Goal: Task Accomplishment & Management: Use online tool/utility

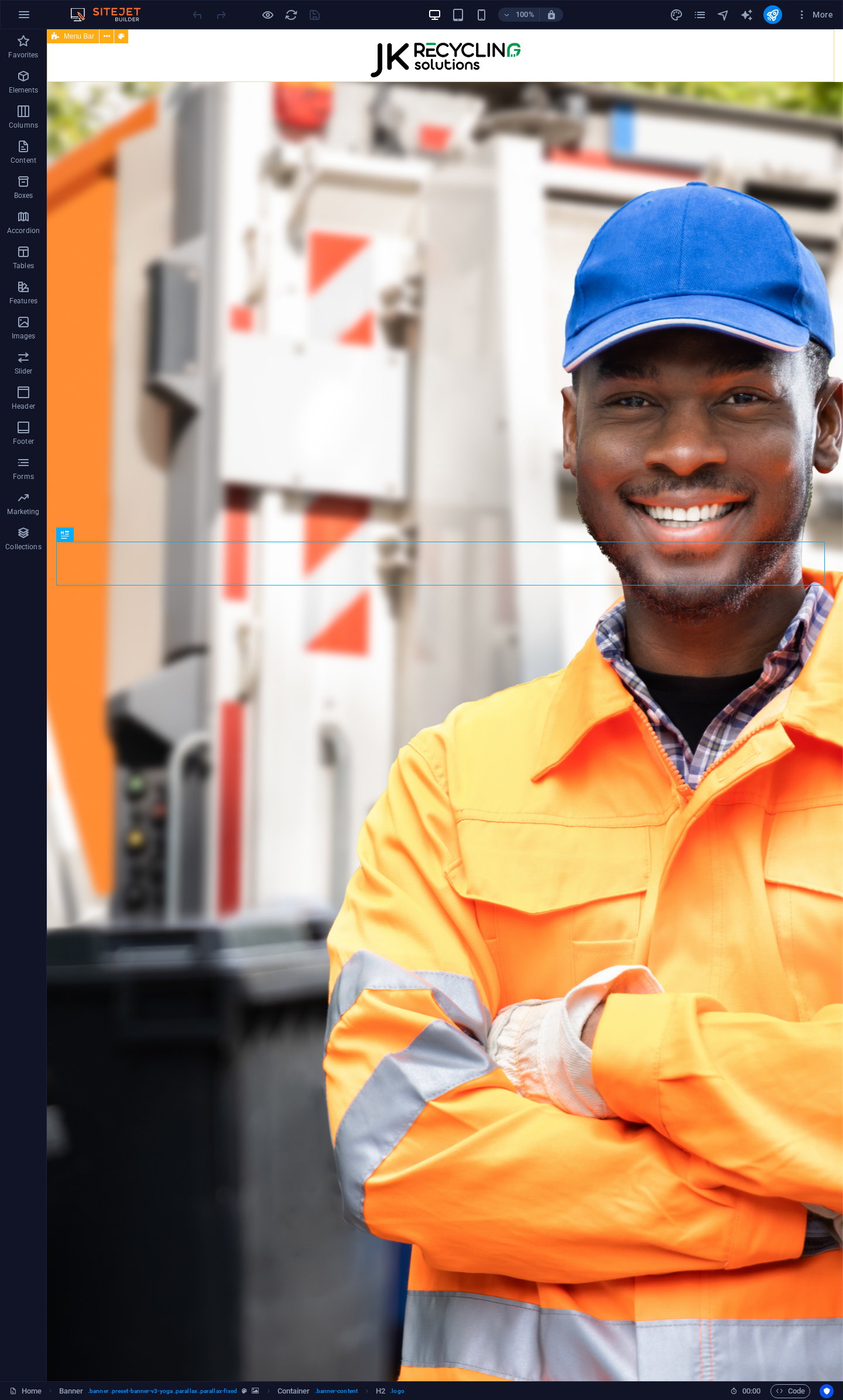
select select "px"
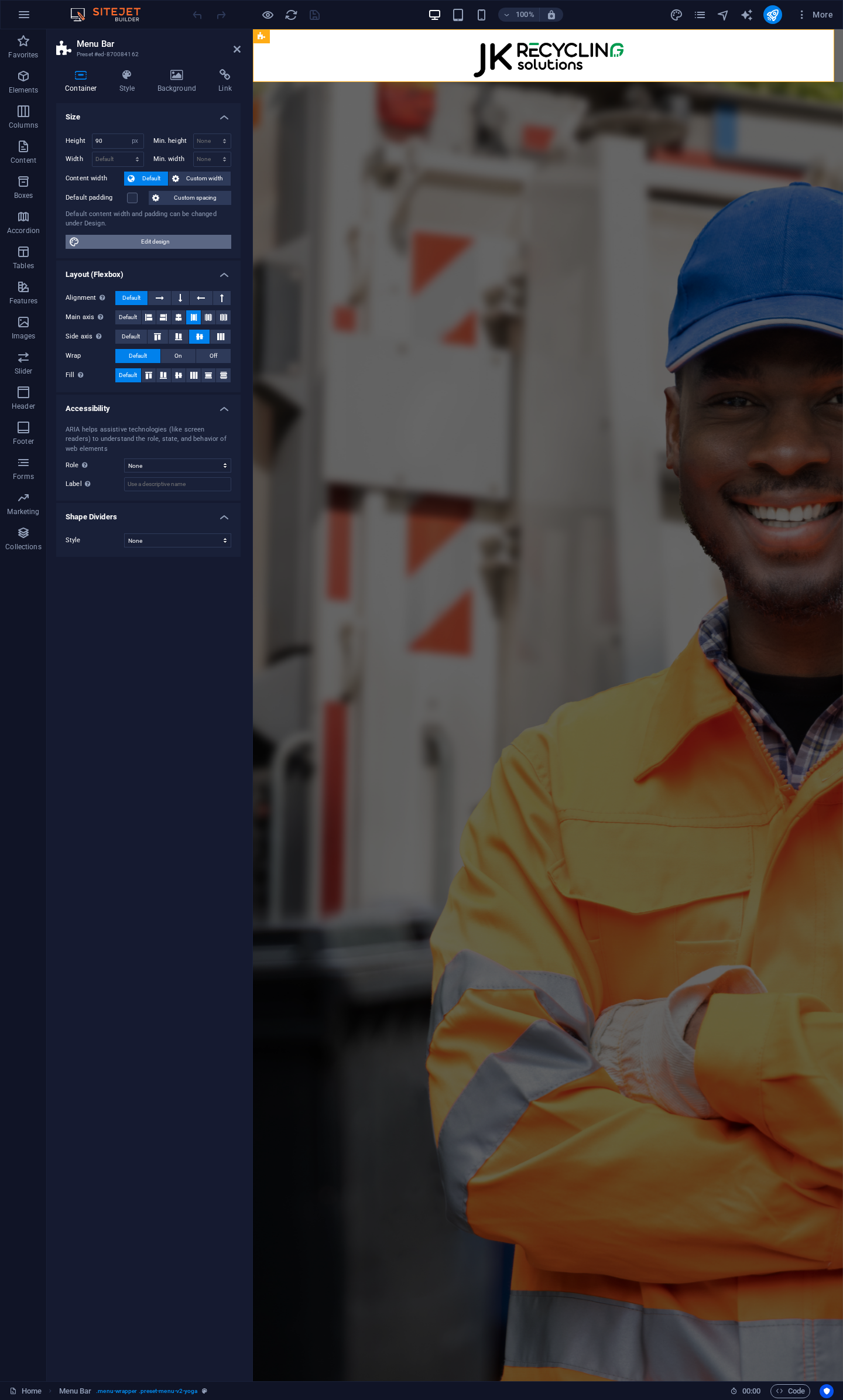
click at [157, 240] on span "Edit design" at bounding box center [155, 242] width 145 height 14
select select "px"
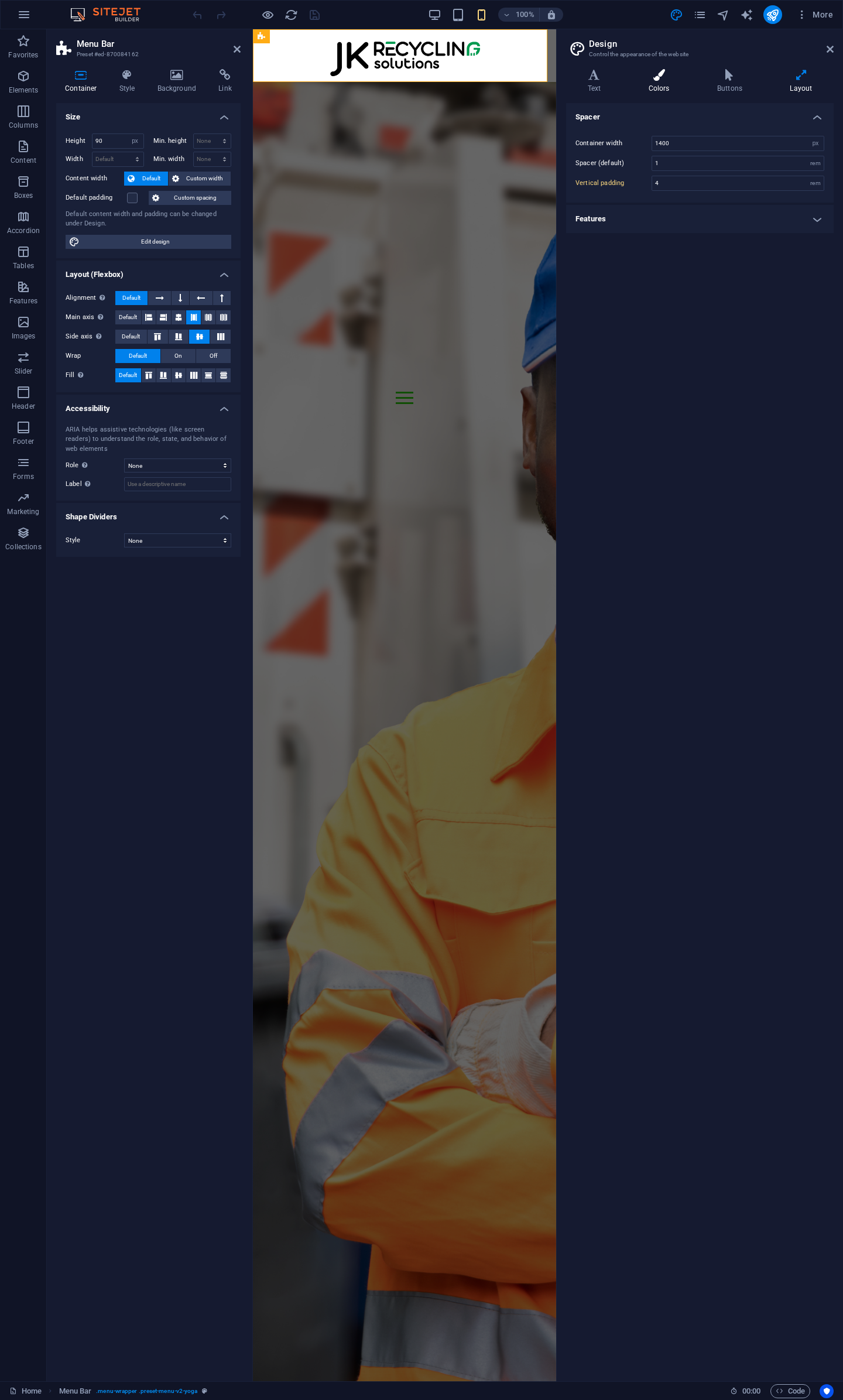
click at [655, 91] on h4 "Colors" at bounding box center [662, 81] width 69 height 24
click at [829, 52] on icon at bounding box center [831, 49] width 7 height 9
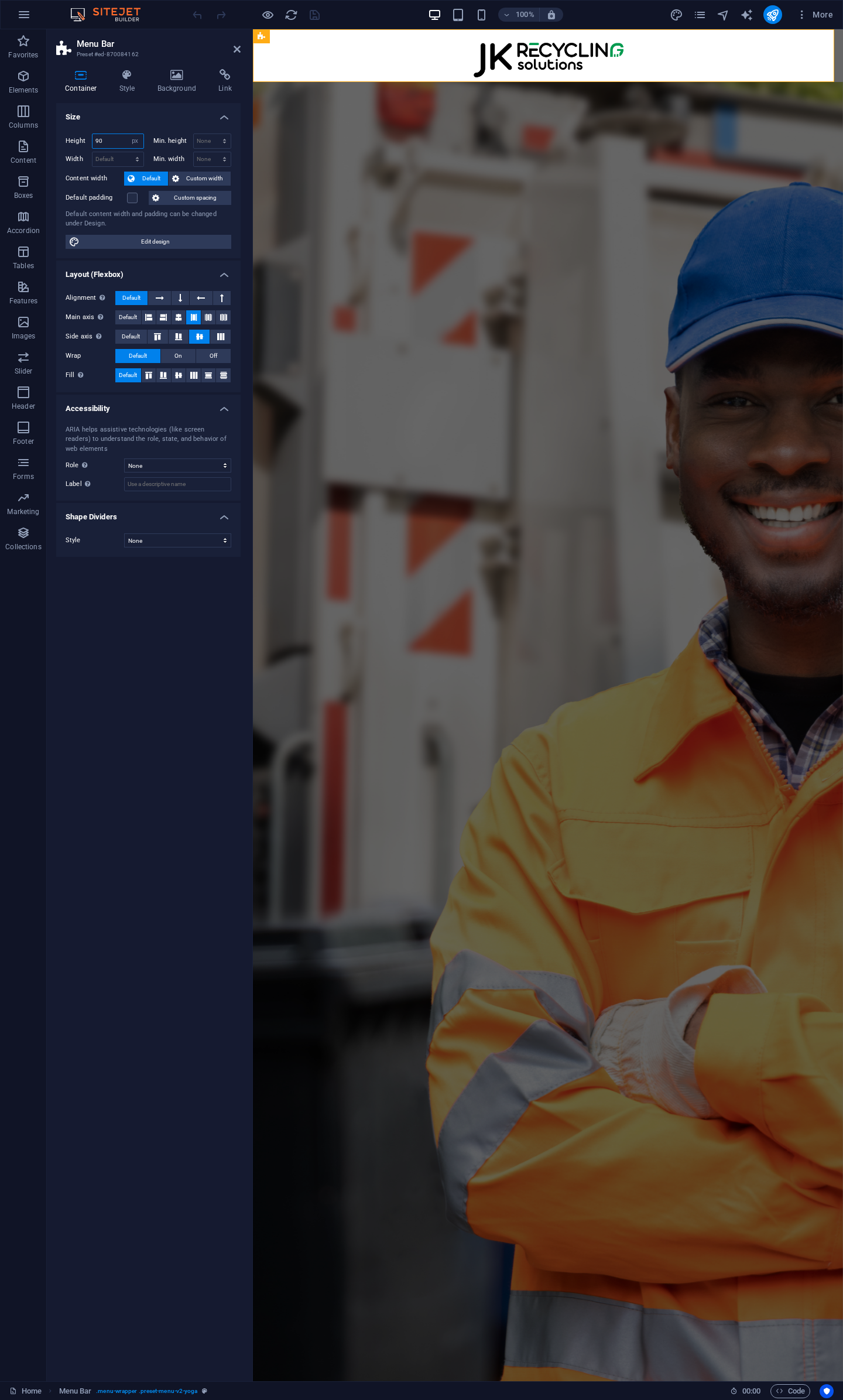
click at [112, 142] on input "90" at bounding box center [118, 140] width 51 height 14
click at [106, 158] on select "Default px rem % em vh vw" at bounding box center [118, 159] width 51 height 14
select select "px"
click at [127, 152] on select "Default px rem % em vh vw" at bounding box center [118, 159] width 51 height 14
click at [117, 161] on input "993" at bounding box center [118, 159] width 51 height 14
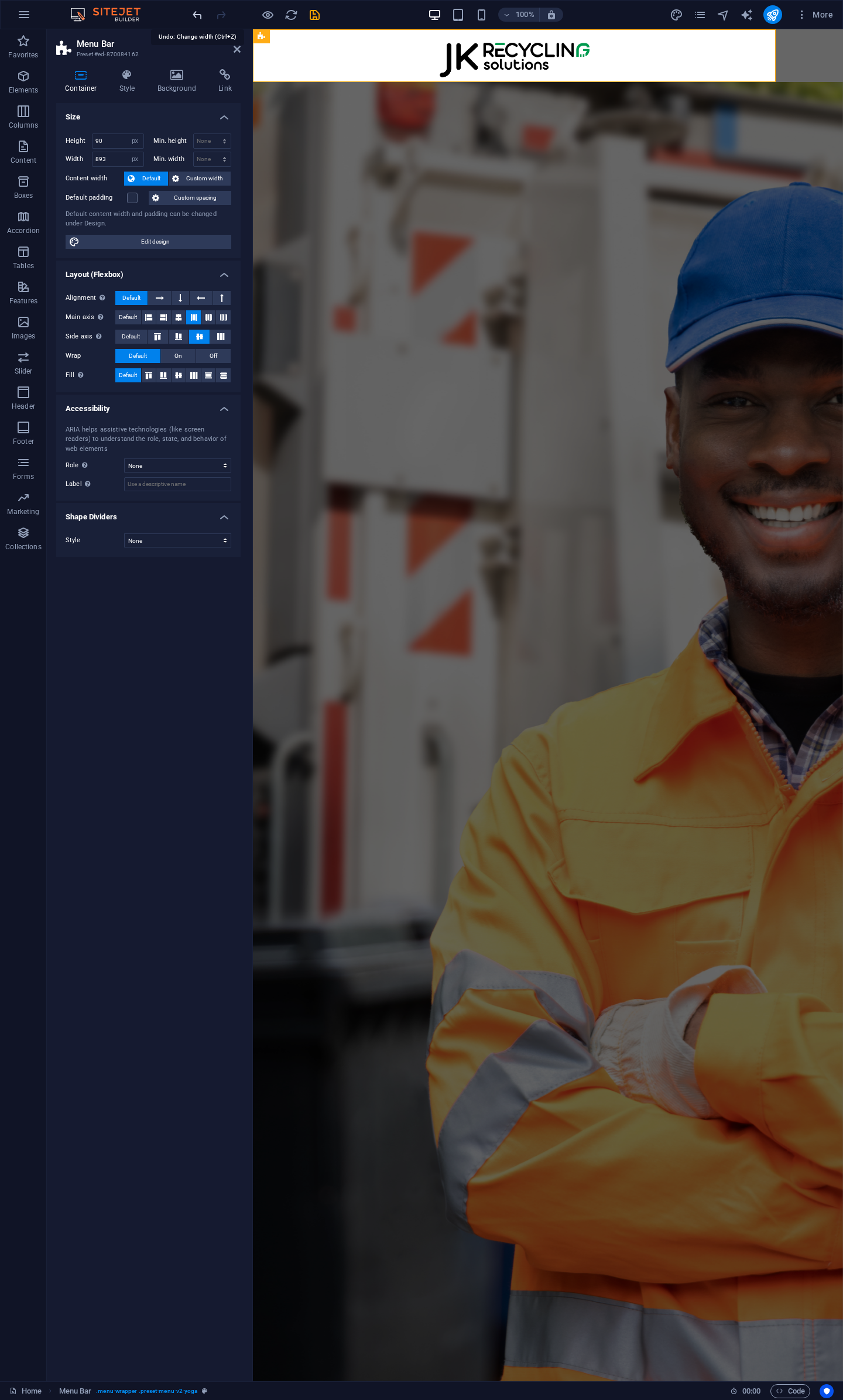
drag, startPoint x: 103, startPoint y: 159, endPoint x: 38, endPoint y: 159, distance: 65.0
click at [38, 159] on section "Favorites Elements Columns Content Boxes Accordion Tables Features Images Slide…" at bounding box center [421, 705] width 843 height 1352
type input "993"
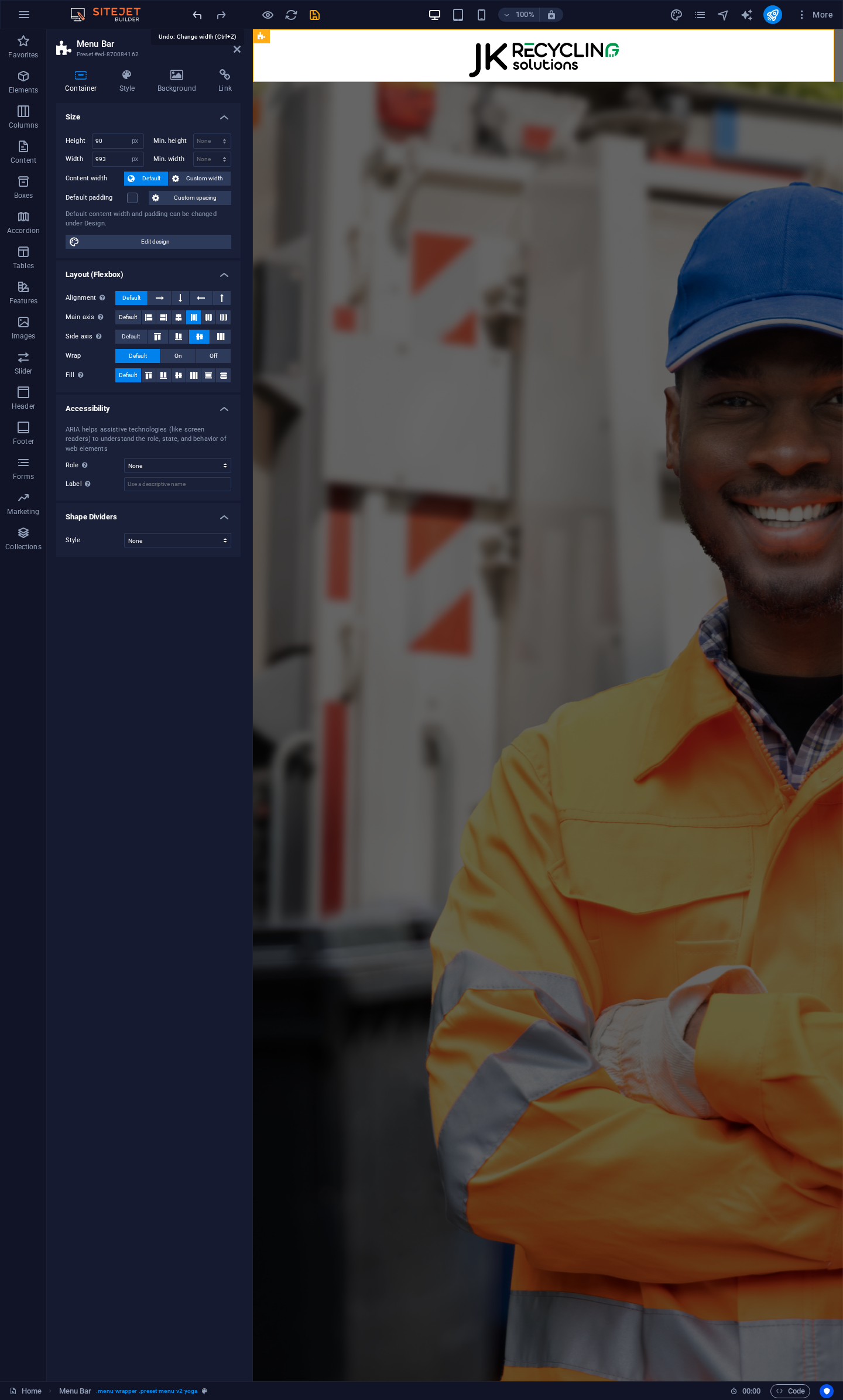
select select "DISABLED_OPTION_VALUE"
type input "993"
select select "px"
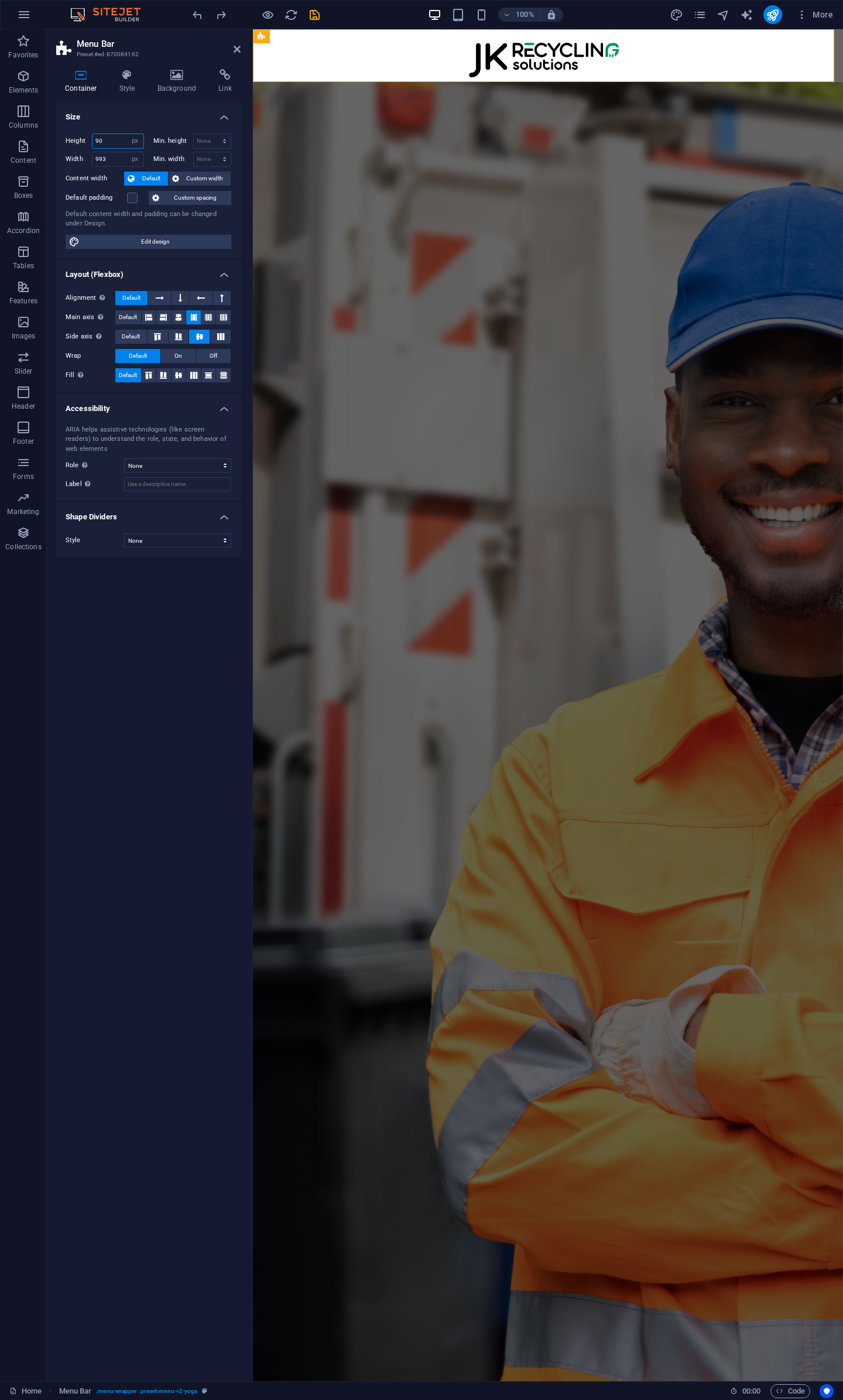
click at [115, 143] on input "90" at bounding box center [118, 140] width 51 height 14
click at [161, 296] on icon at bounding box center [160, 297] width 8 height 14
click at [177, 299] on button at bounding box center [180, 297] width 18 height 14
click at [159, 299] on icon at bounding box center [160, 297] width 8 height 14
click at [137, 297] on span "Default" at bounding box center [132, 297] width 19 height 14
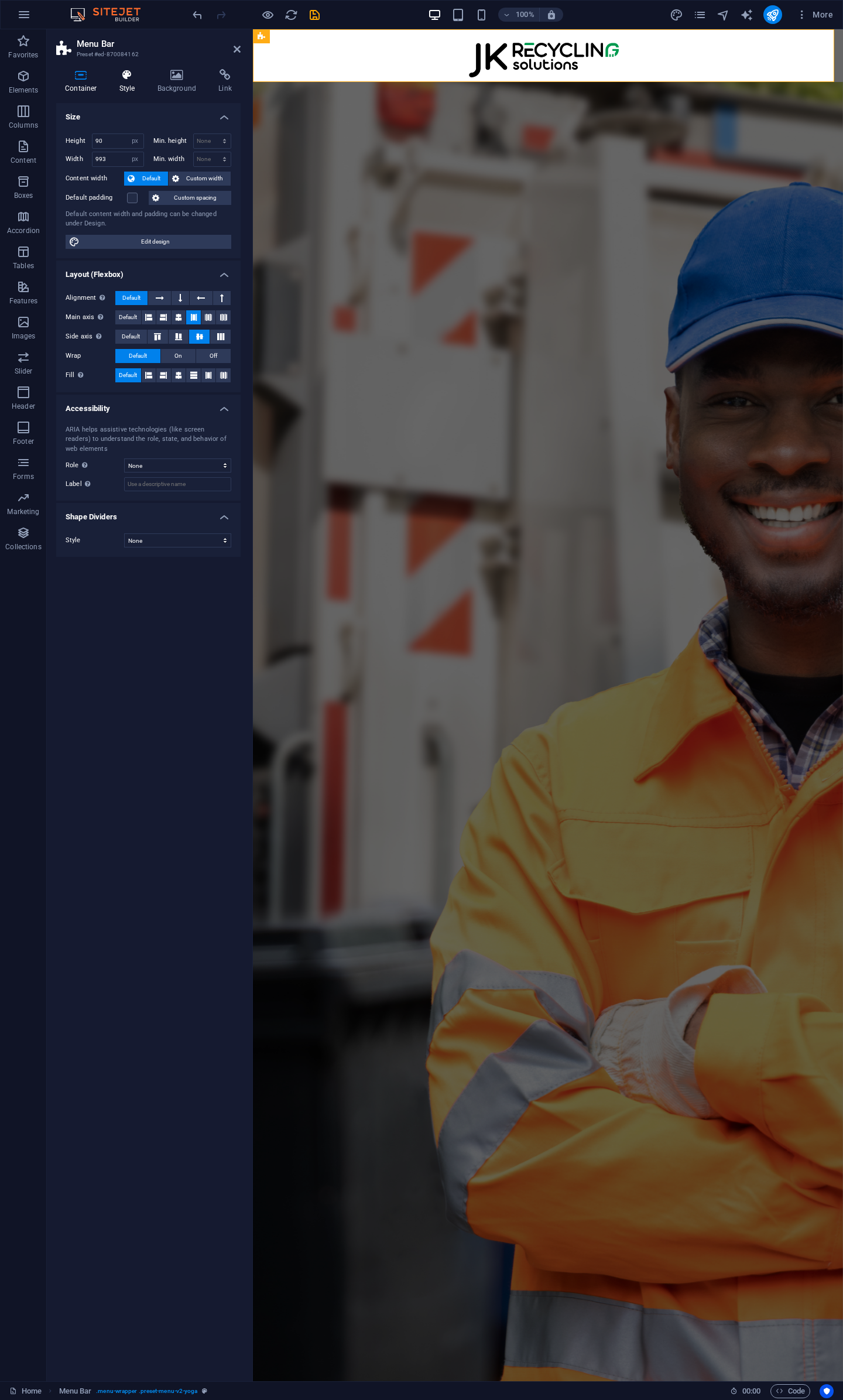
click at [126, 79] on icon at bounding box center [127, 74] width 33 height 12
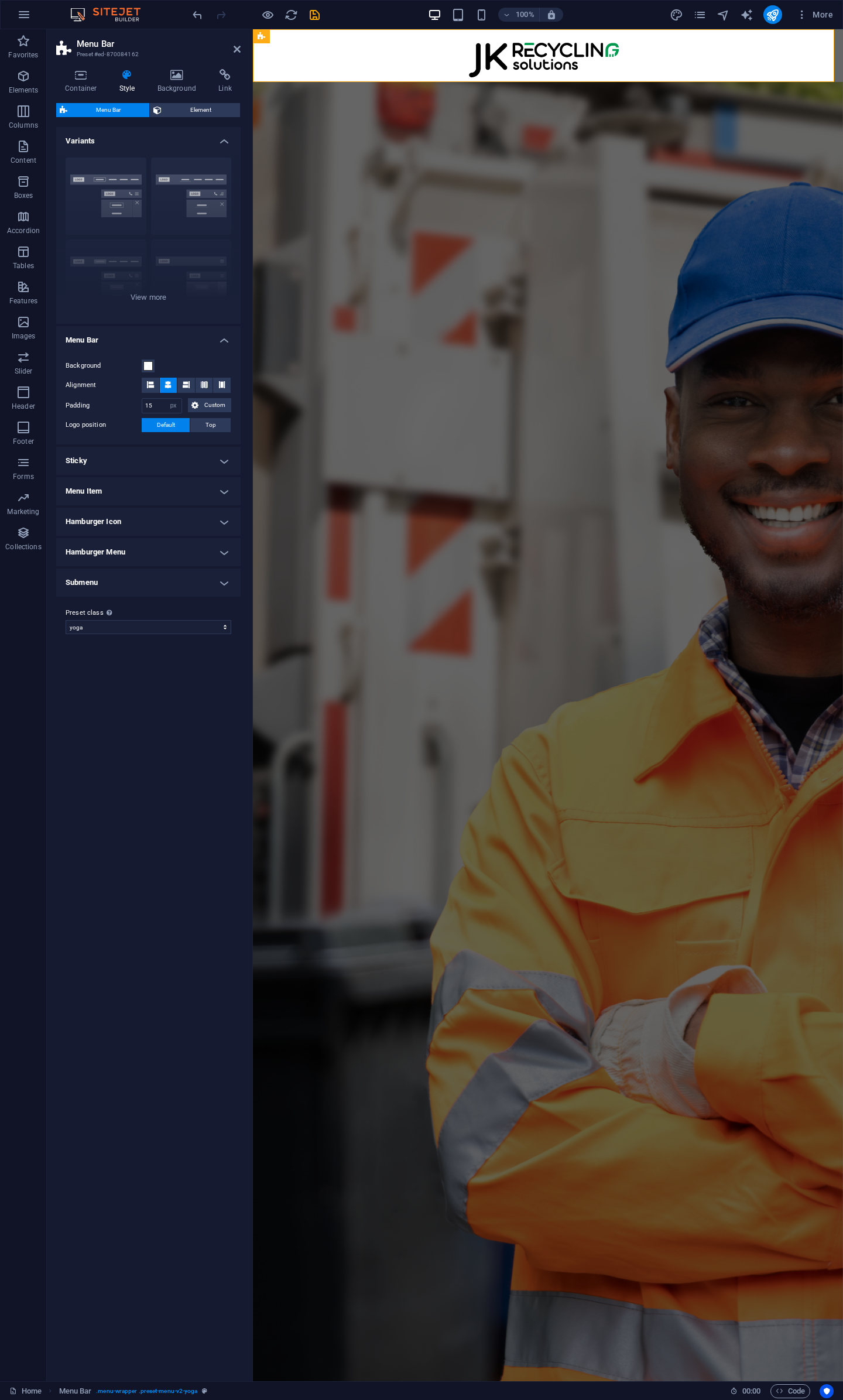
click at [124, 471] on h4 "Sticky" at bounding box center [148, 461] width 185 height 28
drag, startPoint x: 137, startPoint y: 539, endPoint x: 146, endPoint y: 545, distance: 10.8
click at [137, 541] on h4 "Menu Item" at bounding box center [148, 535] width 185 height 28
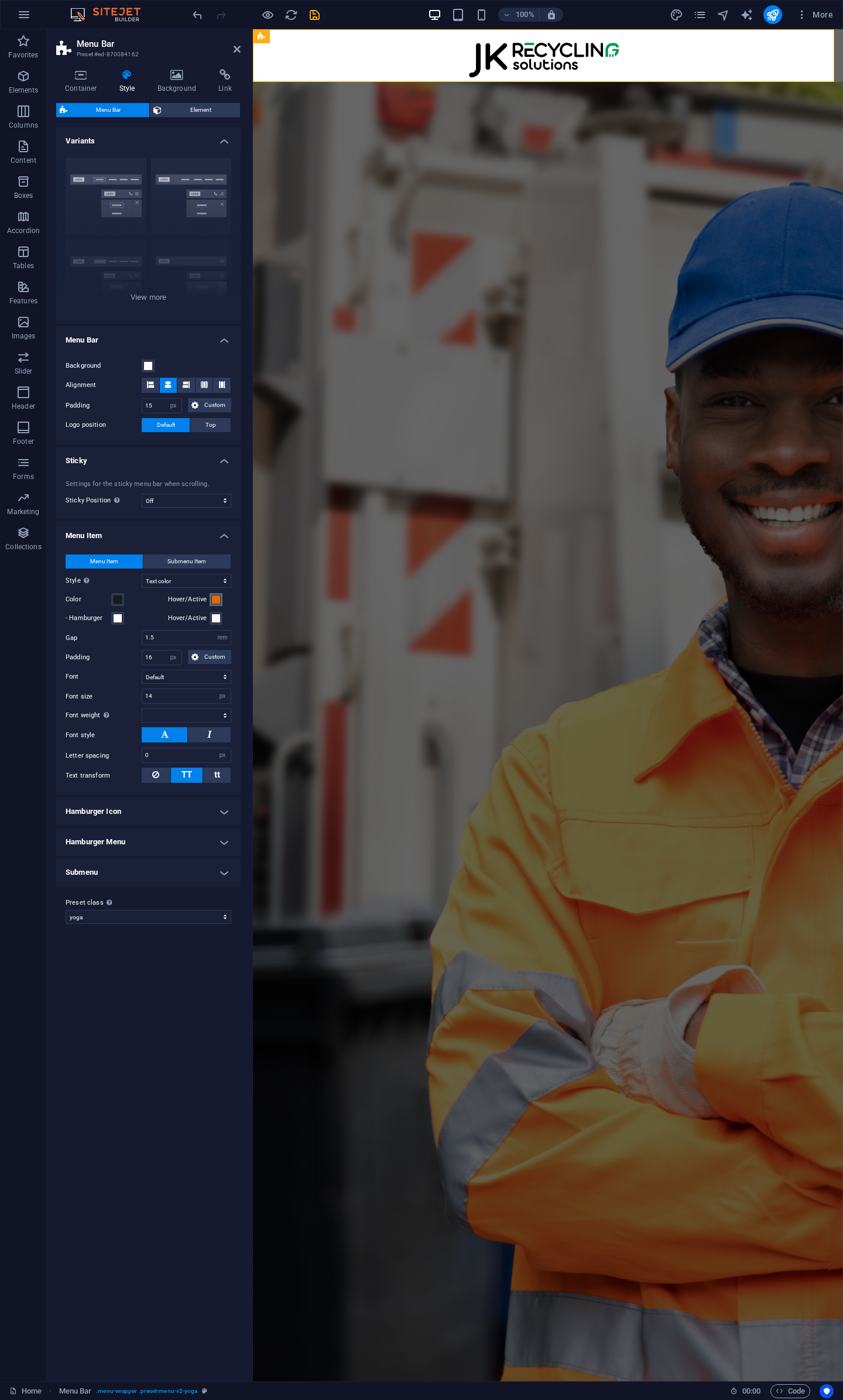
click at [215, 601] on span at bounding box center [216, 599] width 9 height 9
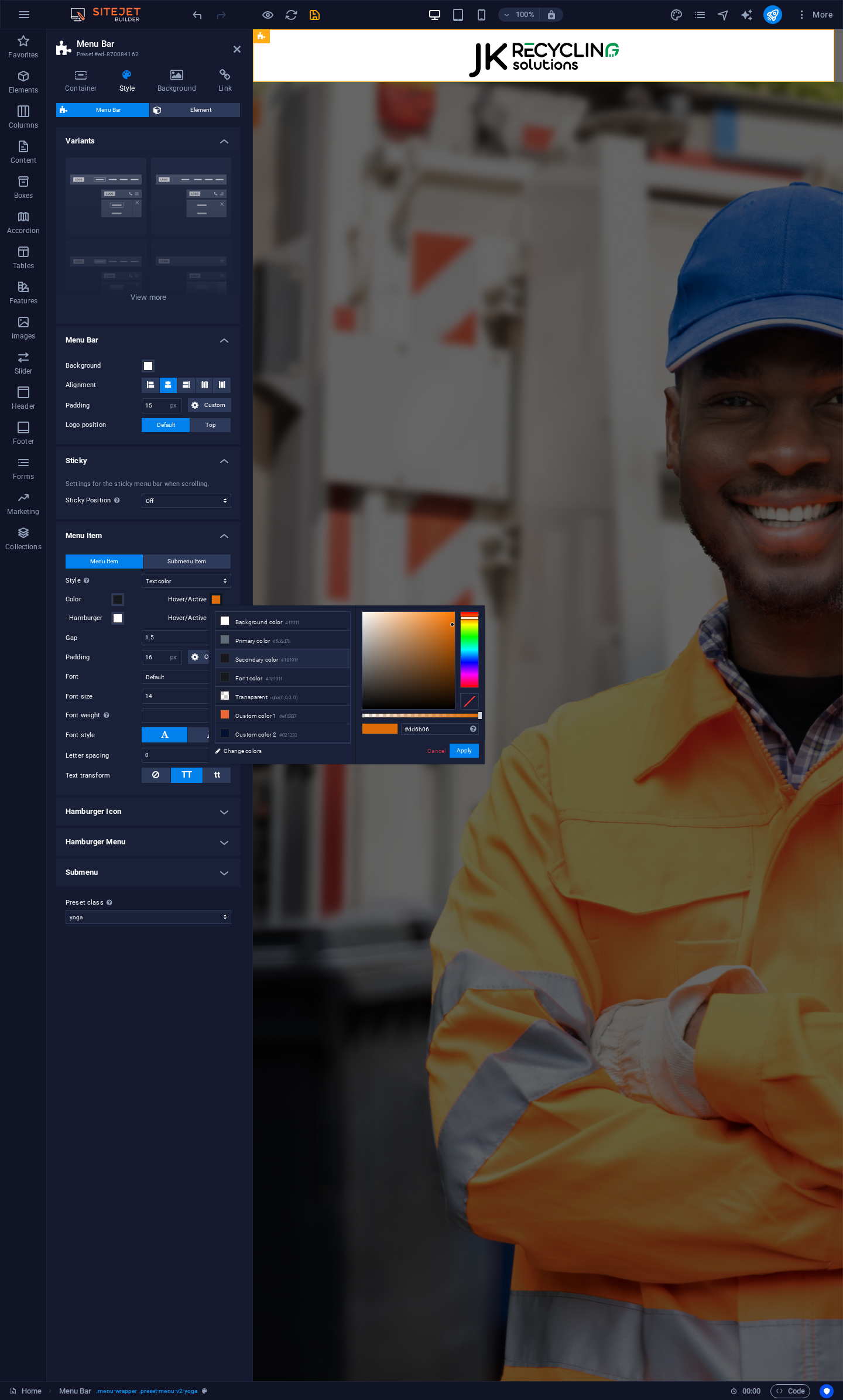
click at [254, 661] on li "Secondary color #18191f" at bounding box center [283, 659] width 135 height 19
type input "#18191f"
click at [473, 748] on button "Apply" at bounding box center [465, 750] width 30 height 14
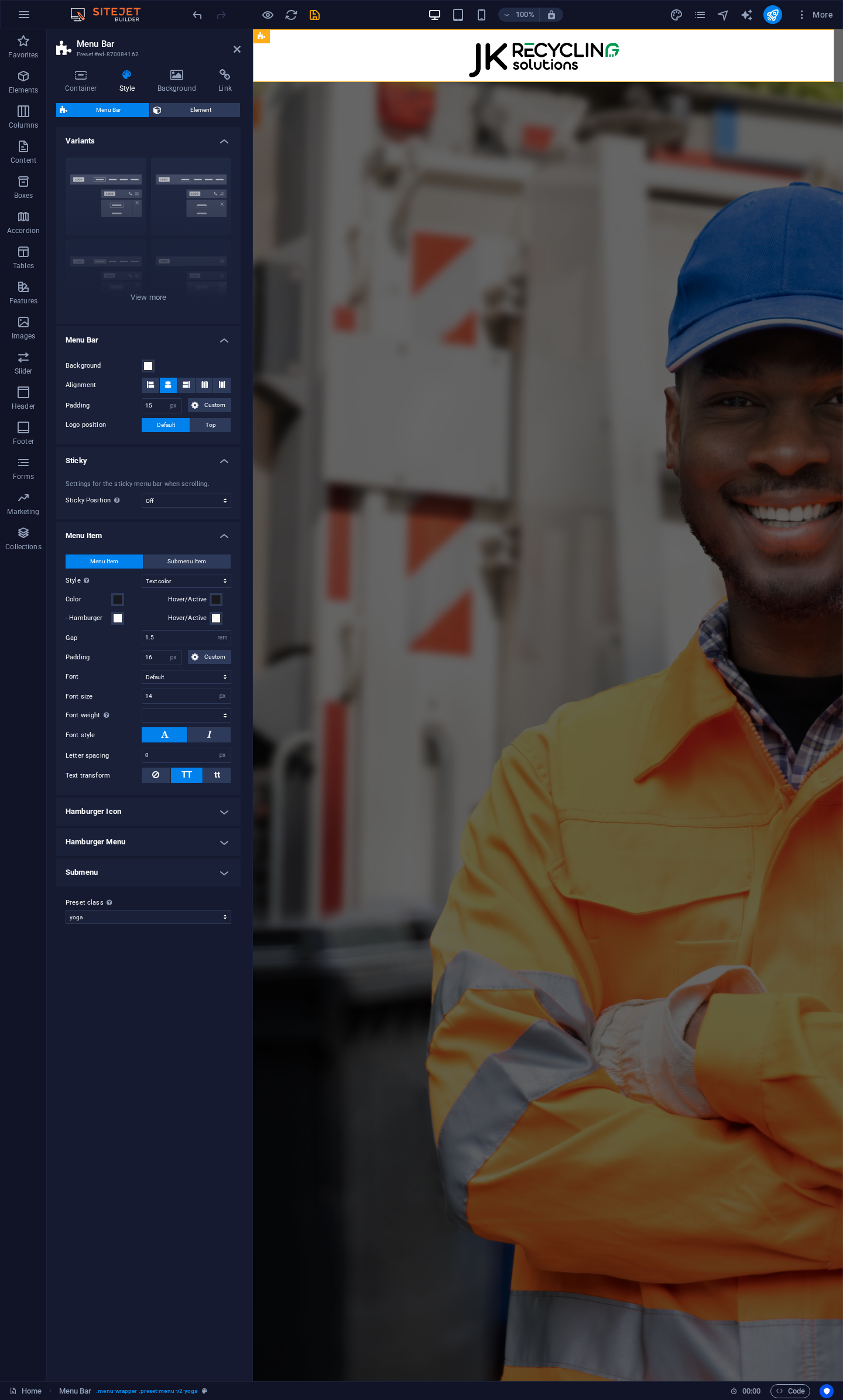
click at [167, 1004] on div "Variants Border Centered Default Fixed Loki Trigger Wide XXL Menu Bar Backgroun…" at bounding box center [148, 750] width 185 height 1245
click at [217, 597] on span at bounding box center [216, 599] width 9 height 9
select select
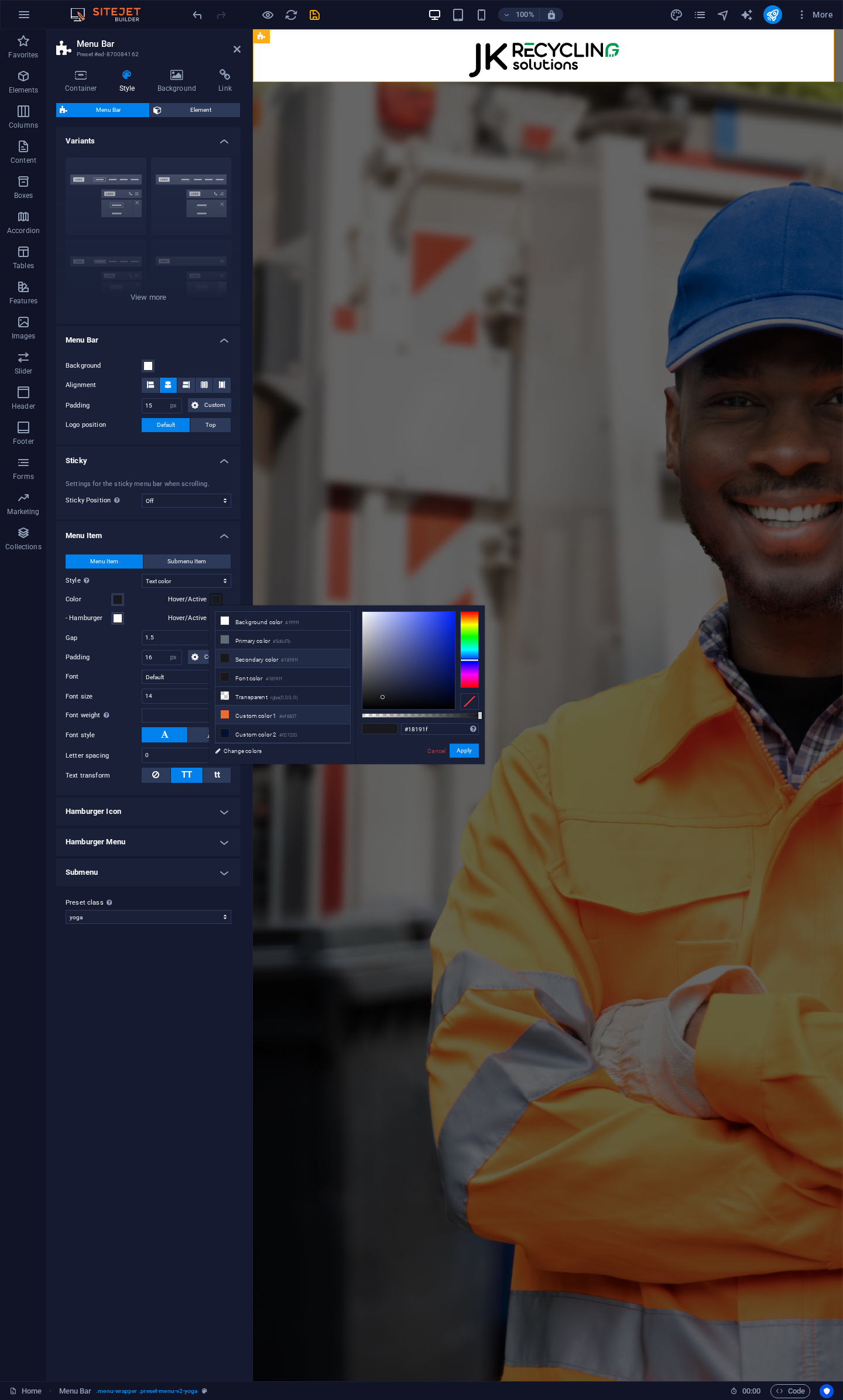
click at [244, 709] on li "Custom color 1 #ef6837" at bounding box center [283, 714] width 135 height 19
type input "#ef6837"
click at [465, 748] on button "Apply" at bounding box center [465, 750] width 30 height 14
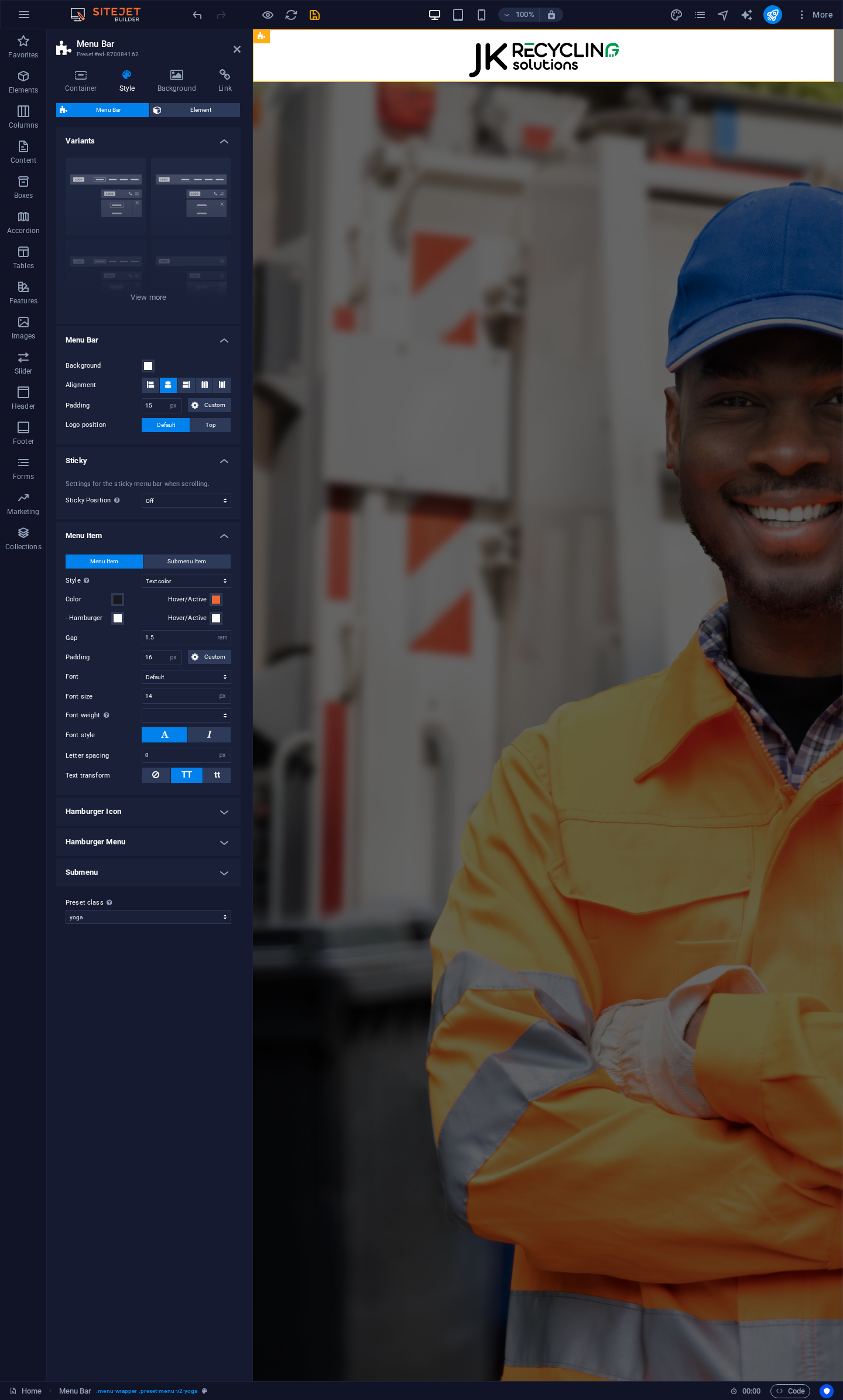
click at [136, 816] on h4 "Hamburger Icon" at bounding box center [148, 811] width 185 height 28
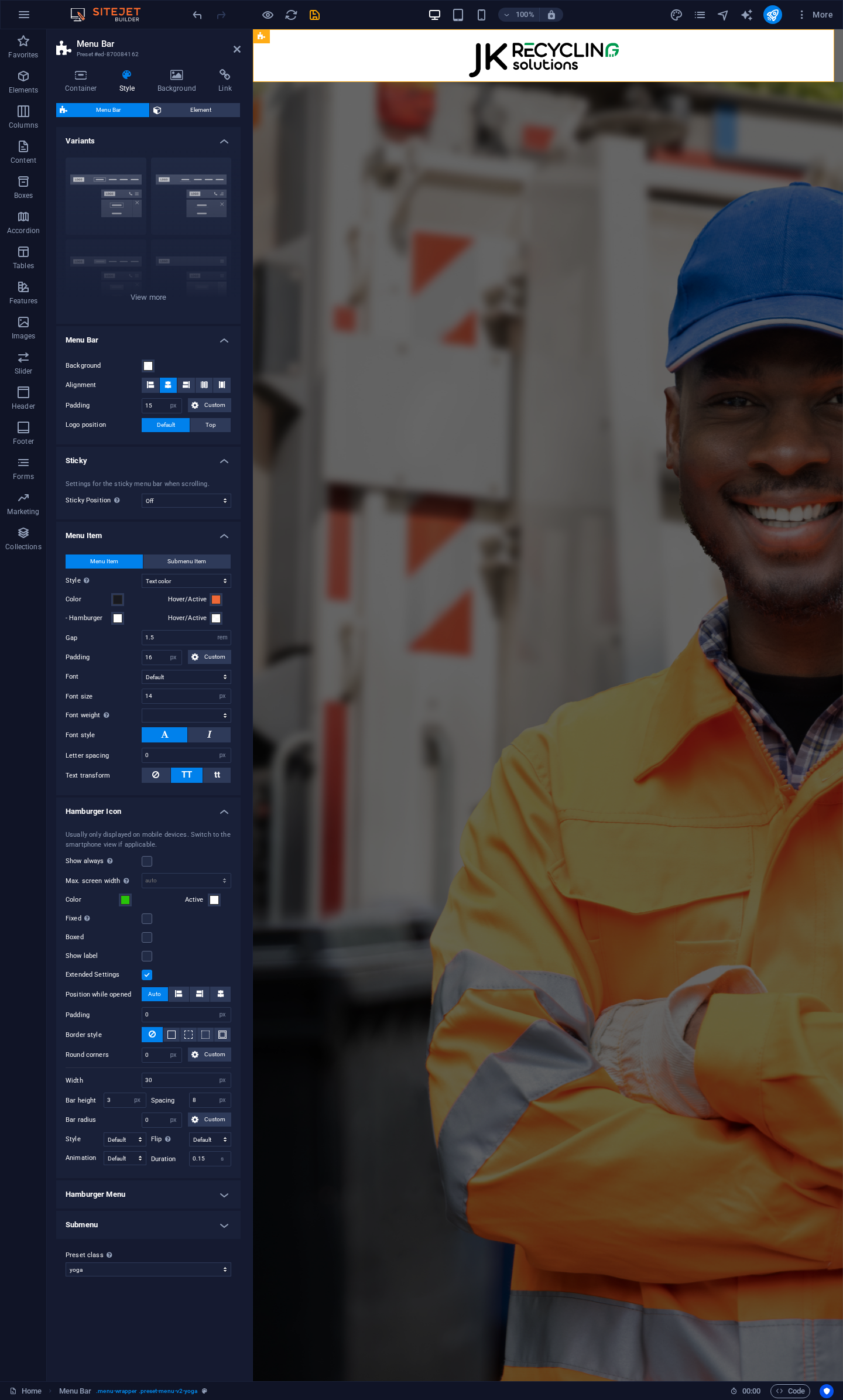
select select
click at [208, 1185] on h4 "Hamburger Menu" at bounding box center [148, 1194] width 185 height 28
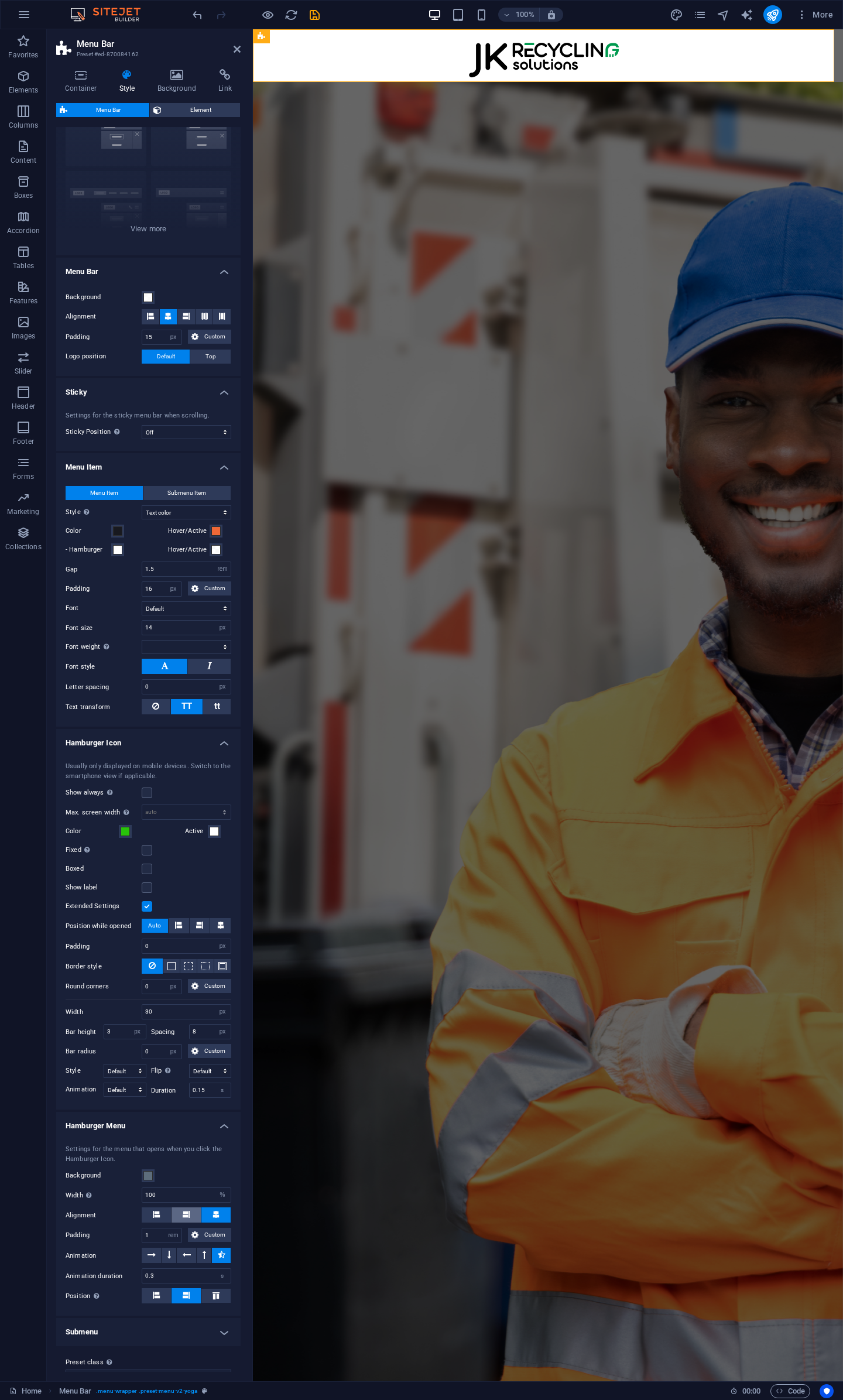
scroll to position [82, 0]
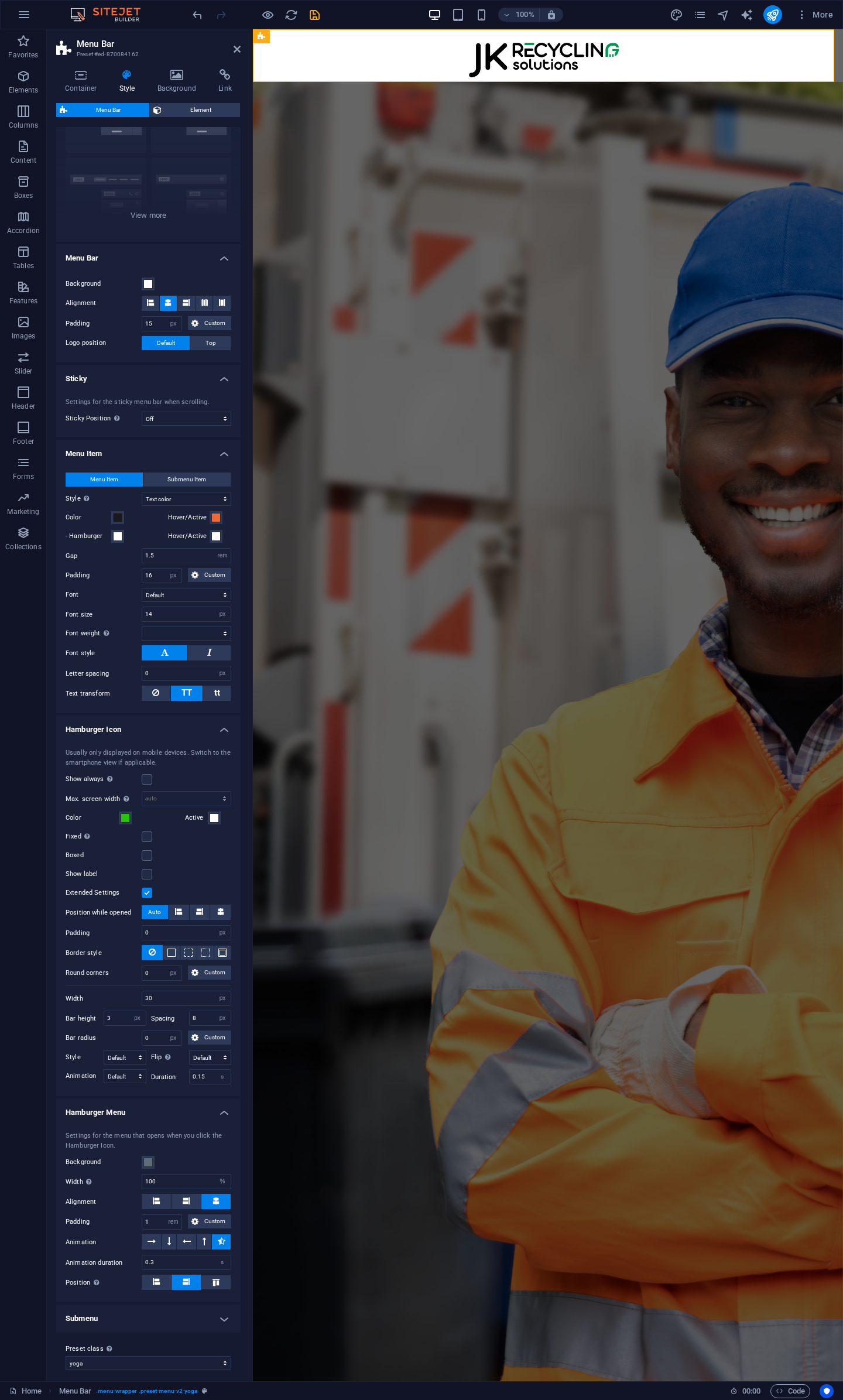
click at [180, 1312] on h4 "Submenu" at bounding box center [148, 1318] width 185 height 28
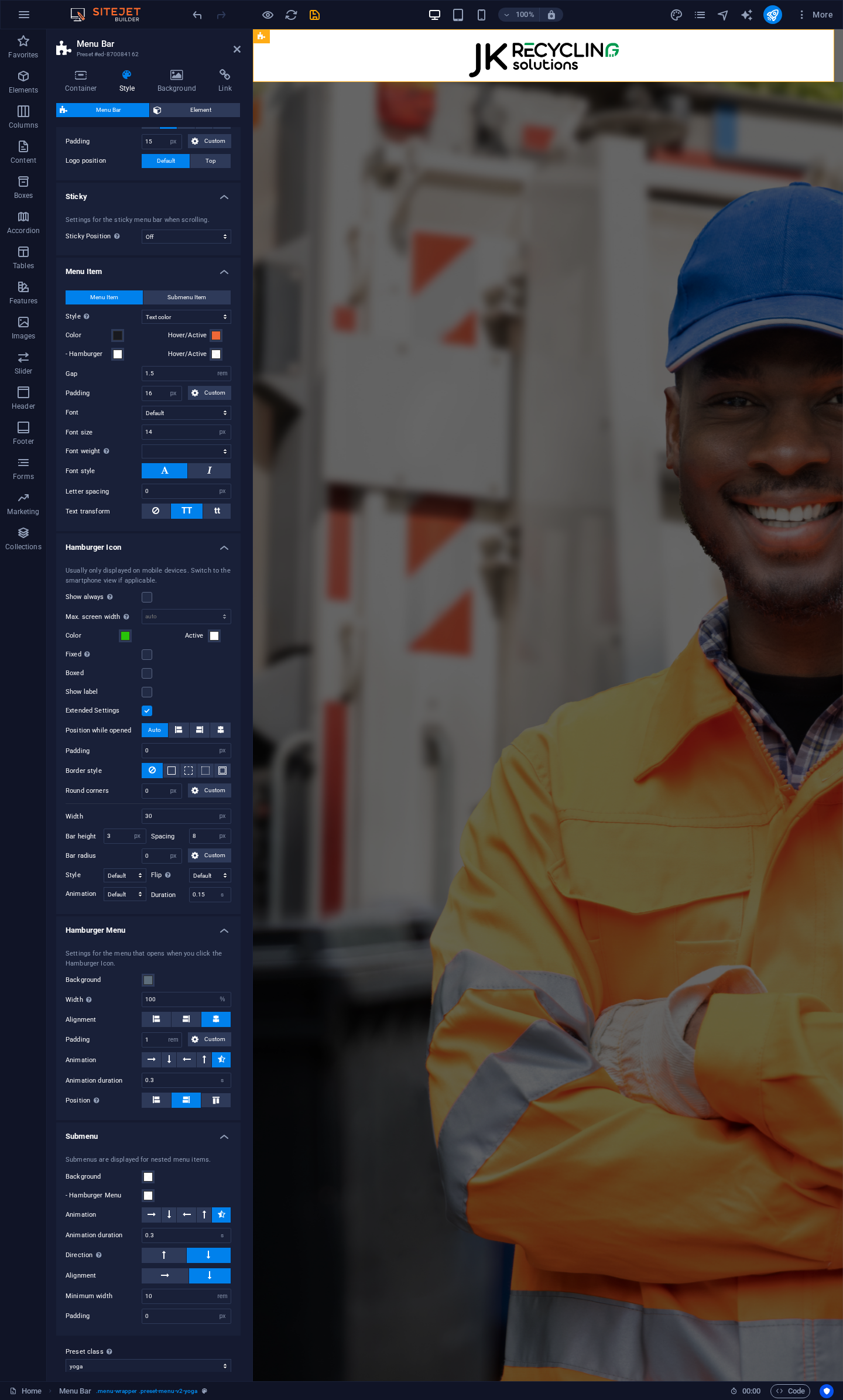
scroll to position [0, 0]
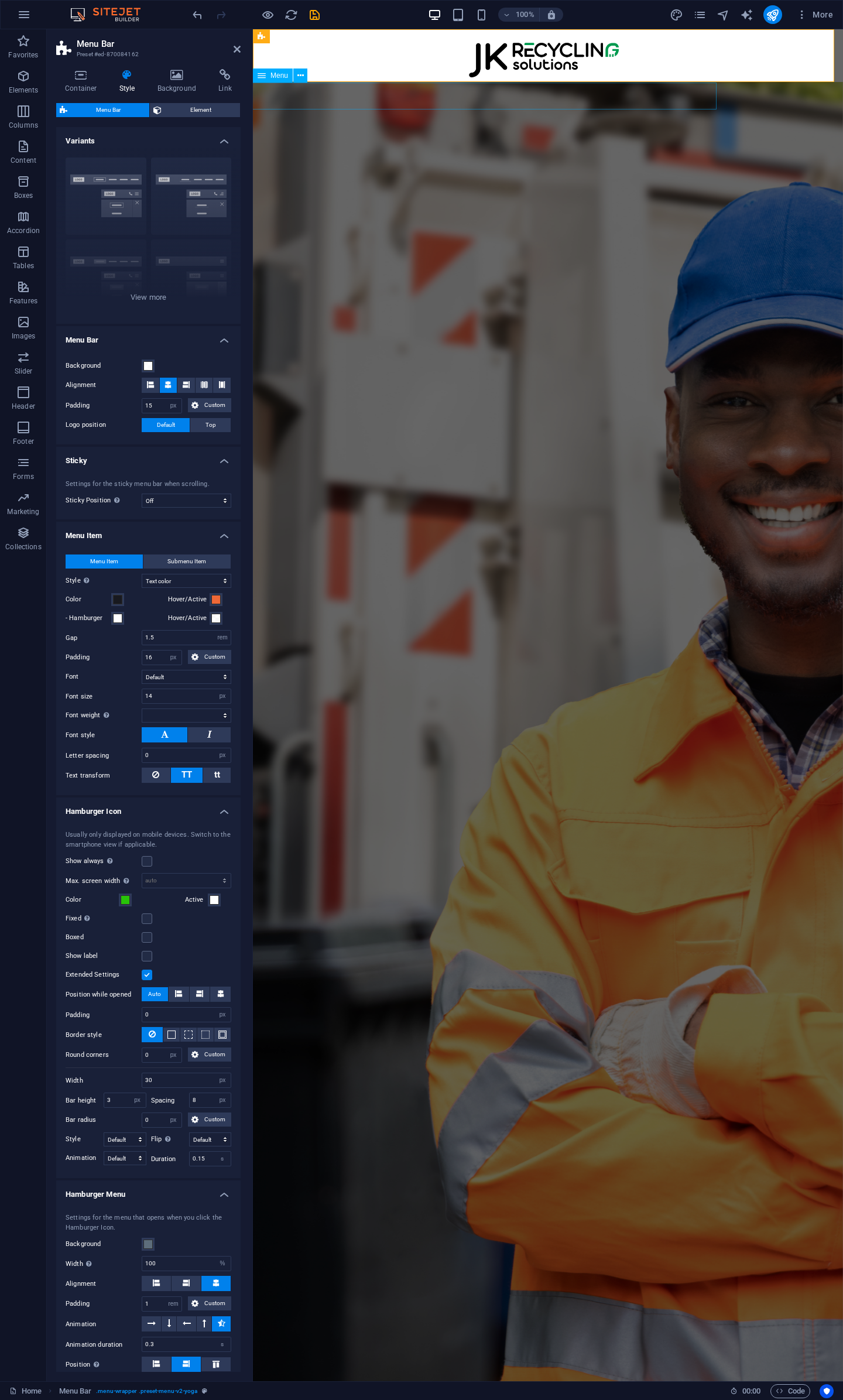
click at [270, 94] on nav "Home Our Services 3PL Colletions Equipment Consulting About Us" at bounding box center [526, 96] width 564 height 27
select select
select select "2"
select select
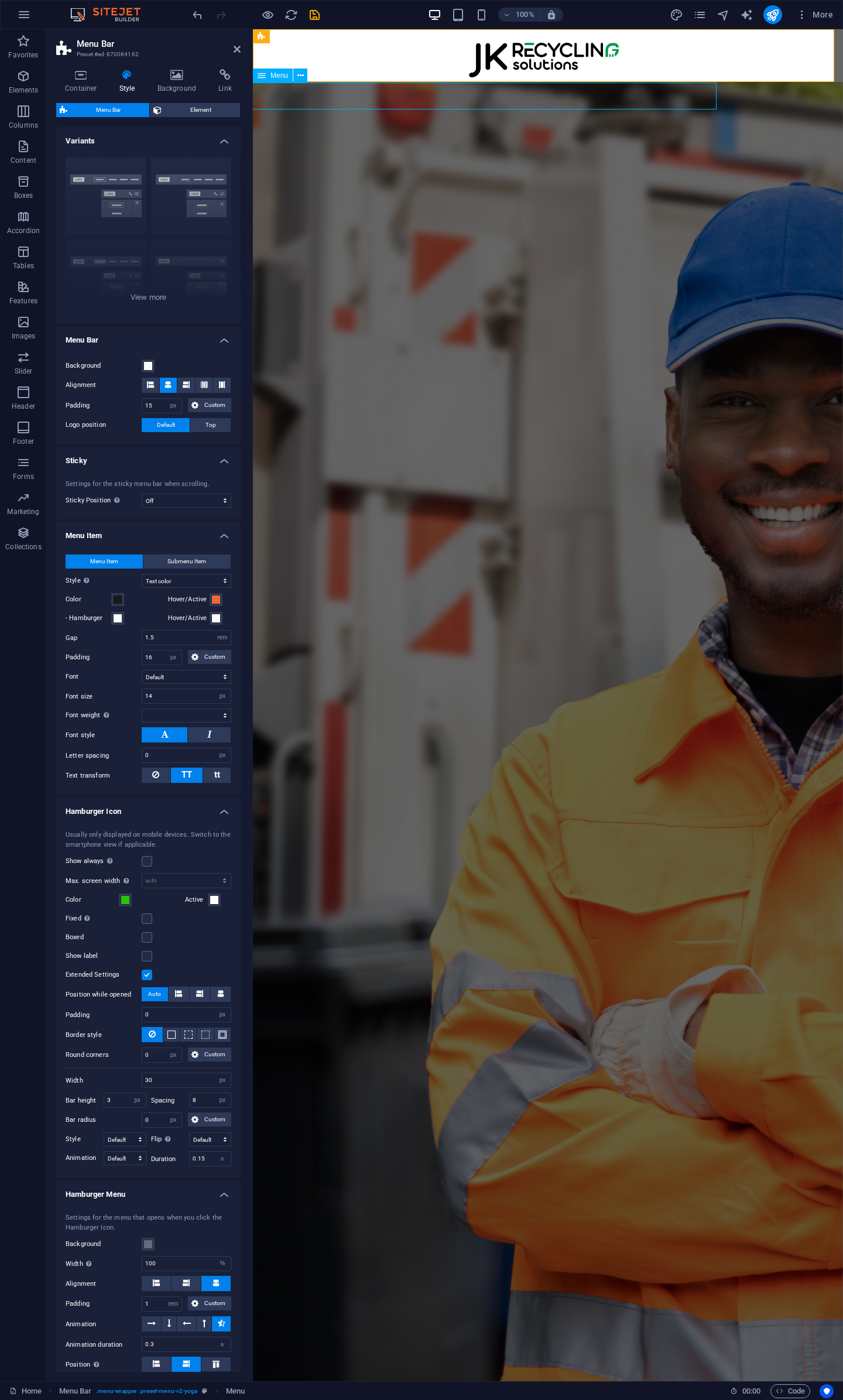
select select "1"
select select
select select "4"
select select
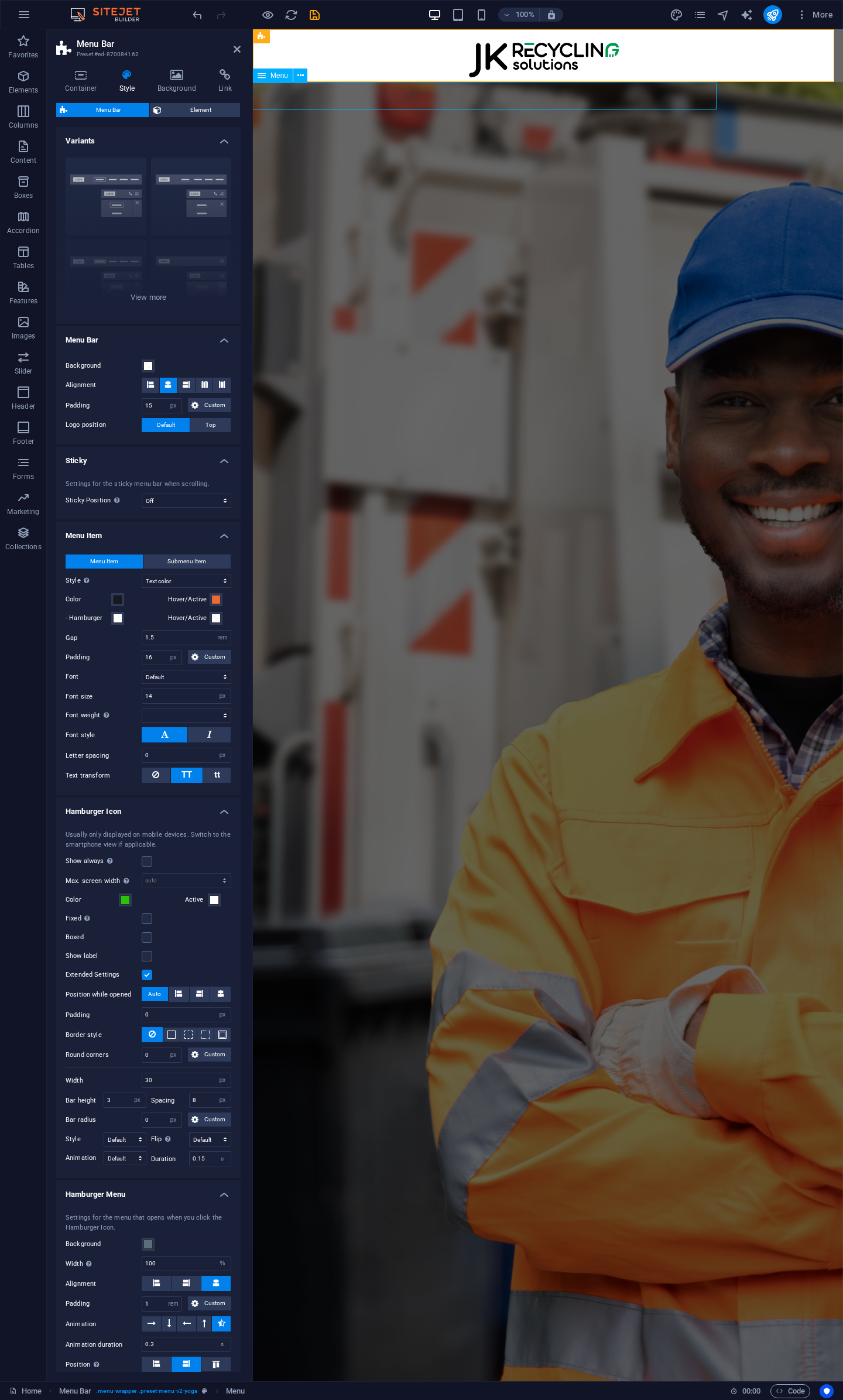
select select "5"
select select
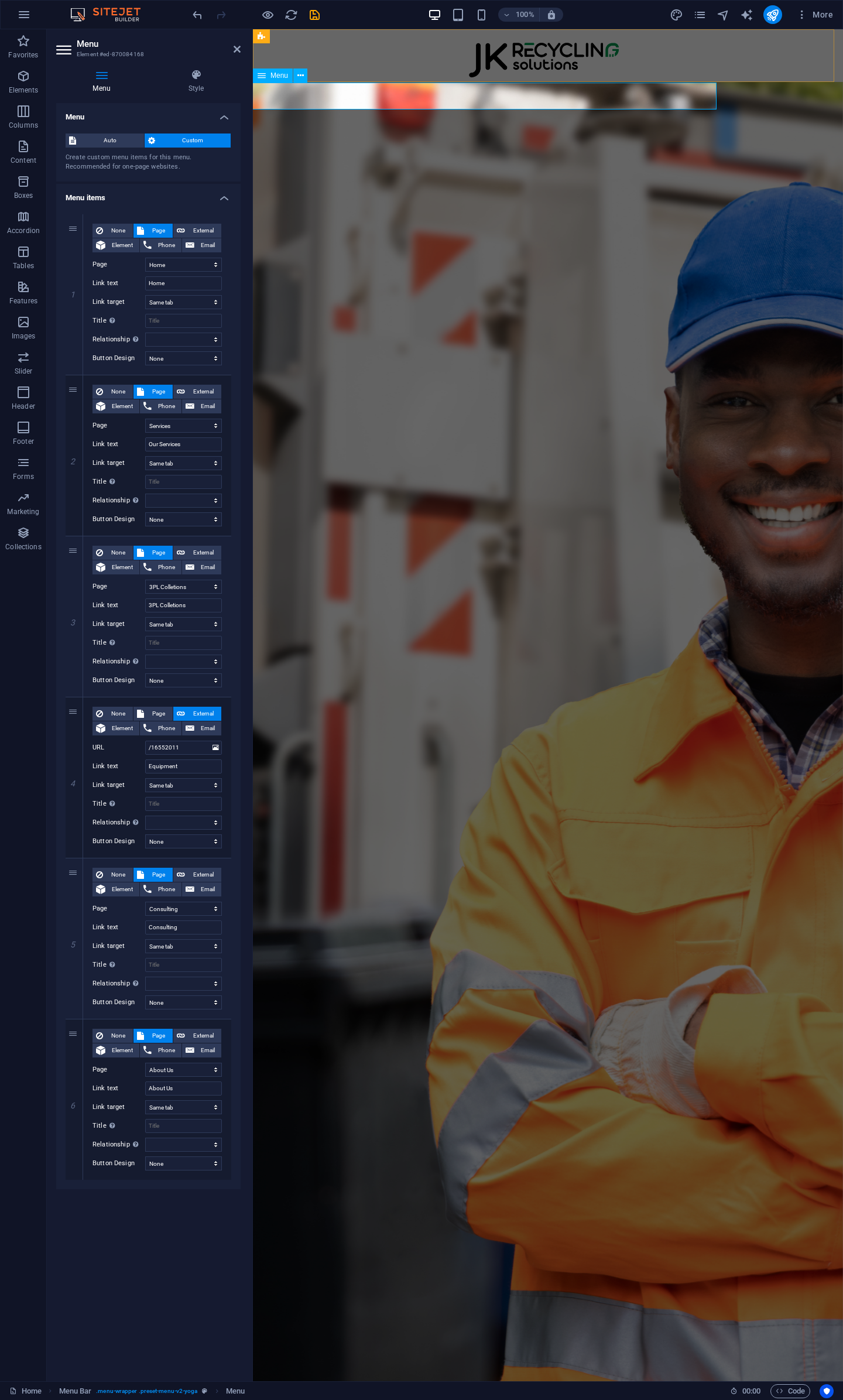
click at [269, 77] on div "Menu" at bounding box center [272, 75] width 40 height 14
click at [206, 77] on icon at bounding box center [196, 74] width 89 height 12
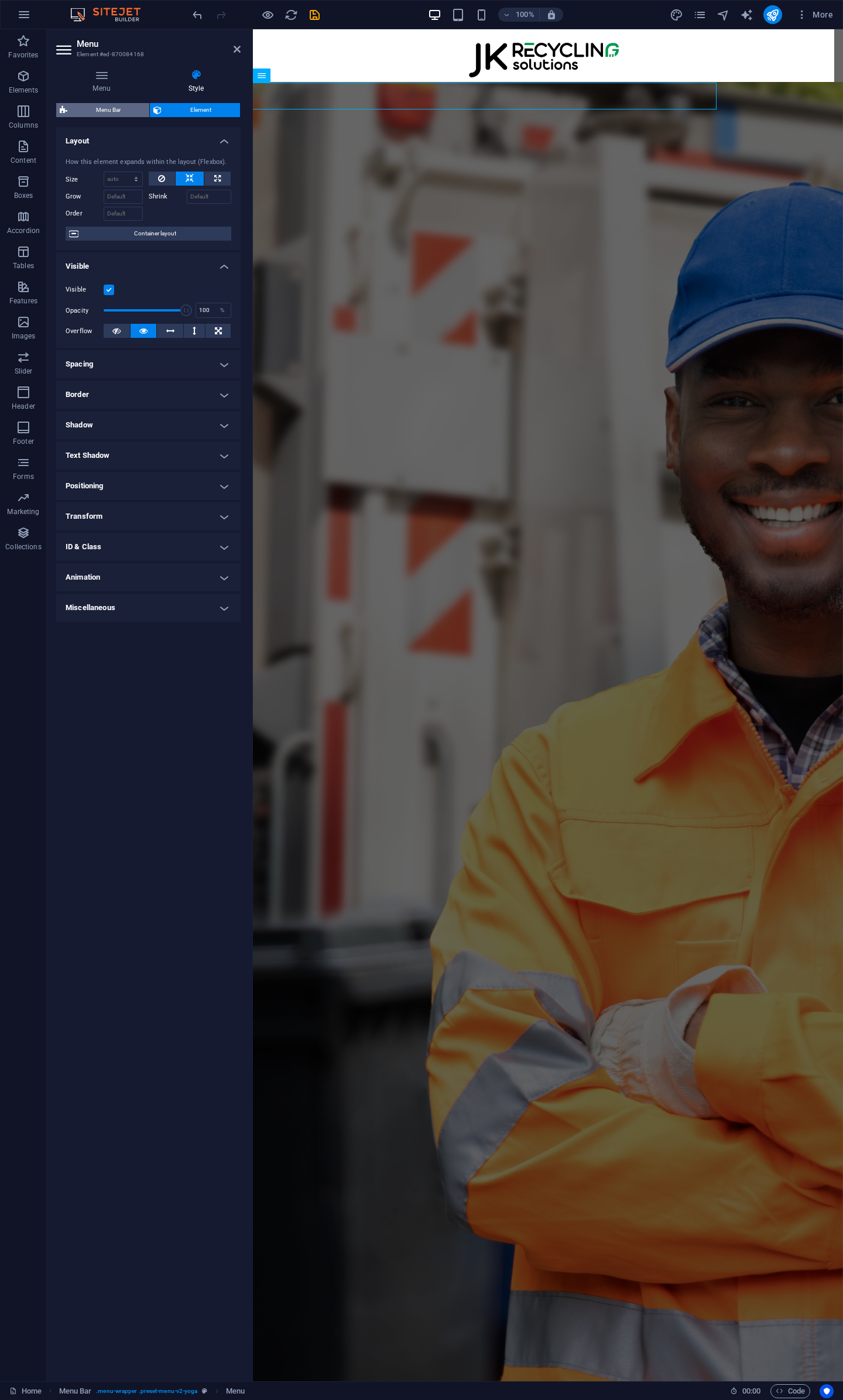
click at [116, 113] on span "Menu Bar" at bounding box center [108, 110] width 75 height 14
select select "px"
select select "hover_text_color"
select select "rem"
select select "px"
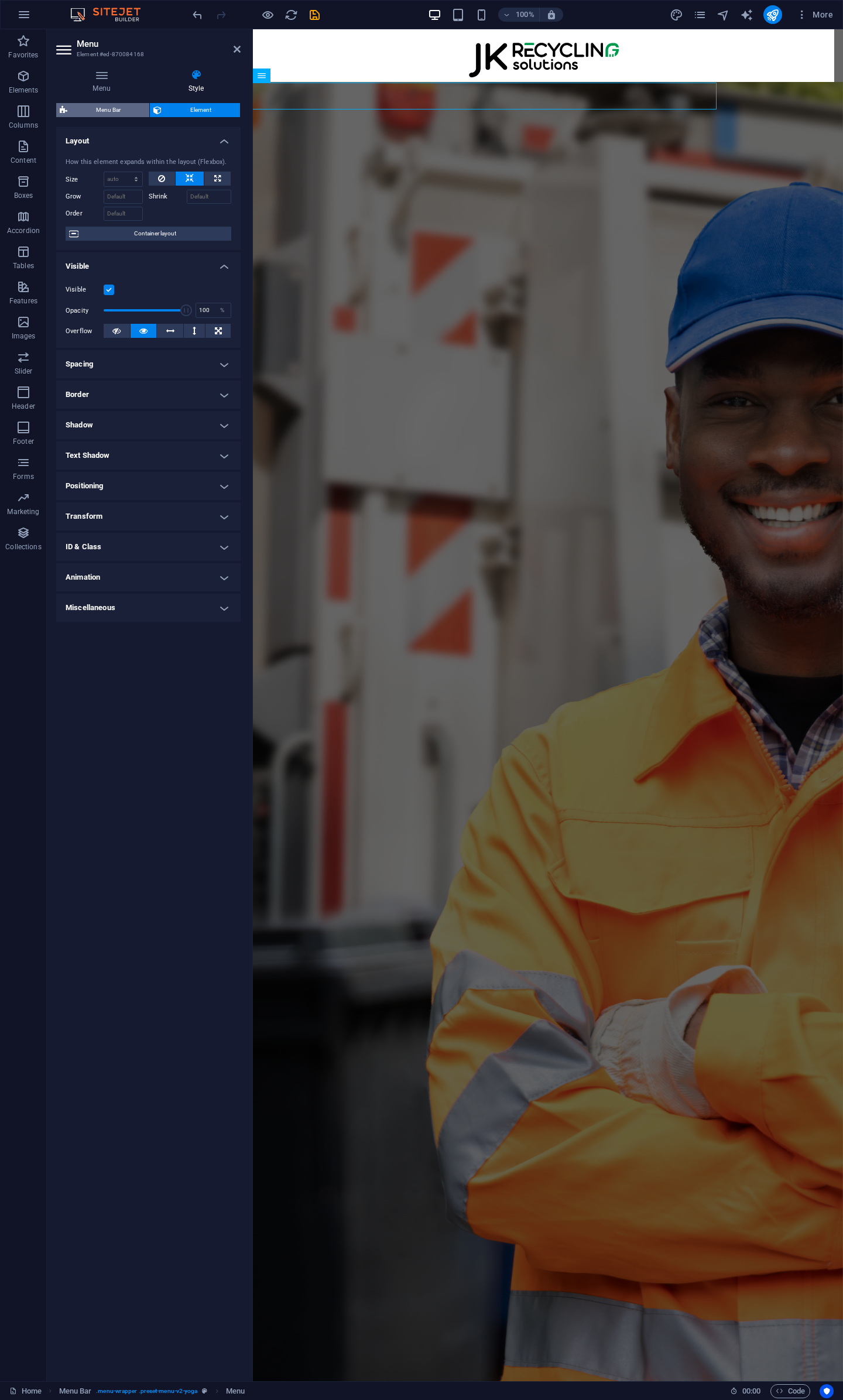
select select "px"
select select
select select "px"
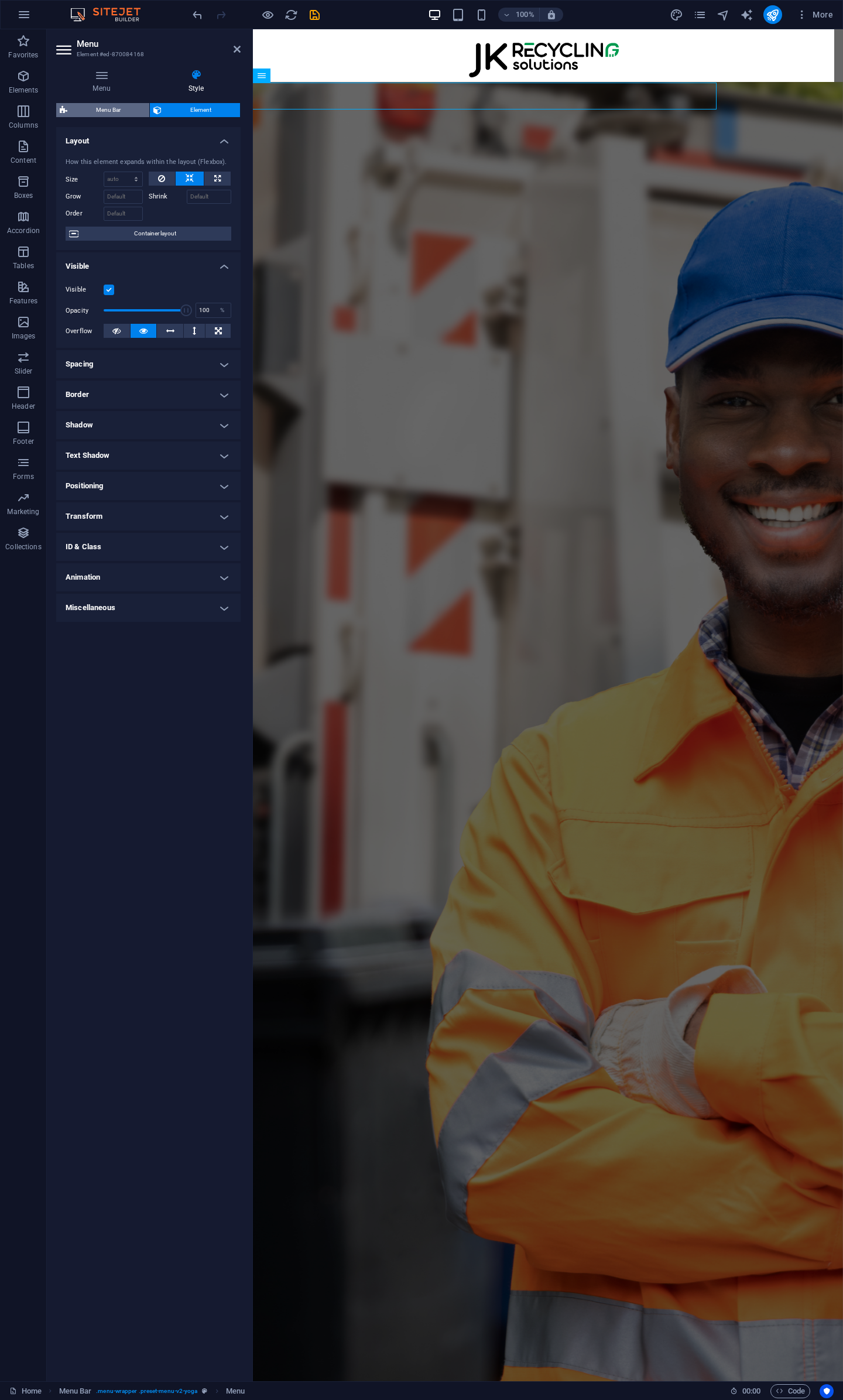
select select "px"
select select "%"
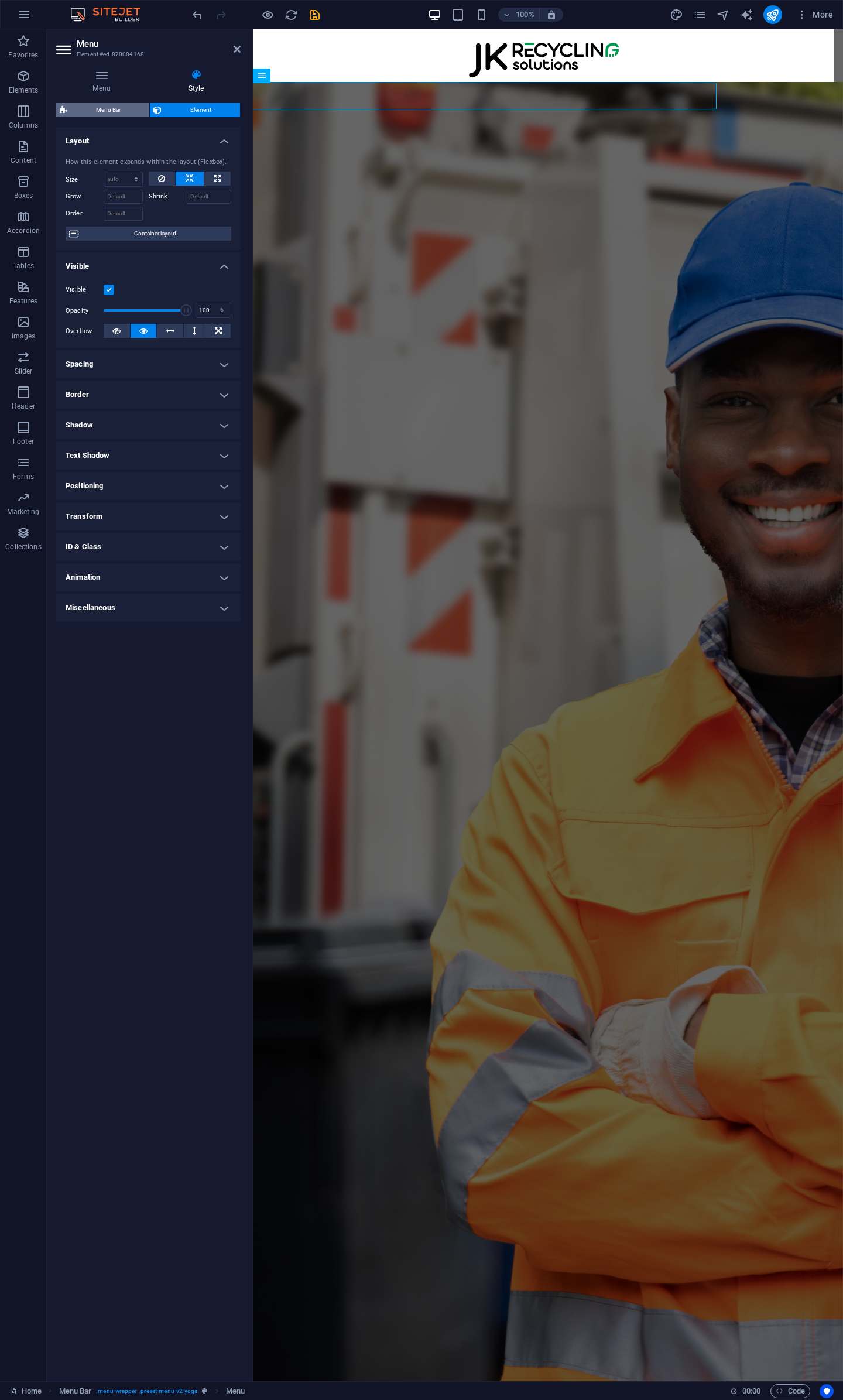
select select "rem"
select select "px"
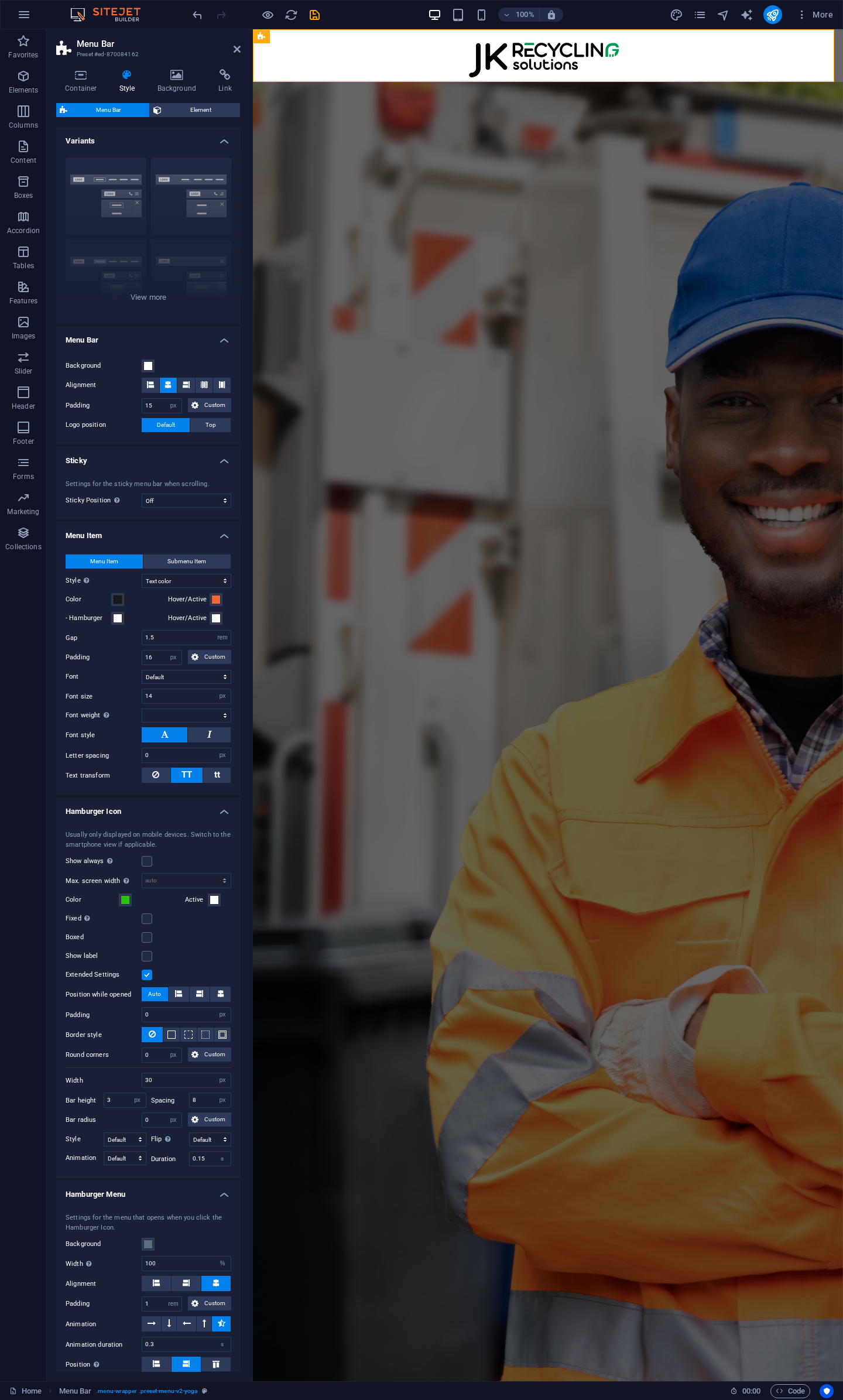
scroll to position [264, 0]
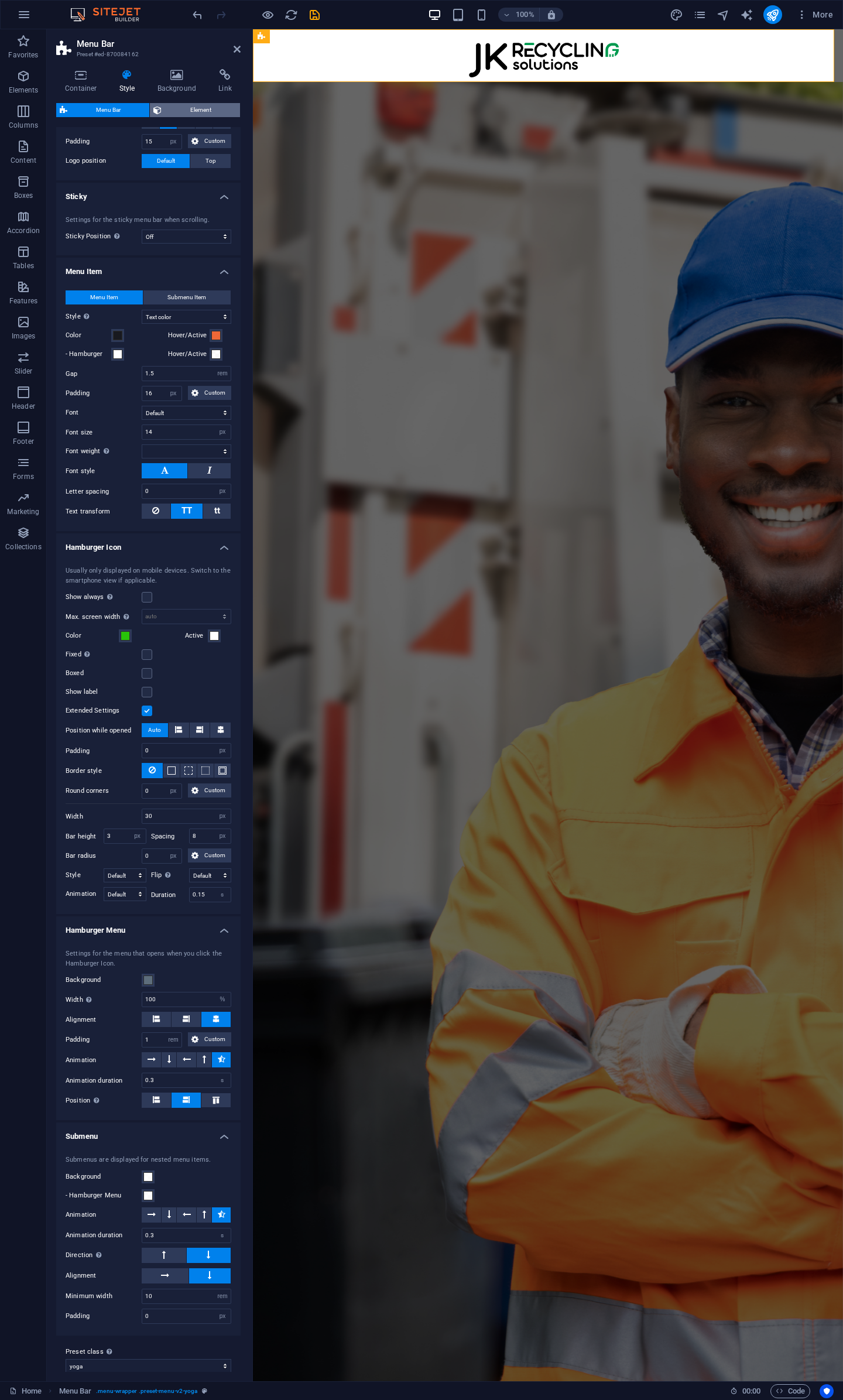
click at [182, 115] on span "Element" at bounding box center [201, 110] width 72 height 14
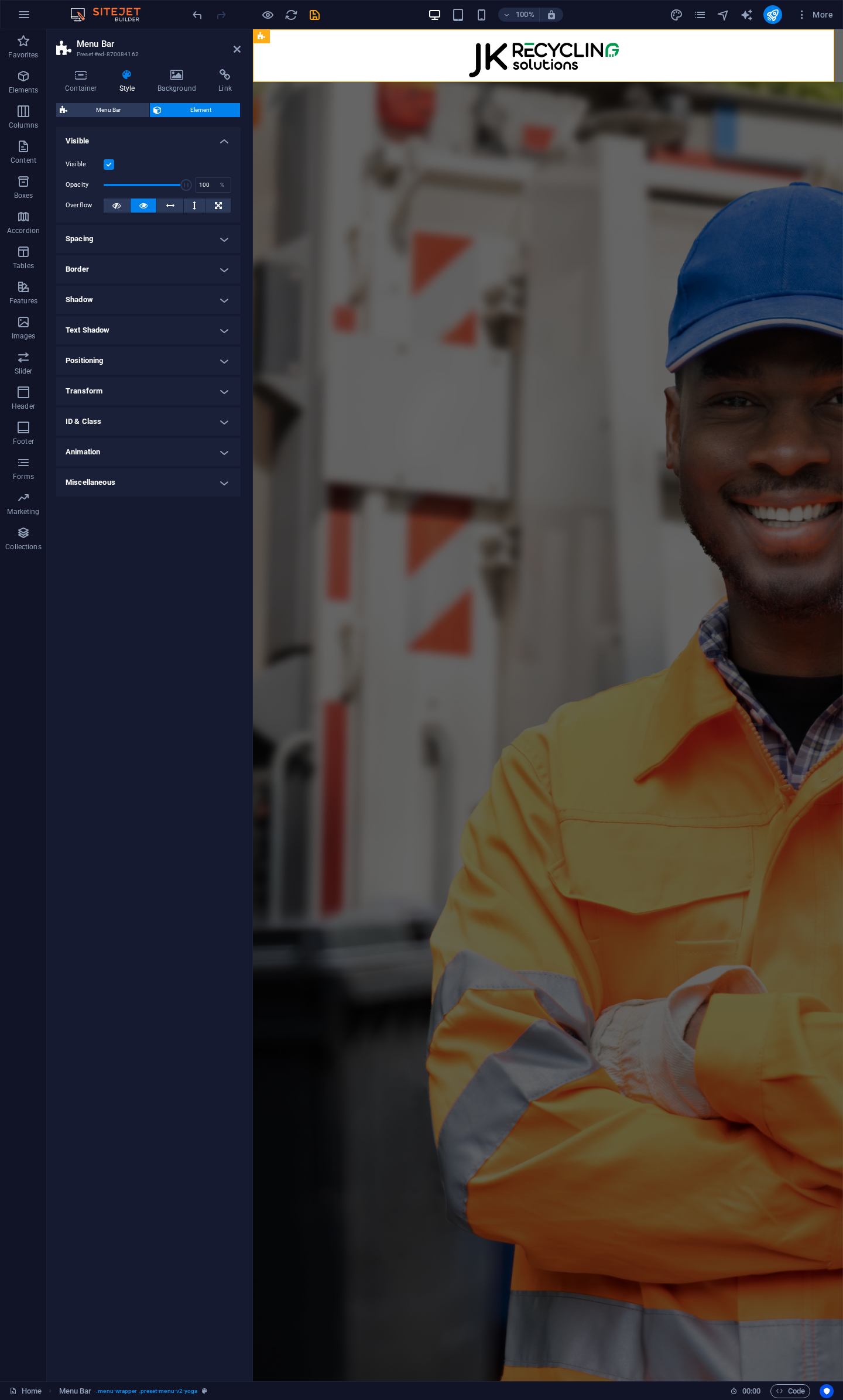
click at [132, 275] on h4 "Border" at bounding box center [148, 269] width 185 height 28
click at [143, 262] on h4 "Border" at bounding box center [148, 266] width 185 height 21
click at [155, 307] on h4 "Shadow" at bounding box center [148, 300] width 185 height 28
click at [164, 300] on h4 "Shadow" at bounding box center [148, 296] width 185 height 21
click at [161, 363] on h4 "Positioning" at bounding box center [148, 360] width 185 height 28
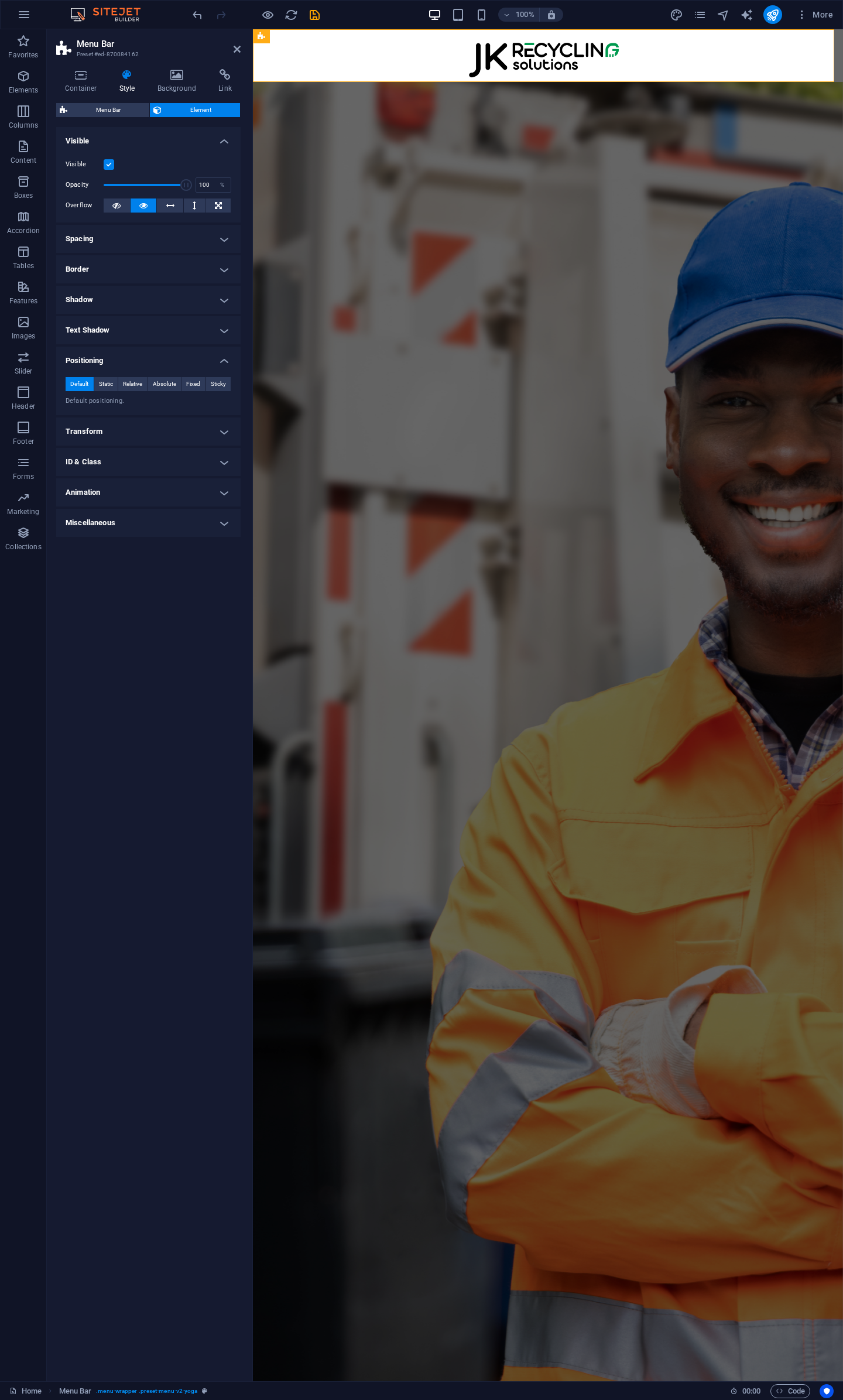
click at [161, 363] on h4 "Positioning" at bounding box center [148, 357] width 185 height 21
click at [156, 410] on h4 "ID & Class" at bounding box center [148, 422] width 185 height 28
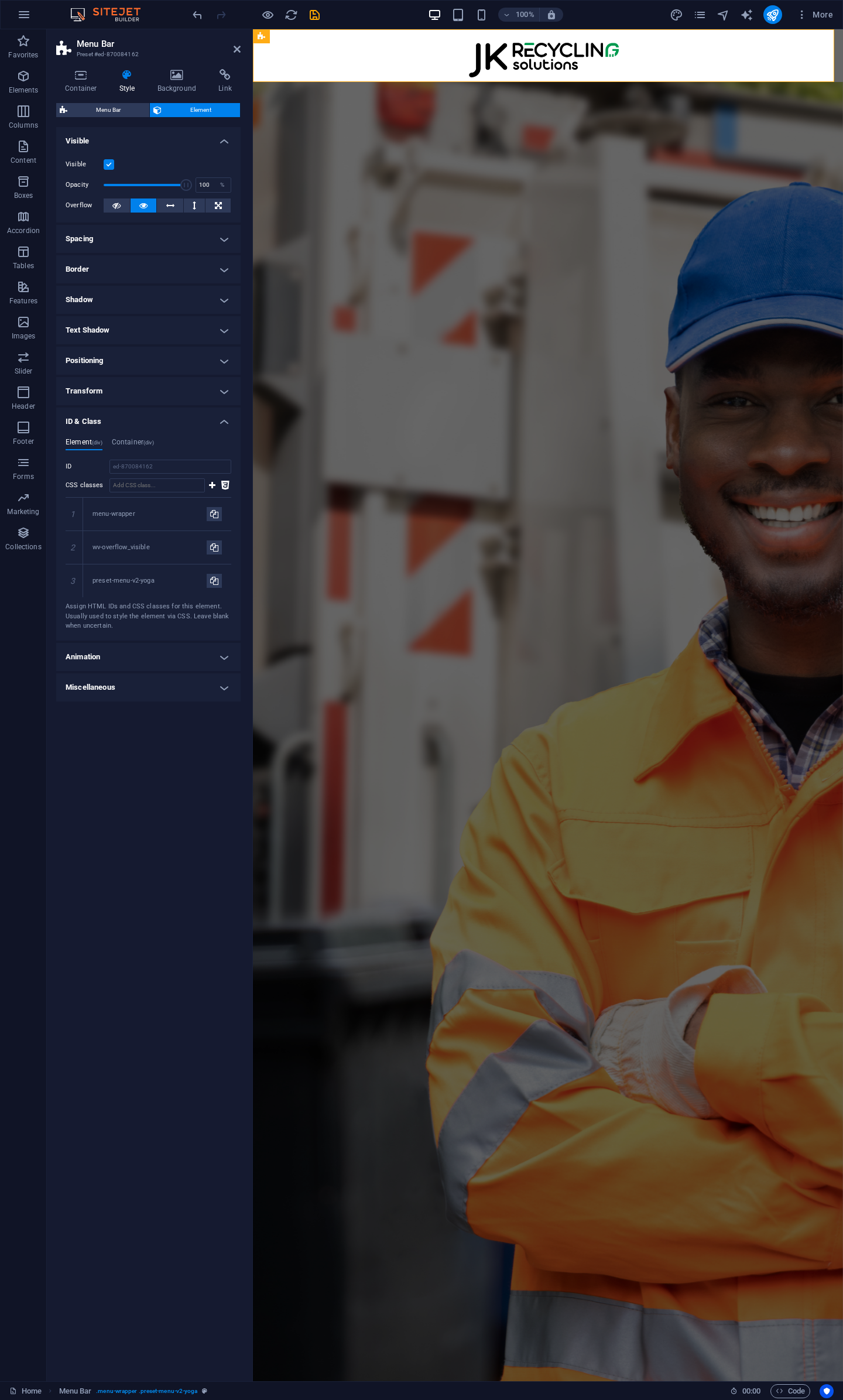
click at [170, 390] on h4 "Transform" at bounding box center [148, 391] width 185 height 28
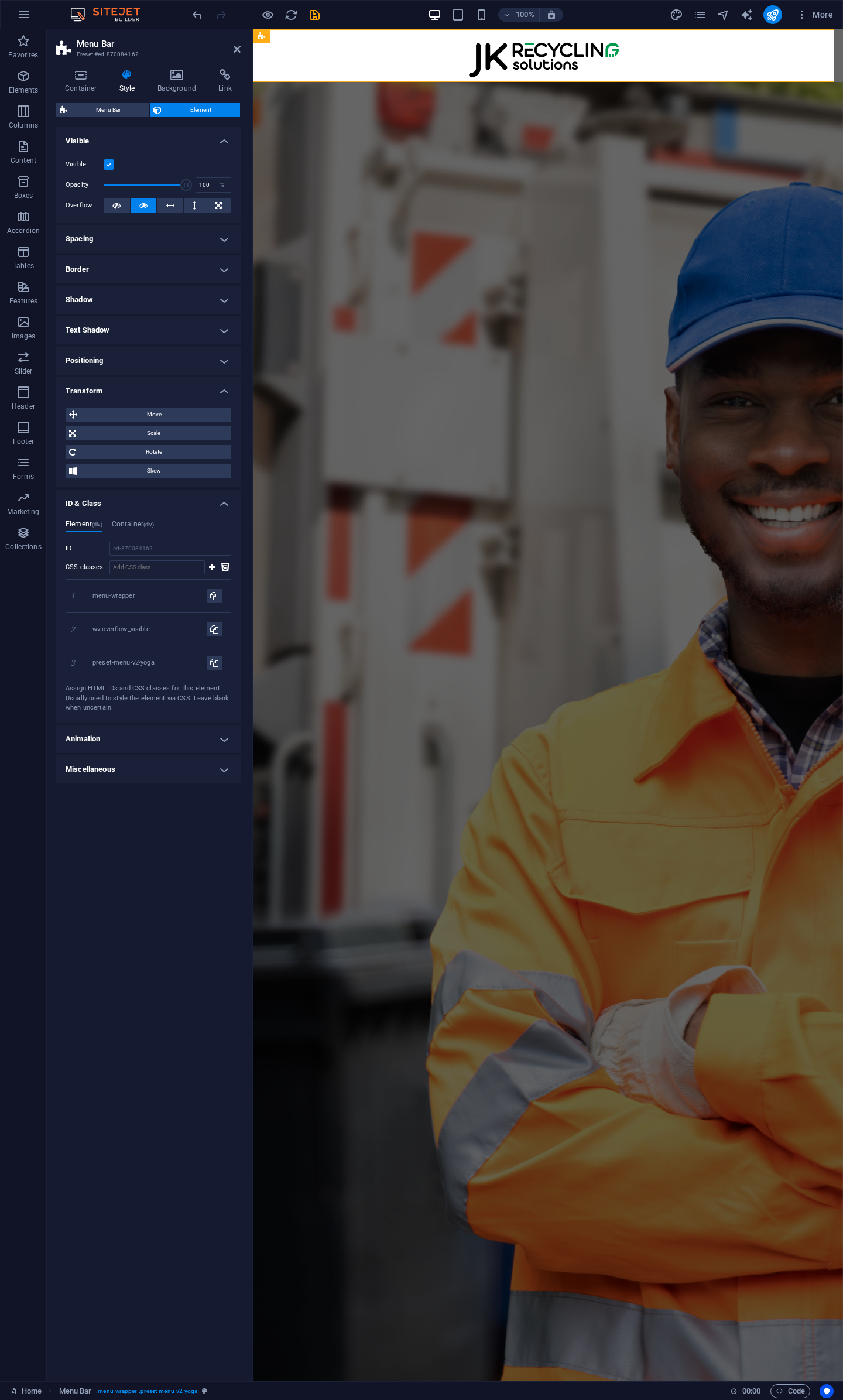
click at [122, 71] on icon at bounding box center [127, 74] width 33 height 12
click at [50, 74] on div "Container Style Background Link Size Height 90 Default px rem % vh vw Min. heig…" at bounding box center [148, 720] width 204 height 1321
click at [69, 77] on icon at bounding box center [81, 74] width 50 height 12
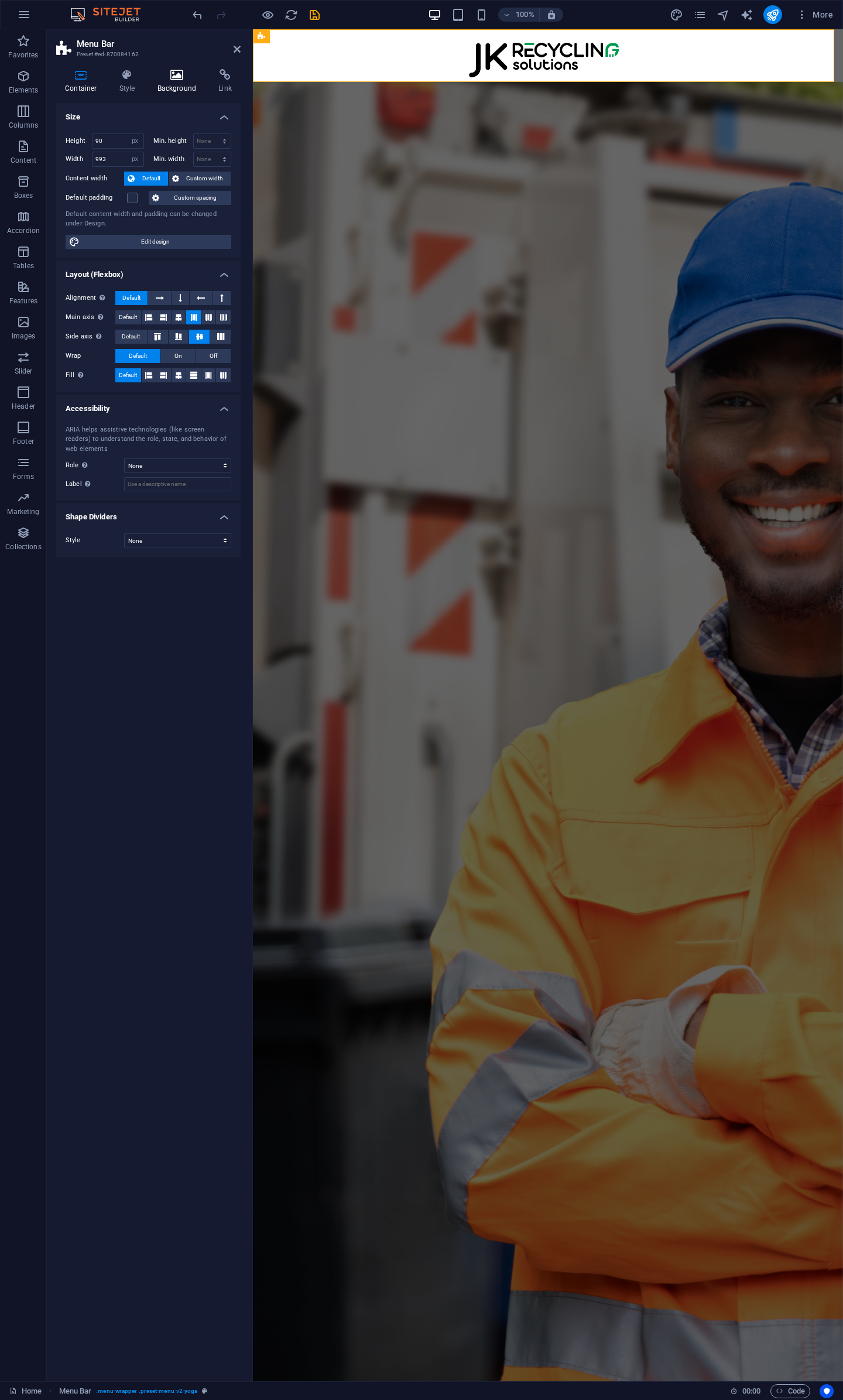
click at [177, 73] on icon at bounding box center [177, 74] width 57 height 12
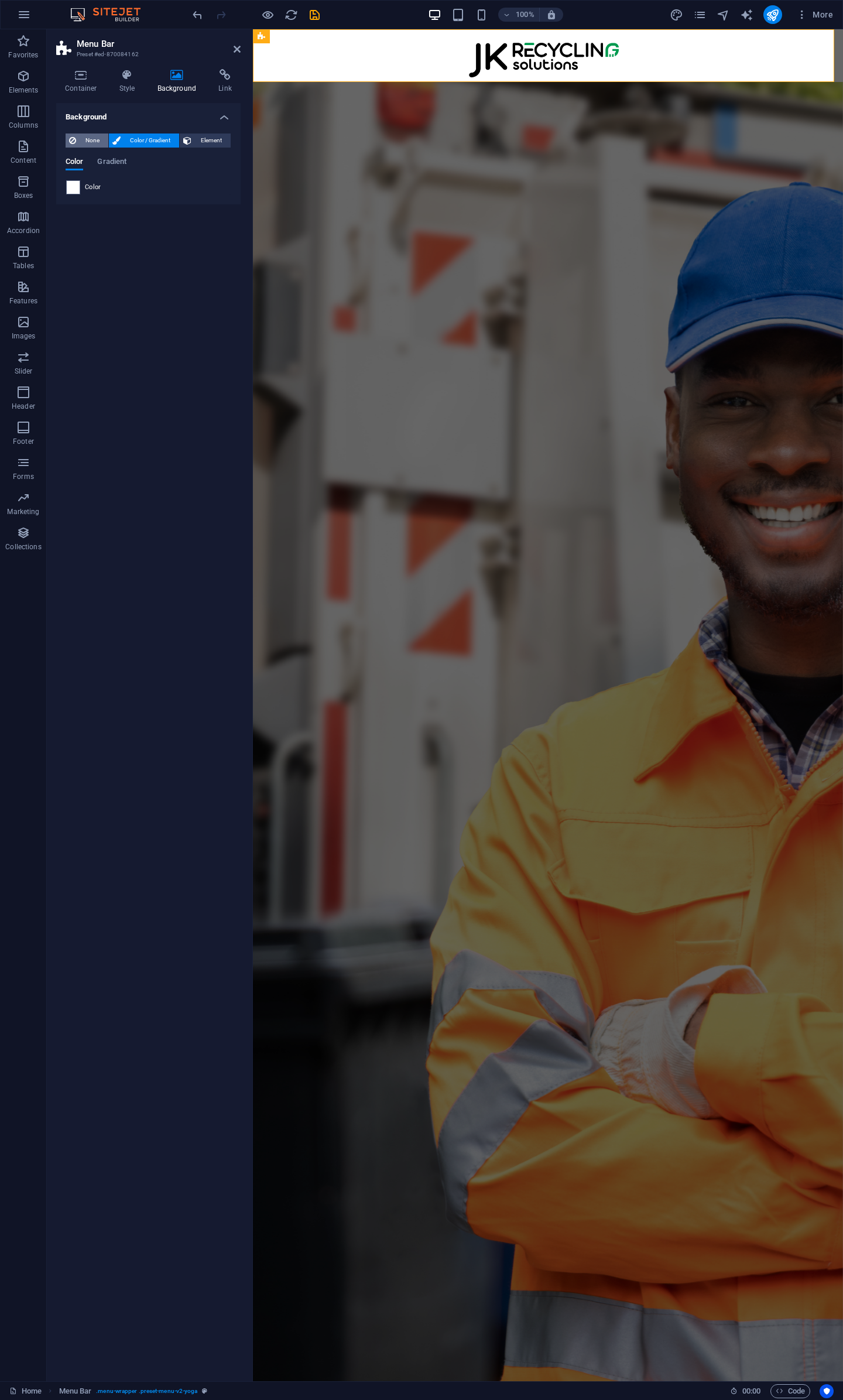
click at [90, 138] on span "None" at bounding box center [92, 140] width 25 height 14
click at [130, 138] on span "Color / Gradient" at bounding box center [150, 140] width 51 height 14
click at [234, 50] on icon at bounding box center [237, 49] width 7 height 9
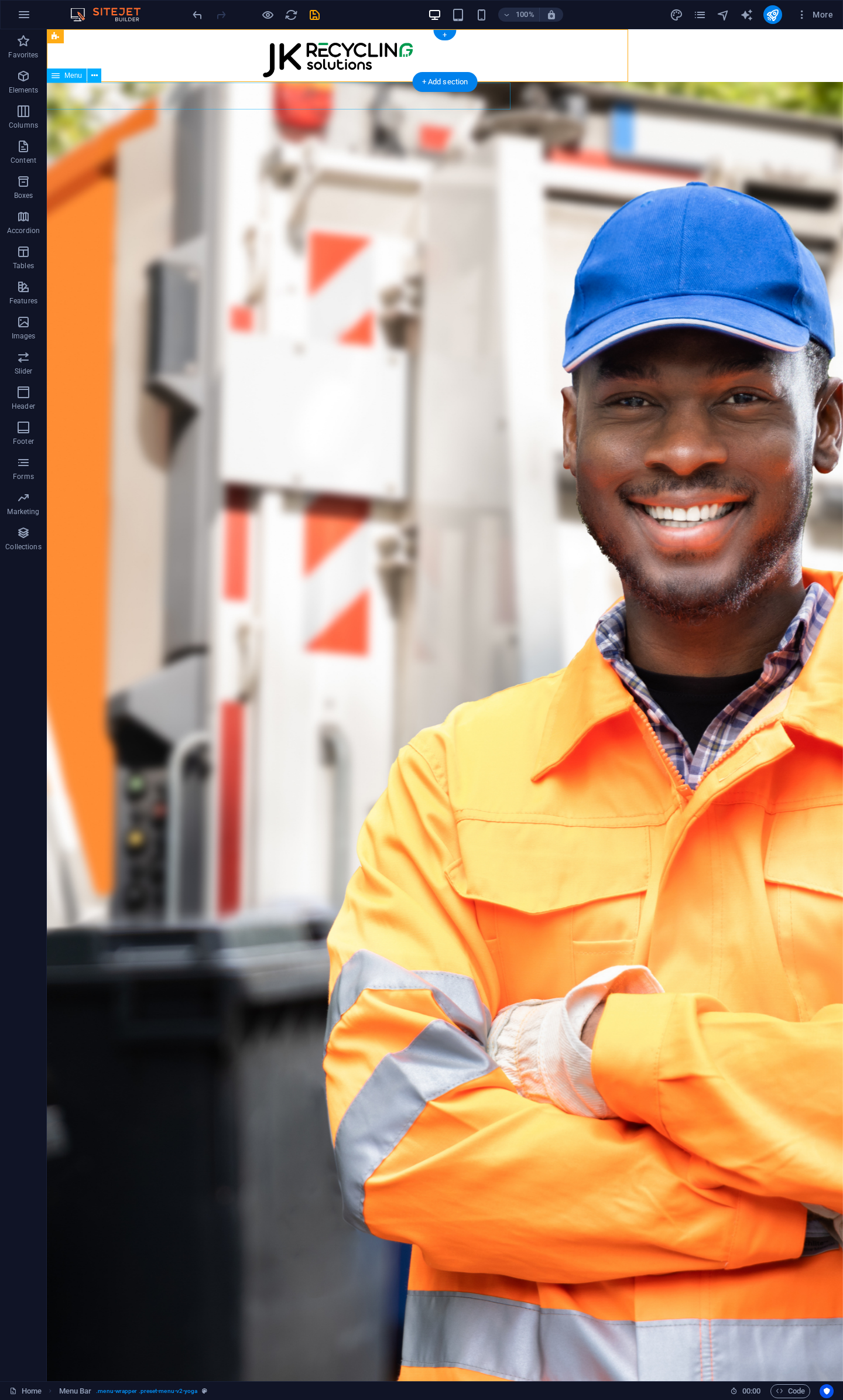
click at [96, 100] on nav "Home Our Services 3PL Colletions Equipment Consulting About Us" at bounding box center [320, 96] width 564 height 27
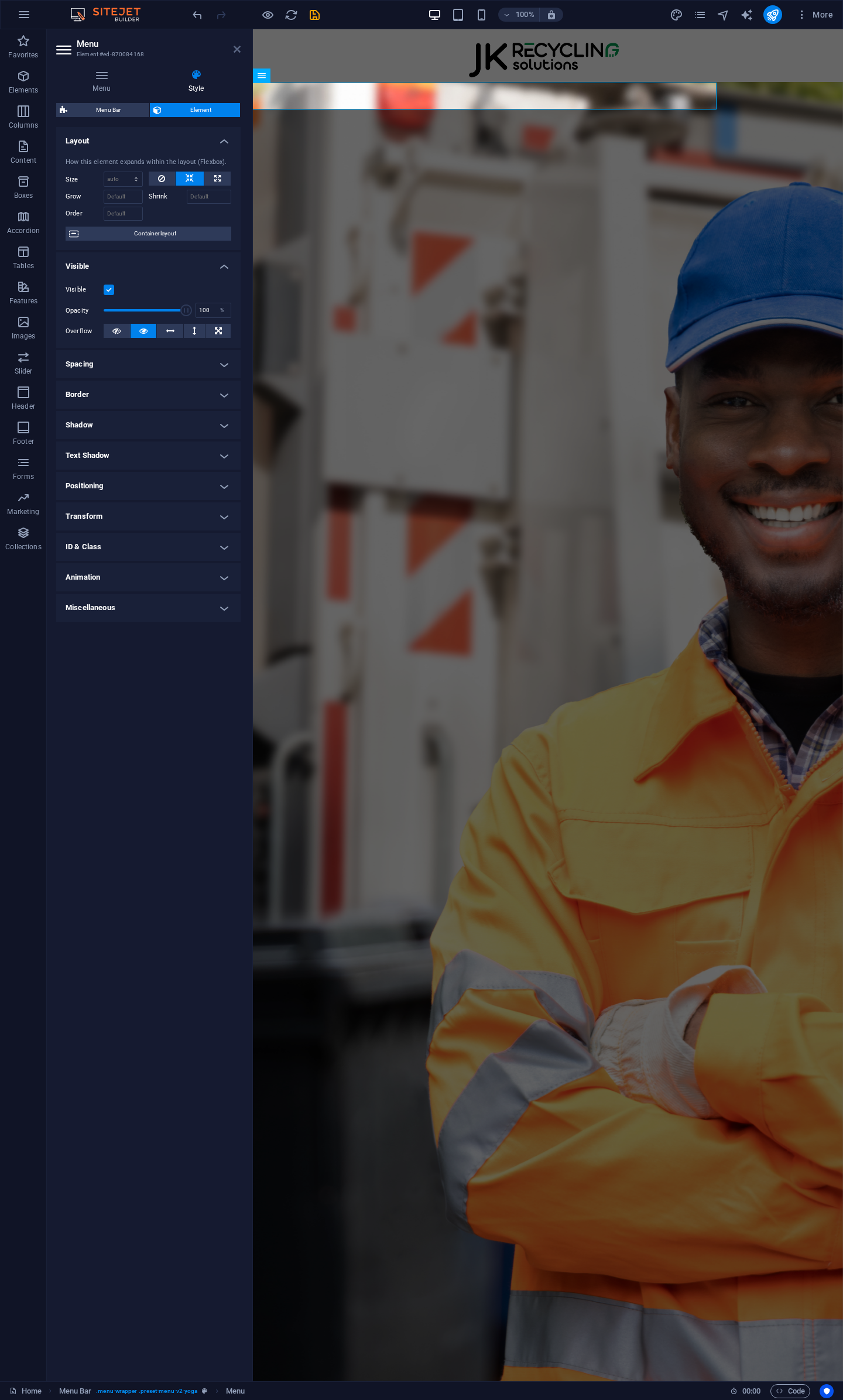
click at [238, 53] on icon at bounding box center [237, 49] width 7 height 9
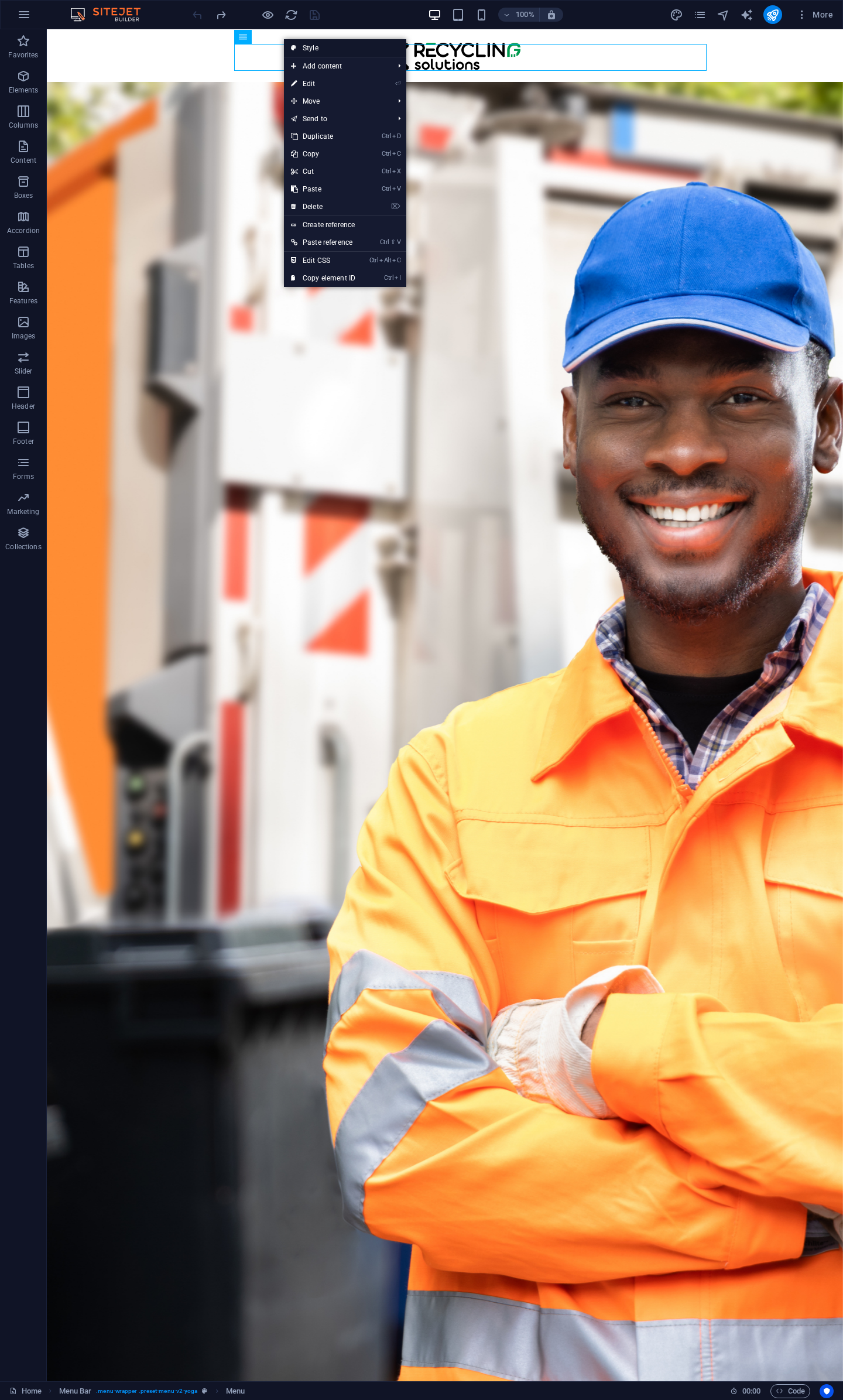
click at [331, 49] on link "Style" at bounding box center [346, 47] width 123 height 18
select select "px"
select select "hover_text_color"
select select "rem"
select select "px"
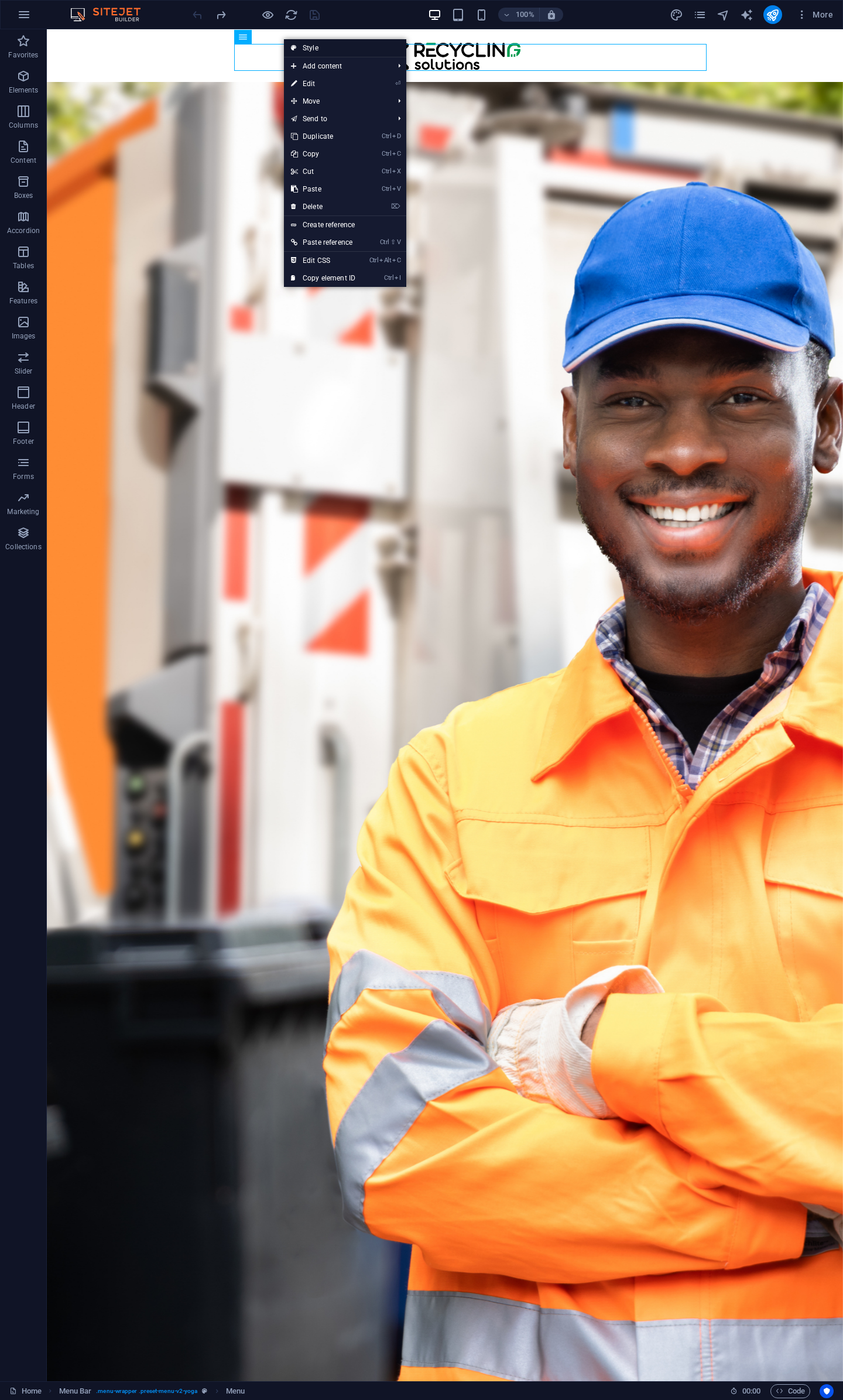
select select "px"
select select
select select "px"
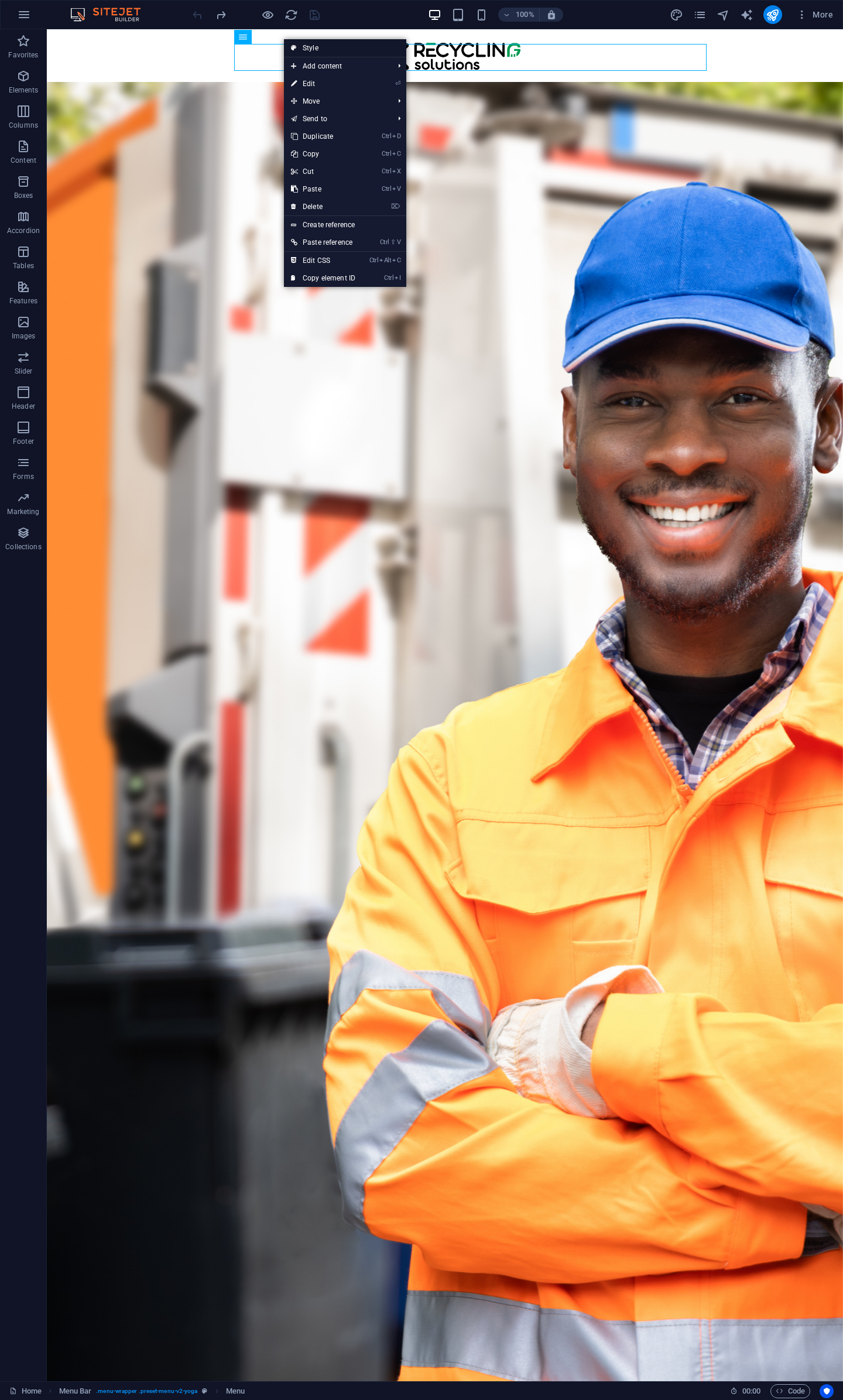
select select "px"
select select "%"
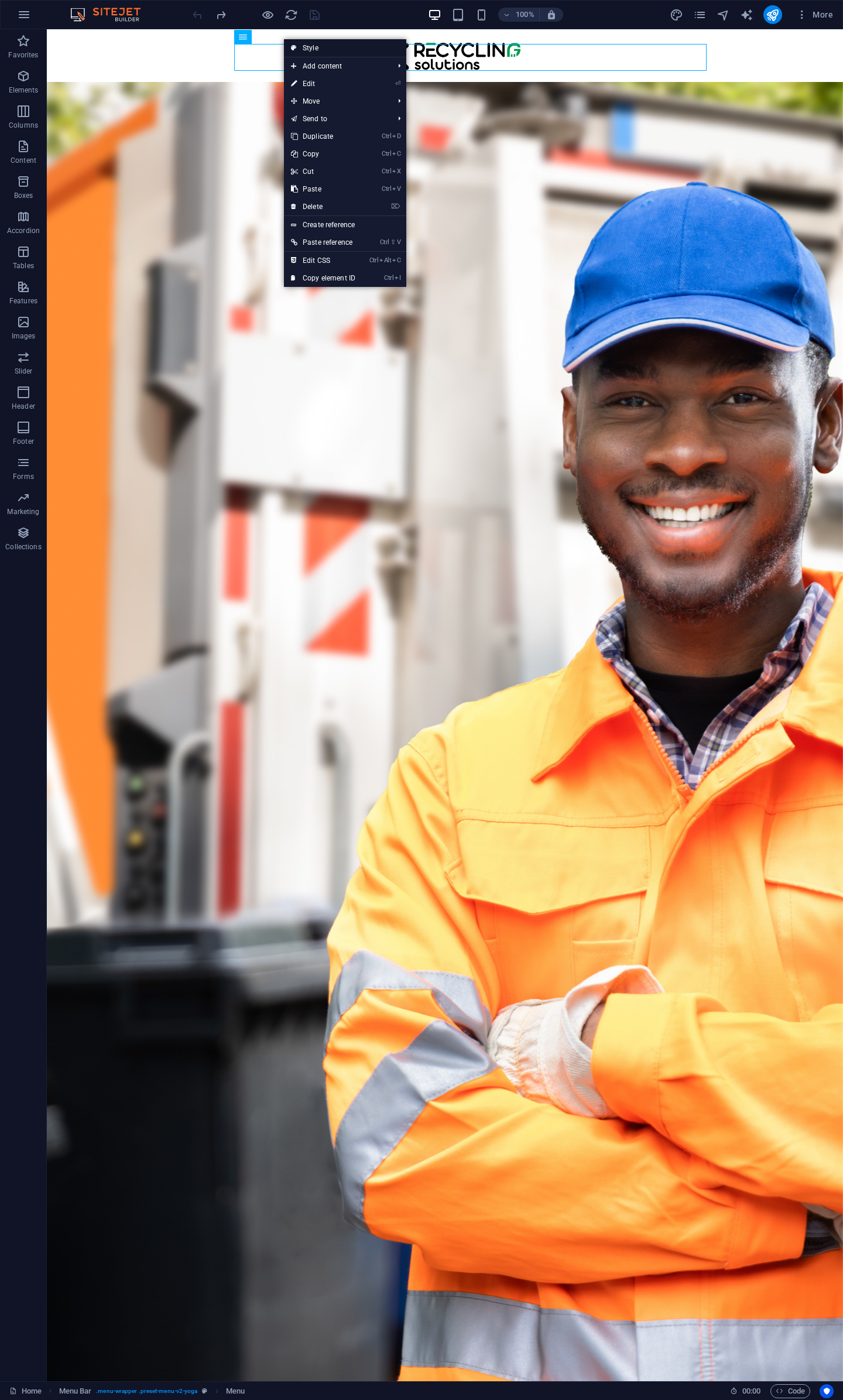
select select "rem"
select select "px"
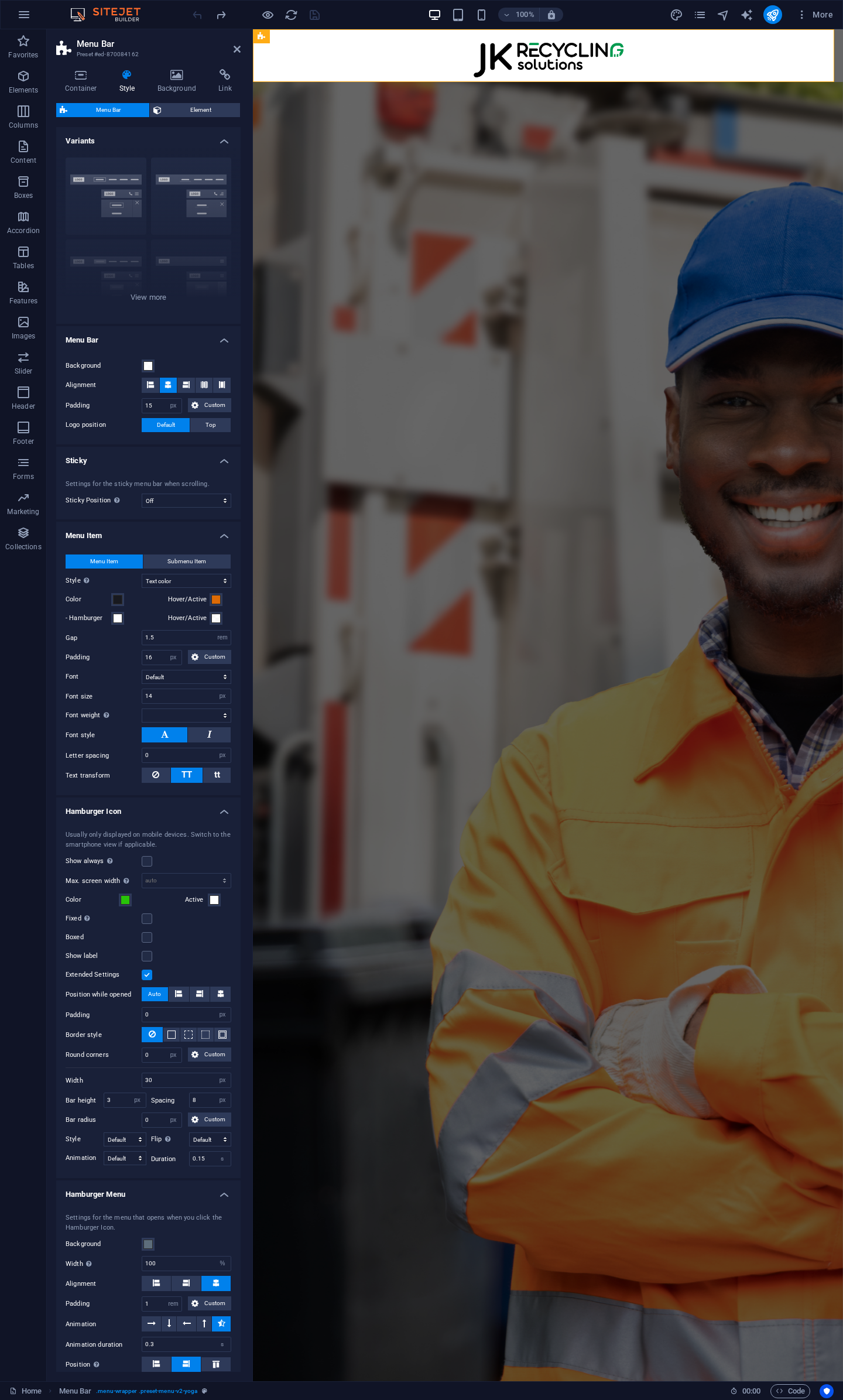
click at [207, 602] on label "Hover/Active" at bounding box center [189, 599] width 42 height 14
click at [210, 602] on button "Hover/Active" at bounding box center [217, 599] width 13 height 13
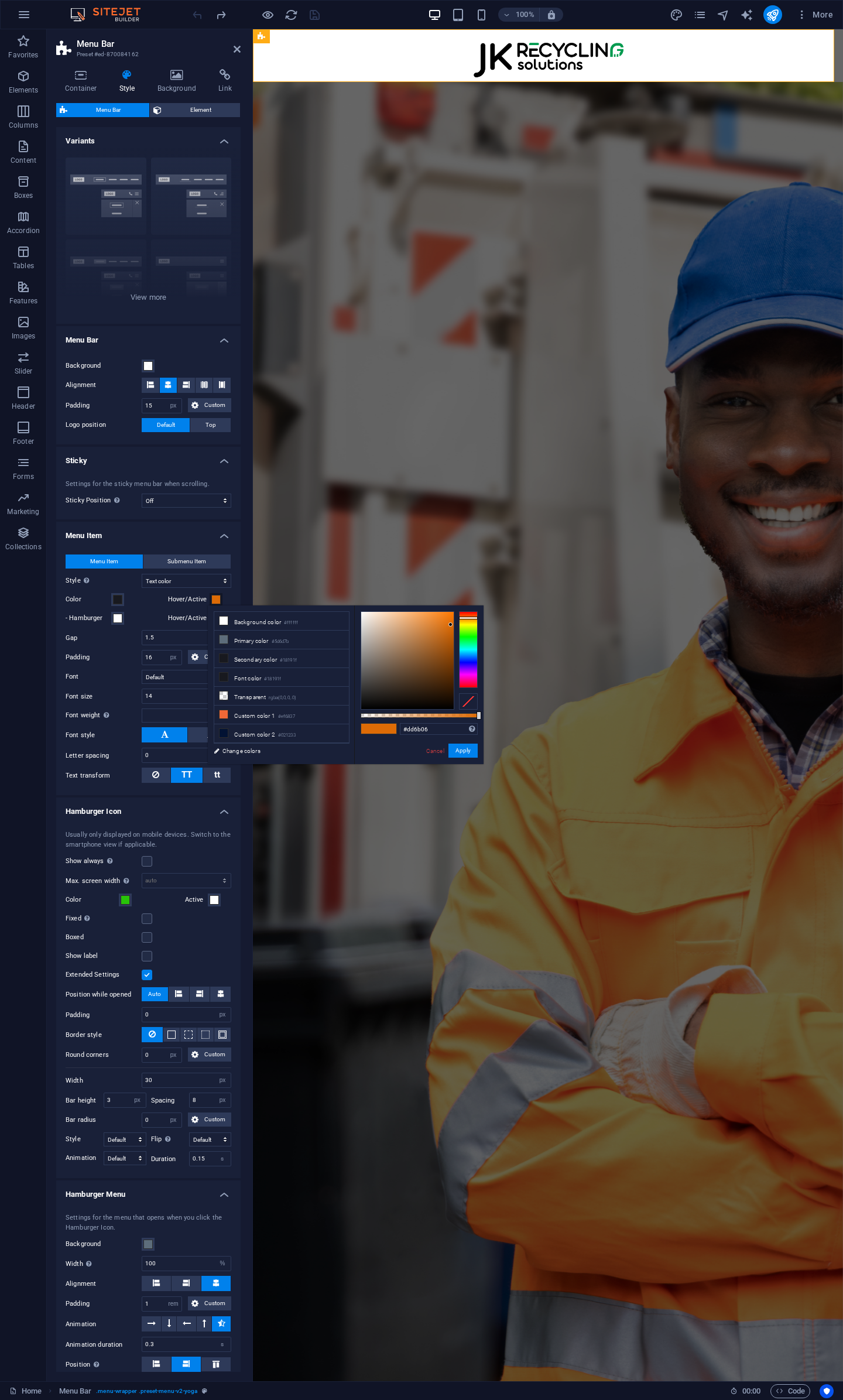
click at [207, 602] on label "Hover/Active" at bounding box center [189, 599] width 42 height 14
click at [210, 602] on button "Hover/Active" at bounding box center [217, 599] width 13 height 13
click at [192, 578] on select "Plain Text color Box: Fade Box: Flip vertical Box: Flip horizontal Box: Slide d…" at bounding box center [187, 581] width 89 height 14
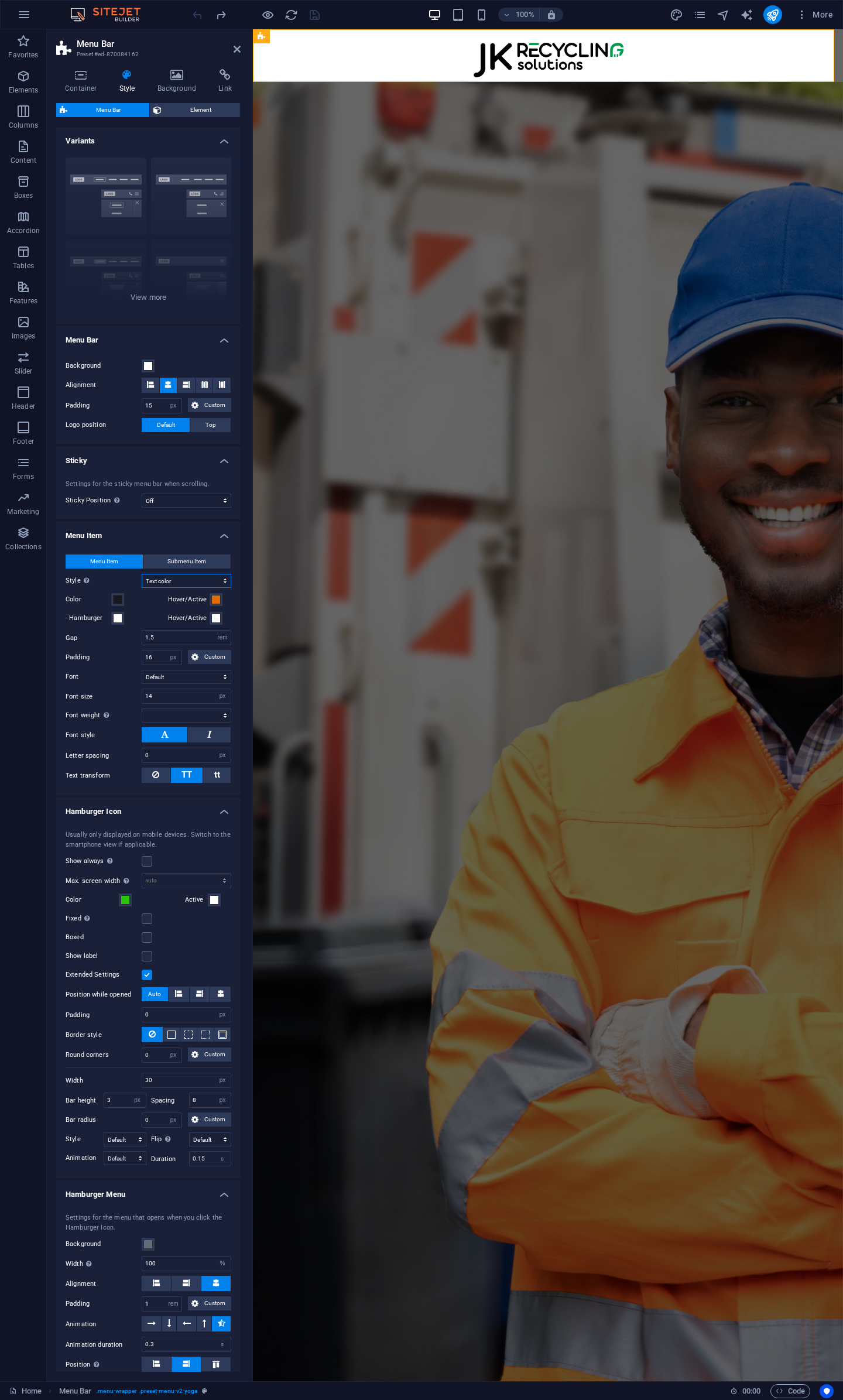
select select
click at [192, 579] on select "Plain Text color Box: Fade Box: Flip vertical Box: Flip horizontal Box: Slide d…" at bounding box center [187, 581] width 89 height 14
click at [198, 564] on span "Submenu Item" at bounding box center [187, 561] width 39 height 14
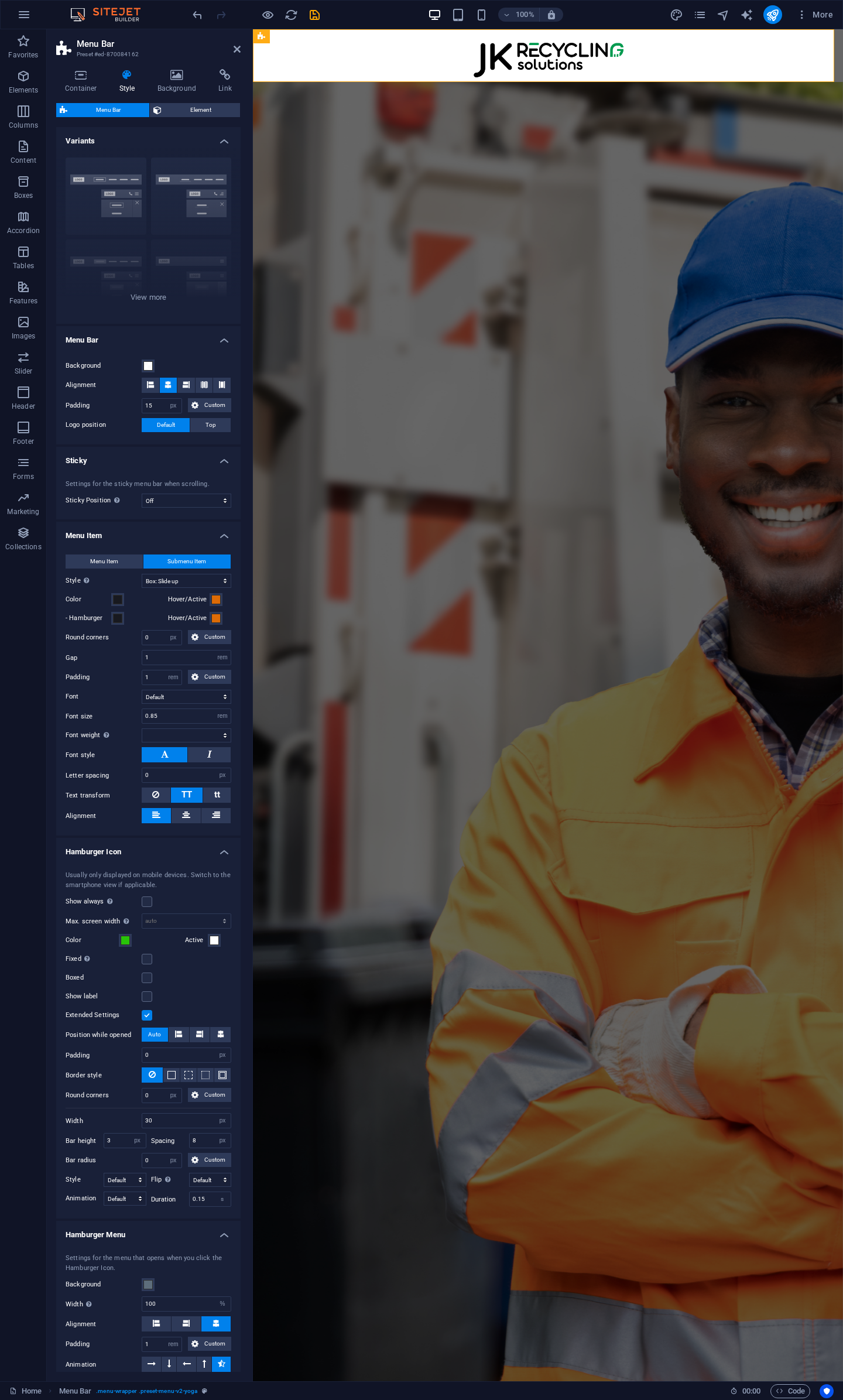
select select
click at [213, 620] on span at bounding box center [216, 618] width 9 height 9
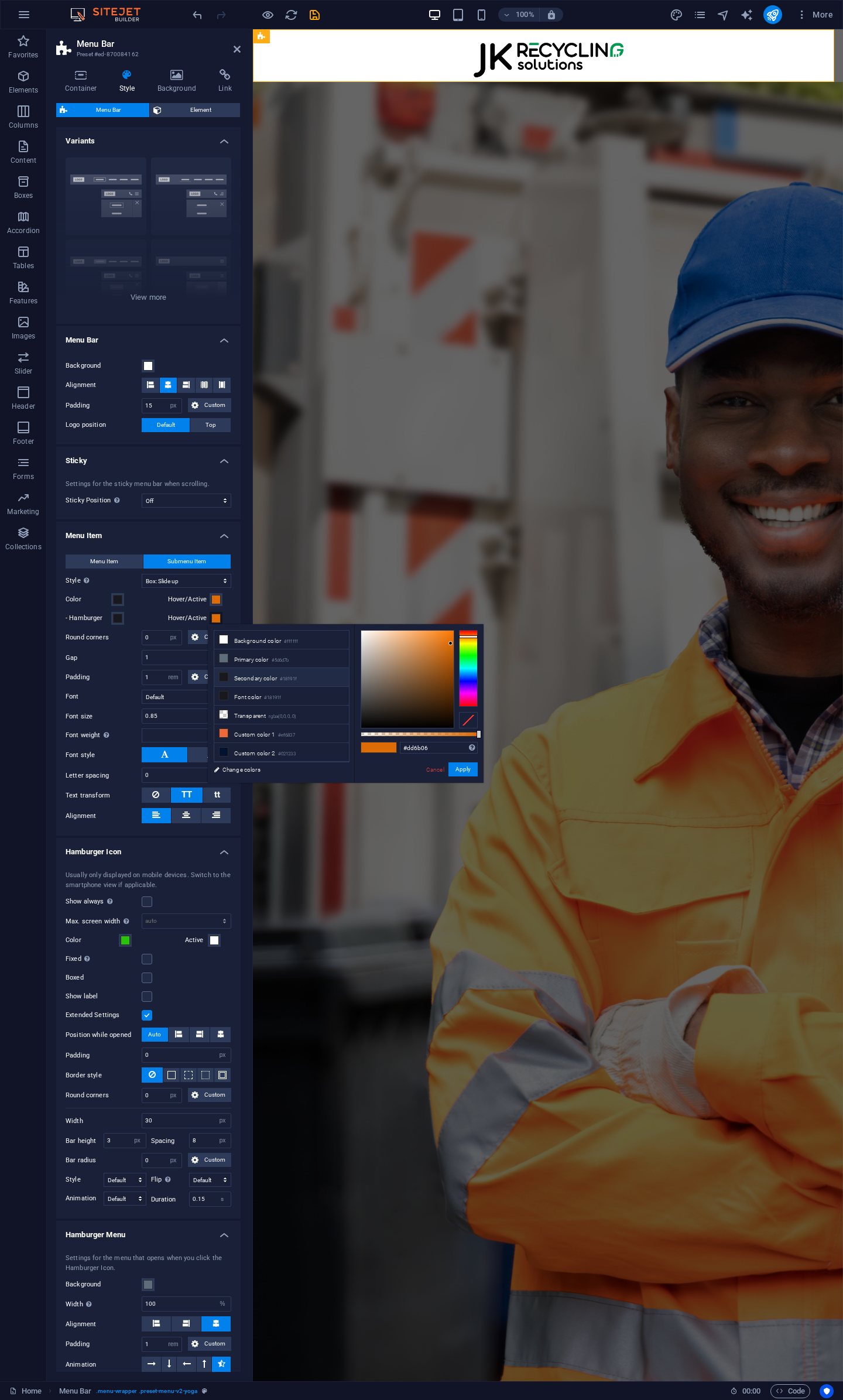
click at [250, 680] on li "Secondary color #18191f" at bounding box center [282, 677] width 135 height 19
type input "#18191f"
click at [460, 770] on button "Apply" at bounding box center [464, 768] width 30 height 14
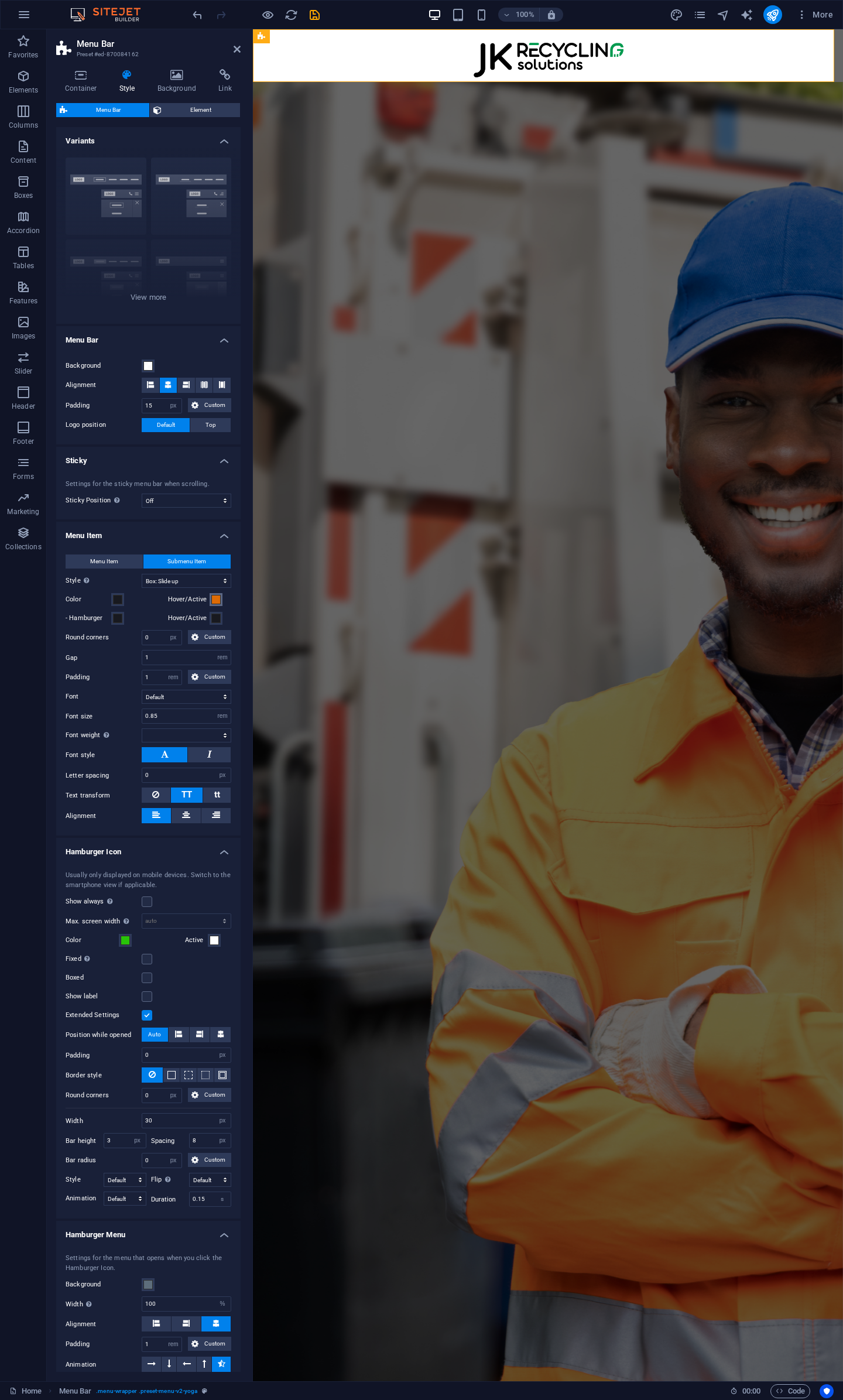
click at [215, 602] on span at bounding box center [216, 599] width 9 height 9
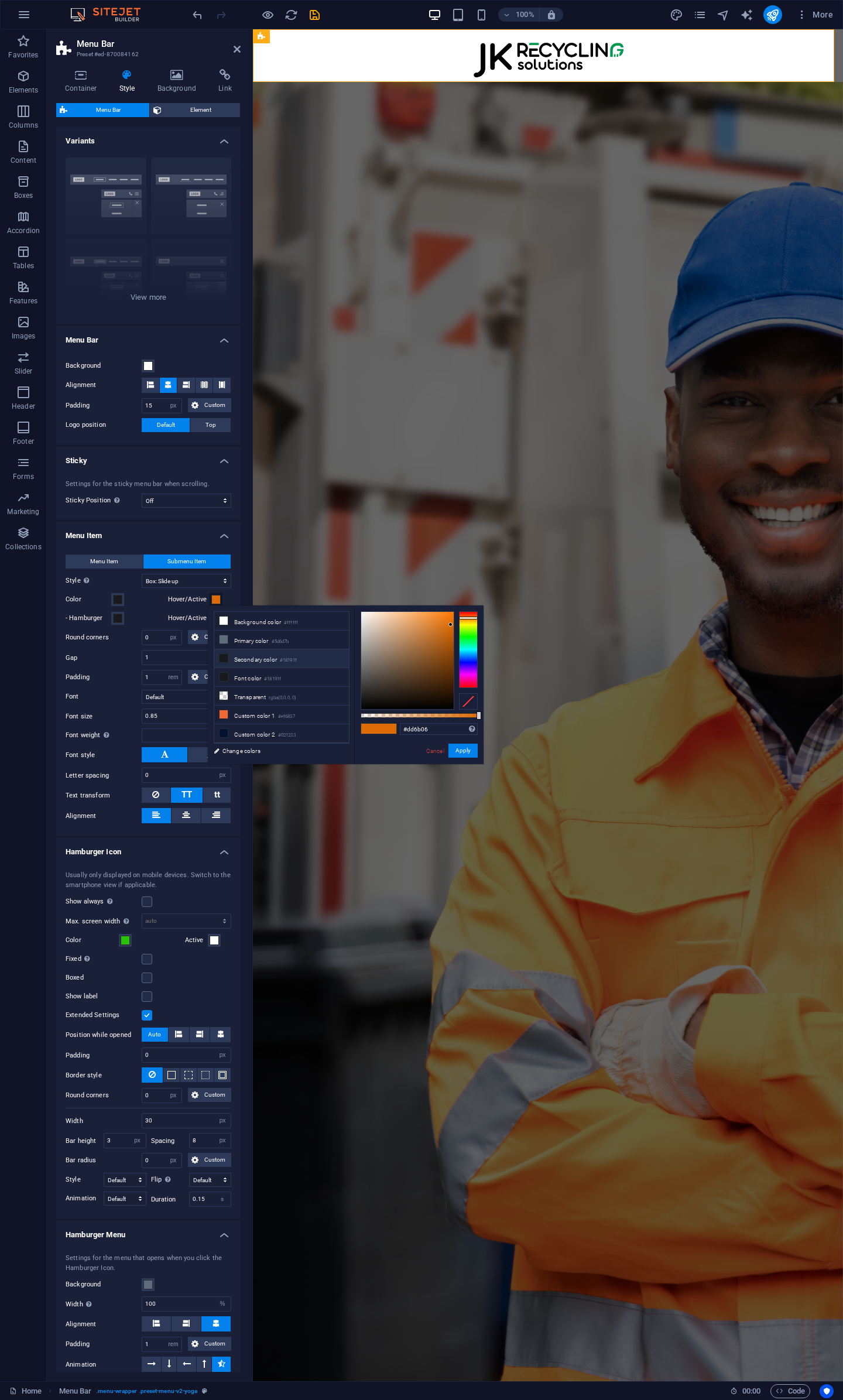
drag, startPoint x: 238, startPoint y: 659, endPoint x: 244, endPoint y: 649, distance: 11.7
click at [238, 658] on li "Secondary color #18191f" at bounding box center [282, 659] width 135 height 19
type input "#18191f"
drag, startPoint x: 457, startPoint y: 748, endPoint x: 204, endPoint y: 717, distance: 254.9
click at [457, 748] on button "Apply" at bounding box center [464, 750] width 30 height 14
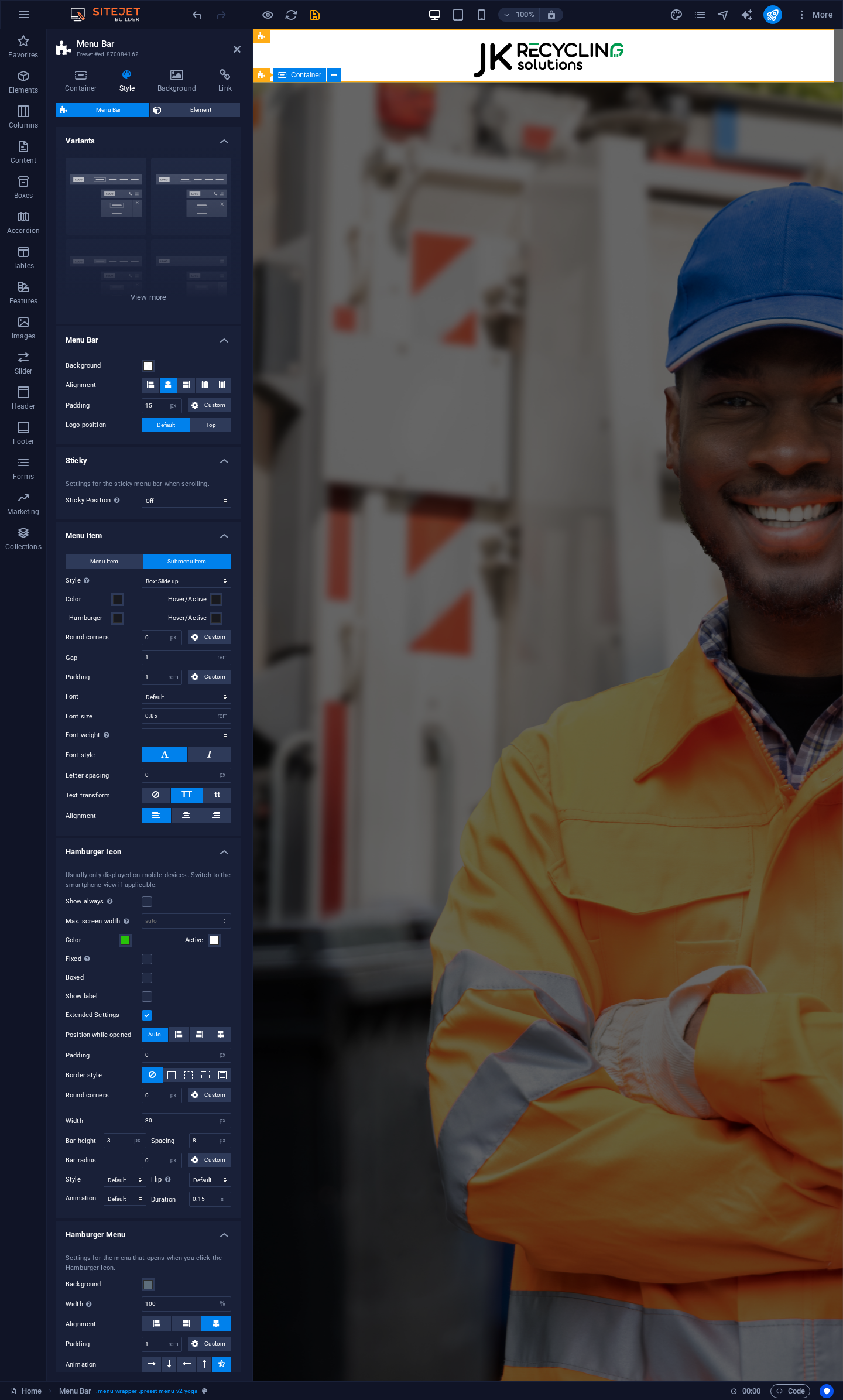
click at [316, 574] on div "Your Trusted Partner In Recycling Logistics 3PL Collection Support , Transporta…" at bounding box center [547, 327] width 590 height 491
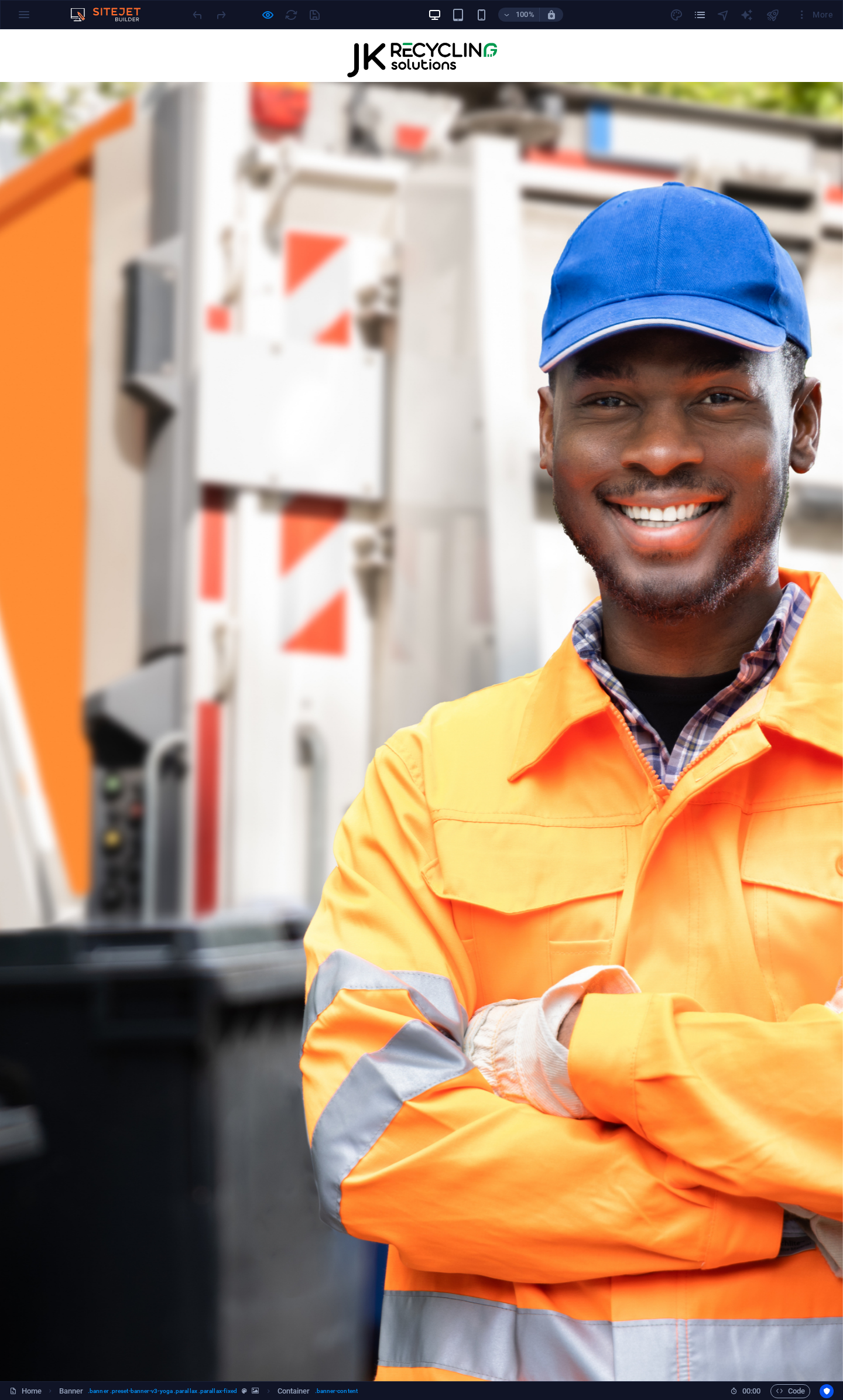
click at [204, 83] on link "Home" at bounding box center [182, 96] width 44 height 27
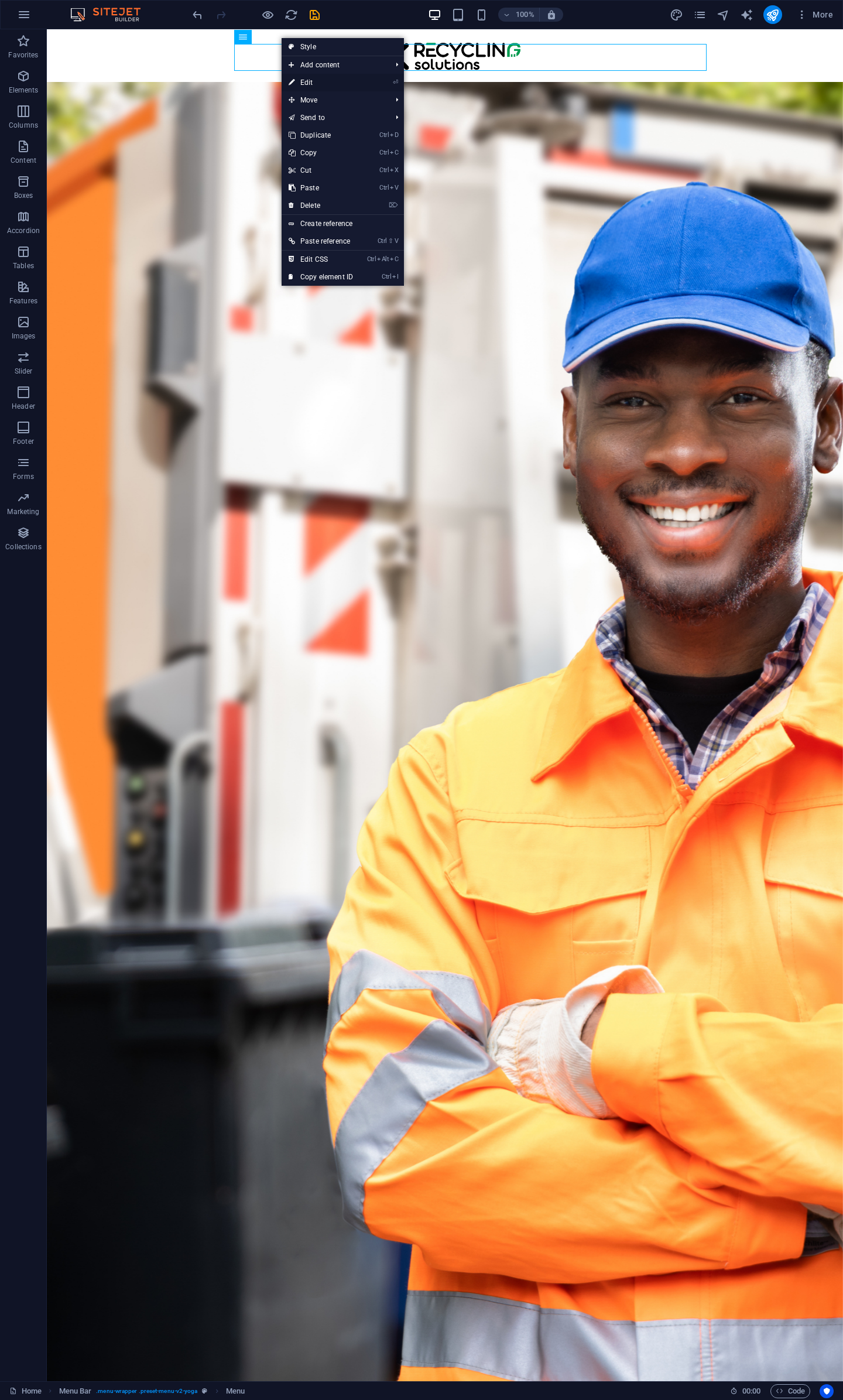
click at [300, 80] on link "⏎ Edit" at bounding box center [321, 82] width 78 height 18
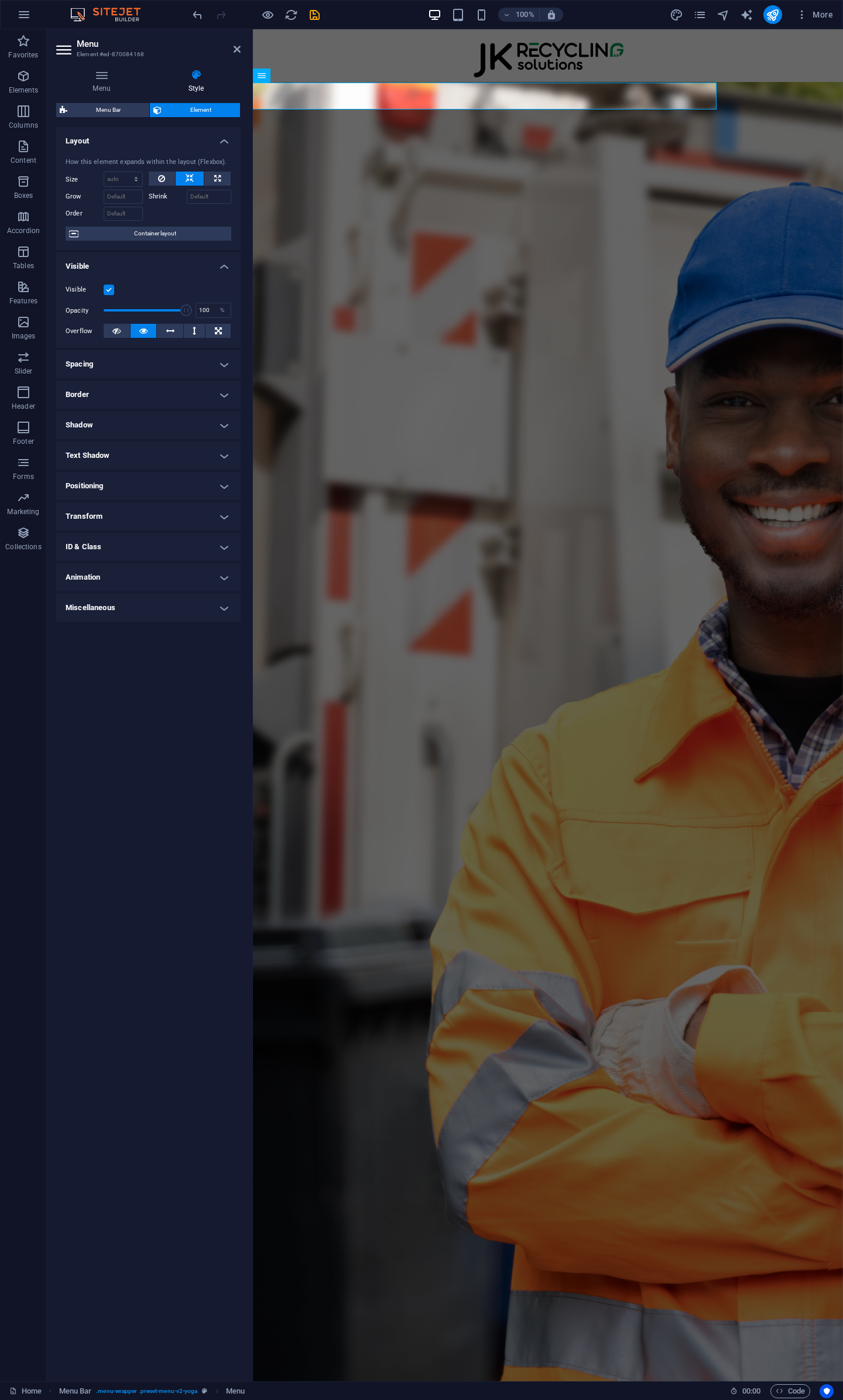
click at [167, 366] on h4 "Spacing" at bounding box center [148, 364] width 185 height 28
click at [173, 439] on h4 "Border" at bounding box center [148, 441] width 185 height 28
click at [188, 516] on h4 "Shadow" at bounding box center [148, 519] width 185 height 28
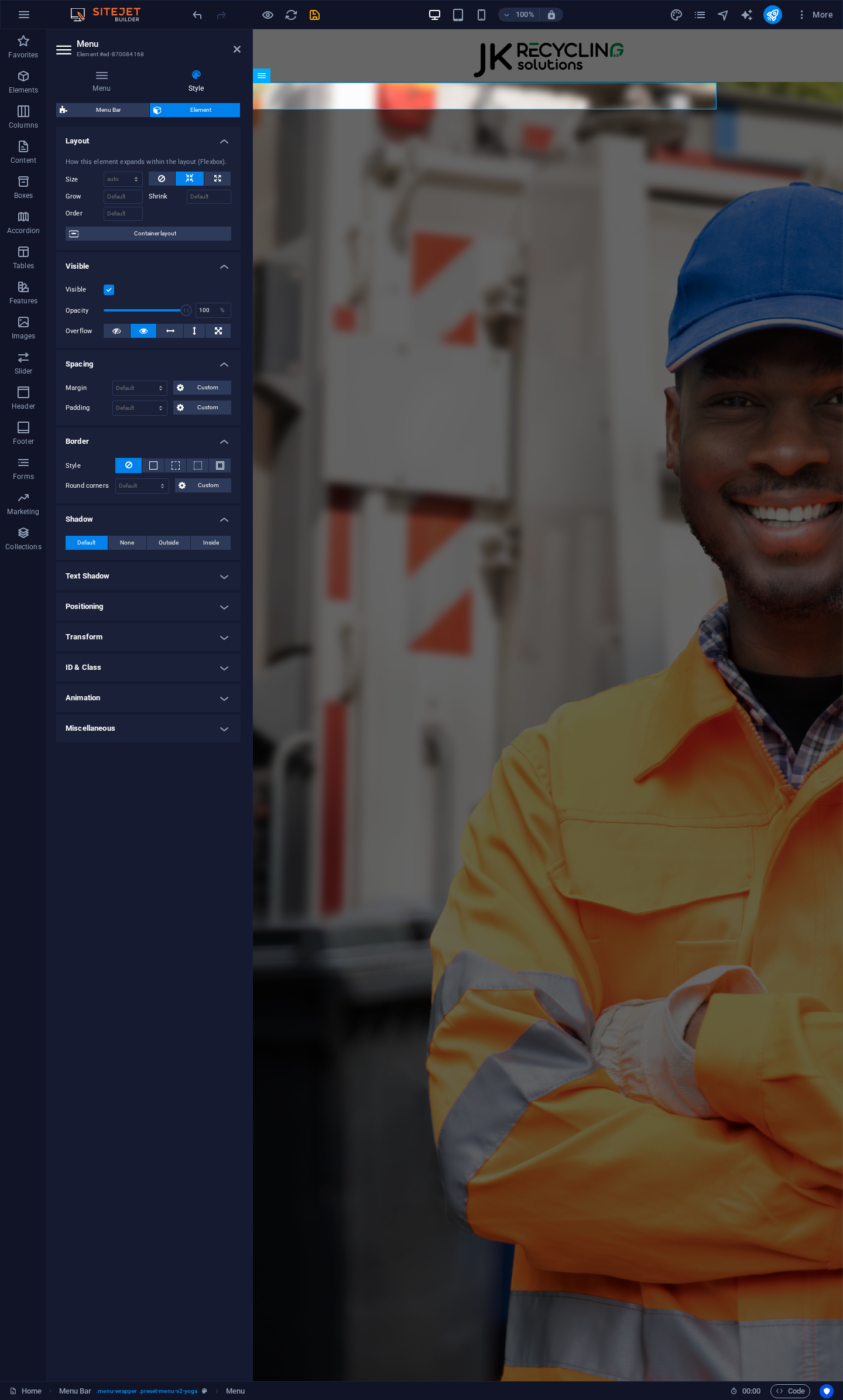
click at [202, 574] on h4 "Text Shadow" at bounding box center [148, 576] width 185 height 28
click at [188, 631] on h4 "Positioning" at bounding box center [148, 633] width 185 height 28
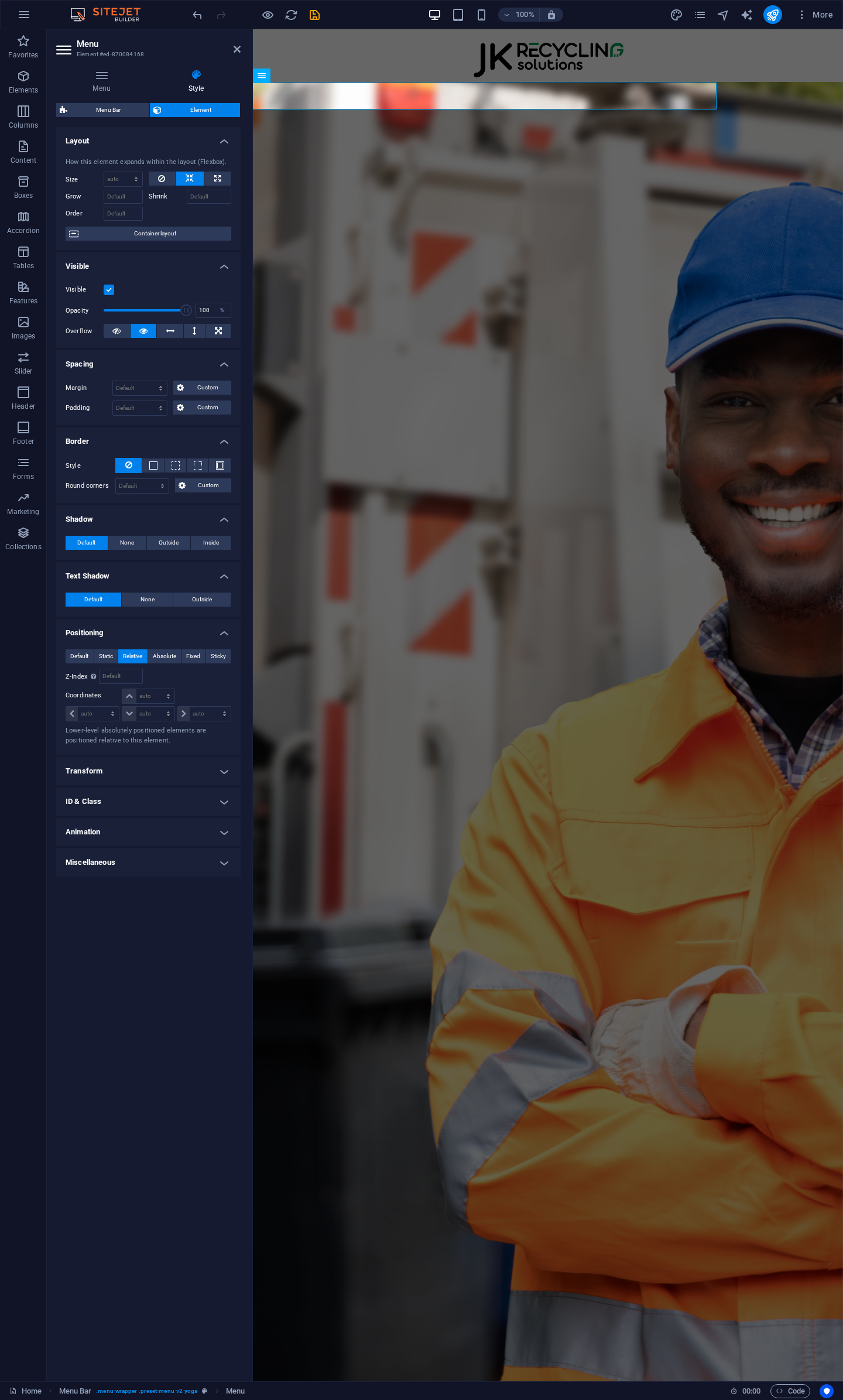
click at [188, 772] on h4 "Transform" at bounding box center [148, 771] width 185 height 28
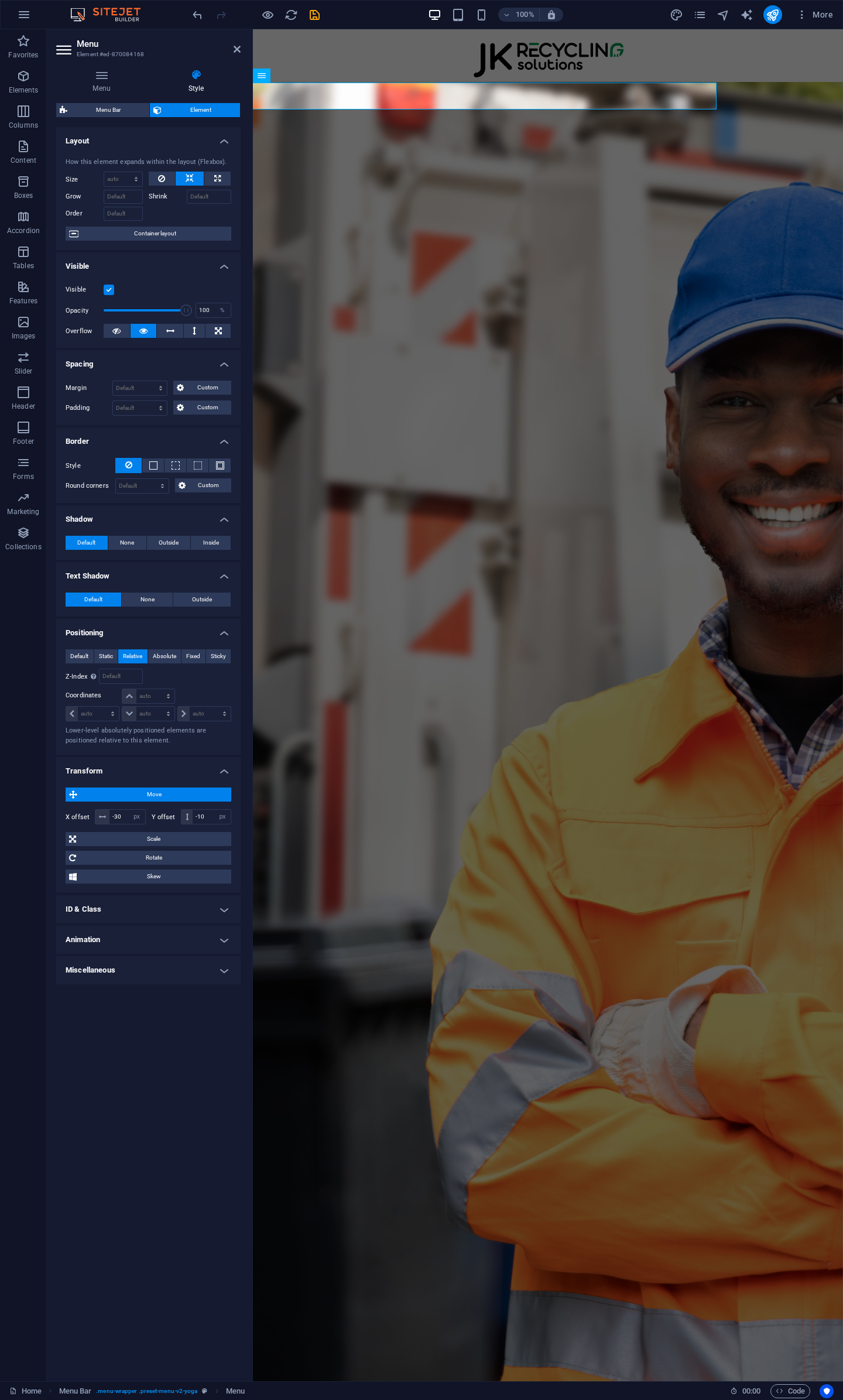
click at [179, 906] on h4 "ID & Class" at bounding box center [148, 909] width 185 height 28
click at [155, 1042] on h4 "Animation" at bounding box center [148, 1045] width 185 height 28
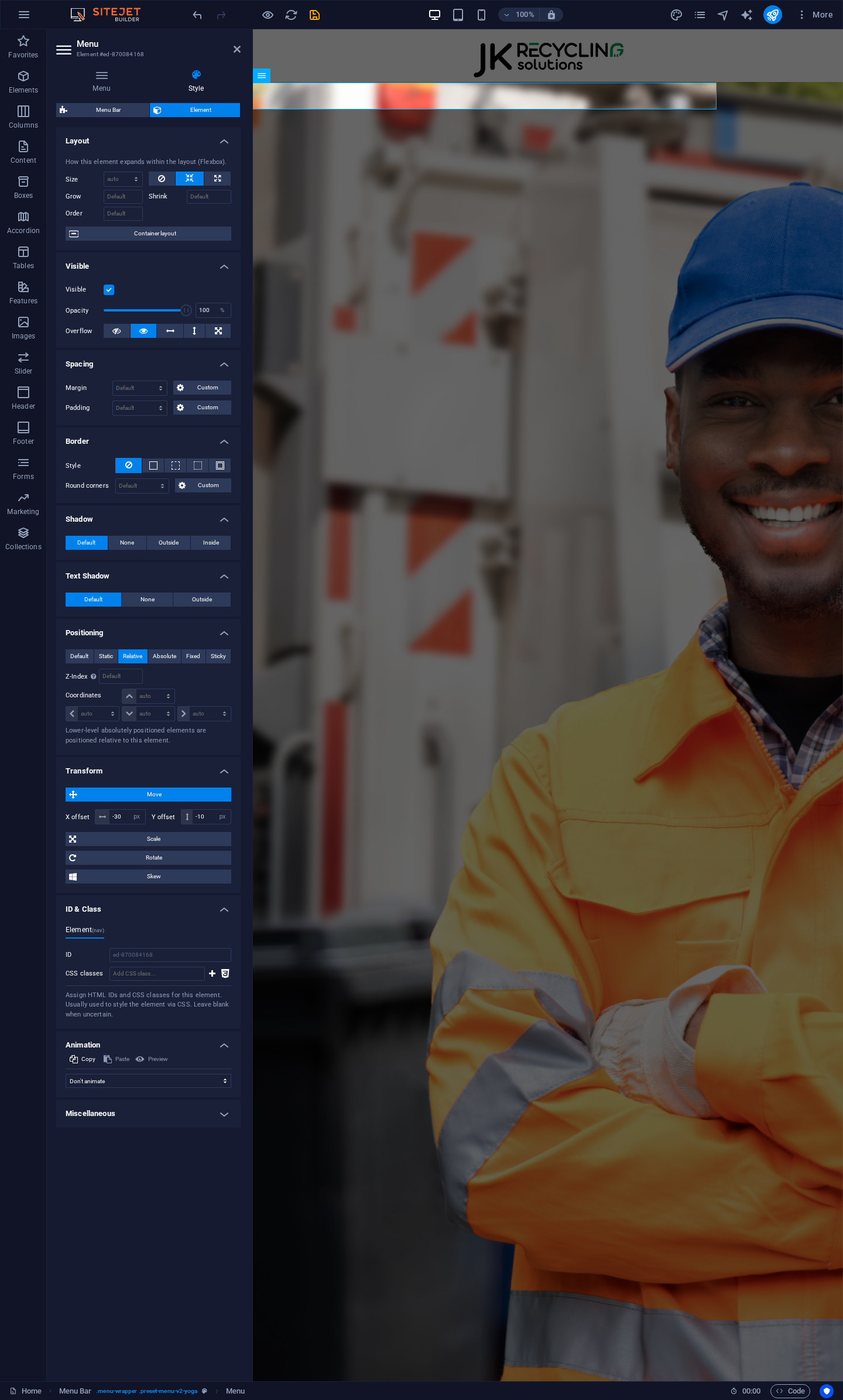
click at [190, 1109] on h4 "Miscellaneous" at bounding box center [148, 1113] width 185 height 28
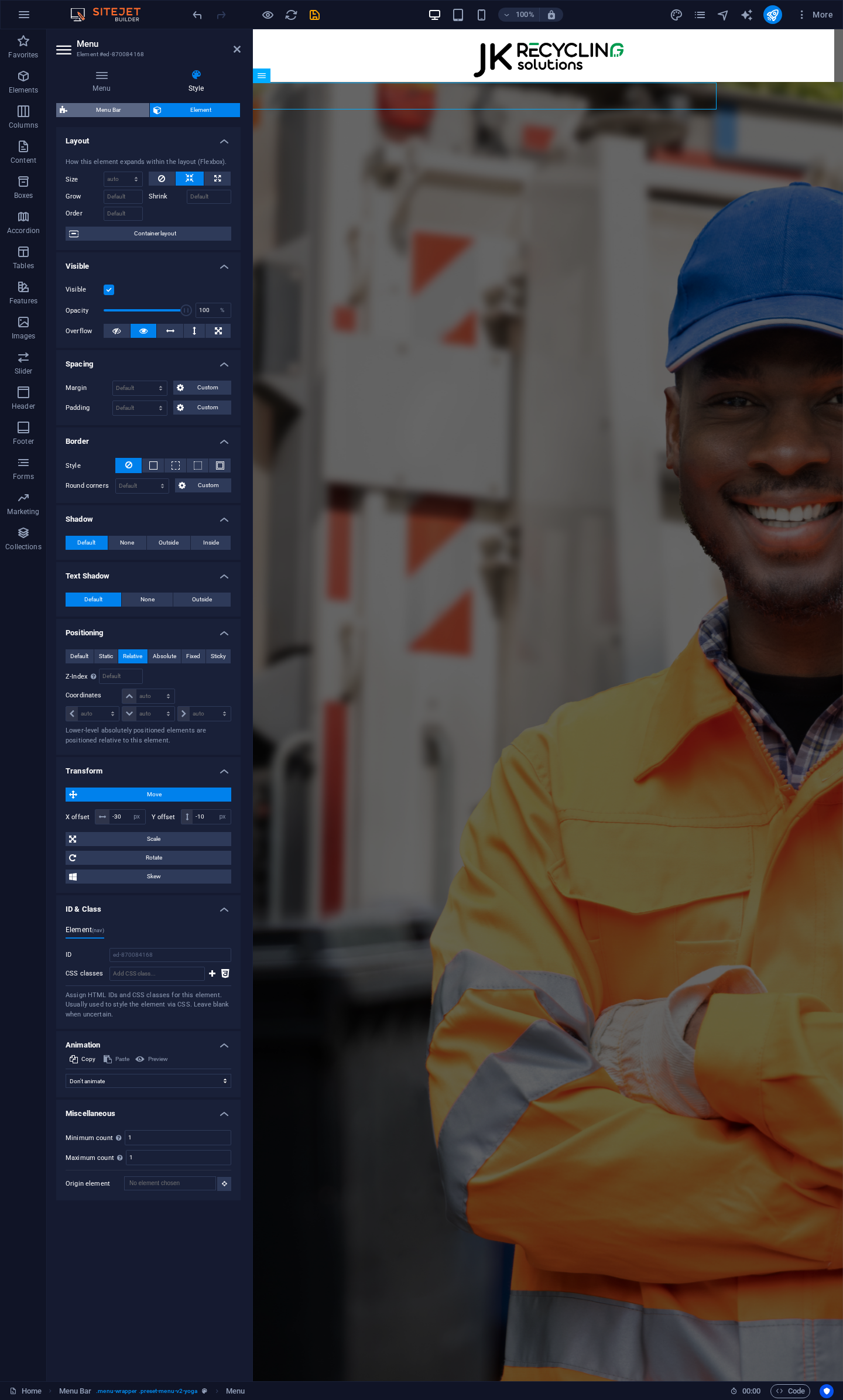
click at [107, 110] on span "Menu Bar" at bounding box center [108, 110] width 75 height 14
select select "px"
select select "hover_box_bottom"
select select "px"
select select "rem"
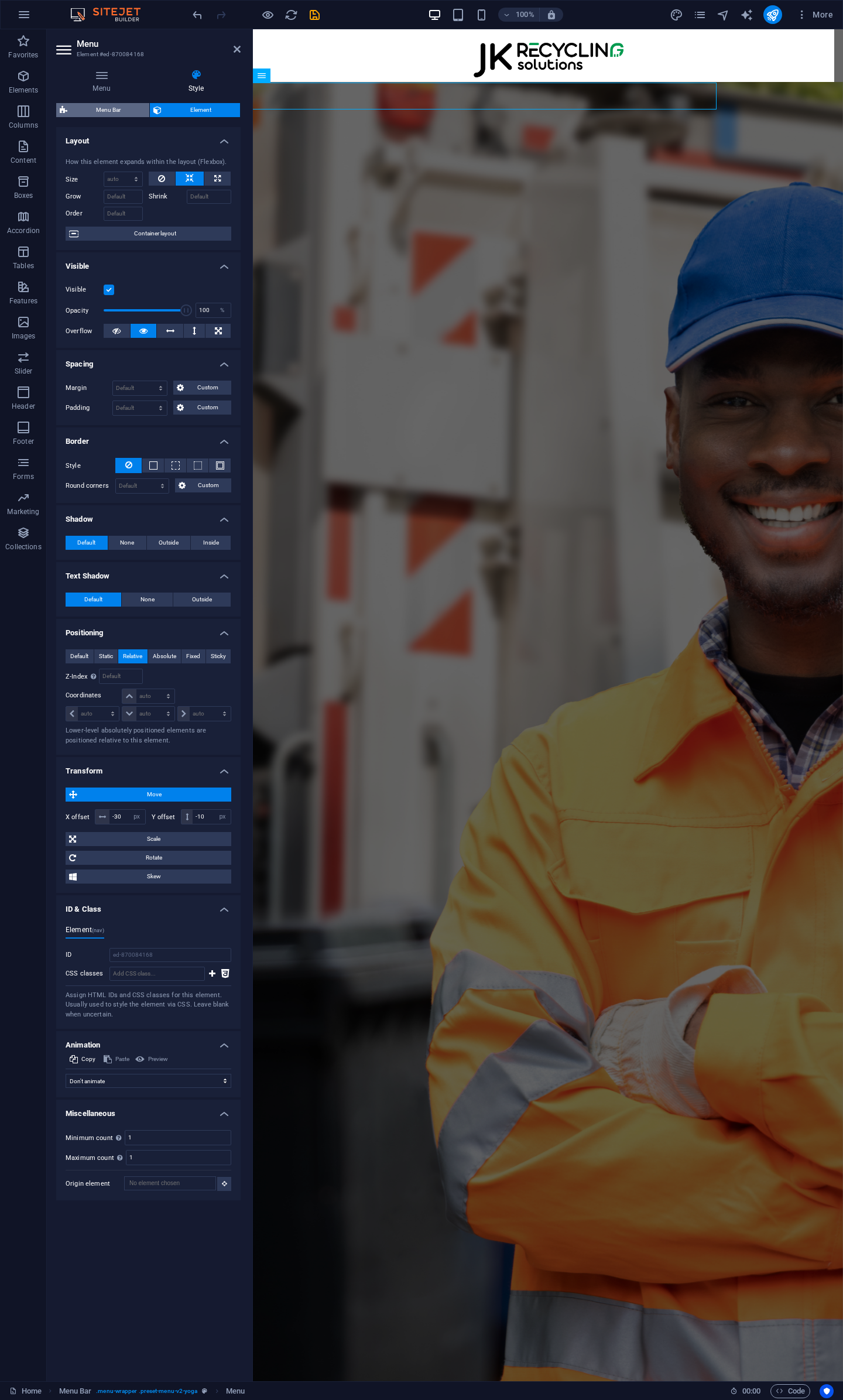
select select "rem"
select select
select select "px"
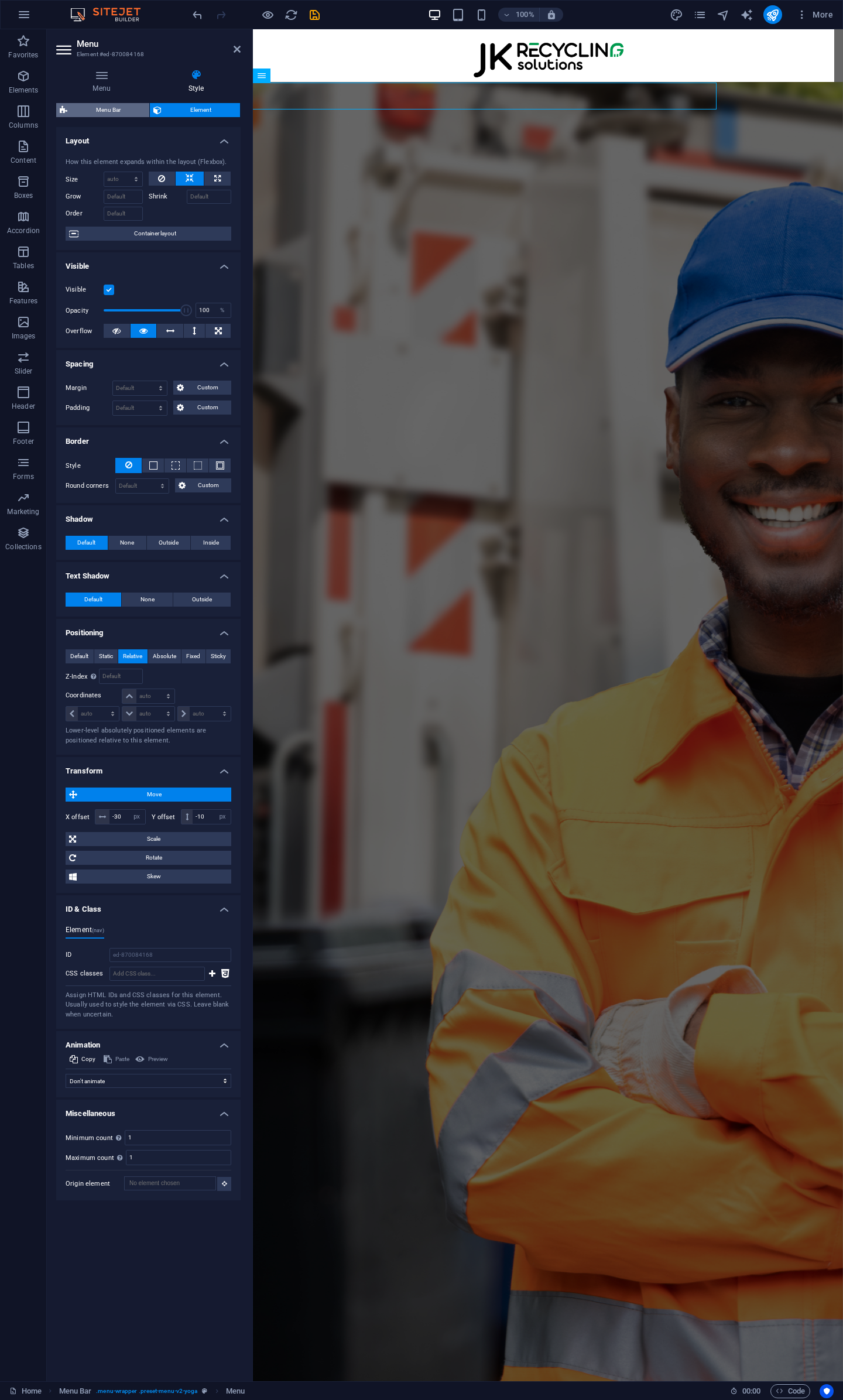
select select "px"
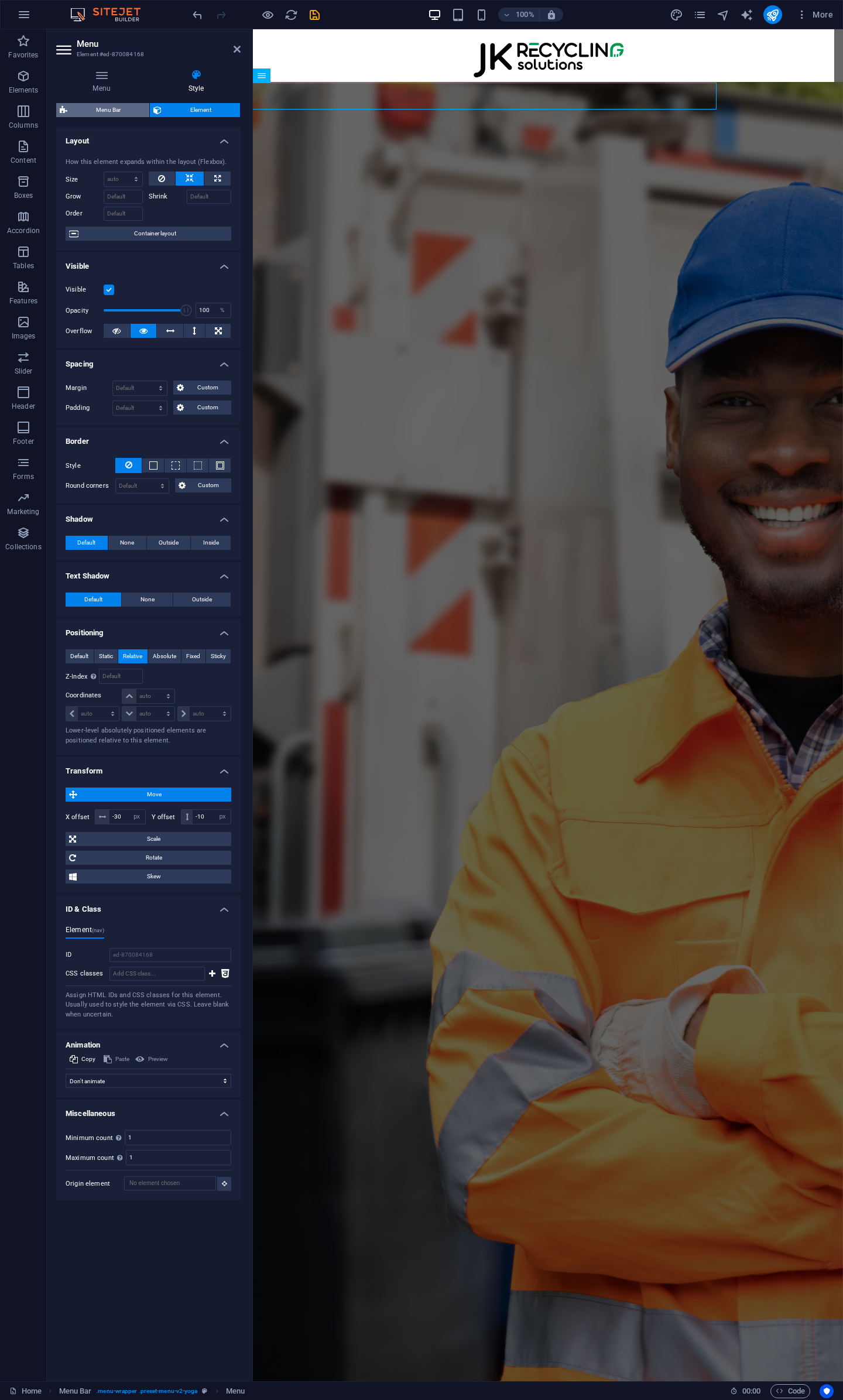
select select "%"
select select "rem"
select select "px"
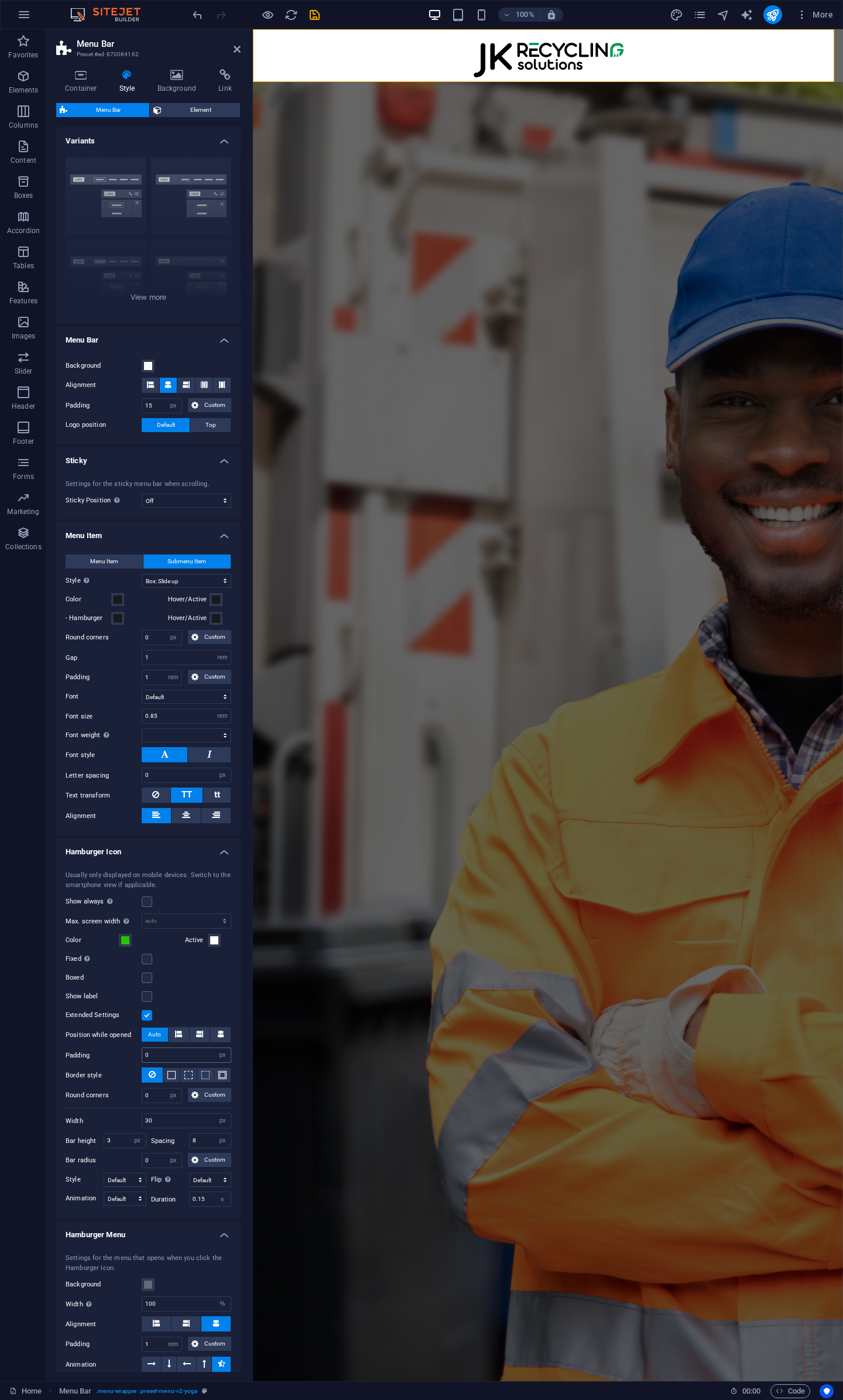
scroll to position [303, 0]
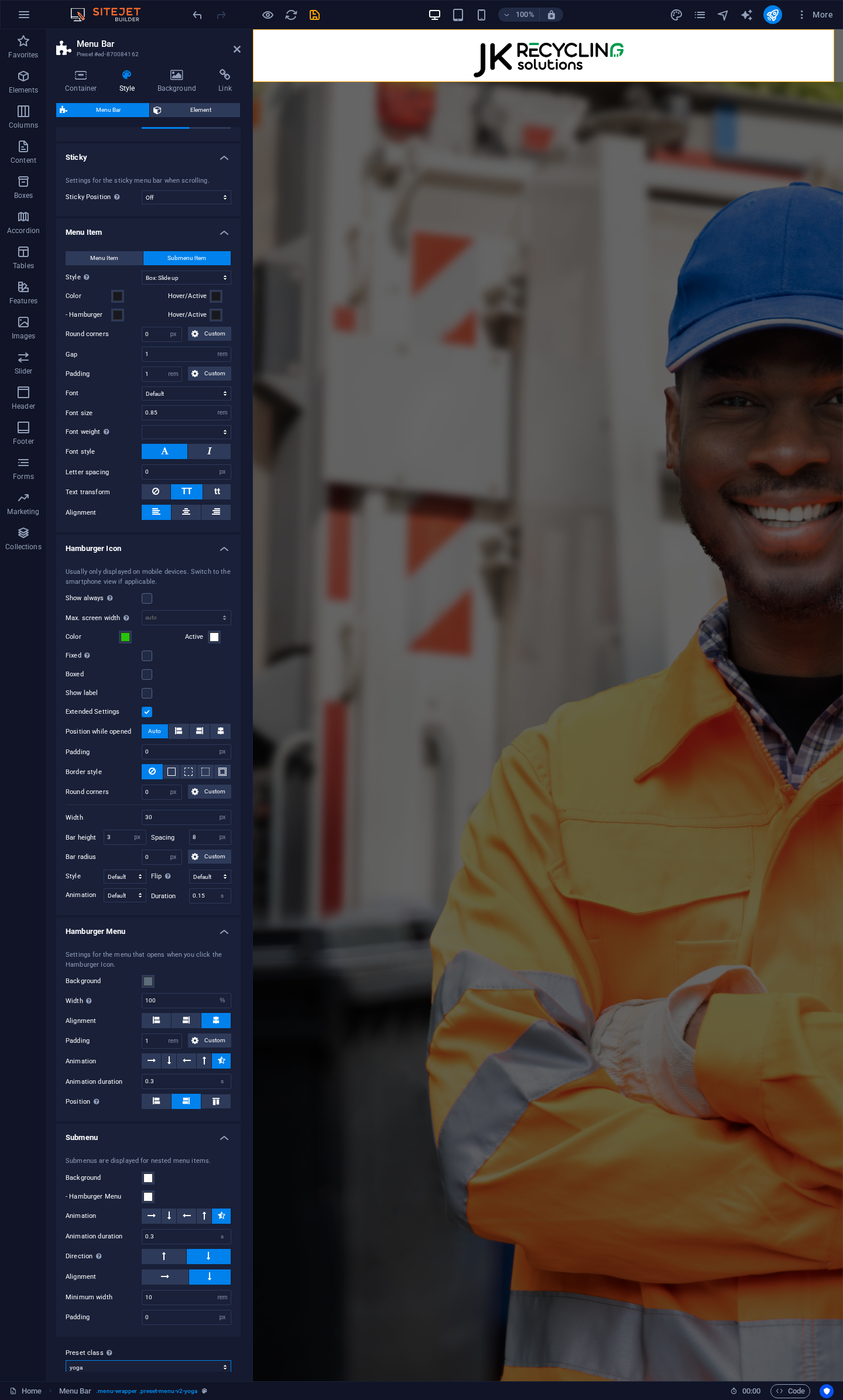
click at [215, 1360] on select "yoga default Add preset class" at bounding box center [149, 1367] width 165 height 14
click at [129, 633] on span at bounding box center [125, 637] width 9 height 9
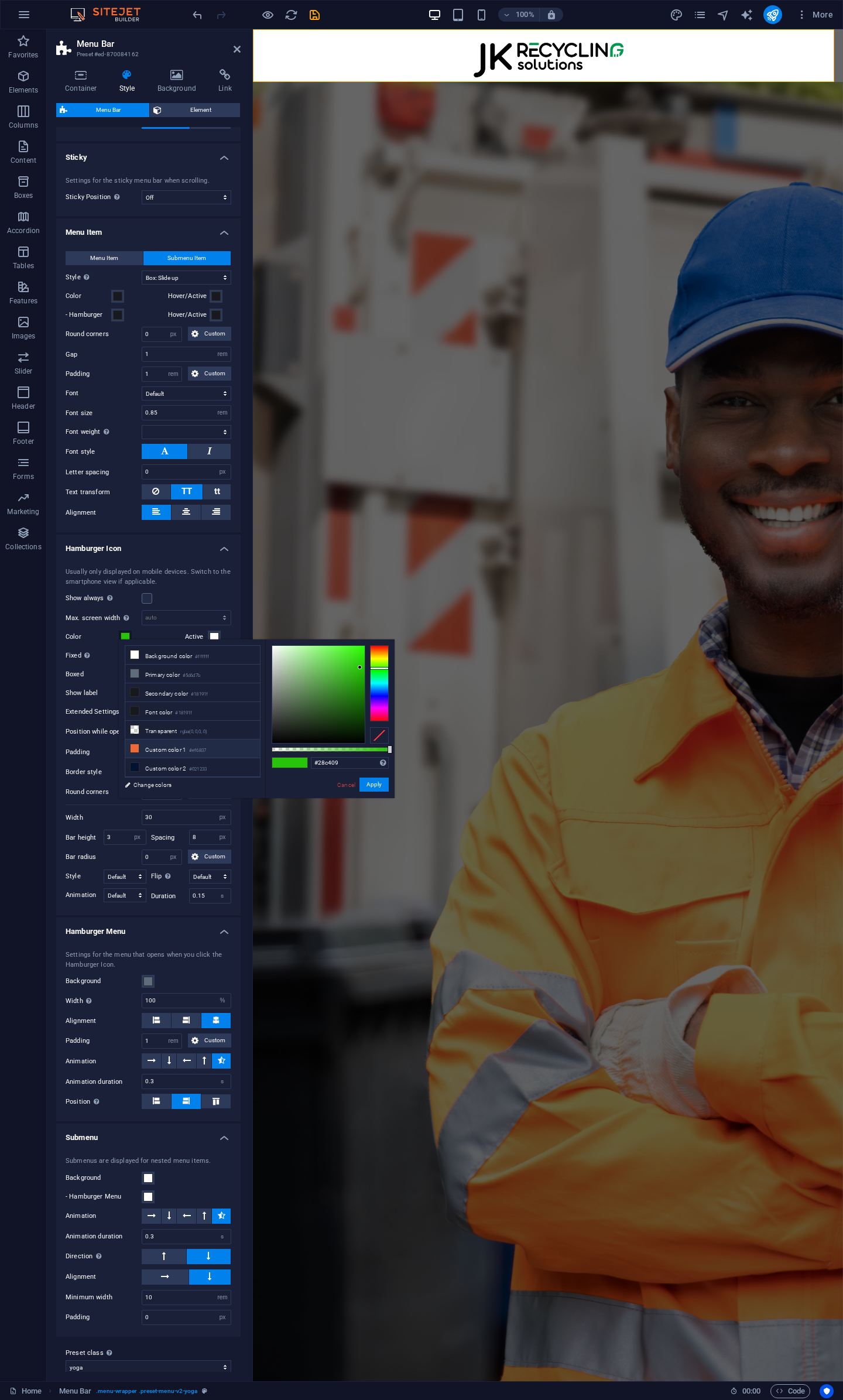
click at [169, 741] on li "Custom color 1 #ef6837" at bounding box center [192, 749] width 135 height 19
type input "#ef6837"
click at [381, 783] on button "Apply" at bounding box center [375, 784] width 30 height 14
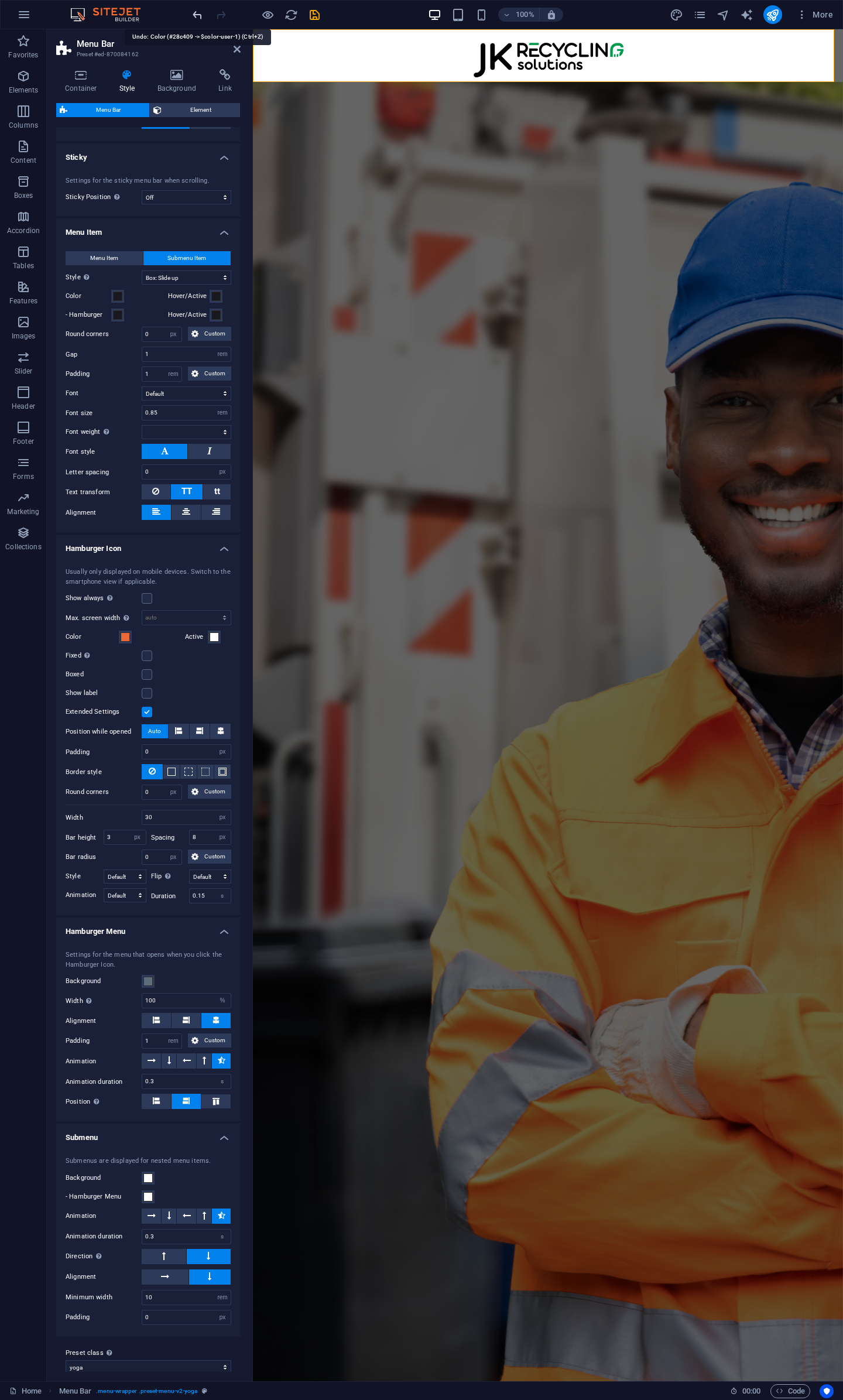
select select
click at [121, 256] on button "Menu Item" at bounding box center [104, 257] width 77 height 14
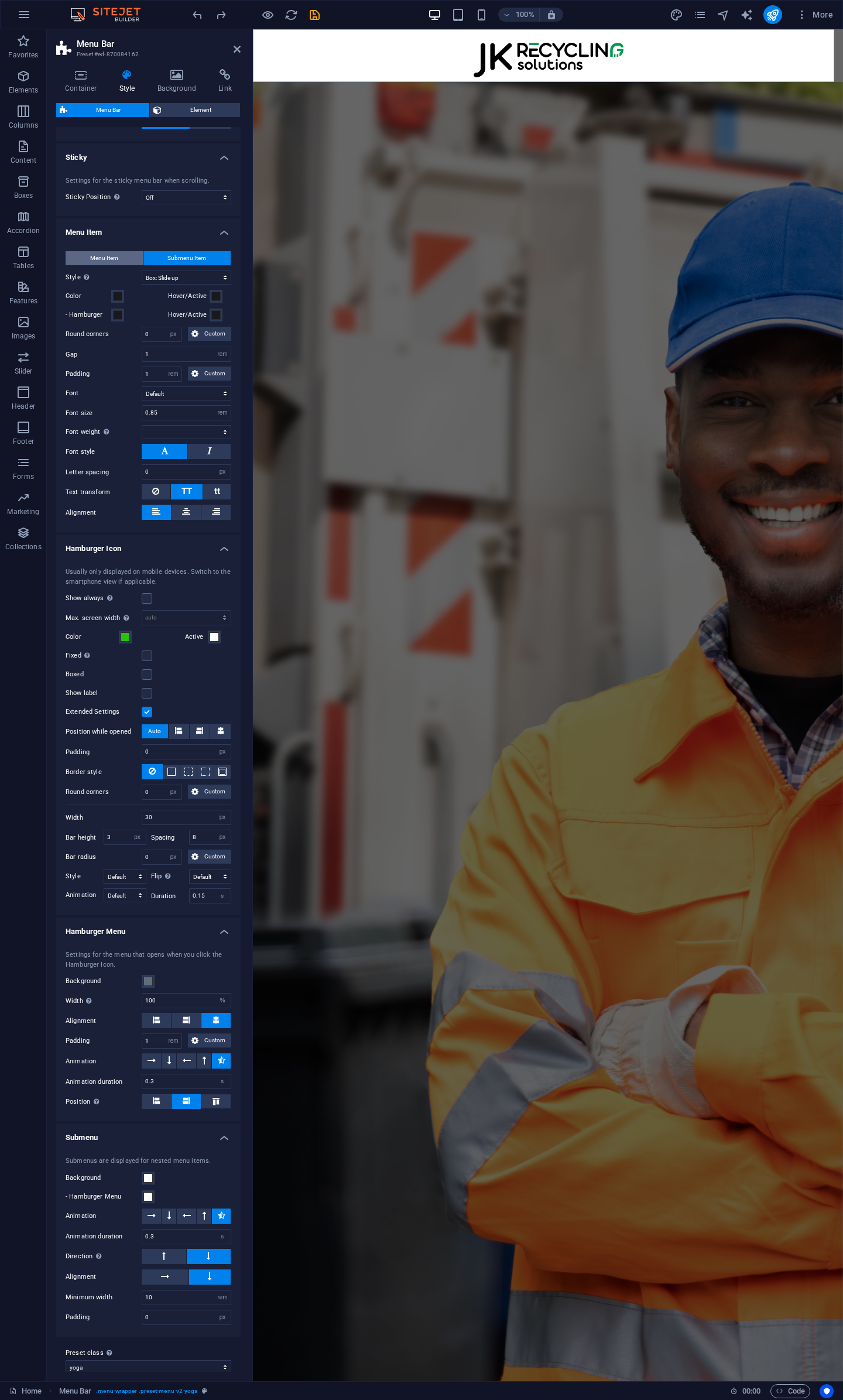
scroll to position [264, 0]
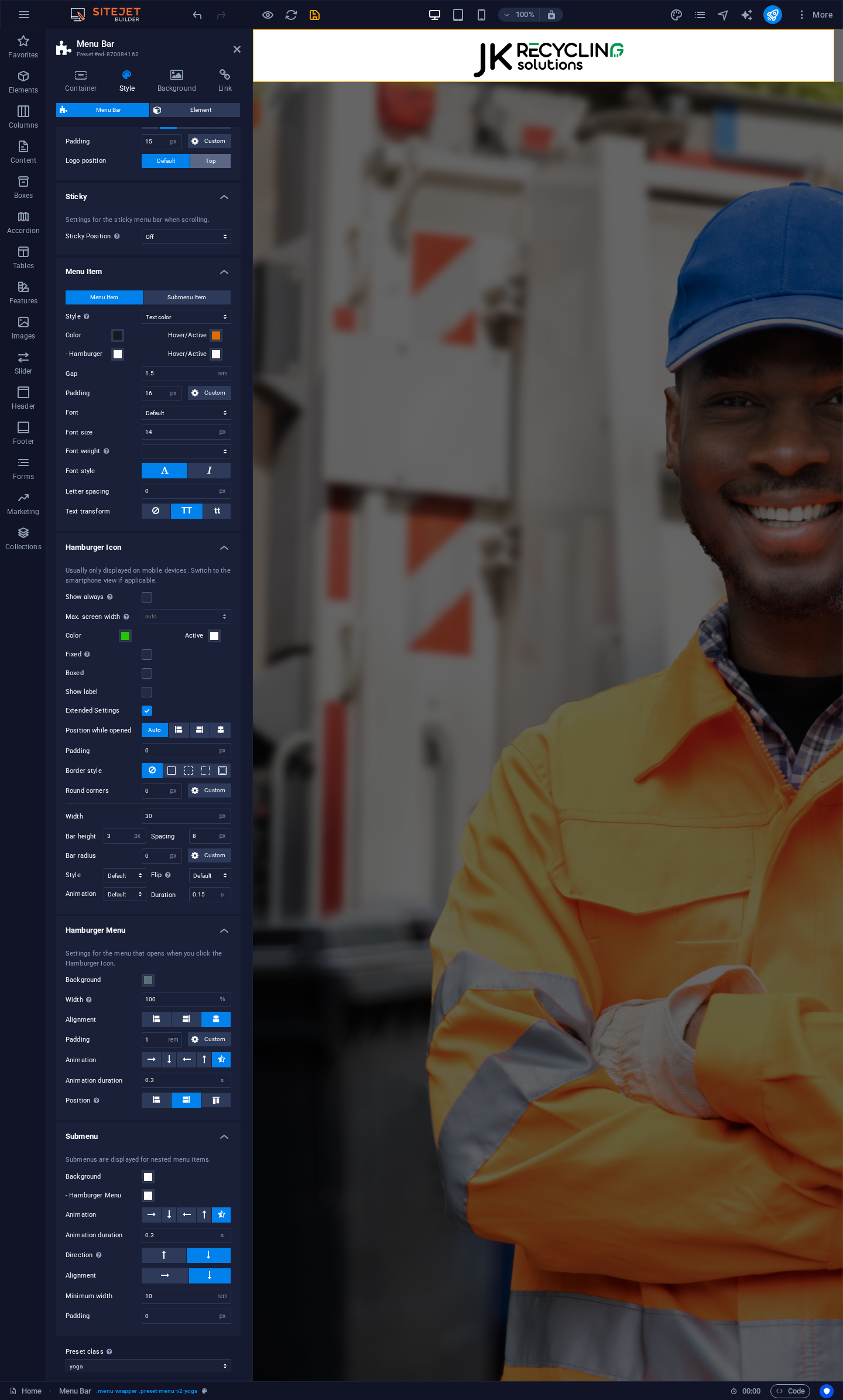
click at [217, 163] on button "Top" at bounding box center [210, 161] width 40 height 14
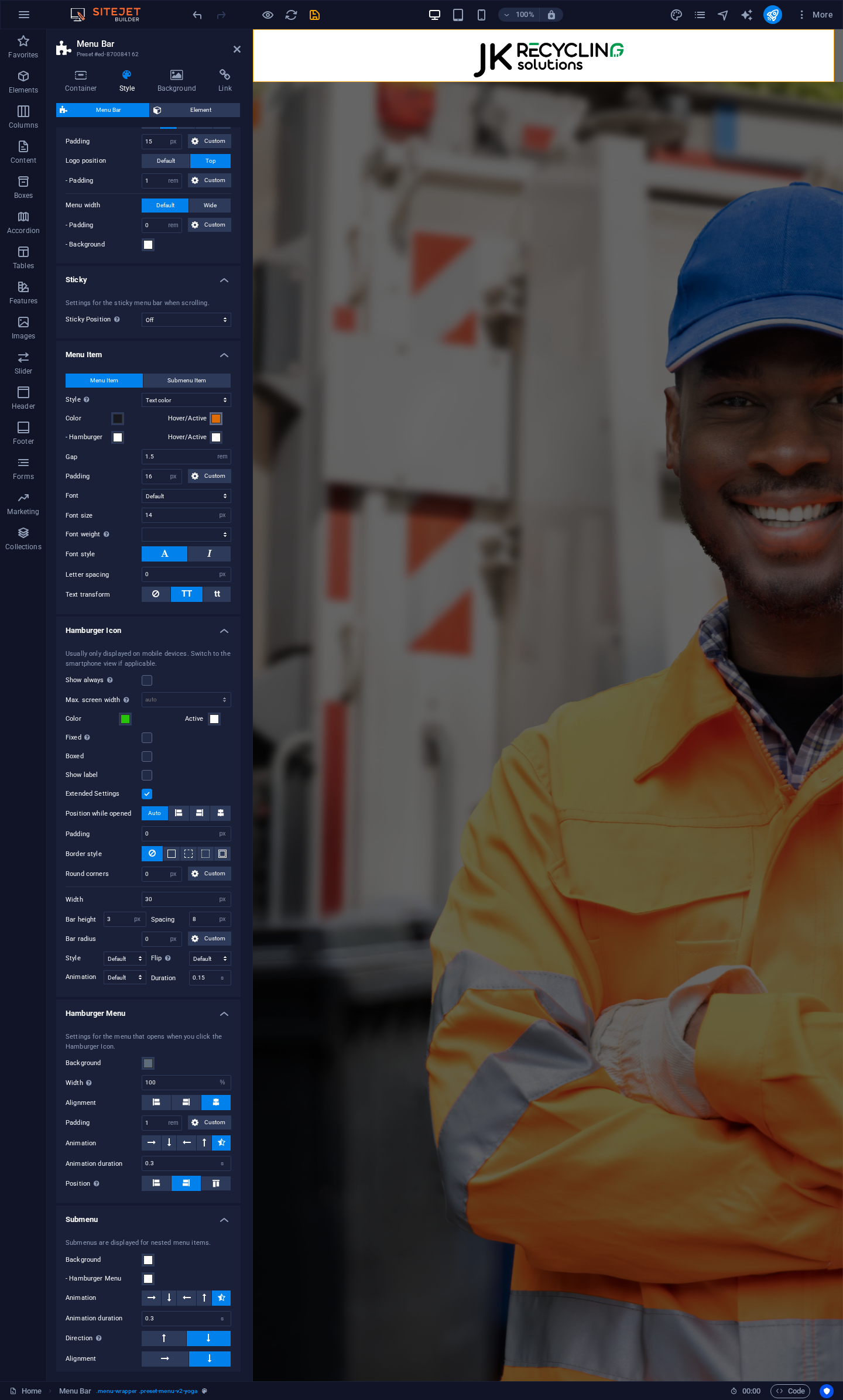
click at [216, 415] on span at bounding box center [216, 419] width 9 height 9
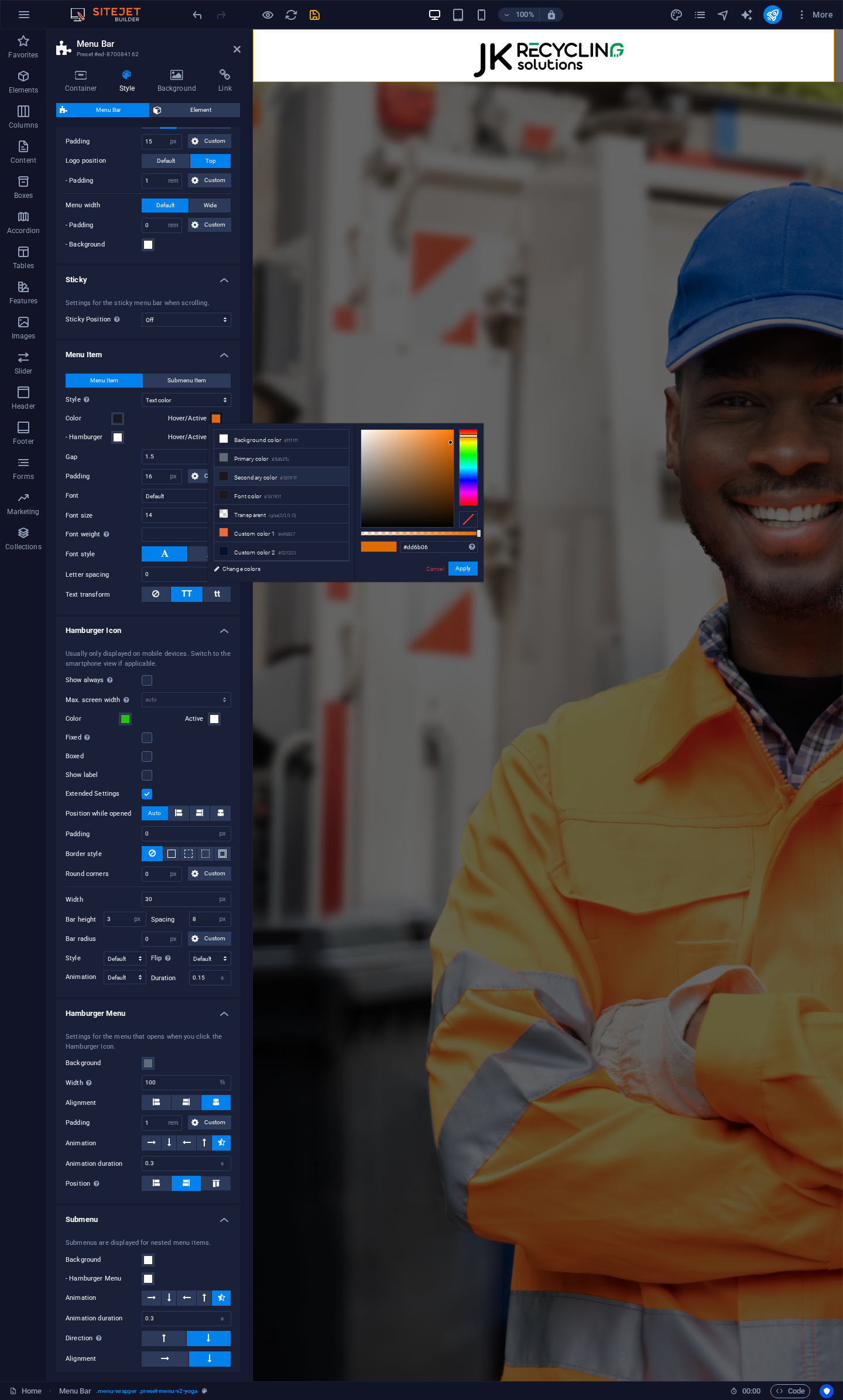
select select
click at [254, 478] on li "Secondary color #18191f" at bounding box center [282, 477] width 135 height 19
type input "#18191f"
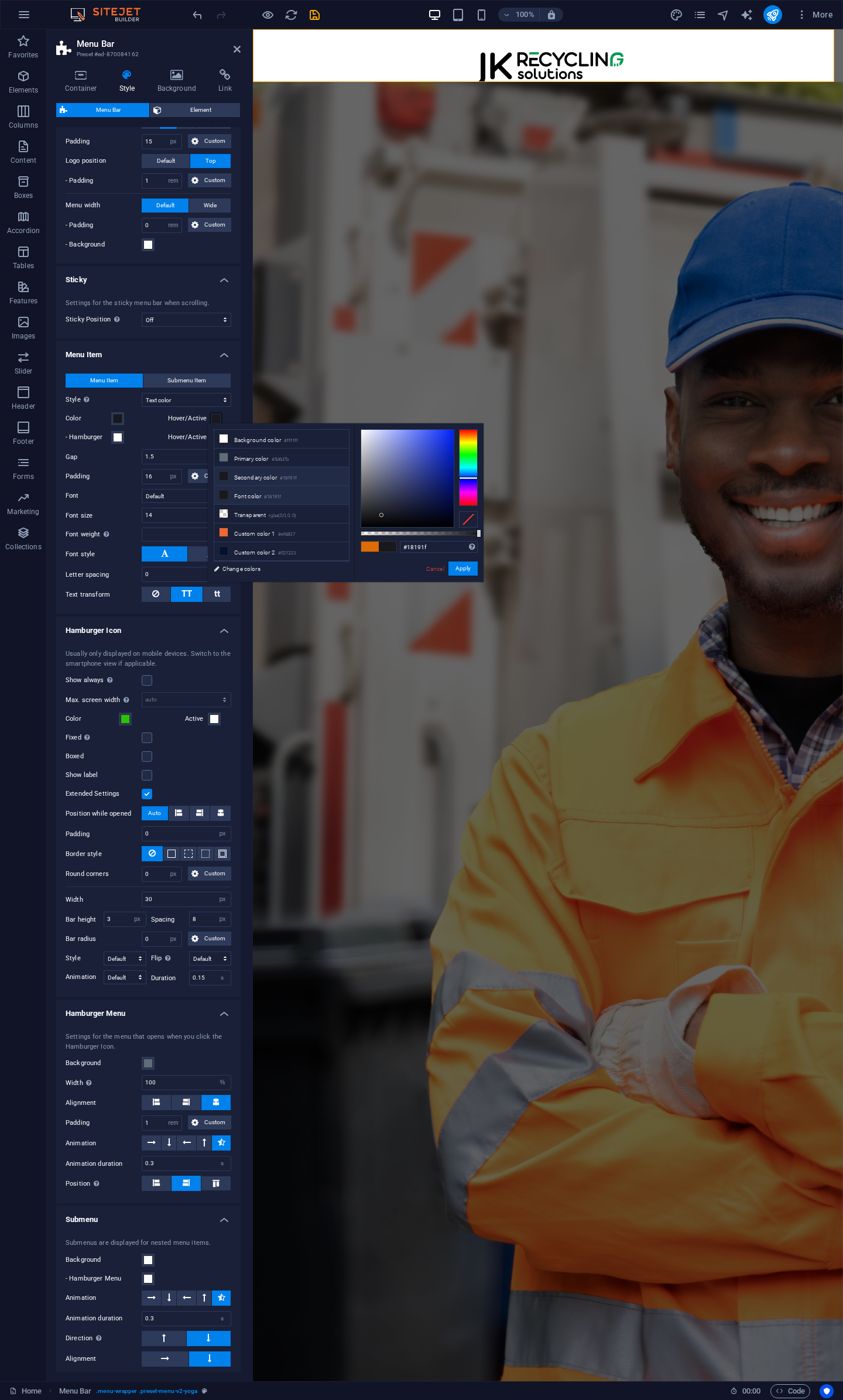
click at [254, 493] on li "Font color #18191f" at bounding box center [282, 495] width 135 height 19
click at [470, 568] on button "Apply" at bounding box center [464, 568] width 30 height 14
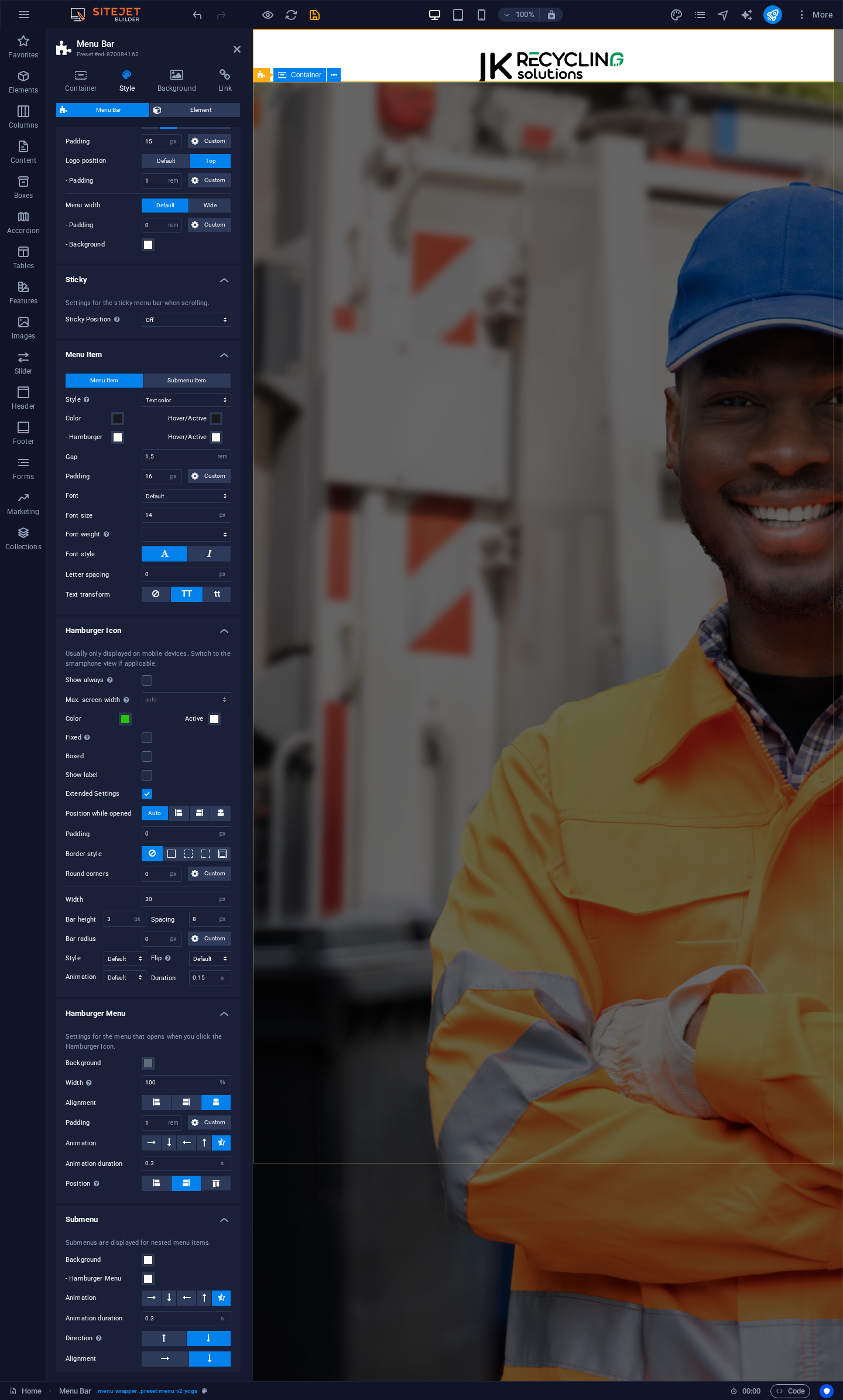
click at [388, 208] on div "Your Trusted Partner In Recycling Logistics 3PL Collection Support , Transporta…" at bounding box center [547, 327] width 590 height 491
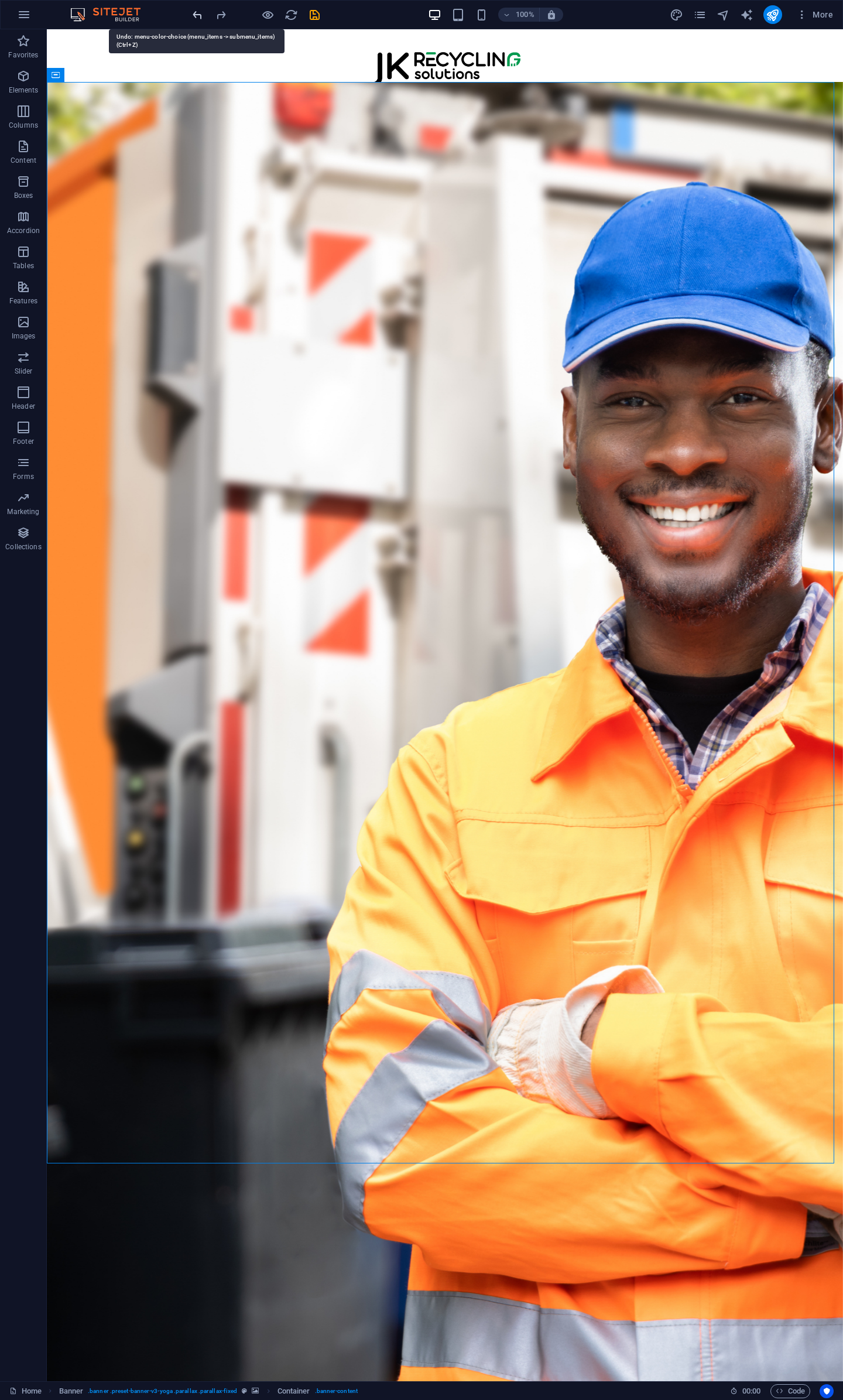
click at [197, 15] on div at bounding box center [256, 15] width 131 height 19
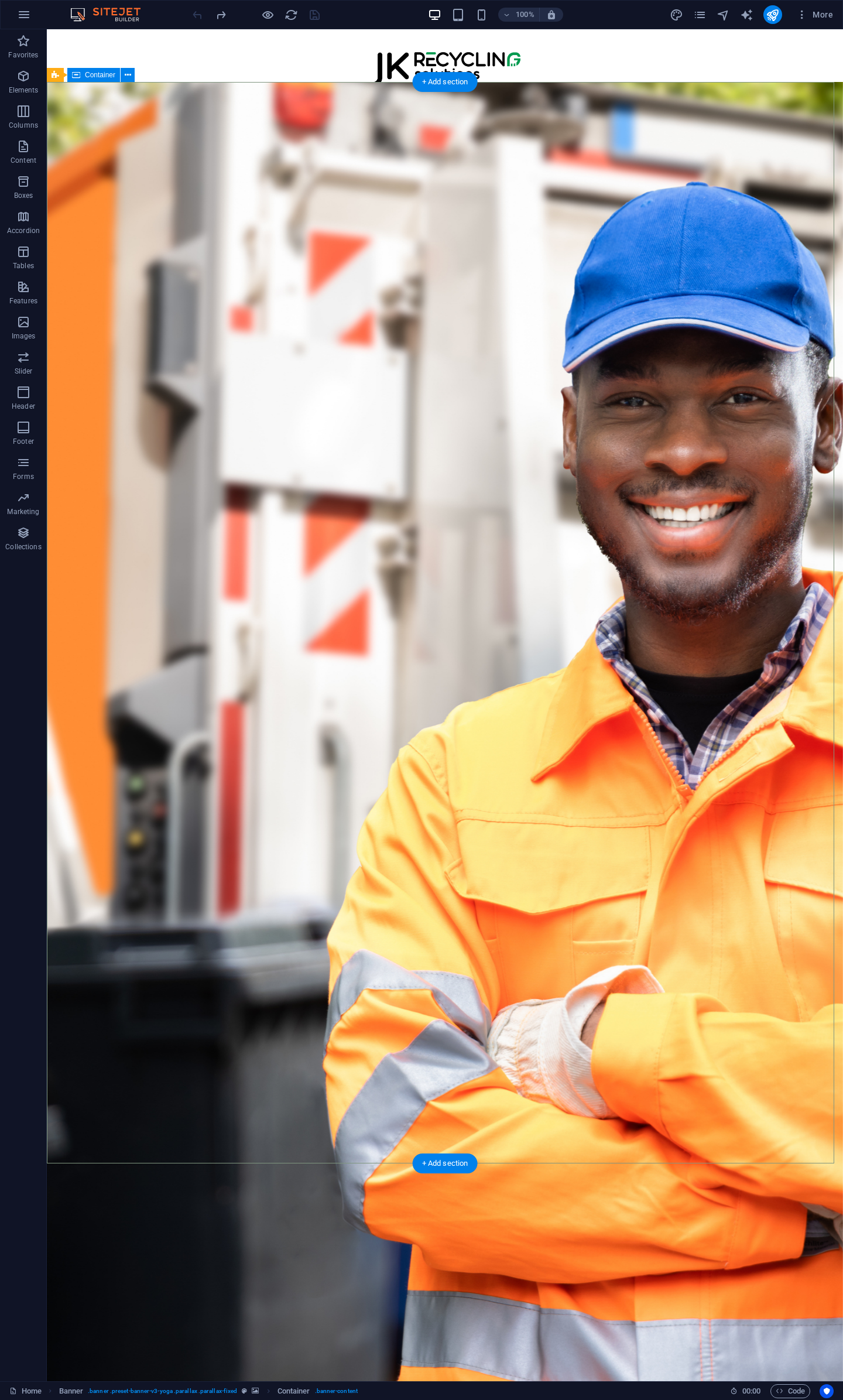
click at [377, 363] on div "Your Trusted Partner In Recycling Logistics 3PL Collection Support , Transporta…" at bounding box center [444, 327] width 797 height 491
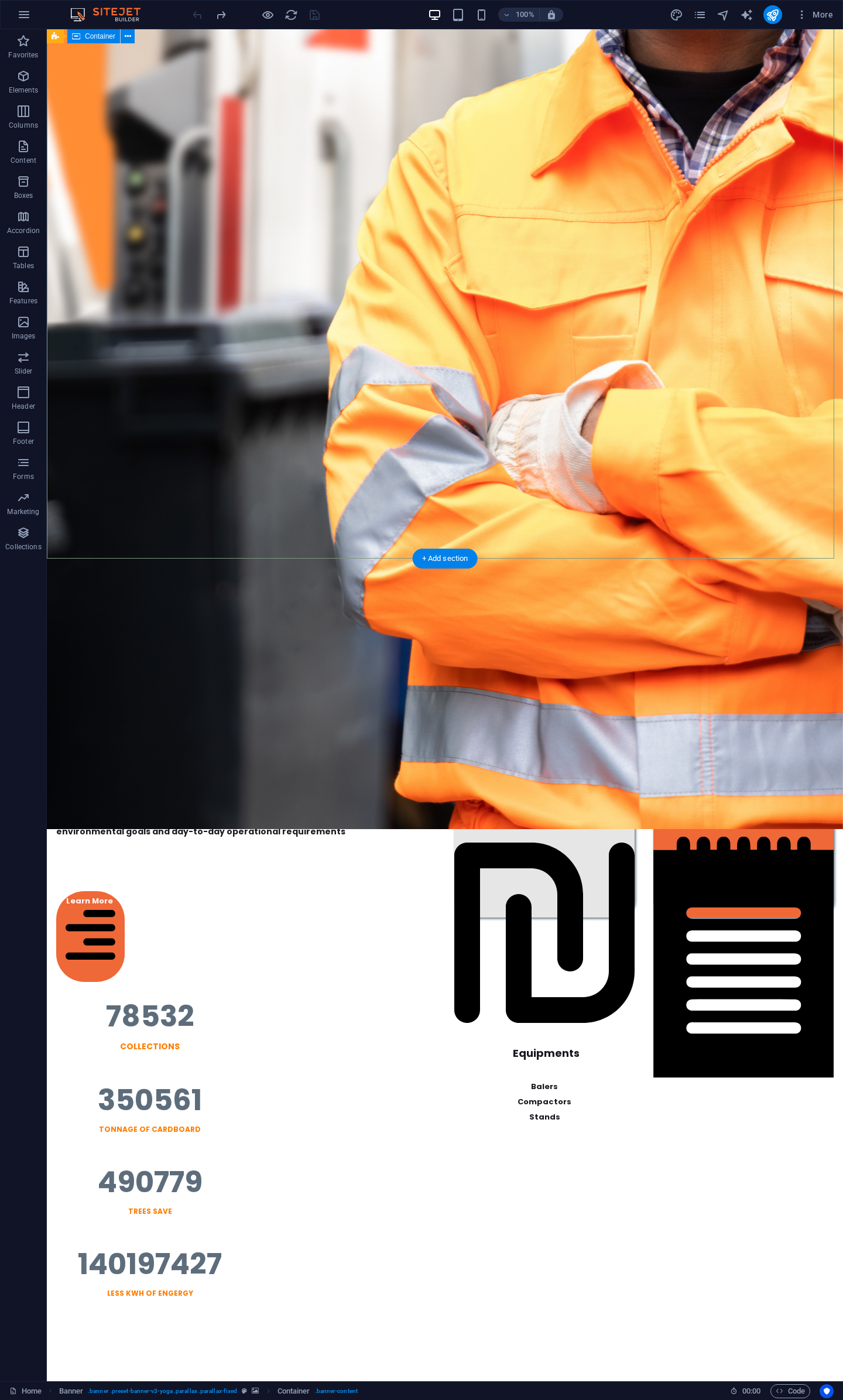
scroll to position [0, 0]
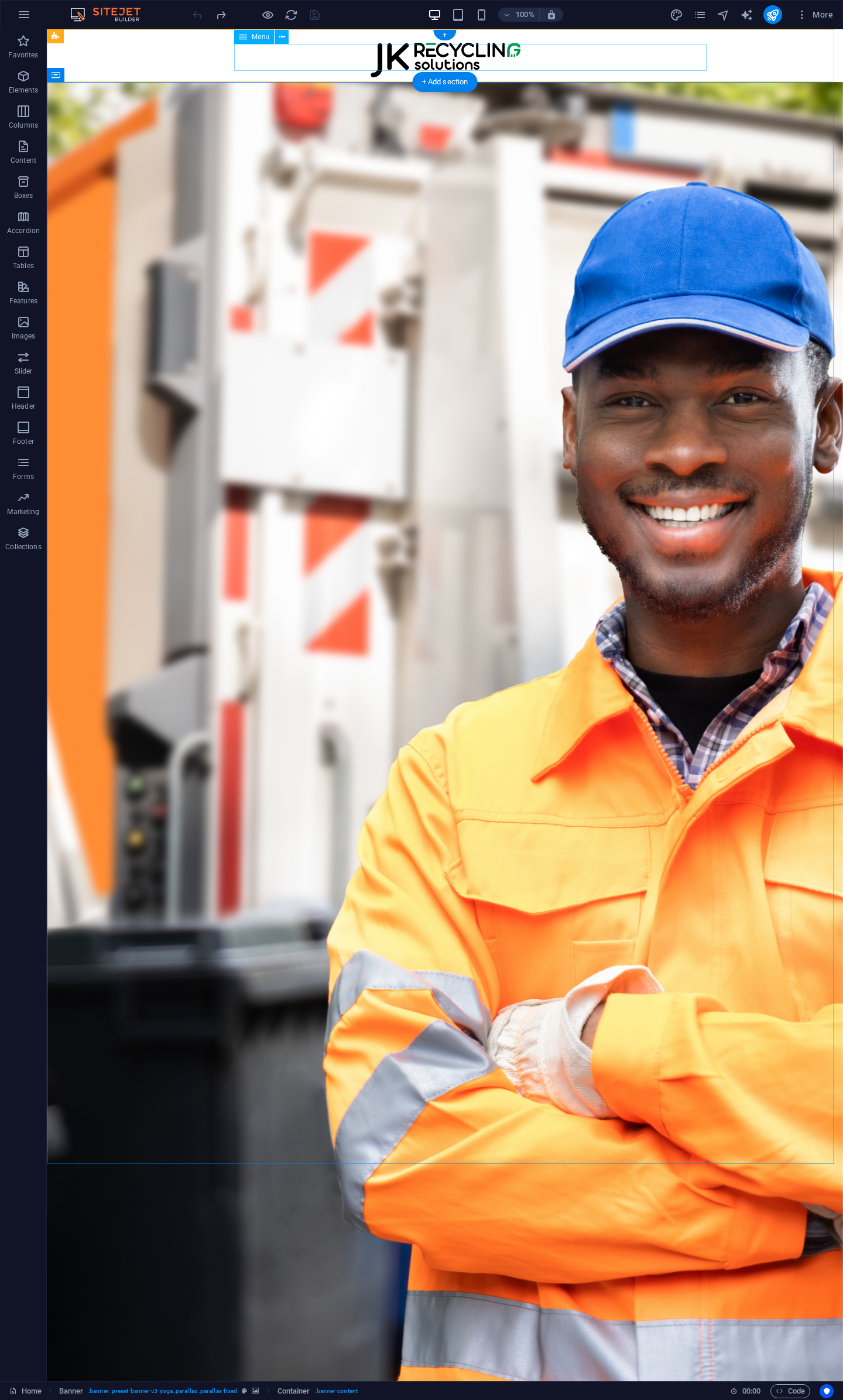
click at [261, 83] on nav "Home Our Services 3PL Colletions Equipment Consulting About Us" at bounding box center [428, 96] width 779 height 27
select select "px"
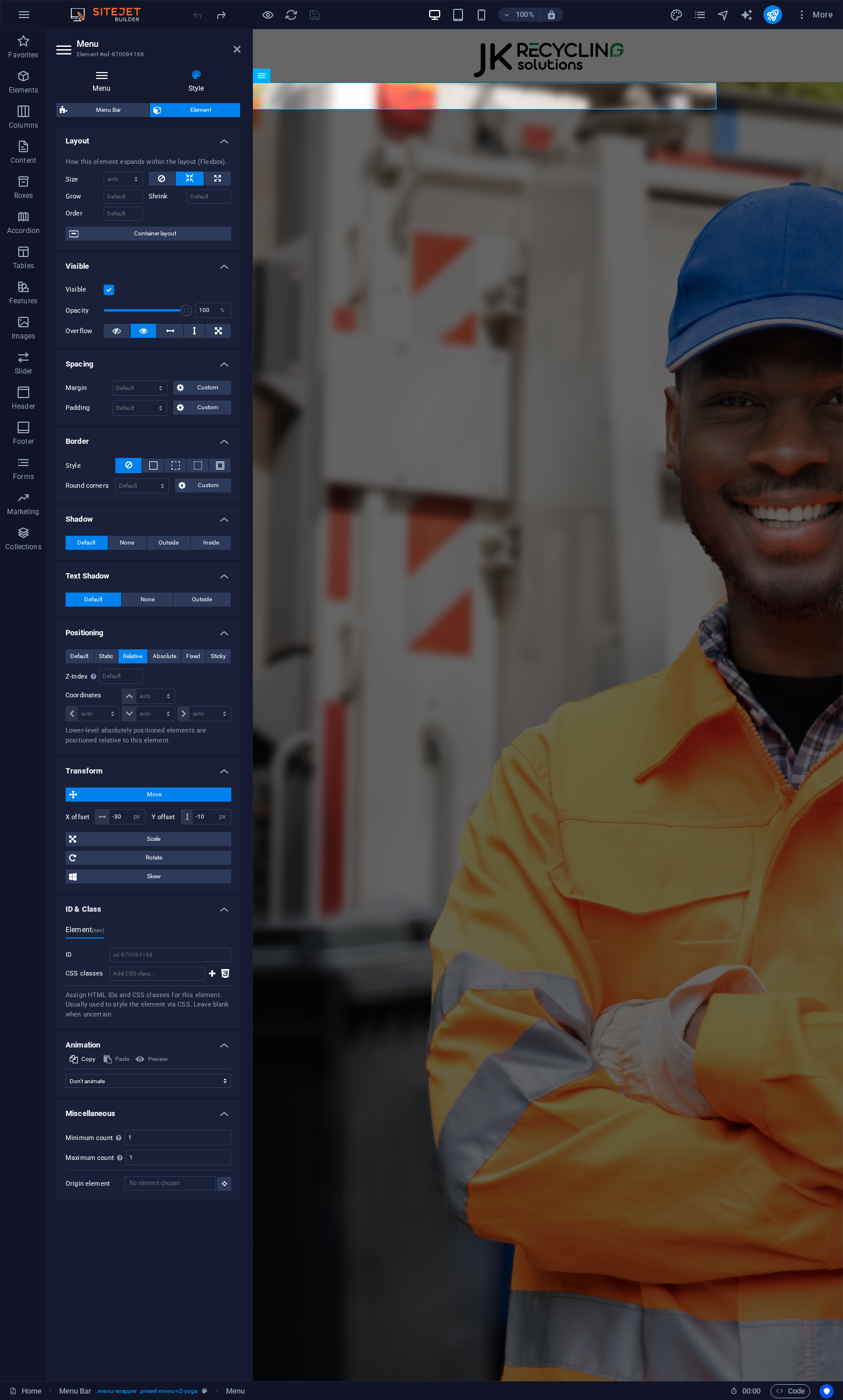
click at [113, 77] on icon at bounding box center [101, 74] width 91 height 12
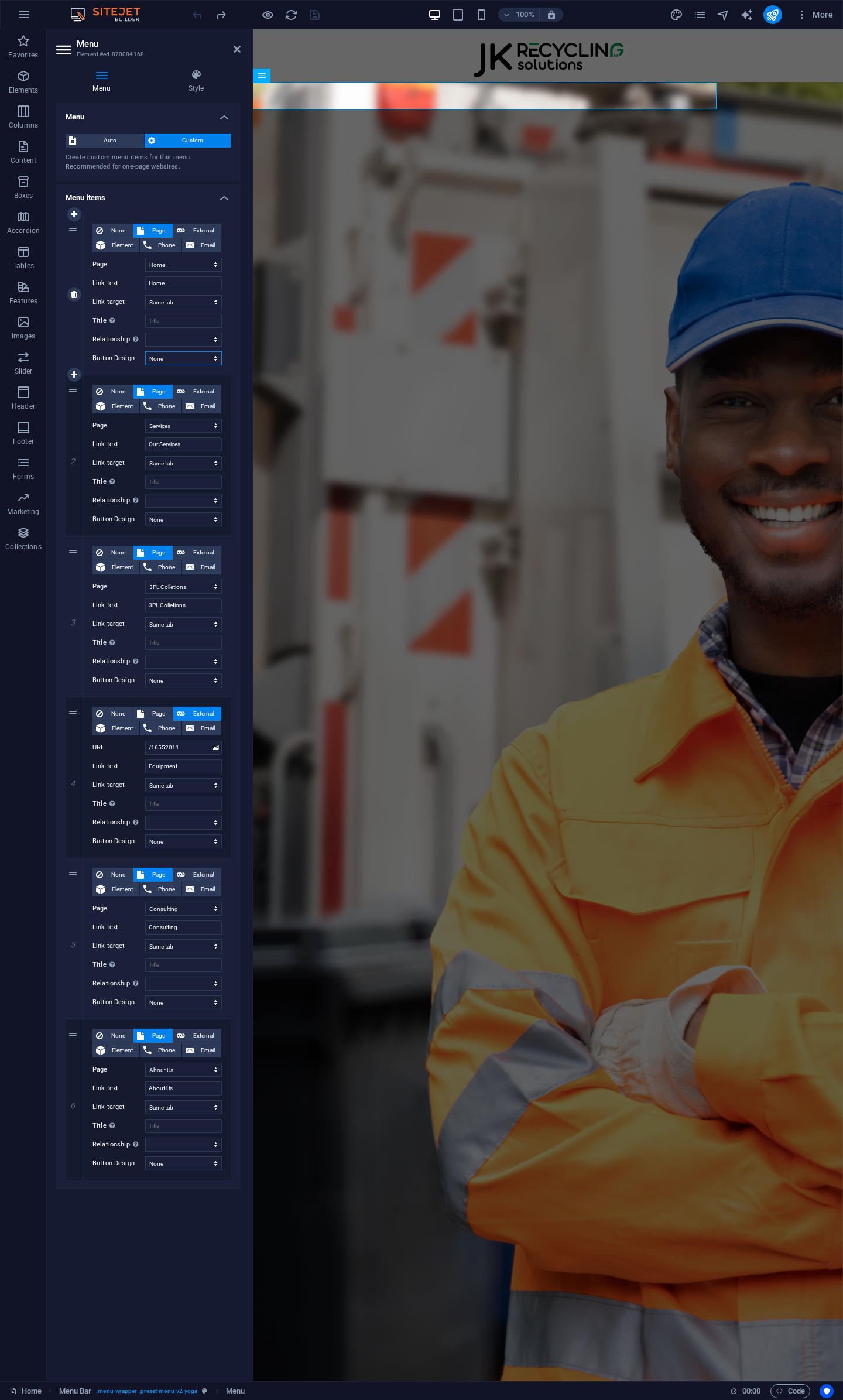
click at [203, 354] on select "None Default Primary Secondary" at bounding box center [183, 358] width 77 height 14
select select "default"
click at [145, 351] on select "None Default Primary Secondary" at bounding box center [183, 358] width 77 height 14
select select
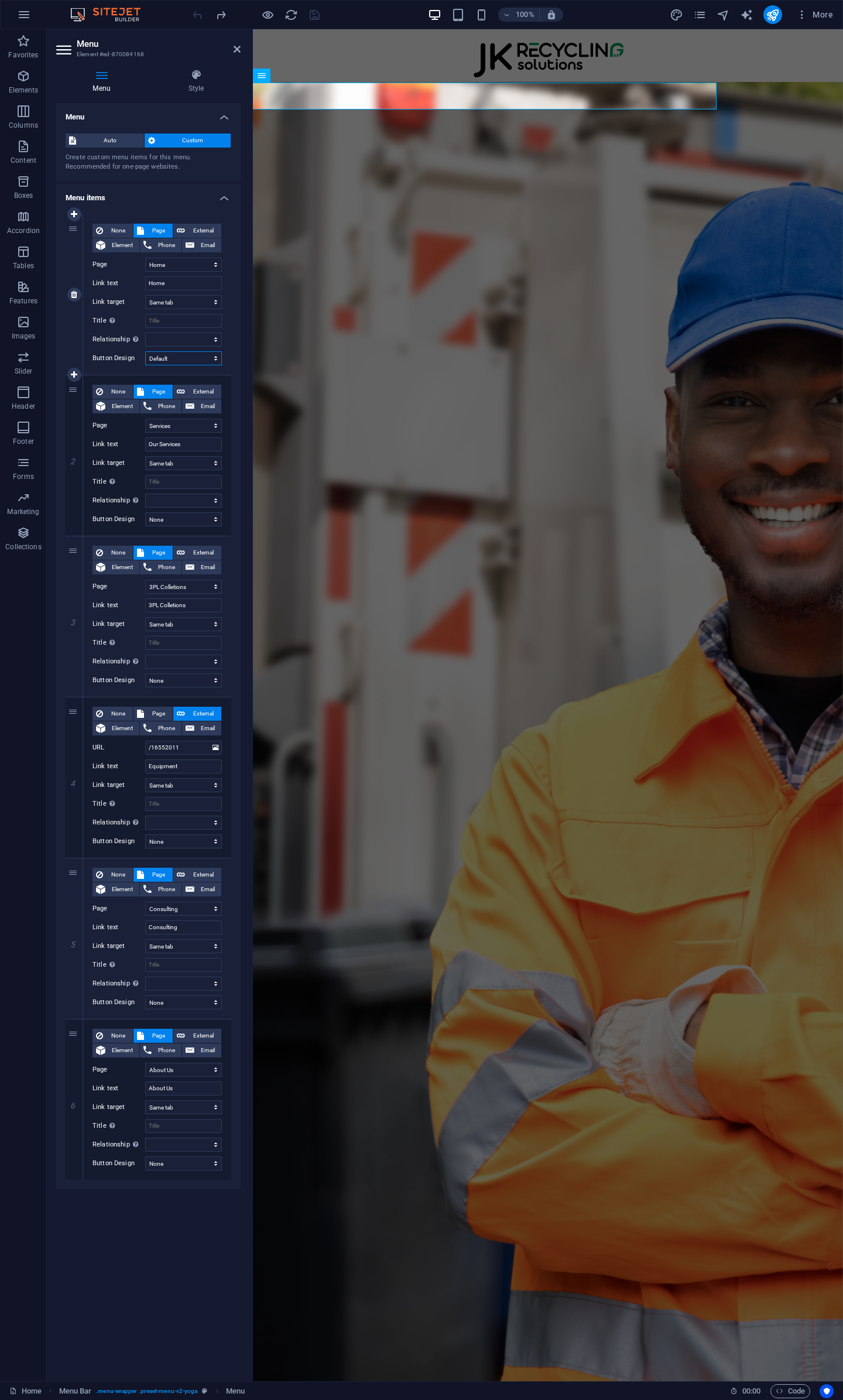
select select
click at [188, 360] on select "None Default Primary Secondary" at bounding box center [183, 358] width 77 height 14
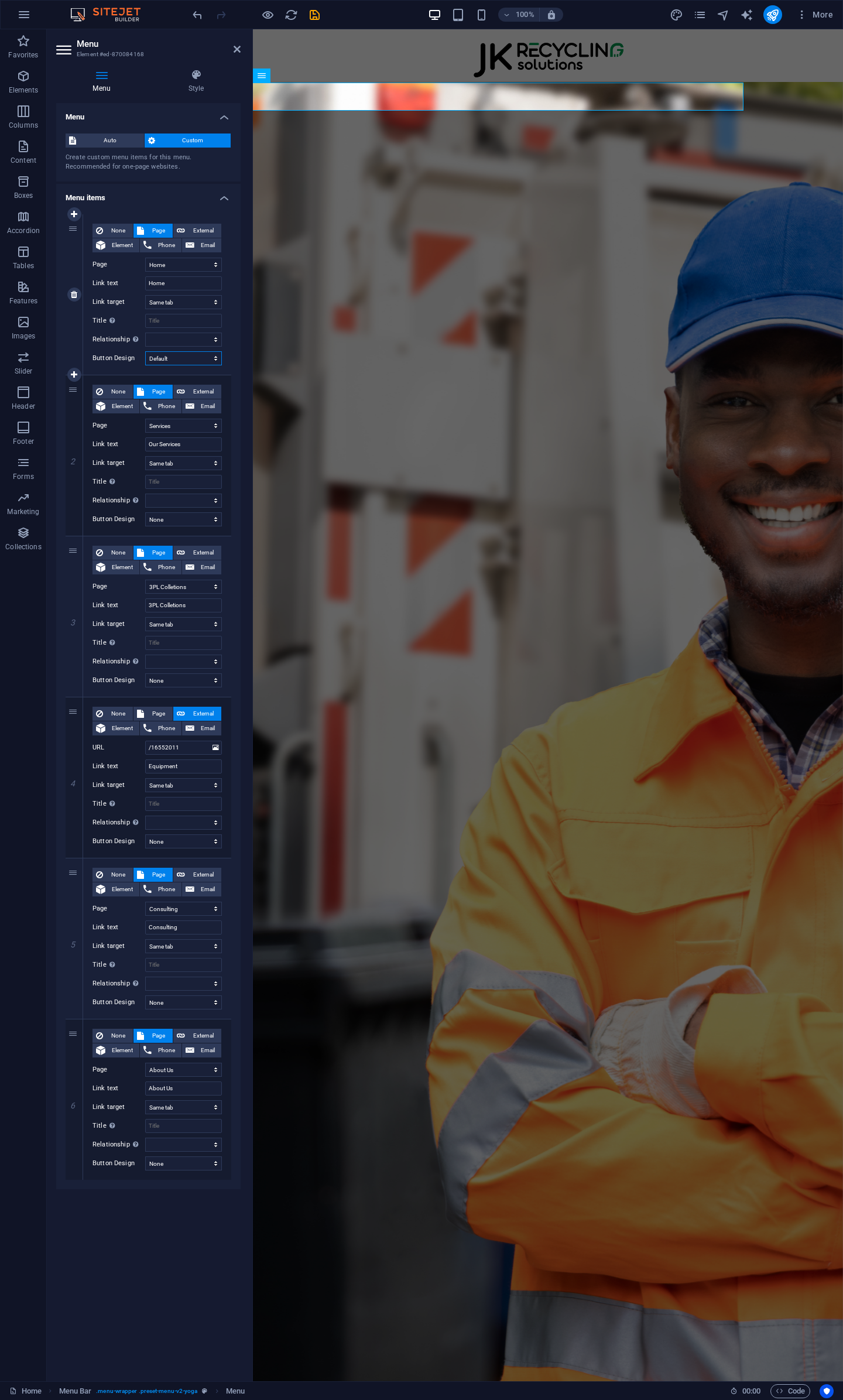
select select
click at [145, 351] on select "None Default Primary Secondary" at bounding box center [183, 358] width 77 height 14
select select
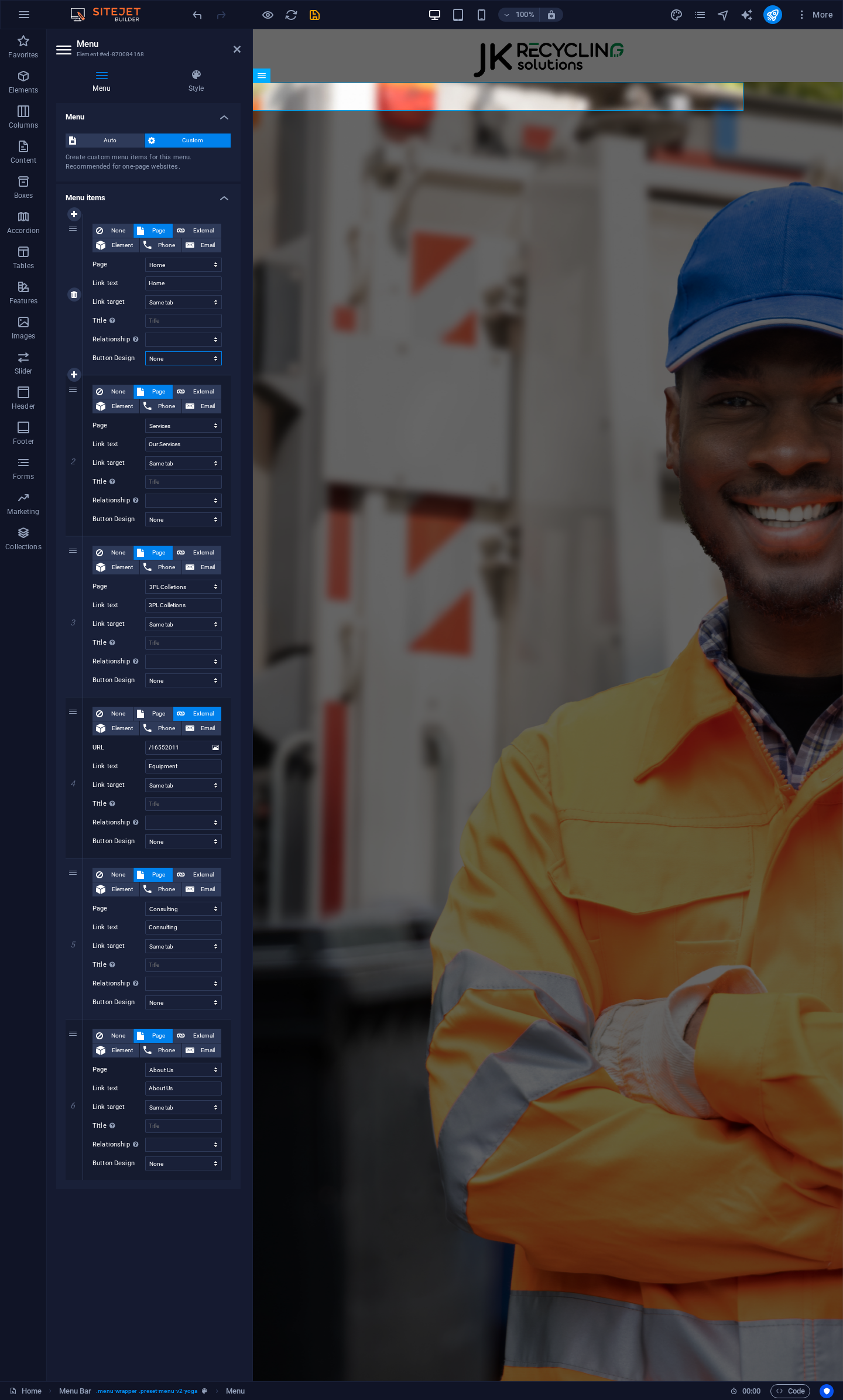
select select
click at [127, 229] on span "None" at bounding box center [118, 230] width 23 height 14
select select
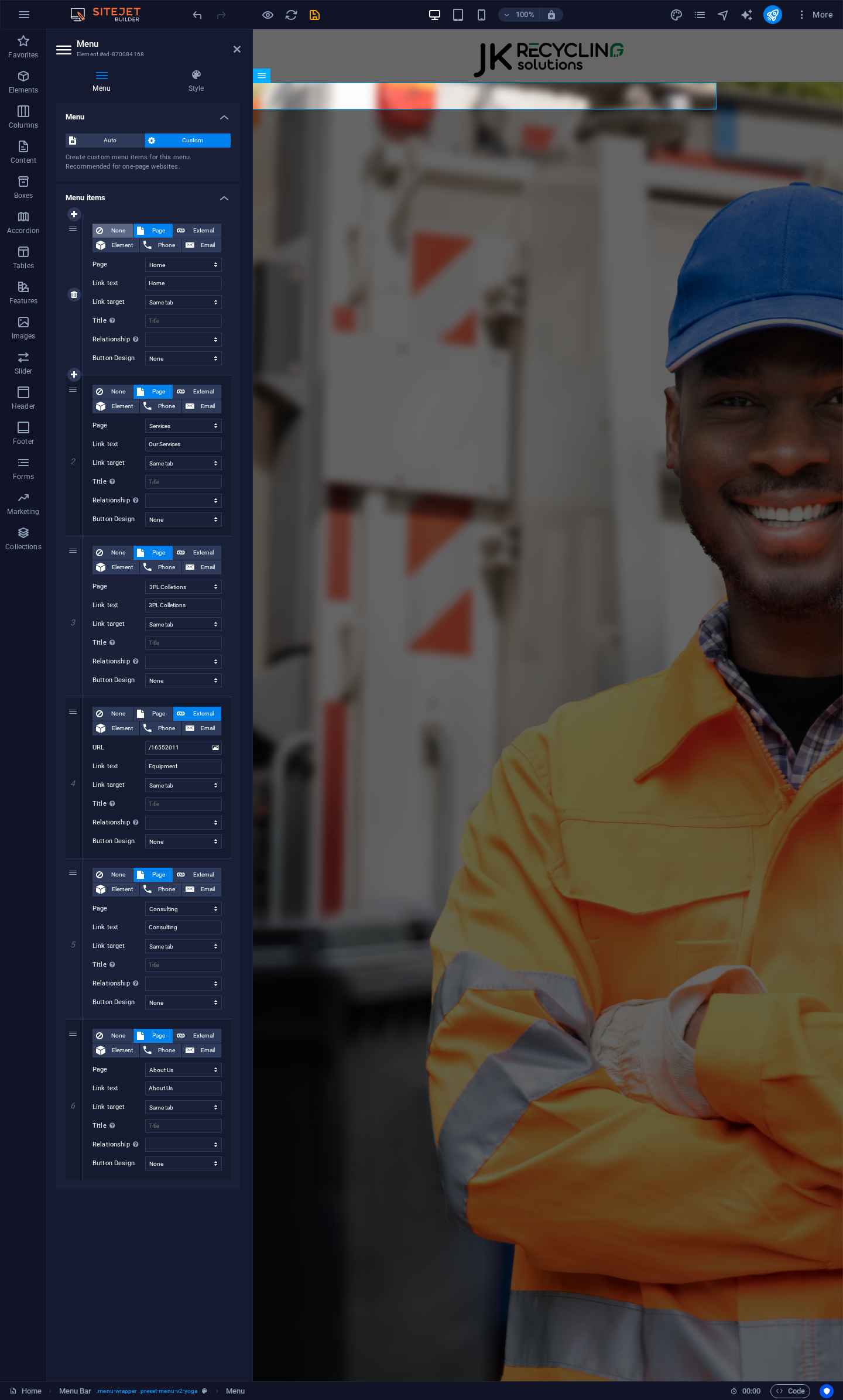
select select
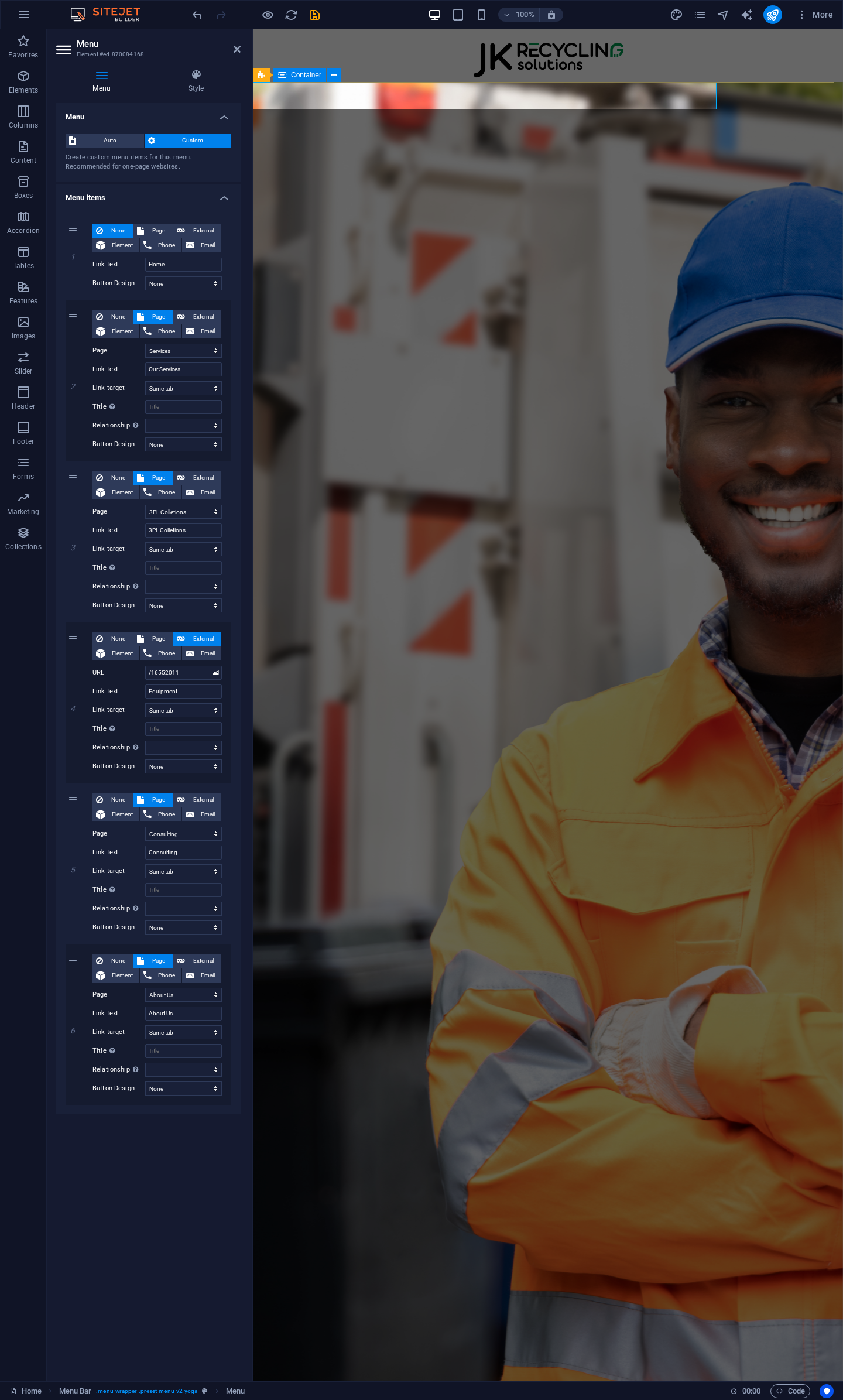
click at [432, 190] on div "Your Trusted Partner In Recycling Logistics 3PL Collection Support , Transporta…" at bounding box center [547, 327] width 590 height 491
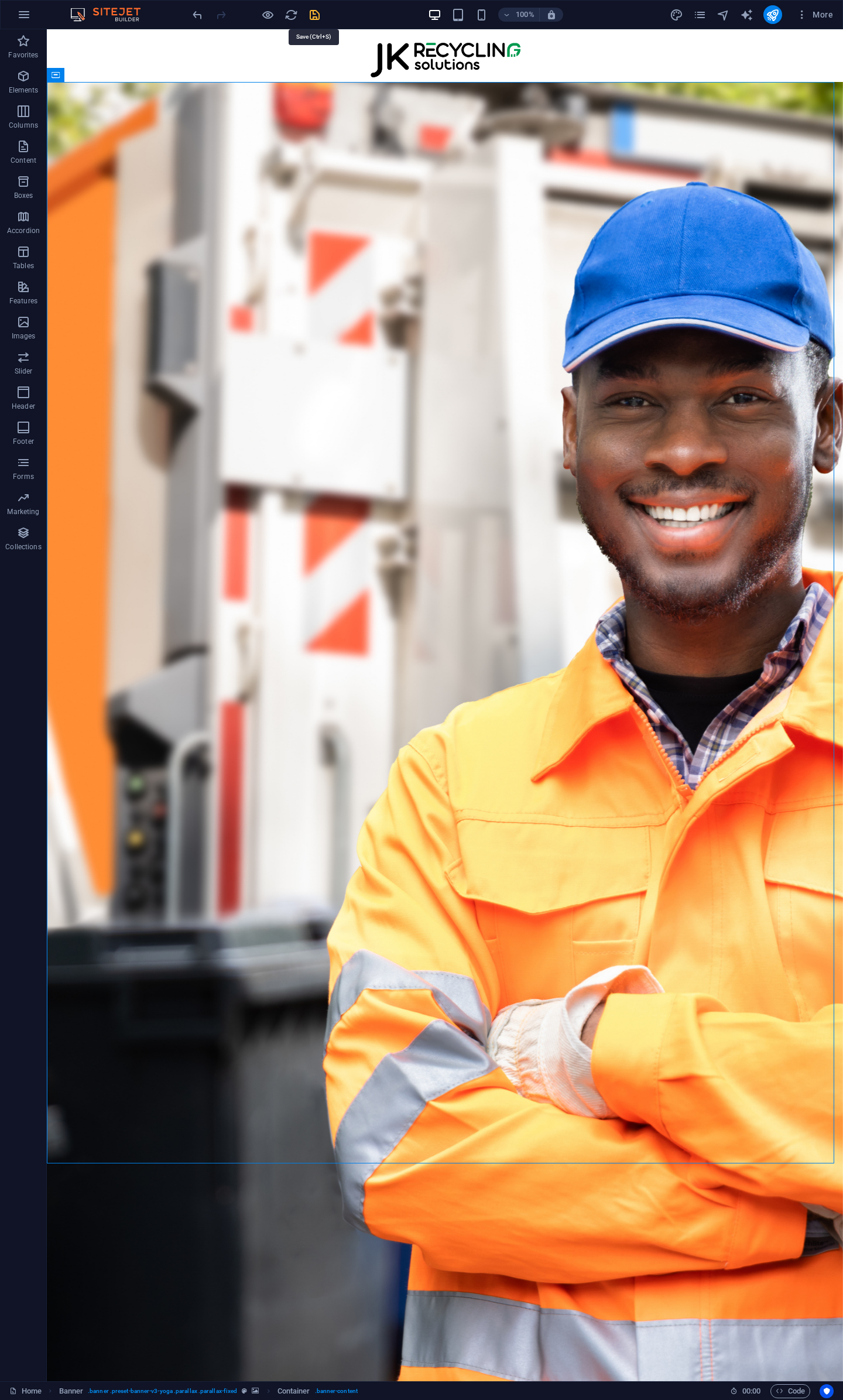
click at [319, 10] on icon "save" at bounding box center [314, 15] width 13 height 13
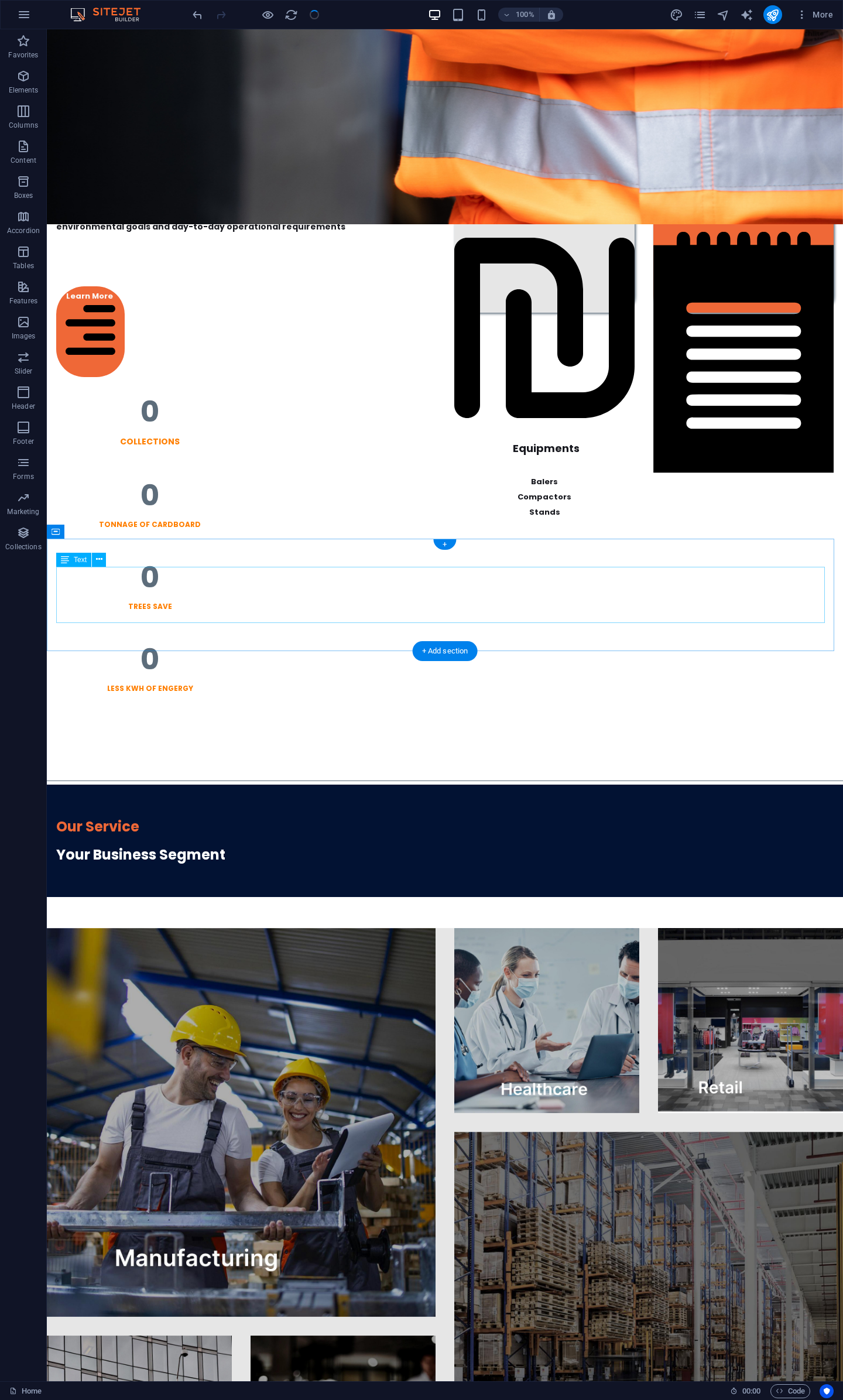
scroll to position [1815, 0]
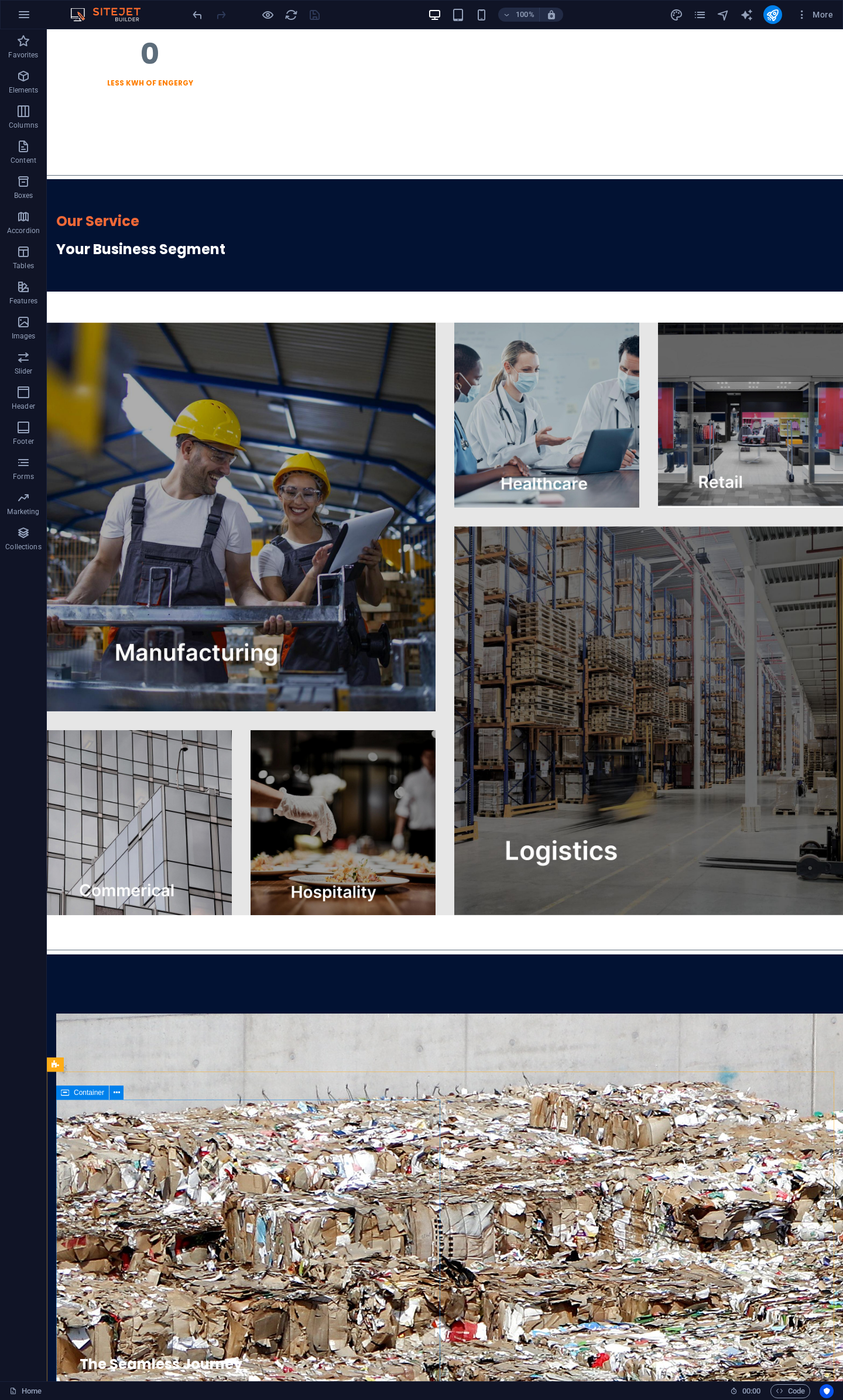
click at [76, 1093] on span "Container" at bounding box center [88, 1093] width 31 height 7
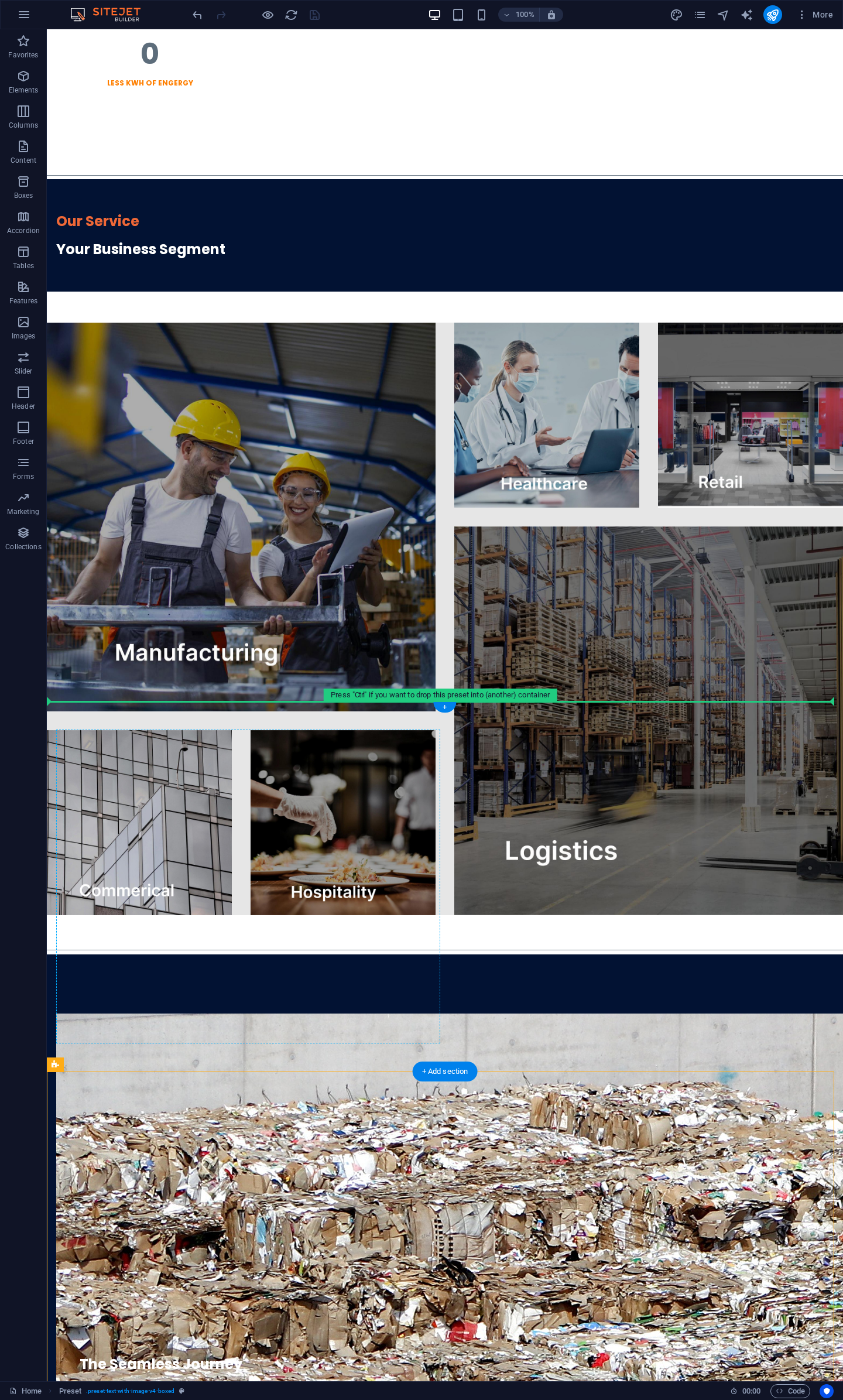
drag, startPoint x: 104, startPoint y: 1098, endPoint x: 112, endPoint y: 759, distance: 339.1
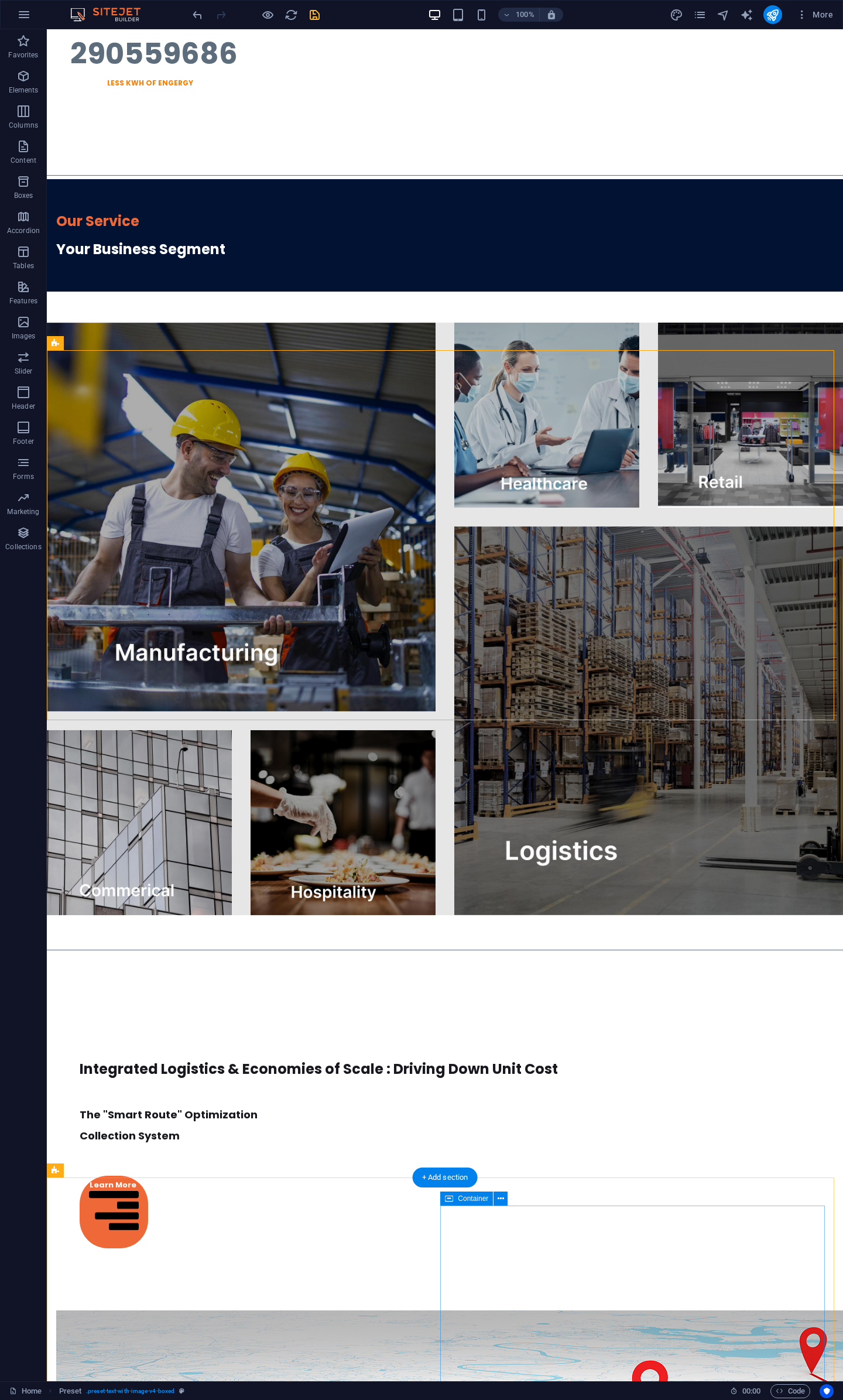
scroll to position [2419, 0]
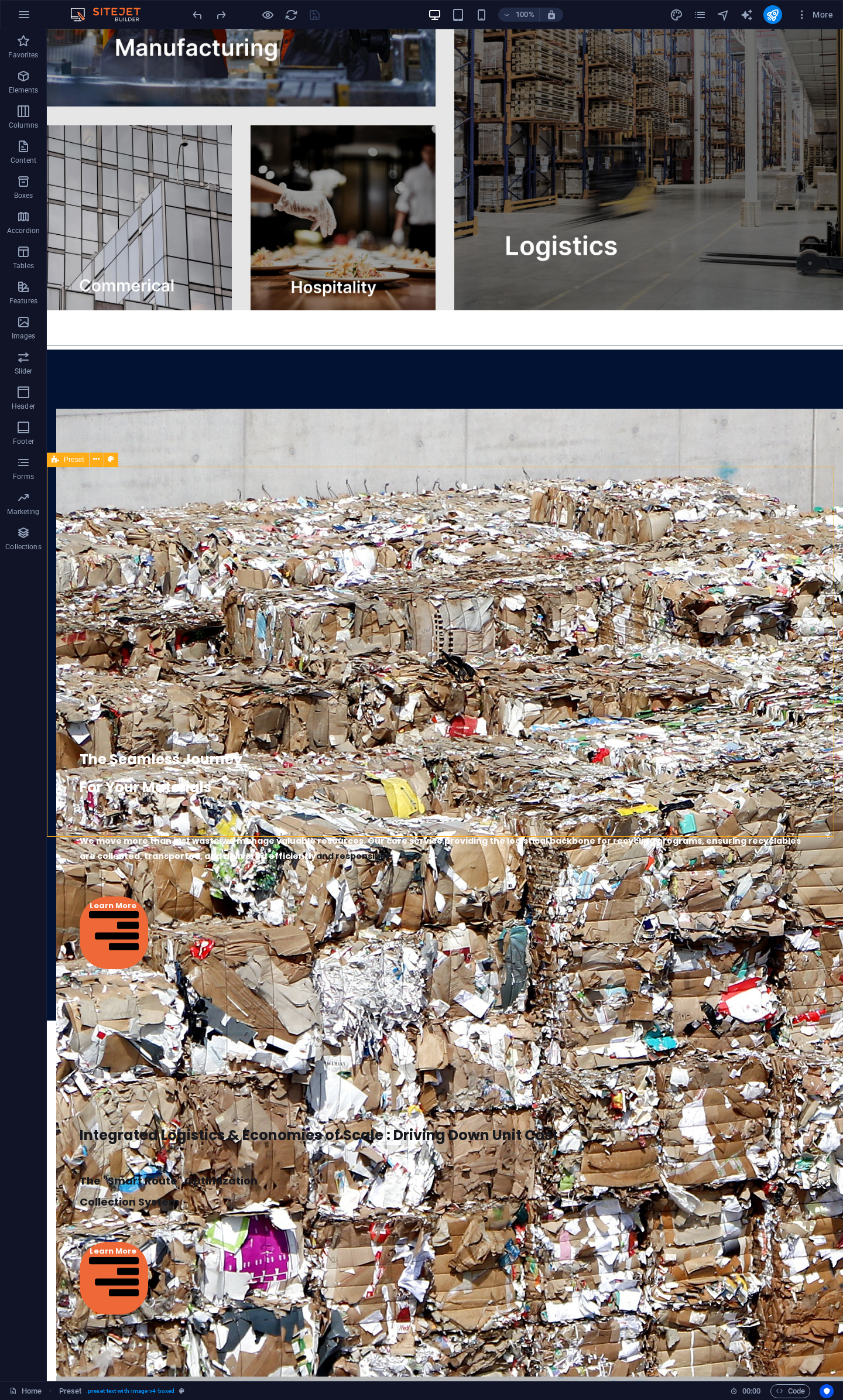
click at [59, 457] on div "Preset" at bounding box center [67, 459] width 42 height 14
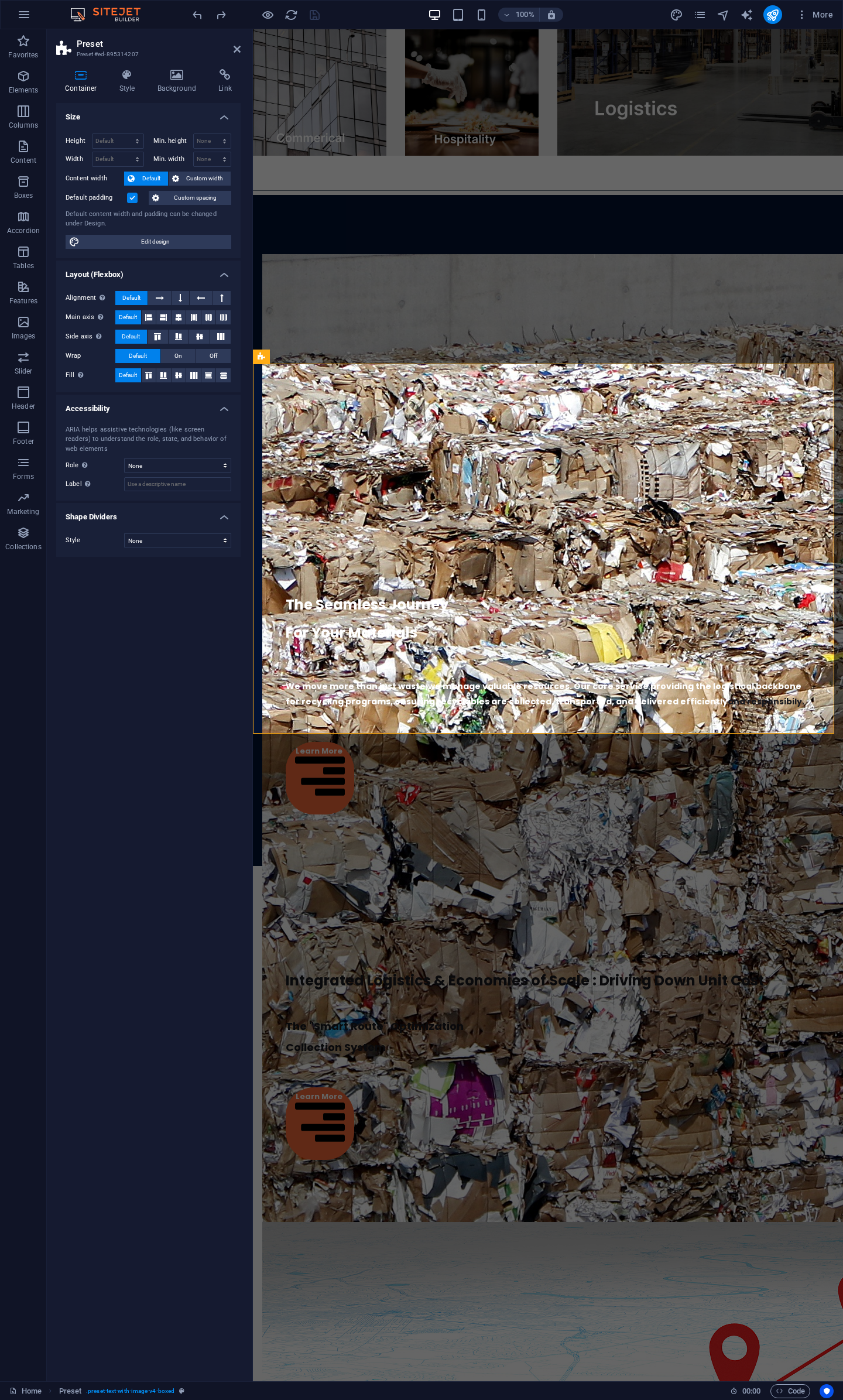
scroll to position [2368, 0]
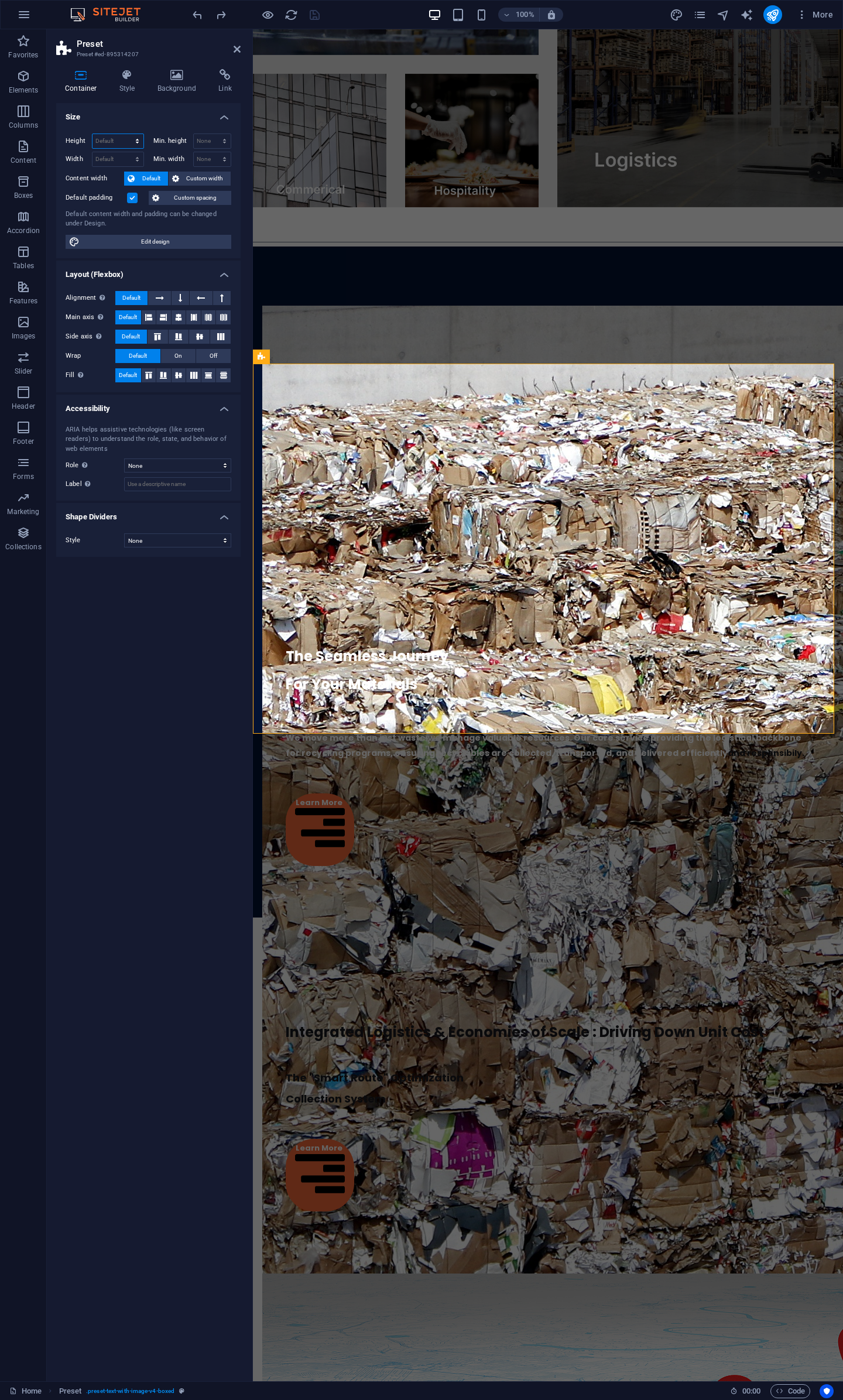
click at [112, 135] on select "Default px rem % vh vw" at bounding box center [118, 140] width 51 height 14
select select "px"
click at [127, 134] on select "Default px rem % vh vw" at bounding box center [118, 140] width 51 height 14
type input "632"
click at [102, 156] on select "Default px rem % em vh vw" at bounding box center [118, 159] width 51 height 14
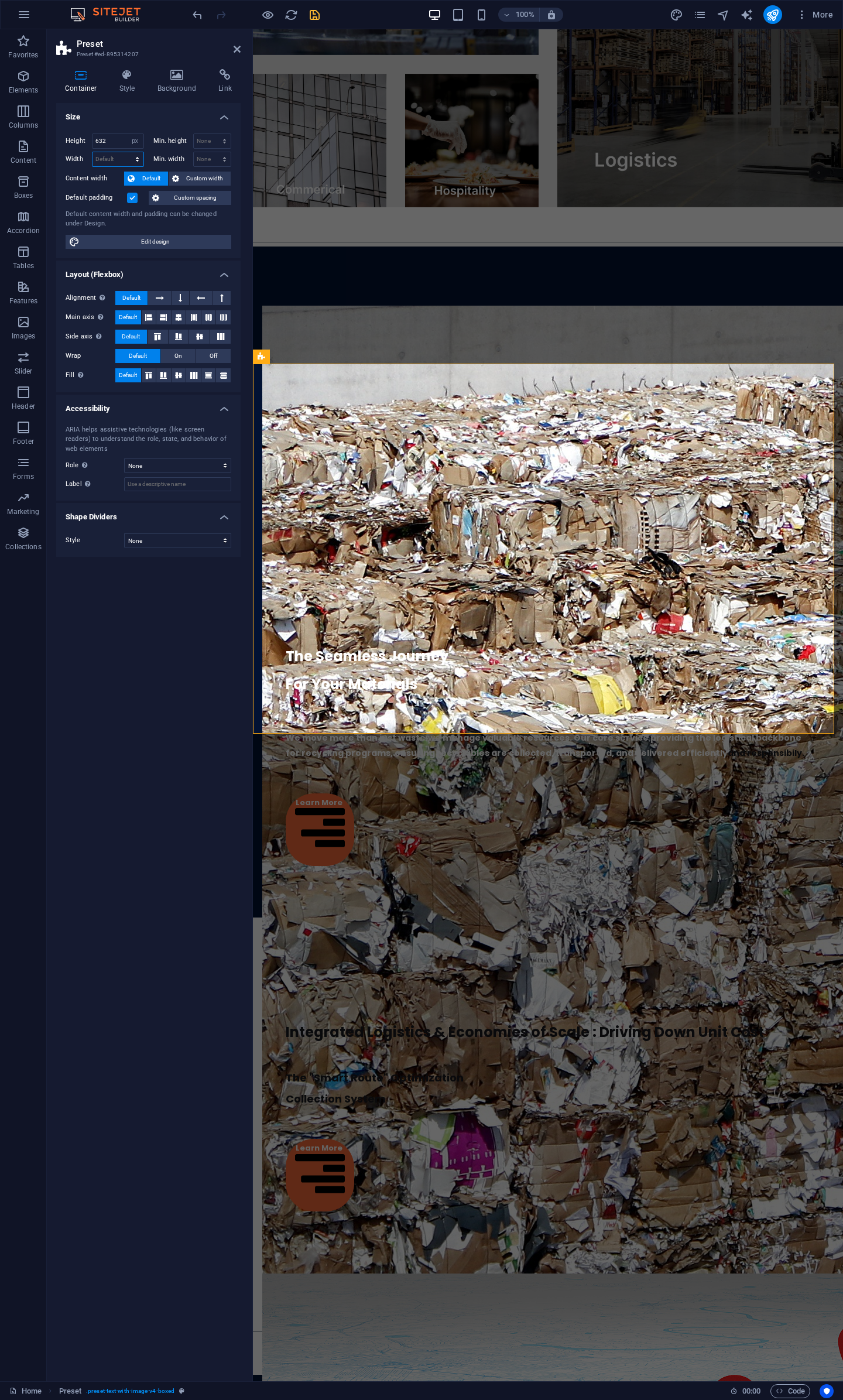
select select "px"
click at [127, 152] on select "Default px rem % em vh vw" at bounding box center [118, 159] width 51 height 14
type input "993"
drag, startPoint x: 117, startPoint y: 143, endPoint x: -9, endPoint y: 142, distance: 126.0
click at [0, 142] on html "JK Recycling Solutions Pty Ltd Home Favorites Elements Columns Content Boxes Ac…" at bounding box center [421, 700] width 843 height 1400
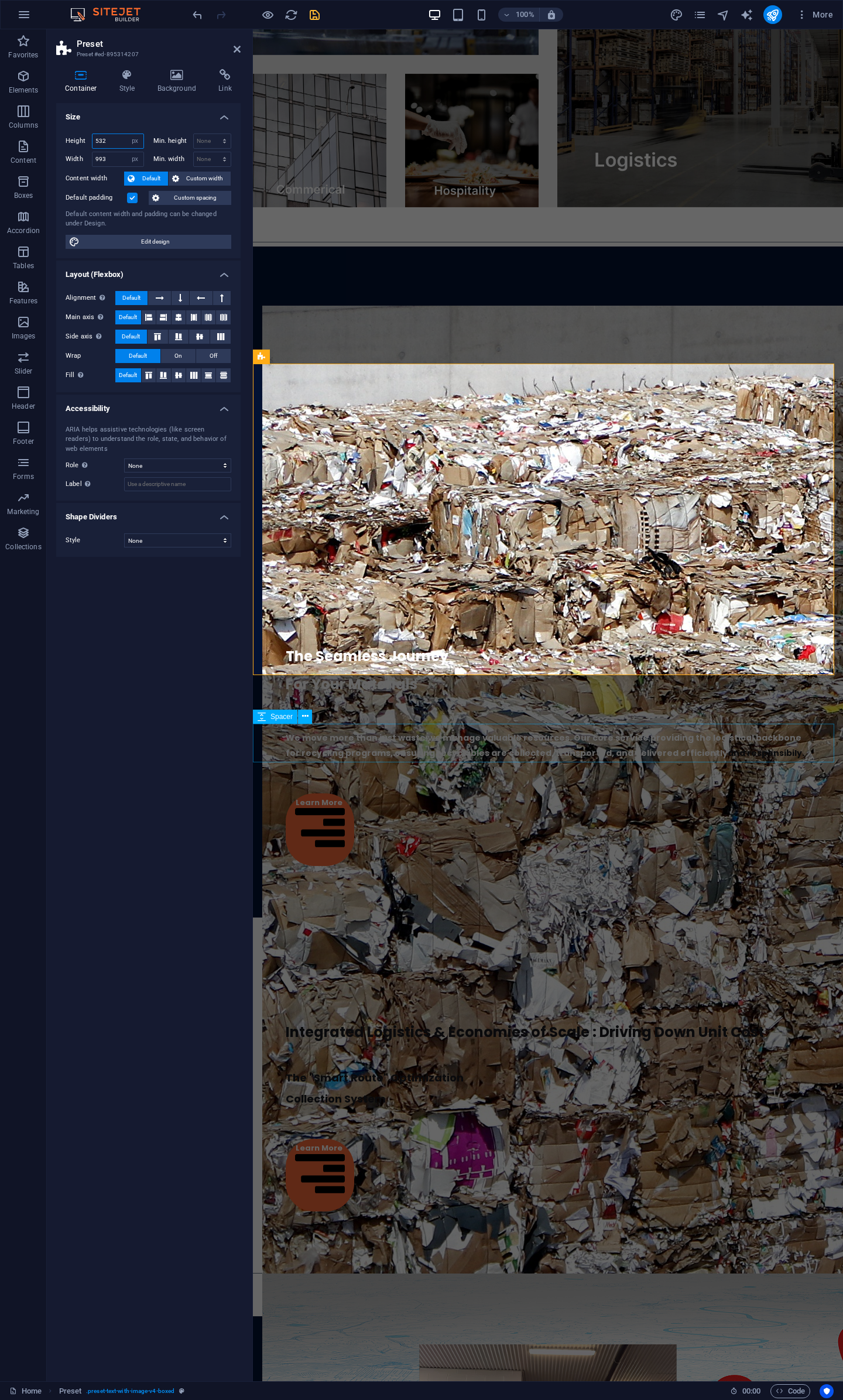
type input "532"
click at [293, 1276] on div at bounding box center [547, 1296] width 590 height 39
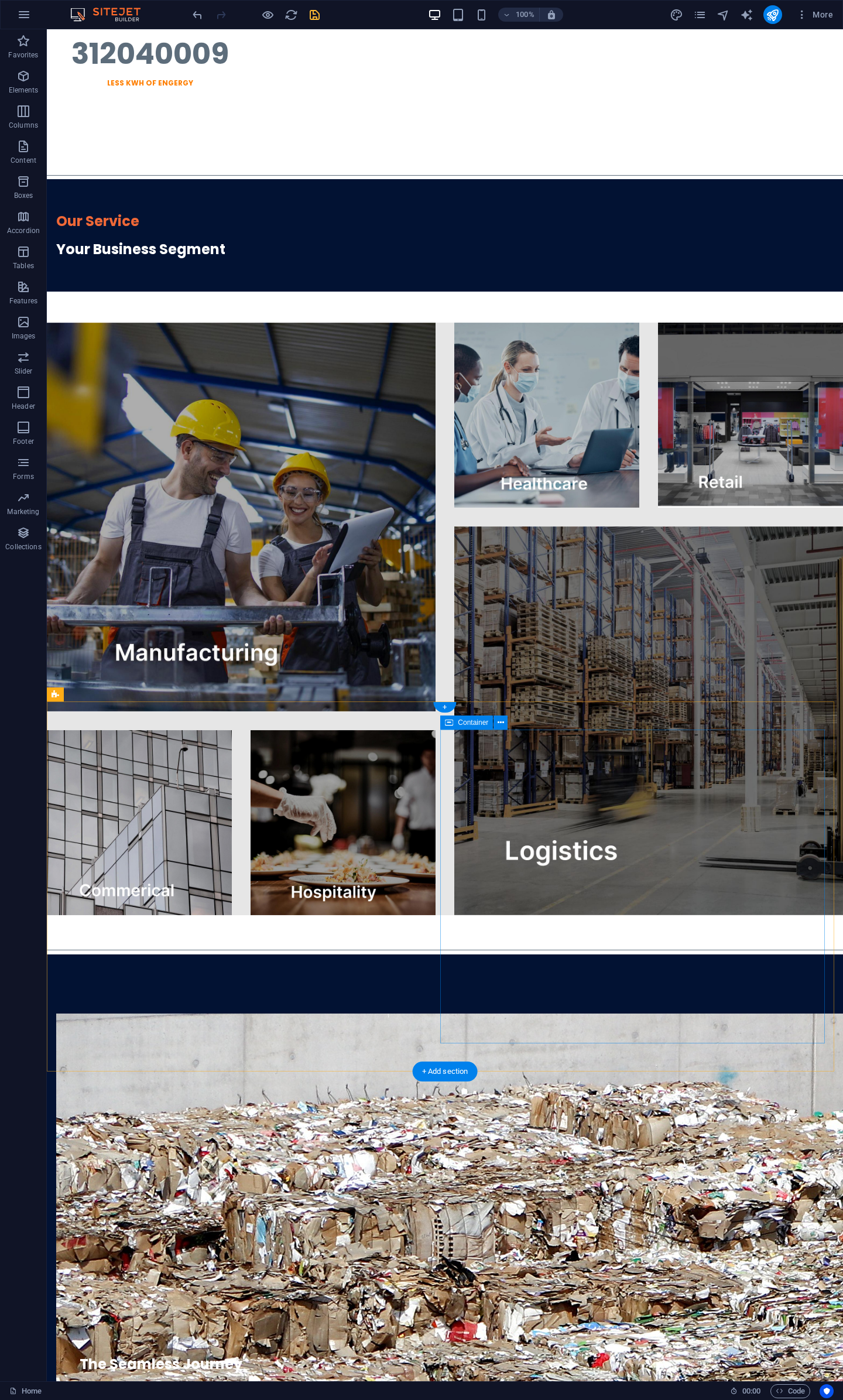
scroll to position [2419, 0]
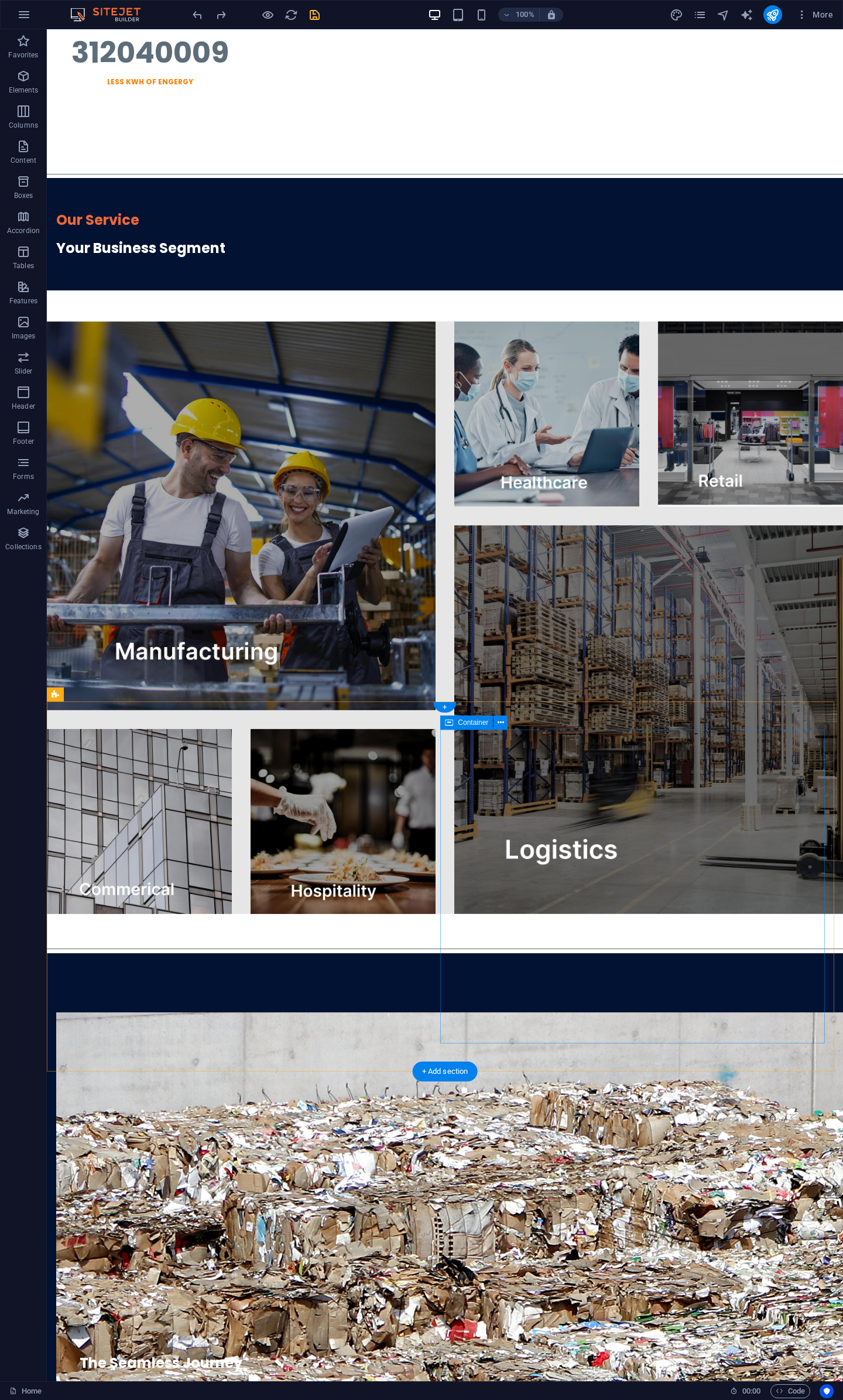
scroll to position [1815, 0]
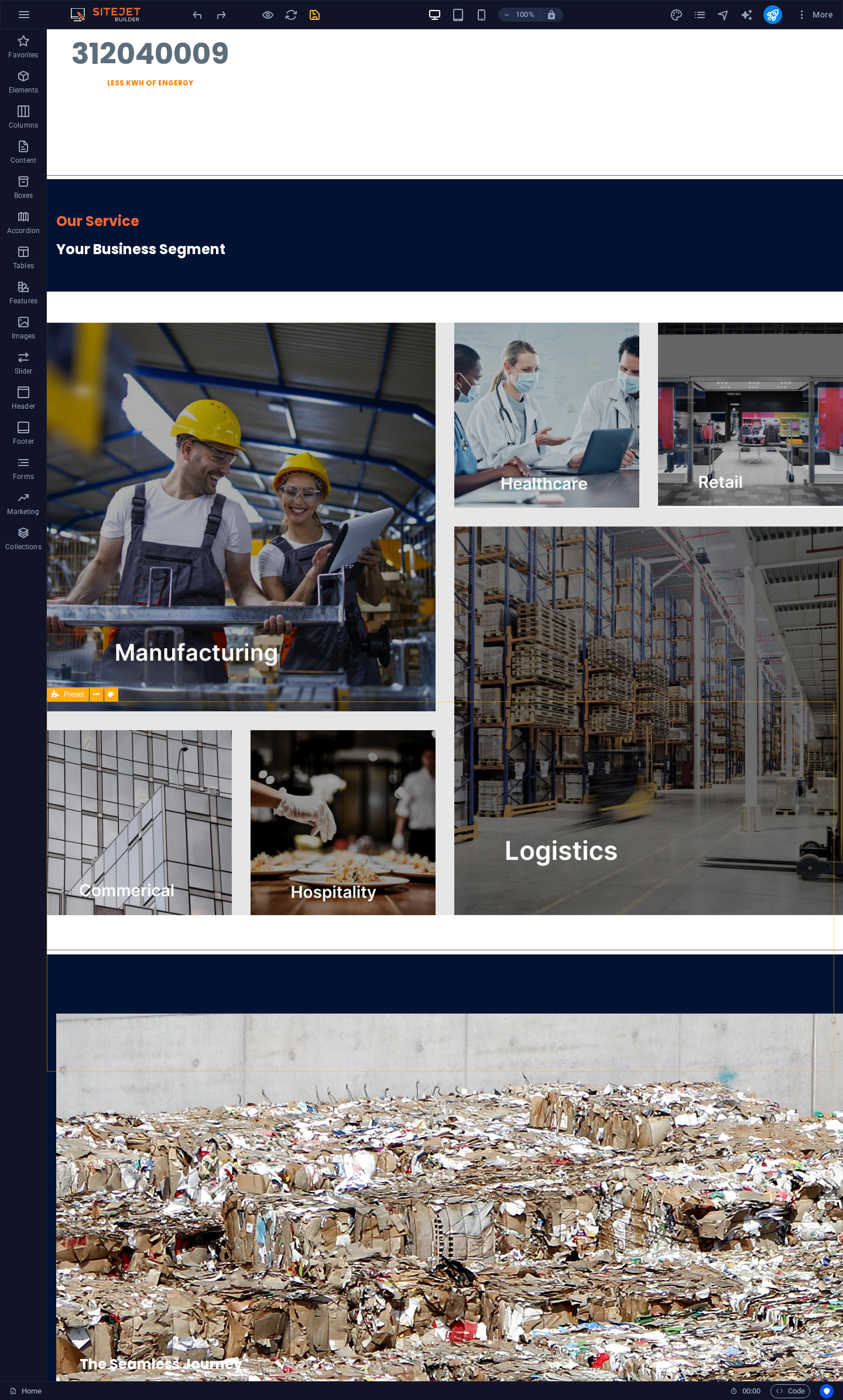
click at [61, 692] on div "Preset" at bounding box center [67, 694] width 42 height 14
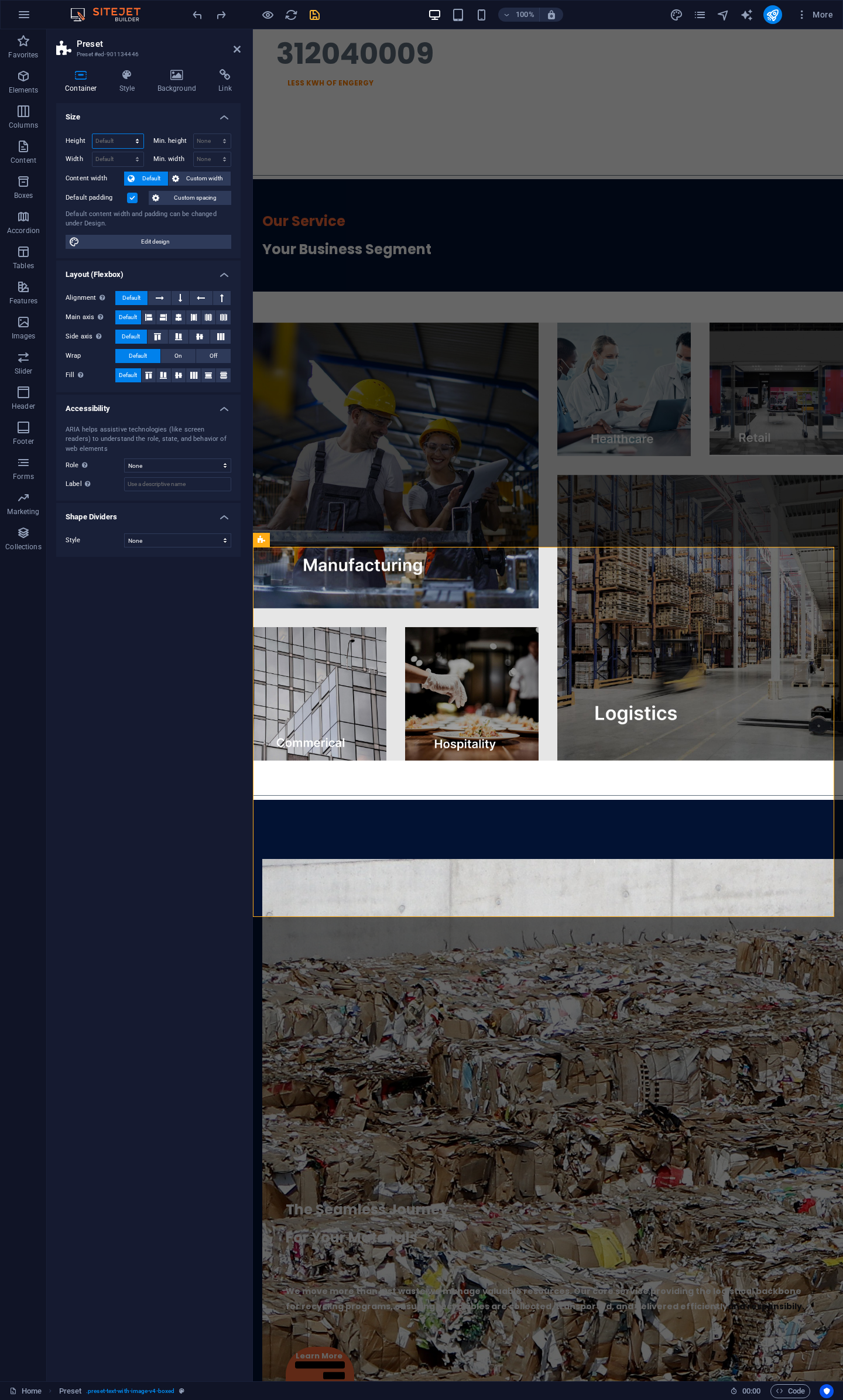
click at [103, 137] on select "Default px rem % vh vw" at bounding box center [118, 140] width 51 height 14
select select "px"
click at [127, 134] on select "Default px rem % vh vw" at bounding box center [118, 140] width 51 height 14
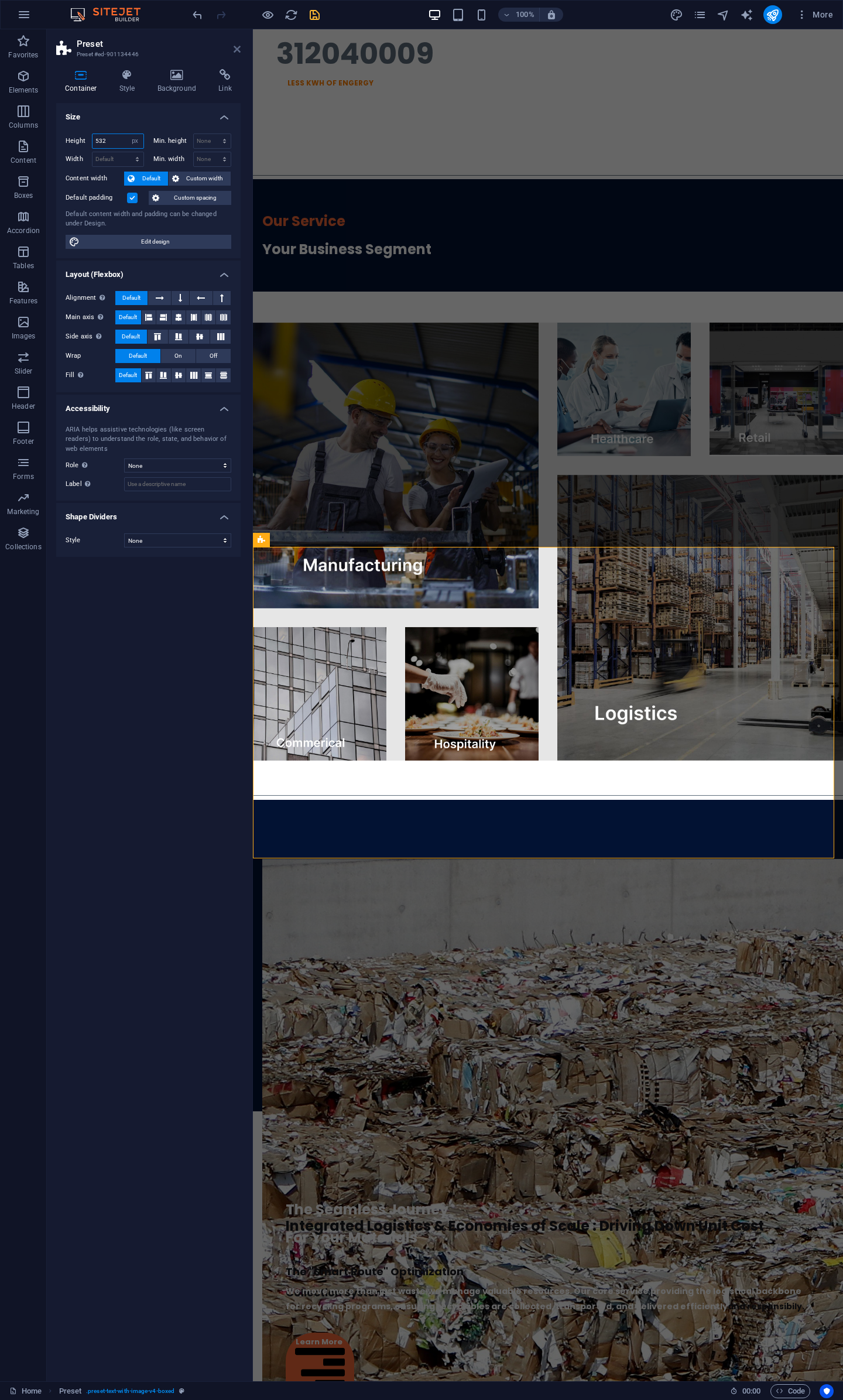
type input "532"
click at [237, 46] on icon at bounding box center [237, 49] width 7 height 9
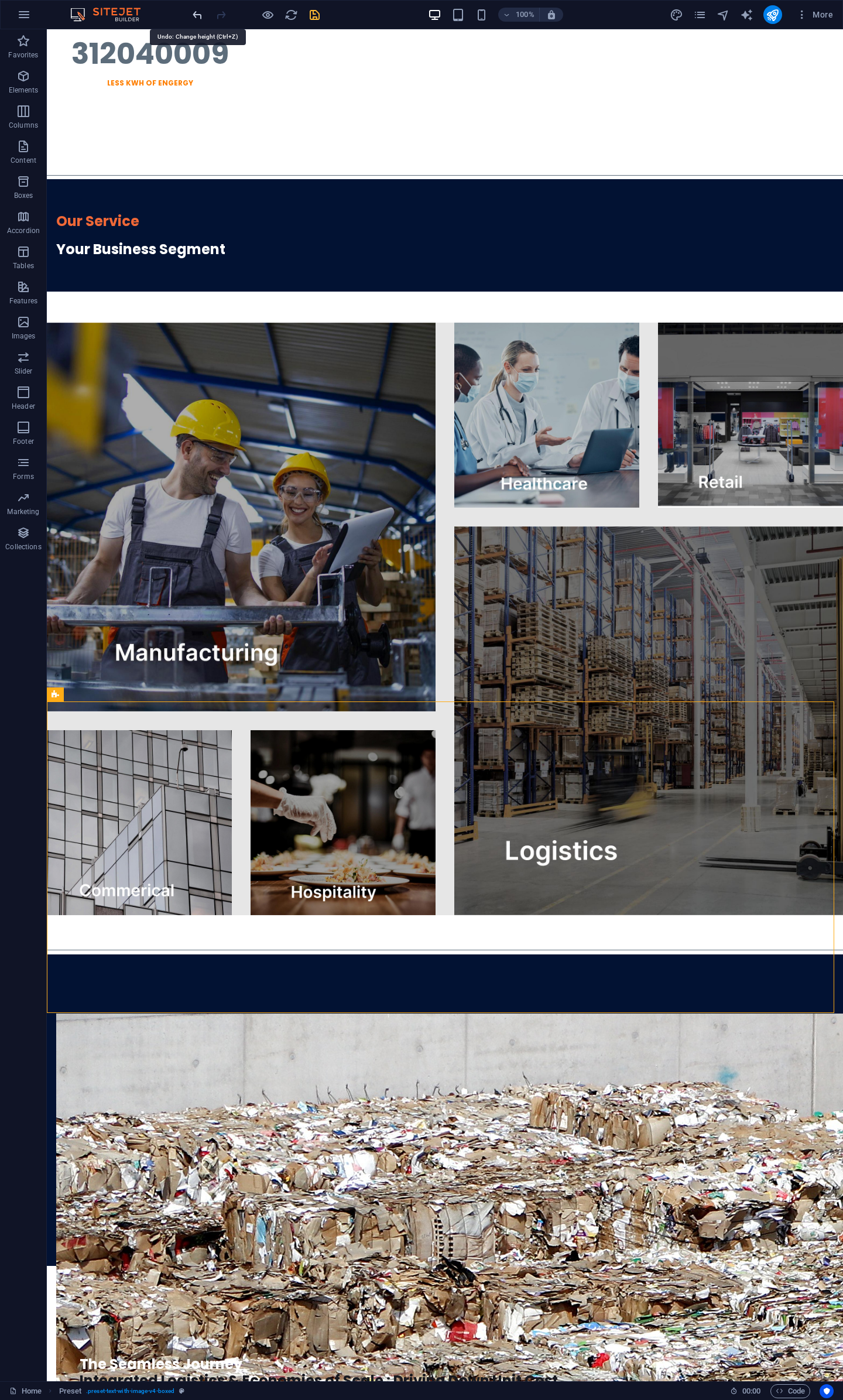
click at [607, 80] on icon "undo" at bounding box center [697, 87] width 180 height 15
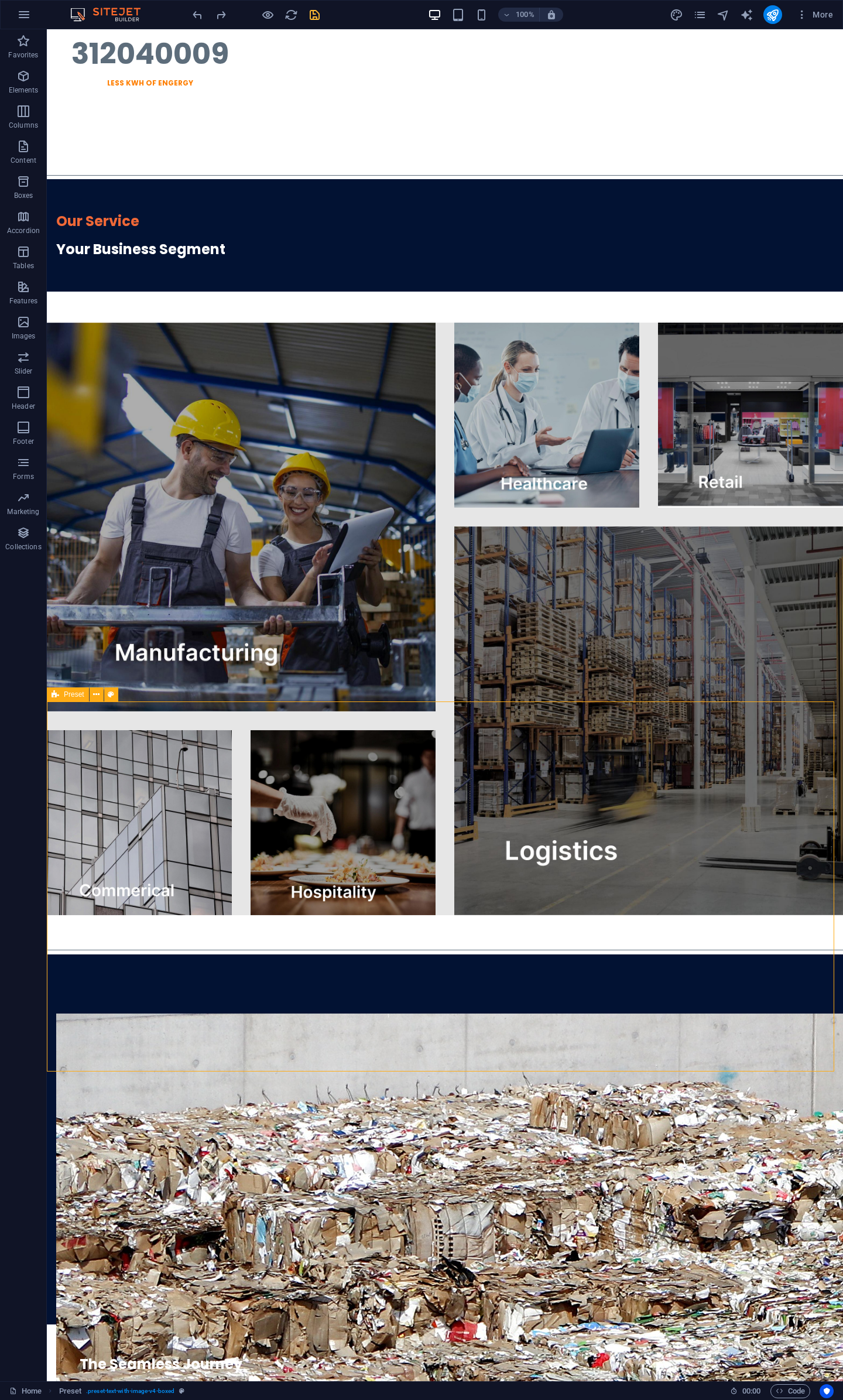
click at [55, 696] on icon at bounding box center [55, 694] width 7 height 14
select select "px"
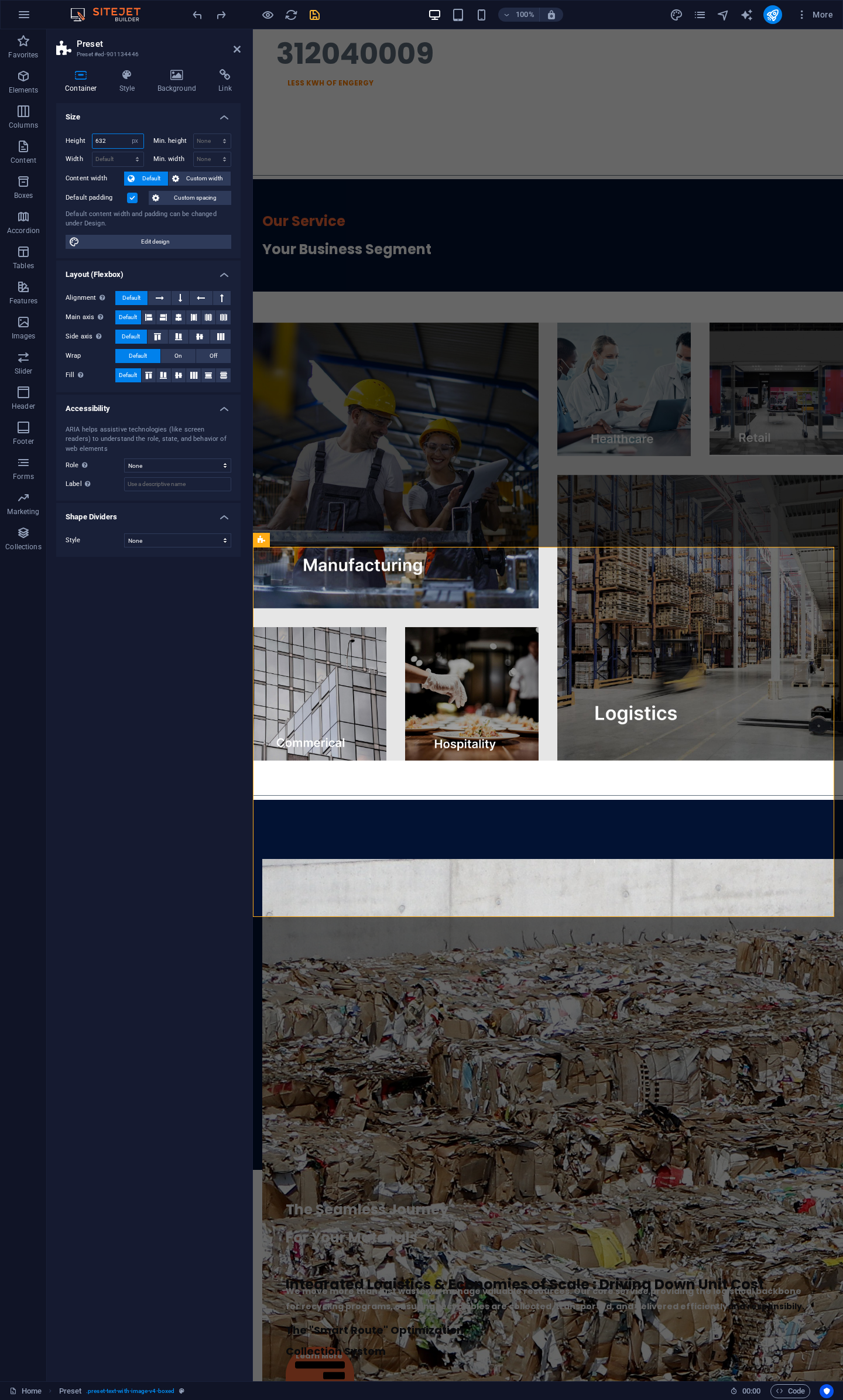
drag, startPoint x: 116, startPoint y: 142, endPoint x: 86, endPoint y: 137, distance: 30.4
click at [86, 137] on div "Height 632 Default px rem % vh vw" at bounding box center [105, 141] width 78 height 15
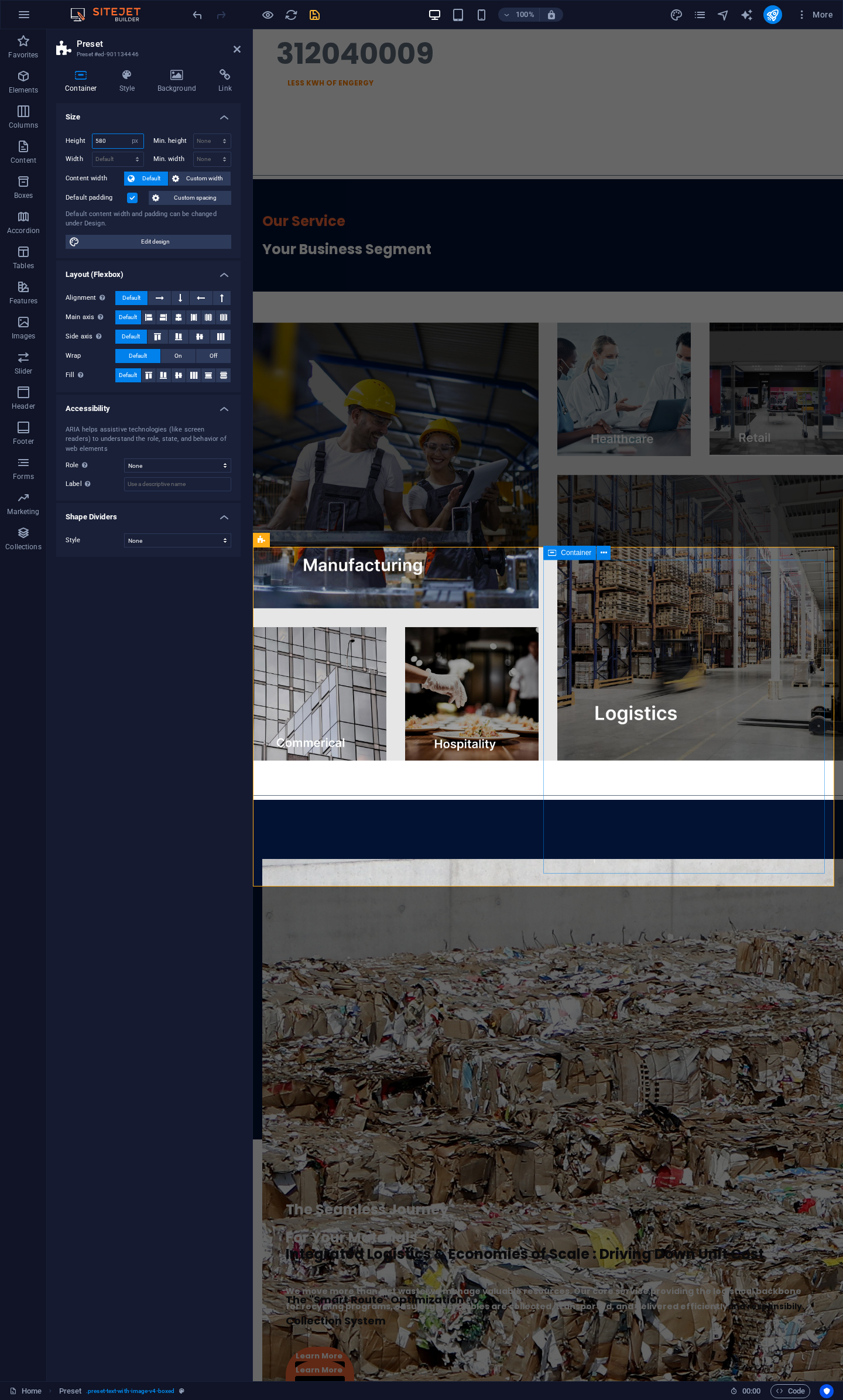
type input "580"
click at [795, 1142] on div "The Seamless Journey For Your Materials We move more than just waste;we manage …" at bounding box center [547, 1292] width 572 height 301
click at [671, 1251] on div "We move more than just waste;we manage valuable resources. Our core service pro…" at bounding box center [548, 1284] width 525 height 66
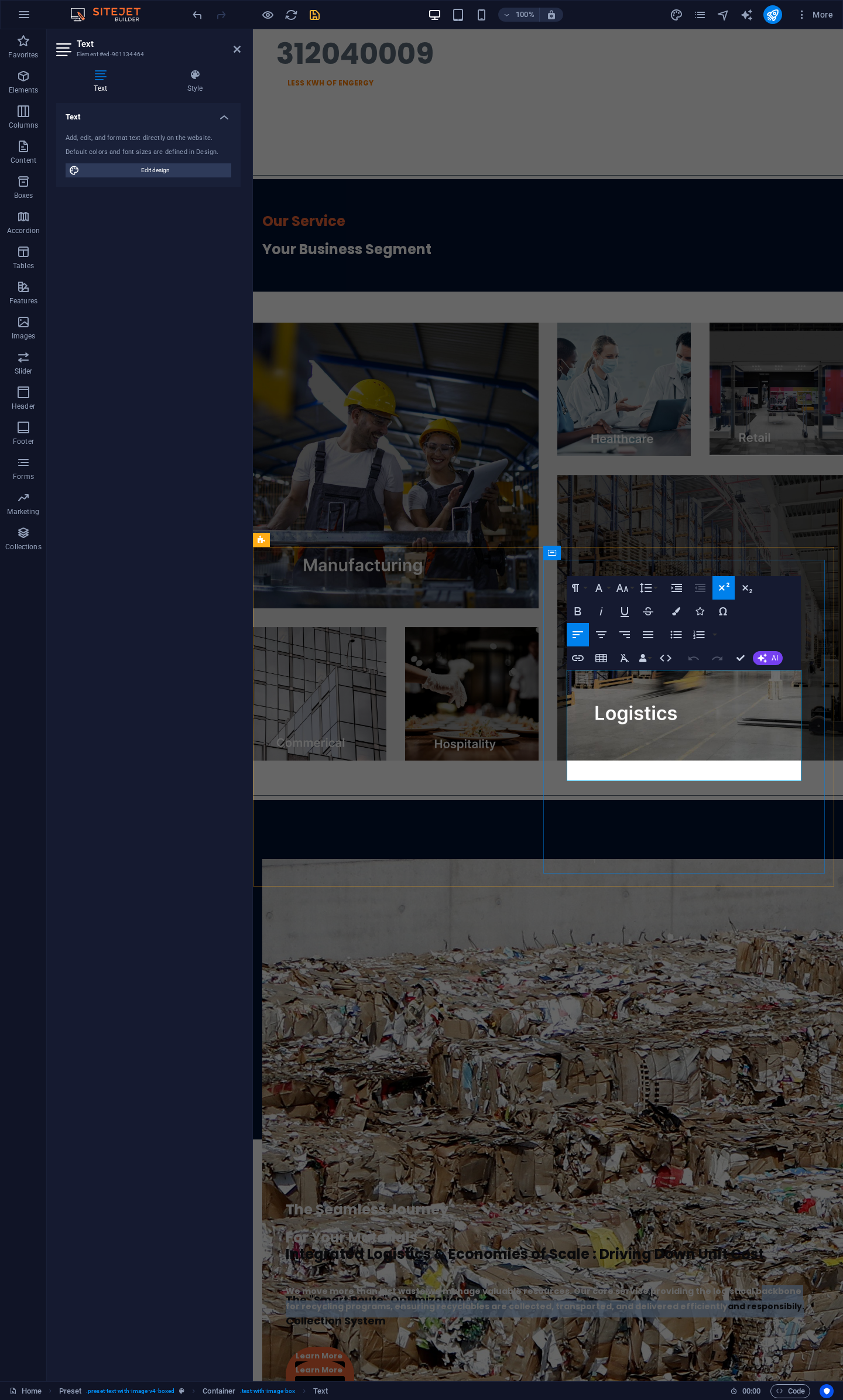
drag, startPoint x: 746, startPoint y: 771, endPoint x: 573, endPoint y: 739, distance: 175.9
click at [573, 1287] on p "We move more than just waste;we manage valuable resources. Our core service pro…" at bounding box center [548, 1302] width 525 height 31
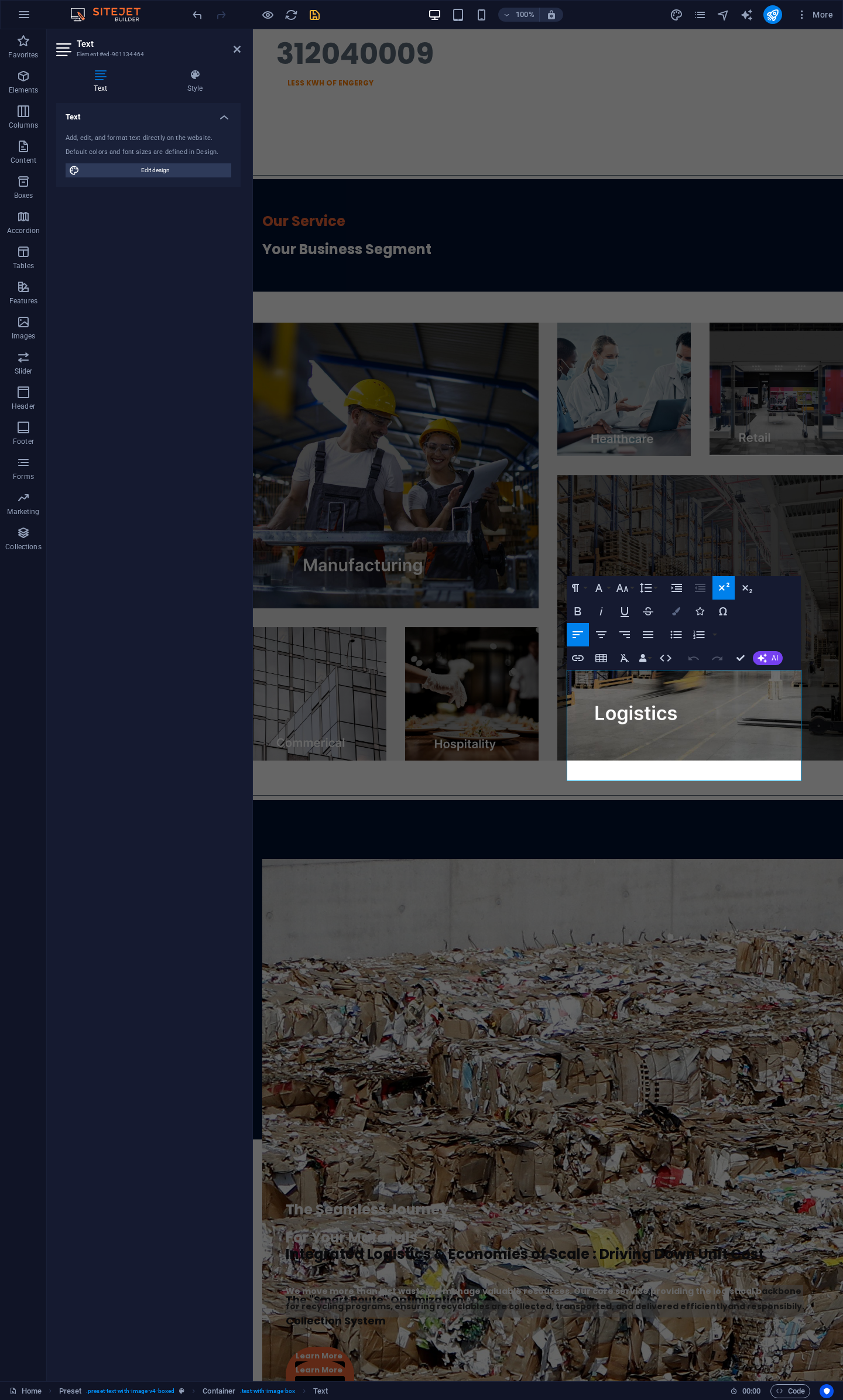
click at [678, 608] on icon "button" at bounding box center [676, 610] width 8 height 8
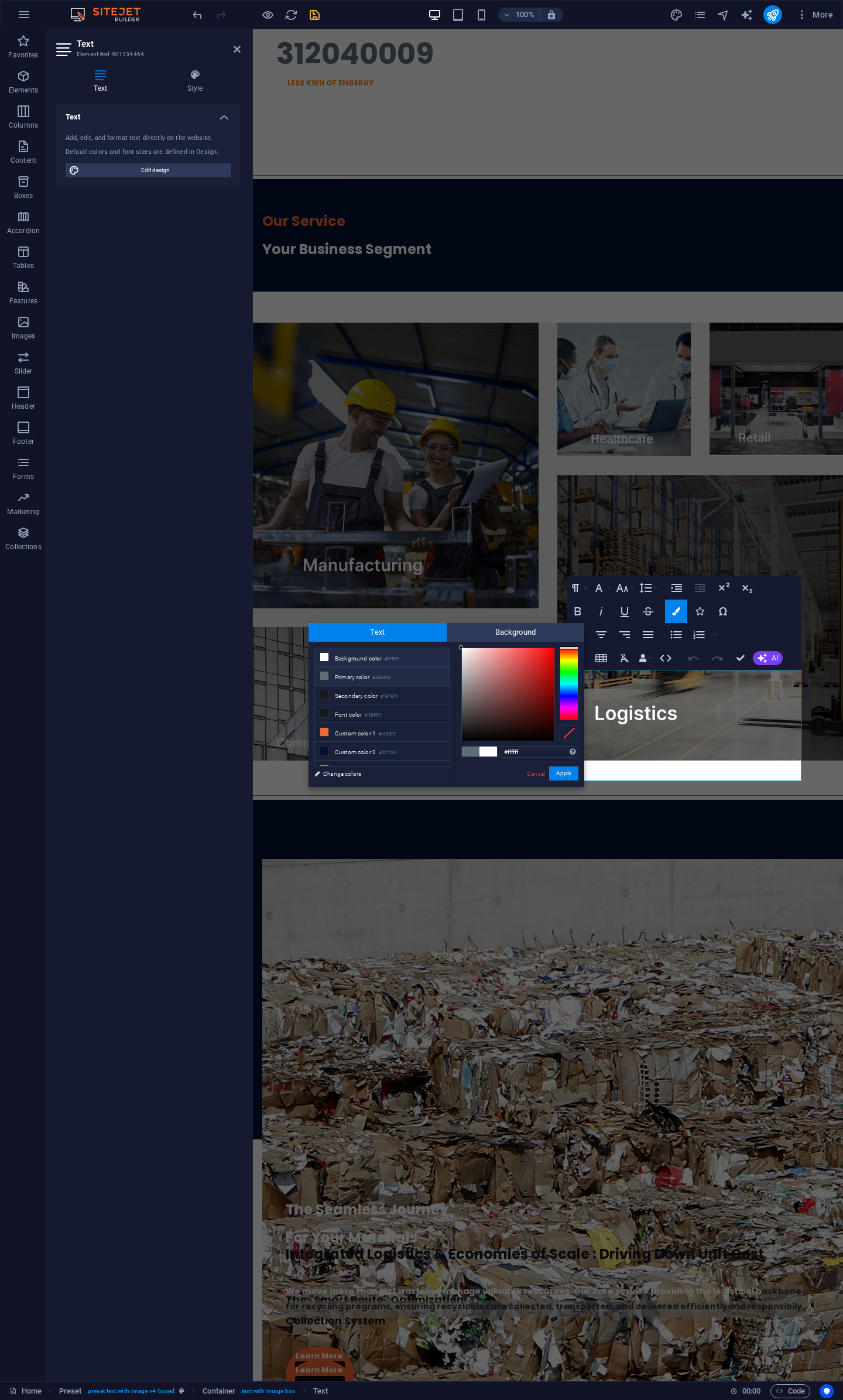
click at [347, 656] on li "Background color #ffffff" at bounding box center [382, 658] width 135 height 19
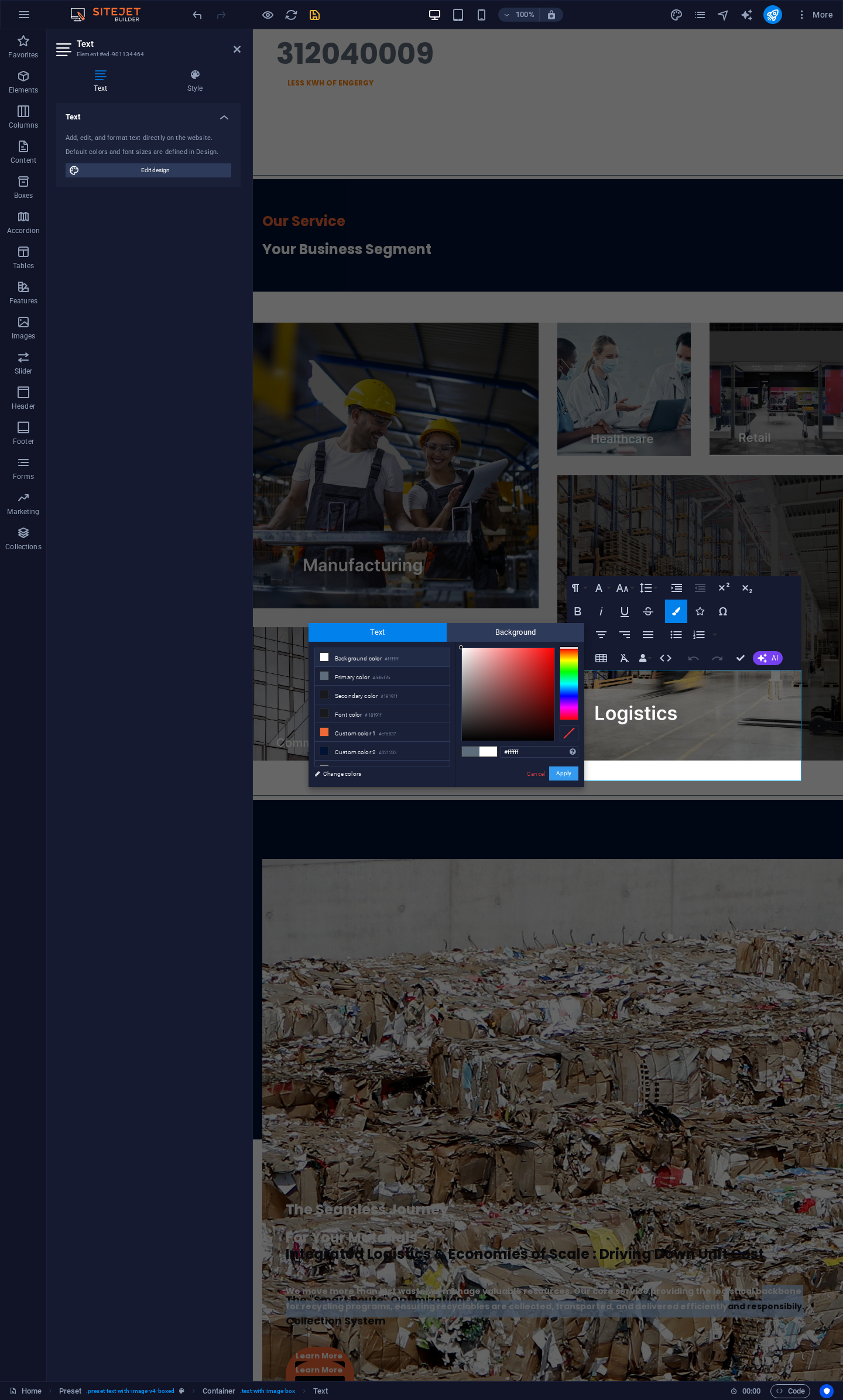
click at [567, 777] on button "Apply" at bounding box center [564, 773] width 30 height 14
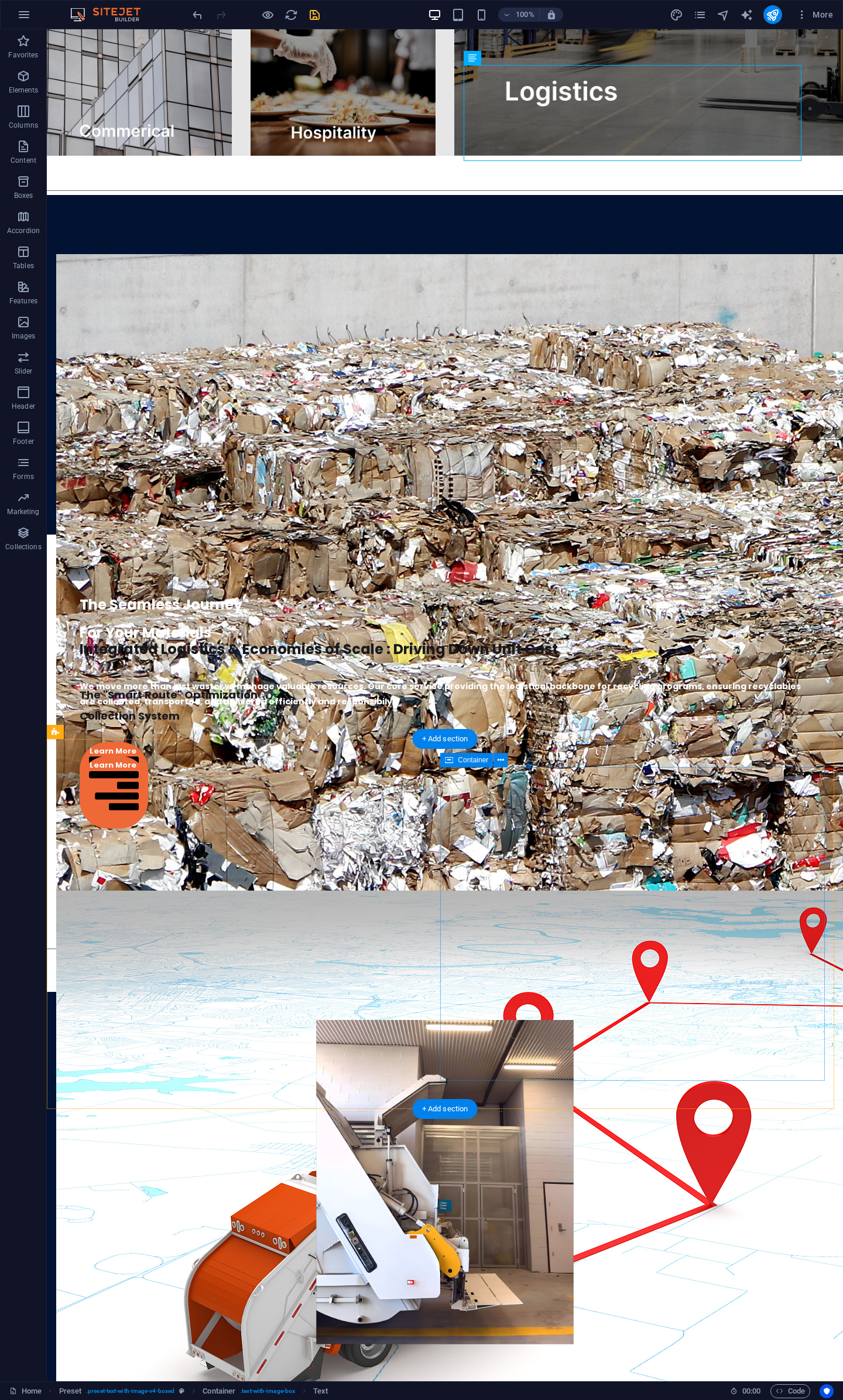
scroll to position [2855, 0]
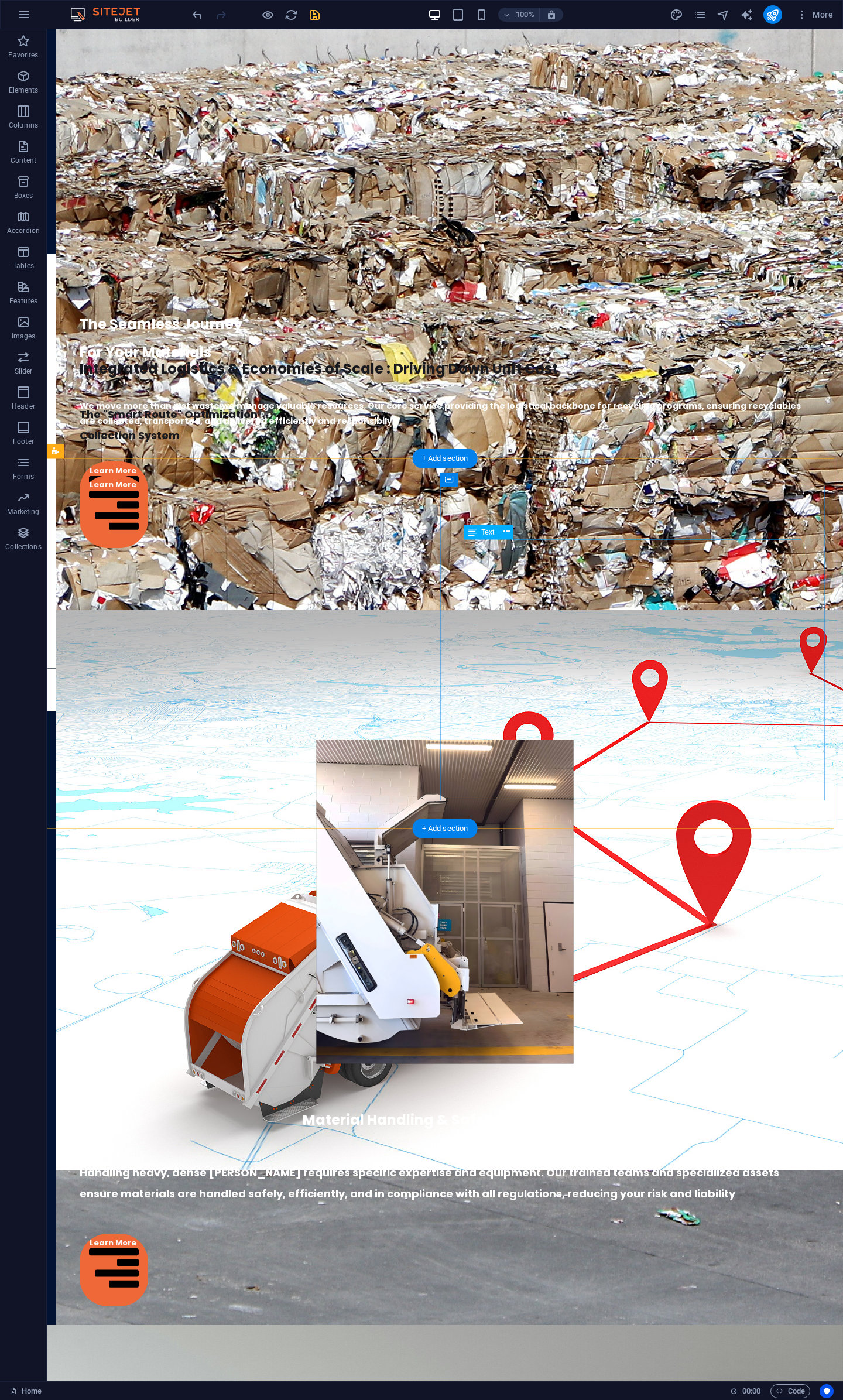
click at [731, 1106] on div "Material Handling & Safety Complance" at bounding box center [445, 1119] width 731 height 28
click at [733, 1106] on div "Material Handling & Safety Complance" at bounding box center [445, 1119] width 731 height 28
click at [743, 1106] on div "Material Handling & Safety Complance" at bounding box center [445, 1119] width 731 height 28
click at [744, 1106] on div "Material Handling & Safety Complance" at bounding box center [445, 1119] width 731 height 28
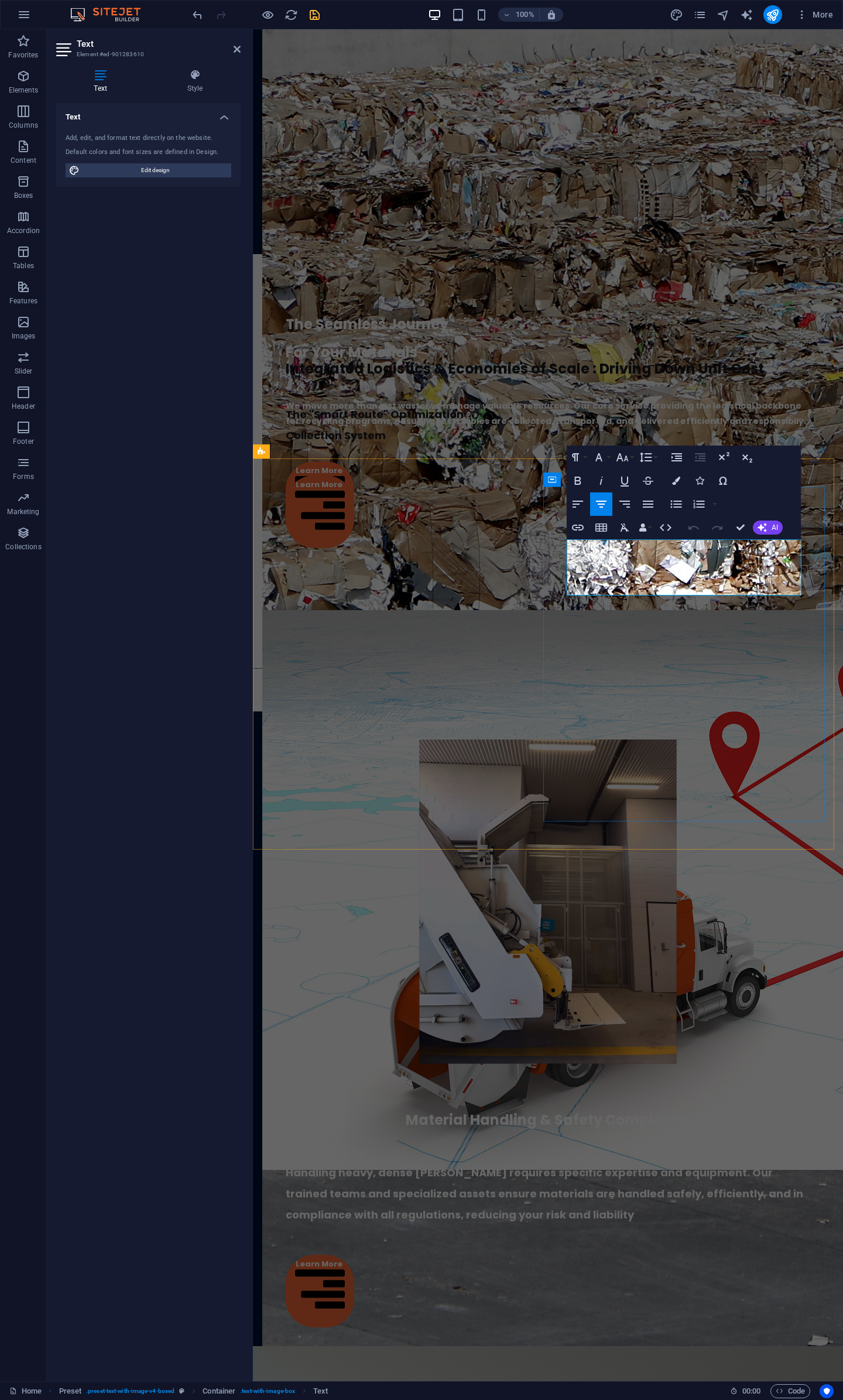
click at [691, 1110] on span "Material Handling & Safety Complance" at bounding box center [548, 1119] width 284 height 20
click at [690, 1110] on span "Material Handling & Safety Complance" at bounding box center [548, 1119] width 284 height 20
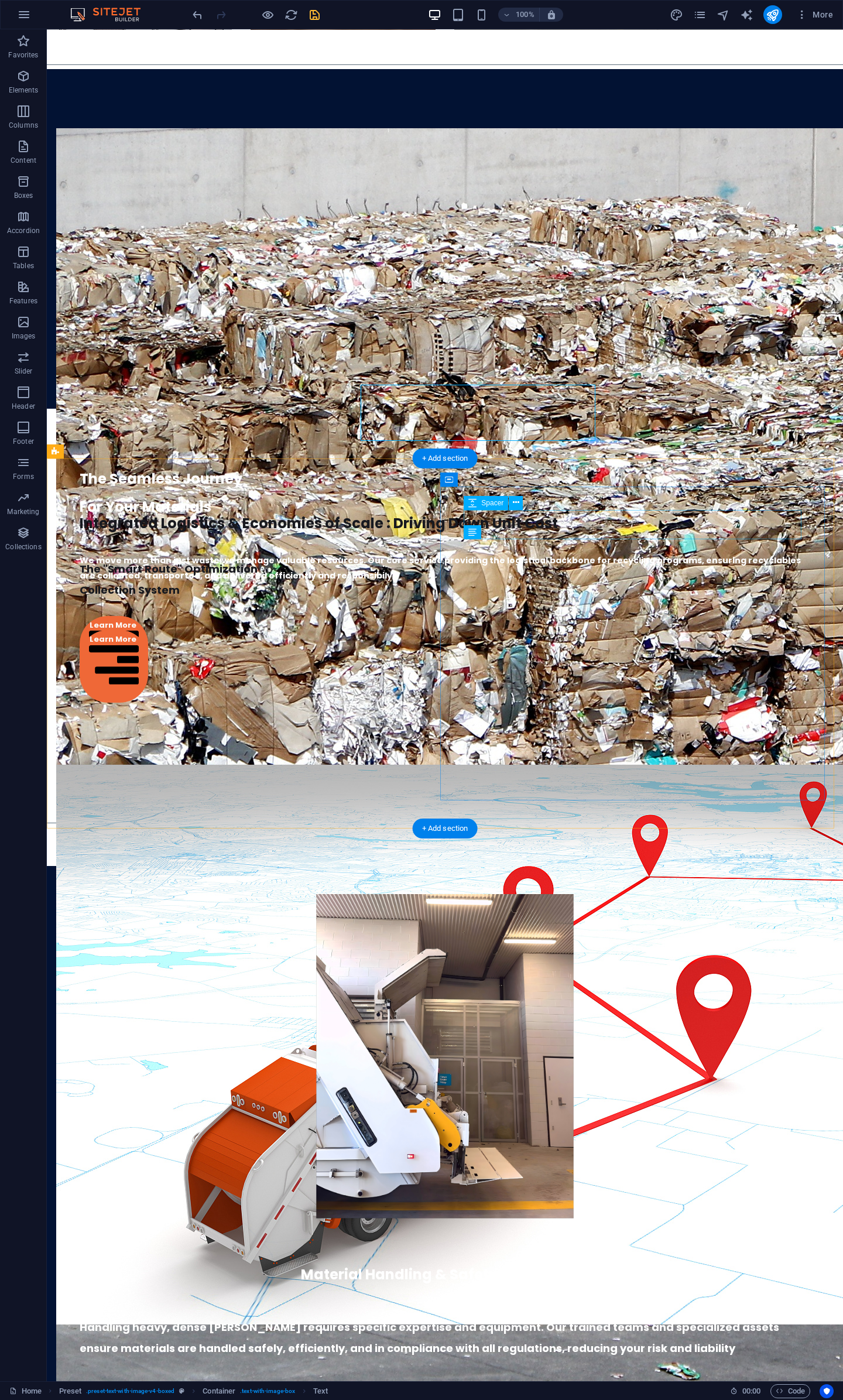
scroll to position [2855, 0]
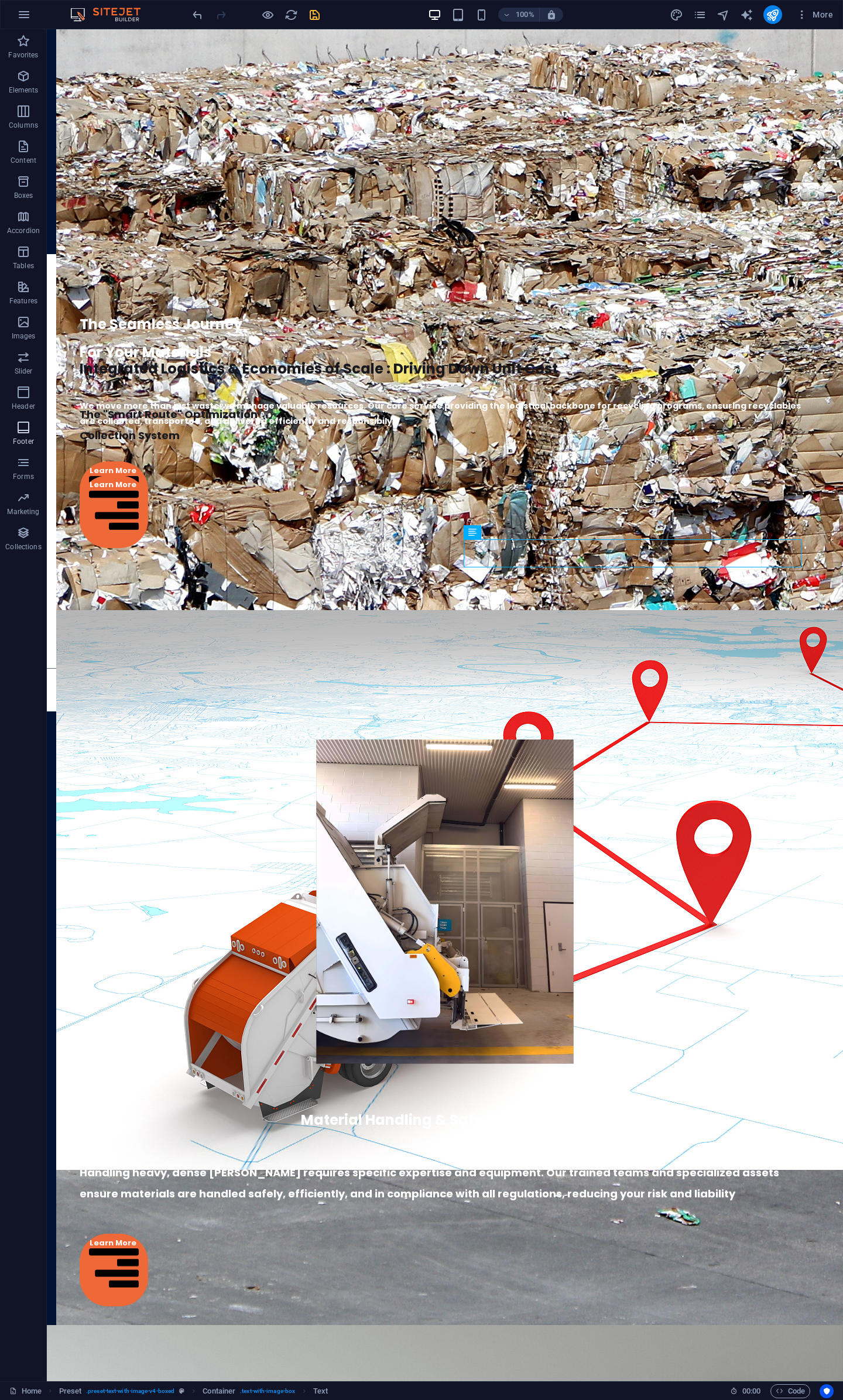
click at [26, 420] on button "Footer" at bounding box center [23, 433] width 46 height 35
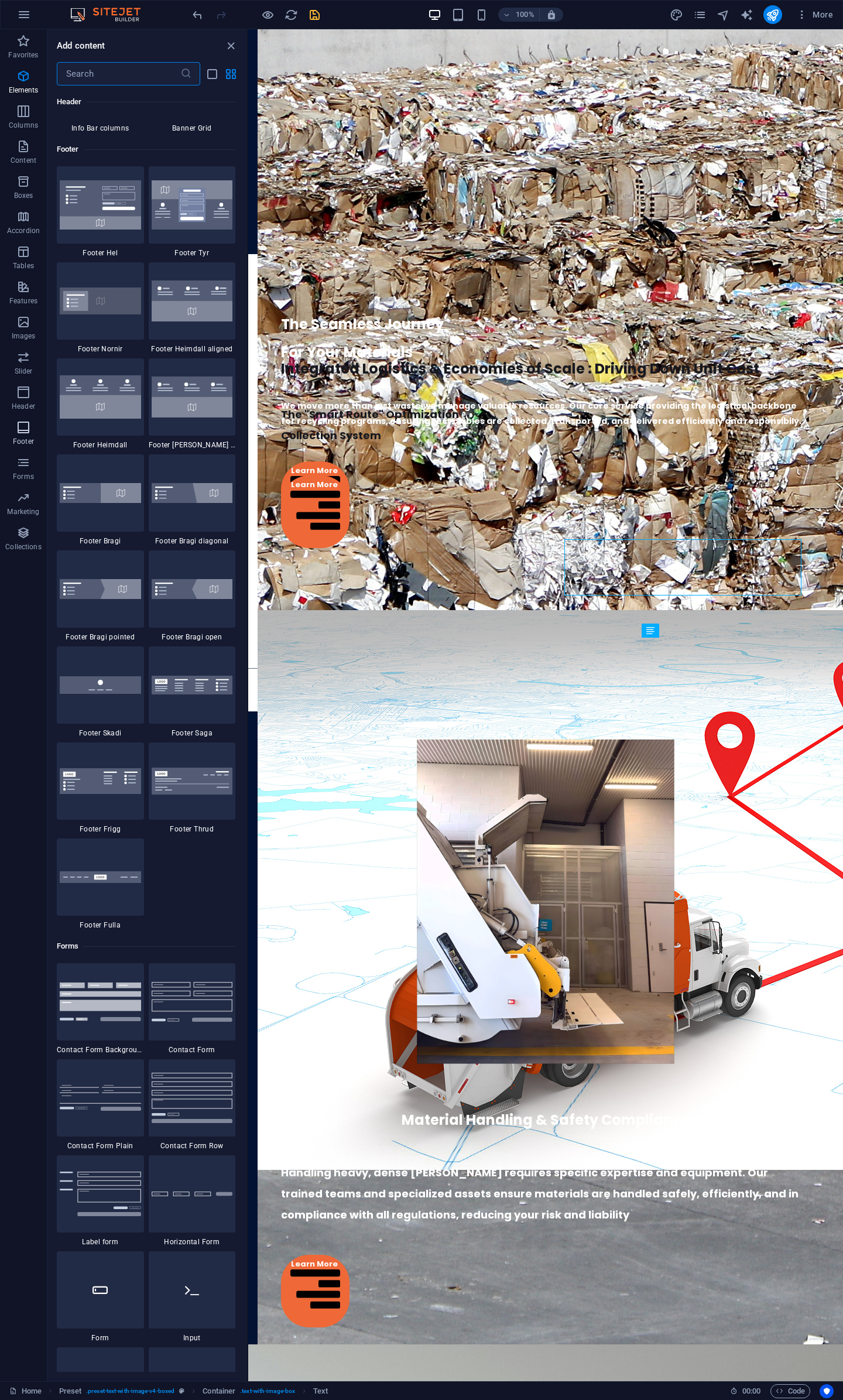
scroll to position [7751, 0]
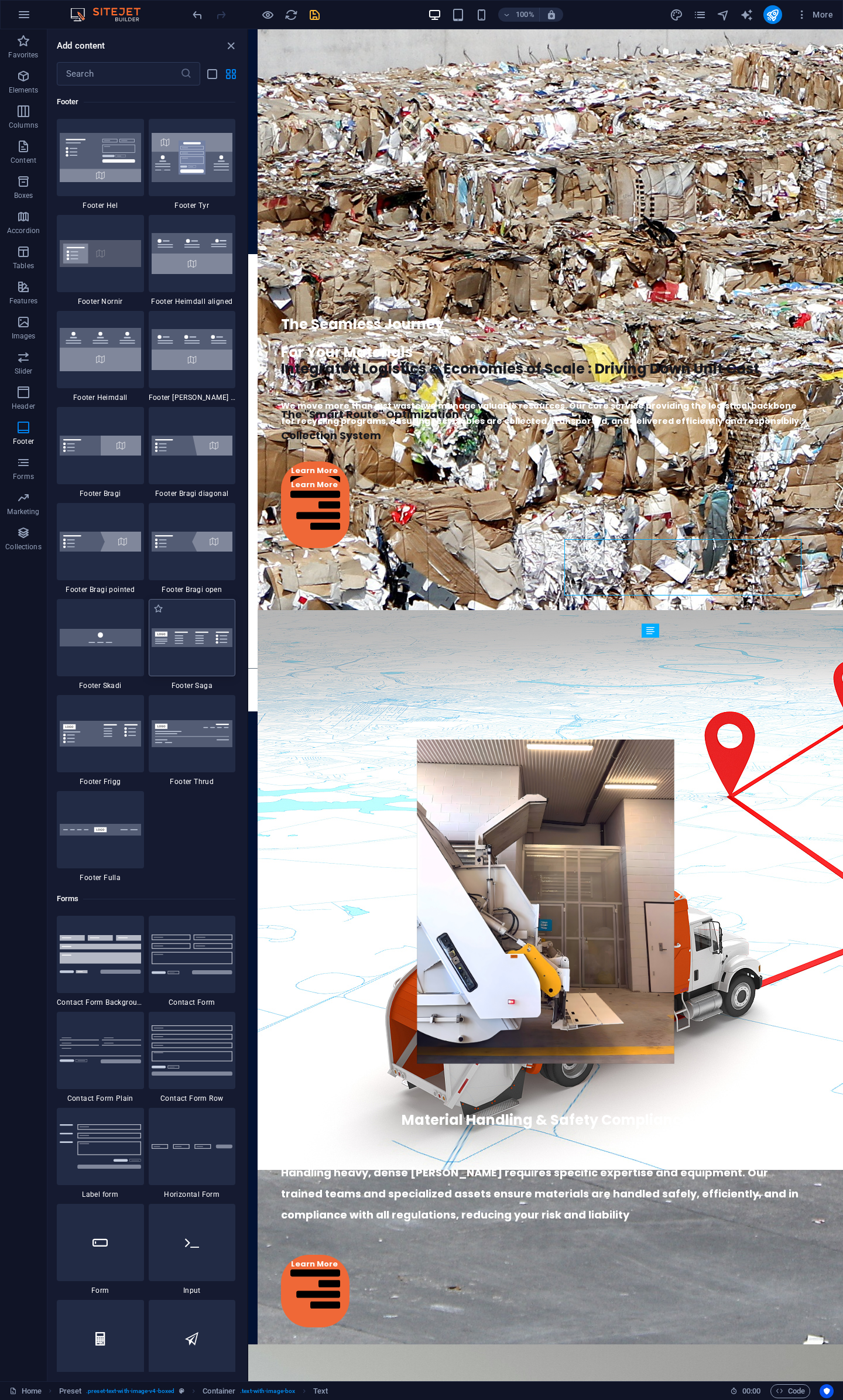
click at [180, 655] on div at bounding box center [192, 637] width 87 height 77
click at [248, 655] on div "H2 Banner Banner Container Menu Bar Menu Spacer Text Image Text Grid 1-4 Contai…" at bounding box center [546, 705] width 595 height 1352
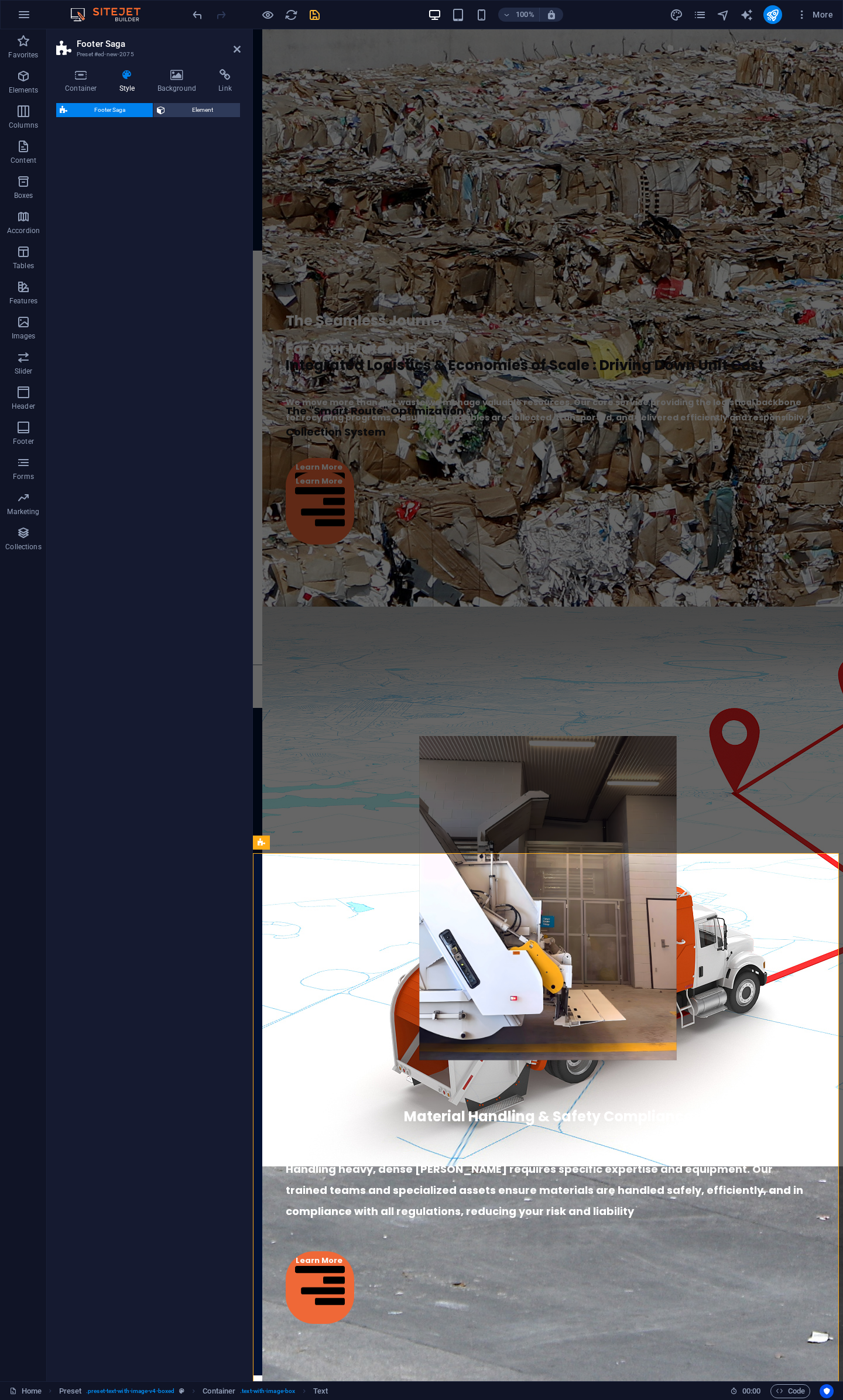
scroll to position [2700, 0]
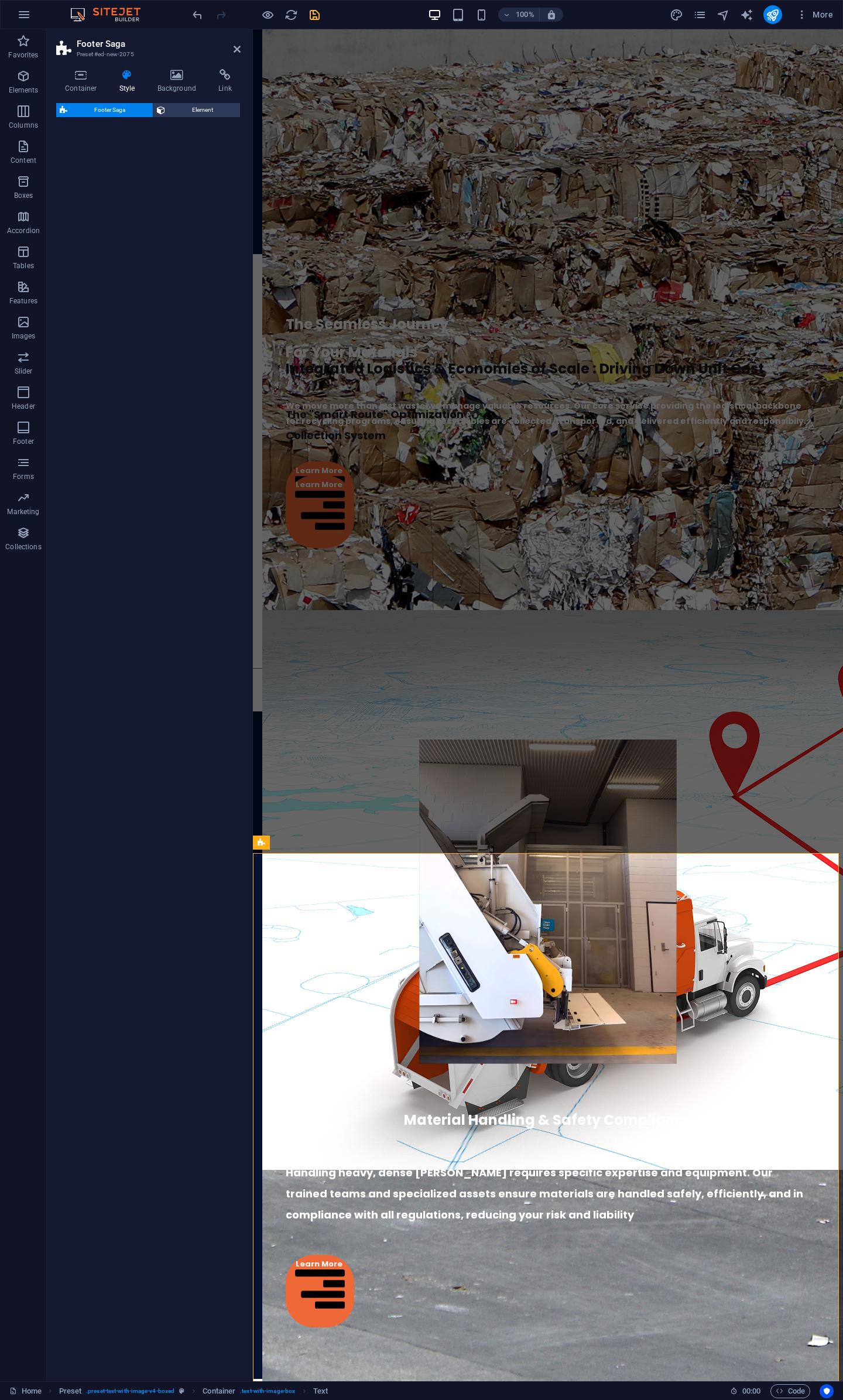
select select "rem"
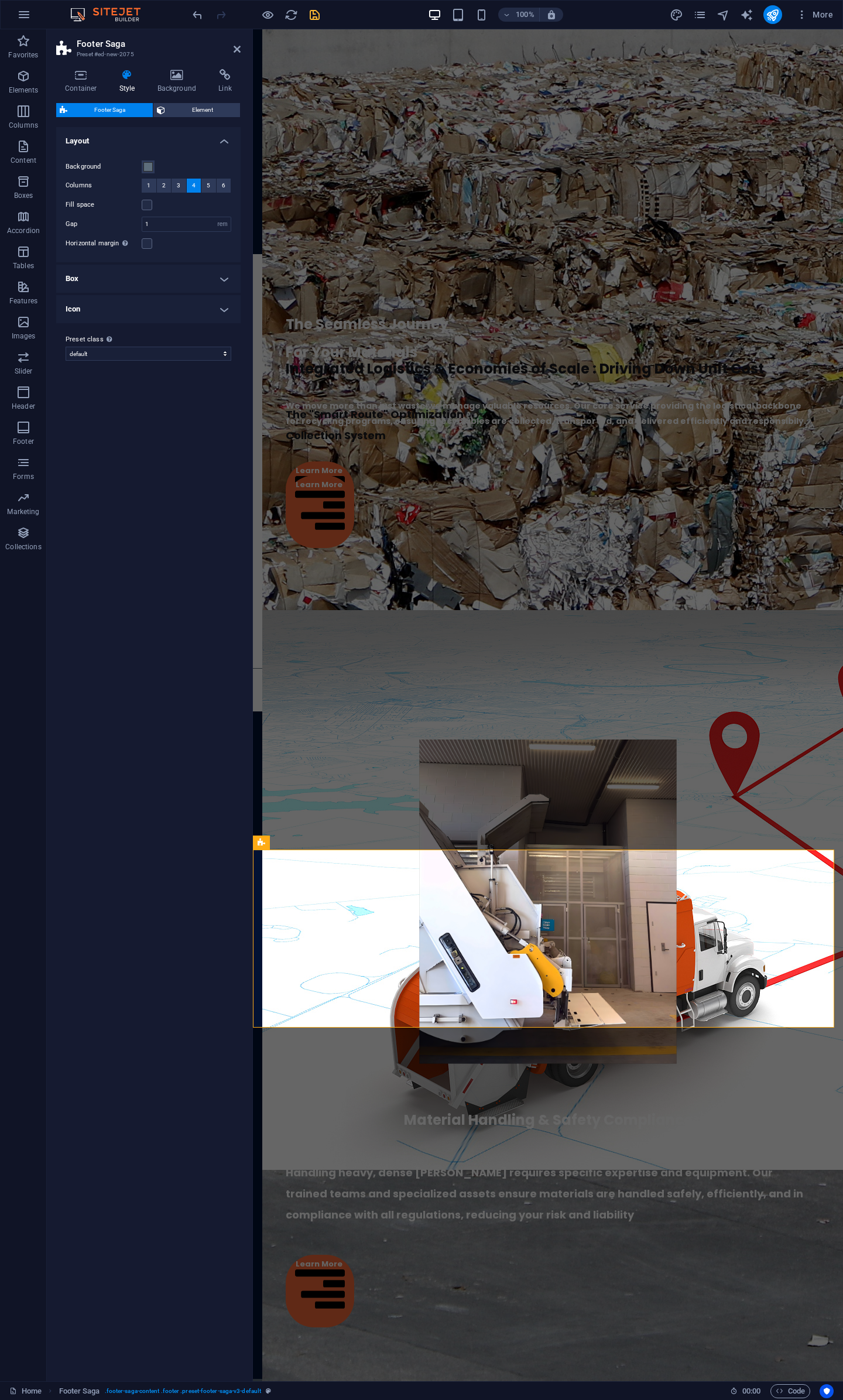
click at [85, 1046] on div "Variants Default Layout Background Columns 1 2 3 4 5 6 Fill space Gap 1 rem px …" at bounding box center [148, 750] width 185 height 1245
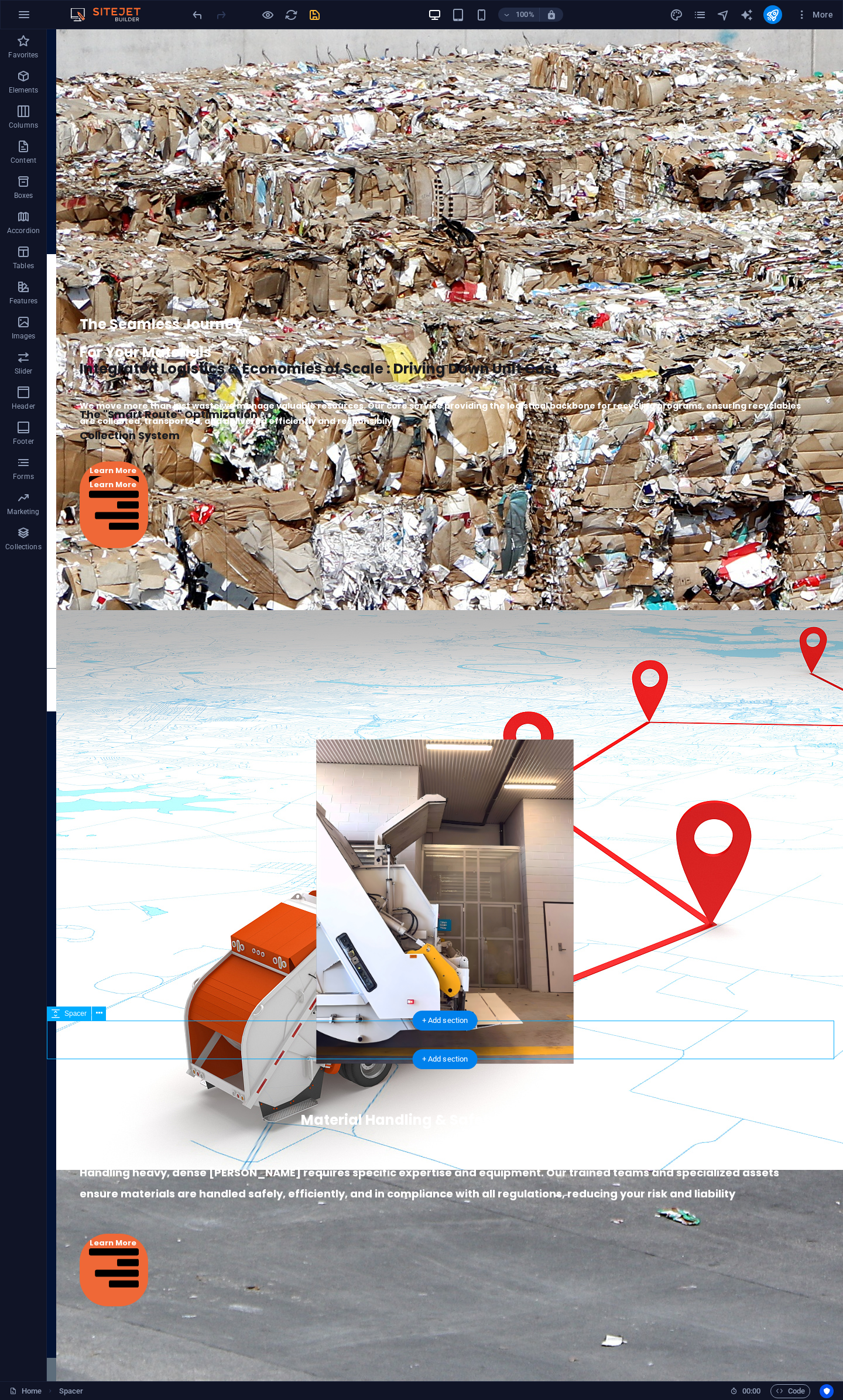
scroll to position [3032, 0]
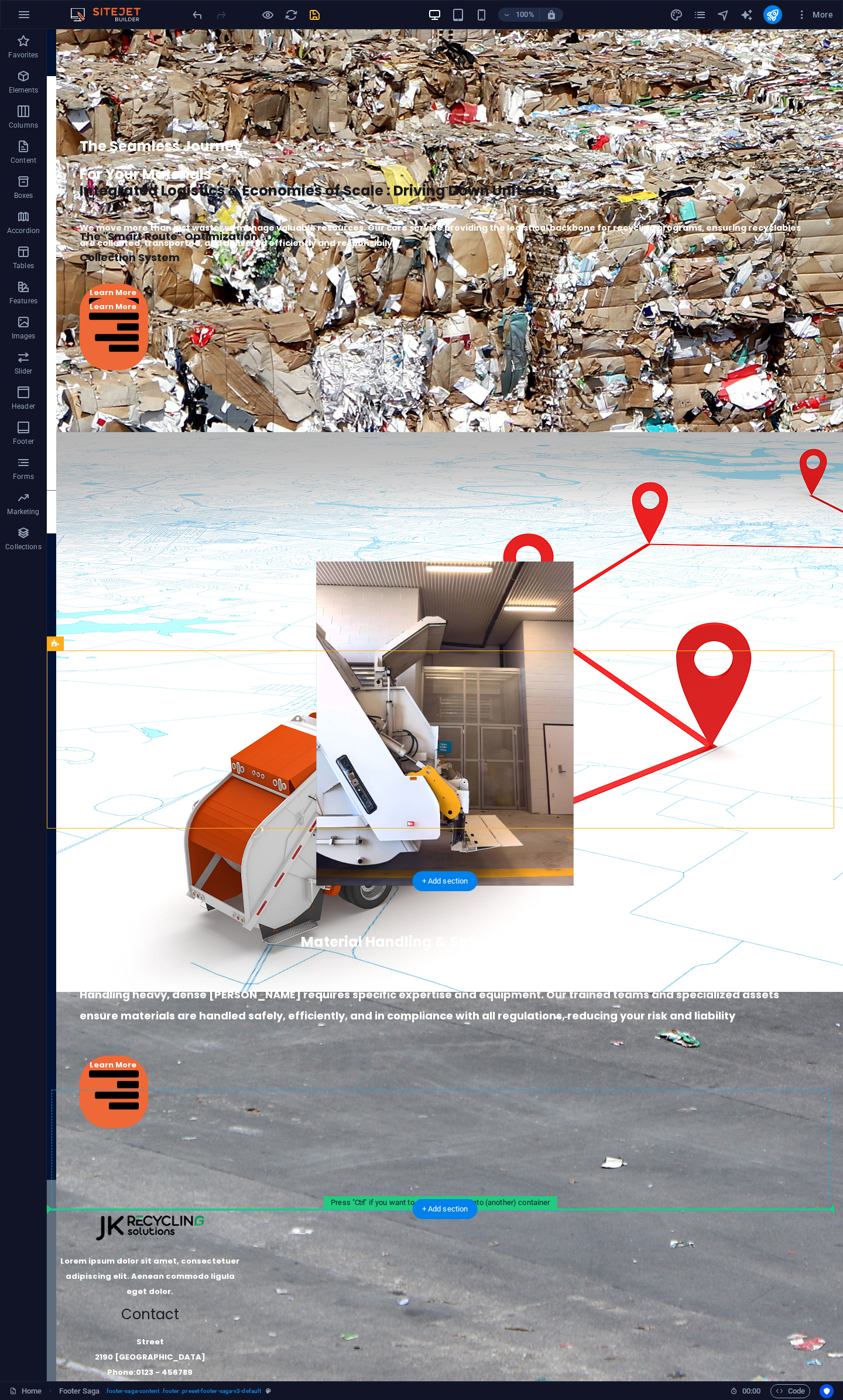
drag, startPoint x: 132, startPoint y: 672, endPoint x: 121, endPoint y: 1101, distance: 429.1
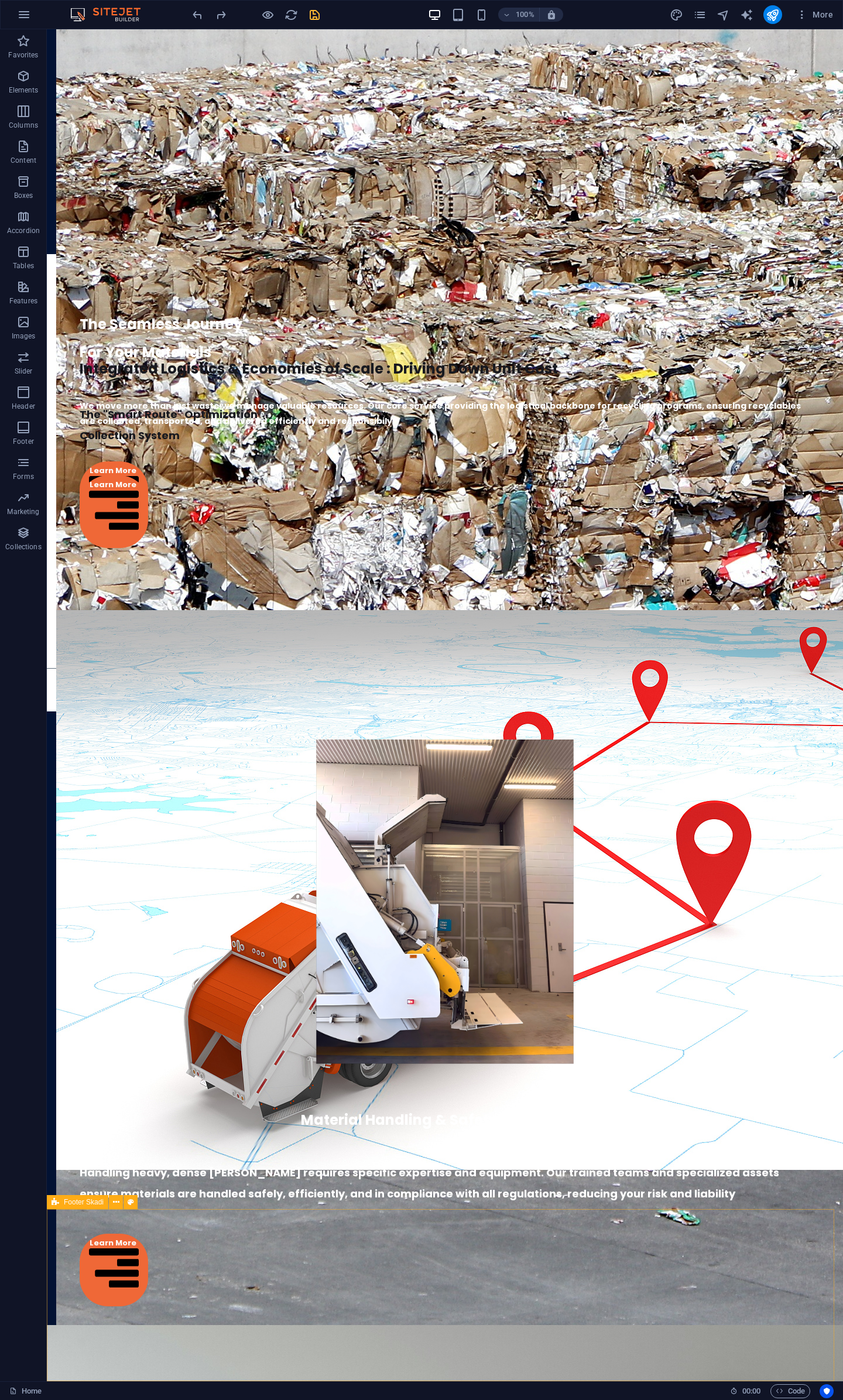
click at [73, 1202] on span "Footer Skadi" at bounding box center [84, 1202] width 40 height 7
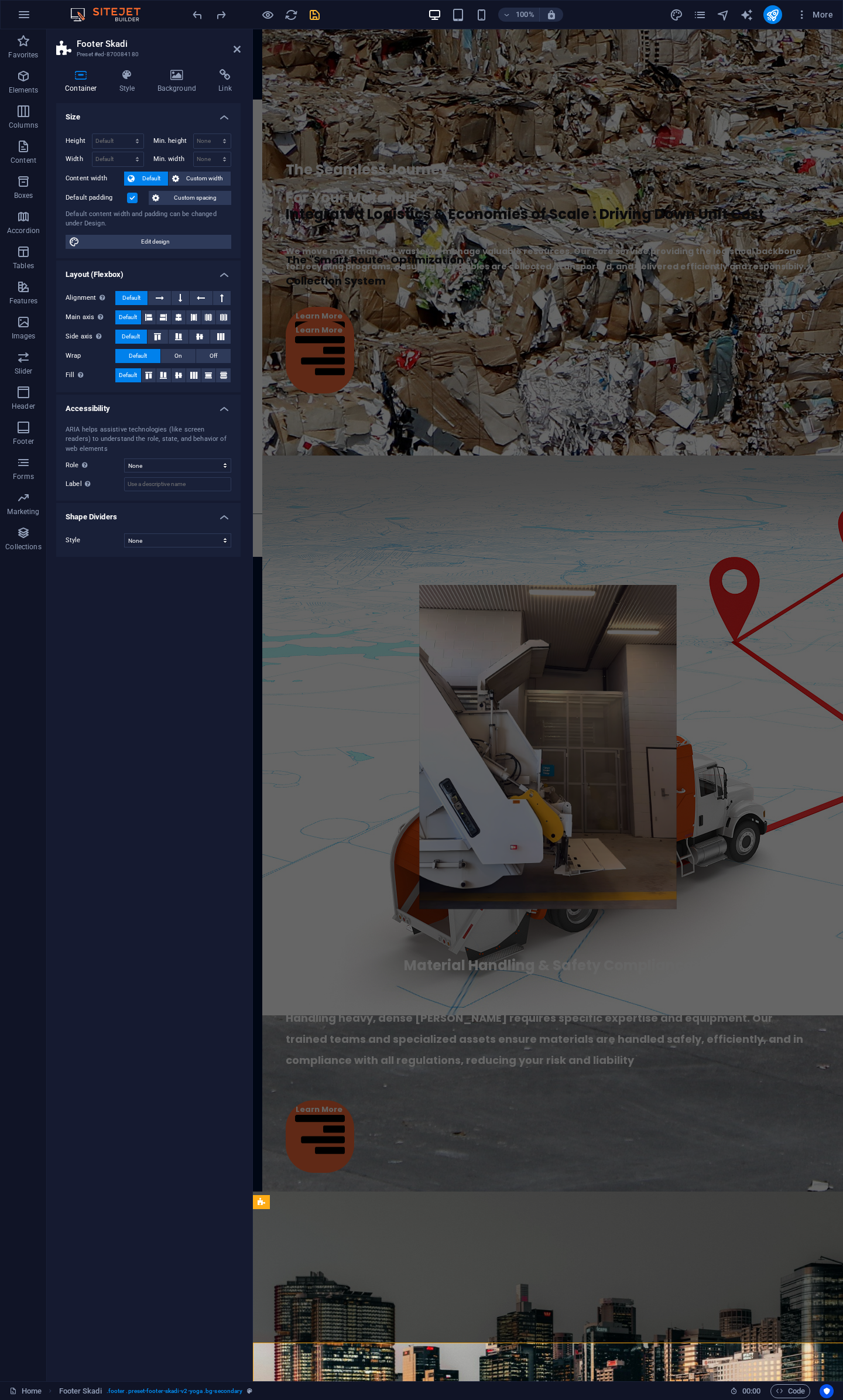
scroll to position [2721, 0]
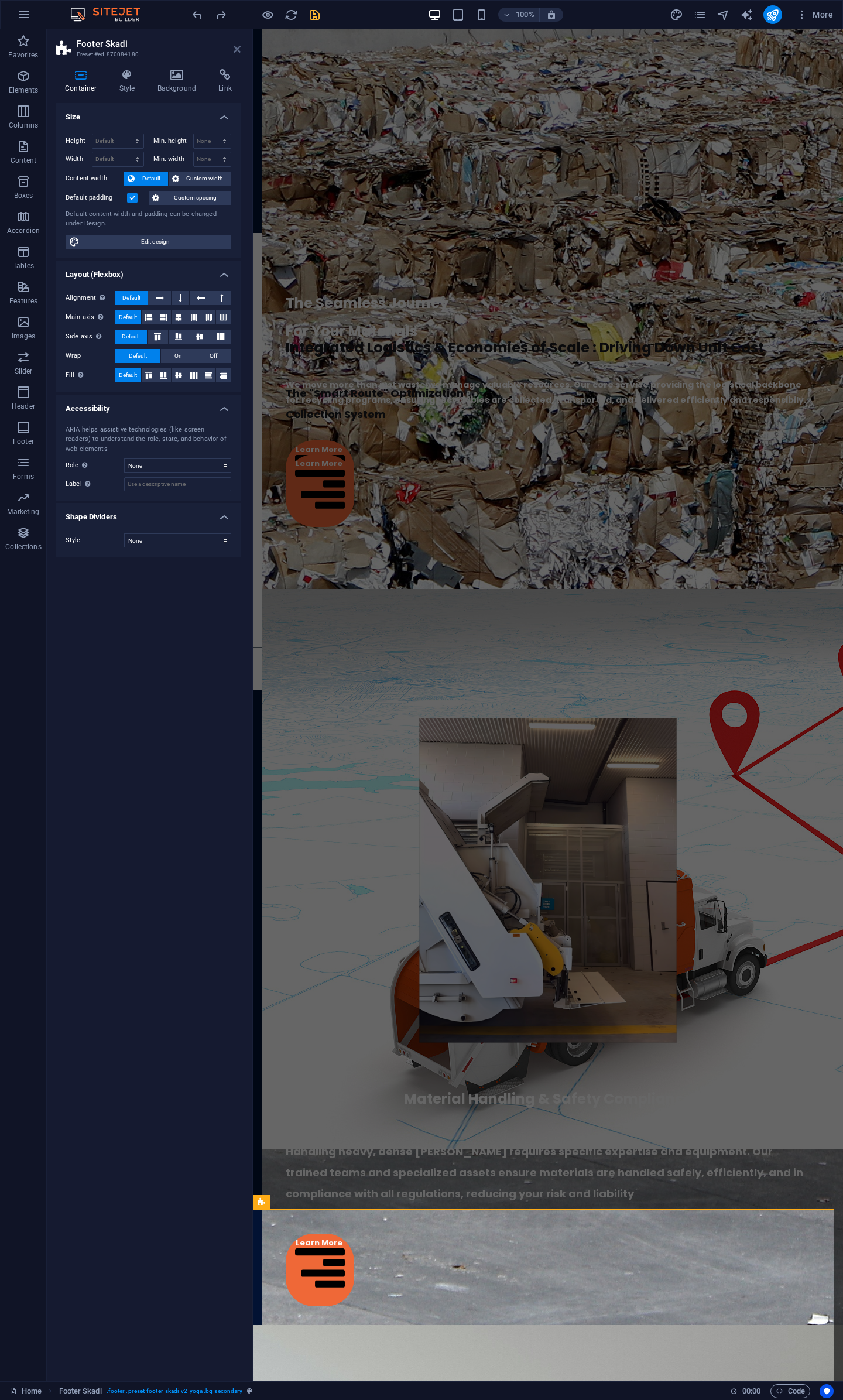
click at [240, 46] on icon at bounding box center [237, 49] width 7 height 9
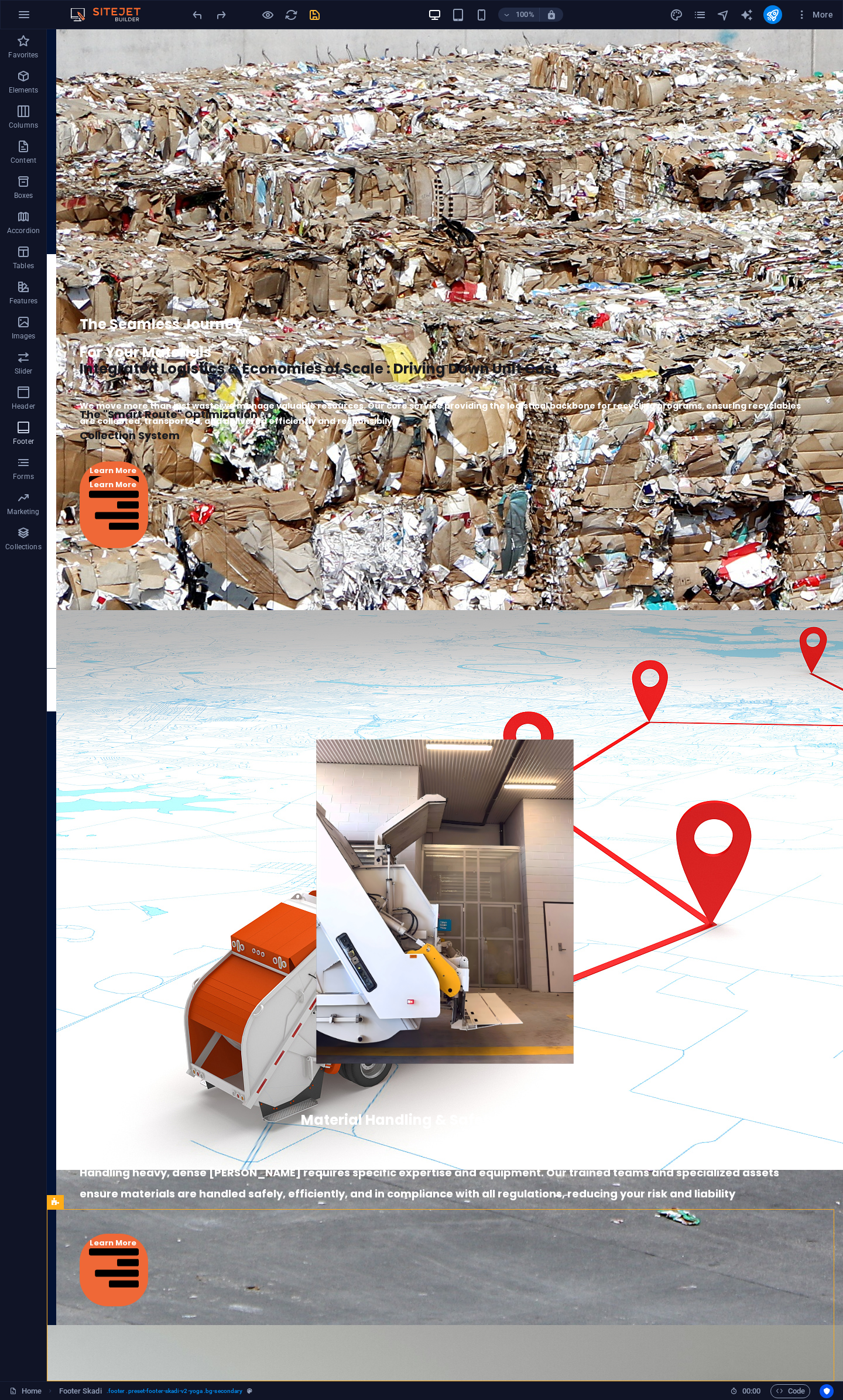
click at [21, 431] on icon "button" at bounding box center [23, 426] width 14 height 14
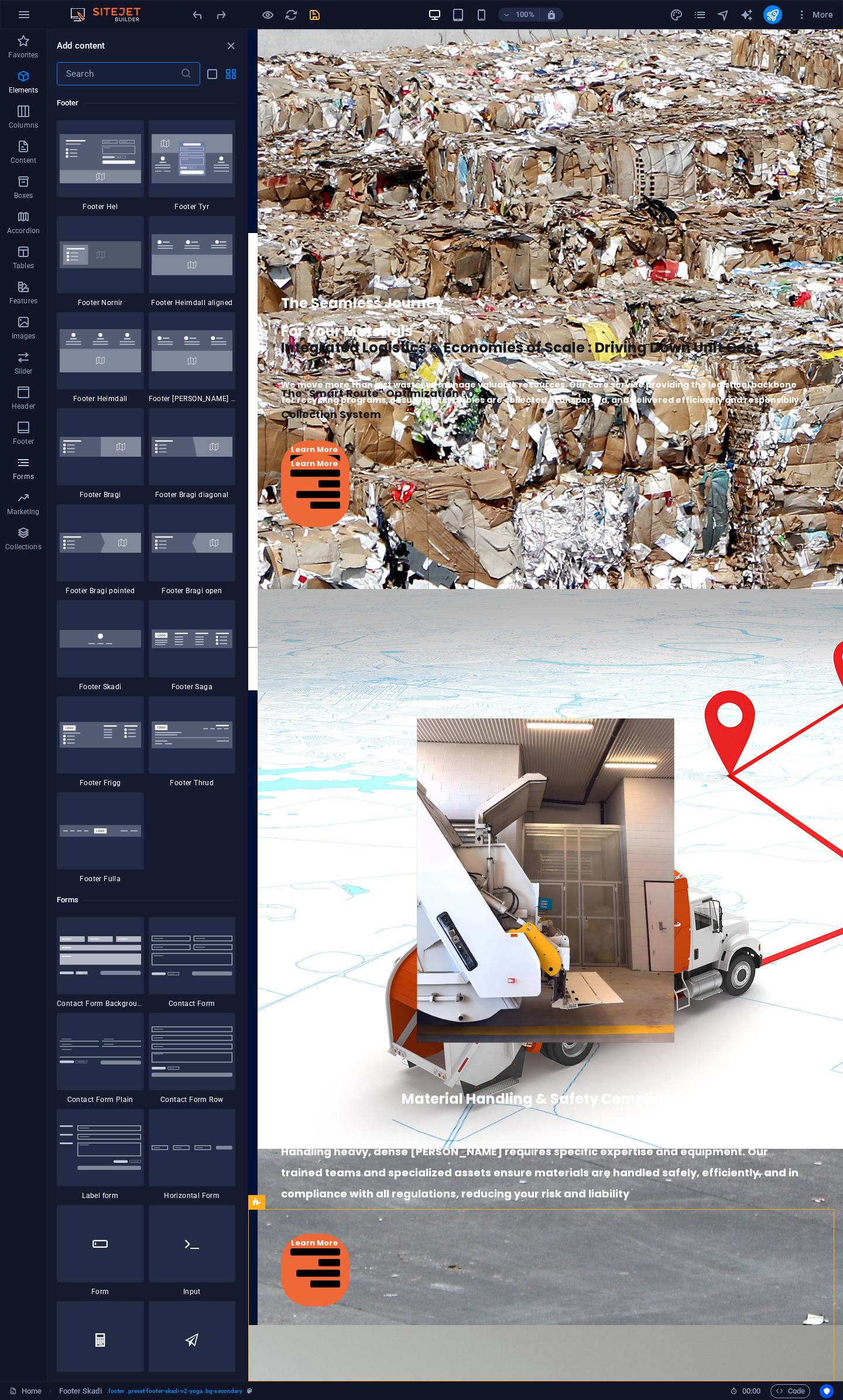
scroll to position [7751, 0]
click at [113, 659] on div at bounding box center [100, 637] width 87 height 77
click at [248, 659] on div "Drag here to replace the existing content. Press “Ctrl” if you want to create a…" at bounding box center [546, 705] width 595 height 1352
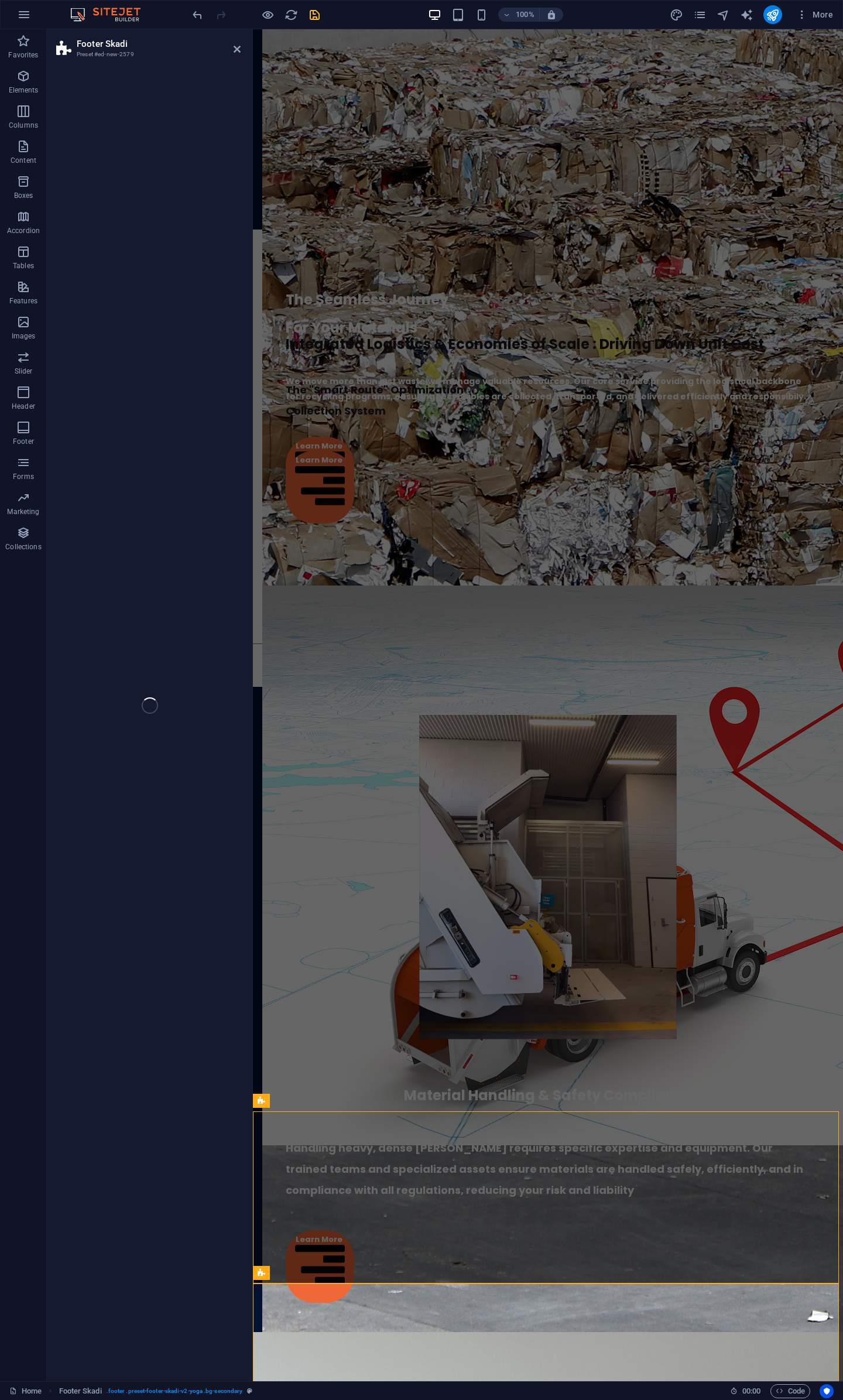
scroll to position [2844, 0]
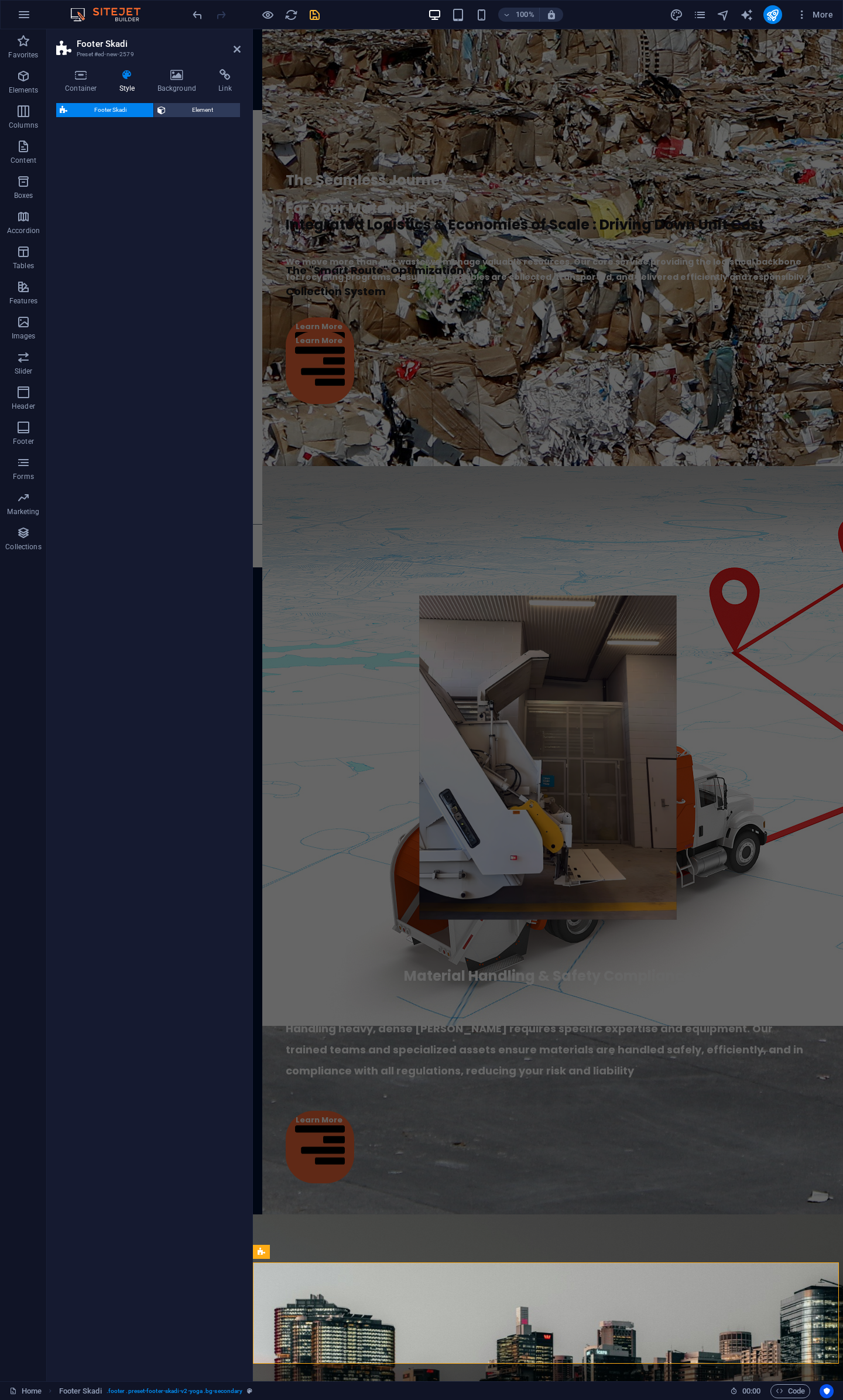
select select "rem"
select select "preset-footer-skadi-v2-default"
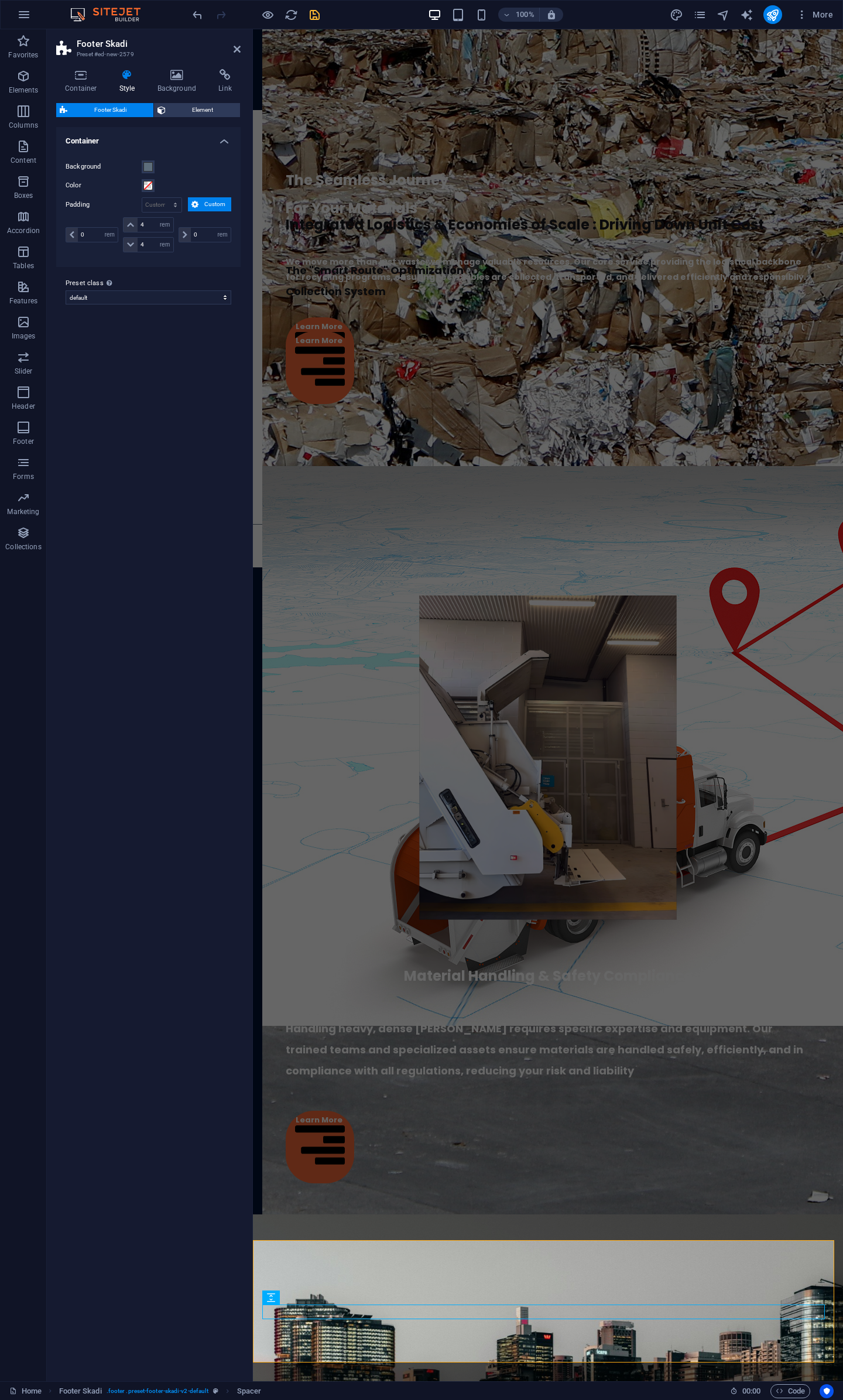
scroll to position [2863, 0]
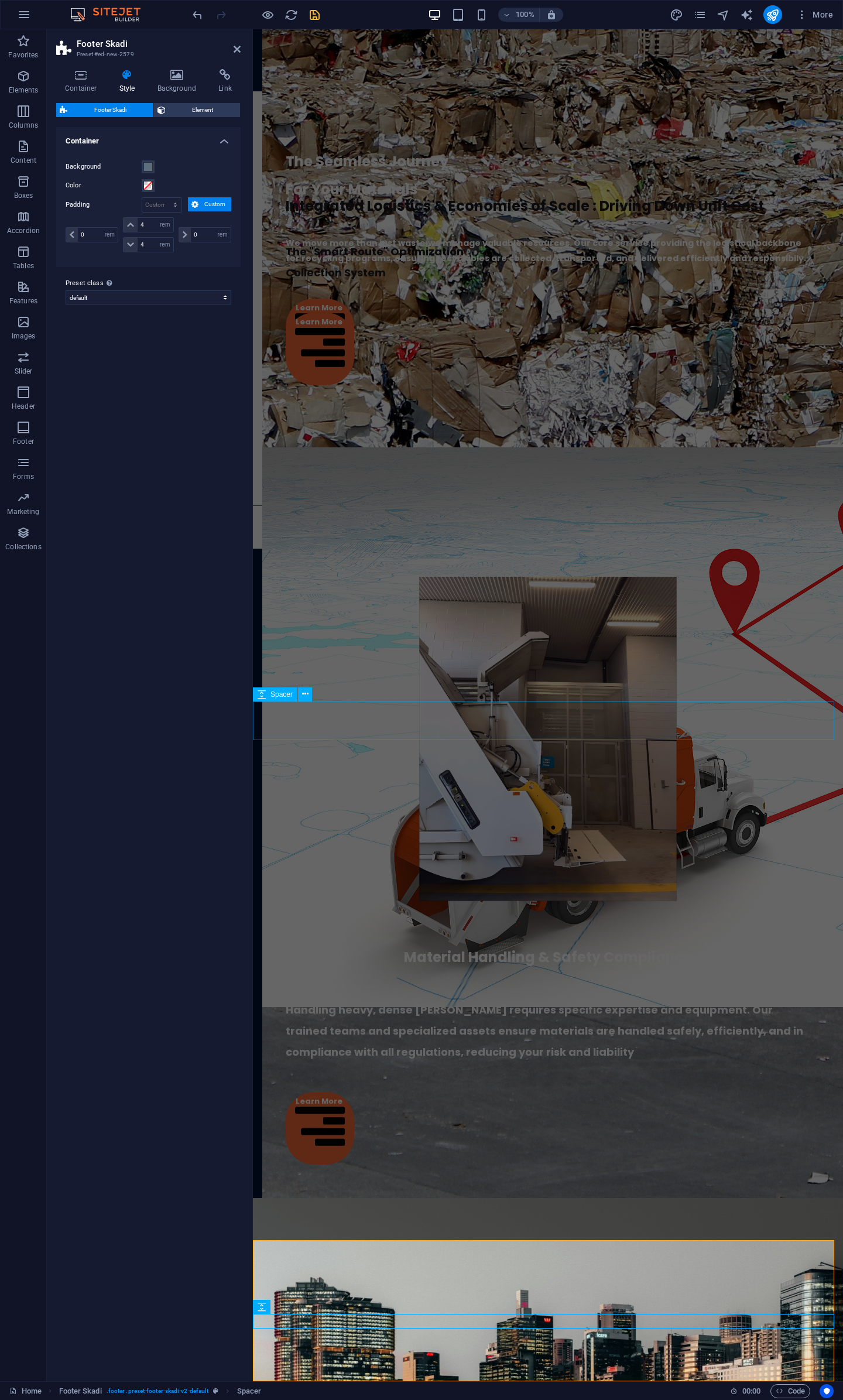
click at [415, 1230] on div at bounding box center [547, 1250] width 590 height 39
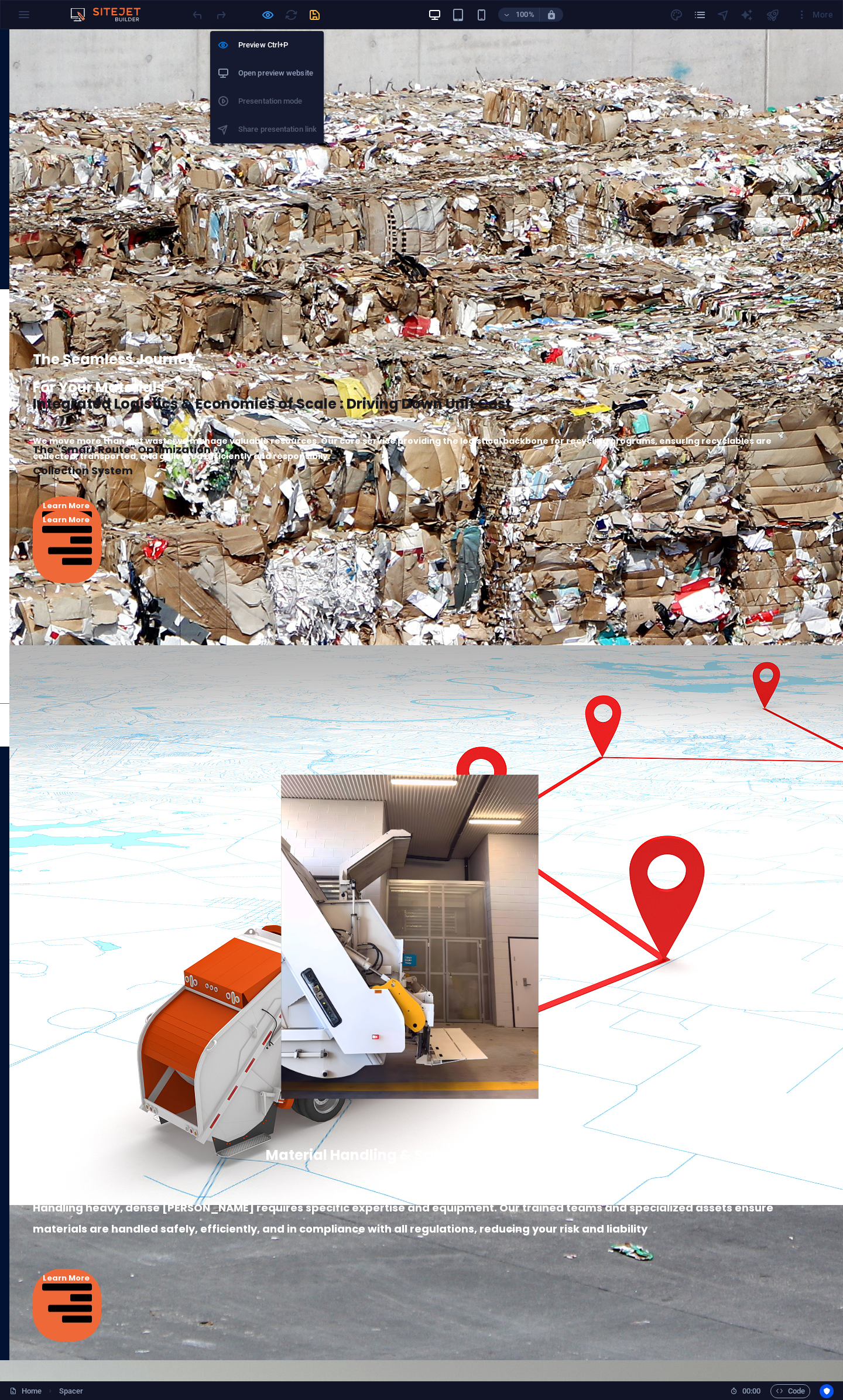
scroll to position [2890, 0]
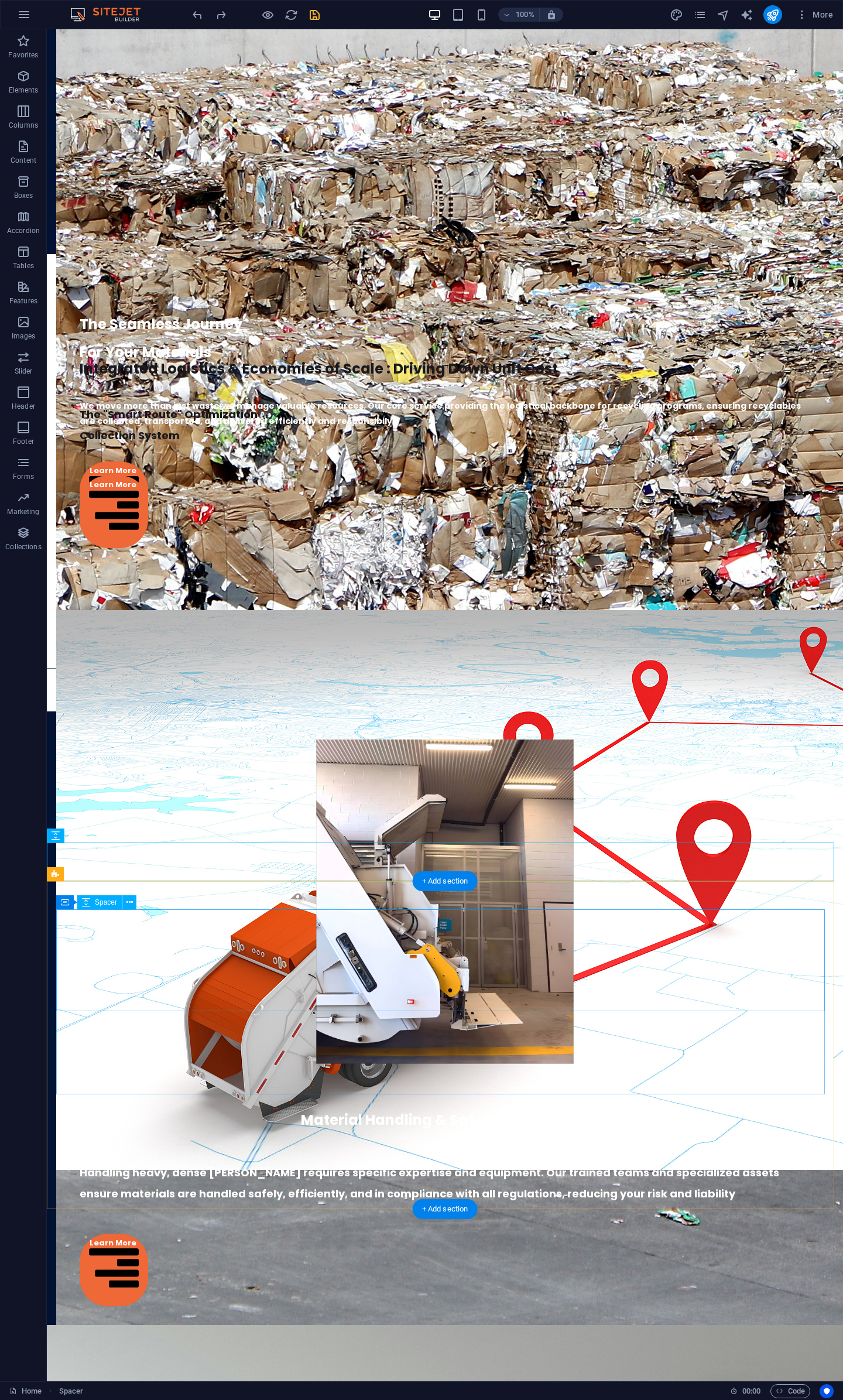
select select "px"
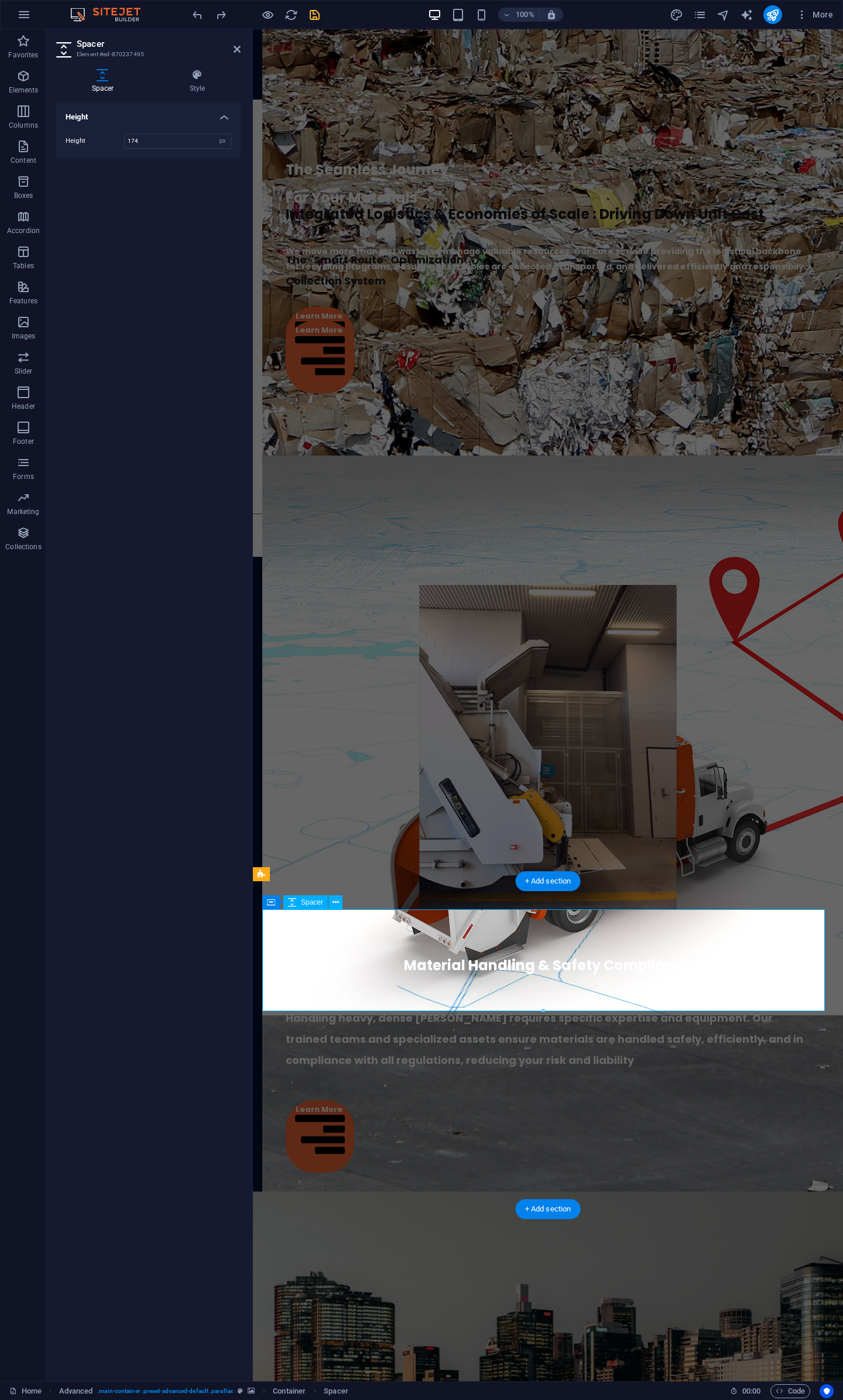
scroll to position [2721, 0]
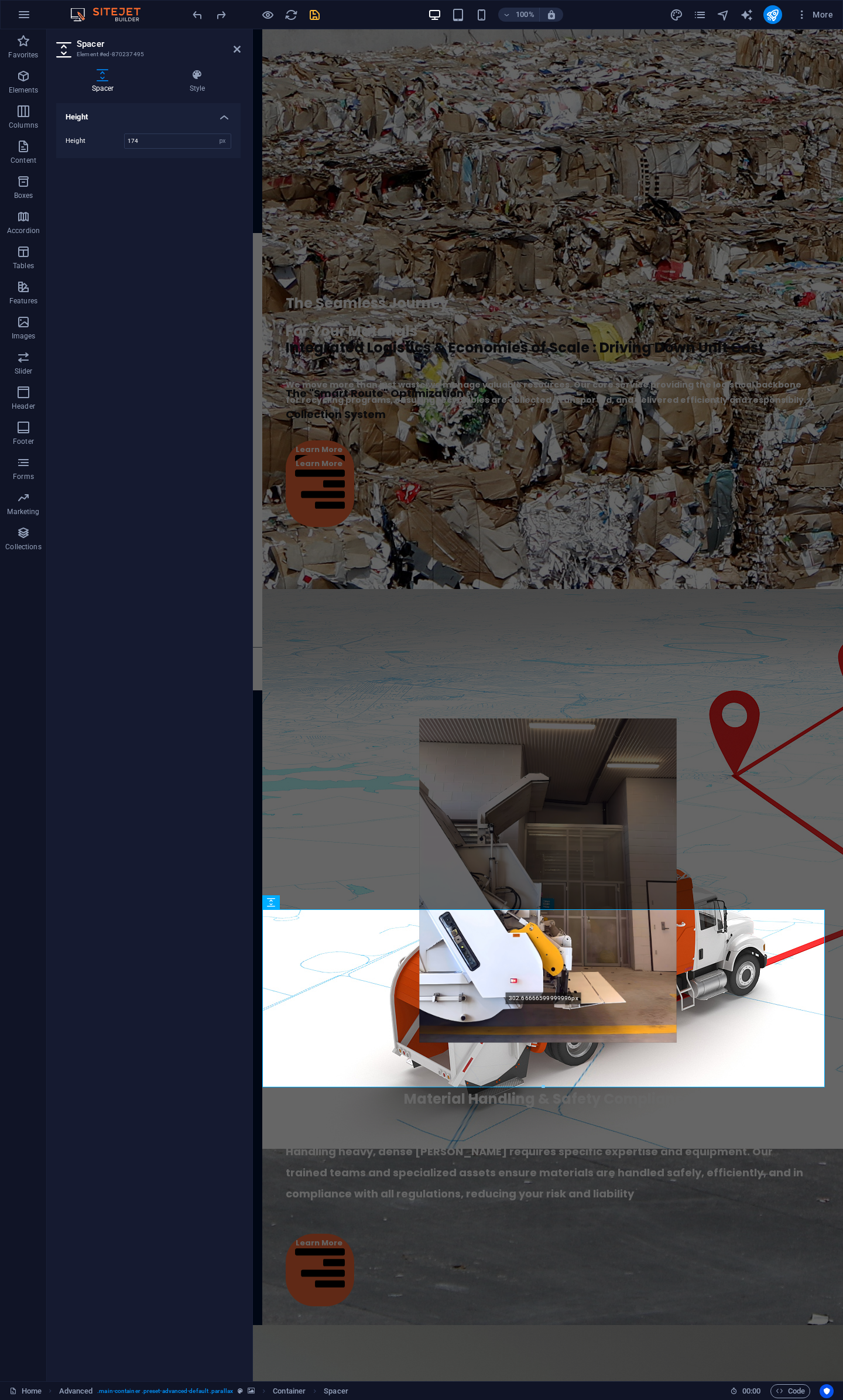
drag, startPoint x: 544, startPoint y: 1011, endPoint x: 539, endPoint y: 1085, distance: 74.2
click at [539, 1085] on div at bounding box center [544, 1087] width 561 height 4
type input "302"
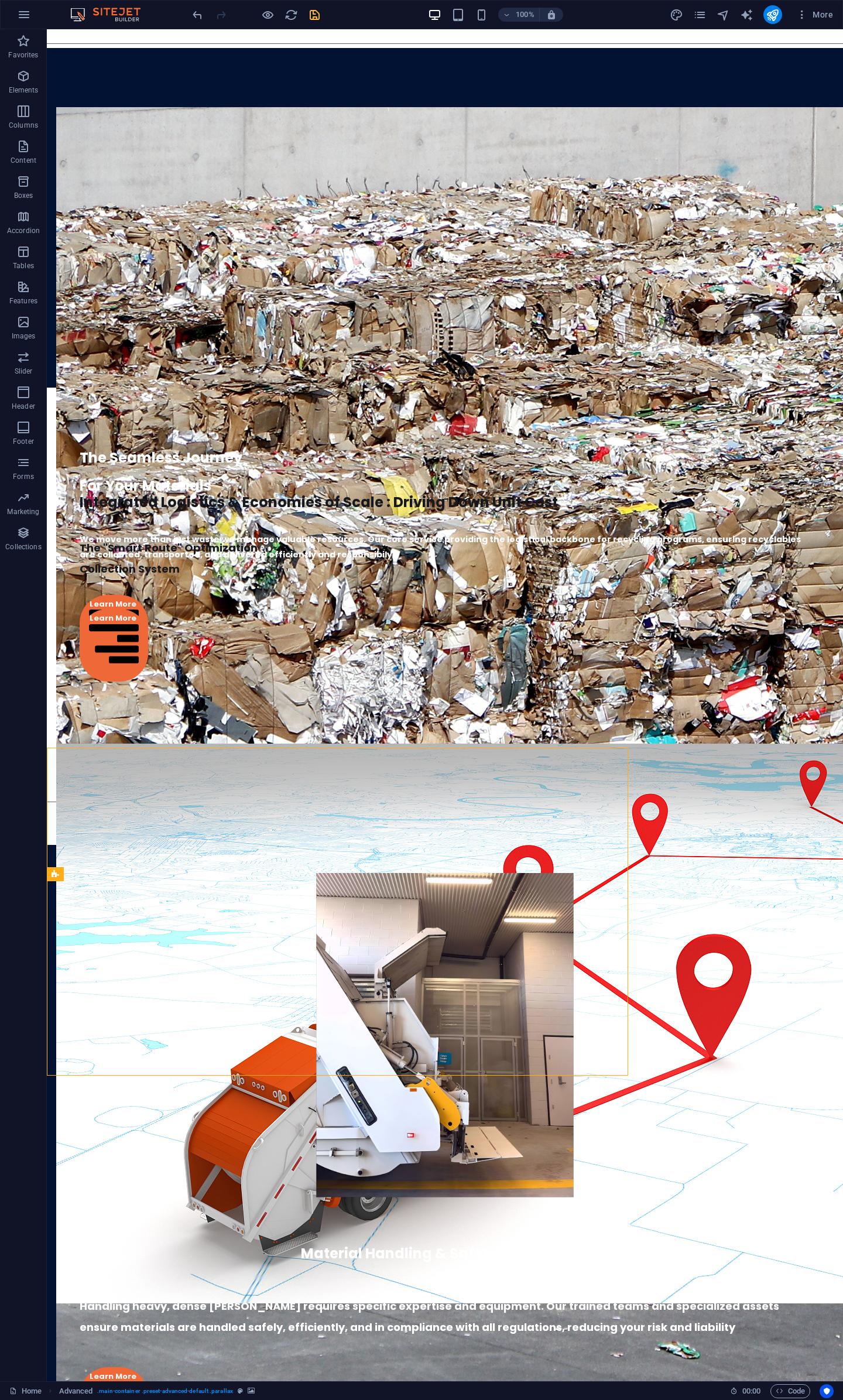
scroll to position [2855, 0]
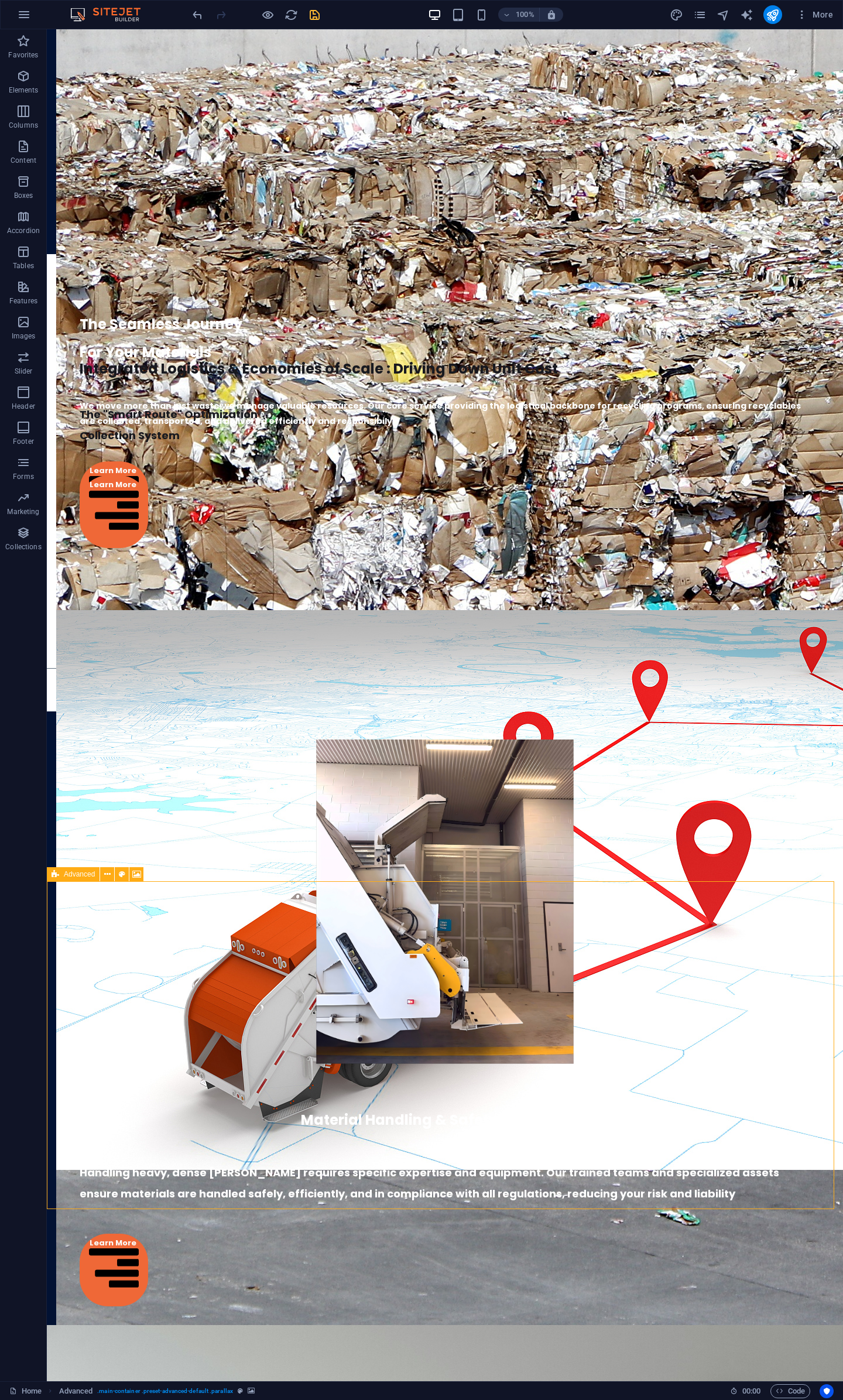
click at [68, 867] on div "Advanced" at bounding box center [72, 873] width 53 height 14
select select "px"
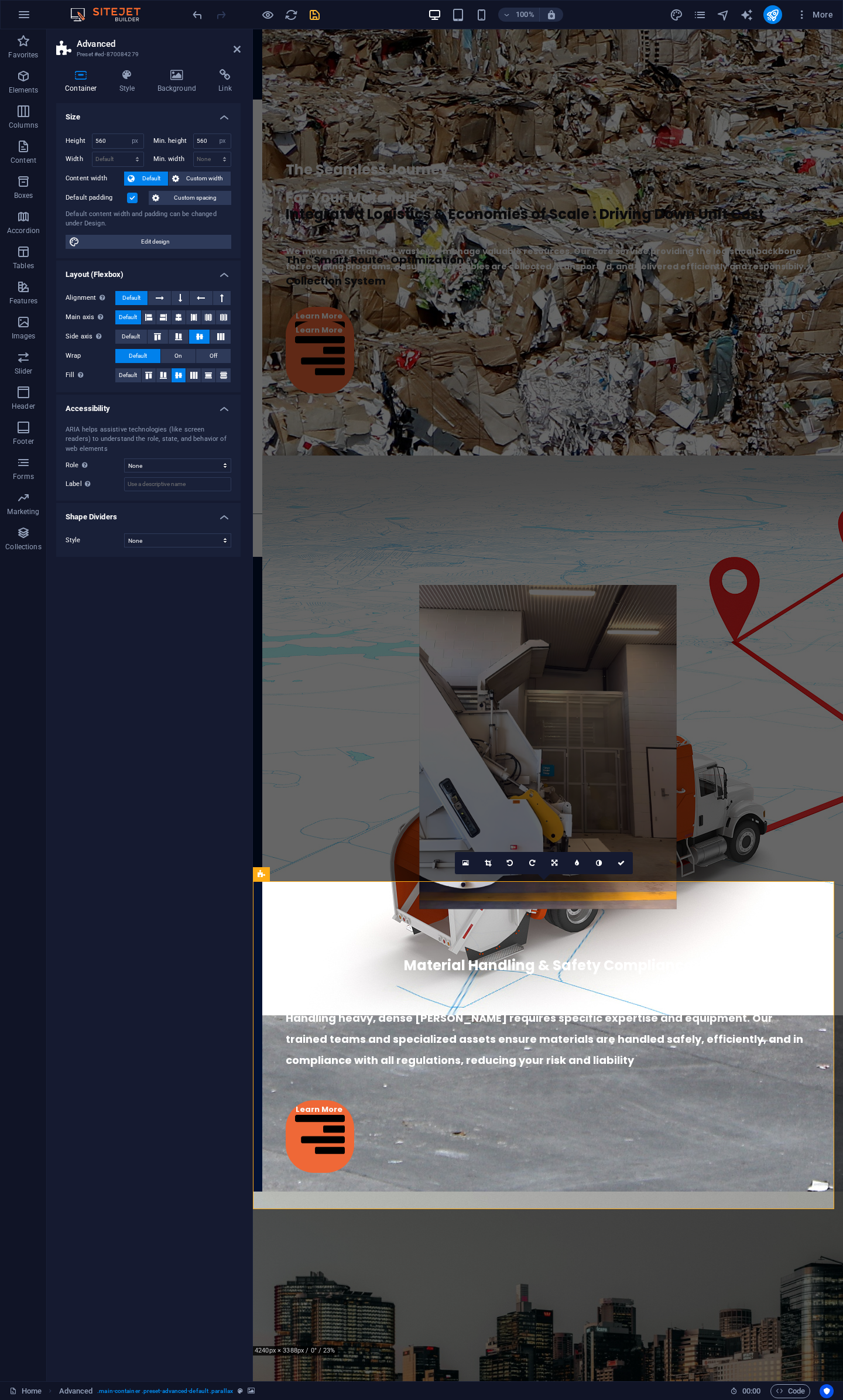
scroll to position [2721, 0]
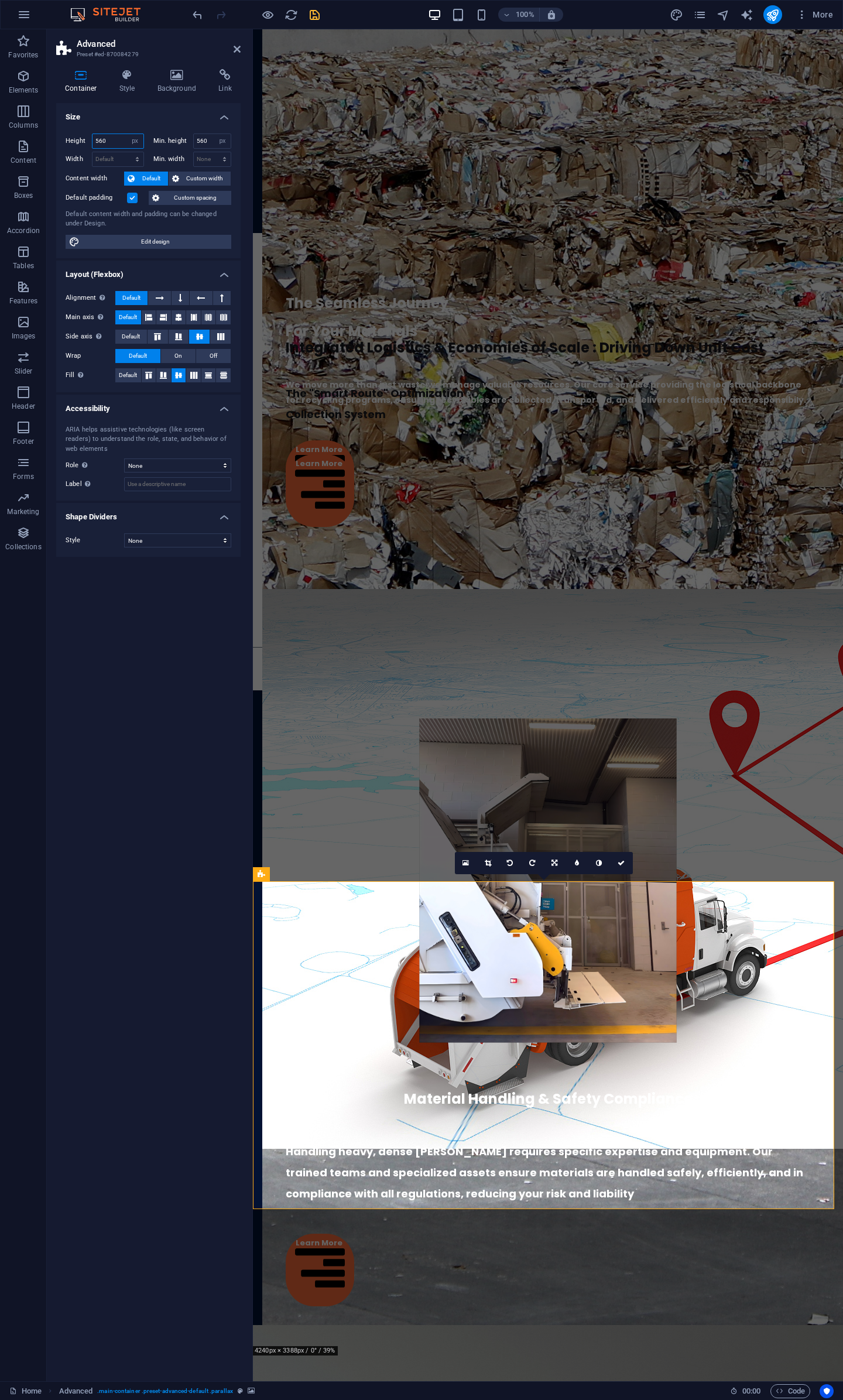
drag, startPoint x: 116, startPoint y: 141, endPoint x: -1, endPoint y: 137, distance: 117.1
click at [0, 137] on html "JK Recycling Solutions Pty Ltd Home Favorites Elements Columns Content Boxes Ac…" at bounding box center [421, 700] width 843 height 1400
type input "460"
drag, startPoint x: 213, startPoint y: 143, endPoint x: -33, endPoint y: 158, distance: 246.5
click at [0, 158] on html "JK Recycling Solutions Pty Ltd Home Favorites Elements Columns Content Boxes Ac…" at bounding box center [421, 700] width 843 height 1400
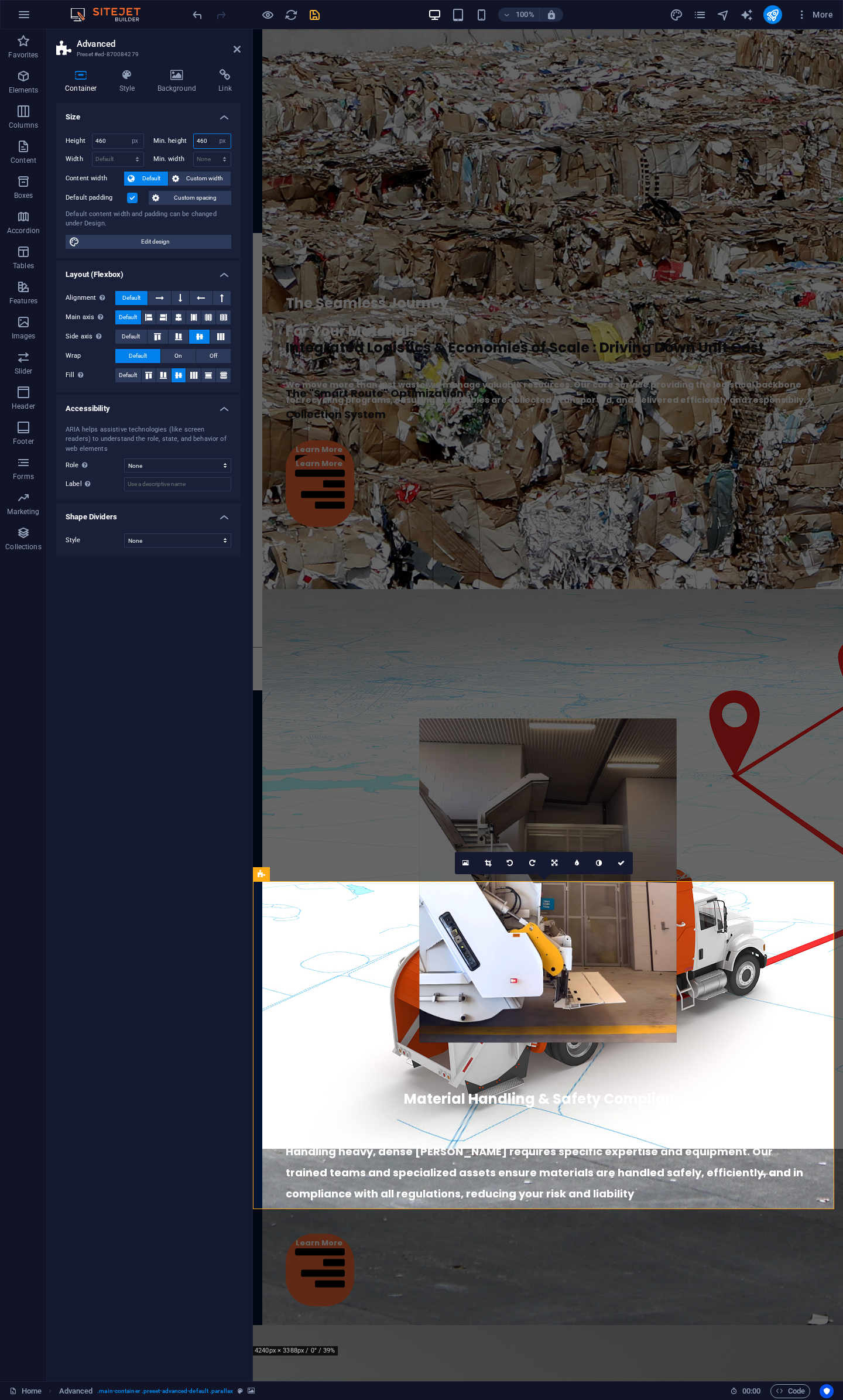
scroll to position [2663, 0]
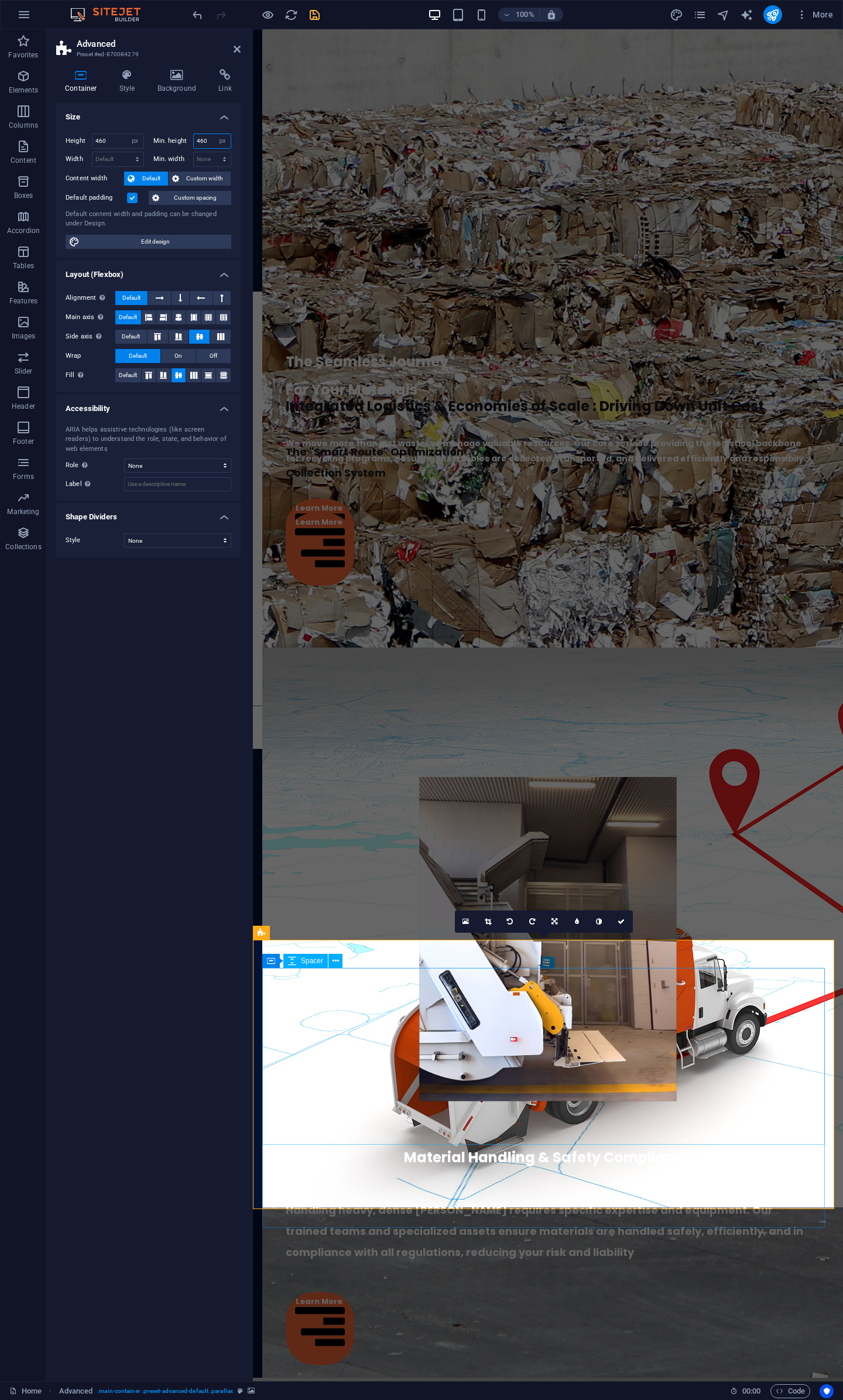
type input "460"
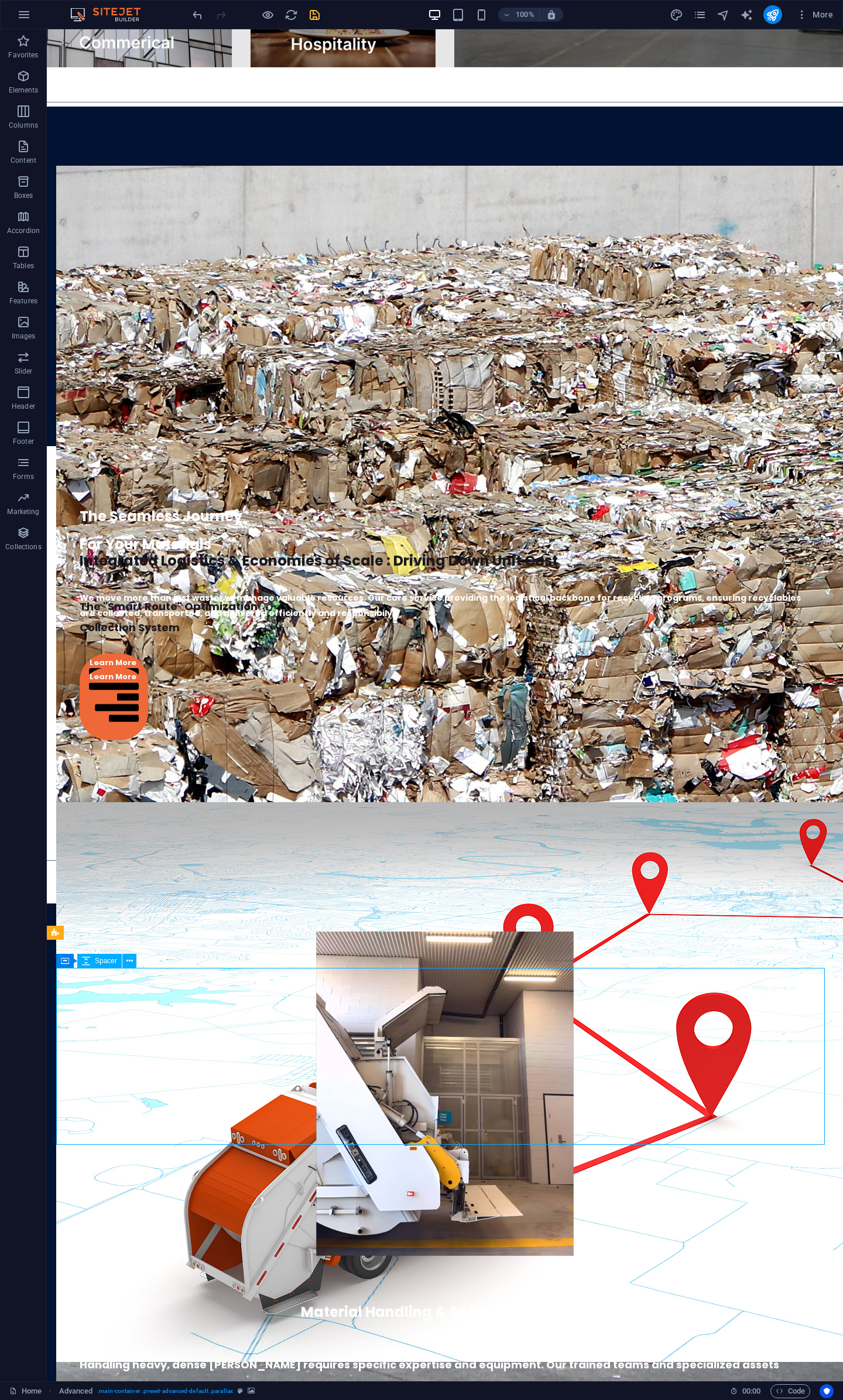
scroll to position [2796, 0]
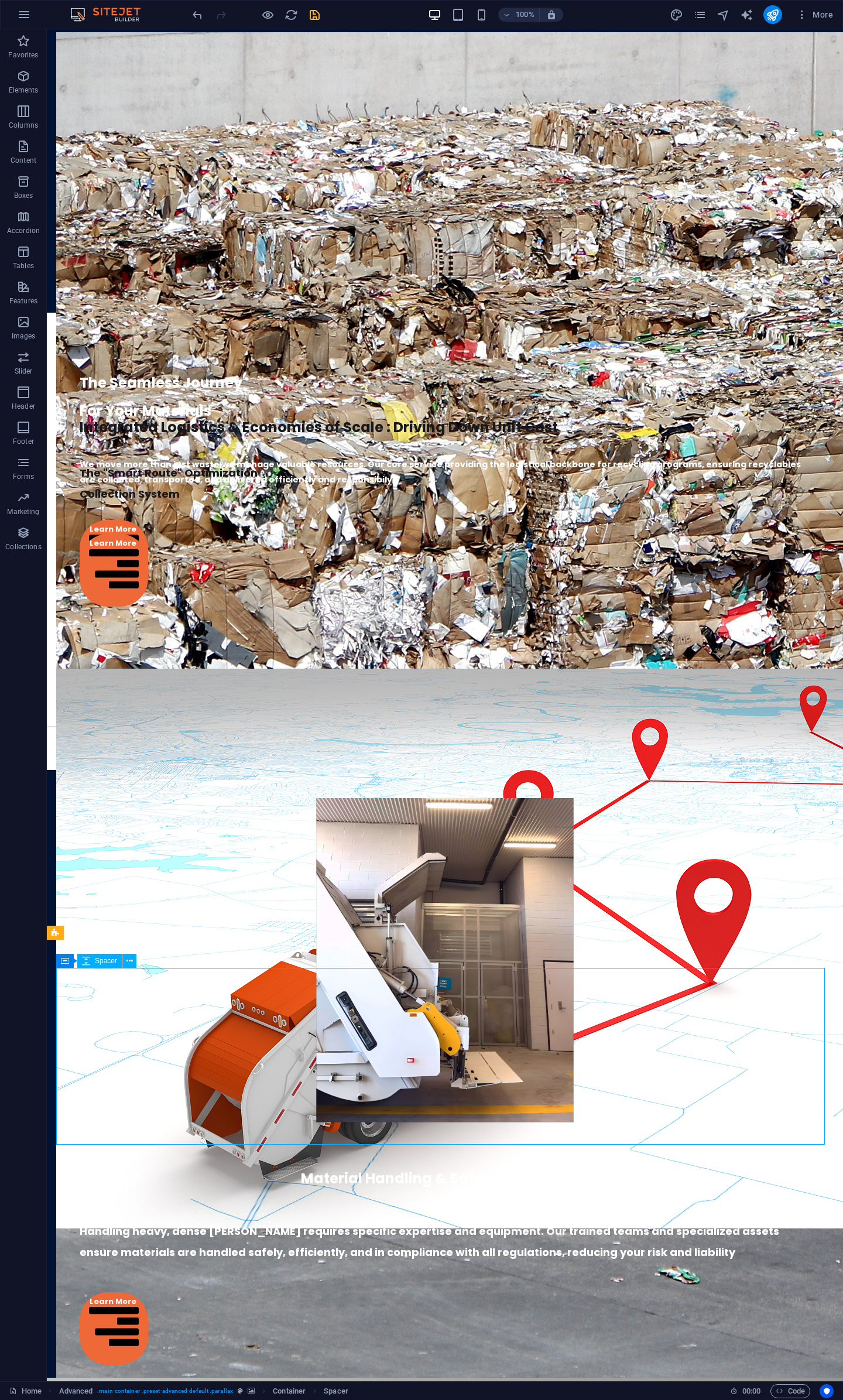
drag, startPoint x: 342, startPoint y: 1001, endPoint x: 546, endPoint y: 1025, distance: 205.4
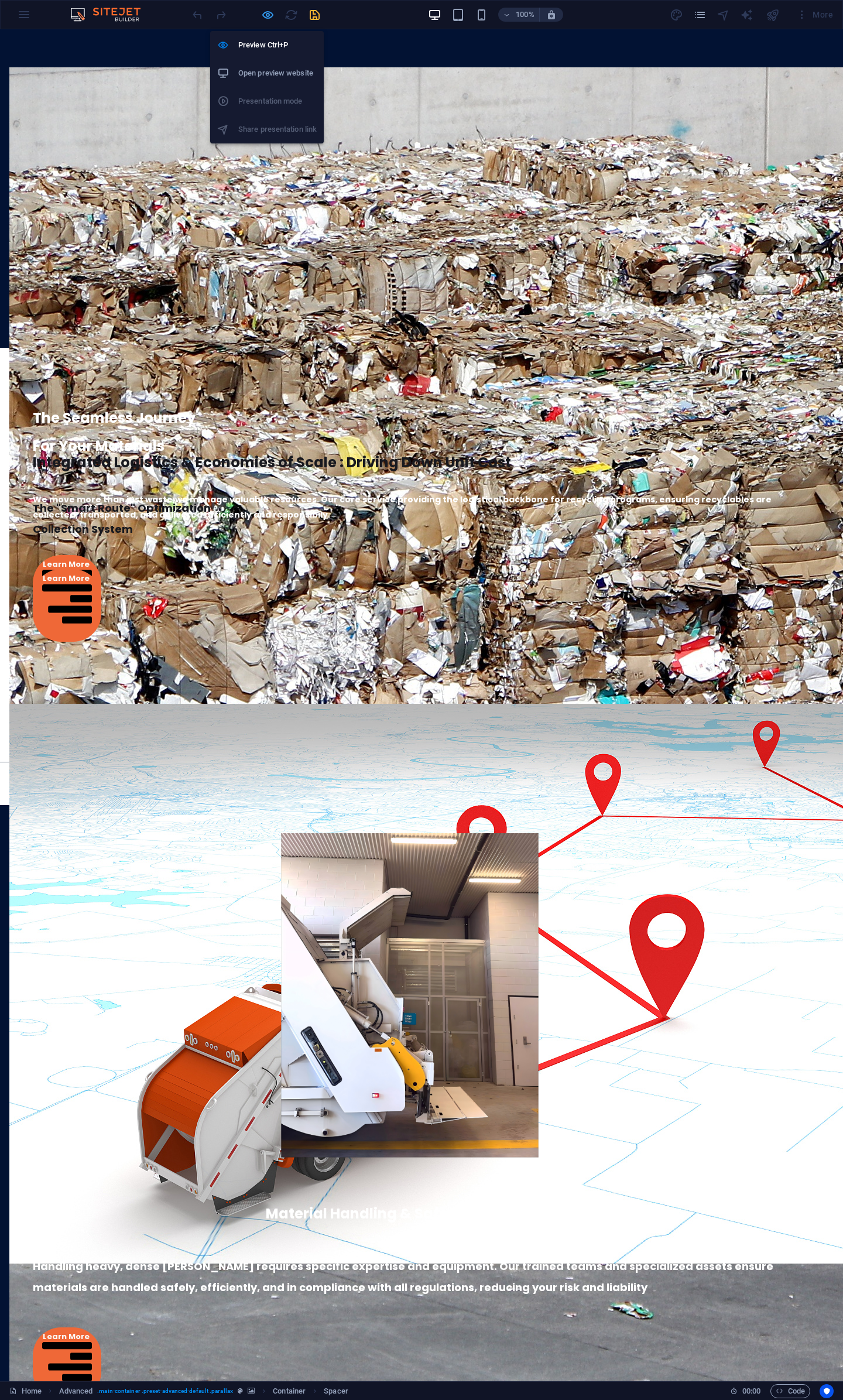
scroll to position [2831, 0]
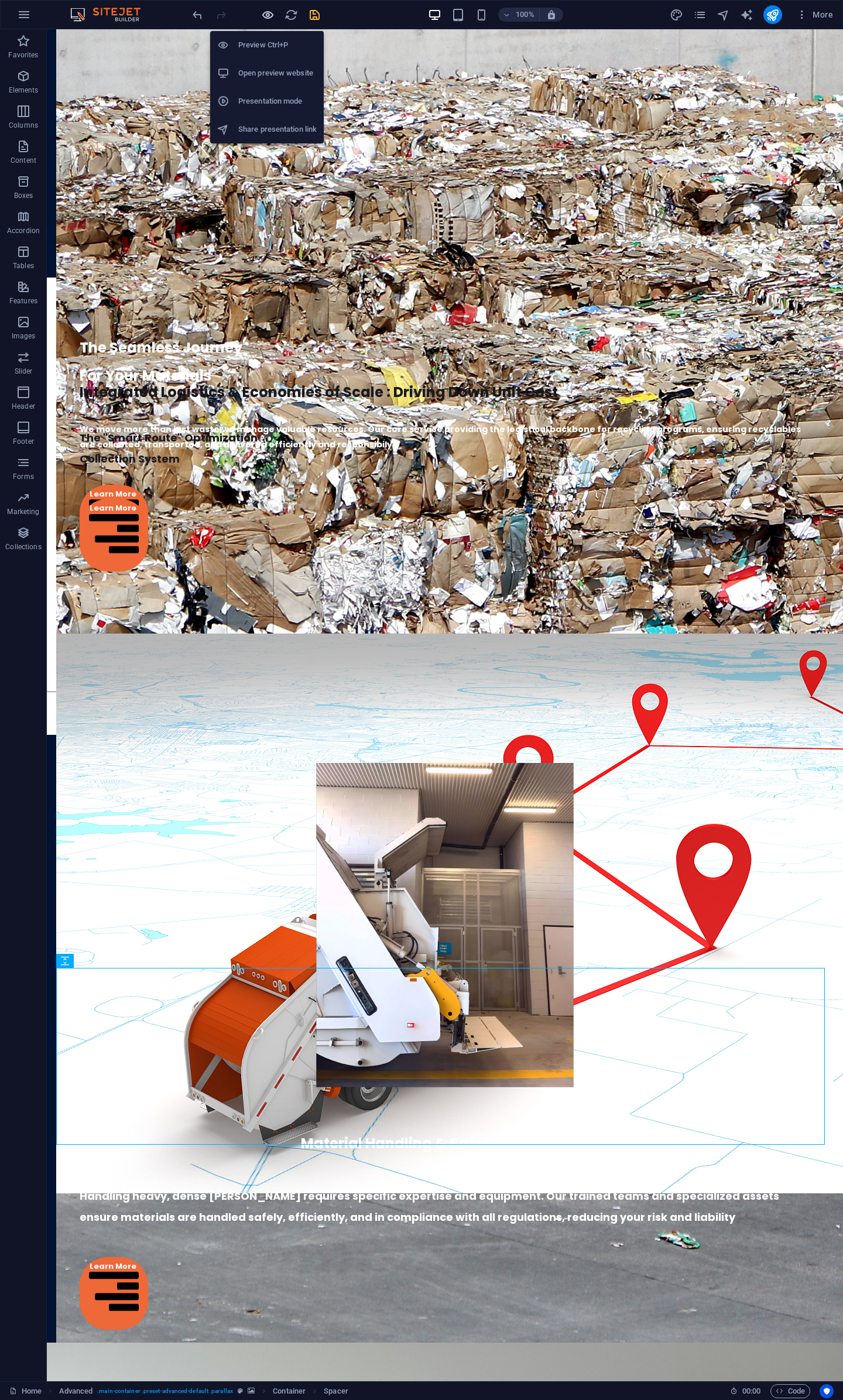
scroll to position [2796, 0]
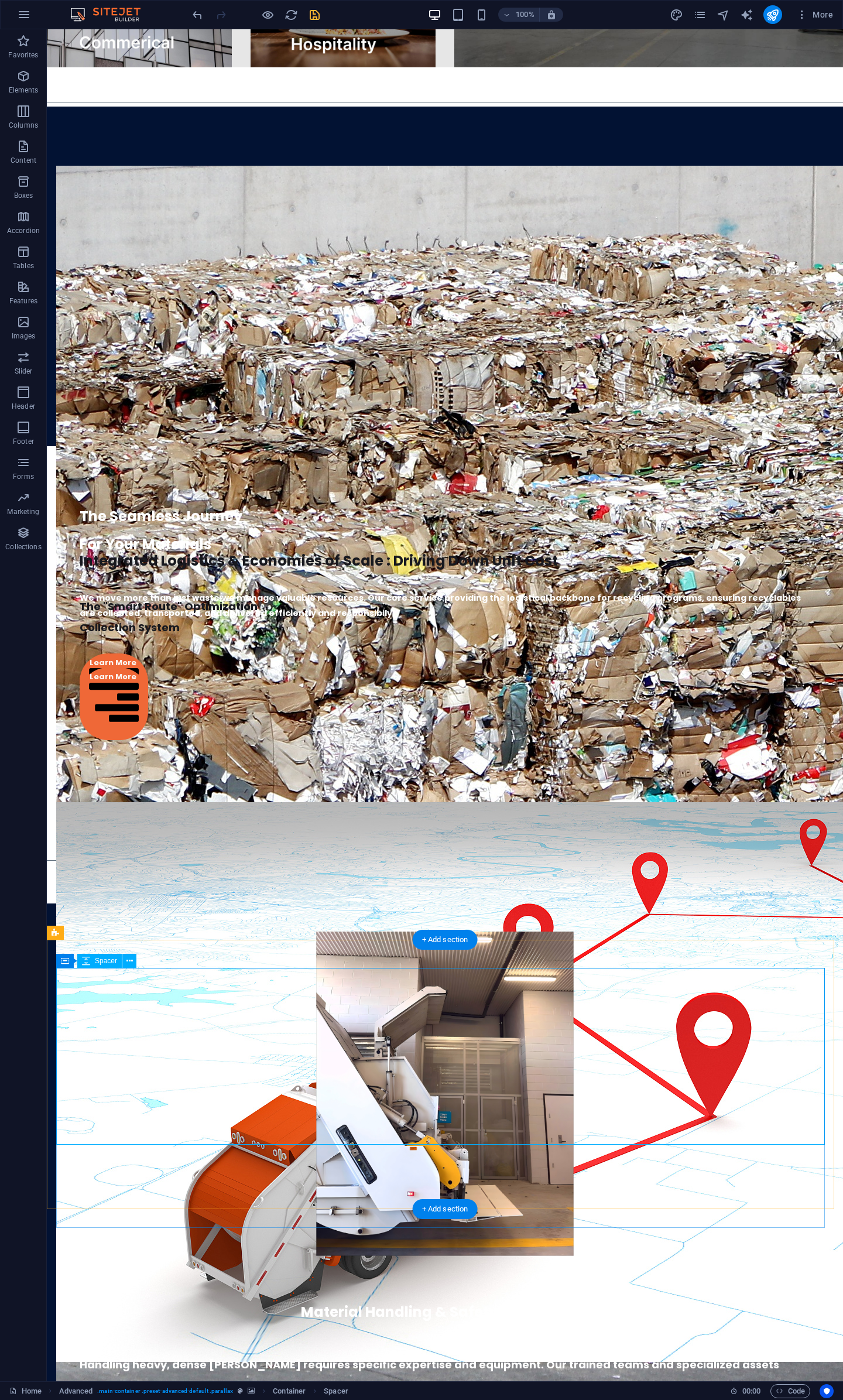
select select "px"
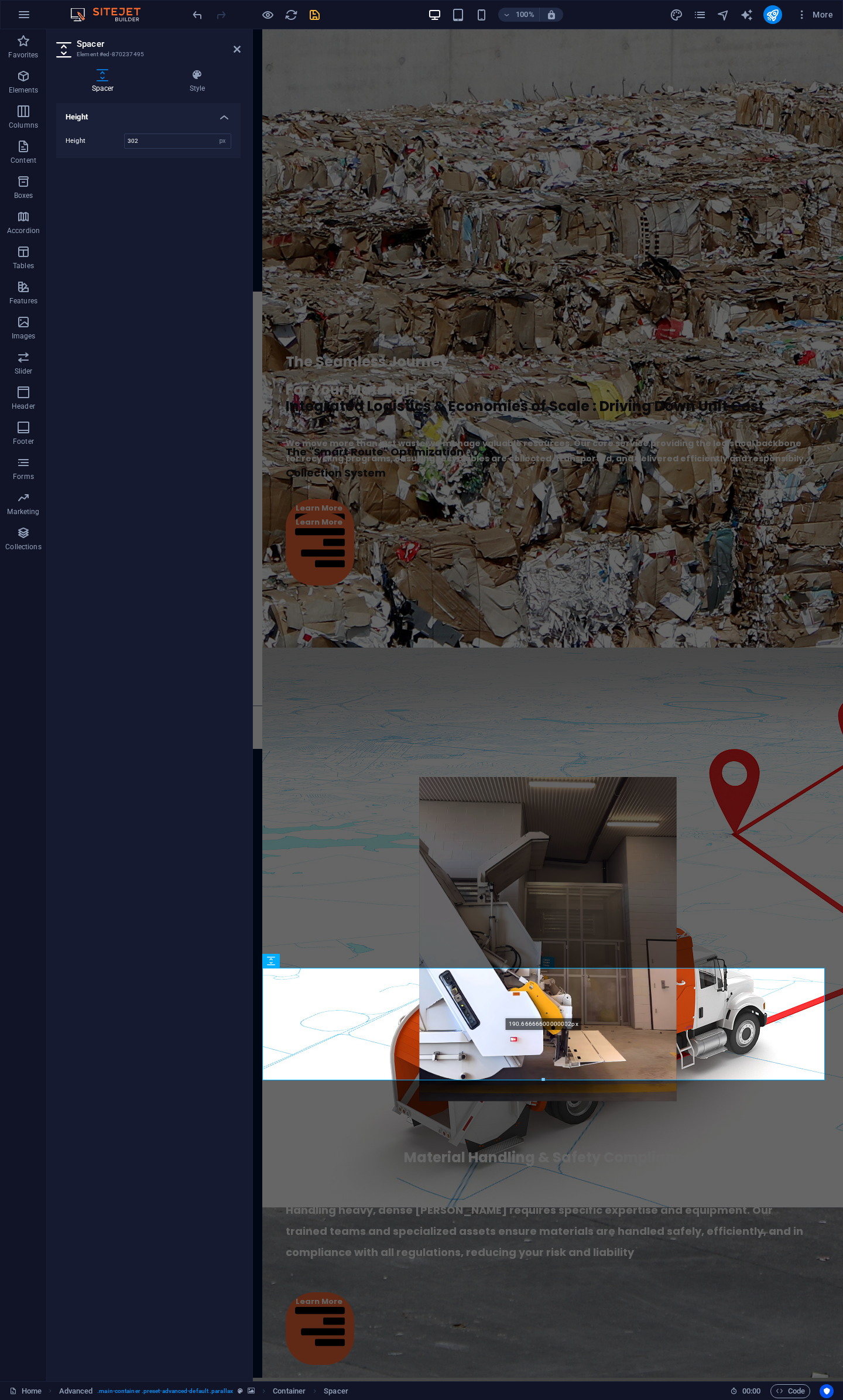
drag, startPoint x: 543, startPoint y: 1145, endPoint x: 301, endPoint y: 998, distance: 283.1
type input "190"
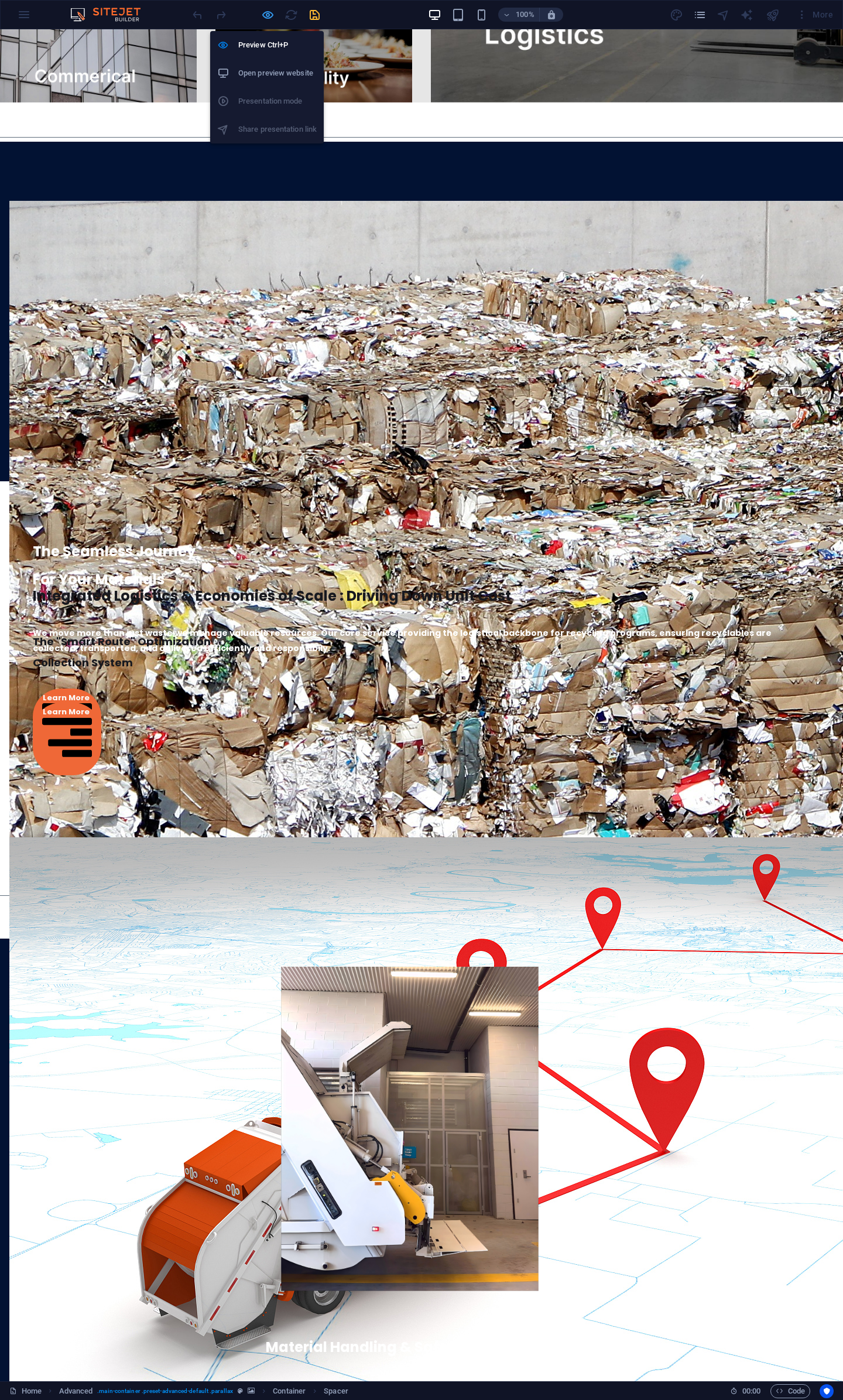
scroll to position [2831, 0]
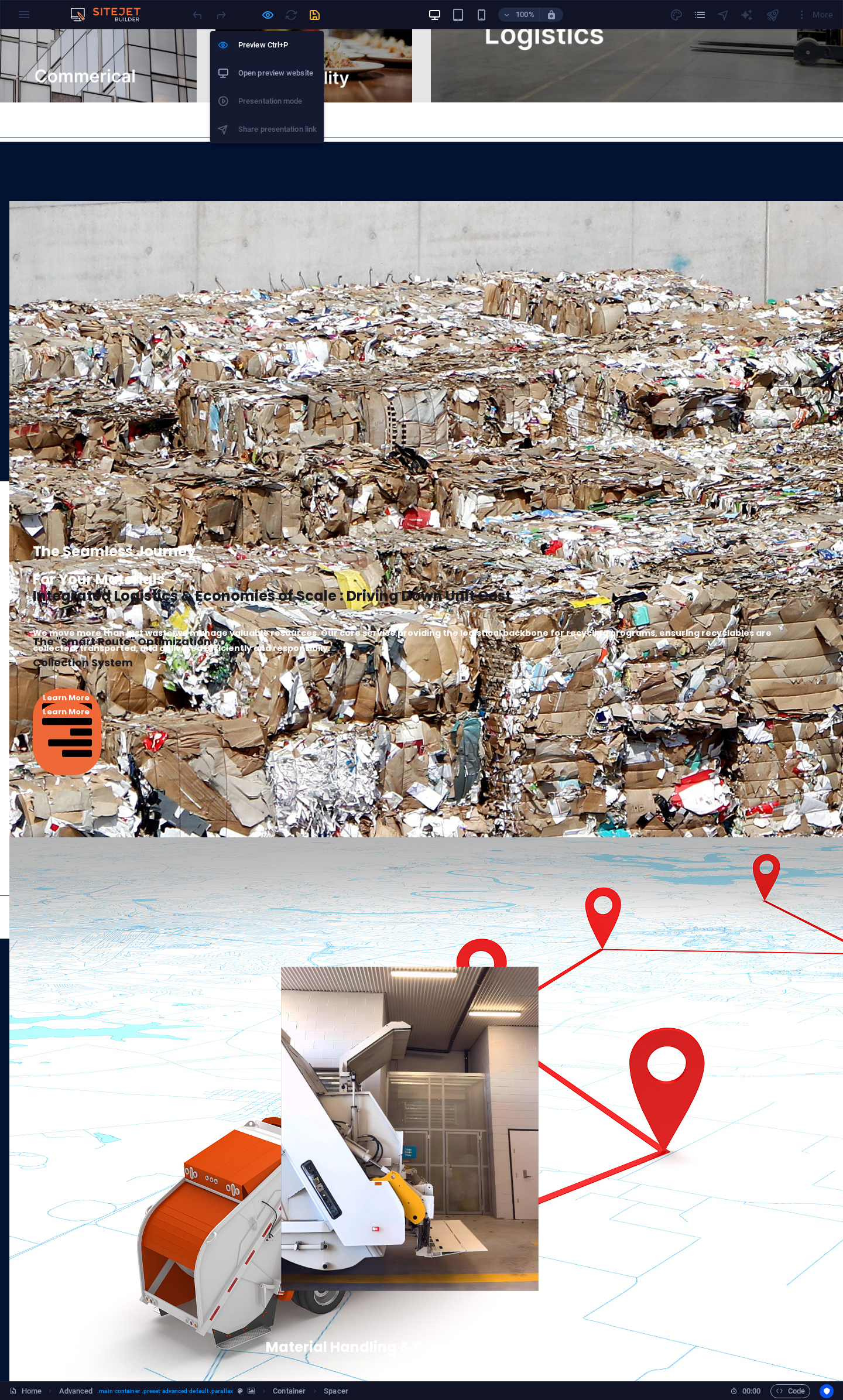
select select "px"
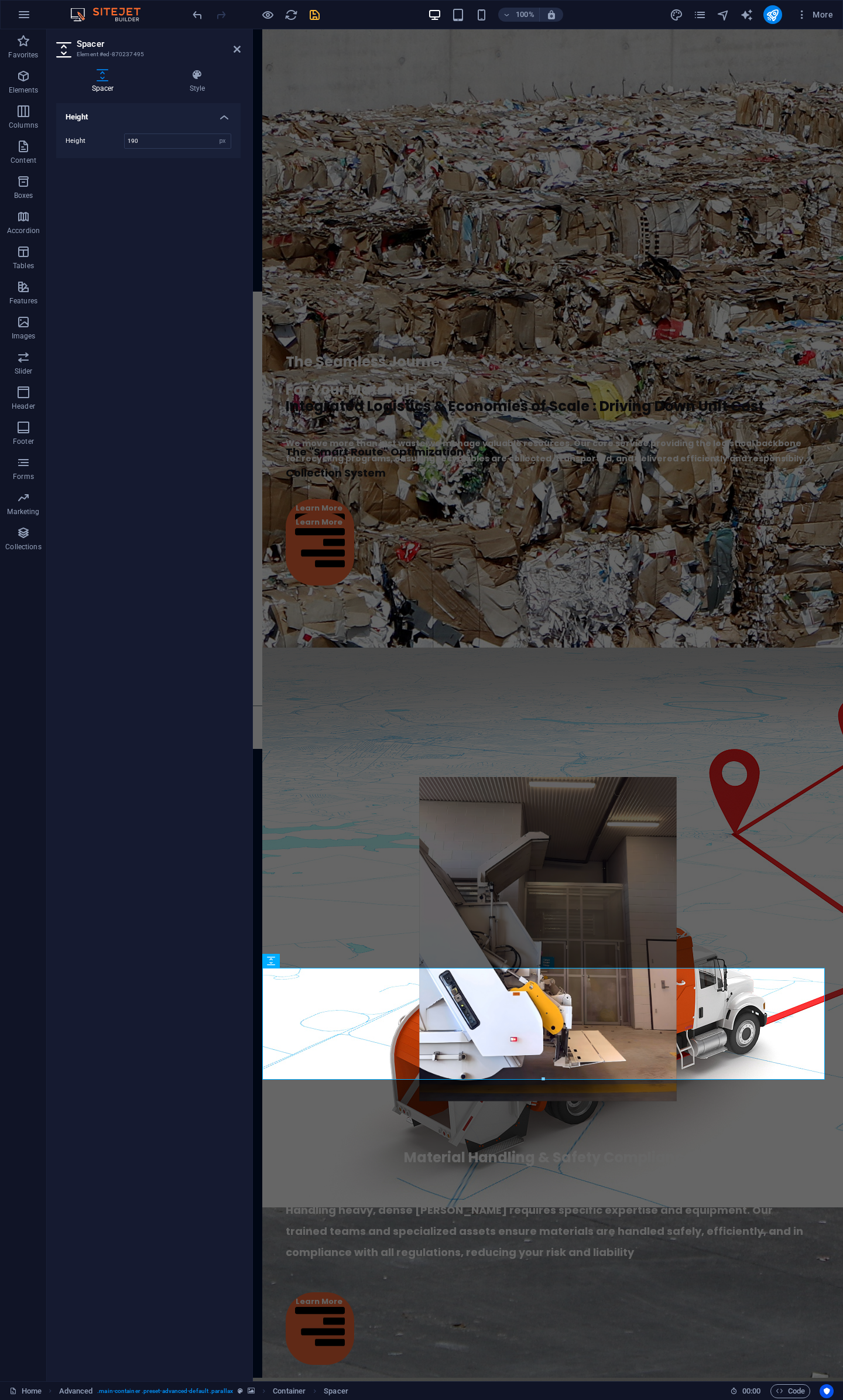
select select "px"
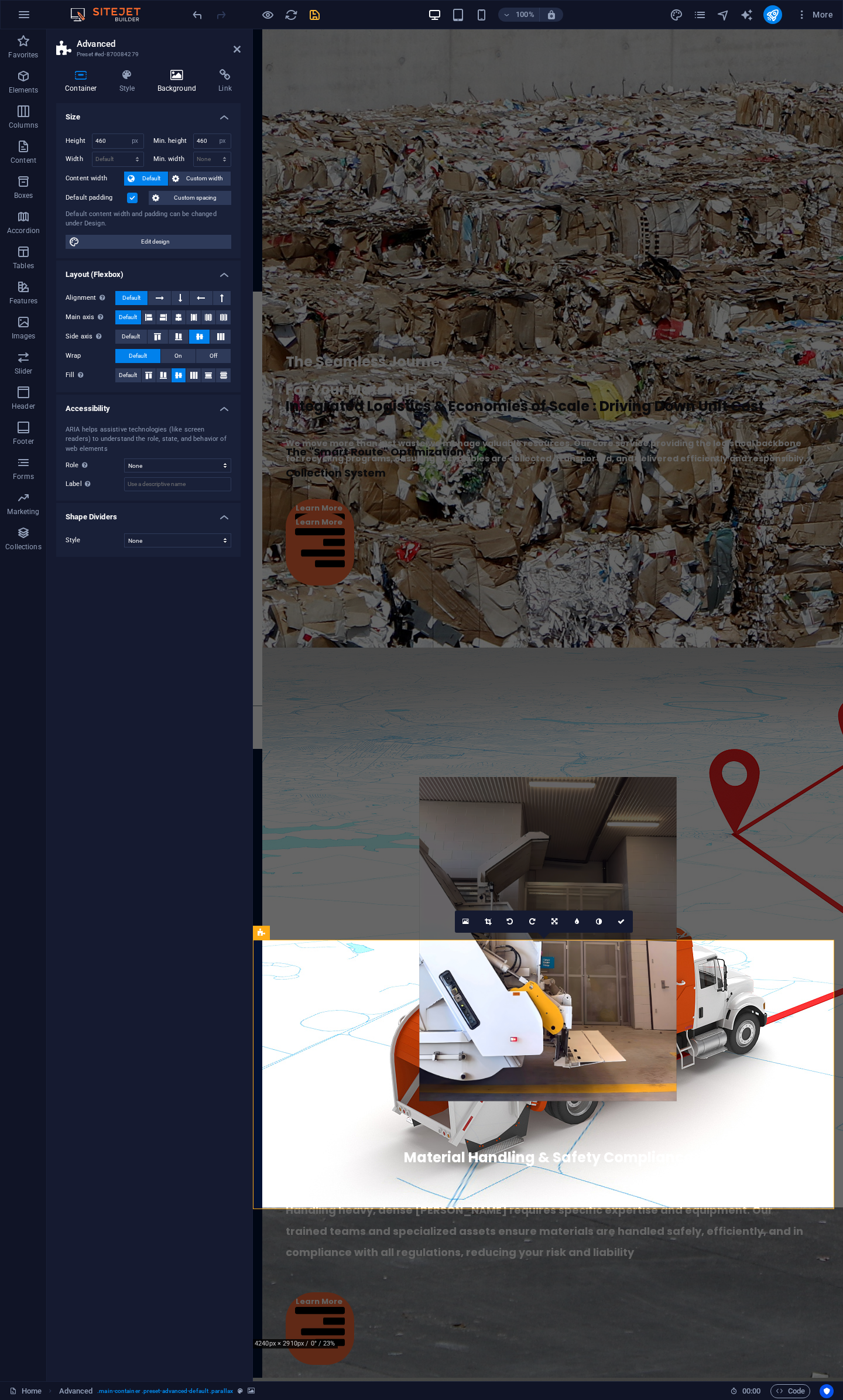
click at [169, 83] on h4 "Background" at bounding box center [179, 81] width 61 height 24
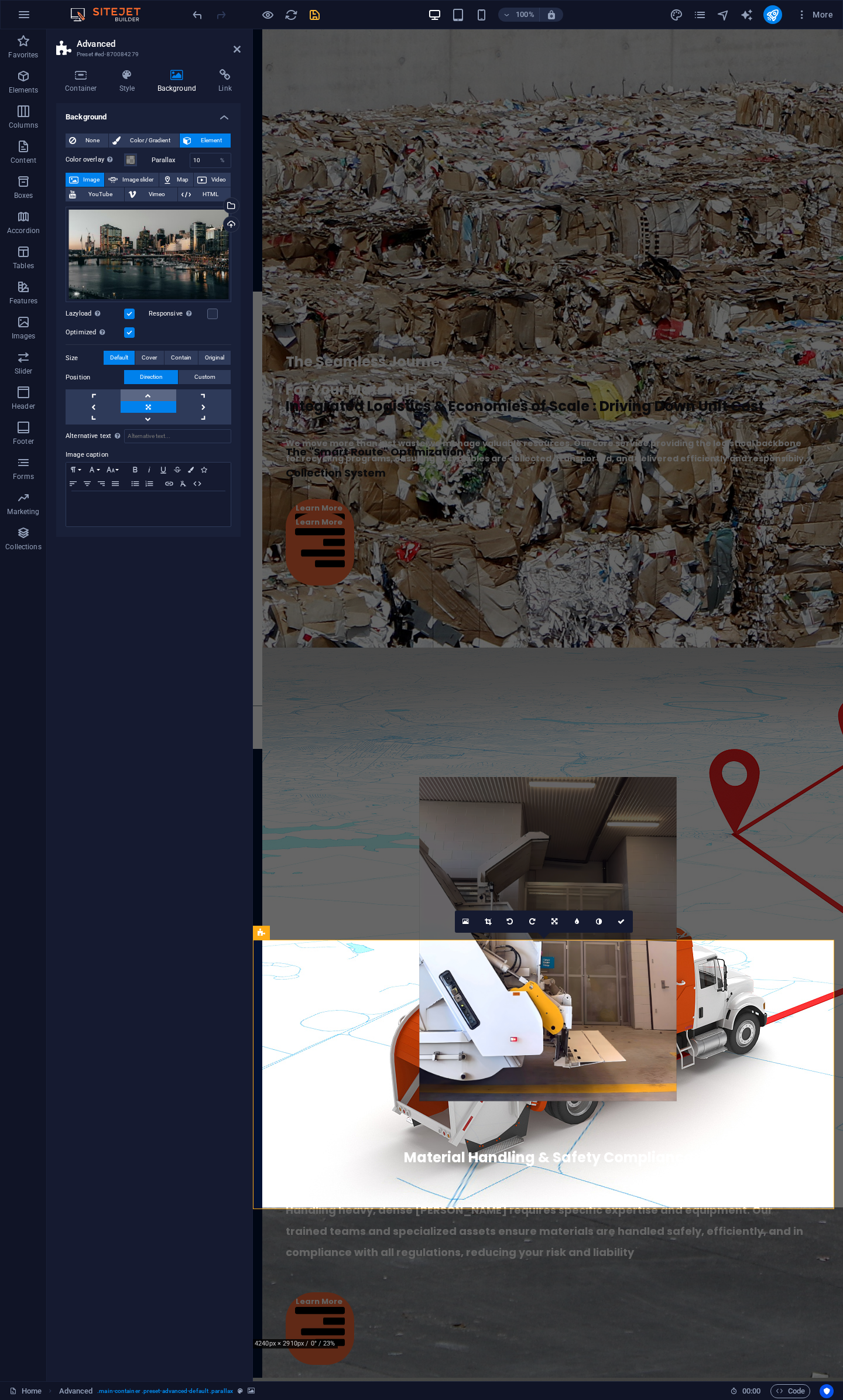
click at [150, 399] on link at bounding box center [148, 395] width 55 height 12
click at [129, 338] on div "Optimized Images are compressed to improve page speed." at bounding box center [149, 332] width 165 height 14
click at [129, 334] on label at bounding box center [129, 332] width 10 height 10
click at [0, 0] on input "Optimized Images are compressed to improve page speed." at bounding box center [0, 0] width 0 height 0
click at [152, 419] on link at bounding box center [148, 418] width 55 height 12
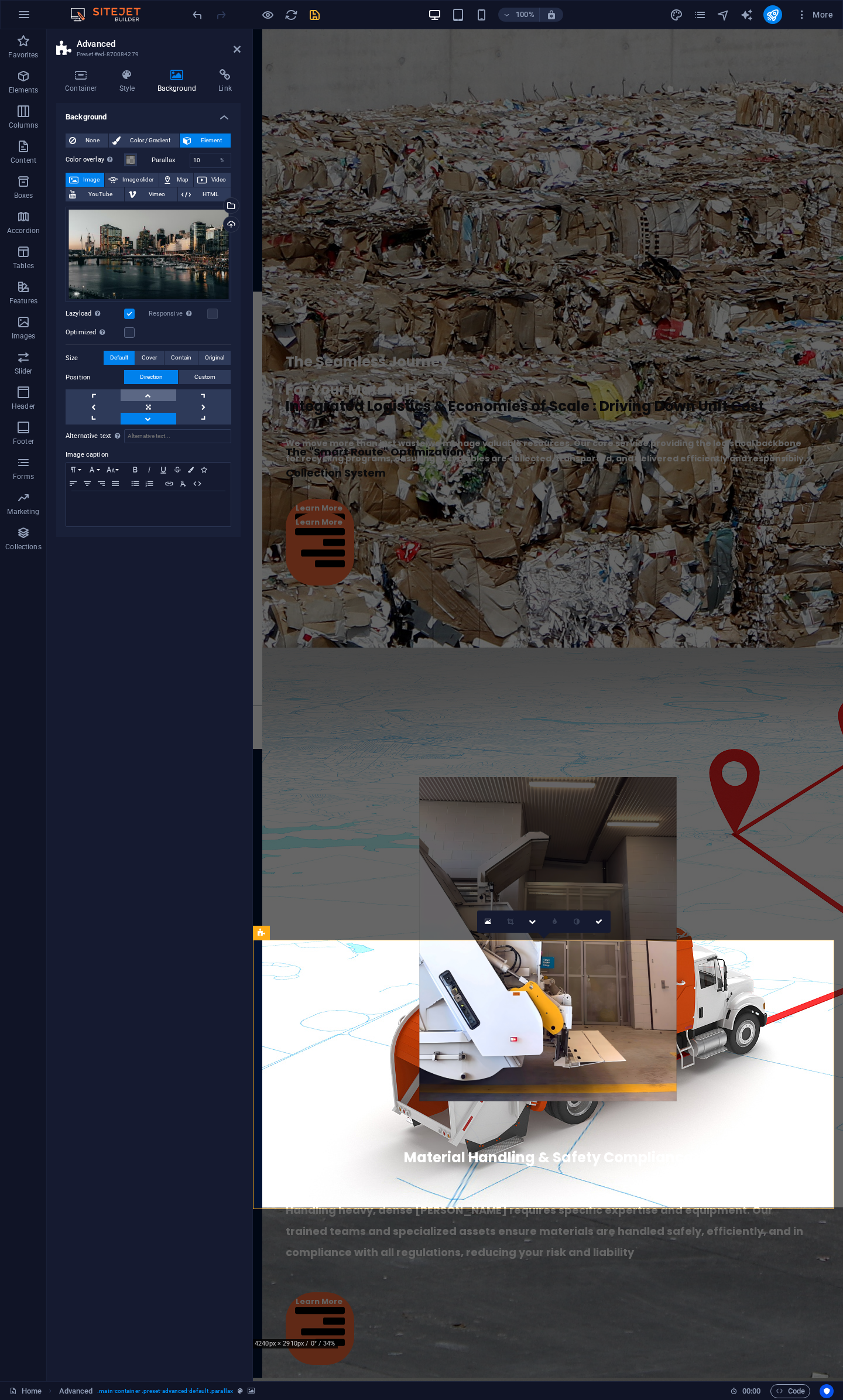
click at [152, 389] on link at bounding box center [148, 395] width 55 height 12
click at [151, 393] on link at bounding box center [148, 395] width 55 height 12
click at [154, 409] on link at bounding box center [148, 407] width 55 height 12
click at [127, 334] on label at bounding box center [129, 332] width 10 height 10
click at [0, 0] on input "Optimized Images are compressed to improve page speed." at bounding box center [0, 0] width 0 height 0
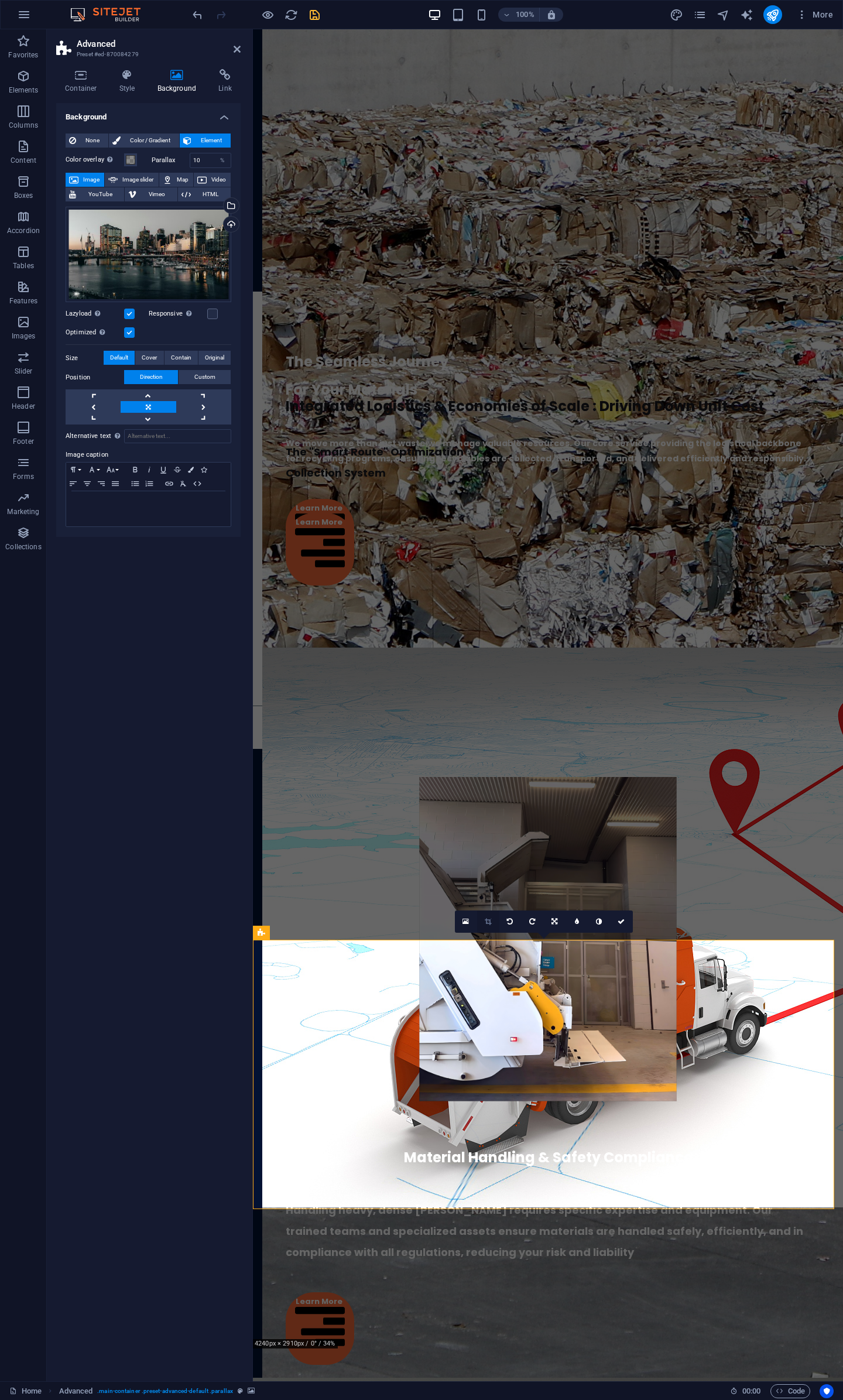
click at [490, 926] on link at bounding box center [489, 922] width 22 height 22
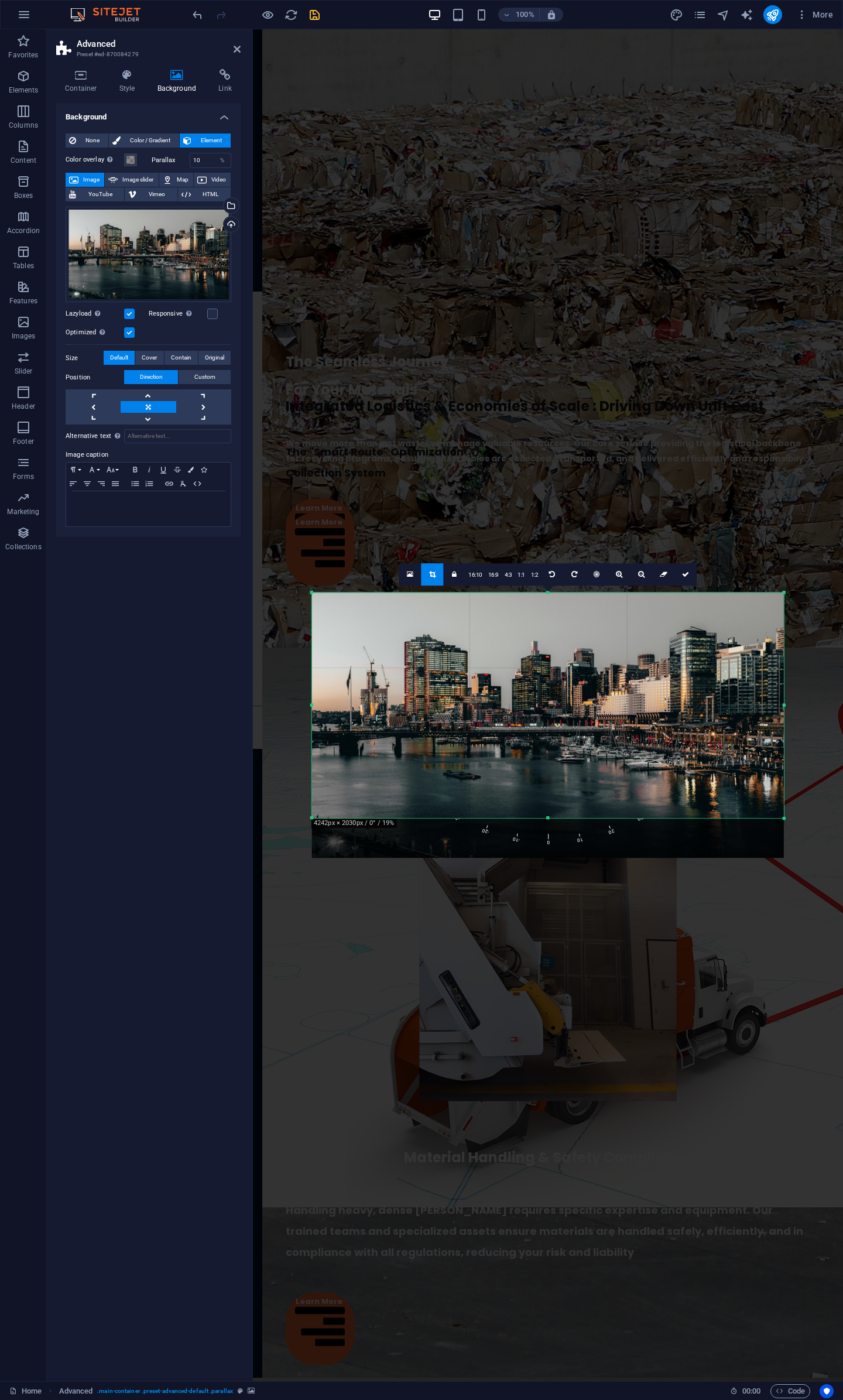
click at [501, 665] on div at bounding box center [548, 725] width 472 height 265
click at [686, 577] on icon at bounding box center [686, 574] width 7 height 7
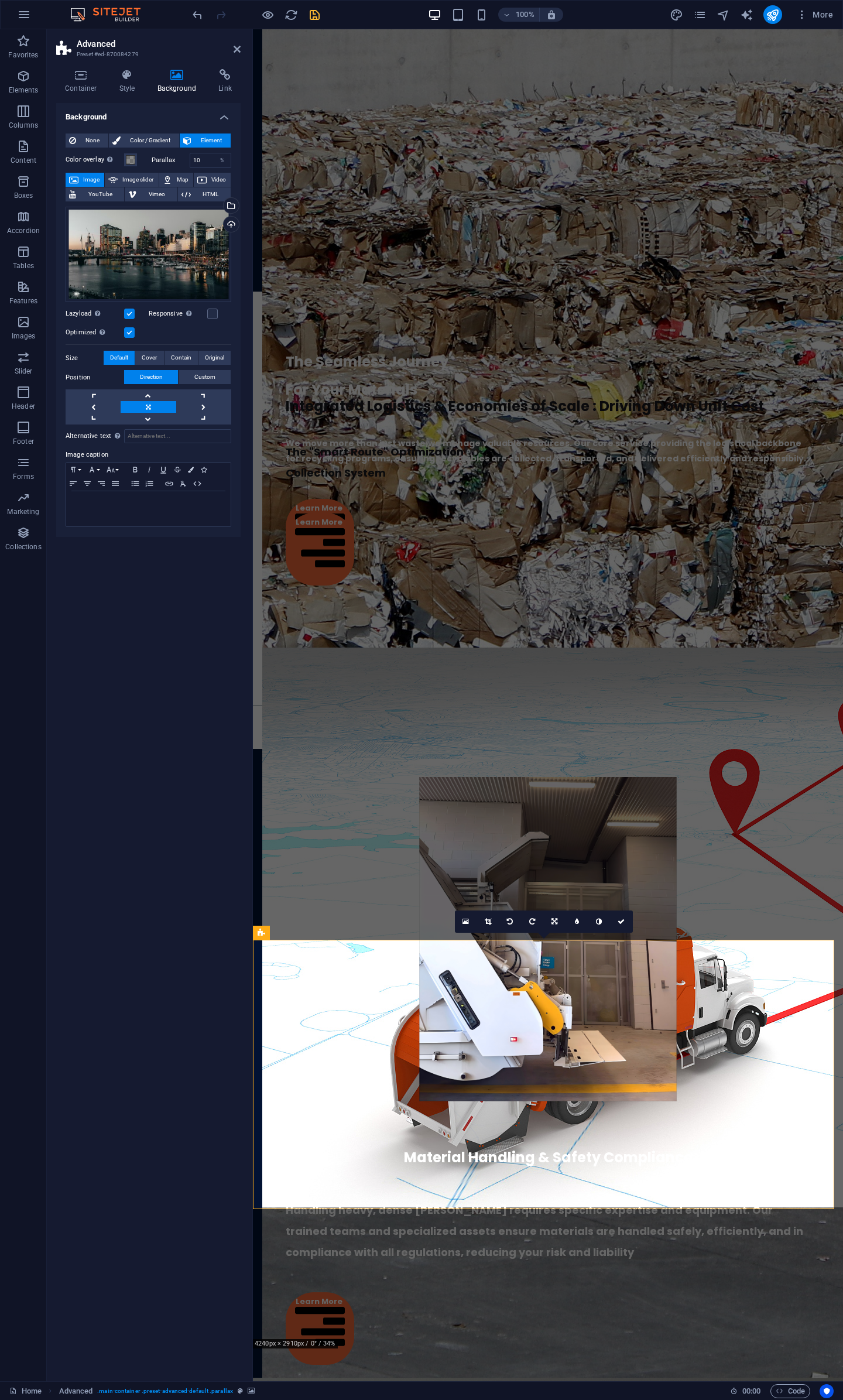
click at [132, 334] on label at bounding box center [129, 332] width 10 height 10
click at [0, 0] on input "Optimized Images are compressed to improve page speed." at bounding box center [0, 0] width 0 height 0
click at [157, 394] on link at bounding box center [148, 395] width 55 height 12
click at [151, 402] on link at bounding box center [148, 407] width 55 height 12
click at [190, 363] on span "Contain" at bounding box center [181, 357] width 20 height 14
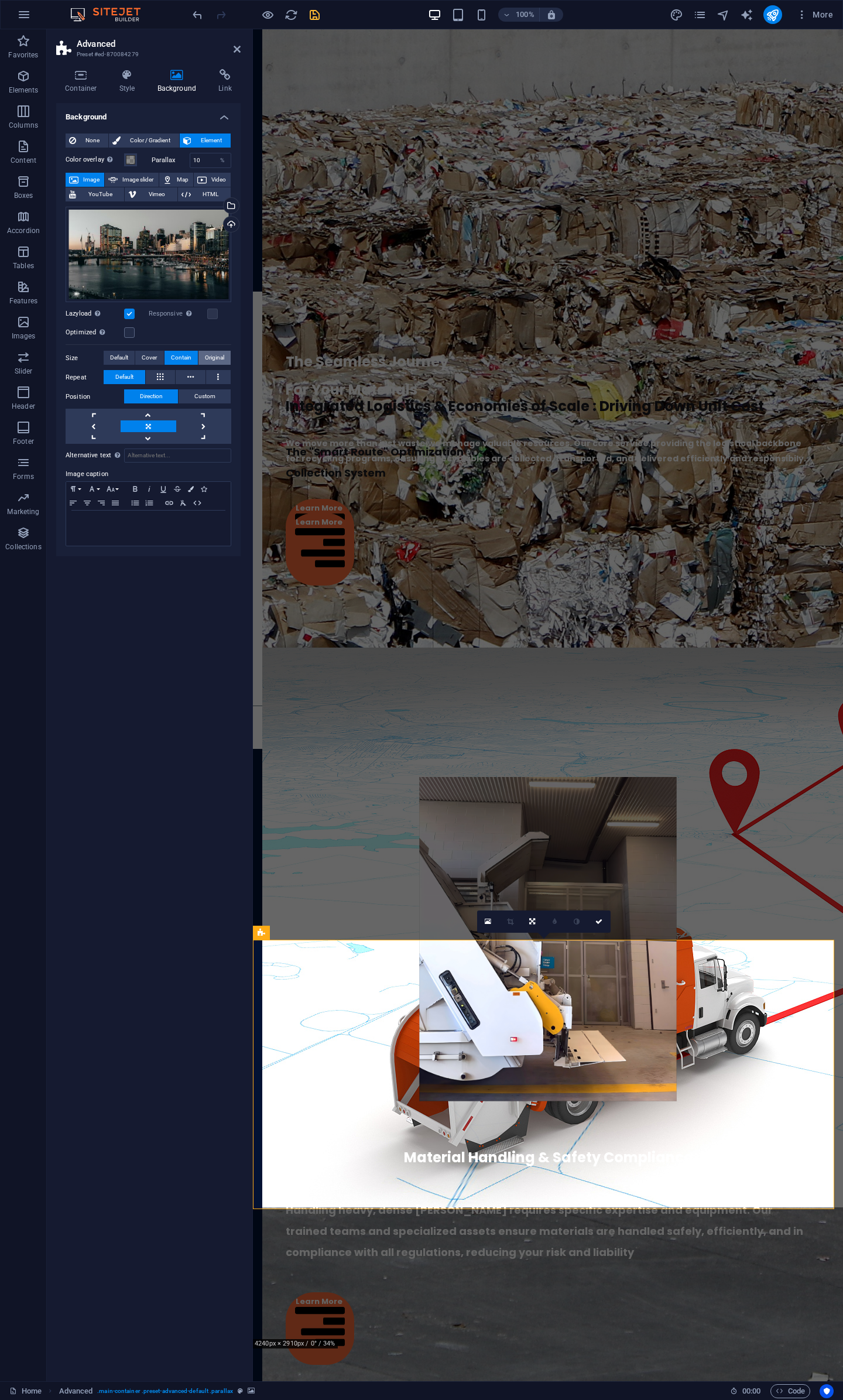
click at [216, 354] on span "Original" at bounding box center [215, 357] width 20 height 14
click at [168, 352] on button "Contain" at bounding box center [181, 357] width 33 height 14
click at [156, 359] on span "Cover" at bounding box center [150, 357] width 15 height 14
click at [128, 359] on span "Default" at bounding box center [119, 357] width 19 height 14
click at [123, 358] on span "Default" at bounding box center [119, 357] width 19 height 14
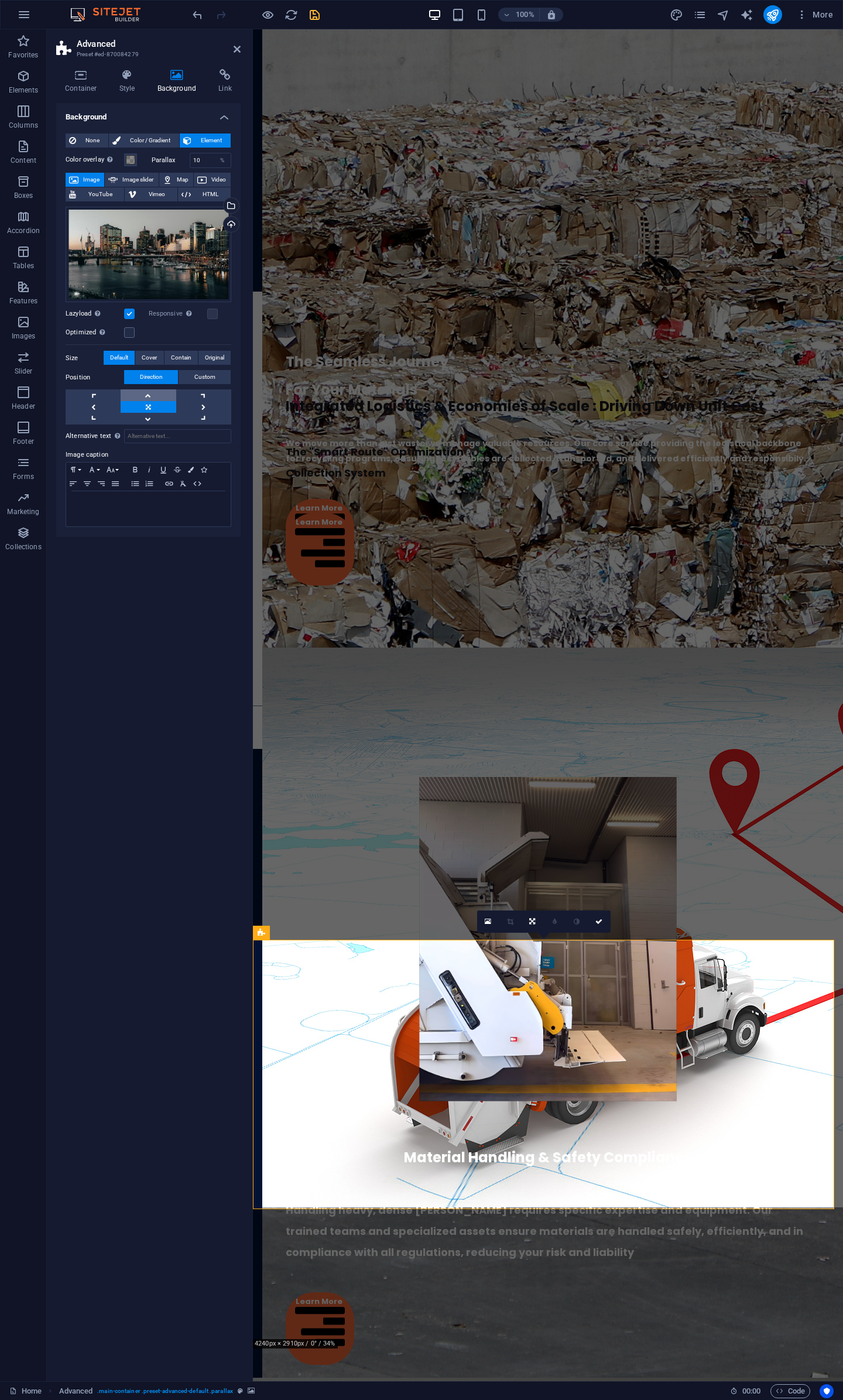
click at [146, 395] on link at bounding box center [148, 395] width 55 height 12
click at [150, 411] on link at bounding box center [148, 407] width 55 height 12
click at [207, 377] on span "Custom" at bounding box center [204, 376] width 21 height 14
drag, startPoint x: 211, startPoint y: 399, endPoint x: 86, endPoint y: 401, distance: 125.0
click at [86, 401] on div "X offset 50 px rem % vh vw Y offset 50 px rem % vh vw" at bounding box center [149, 399] width 165 height 15
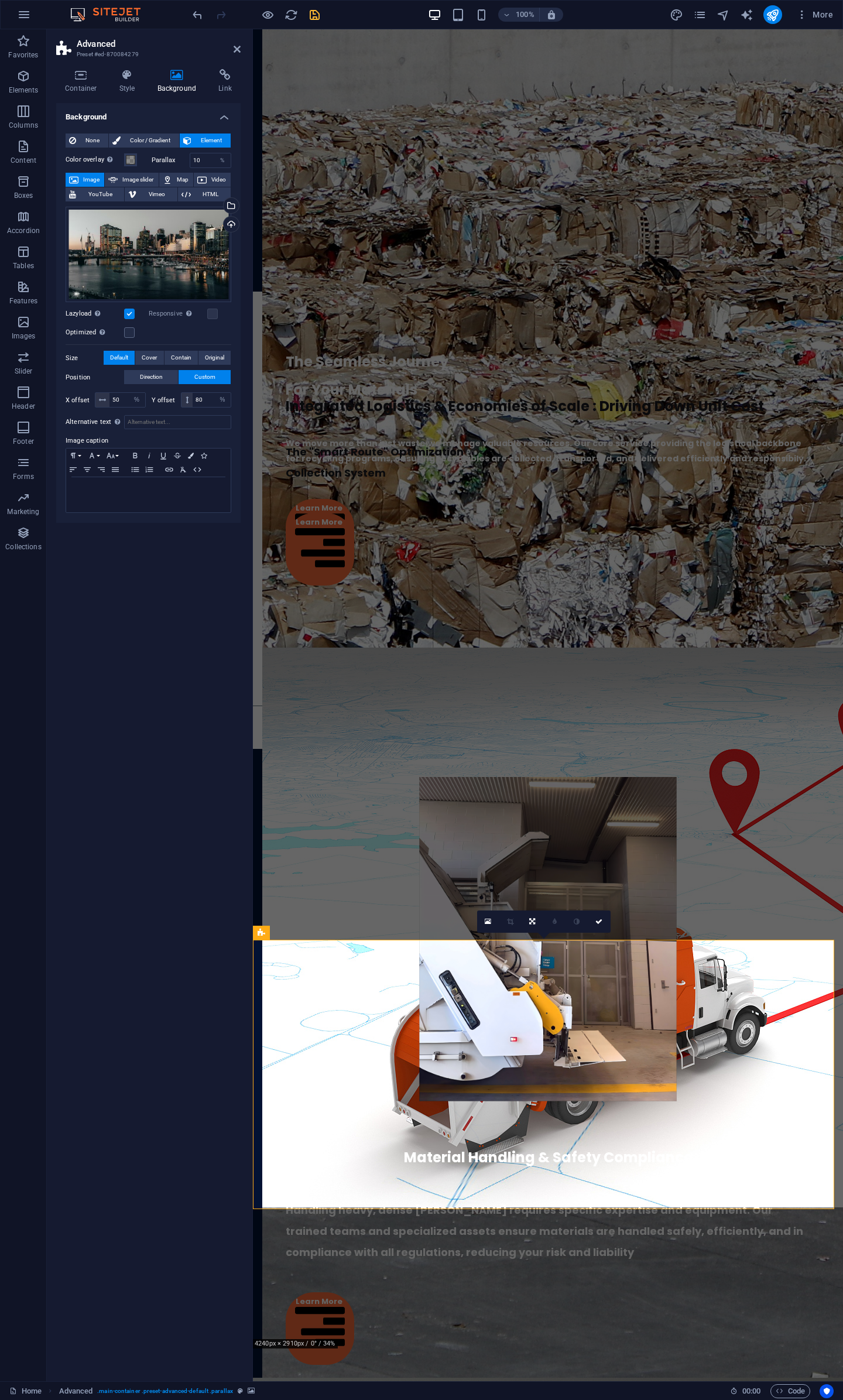
click at [120, 639] on div "Background None Color / Gradient Element Stretch background to full-width Color…" at bounding box center [148, 738] width 185 height 1269
drag, startPoint x: 213, startPoint y: 404, endPoint x: 60, endPoint y: 395, distance: 153.3
click at [60, 395] on div "None Color / Gradient Element Stretch background to full-width Color overlay Pl…" at bounding box center [148, 324] width 185 height 399
type input "10"
click at [148, 661] on div "Background None Color / Gradient Element Stretch background to full-width Color…" at bounding box center [148, 738] width 185 height 1269
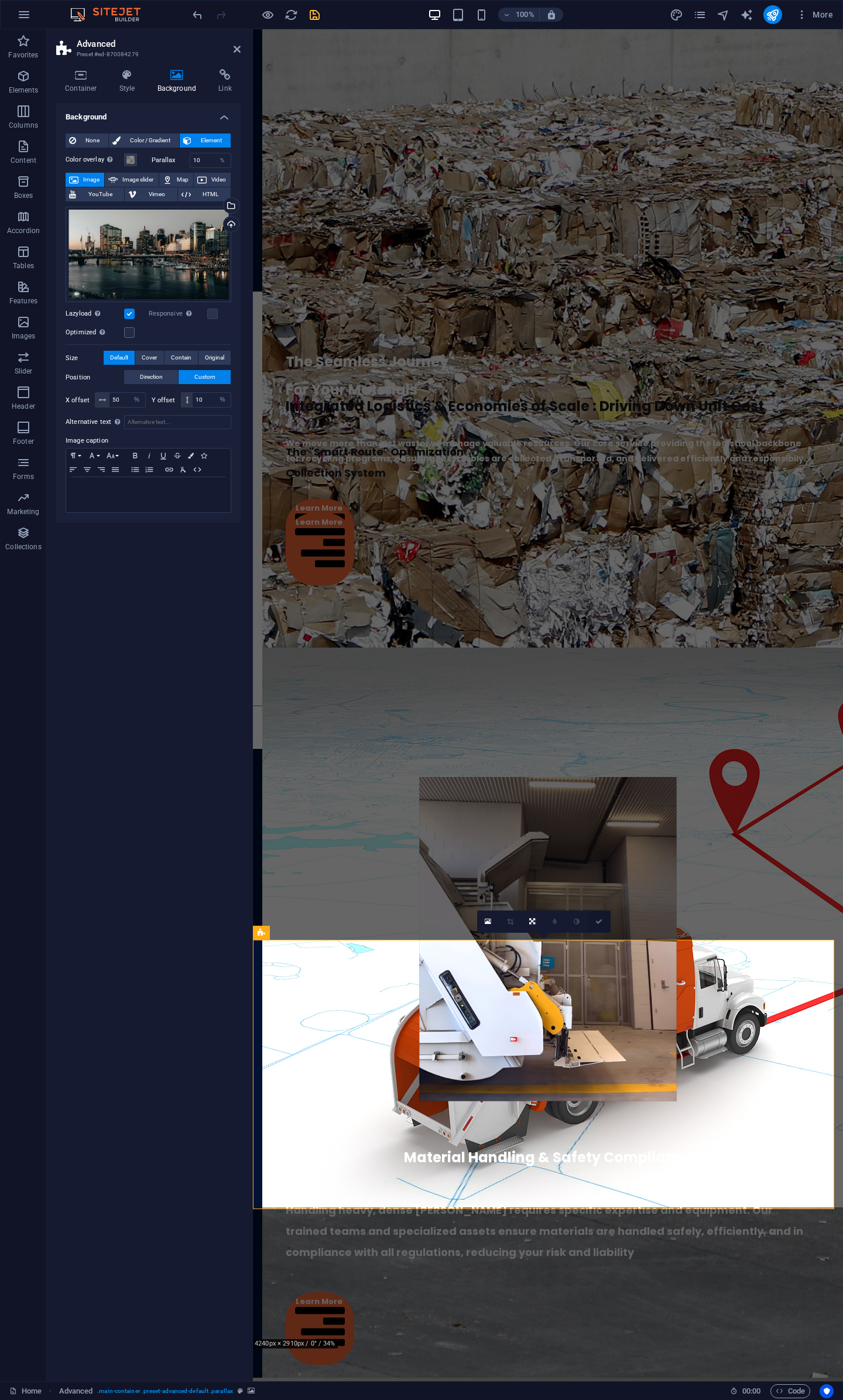
click at [601, 922] on icon at bounding box center [599, 922] width 7 height 7
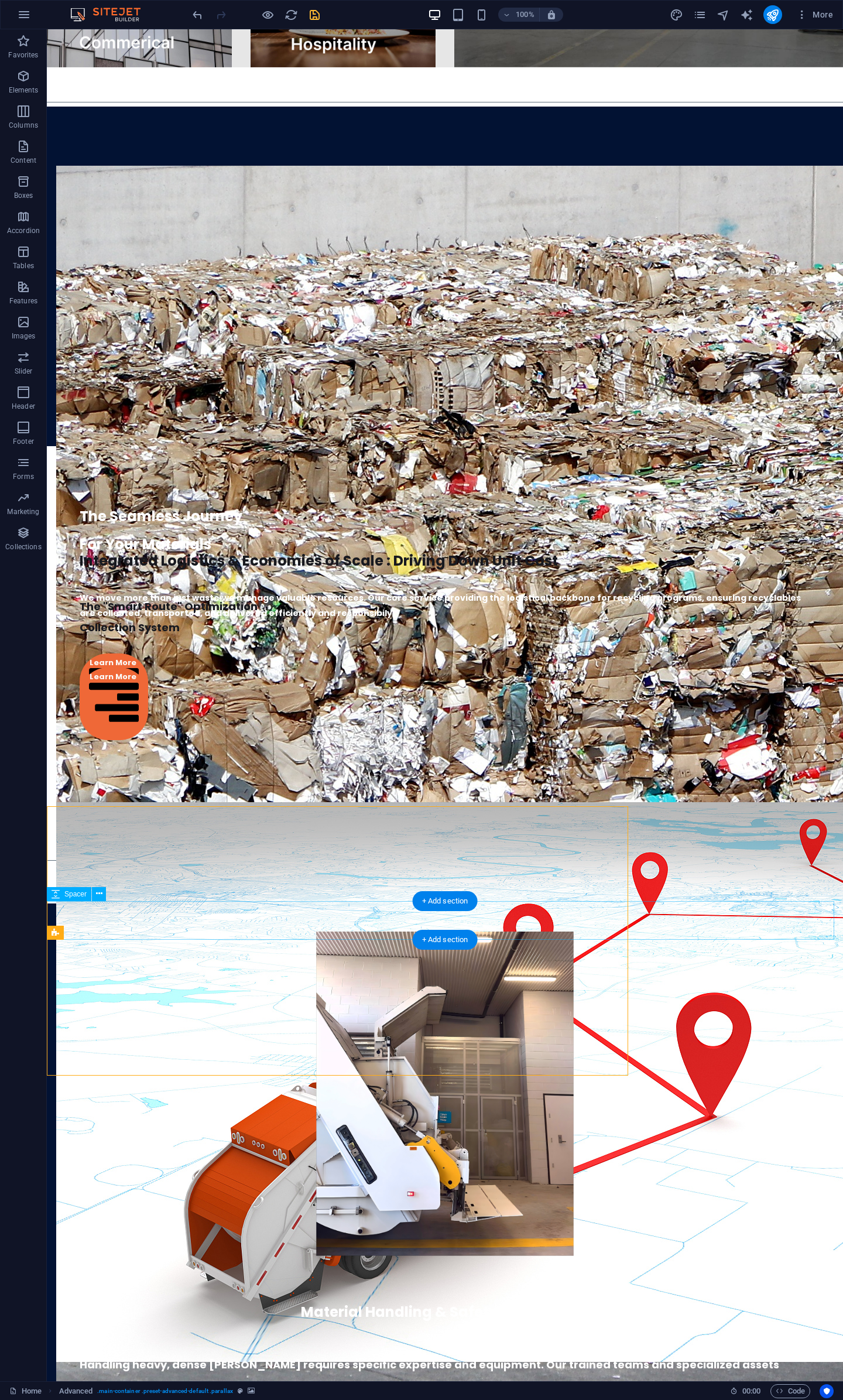
scroll to position [2796, 0]
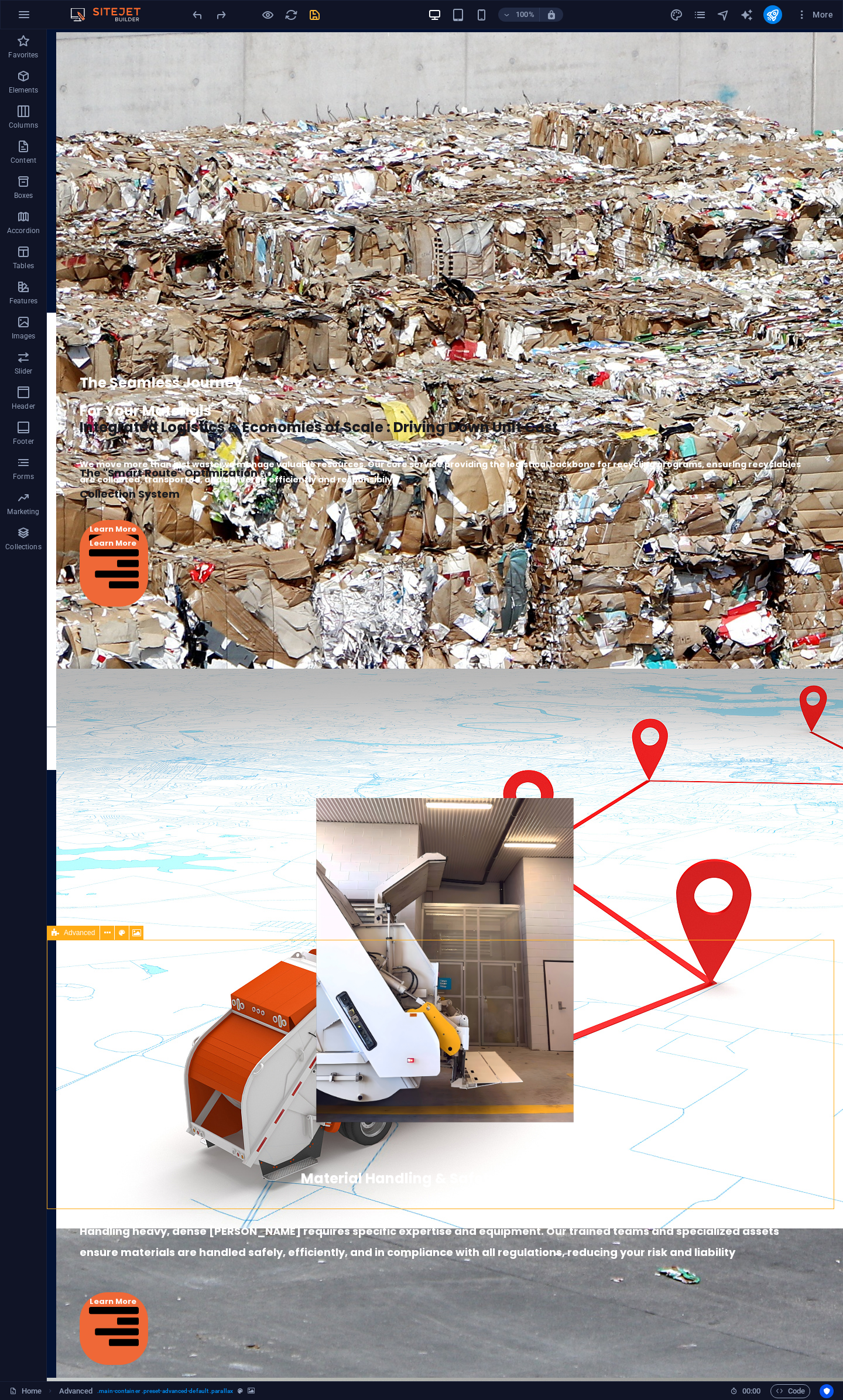
click at [64, 932] on span "Advanced" at bounding box center [79, 933] width 31 height 7
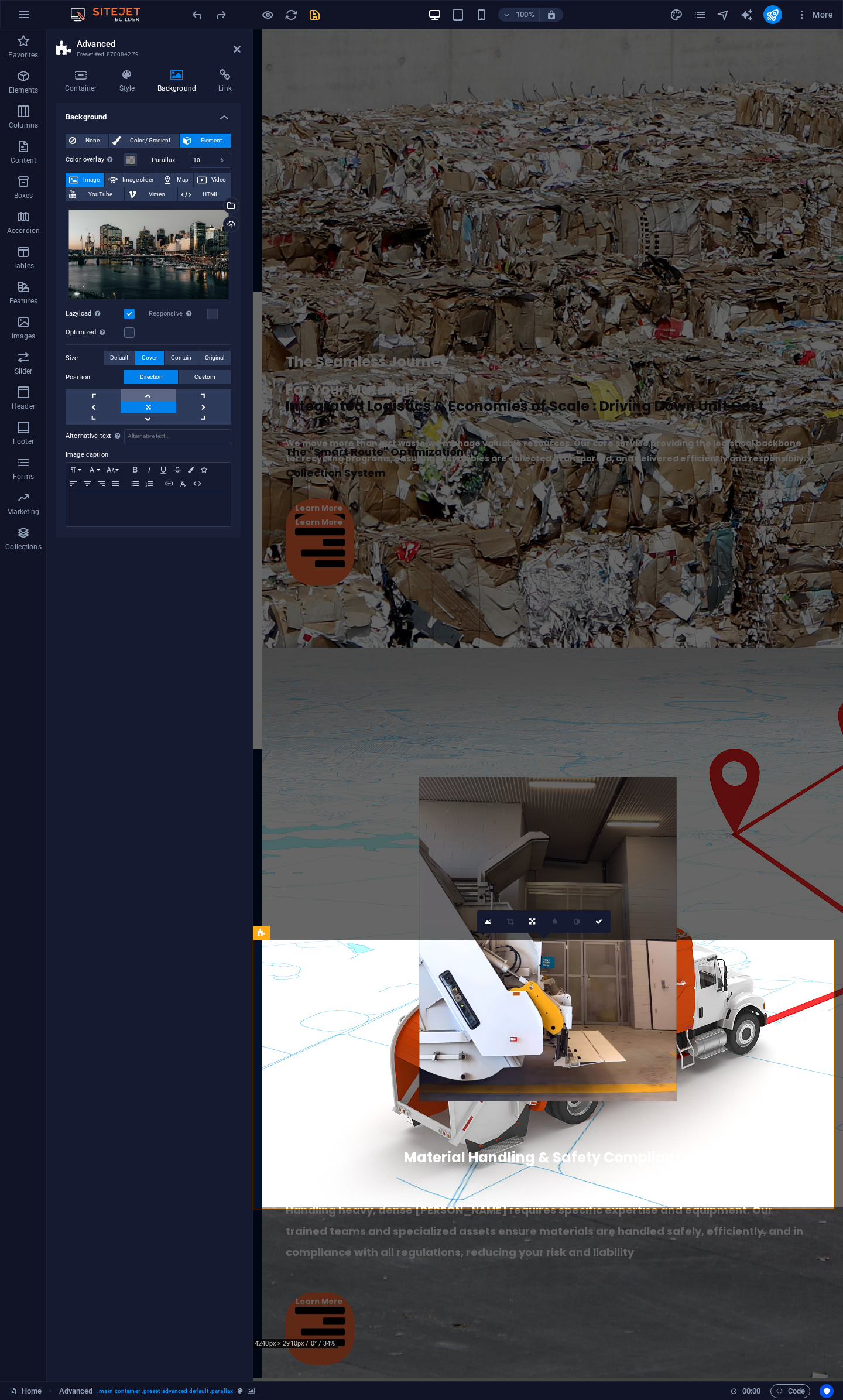
click at [152, 399] on link at bounding box center [148, 395] width 55 height 12
click at [186, 357] on span "Contain" at bounding box center [181, 357] width 20 height 14
click at [213, 354] on span "Original" at bounding box center [215, 357] width 20 height 14
click at [181, 356] on span "Contain" at bounding box center [181, 357] width 20 height 14
click at [151, 353] on span "Cover" at bounding box center [150, 357] width 15 height 14
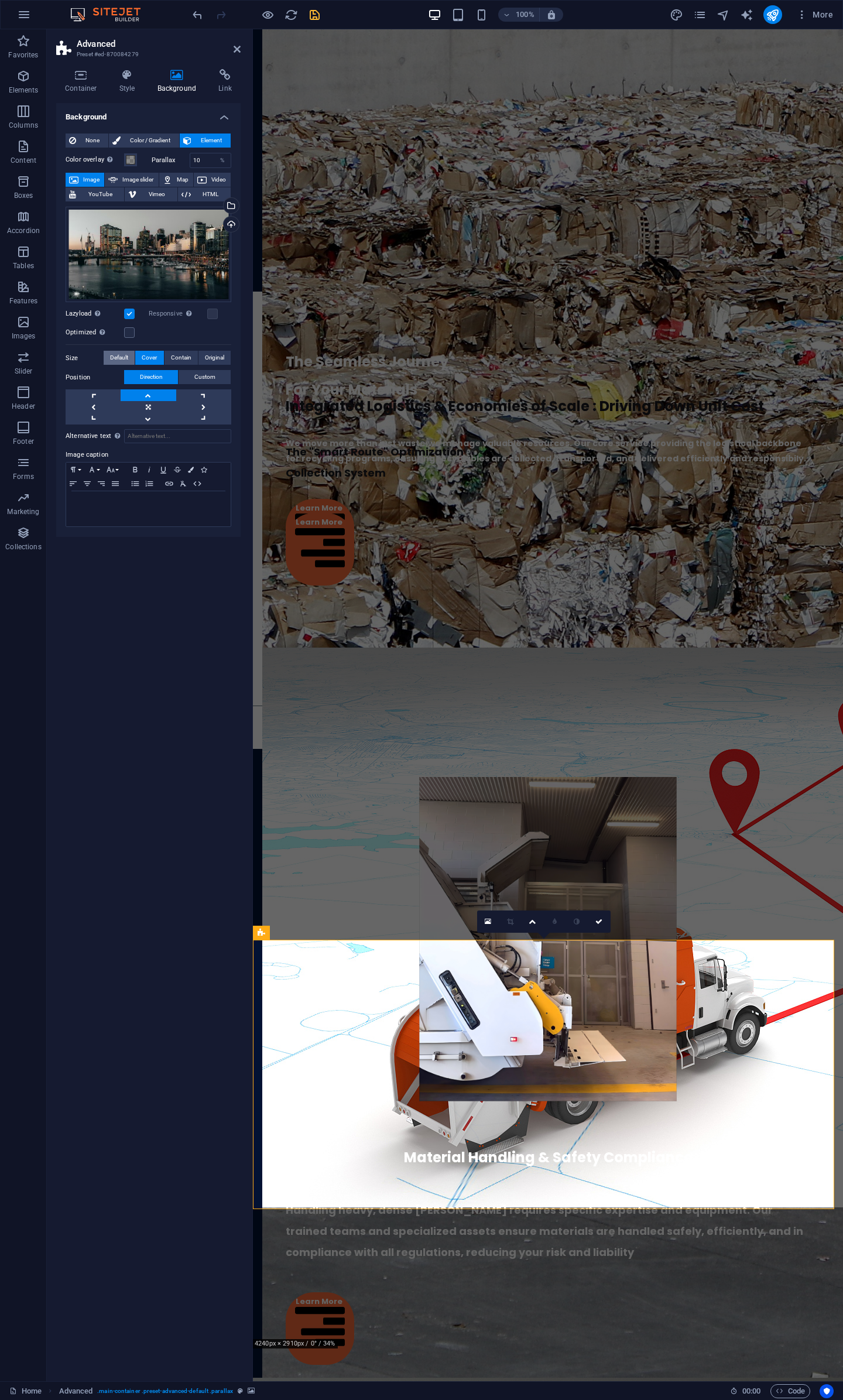
click at [123, 356] on span "Default" at bounding box center [119, 357] width 19 height 14
click at [156, 410] on link at bounding box center [148, 407] width 55 height 12
click at [152, 412] on link at bounding box center [148, 418] width 55 height 12
click at [153, 401] on link at bounding box center [148, 407] width 55 height 12
click at [600, 921] on icon at bounding box center [599, 922] width 7 height 7
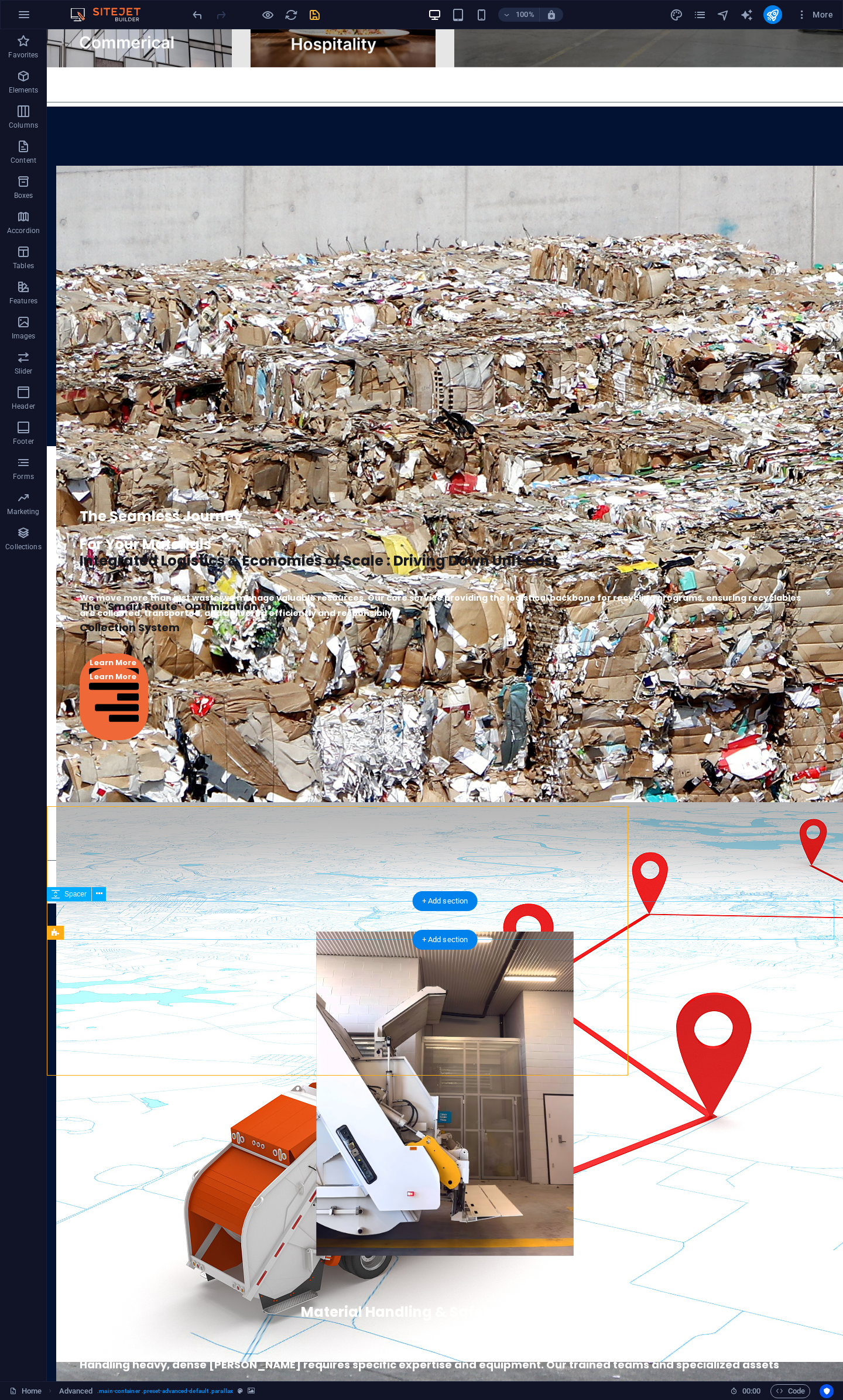
scroll to position [2796, 0]
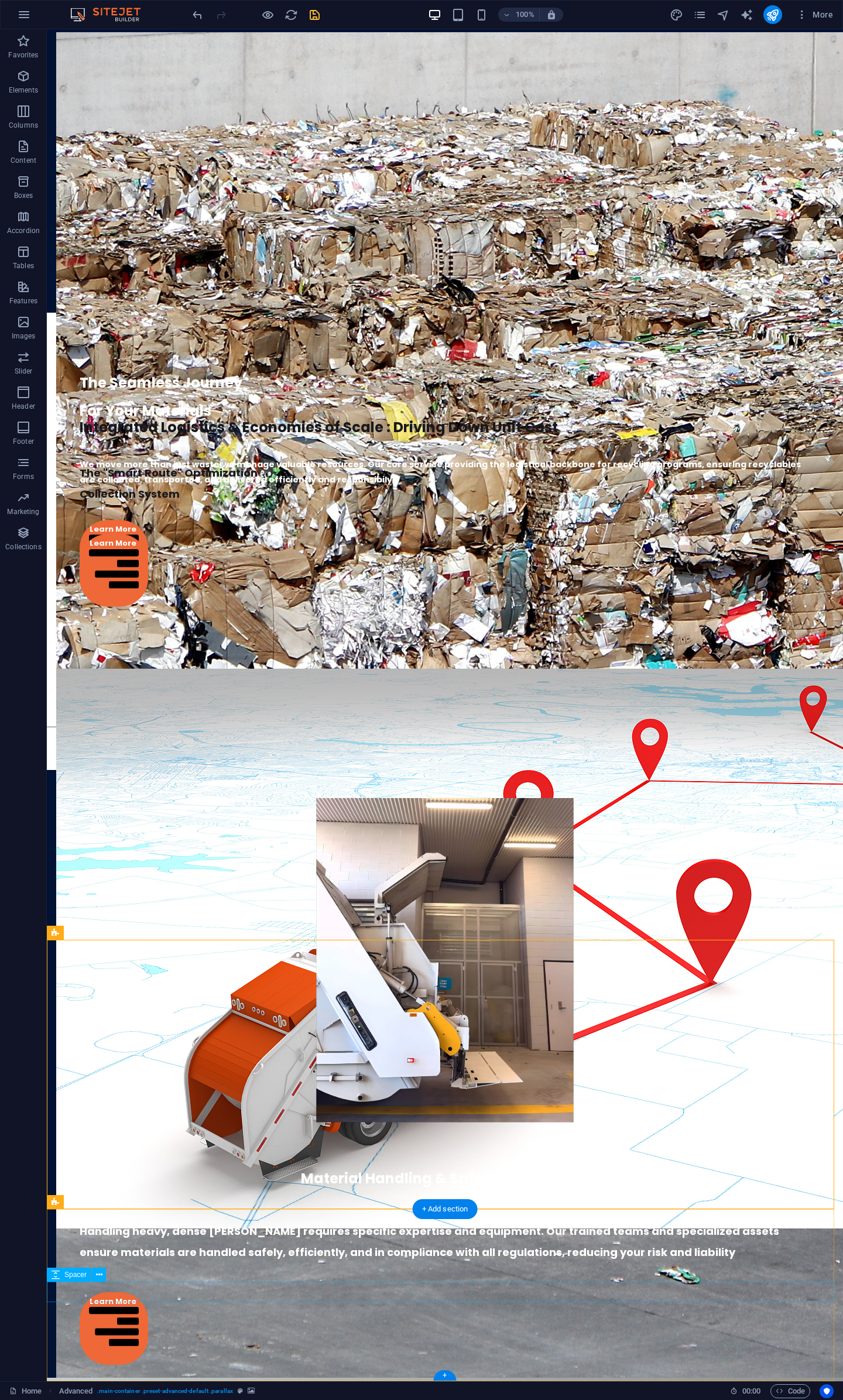
click at [29, 786] on div "Favorites Elements Columns Content Boxes Accordion Tables Features Images Slide…" at bounding box center [23, 705] width 46 height 1352
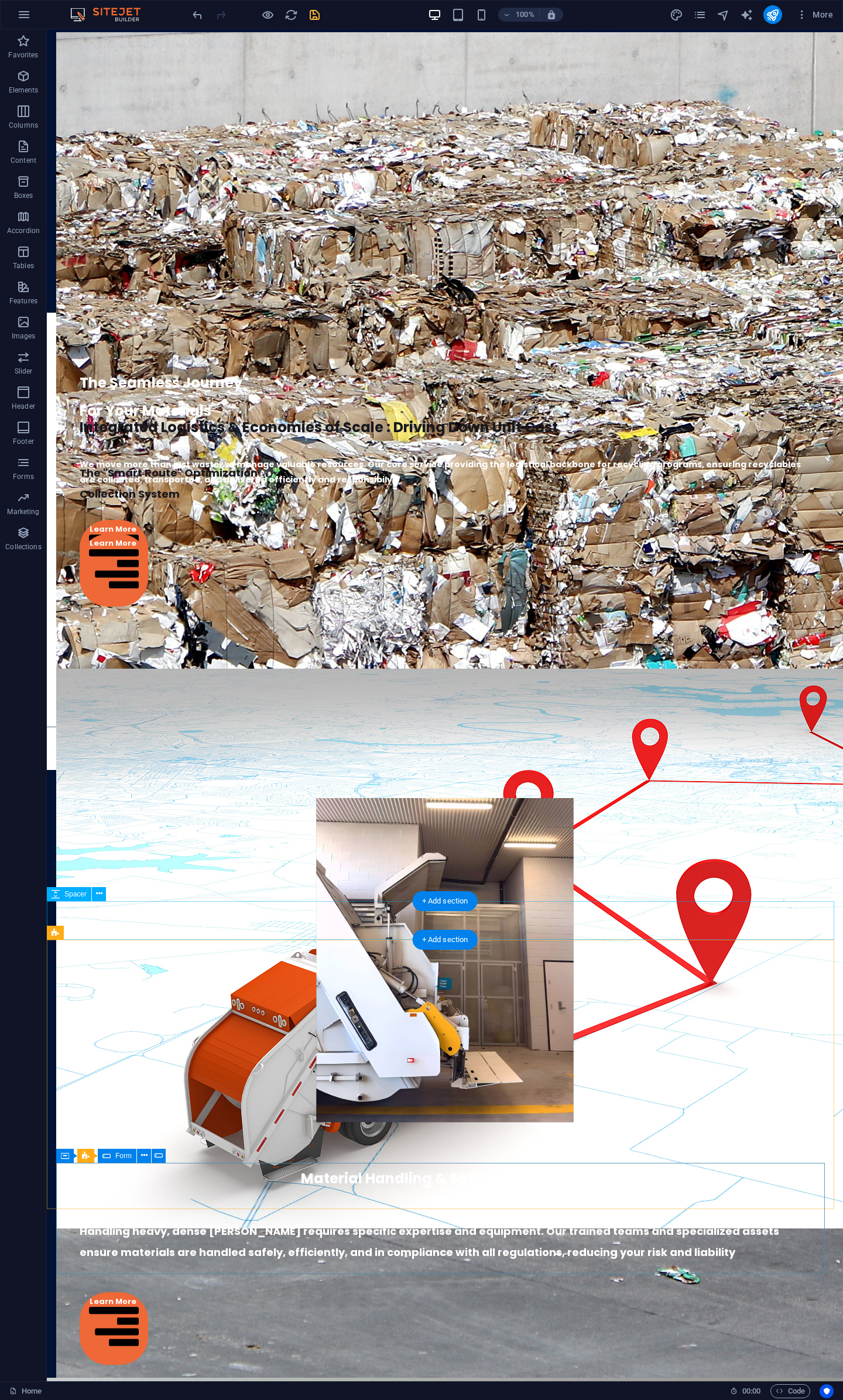
select select "px"
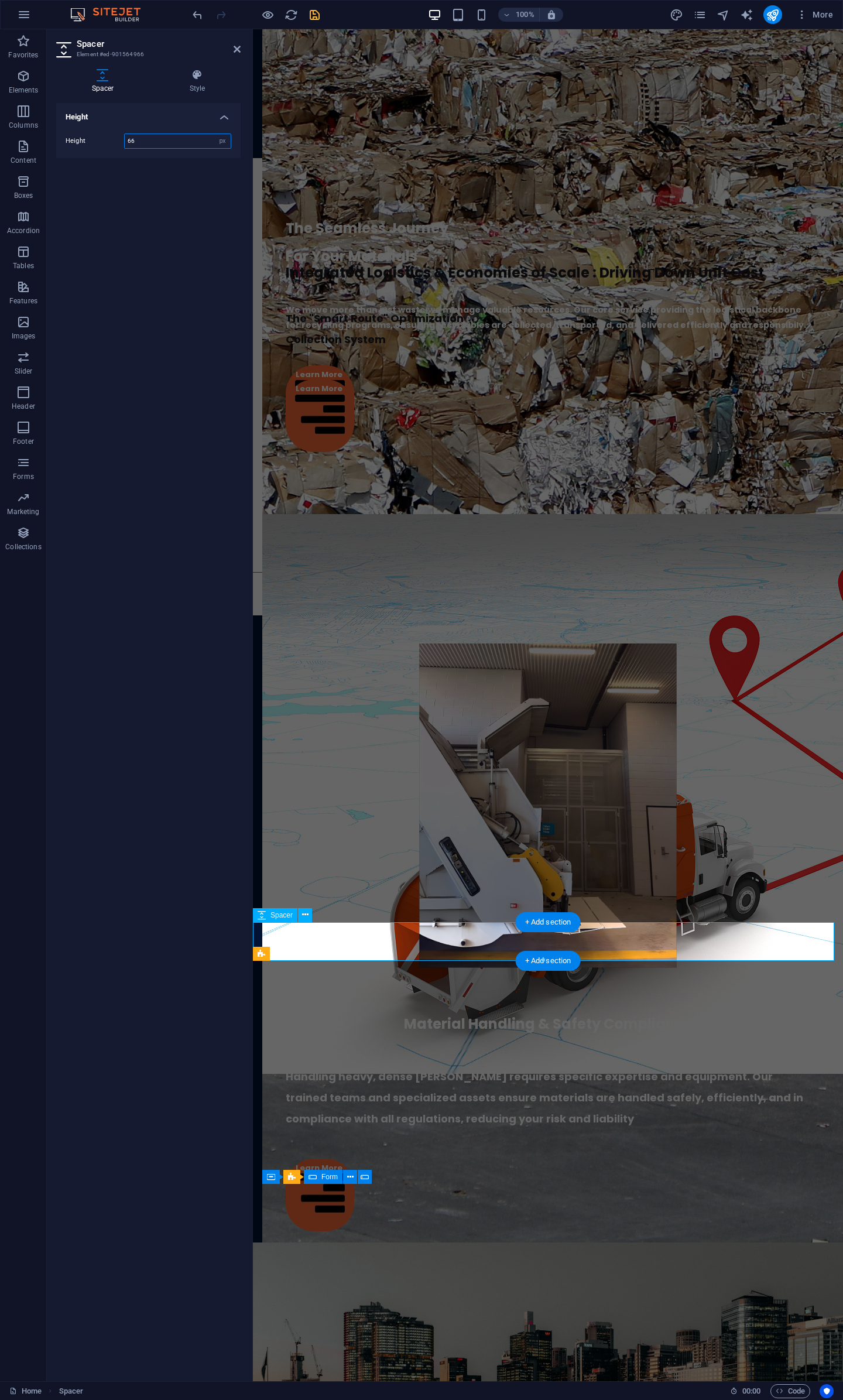
scroll to position [2641, 0]
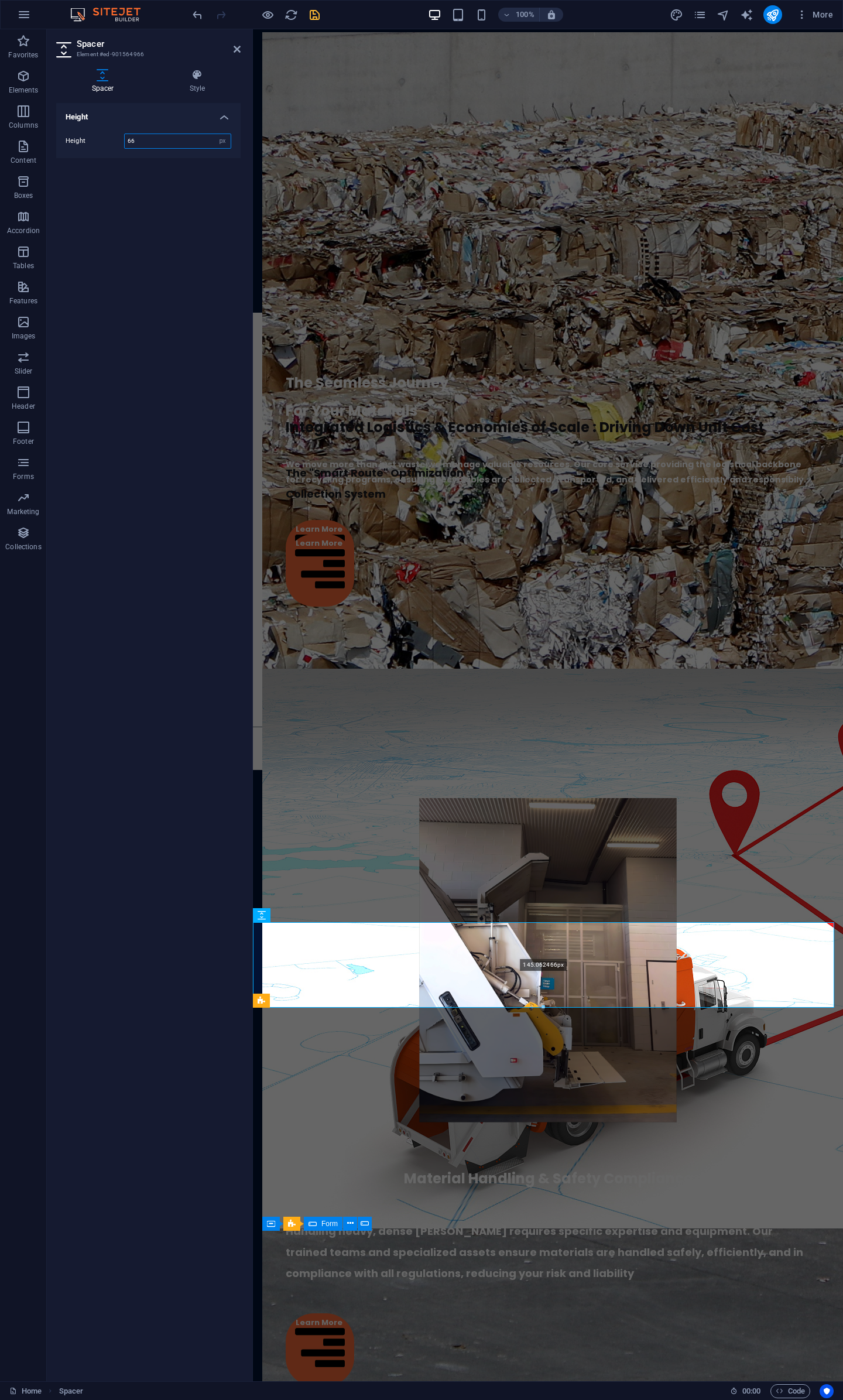
drag, startPoint x: 546, startPoint y: 960, endPoint x: 535, endPoint y: 1009, distance: 50.2
click at [535, 1009] on div at bounding box center [544, 1007] width 580 height 4
type input "145"
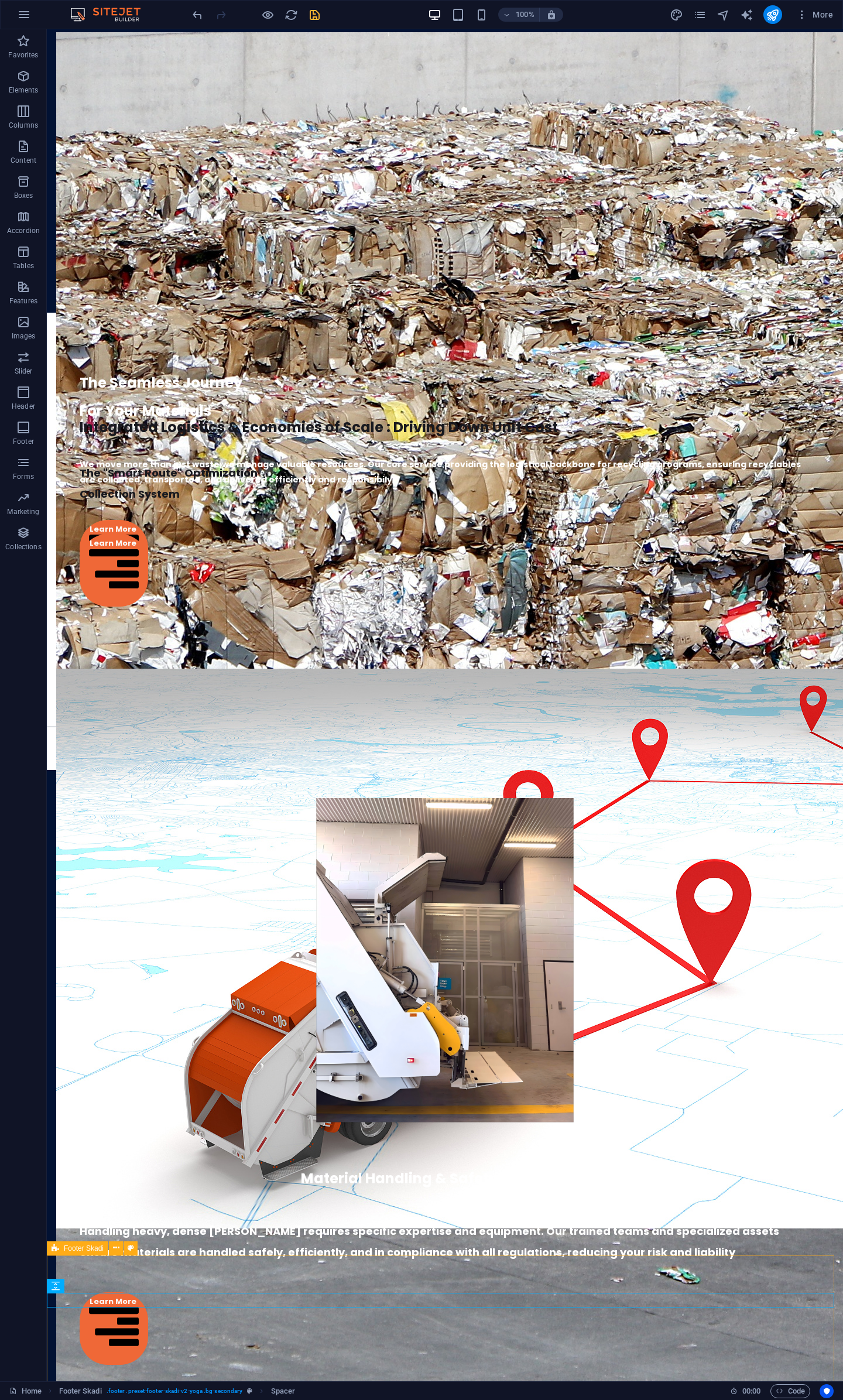
click at [55, 1249] on icon at bounding box center [55, 1248] width 7 height 14
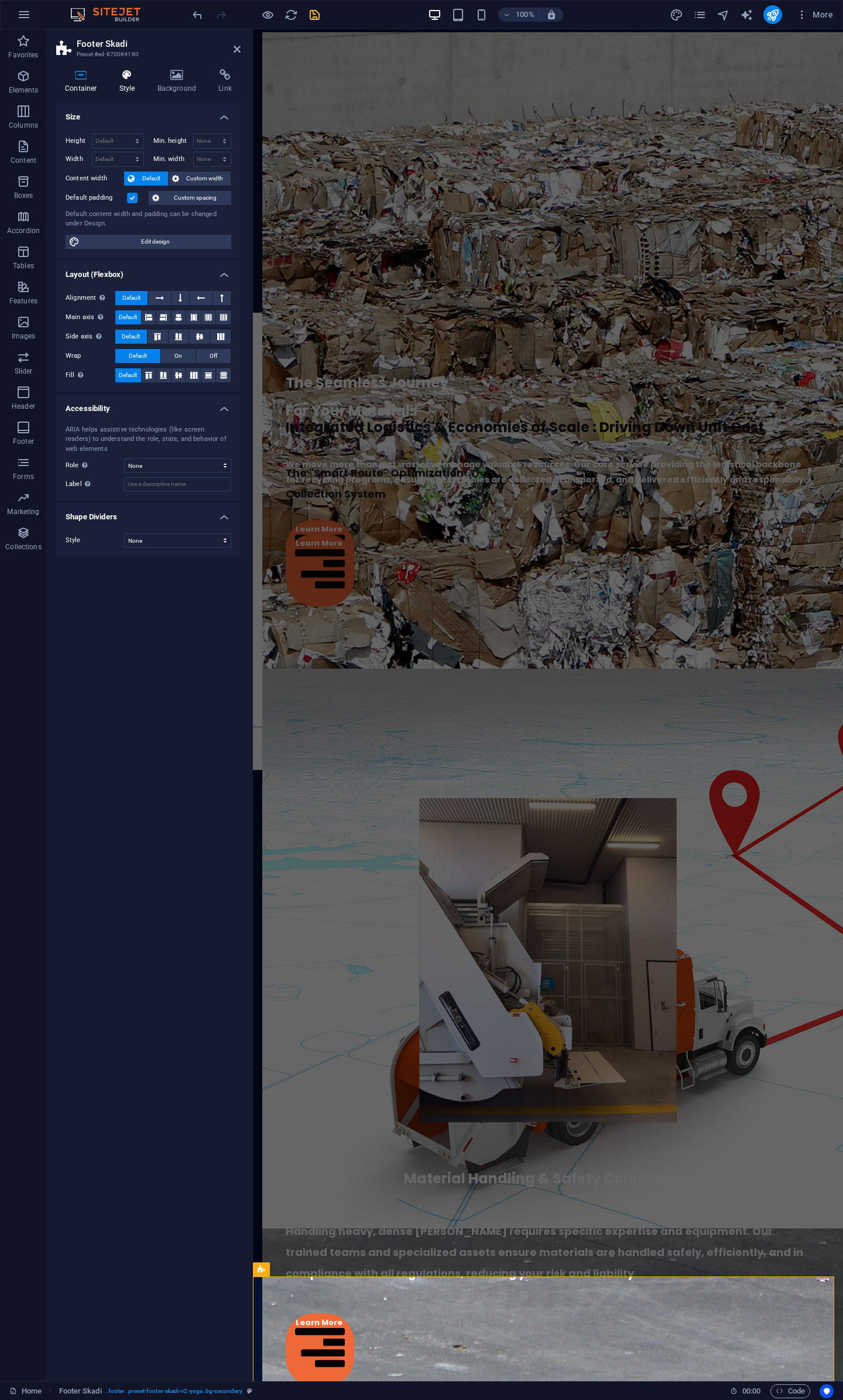
click at [127, 83] on h4 "Style" at bounding box center [129, 81] width 38 height 24
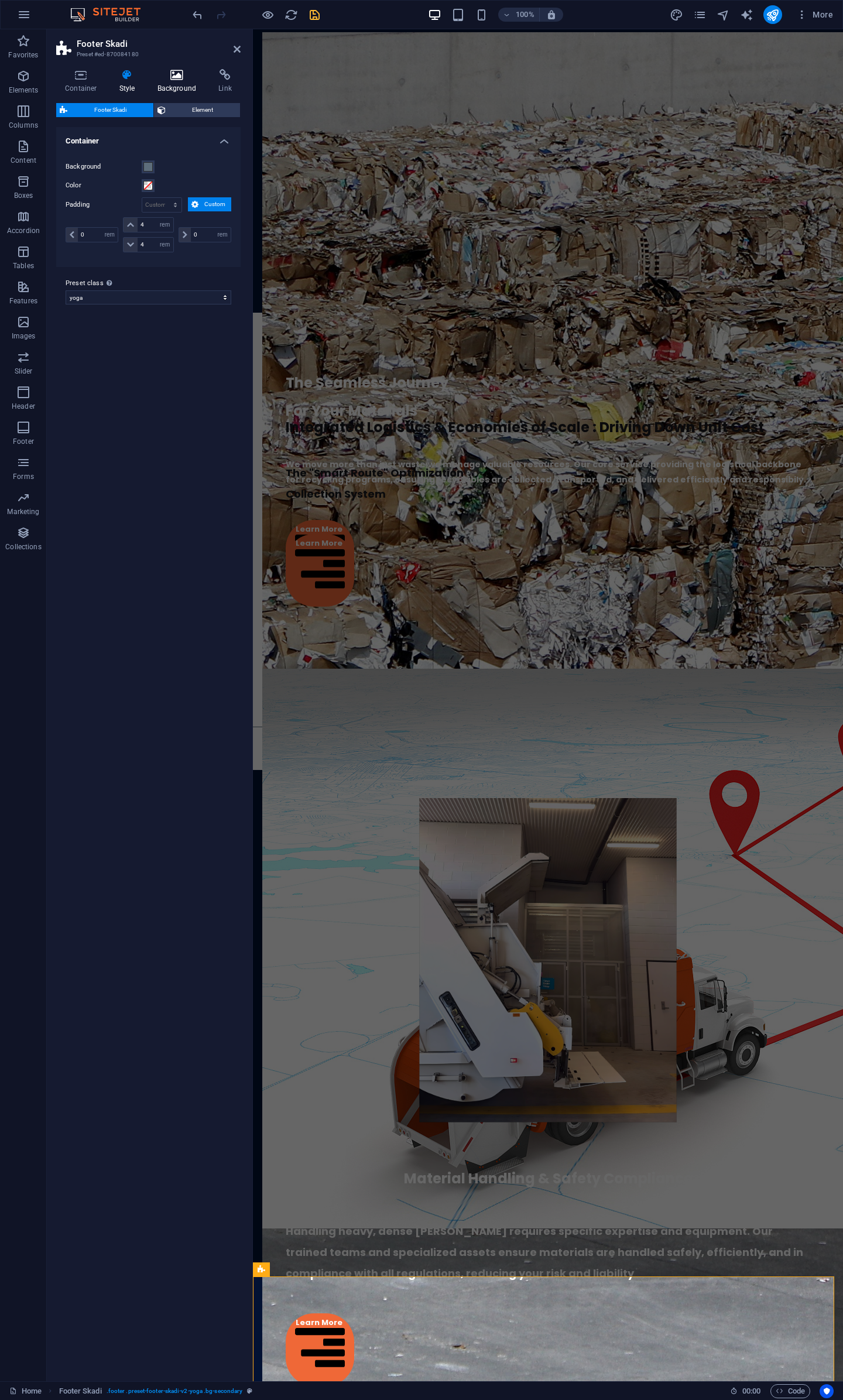
click at [162, 79] on icon at bounding box center [177, 74] width 57 height 12
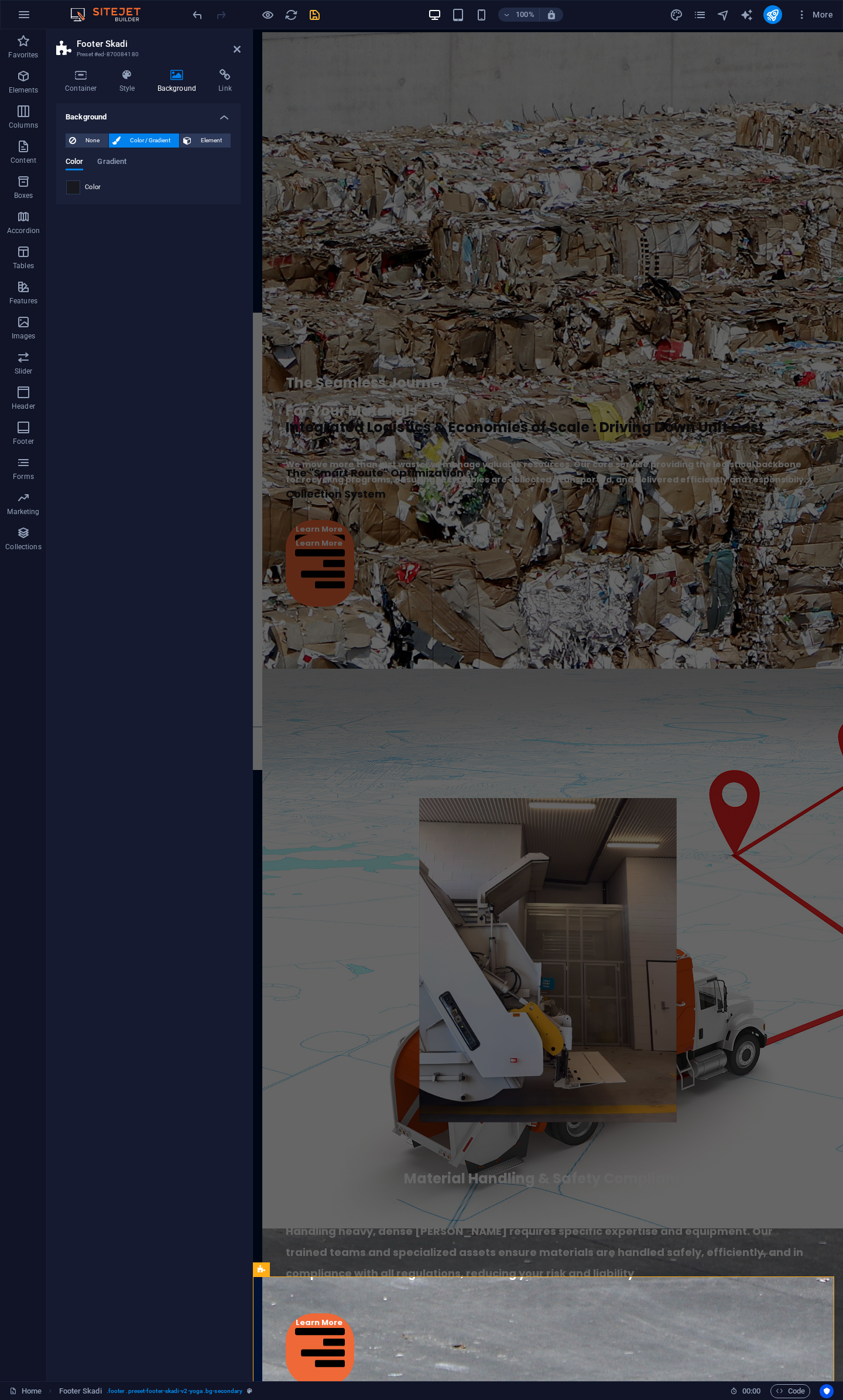
click at [67, 186] on span at bounding box center [73, 188] width 13 height 13
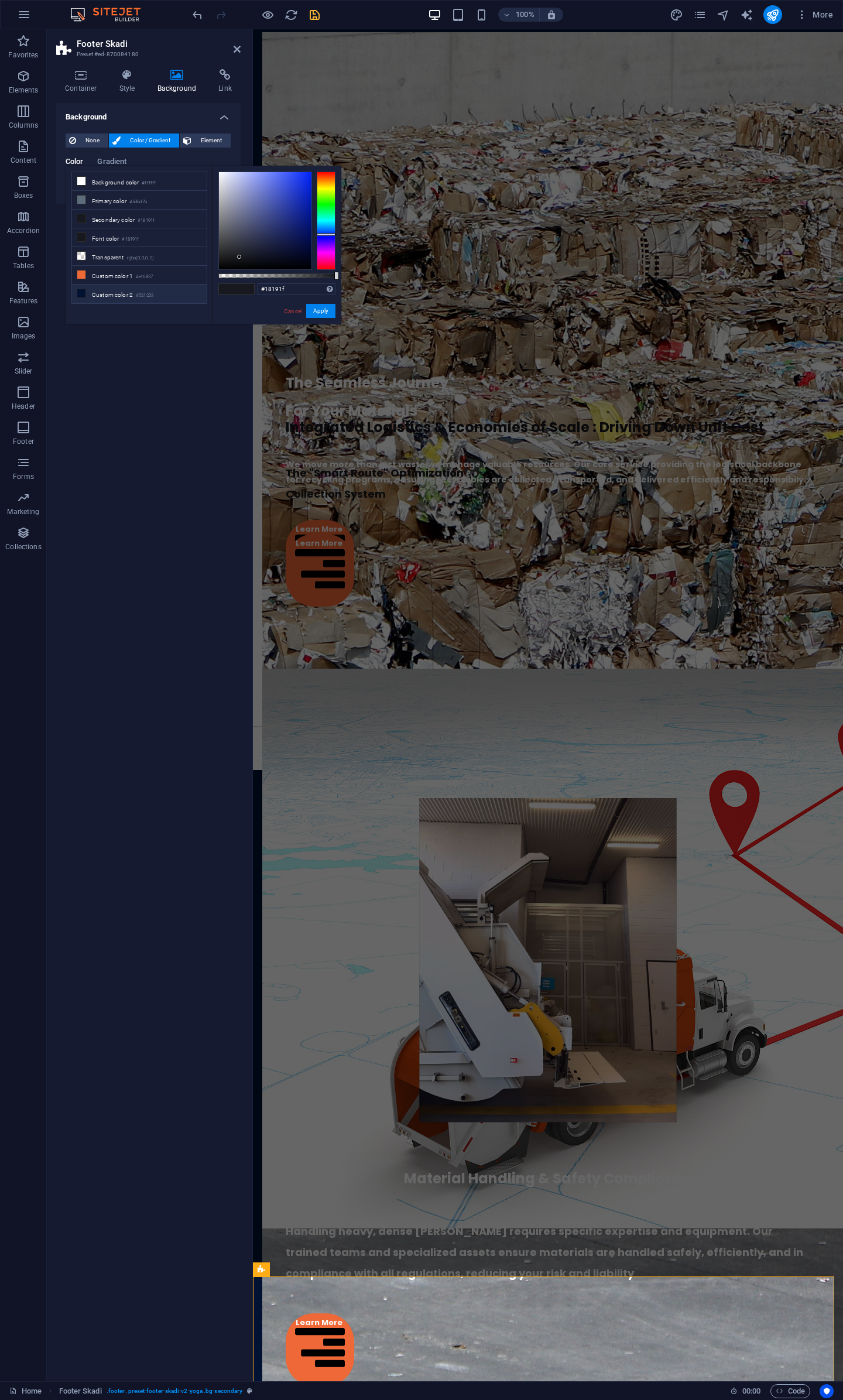
click at [105, 292] on li "Custom color 2 #021233" at bounding box center [139, 294] width 135 height 19
type input "#021233"
click at [323, 314] on button "Apply" at bounding box center [322, 310] width 30 height 14
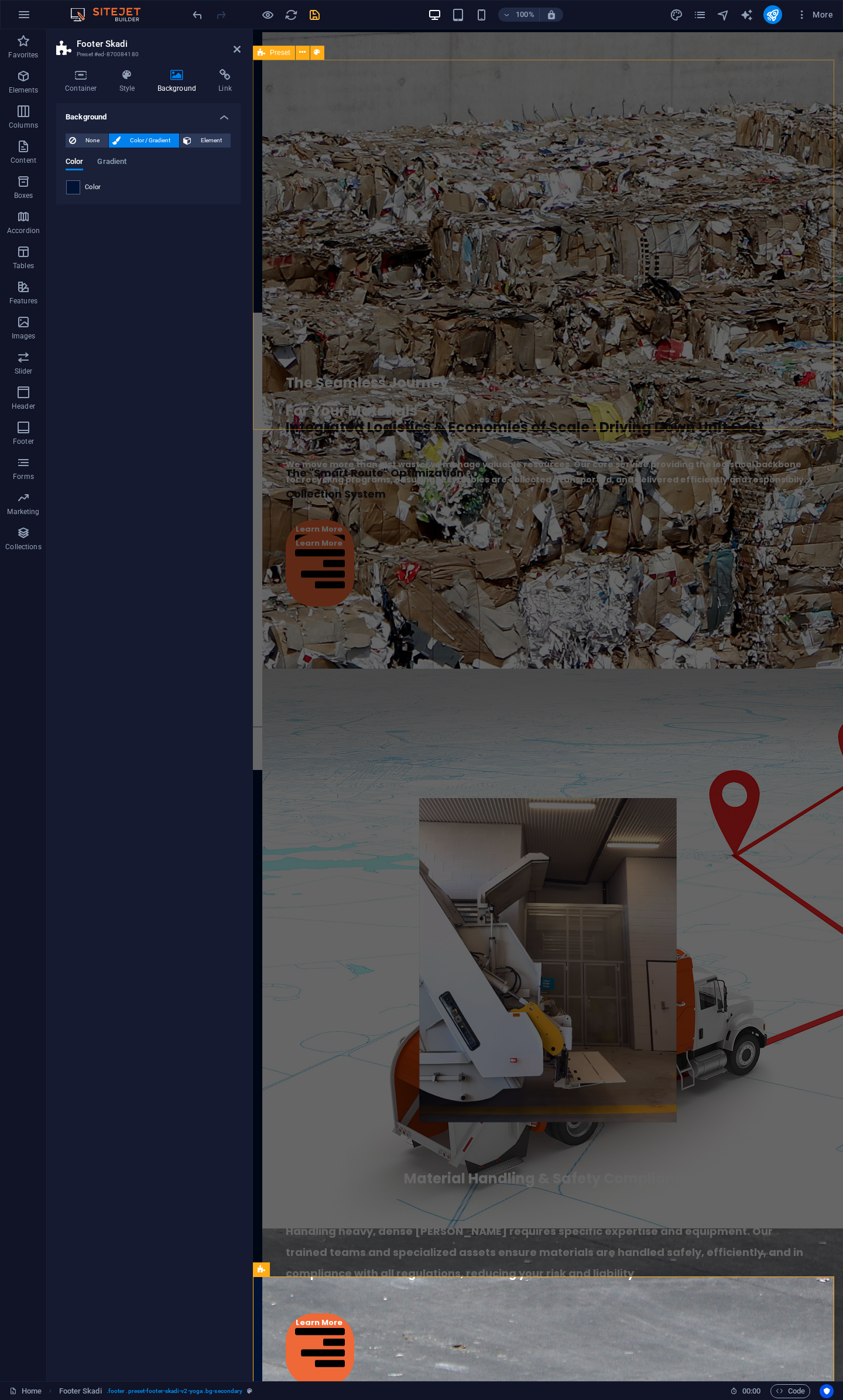
click at [594, 423] on div "Integrated Logistics & Economies of Scale : Driving Down Unit Cost The "Smart R…" at bounding box center [544, 498] width 582 height 370
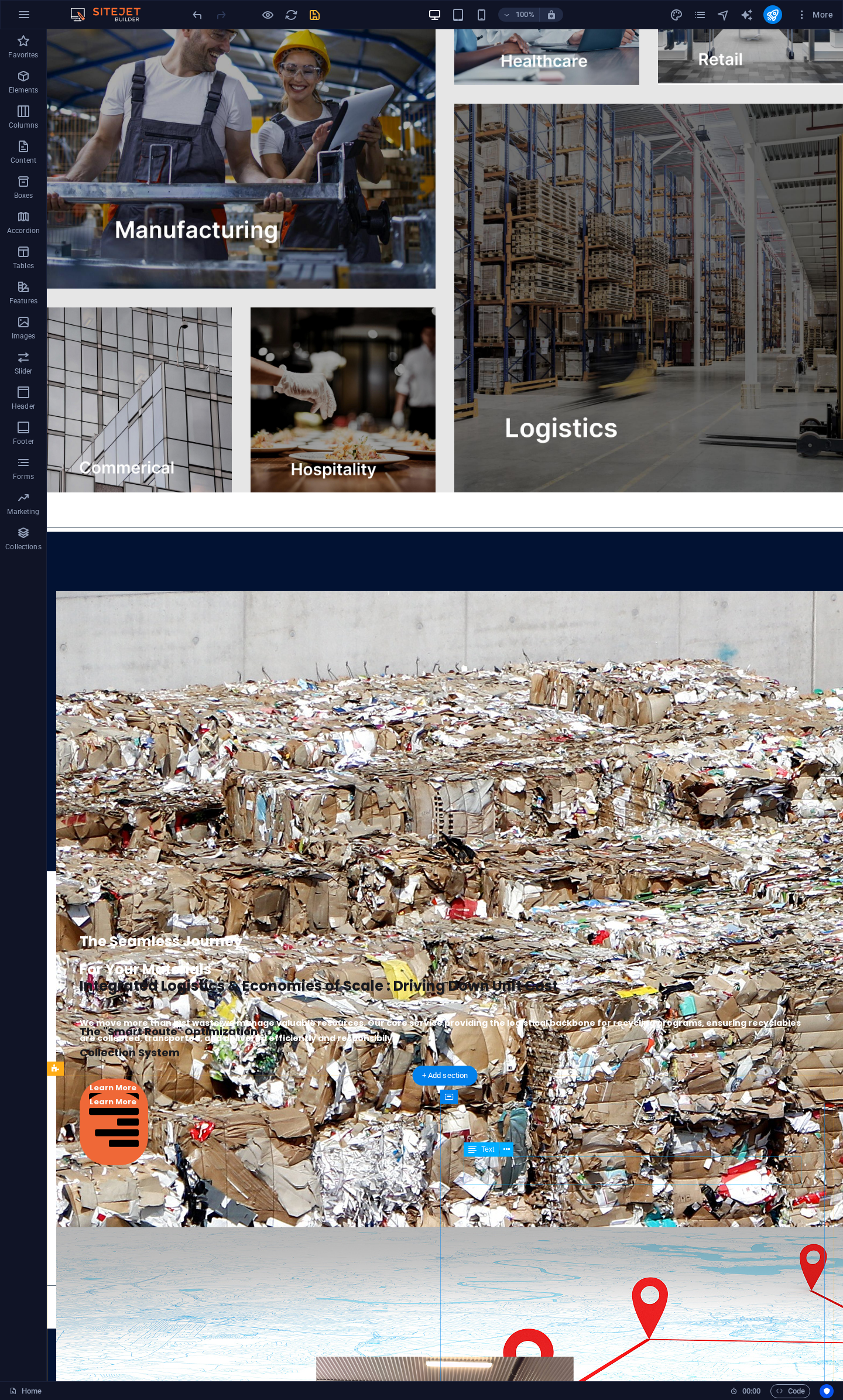
scroll to position [2842, 0]
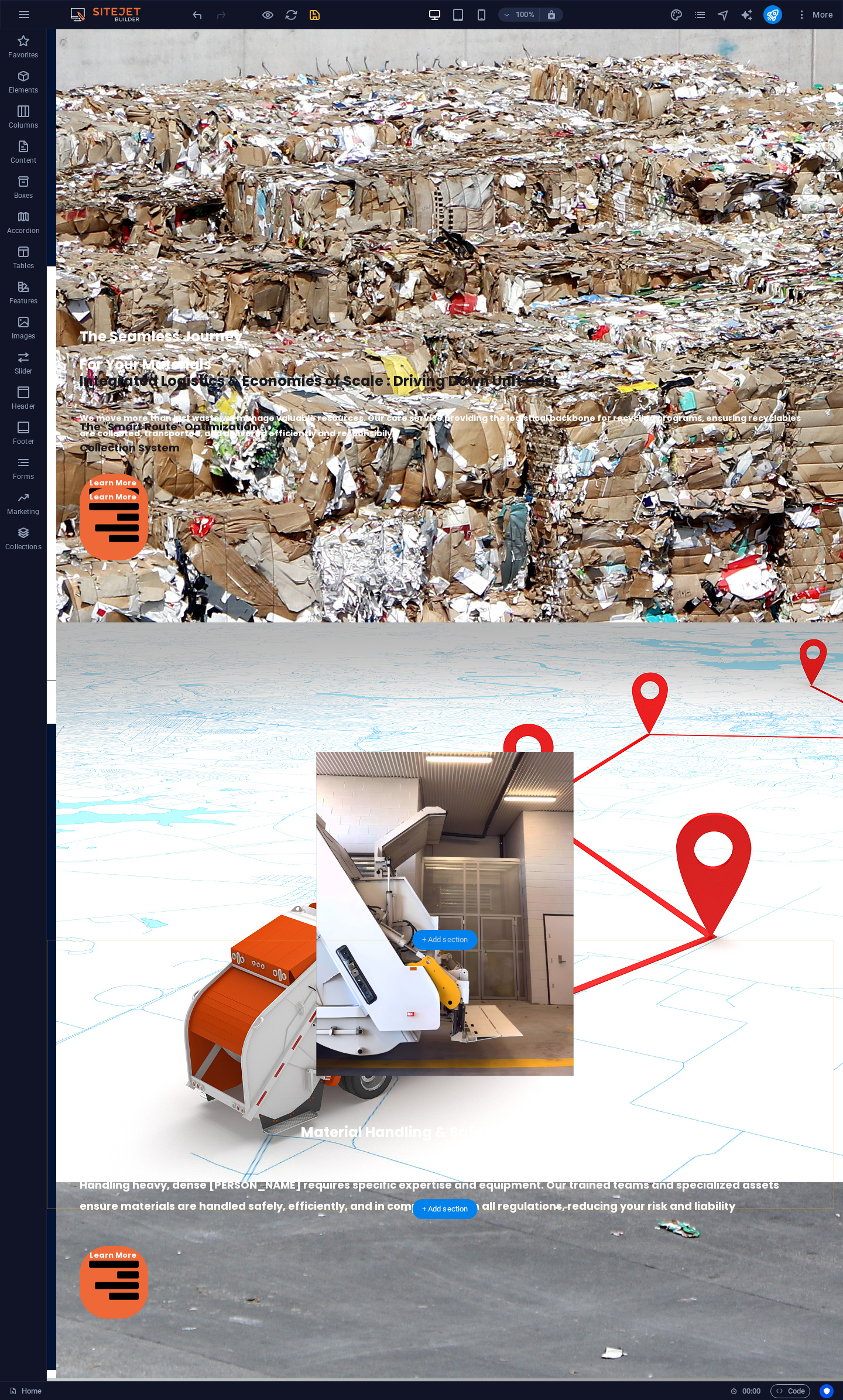
click at [455, 944] on div "+ Add section" at bounding box center [445, 939] width 65 height 20
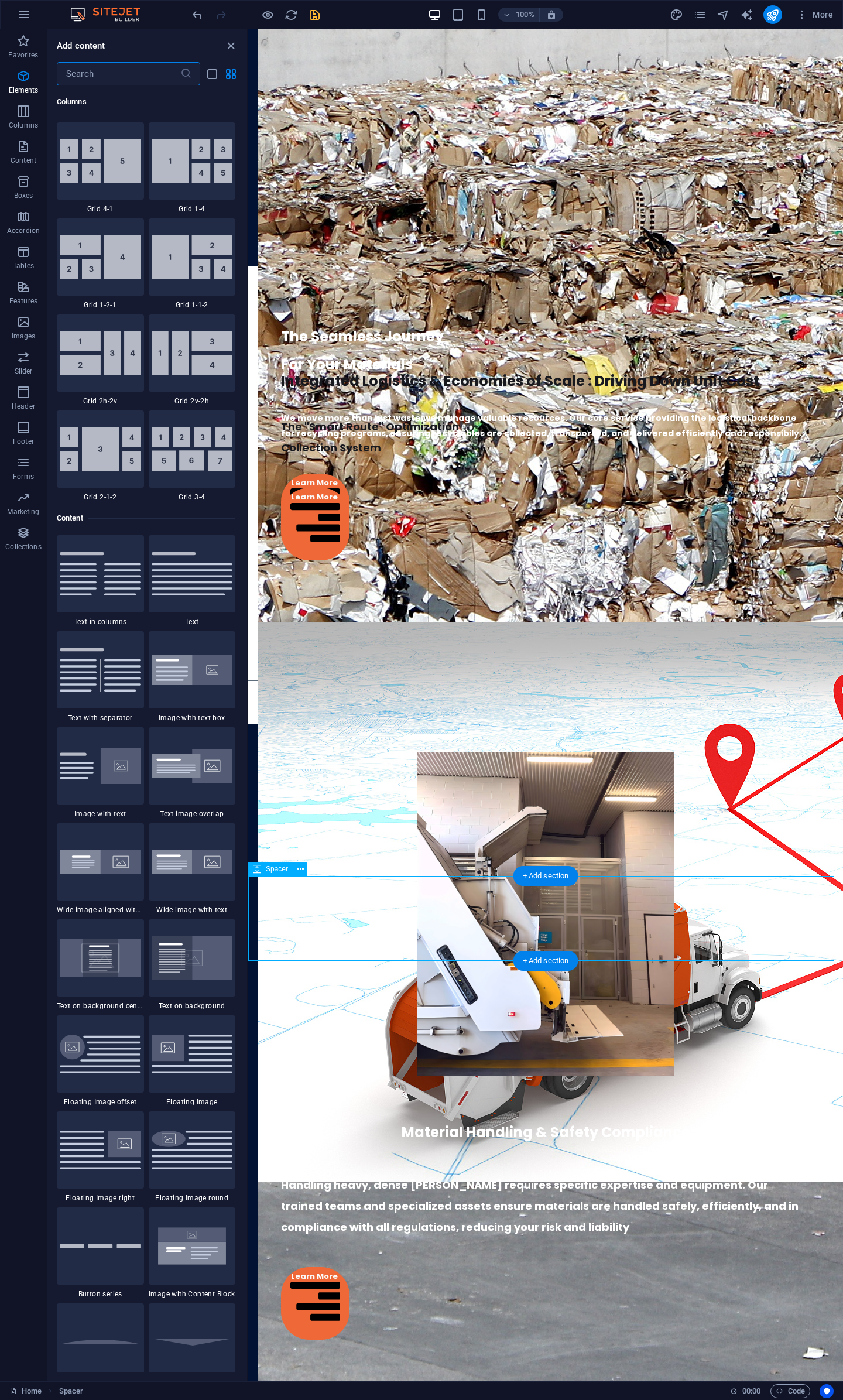
scroll to position [2048, 0]
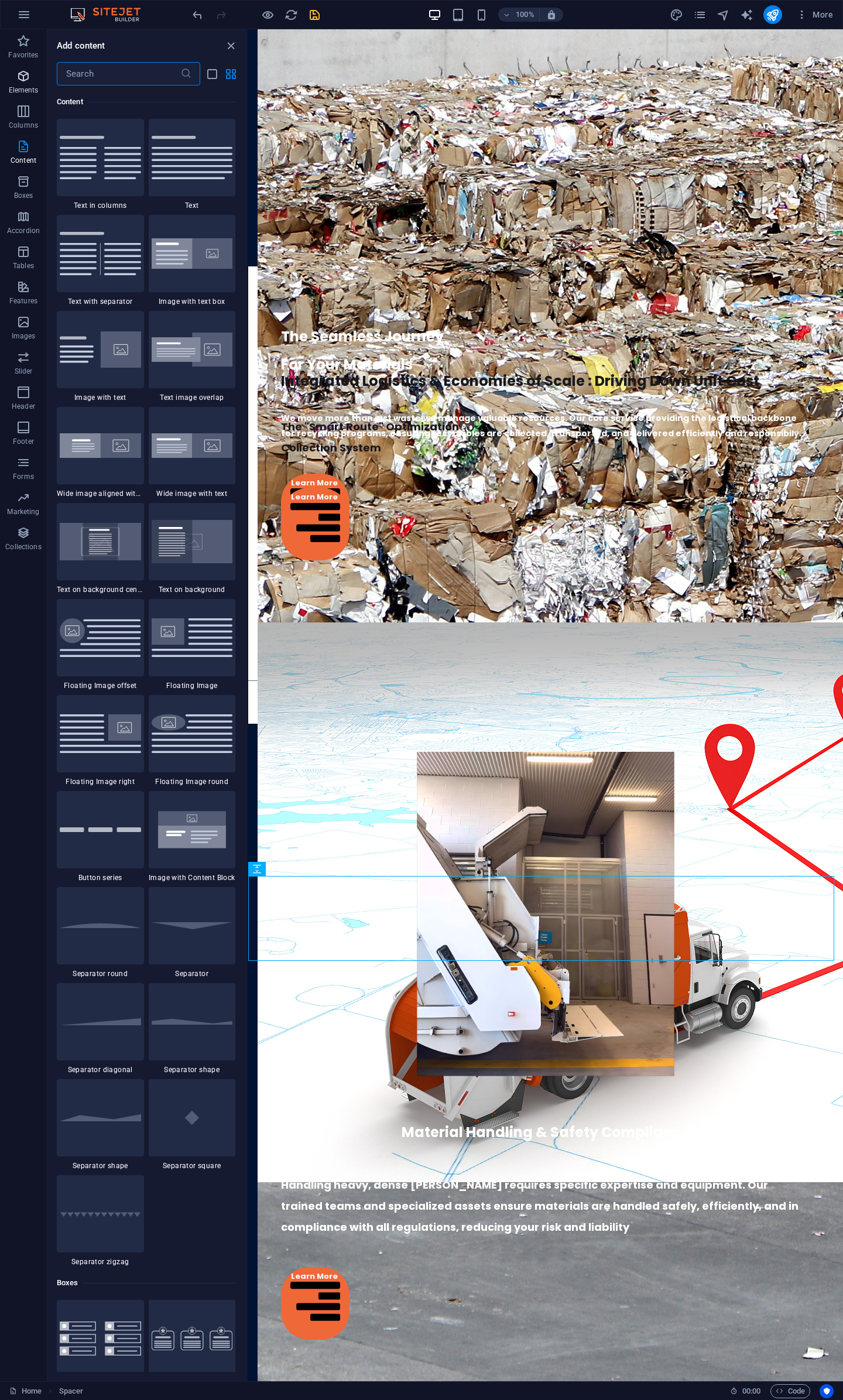
click at [33, 86] on p "Elements" at bounding box center [23, 90] width 30 height 9
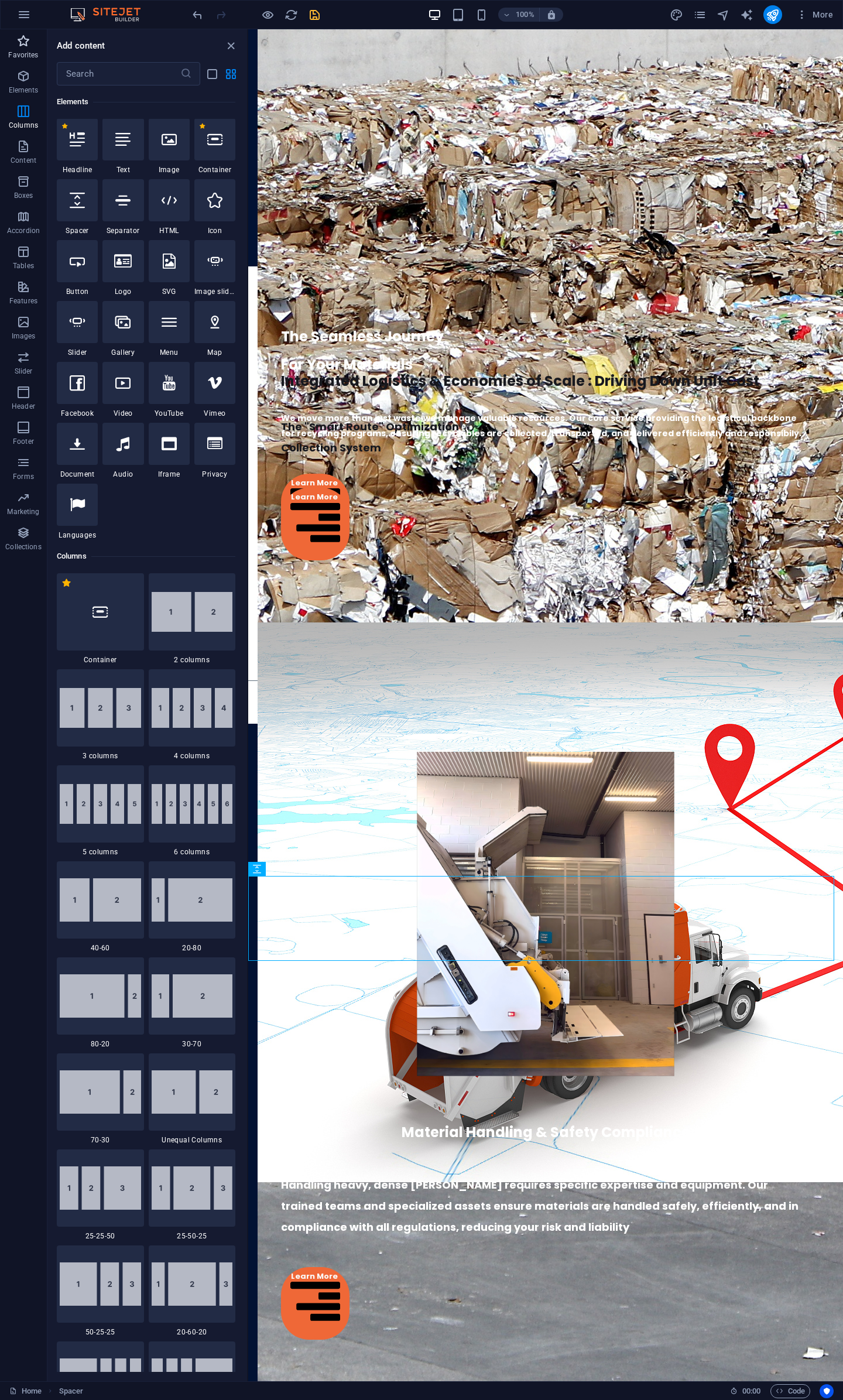
scroll to position [124, 0]
click at [126, 214] on div at bounding box center [123, 200] width 41 height 42
select select "%"
select select "px"
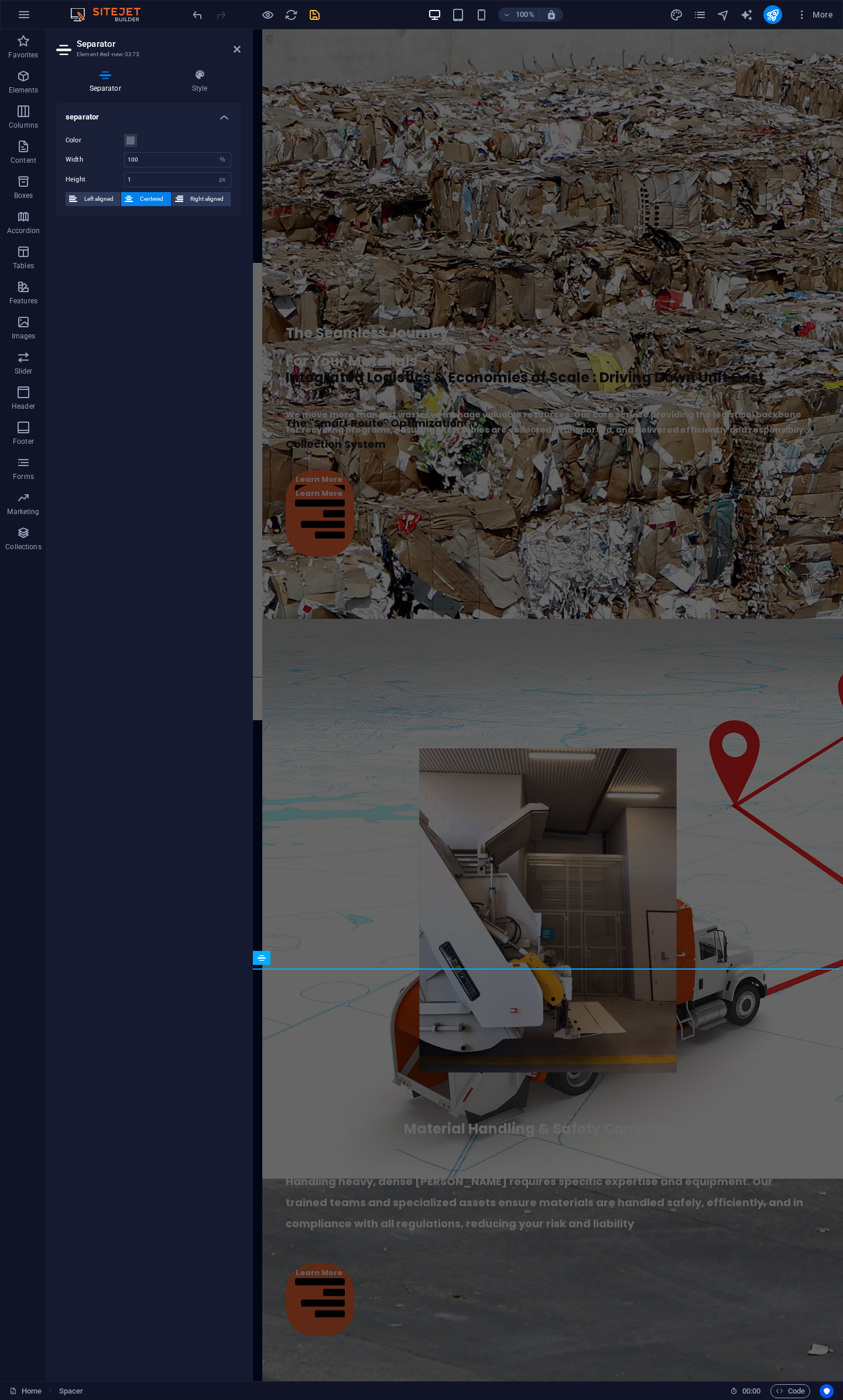
scroll to position [2688, 0]
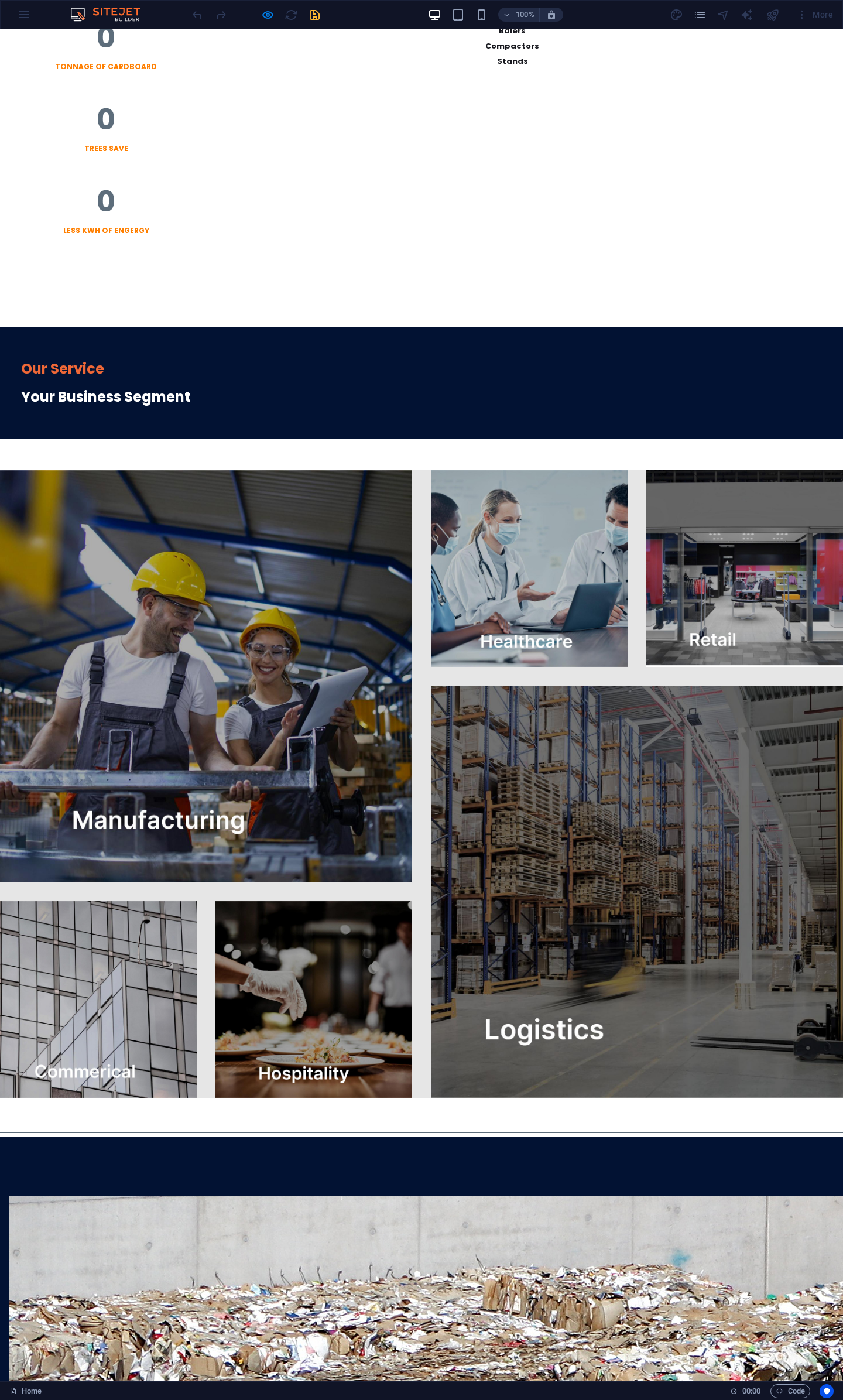
scroll to position [2272, 0]
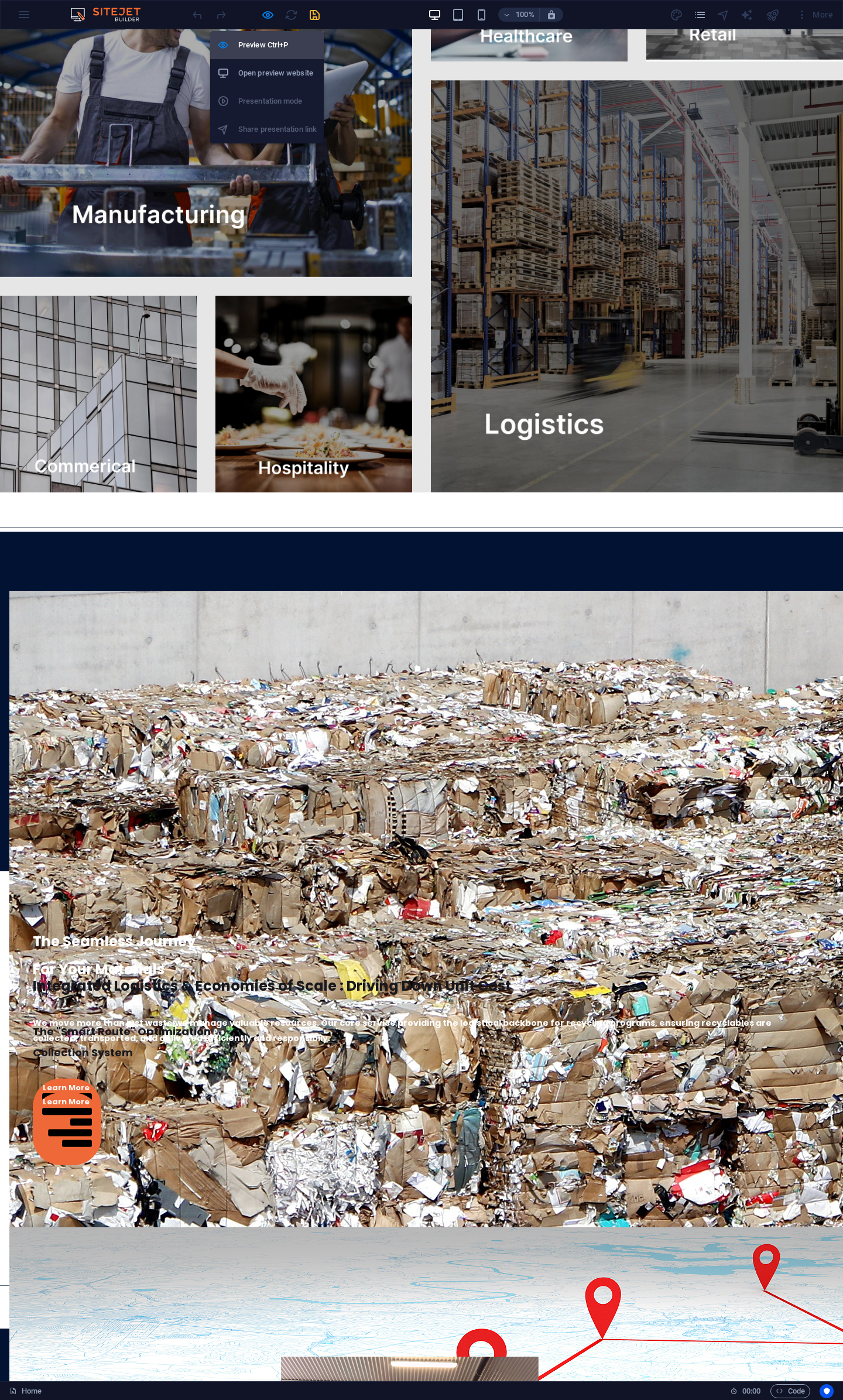
drag, startPoint x: 267, startPoint y: 13, endPoint x: 277, endPoint y: 38, distance: 26.9
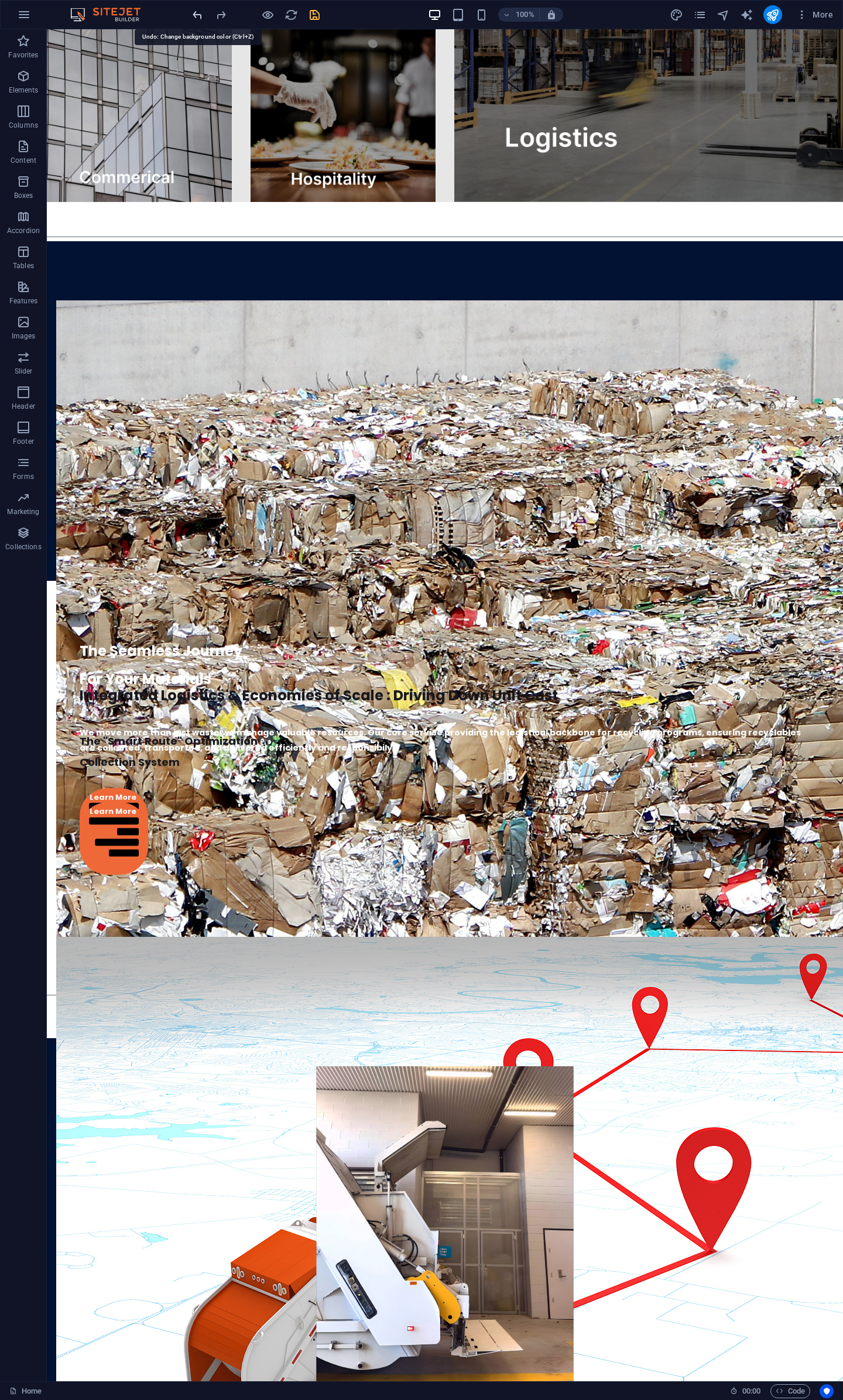
scroll to position [2842, 0]
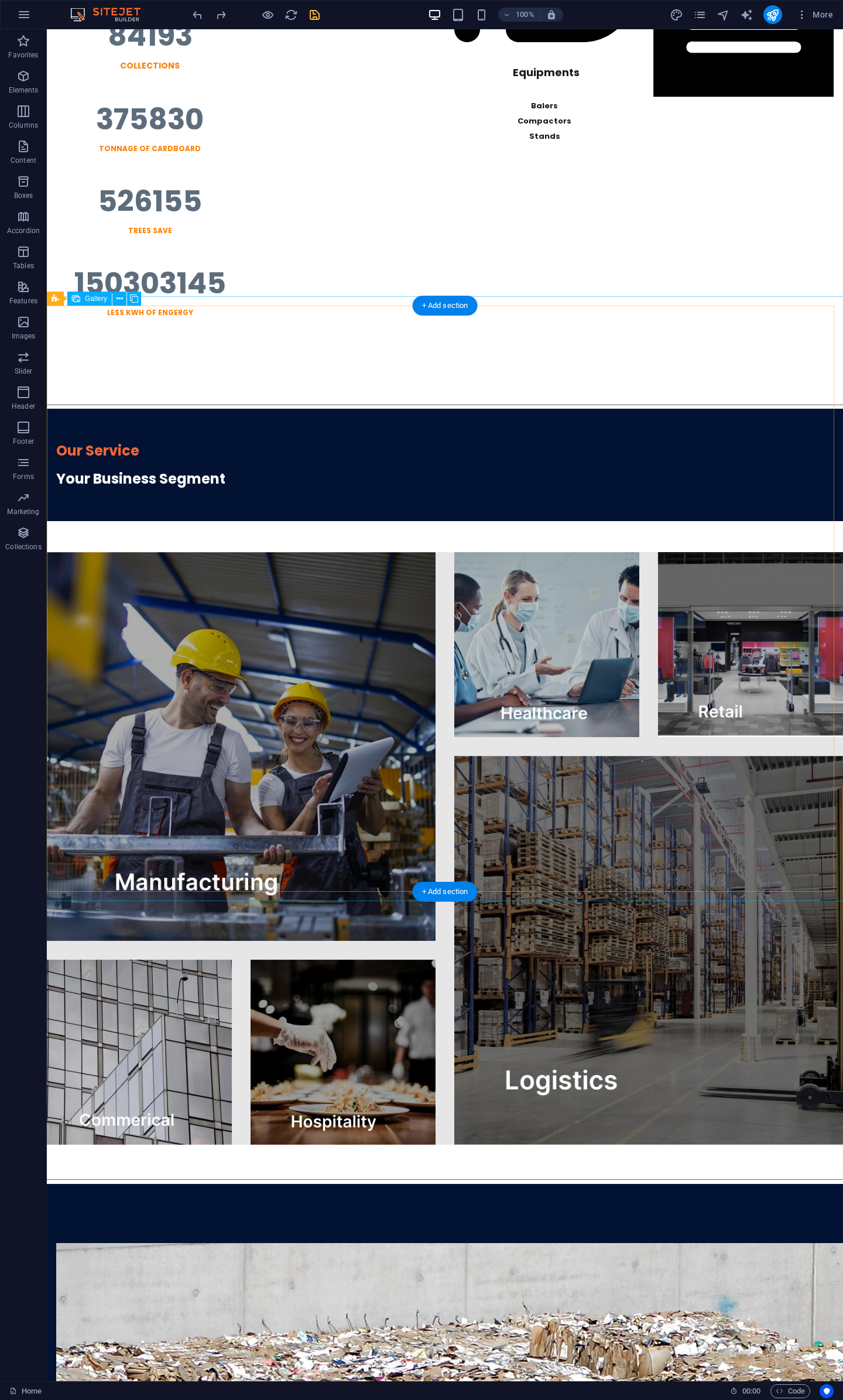
scroll to position [2191, 0]
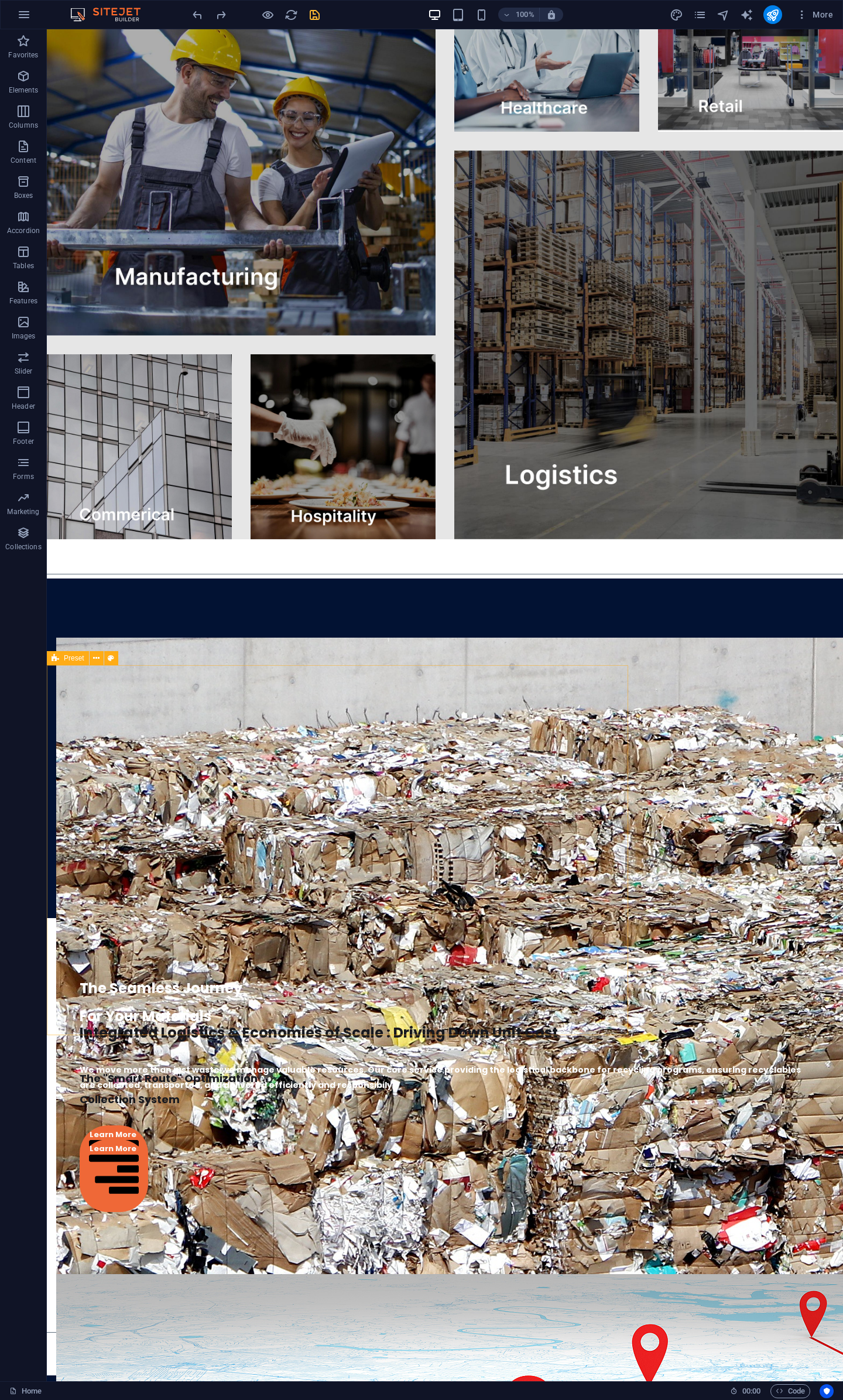
click at [73, 657] on span "Preset" at bounding box center [74, 659] width 20 height 7
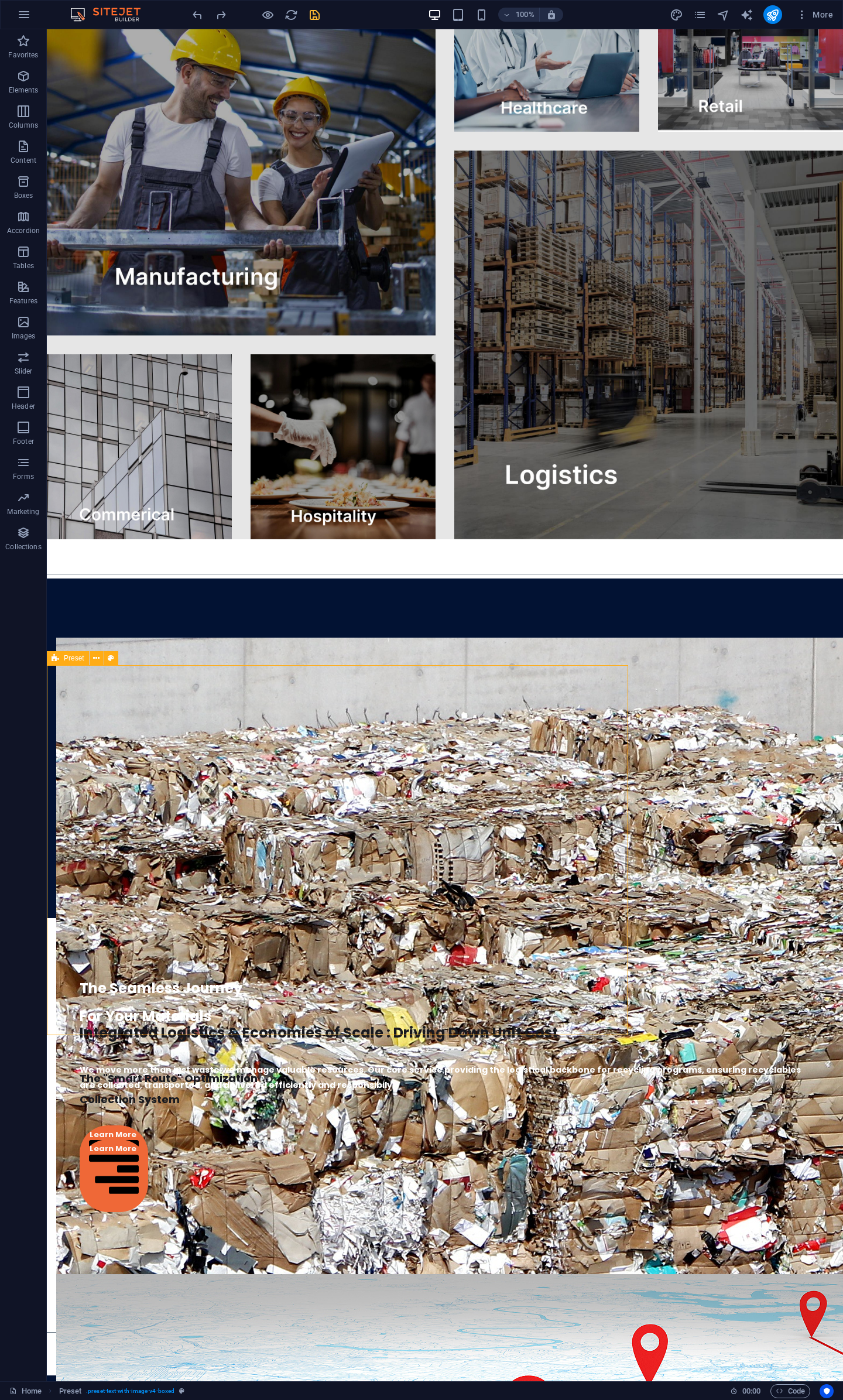
select select "px"
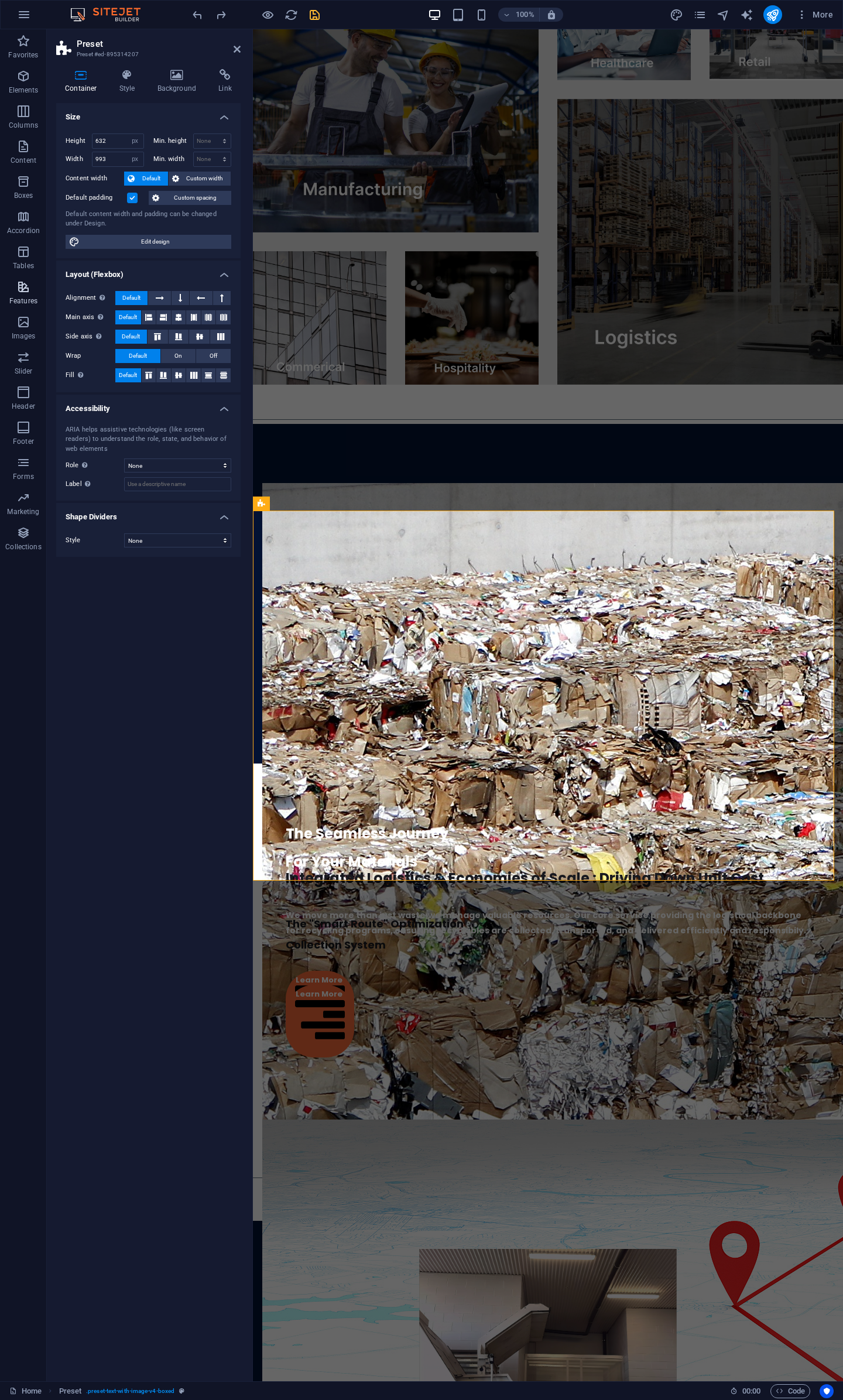
click at [28, 281] on icon "button" at bounding box center [23, 286] width 14 height 14
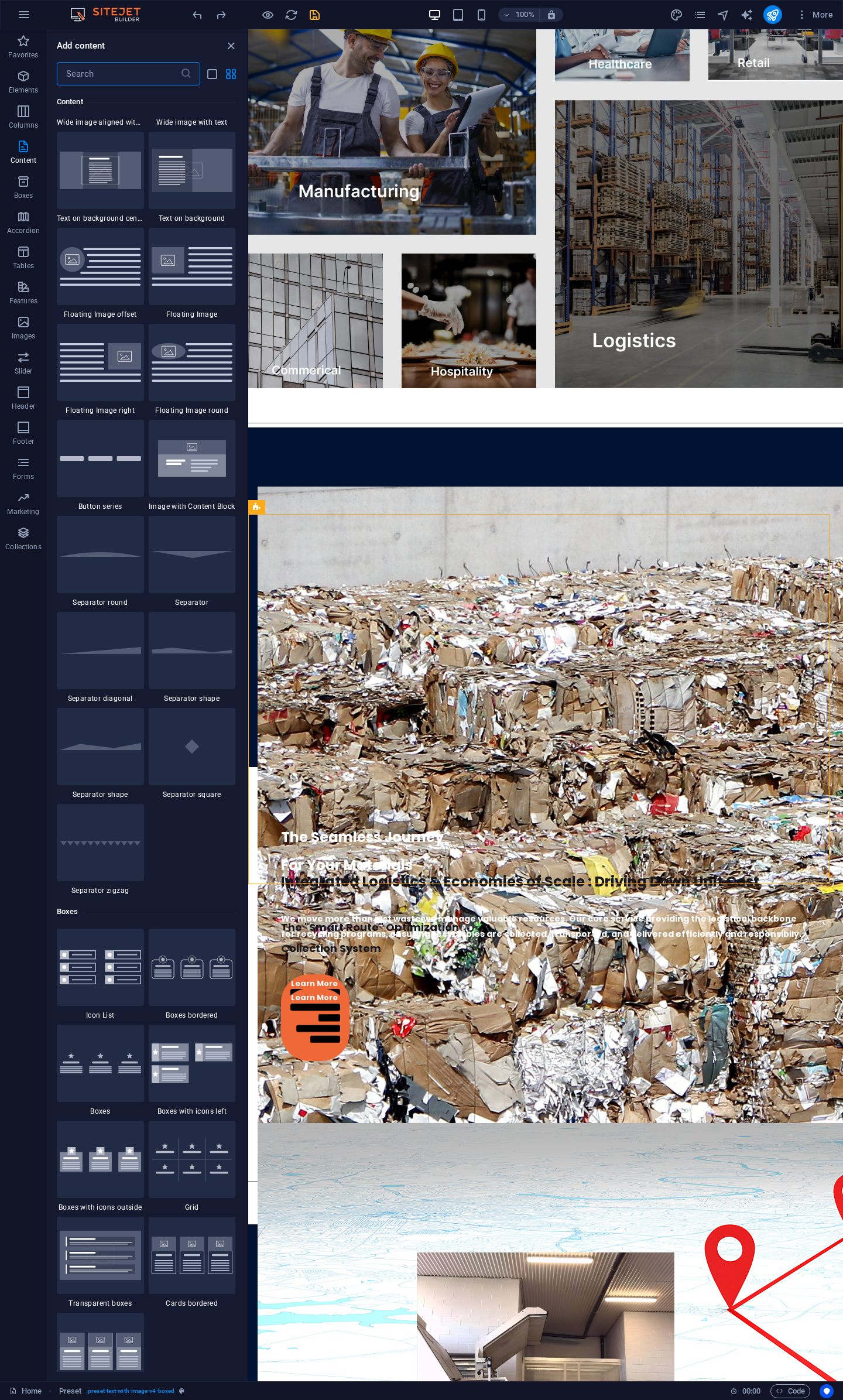
scroll to position [1815, 0]
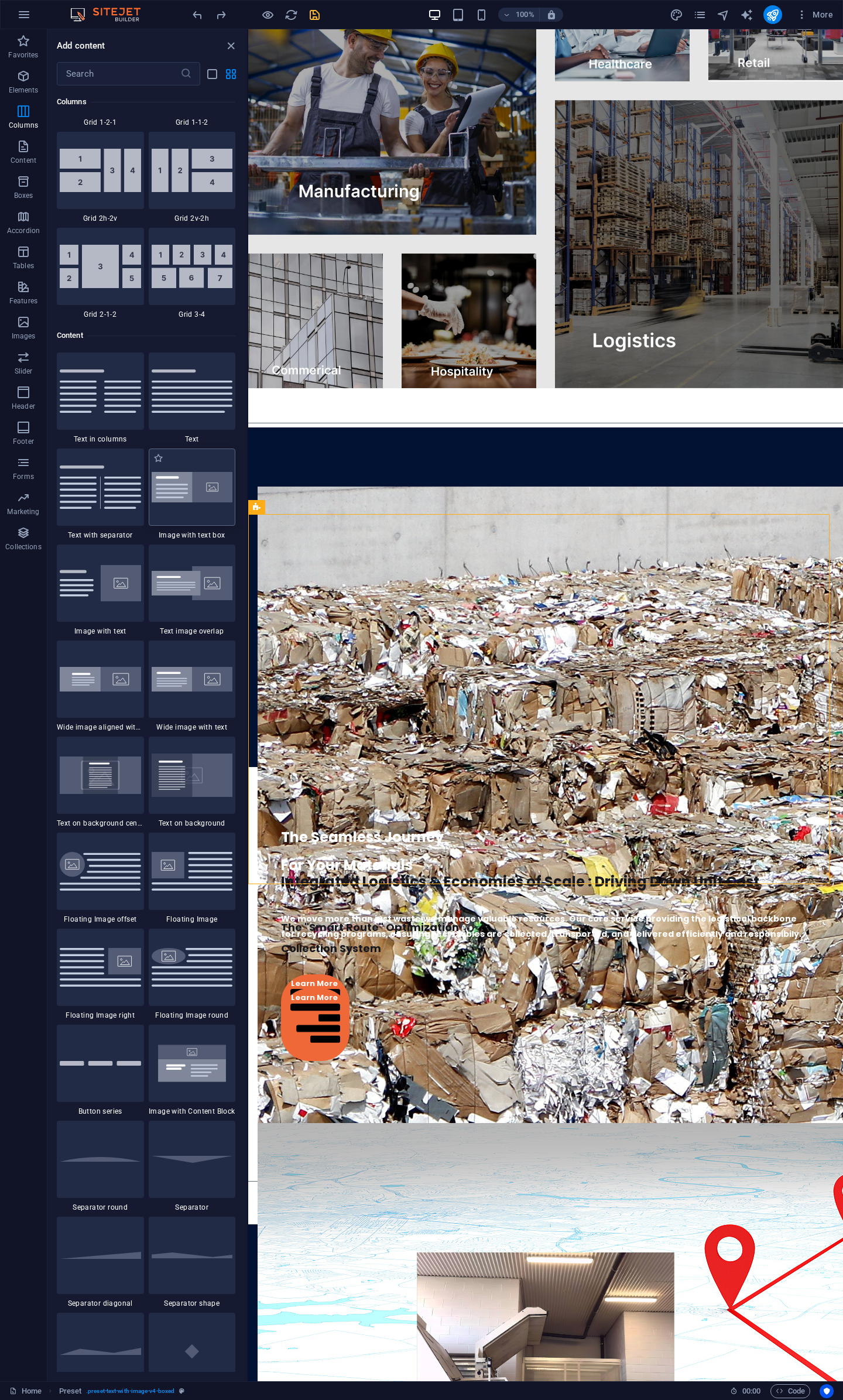
click at [206, 496] on img at bounding box center [192, 487] width 82 height 31
click at [248, 496] on div "Drag here to replace the existing content. Press “Ctrl” if you want to create a…" at bounding box center [546, 705] width 595 height 1352
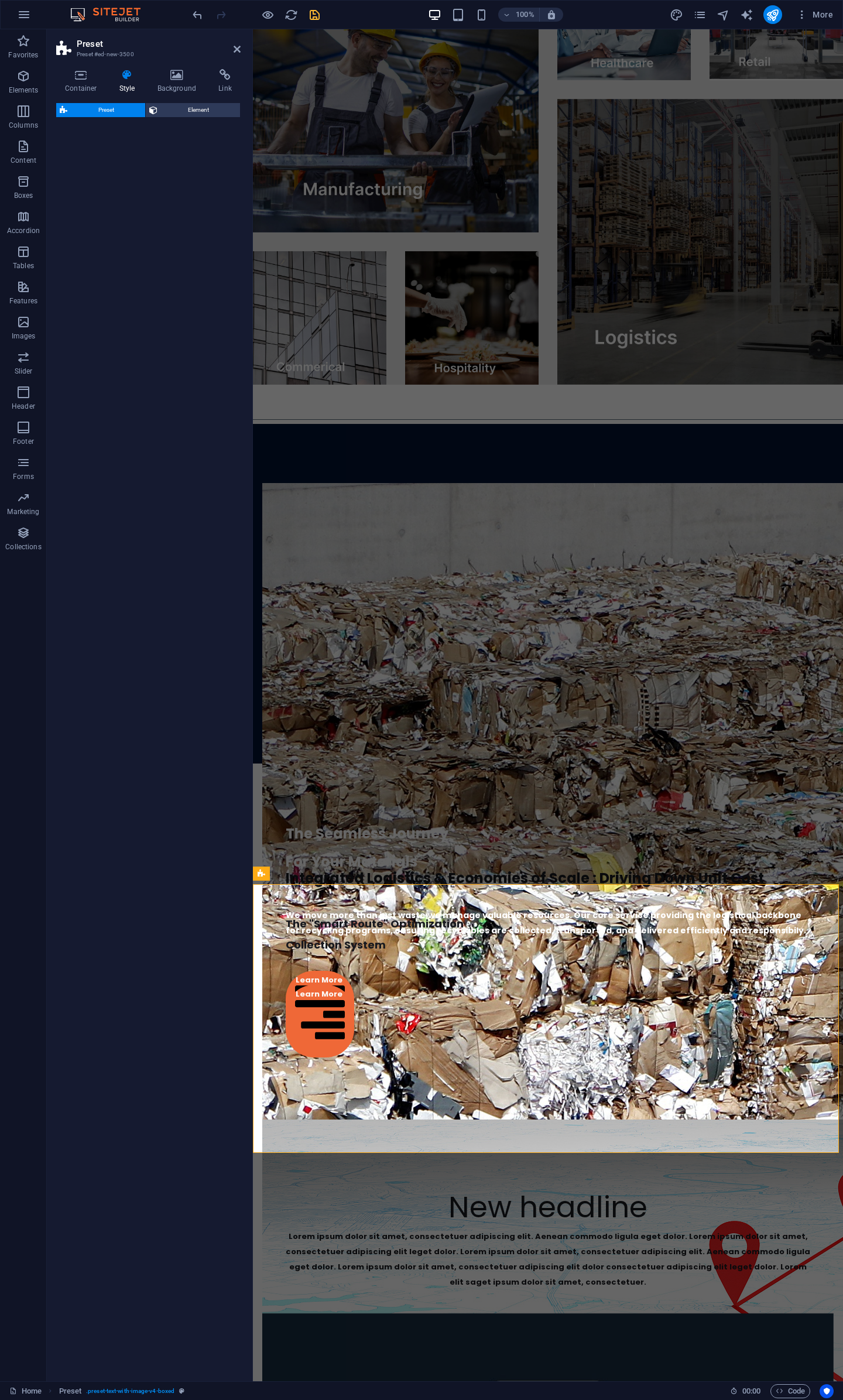
select select "rem"
select select "px"
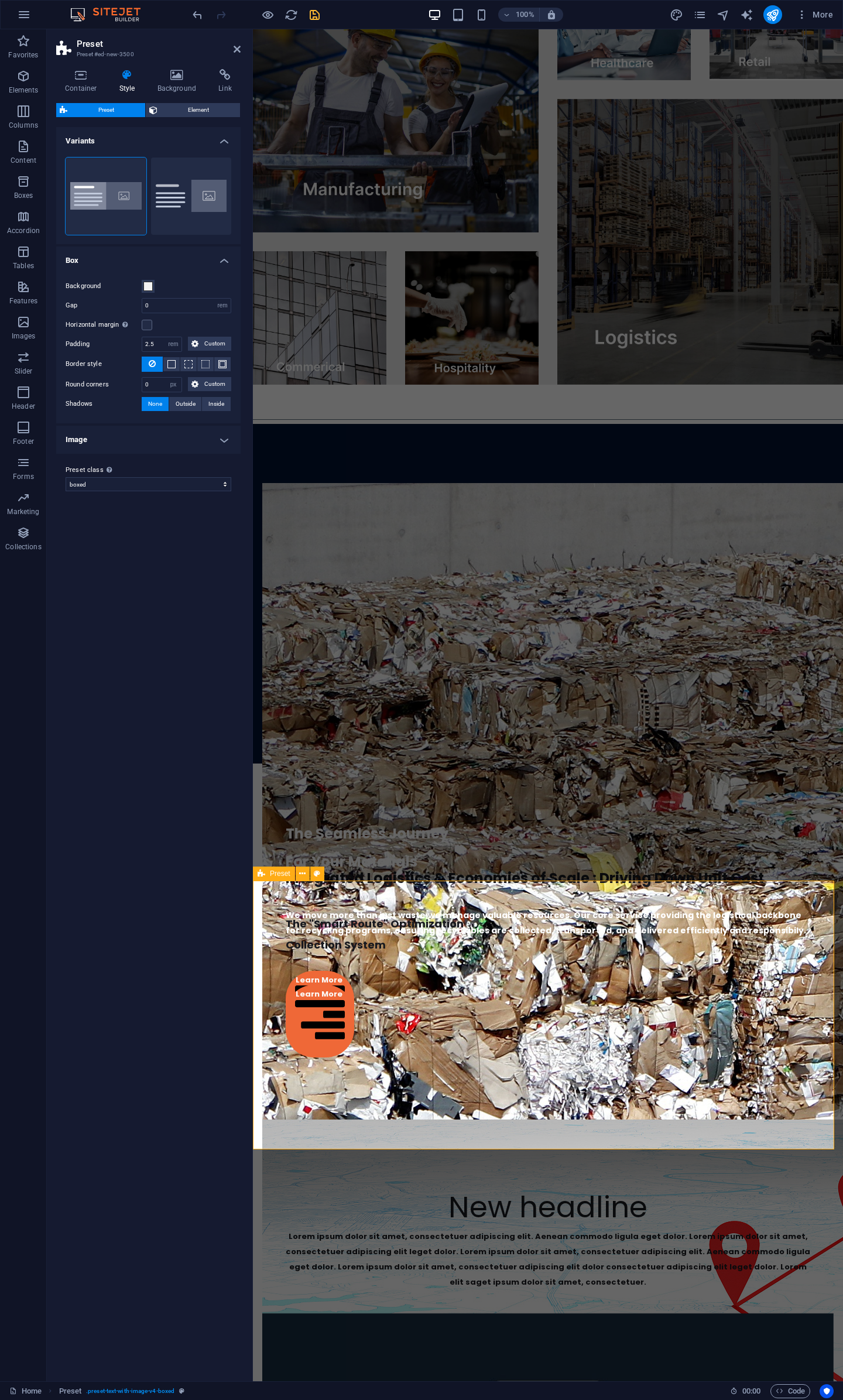
click at [653, 1313] on figure at bounding box center [547, 1419] width 572 height 213
click at [560, 1313] on figure at bounding box center [547, 1419] width 572 height 213
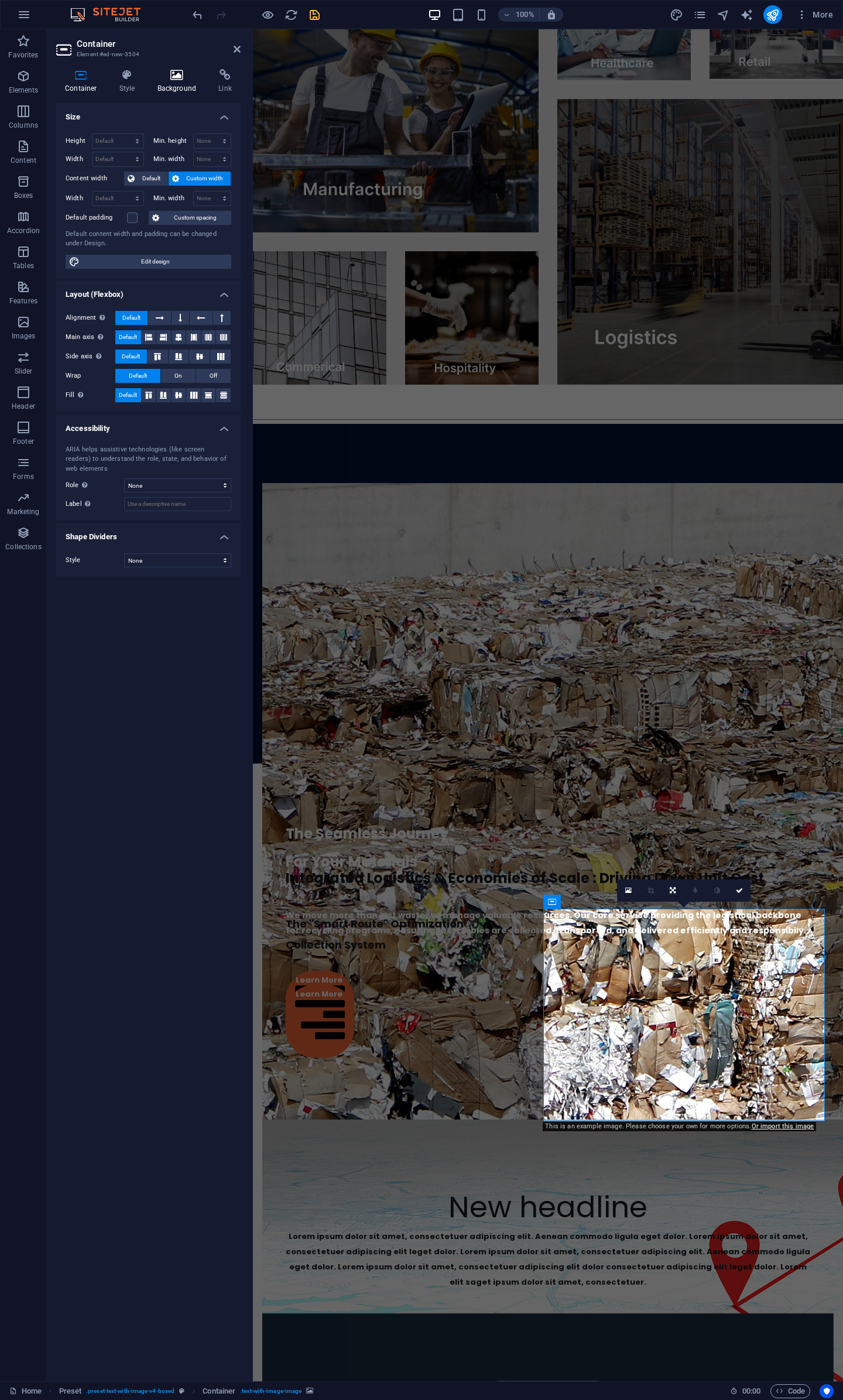
click at [178, 79] on icon at bounding box center [177, 74] width 57 height 12
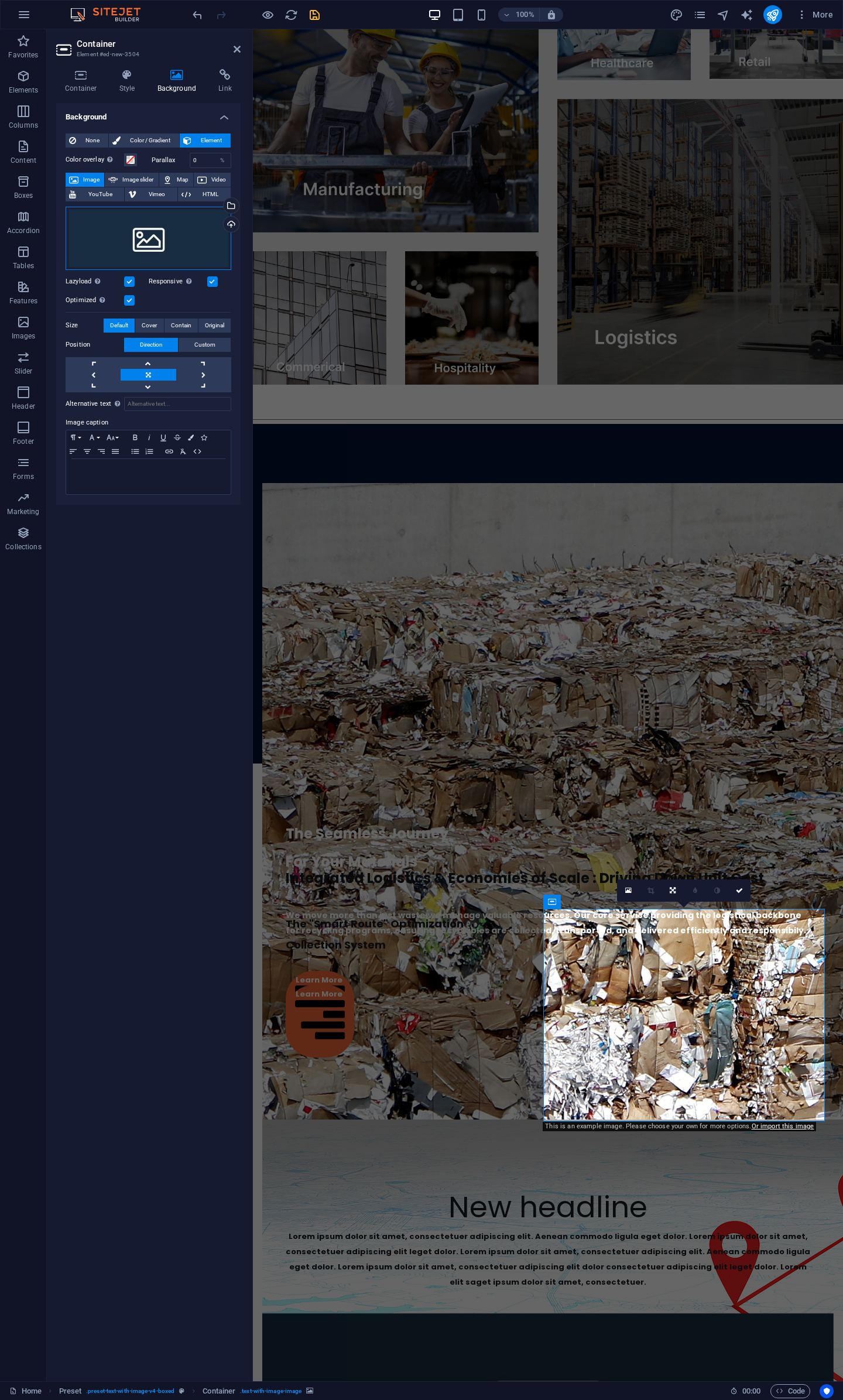
click at [167, 233] on div "Drag files here, click to choose files or select files from Files or our free s…" at bounding box center [149, 238] width 165 height 63
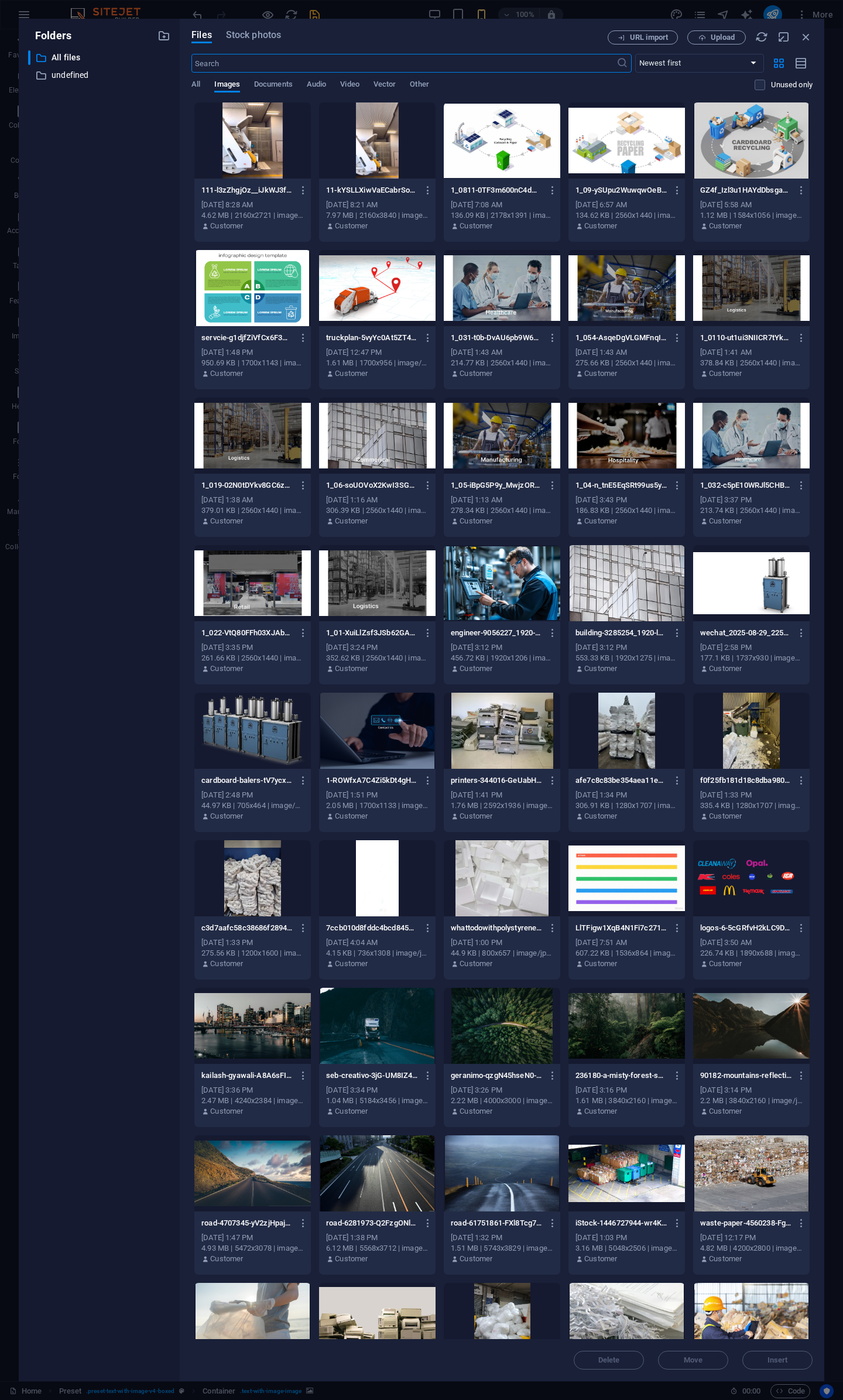
click at [404, 308] on div at bounding box center [376, 288] width 116 height 76
click at [772, 1354] on button "Insert" at bounding box center [778, 1360] width 71 height 19
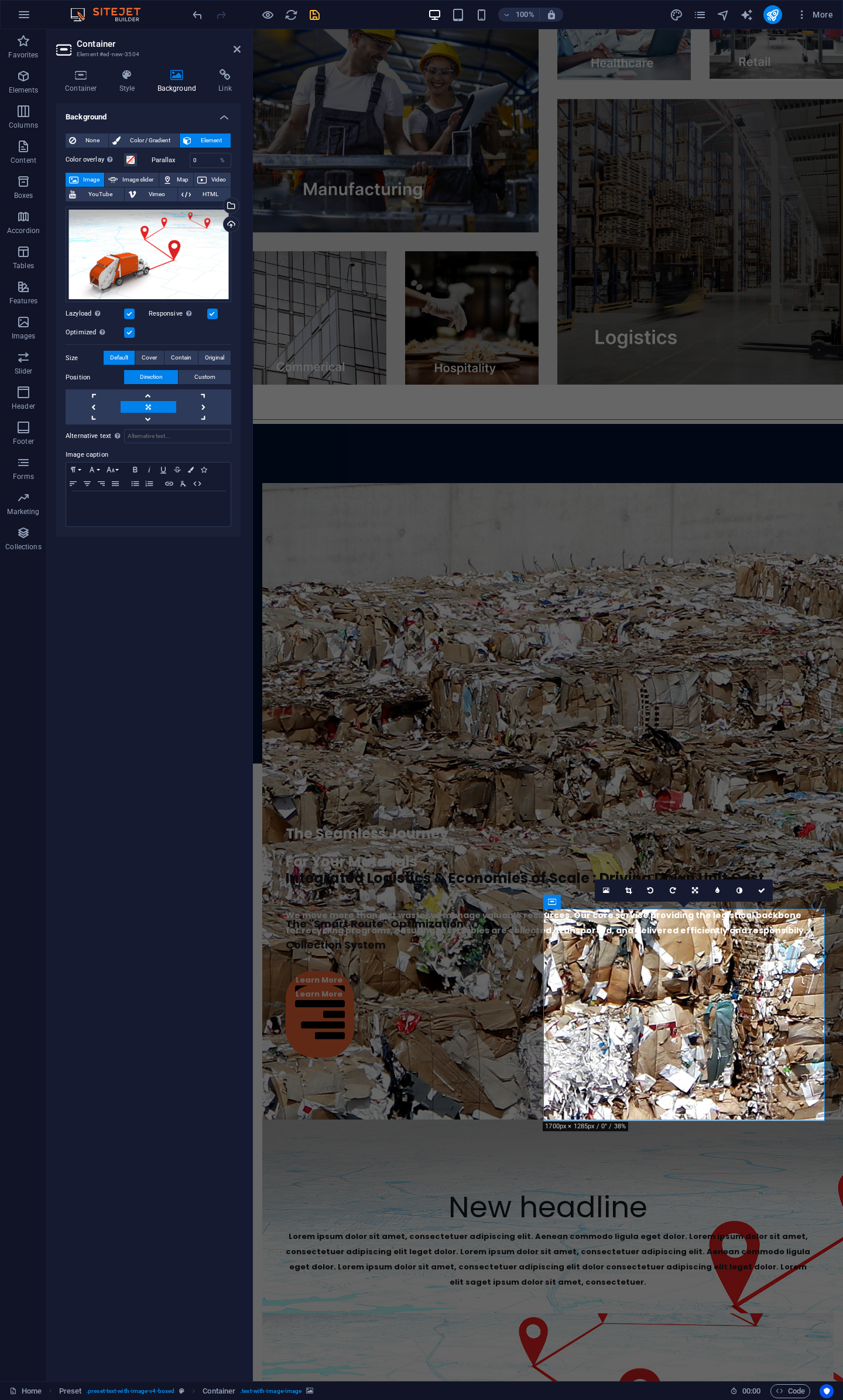
click at [132, 334] on label at bounding box center [129, 332] width 10 height 10
click at [0, 0] on input "Optimized Images are compressed to improve page speed." at bounding box center [0, 0] width 0 height 0
click at [737, 893] on icon at bounding box center [740, 891] width 7 height 7
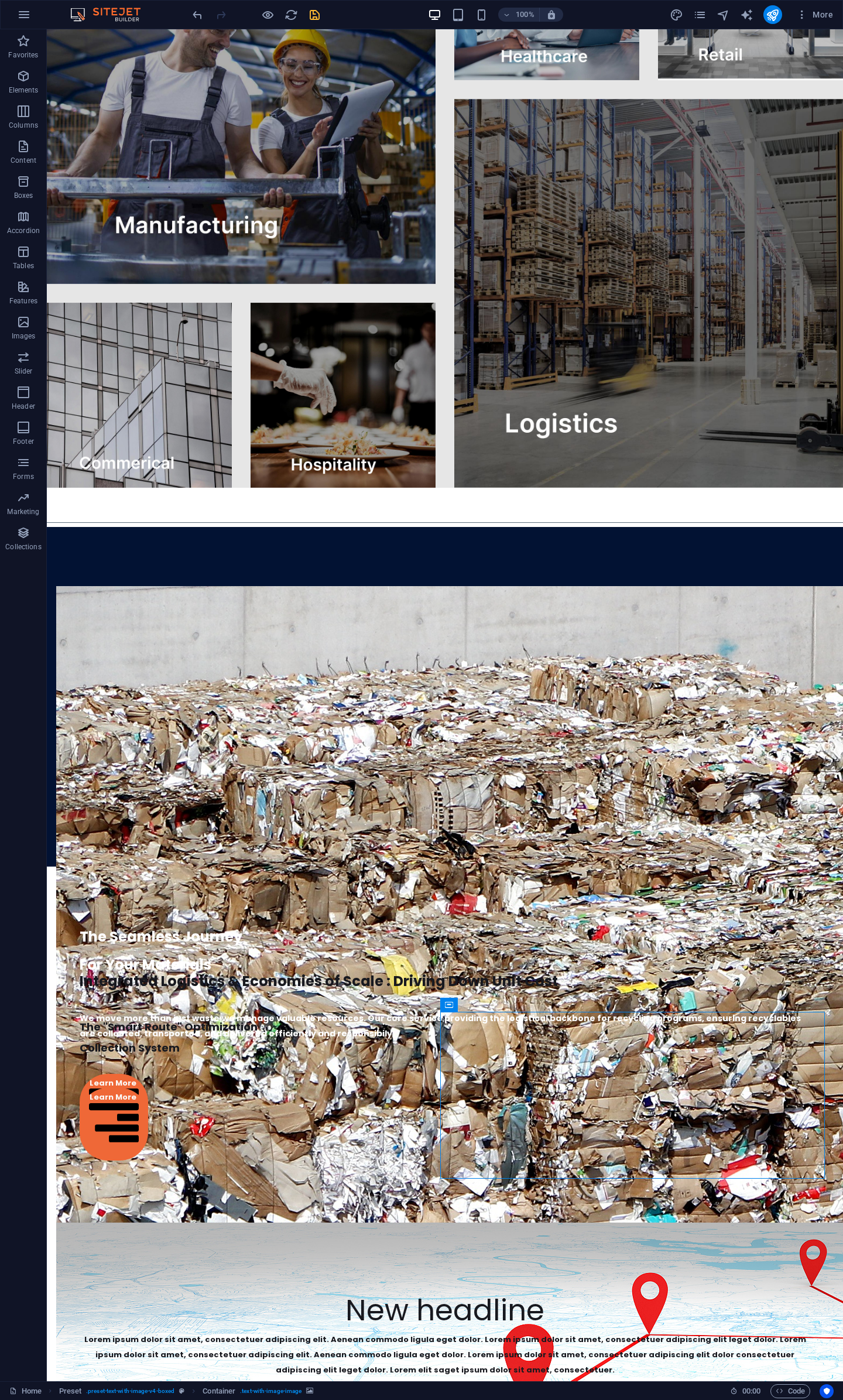
click at [771, 866] on div "Home Our Services 3PL Colletions Equipment Consulting About Us Get In Touch You…" at bounding box center [444, 389] width 797 height 5204
click at [462, 1002] on span "Container" at bounding box center [473, 1005] width 31 height 7
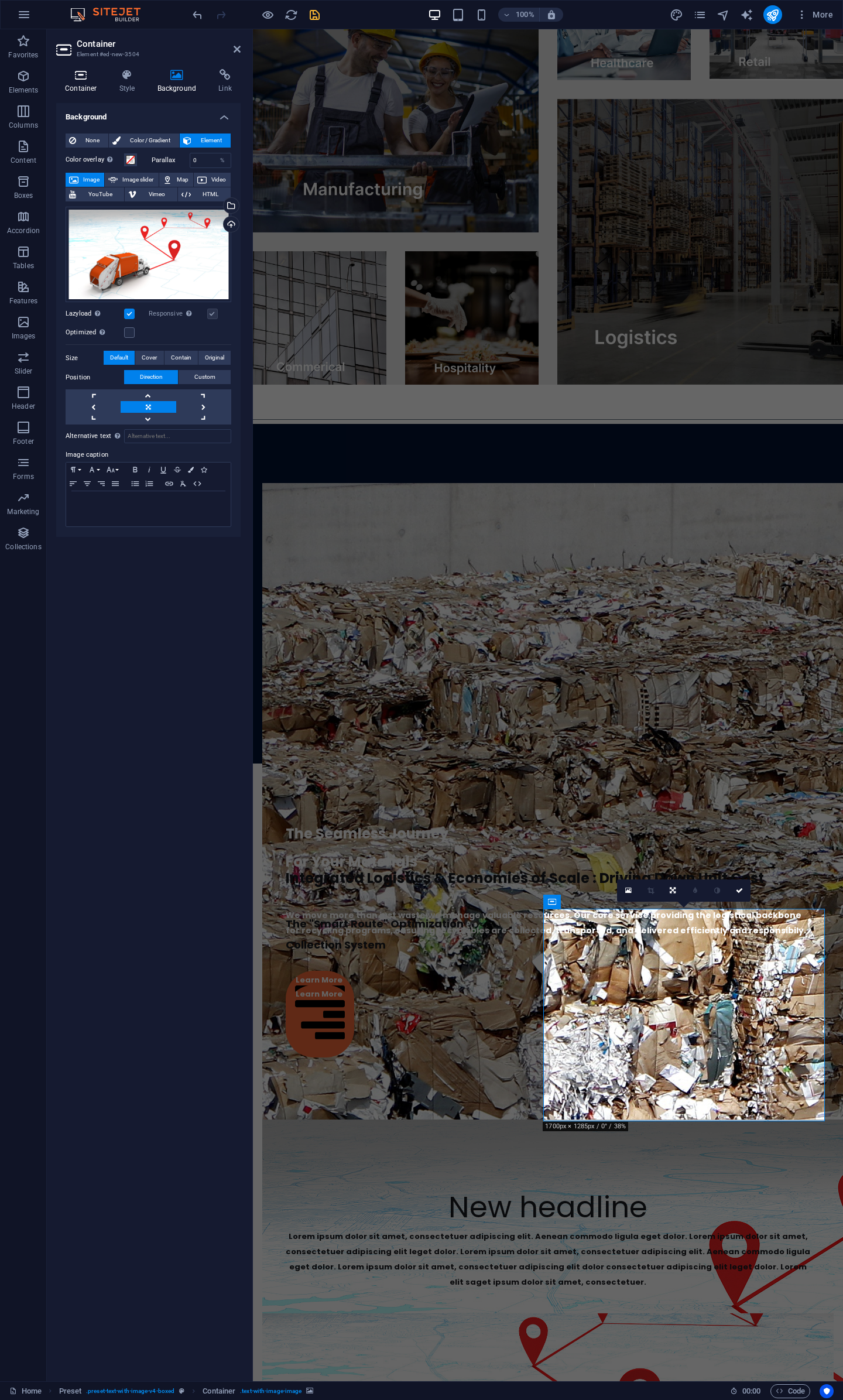
click at [80, 80] on icon at bounding box center [81, 74] width 50 height 12
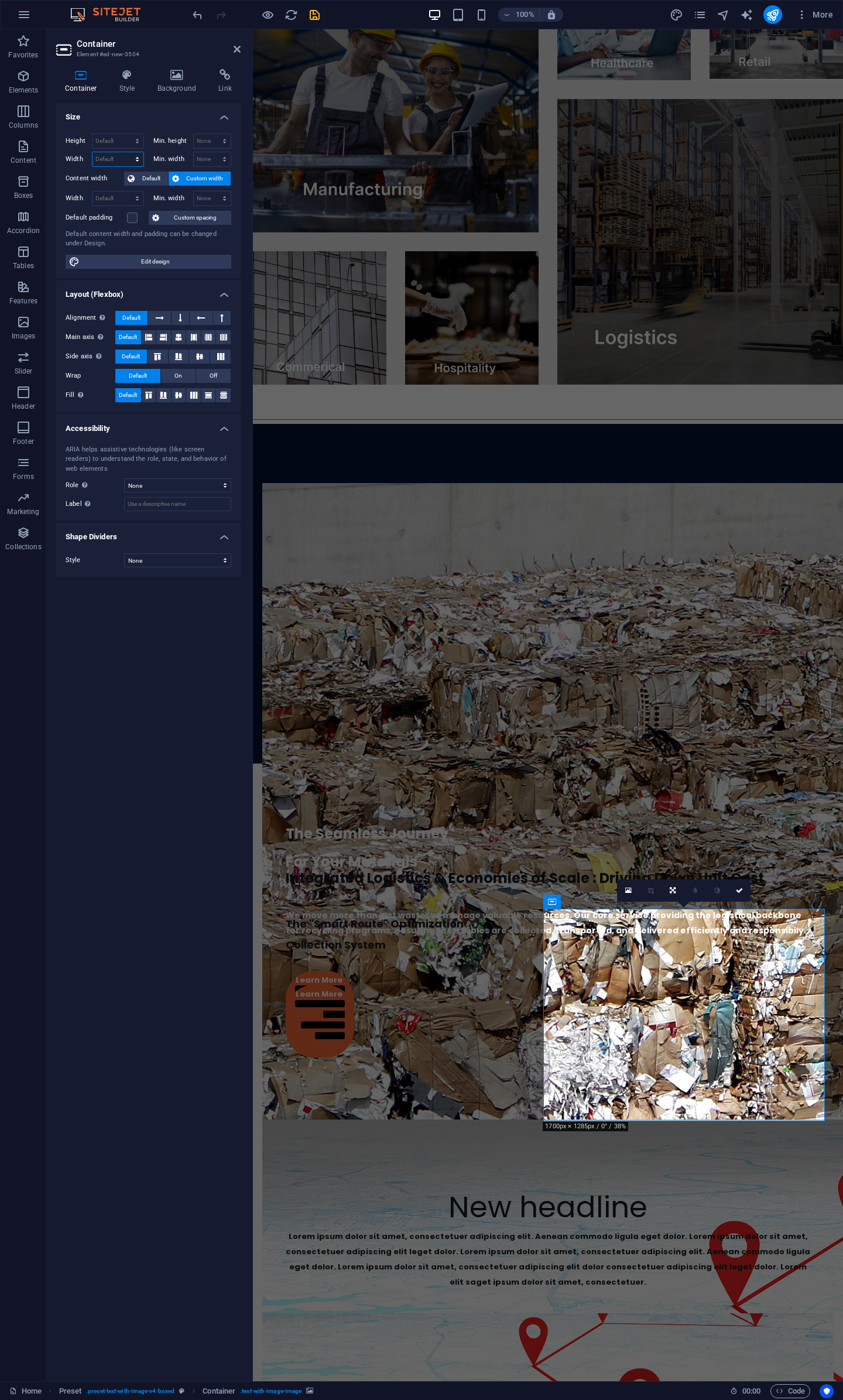
click at [118, 154] on select "Default px rem % em vh vw" at bounding box center [118, 159] width 51 height 14
click at [118, 142] on select "Default px rem % vh vw" at bounding box center [118, 140] width 51 height 14
select select "px"
click at [127, 134] on select "Default px rem % vh vw" at bounding box center [118, 140] width 51 height 14
click at [113, 141] on input "363" at bounding box center [118, 140] width 51 height 14
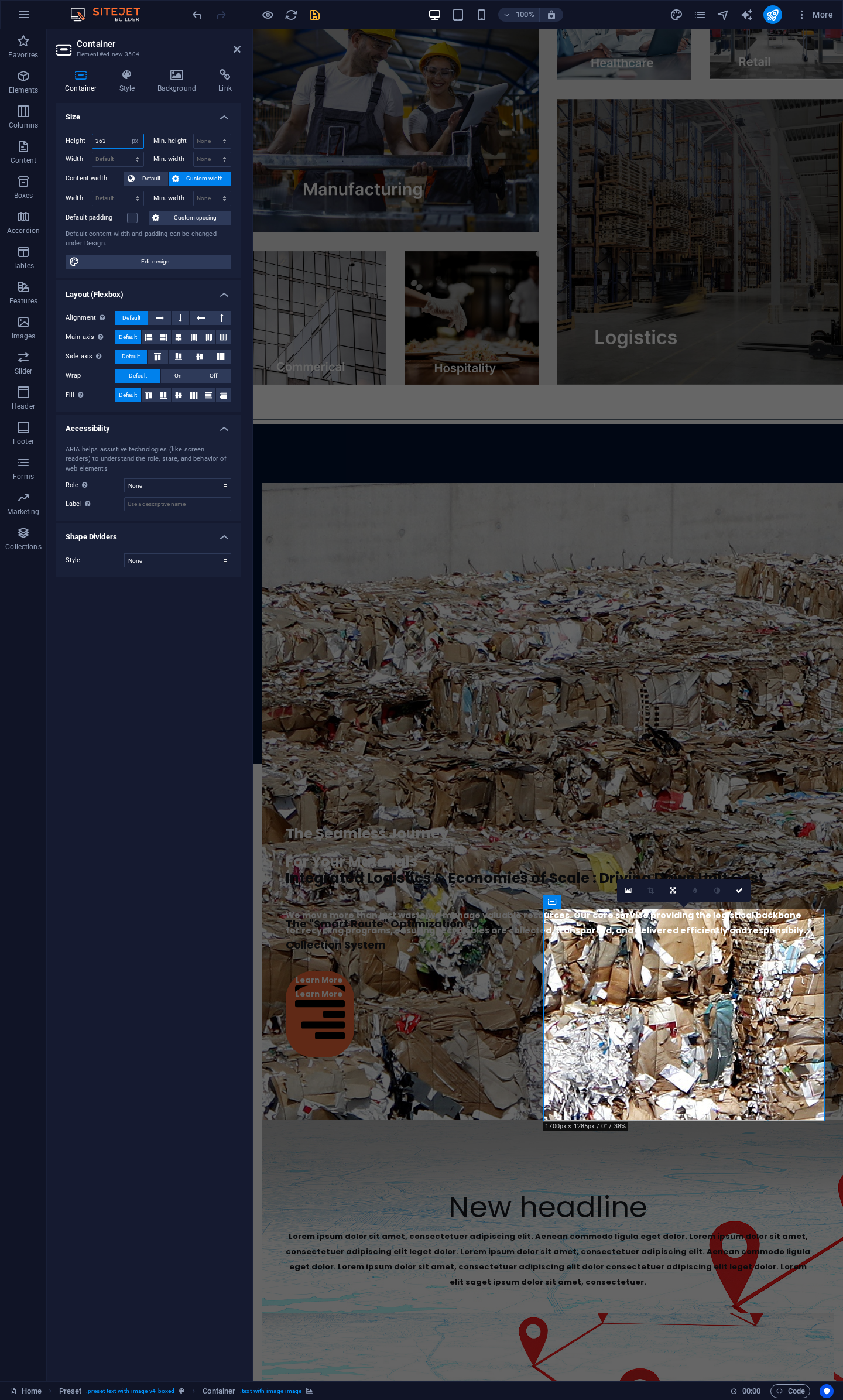
drag, startPoint x: 116, startPoint y: 141, endPoint x: 51, endPoint y: 137, distance: 65.1
click at [57, 137] on div "Height 363 Default px rem % vh vw Min. height None px rem % vh vw Width Default…" at bounding box center [148, 202] width 185 height 154
type input "400"
click at [157, 744] on div "Size Height 400 Default px rem % vh vw Min. height None px rem % vh vw Width De…" at bounding box center [148, 738] width 185 height 1269
drag, startPoint x: 688, startPoint y: 865, endPoint x: 733, endPoint y: 896, distance: 54.6
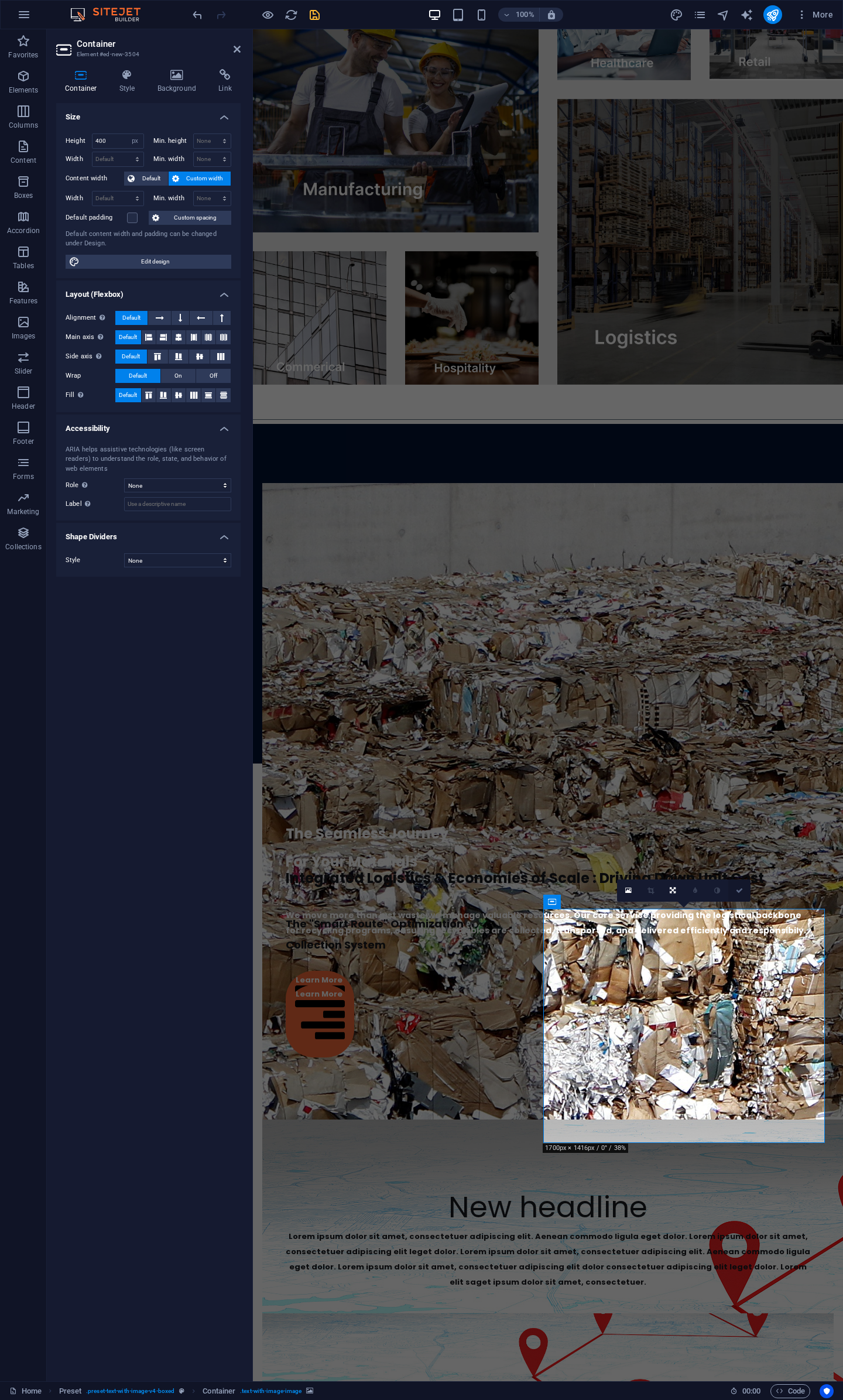
click at [733, 896] on link at bounding box center [740, 891] width 22 height 22
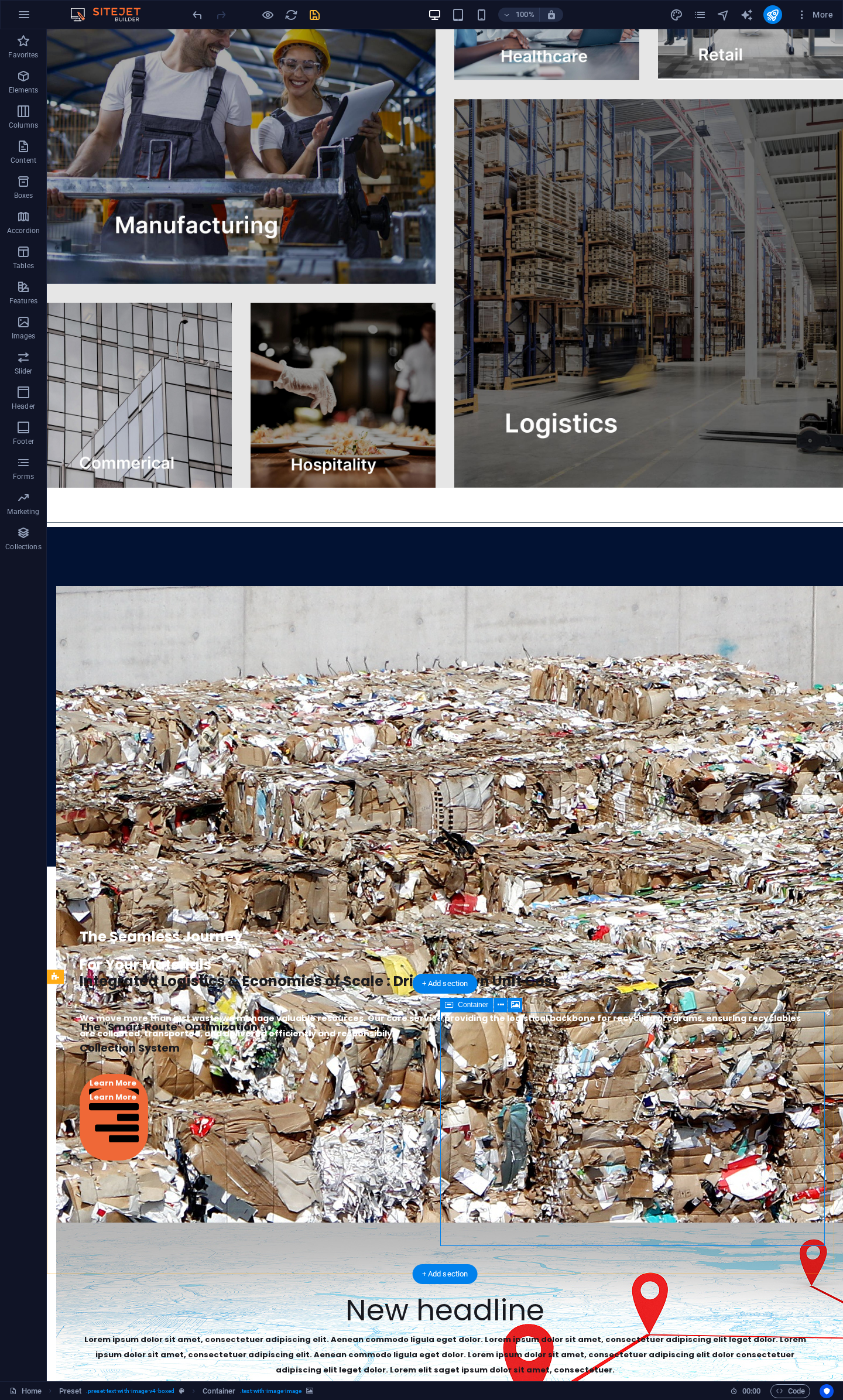
click at [103, 707] on span "Text" at bounding box center [104, 707] width 13 height 7
click at [95, 1067] on div "Text" at bounding box center [98, 1071] width 35 height 14
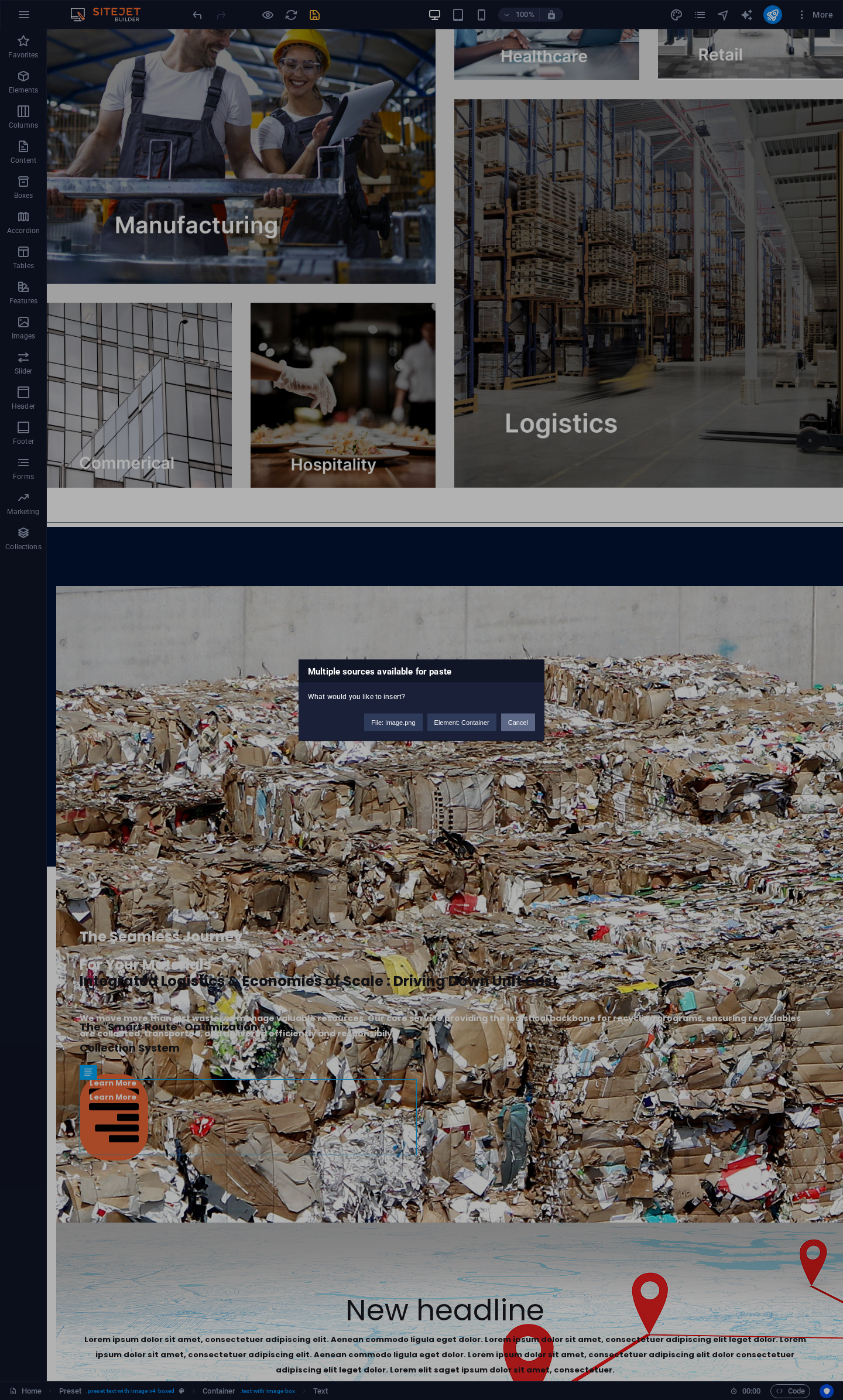
drag, startPoint x: 481, startPoint y: 687, endPoint x: 527, endPoint y: 717, distance: 54.9
click at [527, 717] on button "Cancel" at bounding box center [518, 722] width 34 height 18
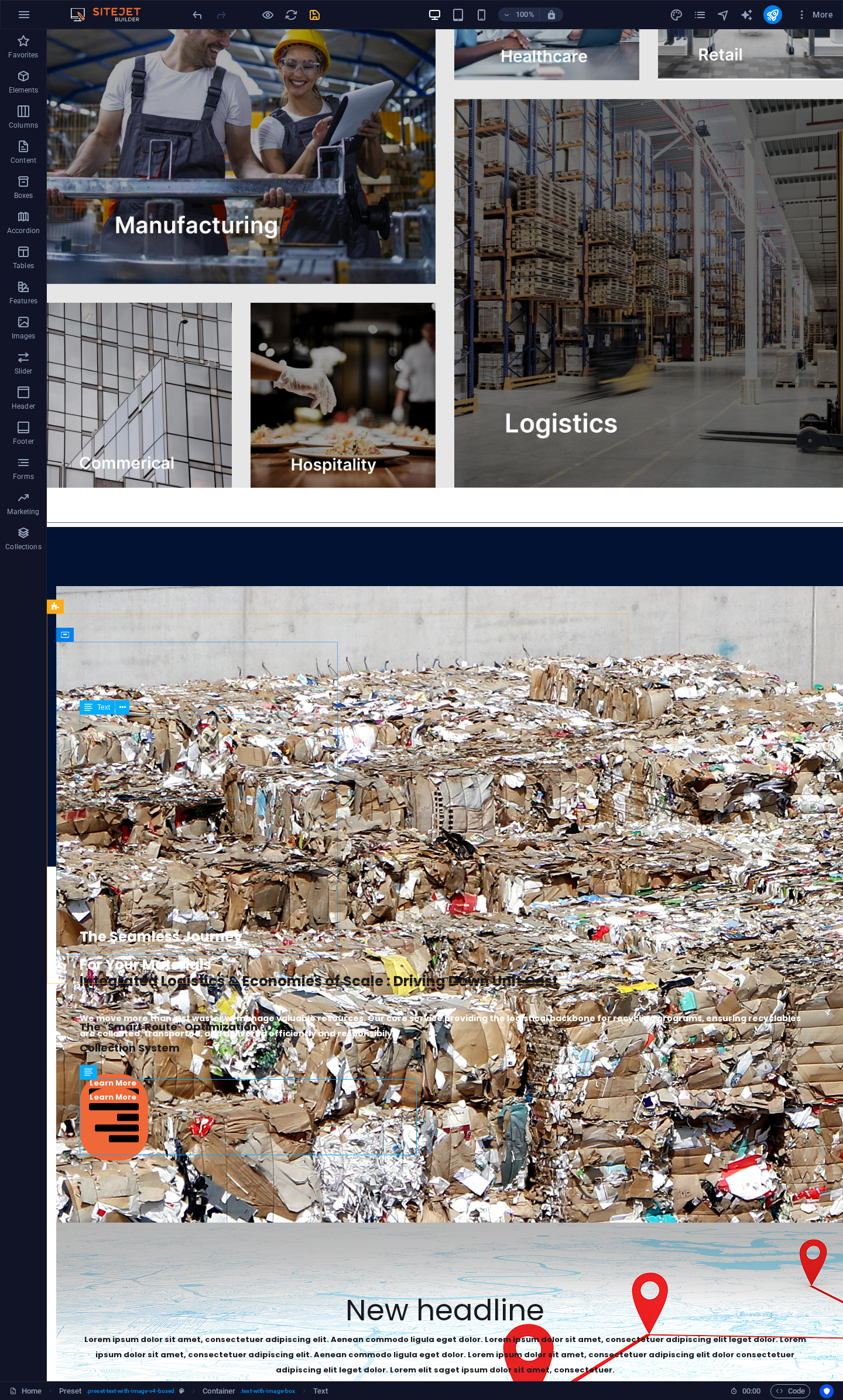
click at [102, 707] on span "Text" at bounding box center [104, 707] width 13 height 7
click at [230, 1264] on div "New headline Lorem ipsum dolor sit amet, consectetuer adipiscing elit. Aenean c…" at bounding box center [444, 1332] width 778 height 137
click at [245, 1332] on div "Lorem ipsum dolor sit amet, consectetuer adipiscing elit. Aenean commodo ligula…" at bounding box center [445, 1354] width 731 height 46
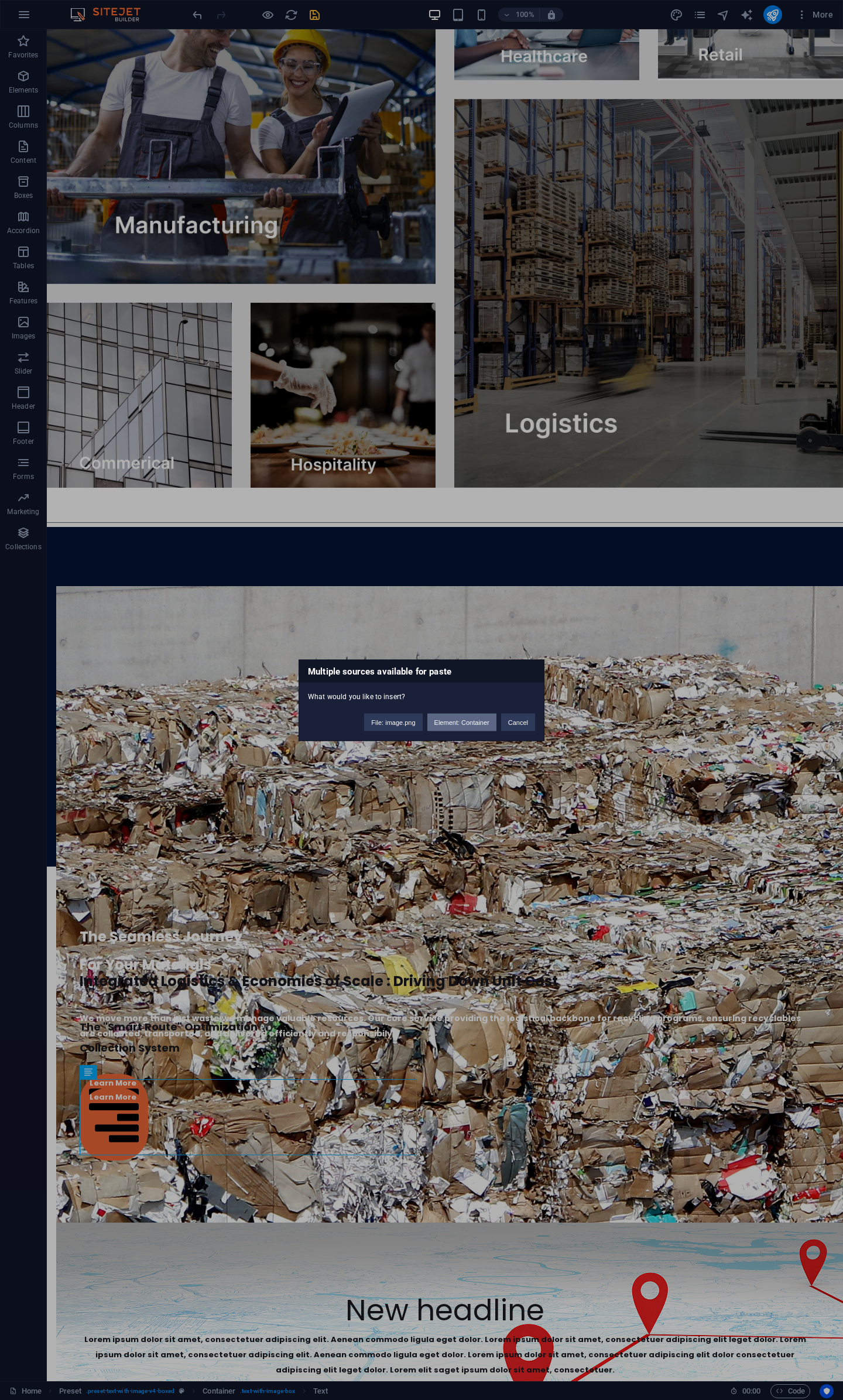
click at [452, 723] on button "Element: Container" at bounding box center [462, 722] width 69 height 18
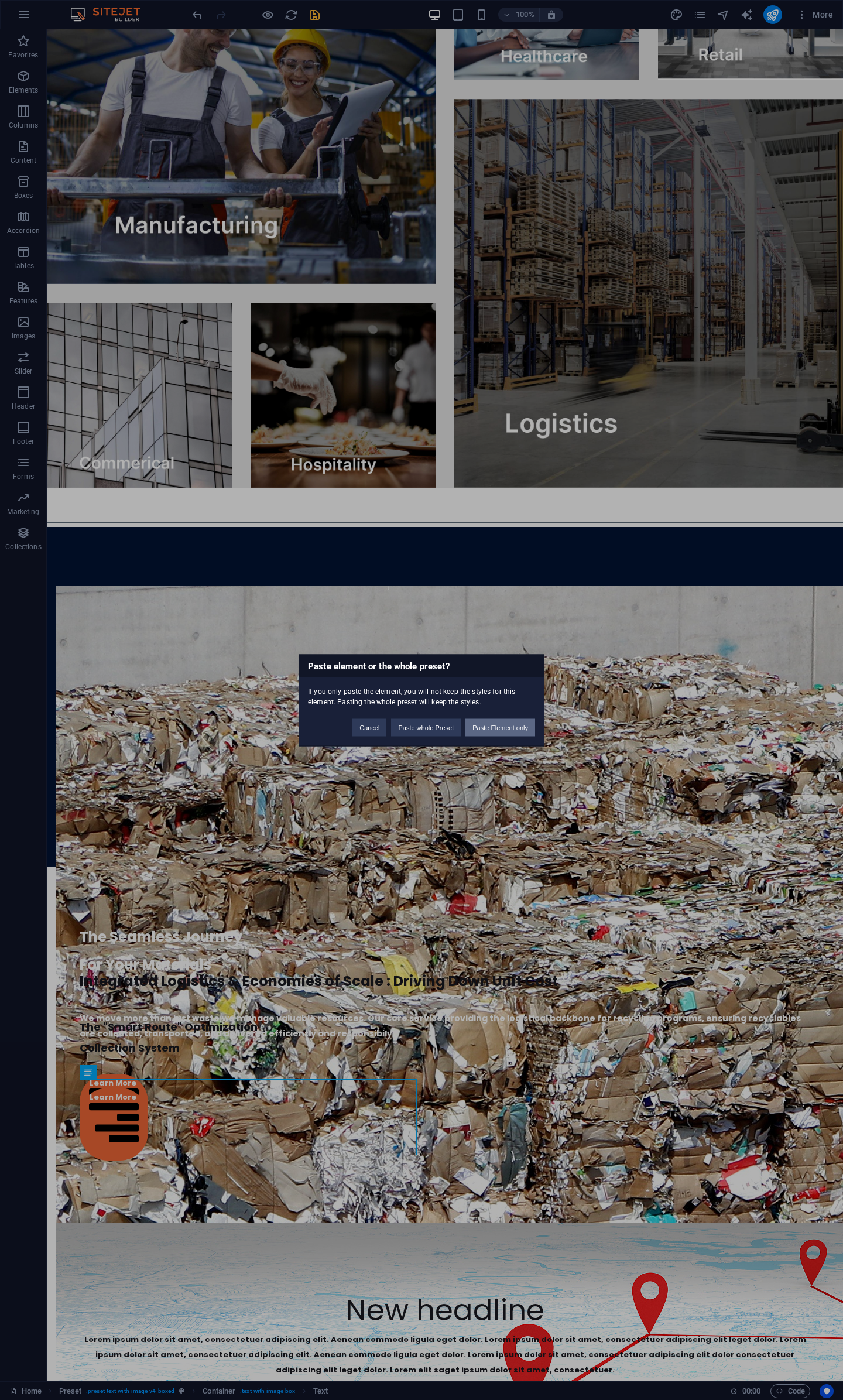
click at [499, 729] on button "Paste Element only" at bounding box center [500, 726] width 70 height 18
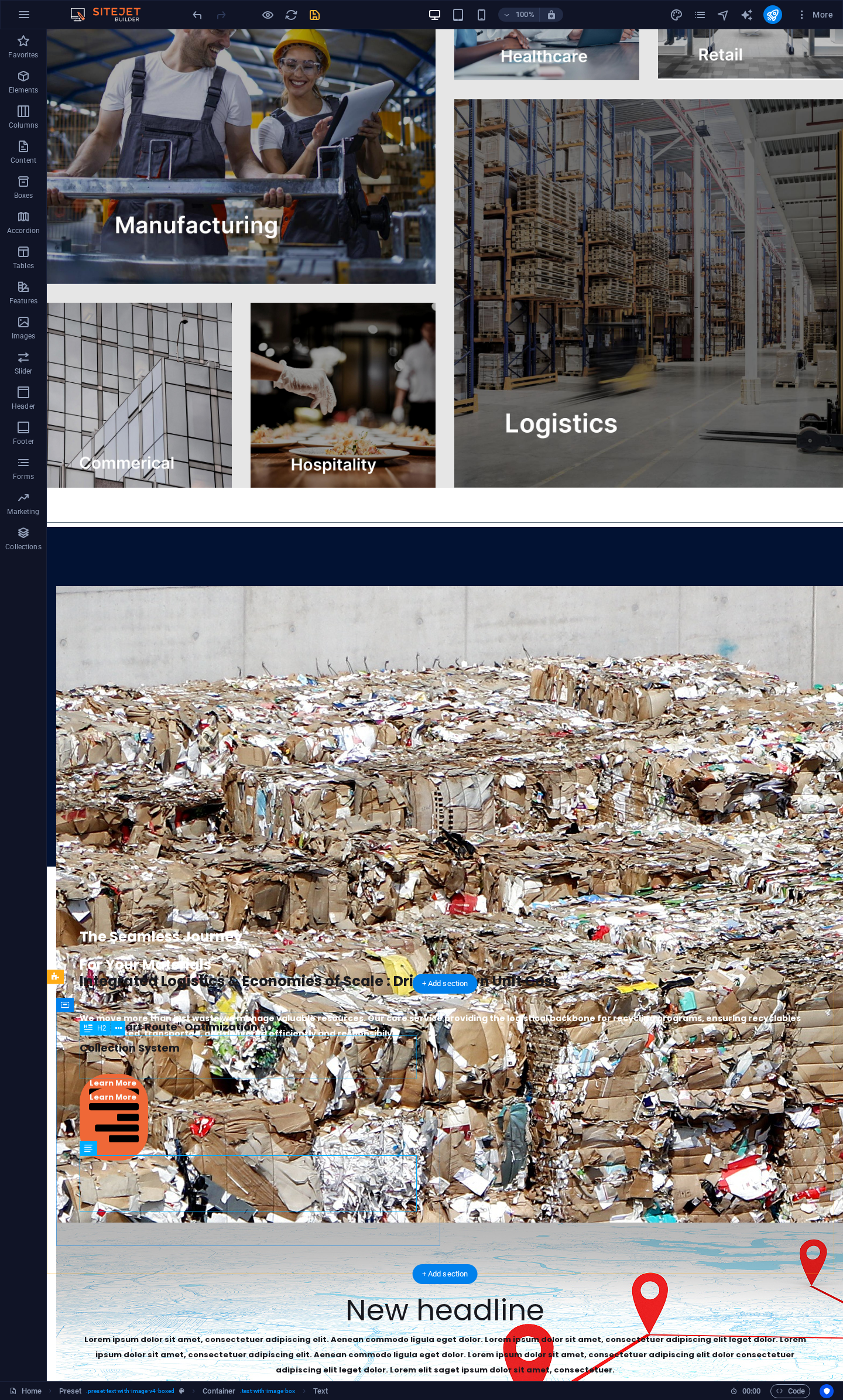
click at [310, 1288] on div "New headline" at bounding box center [445, 1309] width 731 height 44
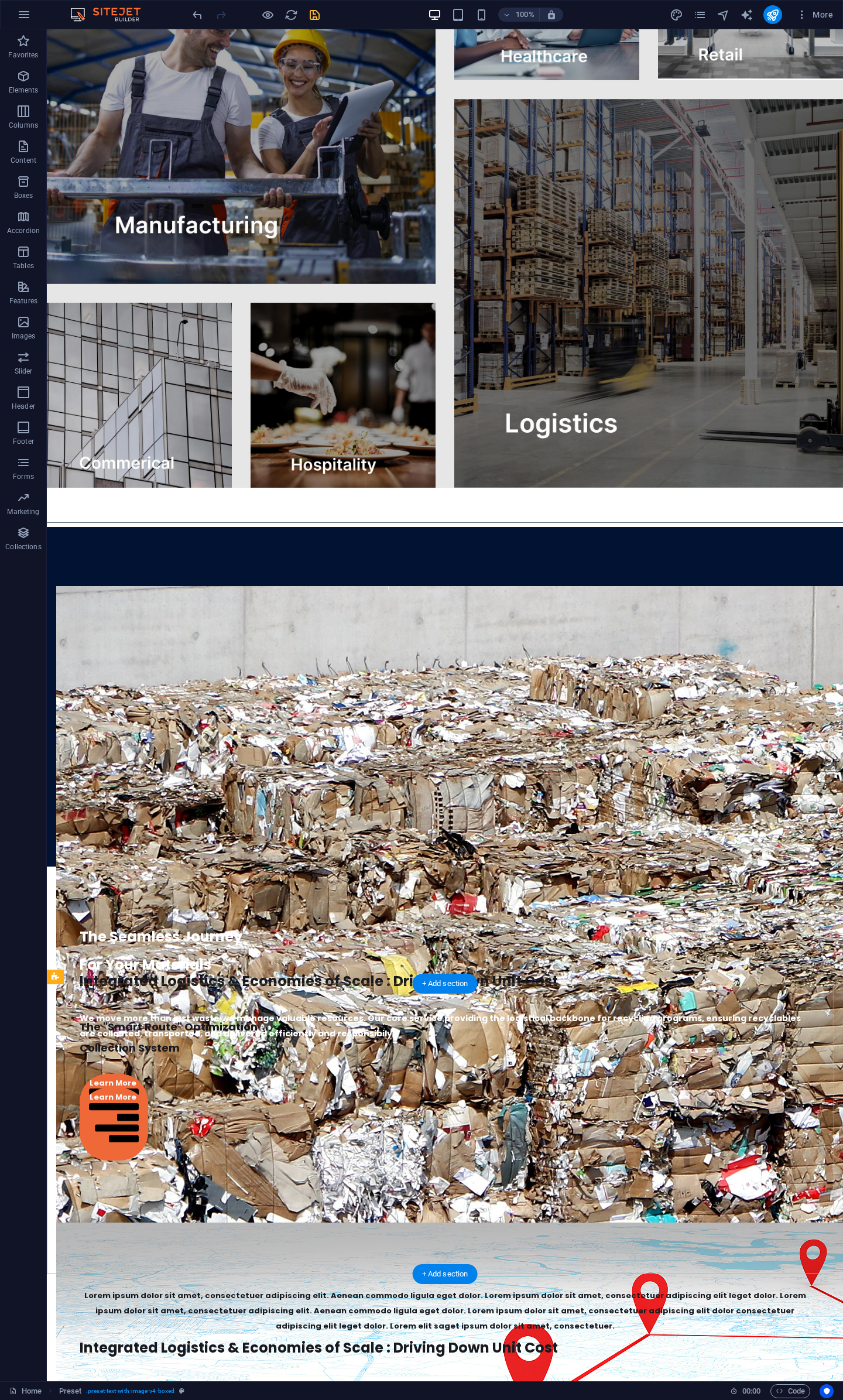
drag, startPoint x: 150, startPoint y: 1138, endPoint x: 104, endPoint y: 1045, distance: 103.8
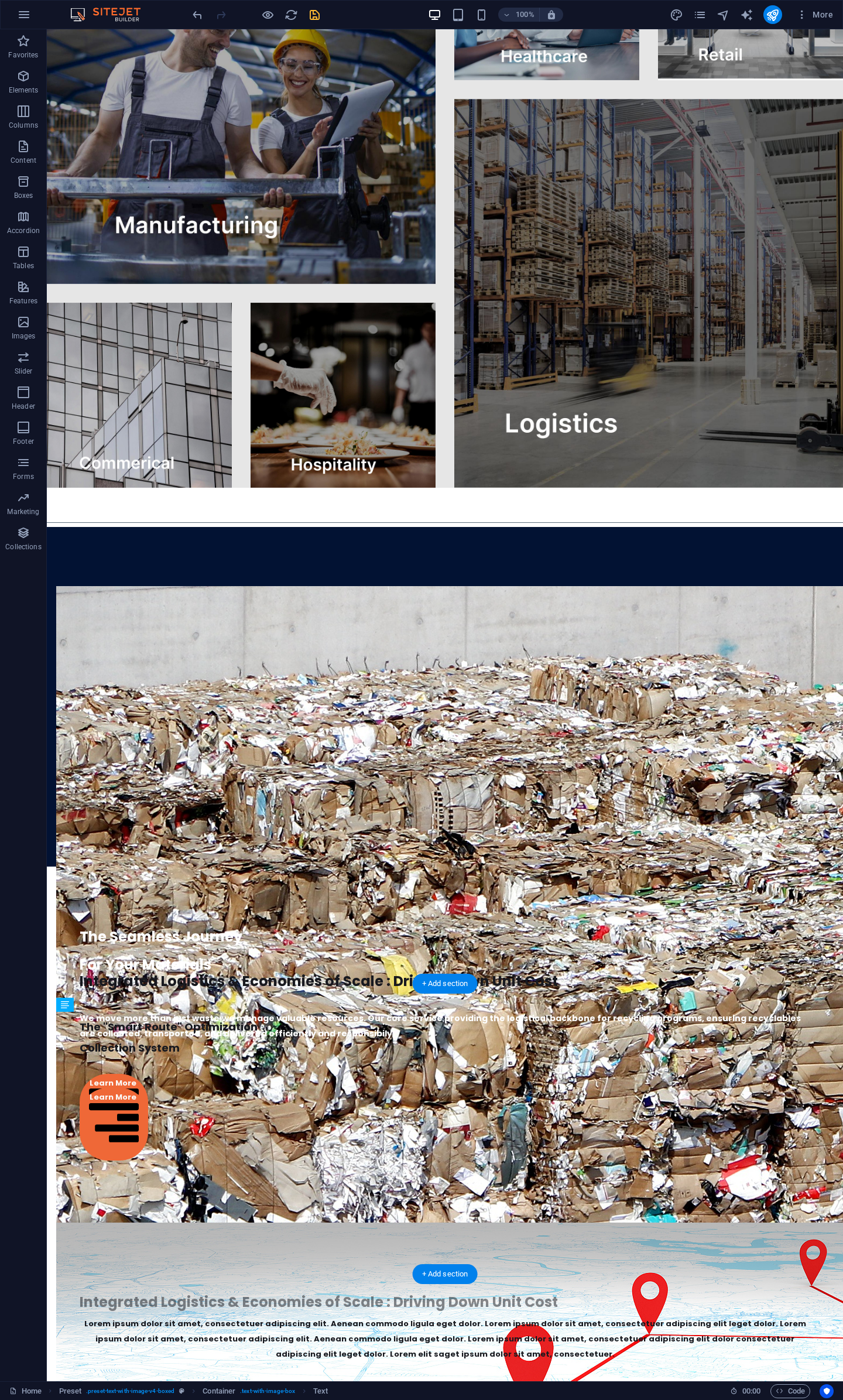
drag, startPoint x: 147, startPoint y: 1134, endPoint x: 125, endPoint y: 1056, distance: 81.0
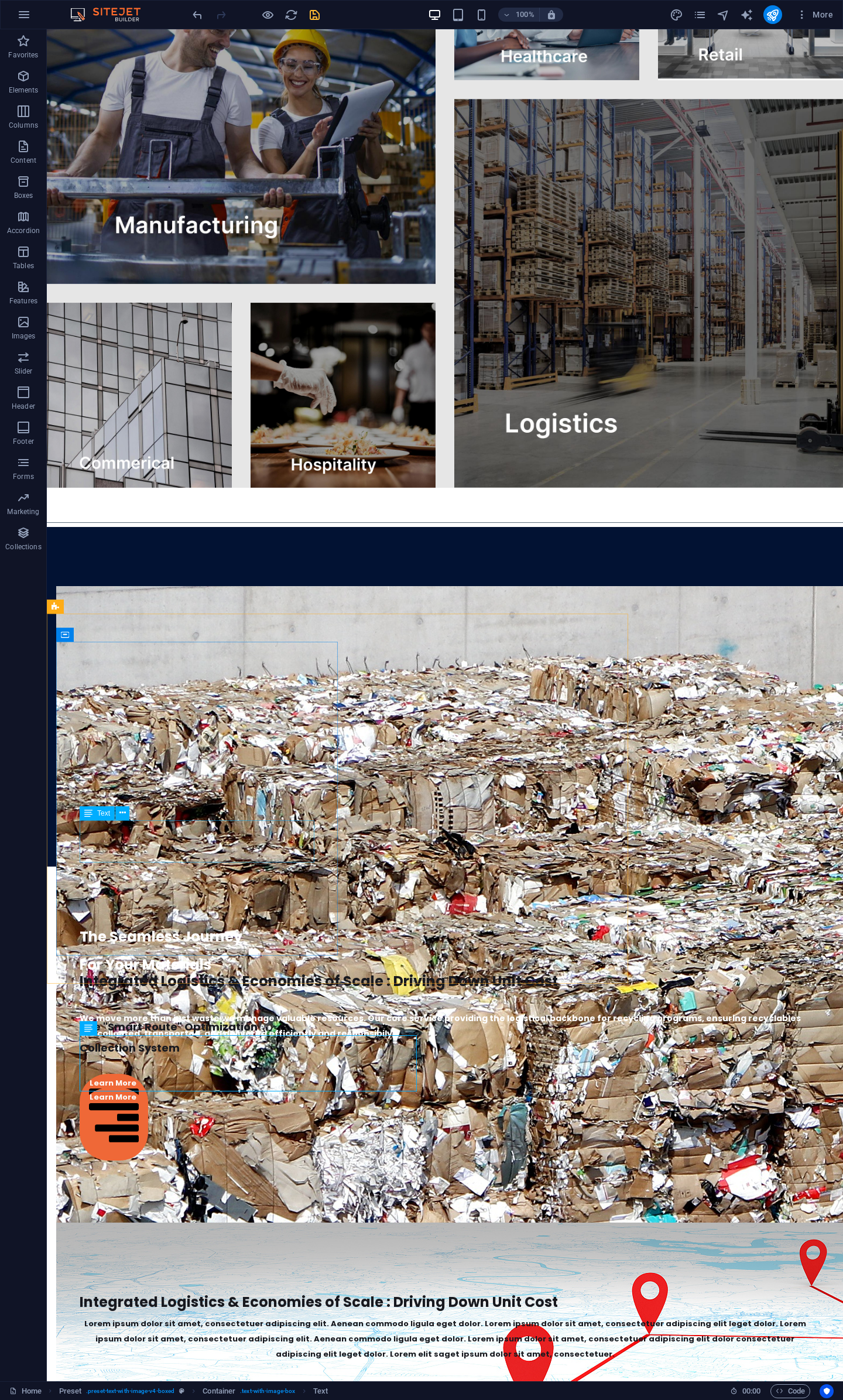
click at [101, 814] on span "Text" at bounding box center [104, 814] width 13 height 7
click at [264, 1316] on div "Lorem ipsum dolor sit amet, consectetuer adipiscing elit. Aenean commodo ligula…" at bounding box center [445, 1339] width 731 height 46
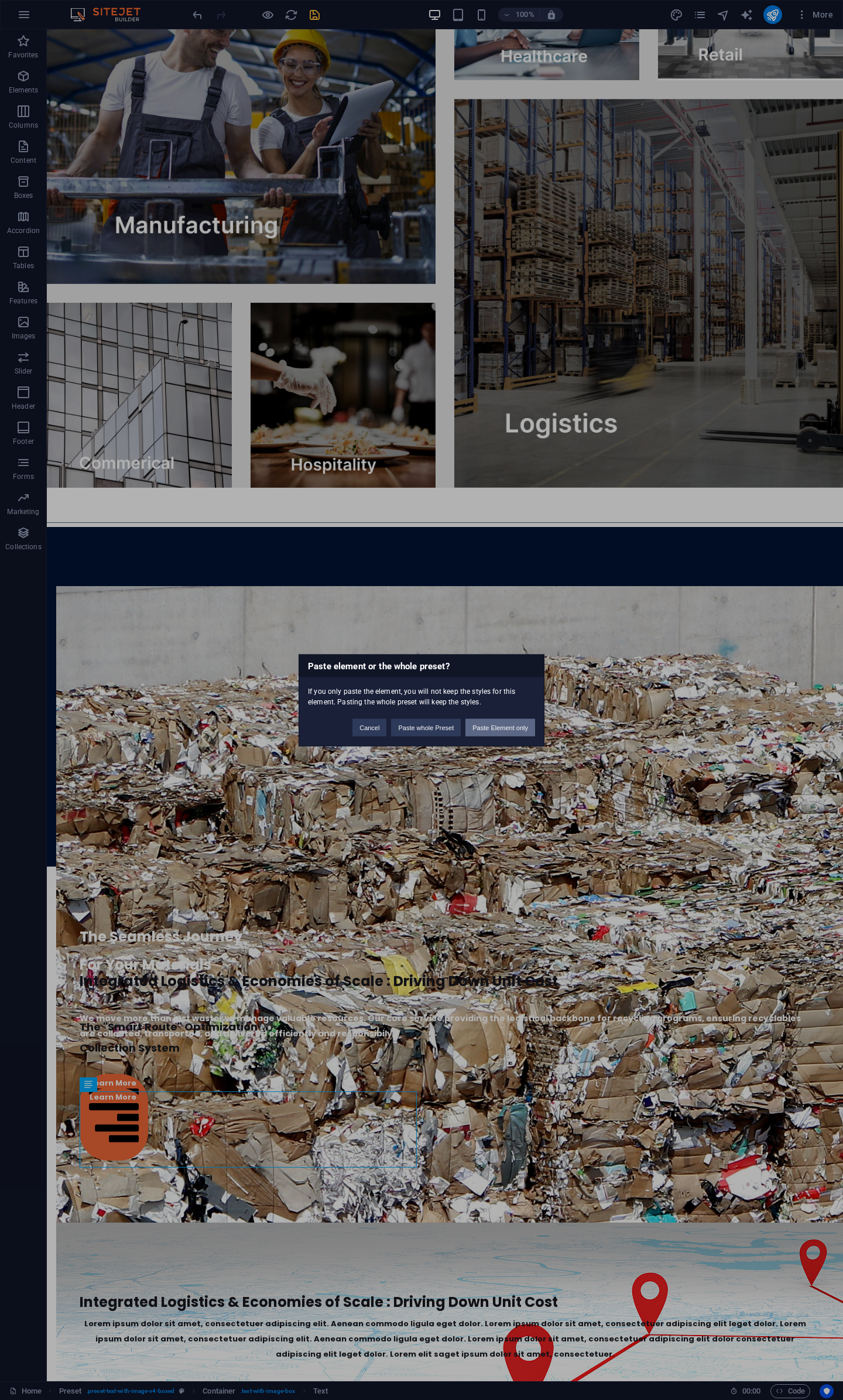
click at [516, 727] on button "Paste Element only" at bounding box center [500, 726] width 70 height 18
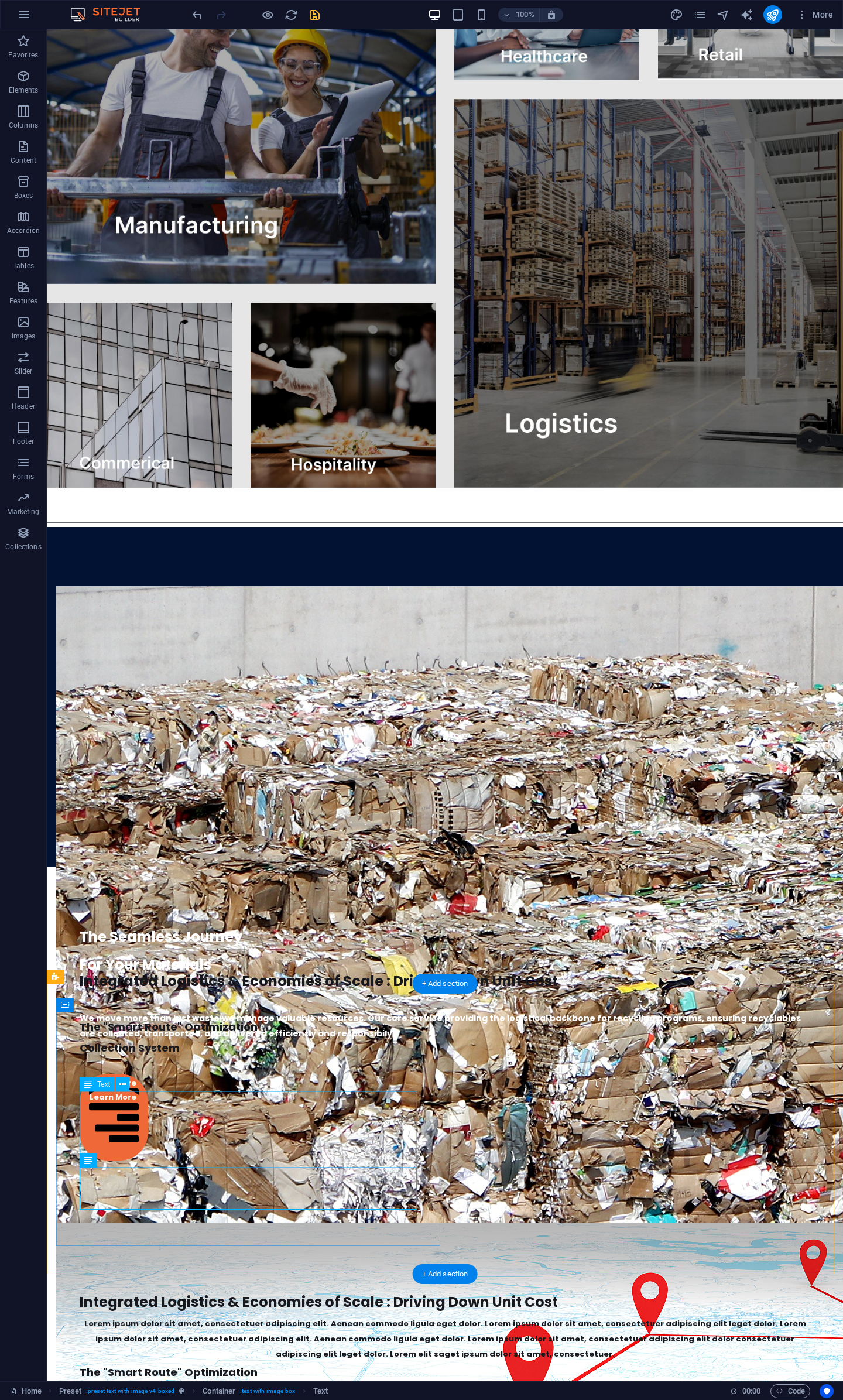
click at [222, 1316] on div "Lorem ipsum dolor sit amet, consectetuer adipiscing elit. Aenean commodo ligula…" at bounding box center [445, 1339] width 731 height 46
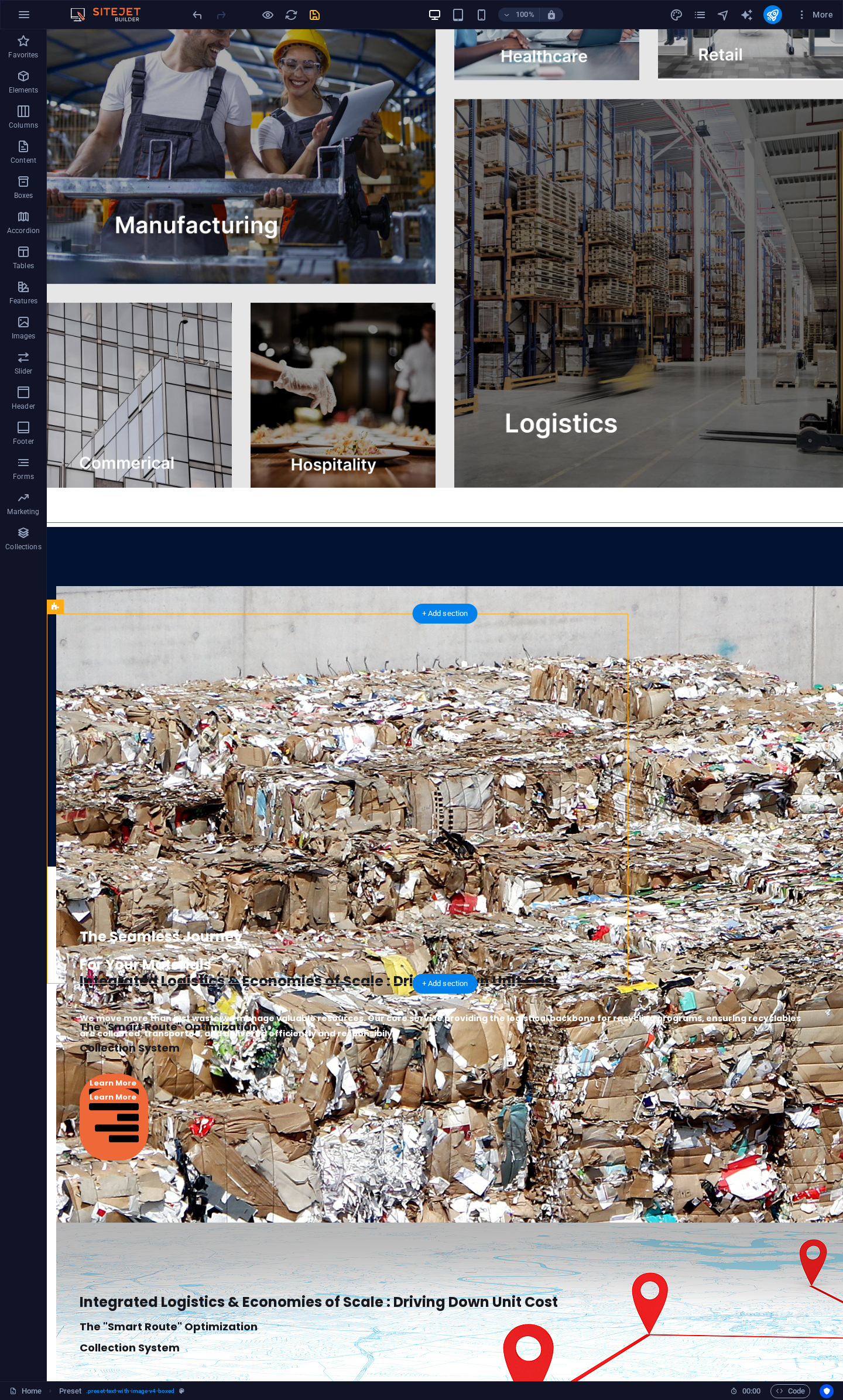
drag, startPoint x: 181, startPoint y: 808, endPoint x: 217, endPoint y: 805, distance: 36.1
click at [217, 995] on div at bounding box center [337, 1005] width 516 height 21
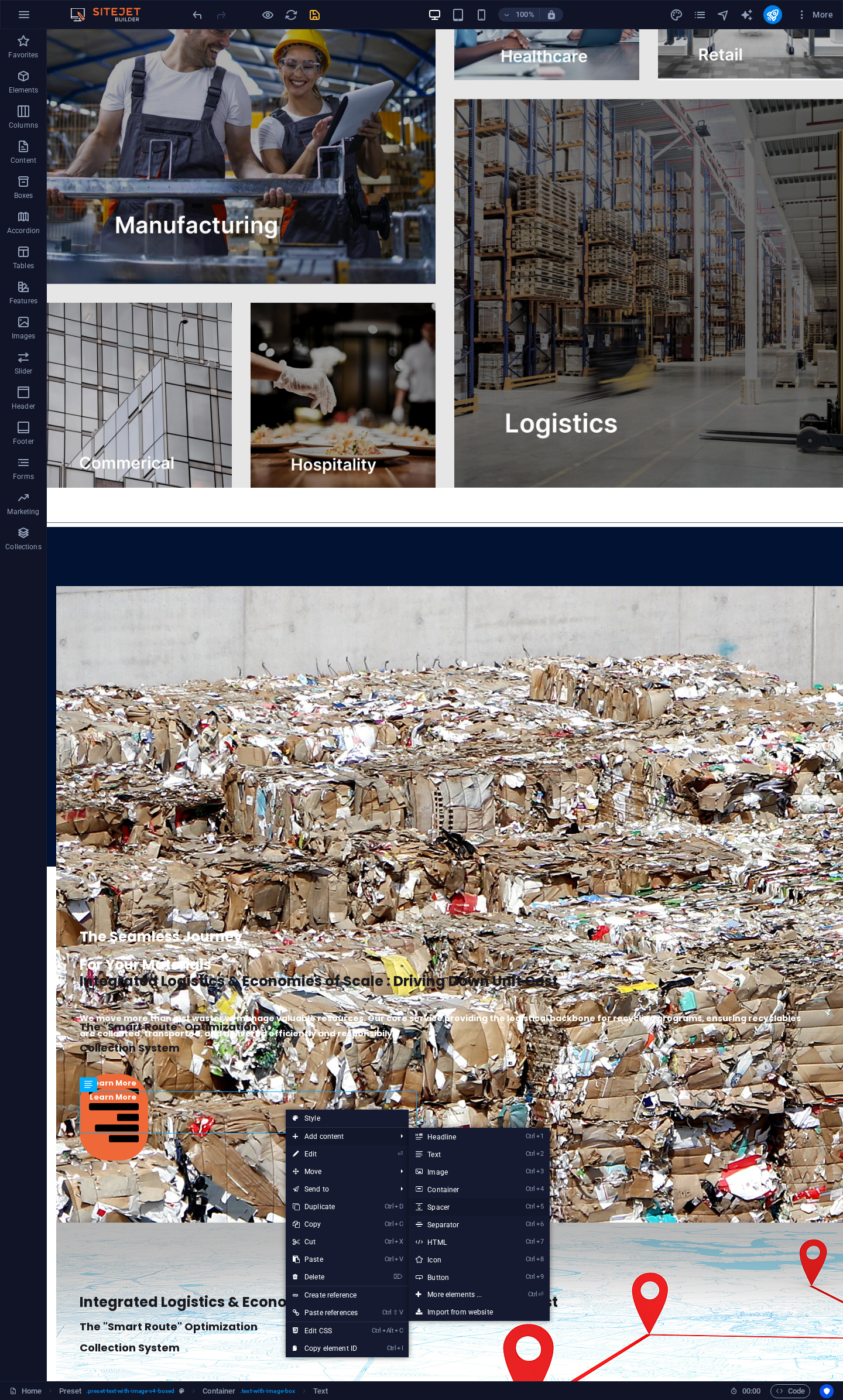
click at [479, 1211] on link "Ctrl 5 Spacer" at bounding box center [457, 1206] width 97 height 18
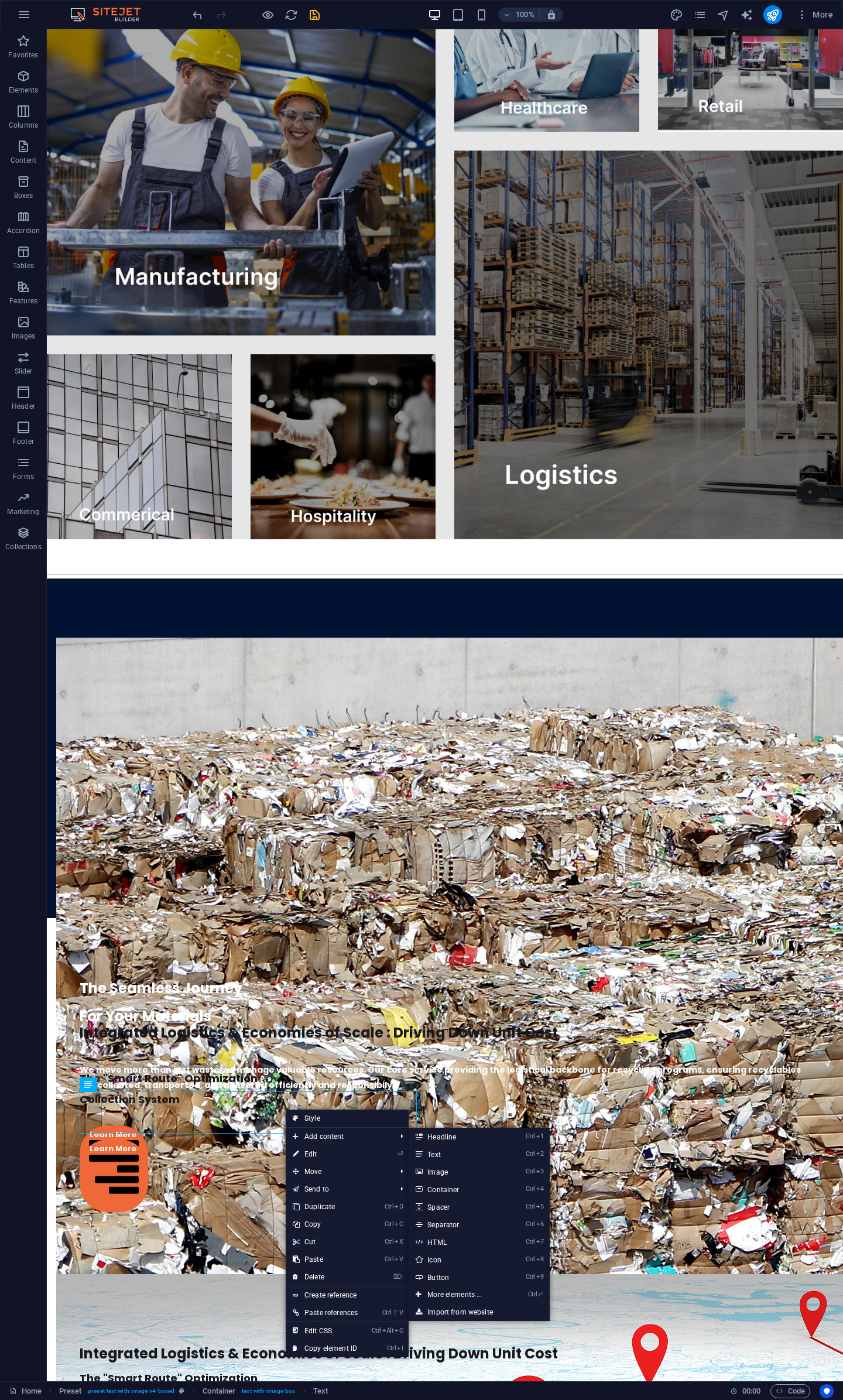
select select "px"
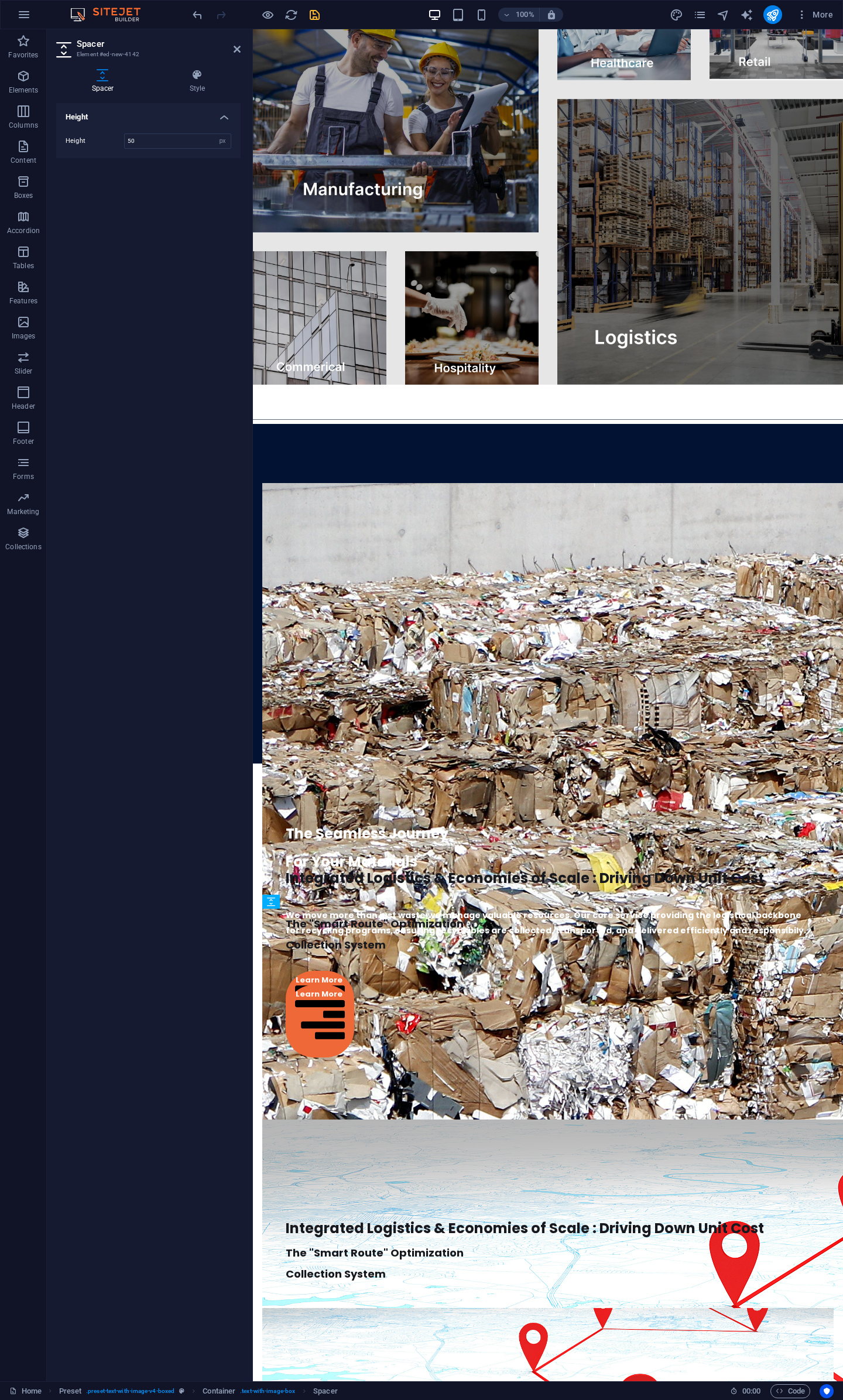
drag, startPoint x: 376, startPoint y: 1073, endPoint x: 367, endPoint y: 1013, distance: 60.7
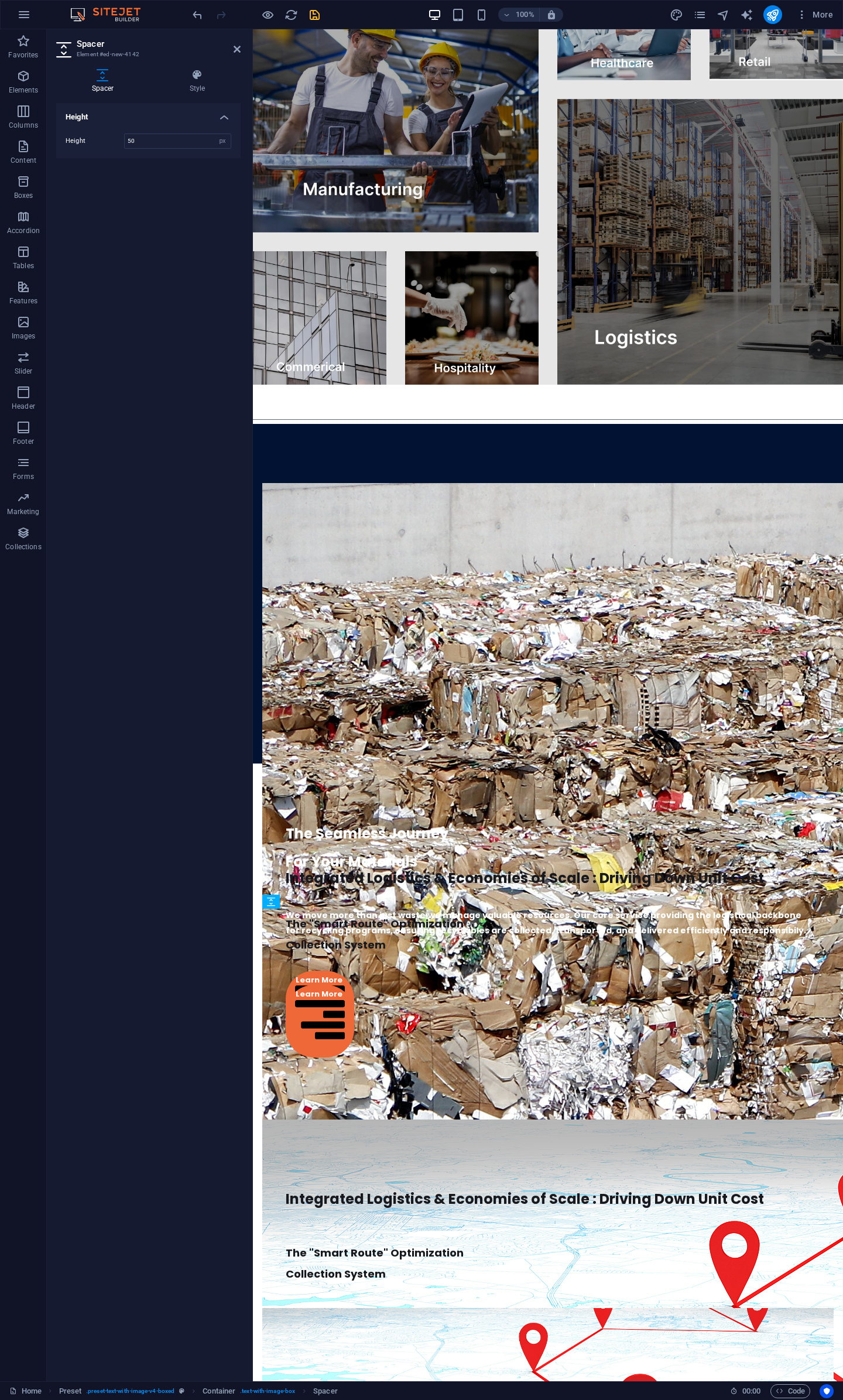
drag, startPoint x: 389, startPoint y: 946, endPoint x: 389, endPoint y: 995, distance: 49.0
click at [402, 1047] on div at bounding box center [402, 1045] width 233 height 4
drag, startPoint x: 403, startPoint y: 1042, endPoint x: 403, endPoint y: 1050, distance: 8.0
click at [403, 1050] on div at bounding box center [402, 1050] width 233 height 4
type input "57"
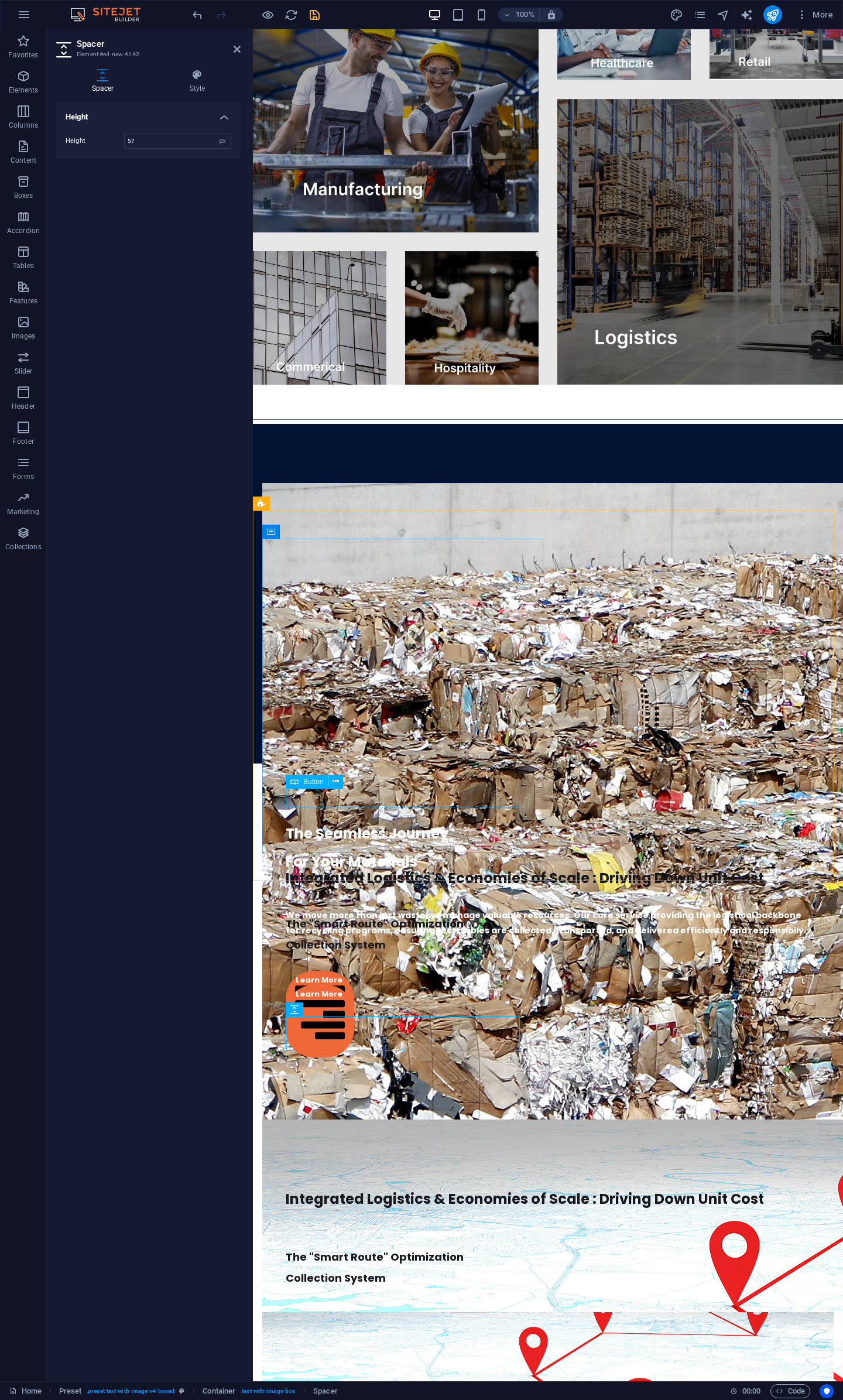
click at [320, 985] on div "Learn More" at bounding box center [544, 1021] width 516 height 72
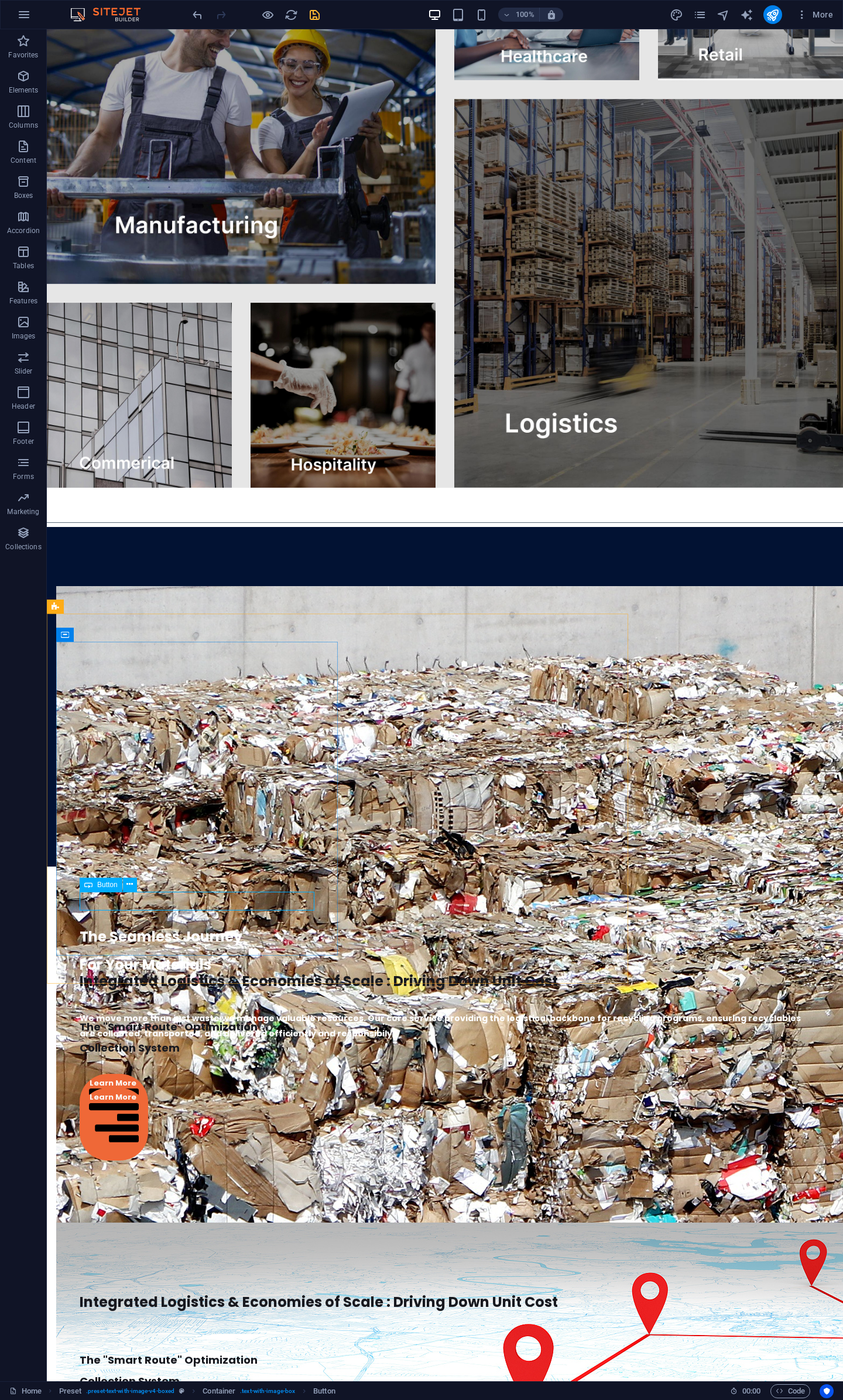
click at [96, 885] on div "Button" at bounding box center [101, 884] width 43 height 14
click at [103, 884] on span "Button" at bounding box center [108, 884] width 20 height 7
click at [161, 1264] on div "Integrated Logistics & Economies of Scale : Driving Down Unit Cost The "Smart R…" at bounding box center [444, 1340] width 778 height 150
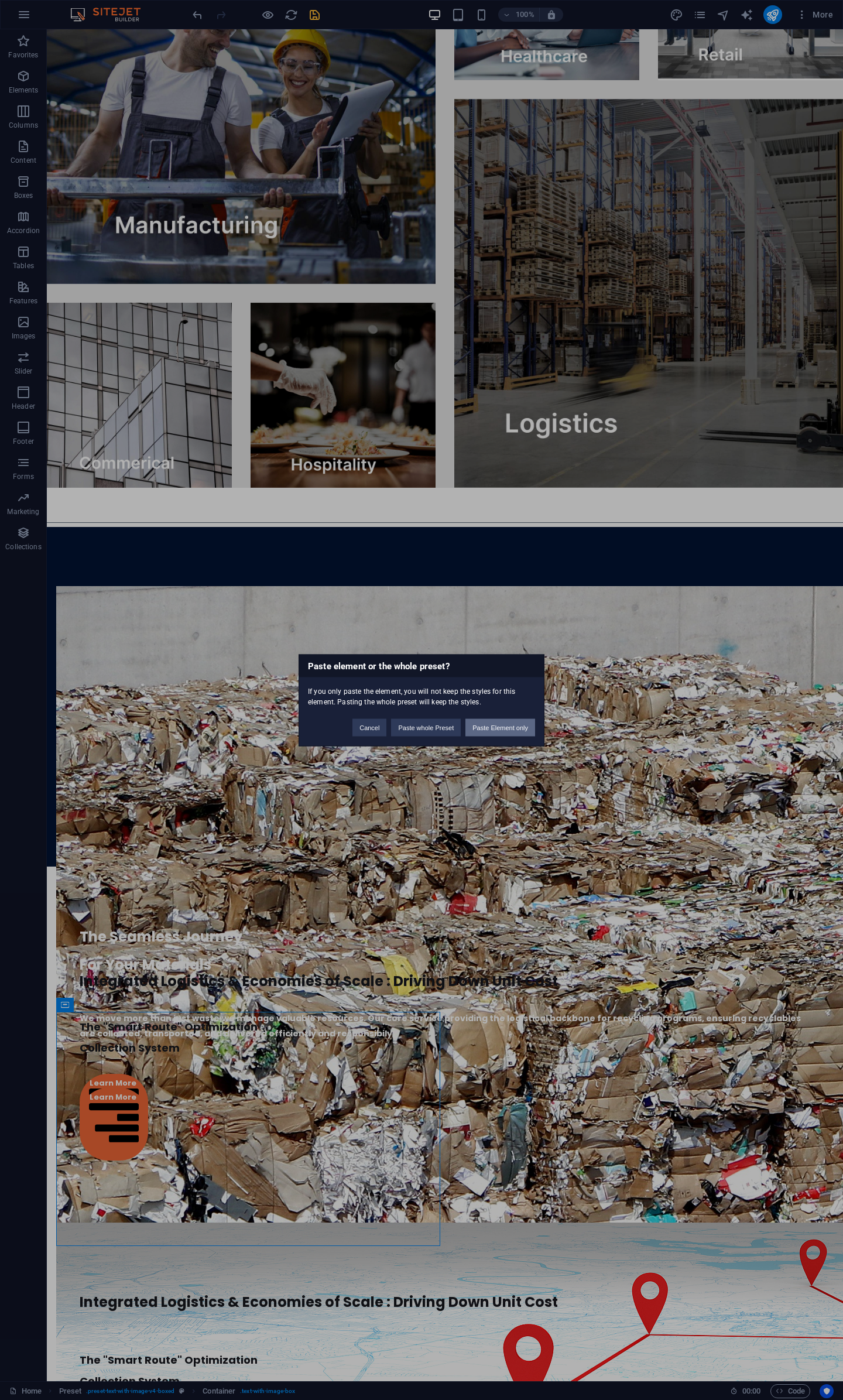
click at [497, 725] on button "Paste Element only" at bounding box center [500, 726] width 70 height 18
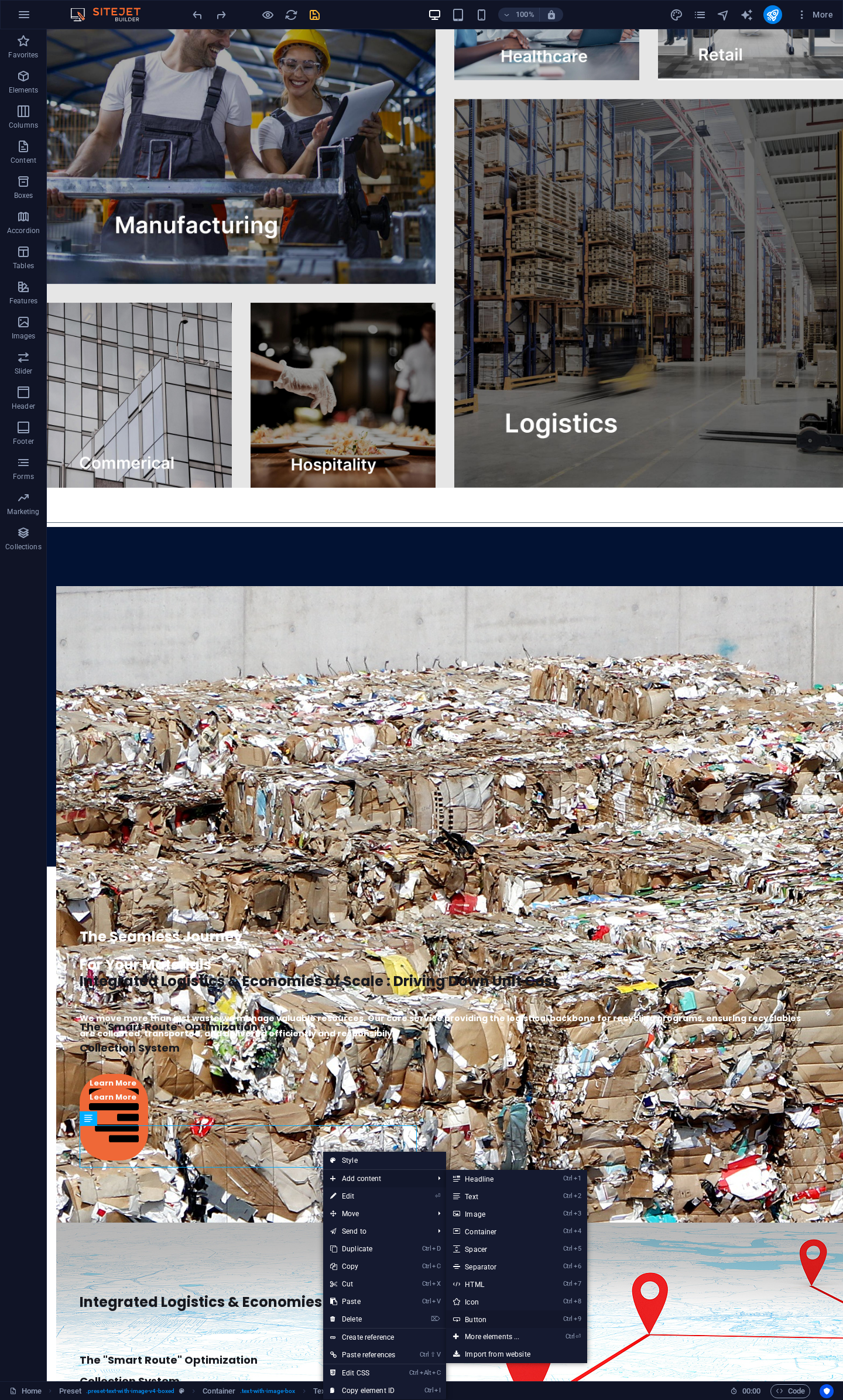
drag, startPoint x: 505, startPoint y: 1320, endPoint x: 244, endPoint y: 1267, distance: 266.3
click at [505, 1320] on link "Ctrl 9 Button" at bounding box center [494, 1318] width 97 height 18
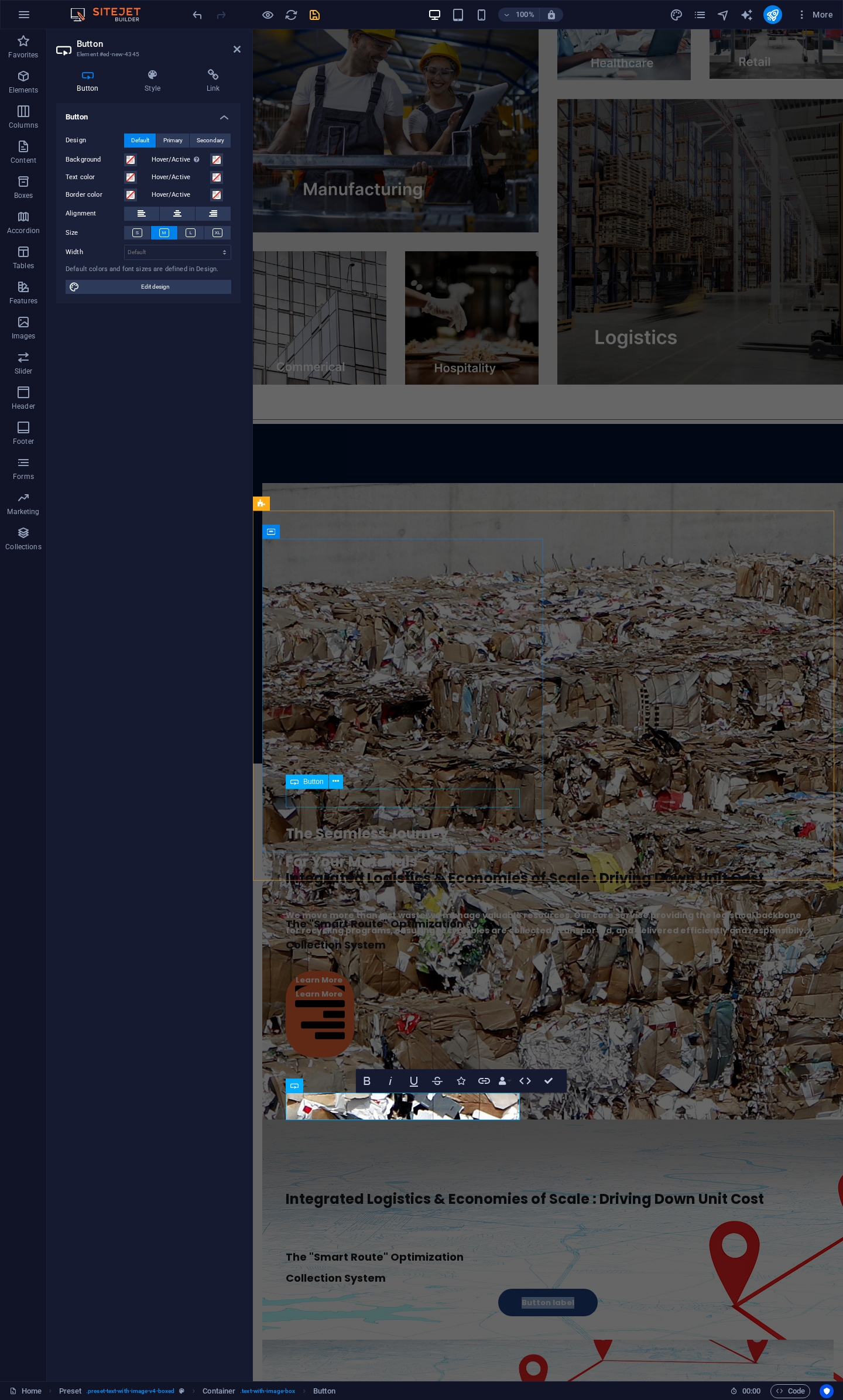
click at [335, 985] on div "Learn More" at bounding box center [544, 1021] width 516 height 72
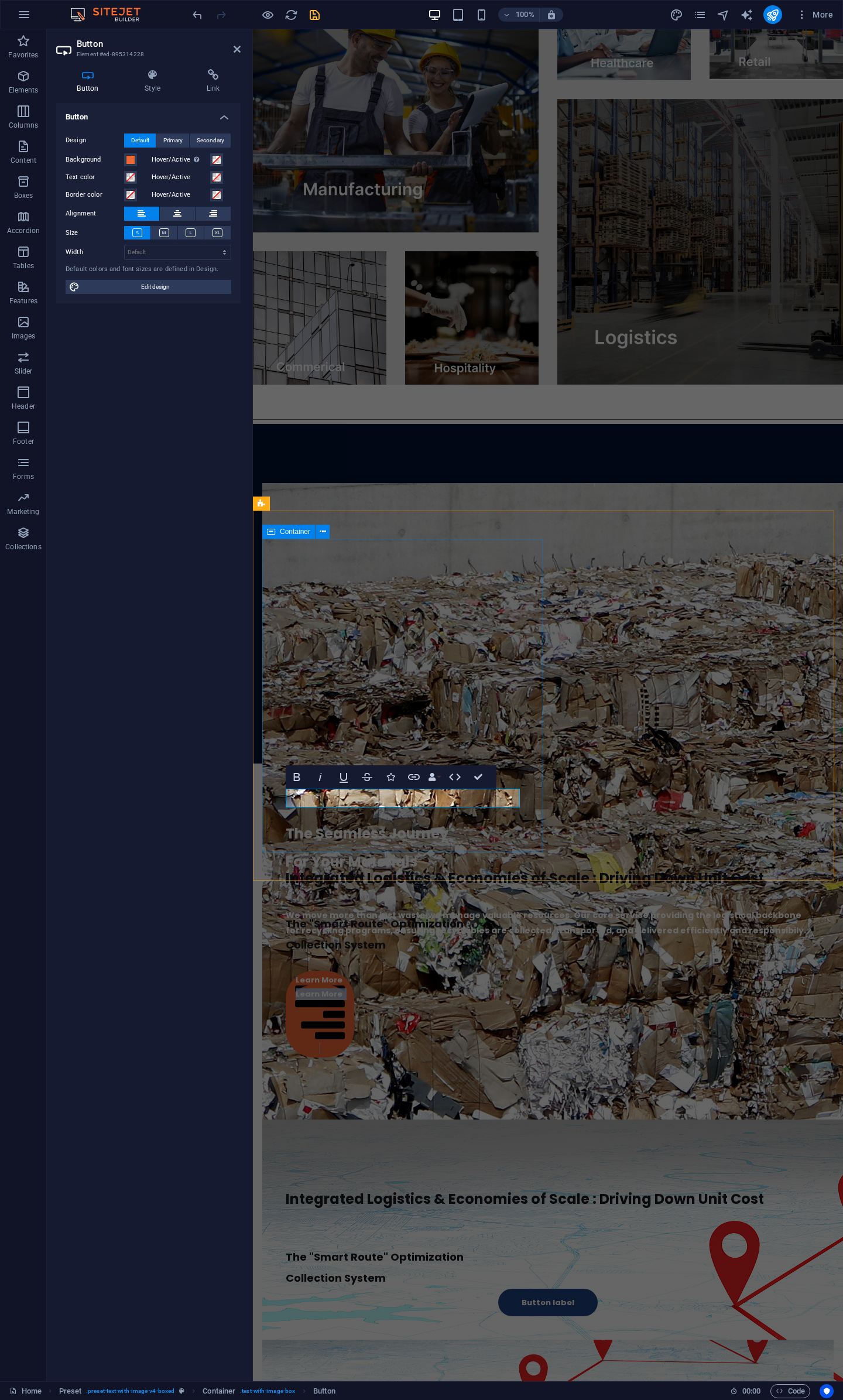
drag, startPoint x: 350, startPoint y: 799, endPoint x: 285, endPoint y: 802, distance: 65.1
click at [285, 802] on div "Integrated Logistics & Economies of Scale : Driving Down Unit Cost The "Smart R…" at bounding box center [544, 936] width 563 height 289
copy link "Learn More"
click at [432, 1289] on div "Button label" at bounding box center [548, 1302] width 525 height 28
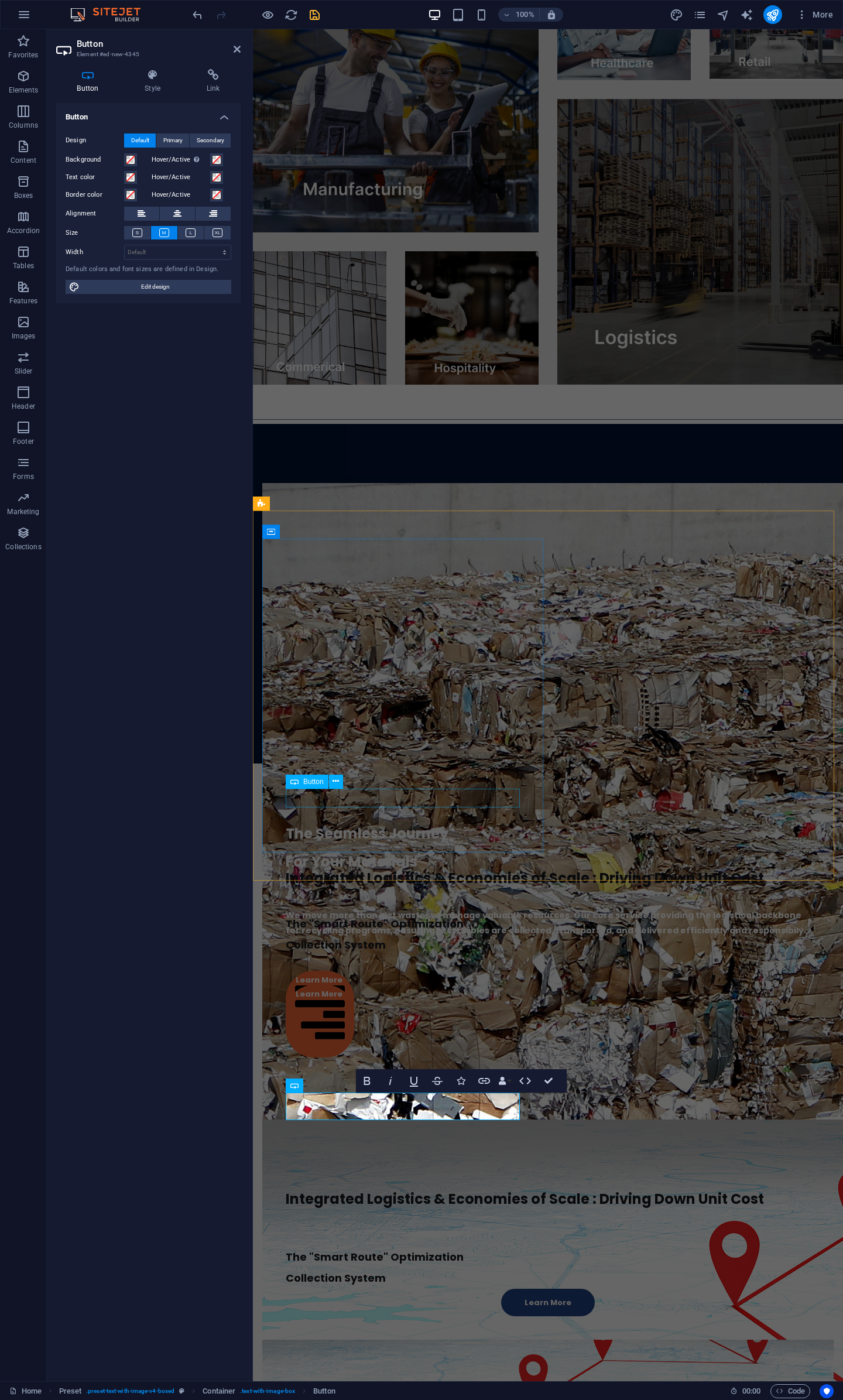
click at [329, 985] on div "Learn More" at bounding box center [544, 1021] width 516 height 72
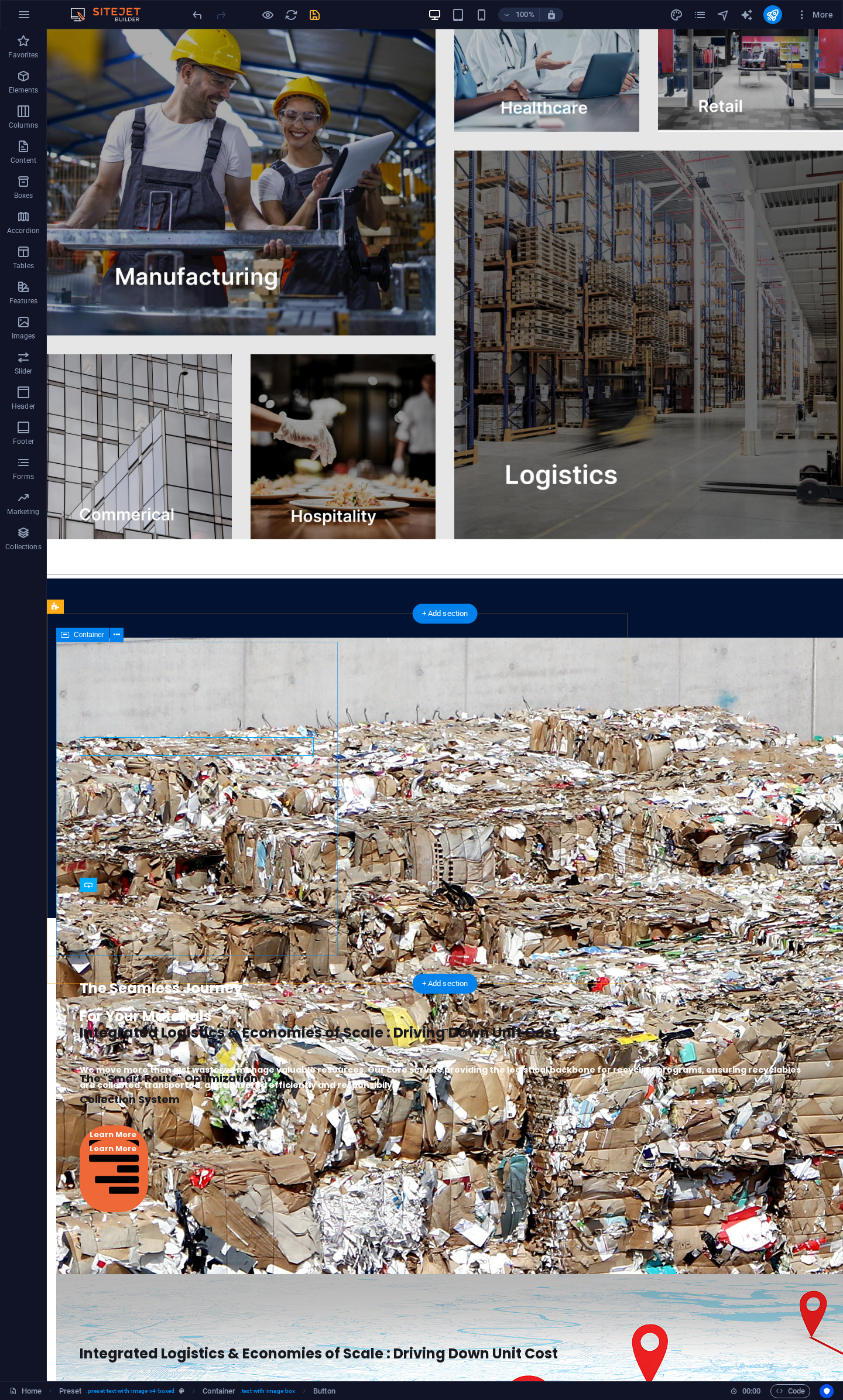
scroll to position [2243, 0]
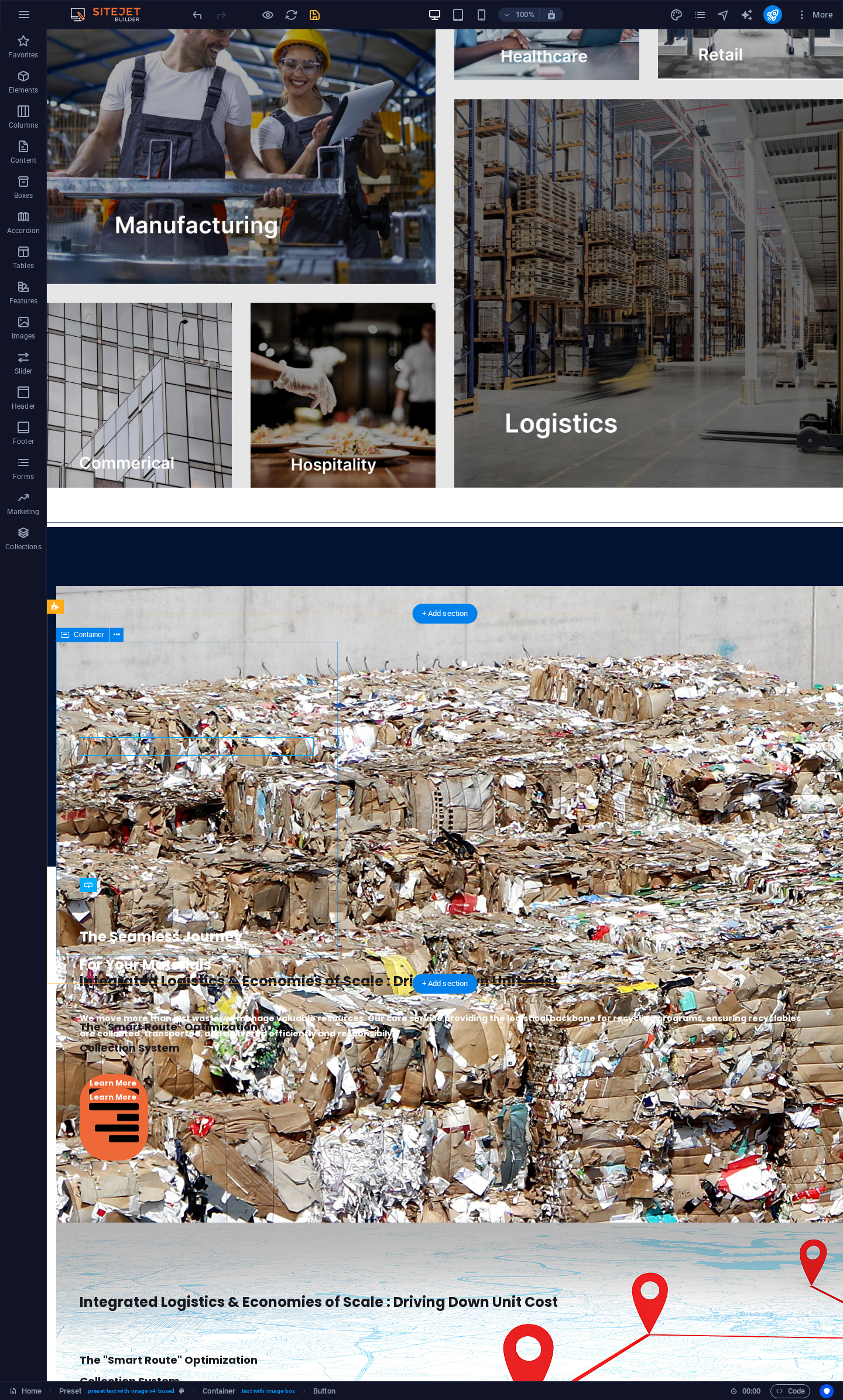
click at [315, 895] on div "Integrated Logistics & Economies of Scale : Driving Down Unit Cost The "Smart R…" at bounding box center [337, 1039] width 563 height 289
click at [107, 884] on span "Button" at bounding box center [108, 884] width 20 height 7
click at [107, 1088] on div "Learn More" at bounding box center [337, 1124] width 516 height 72
click at [110, 886] on span "Button" at bounding box center [108, 884] width 20 height 7
click at [117, 1392] on div "Learn More" at bounding box center [445, 1406] width 731 height 28
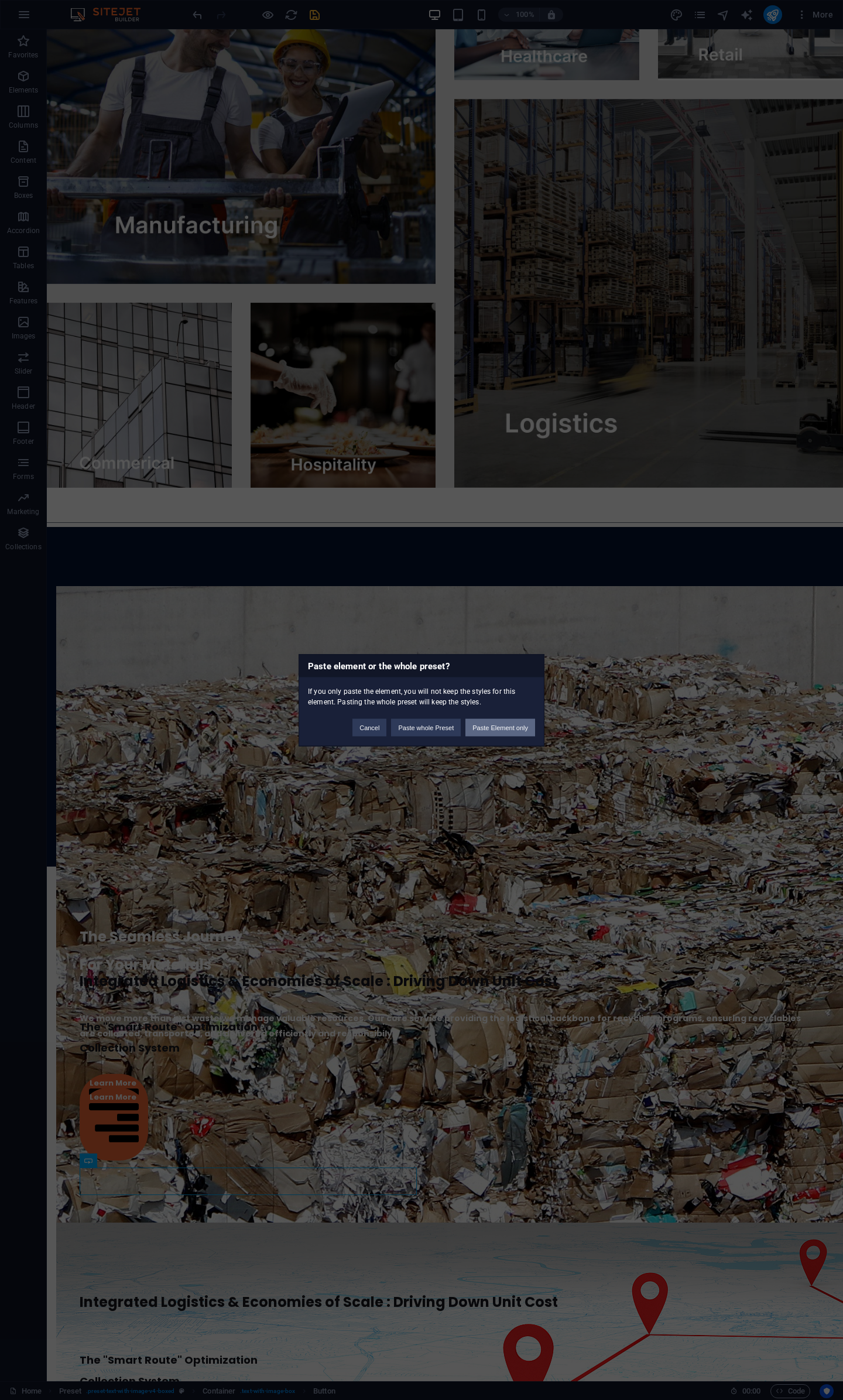
click at [499, 727] on button "Paste Element only" at bounding box center [500, 726] width 70 height 18
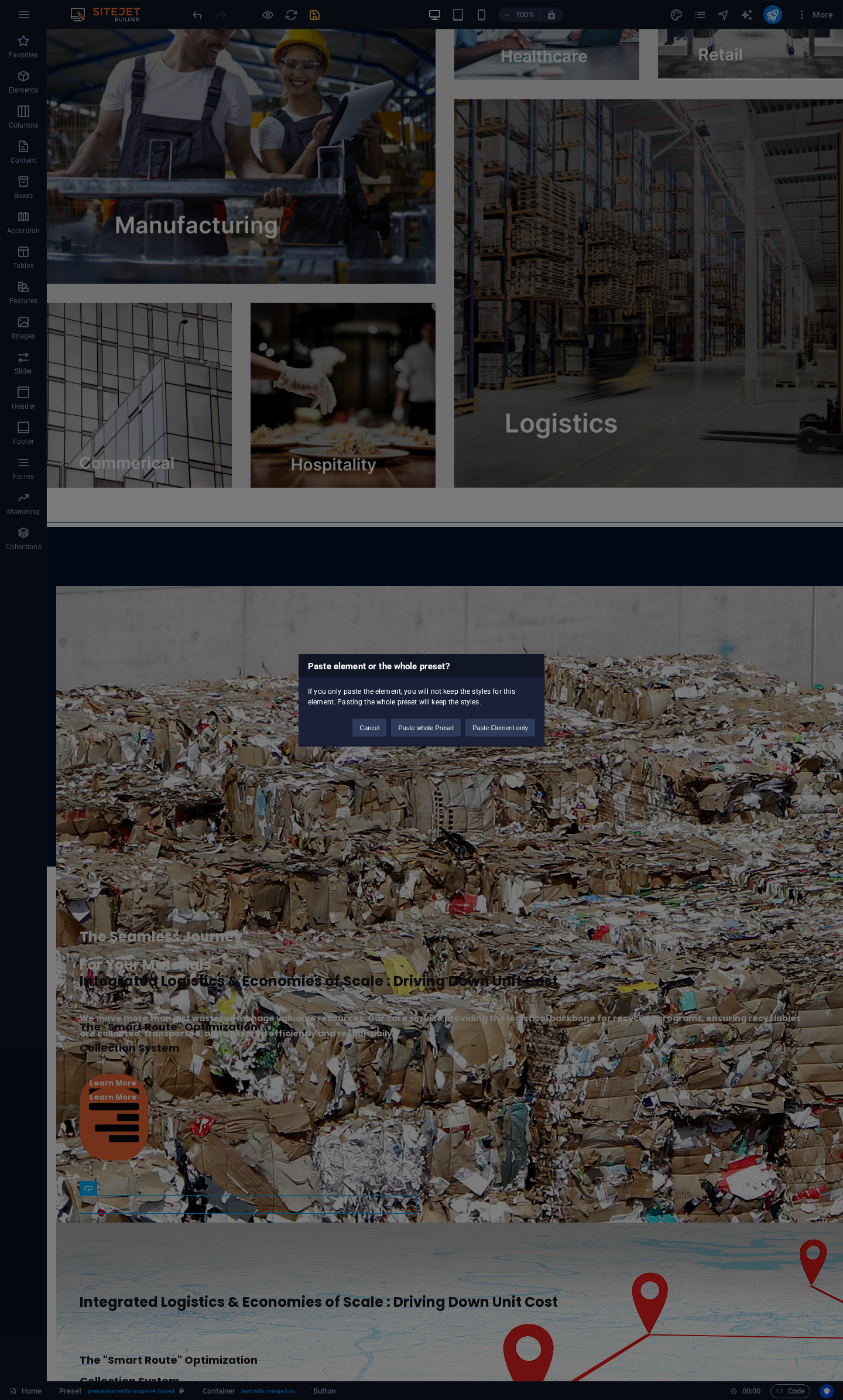
click at [287, 1171] on div "Paste element or the whole preset? If you only paste the element, you will not …" at bounding box center [421, 700] width 843 height 1400
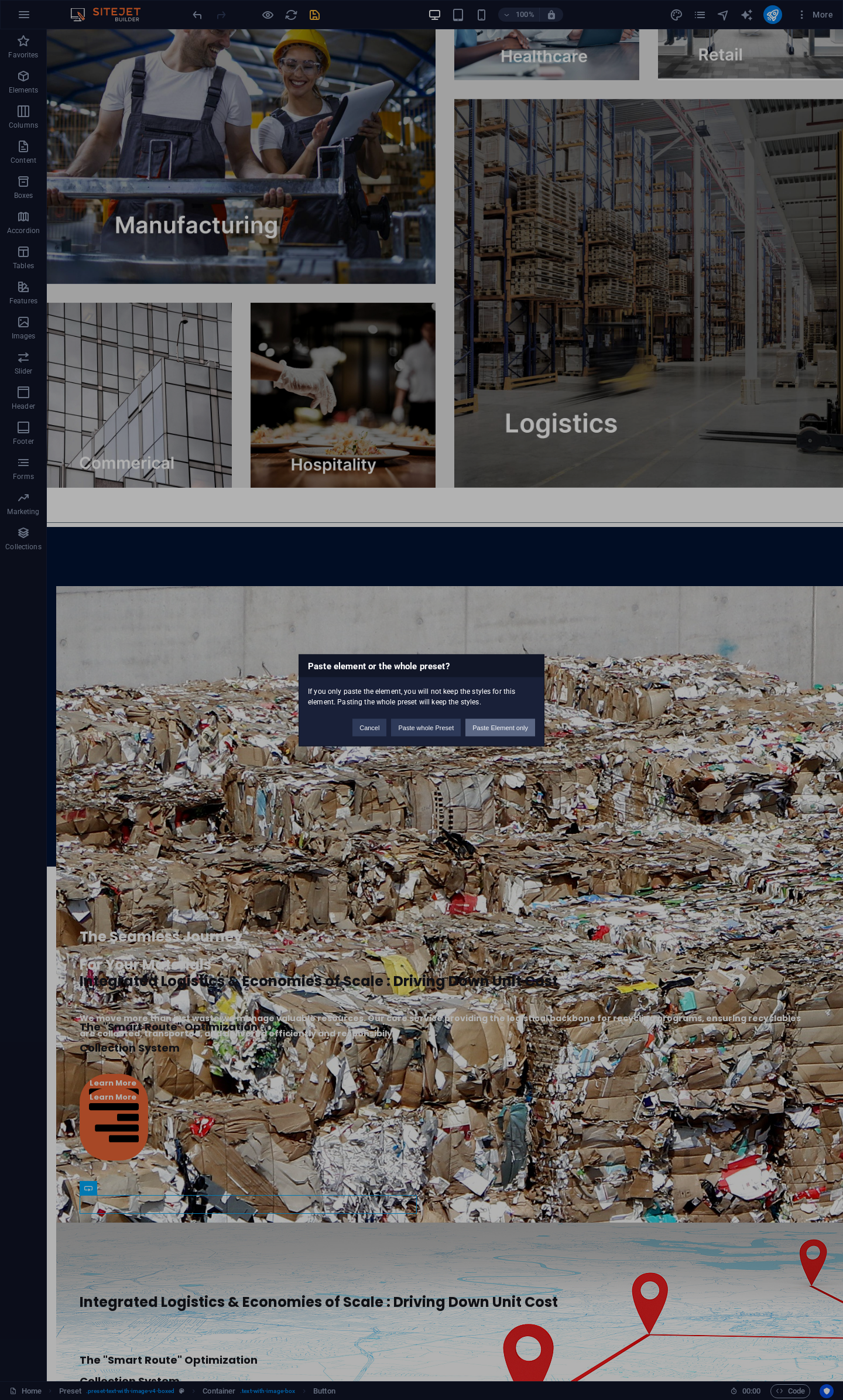
click at [503, 728] on button "Paste Element only" at bounding box center [500, 726] width 70 height 18
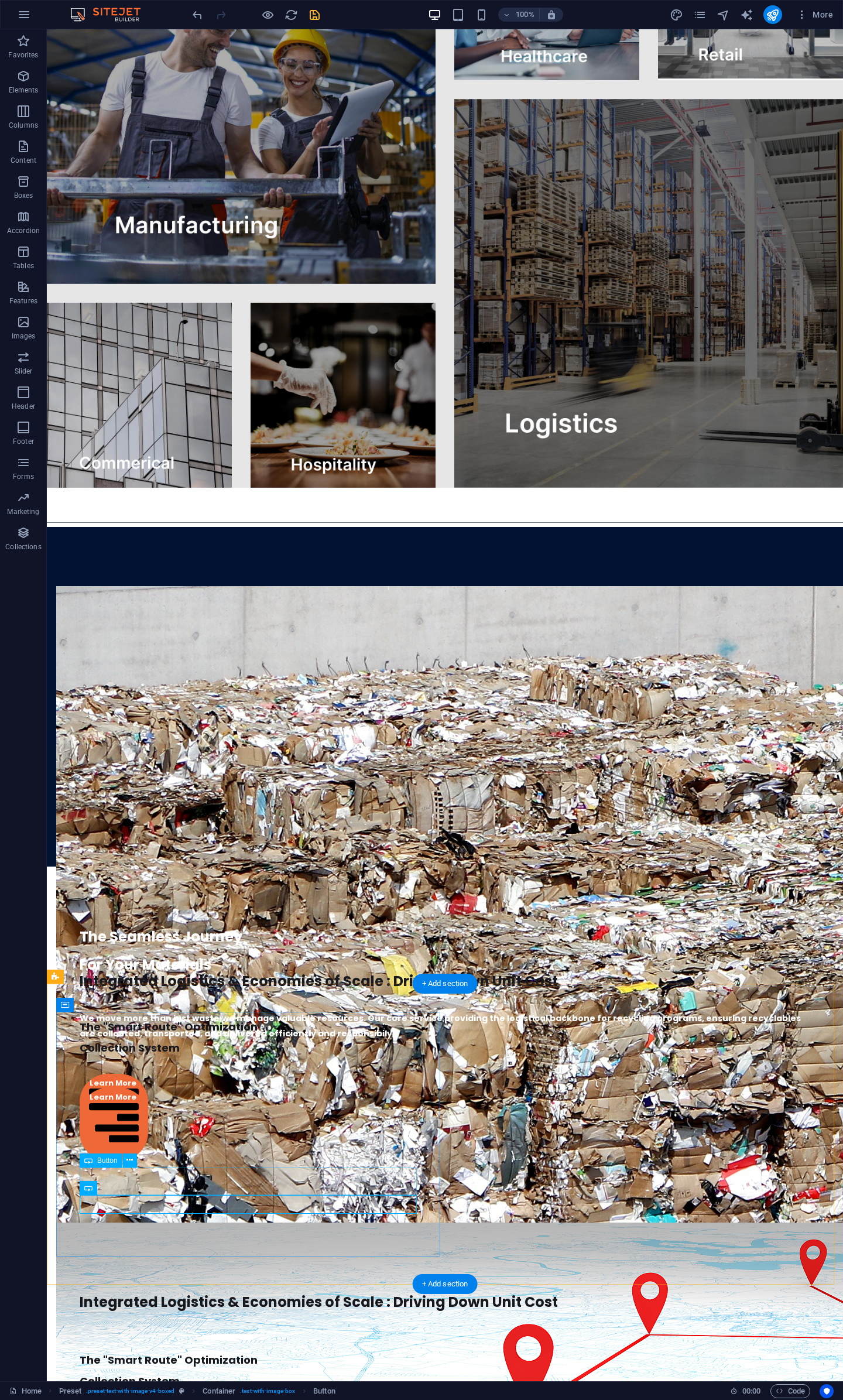
click at [260, 1392] on div "Learn More" at bounding box center [445, 1406] width 731 height 28
click at [246, 1392] on div "Learn More" at bounding box center [445, 1428] width 731 height 72
click at [234, 1316] on div at bounding box center [445, 1333] width 731 height 33
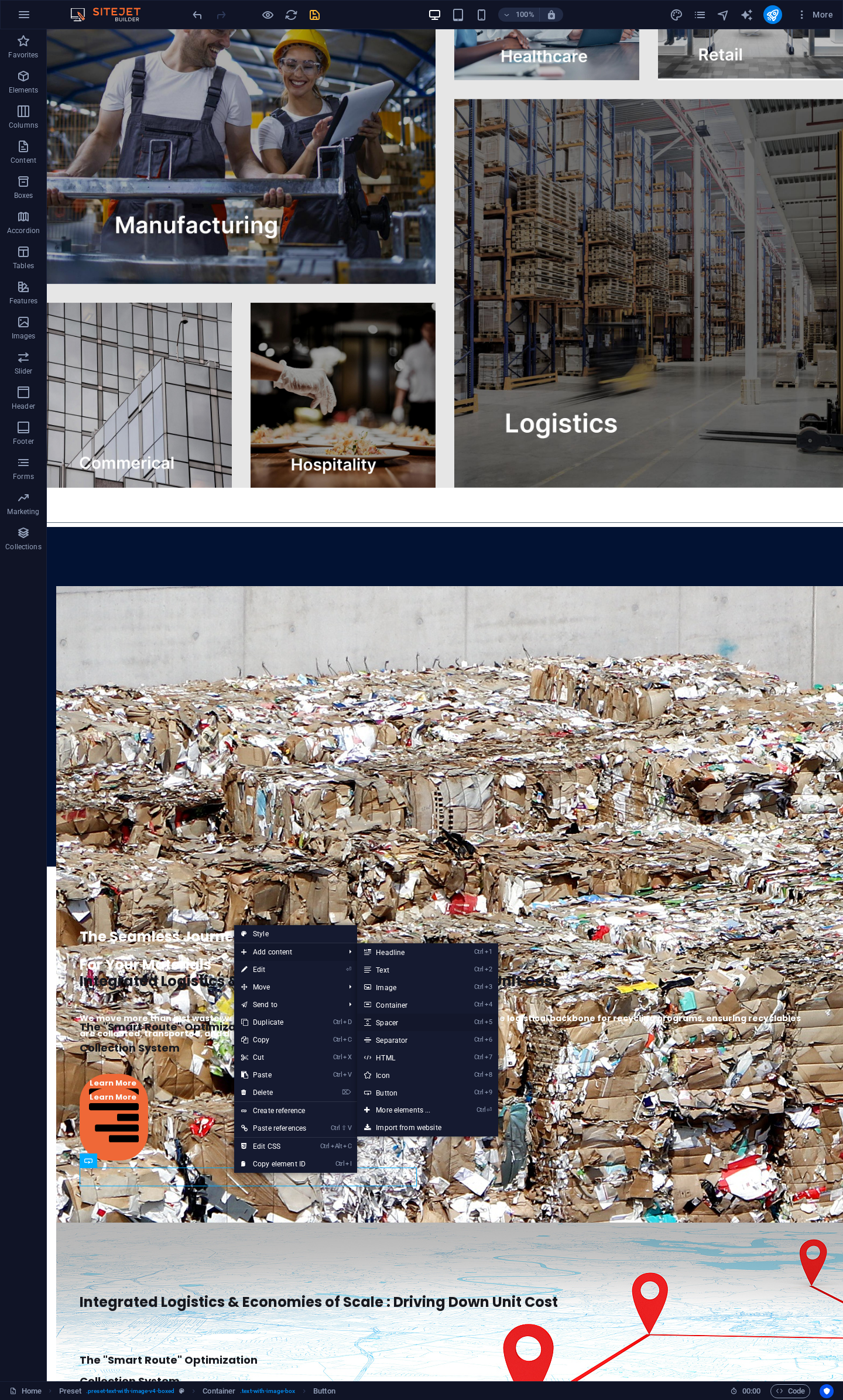
click at [410, 1025] on link "Ctrl 5 Spacer" at bounding box center [405, 1022] width 97 height 18
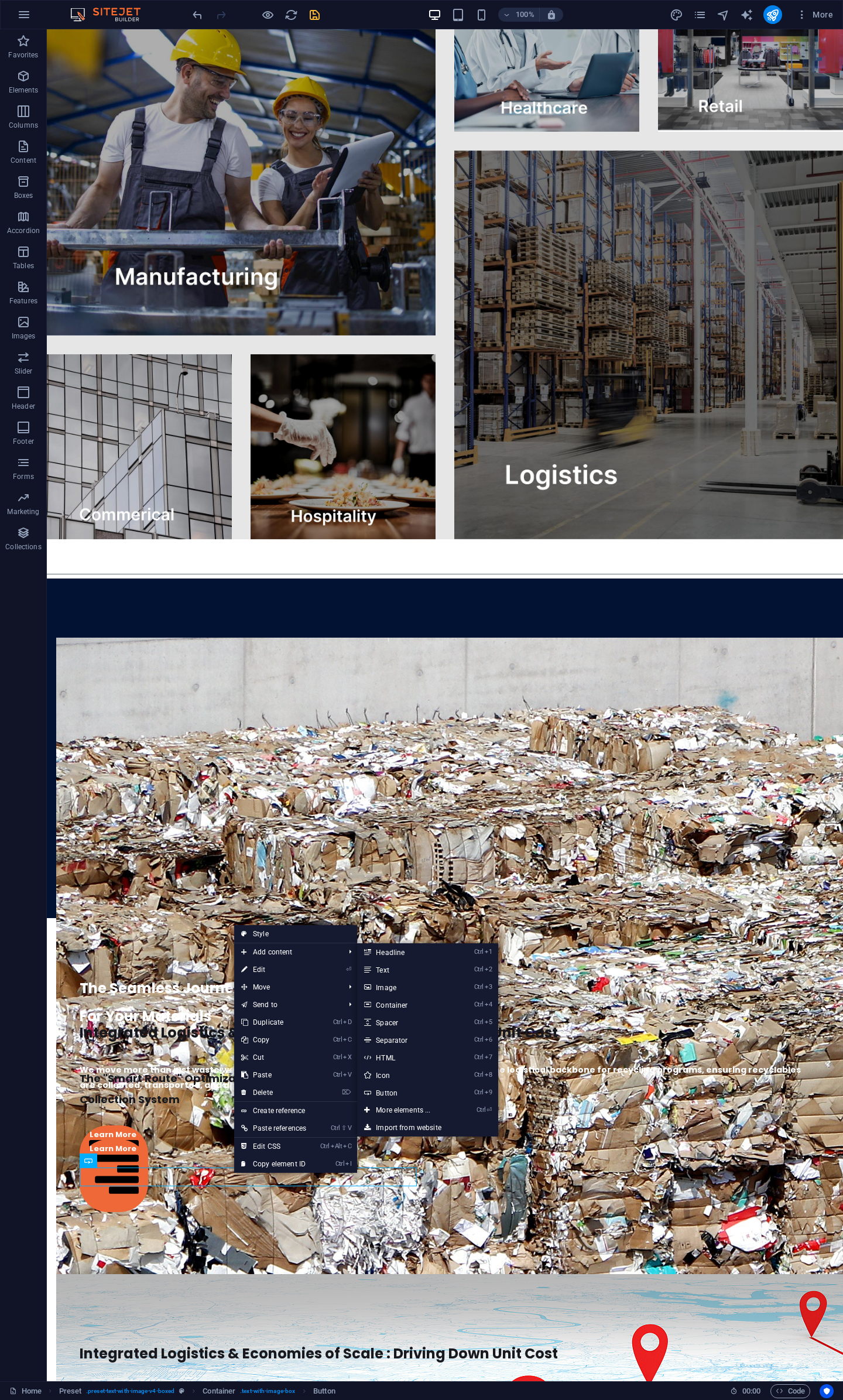
select select "px"
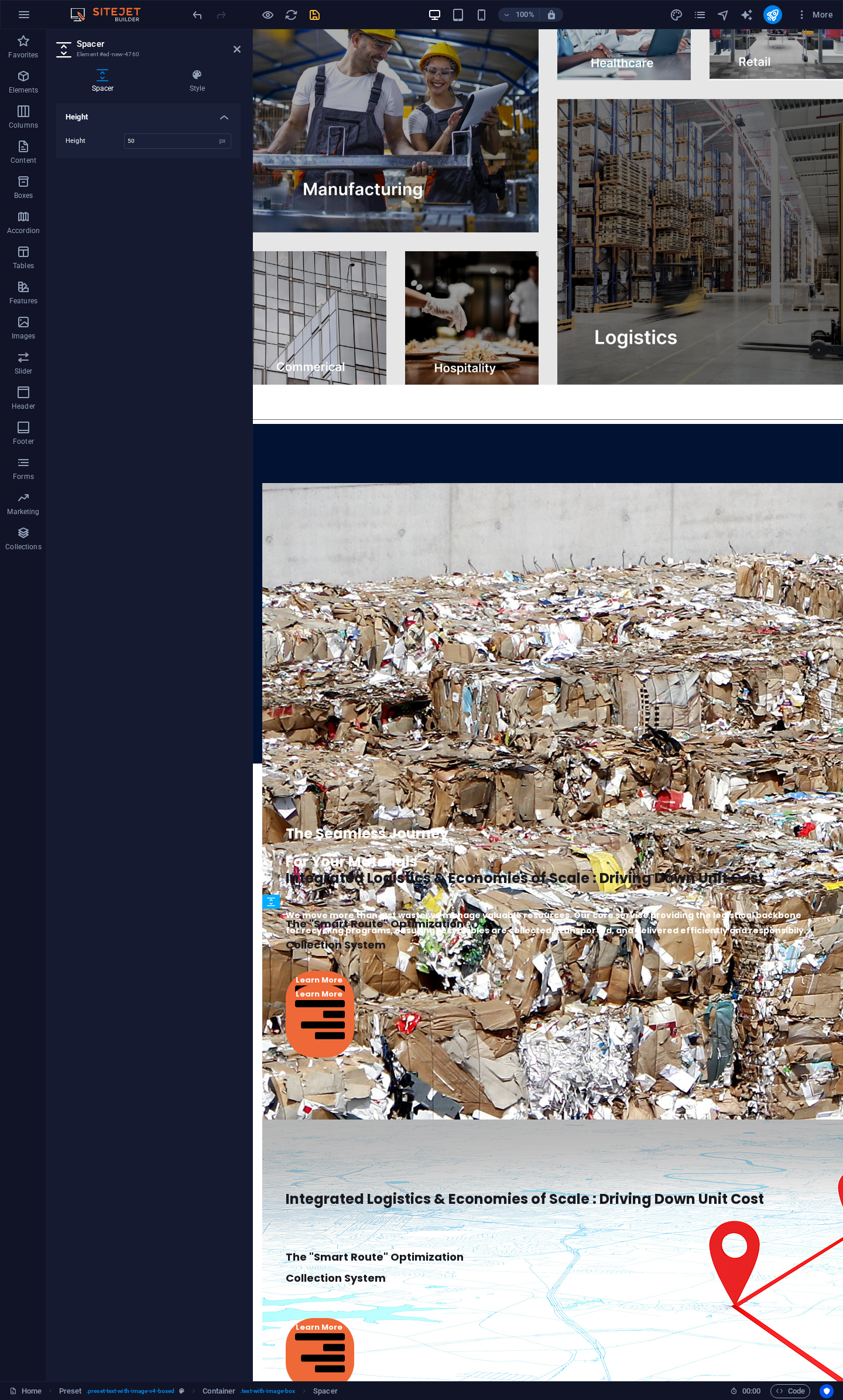
drag, startPoint x: 396, startPoint y: 1132, endPoint x: 398, endPoint y: 1093, distance: 39.1
click at [238, 53] on icon at bounding box center [237, 49] width 7 height 9
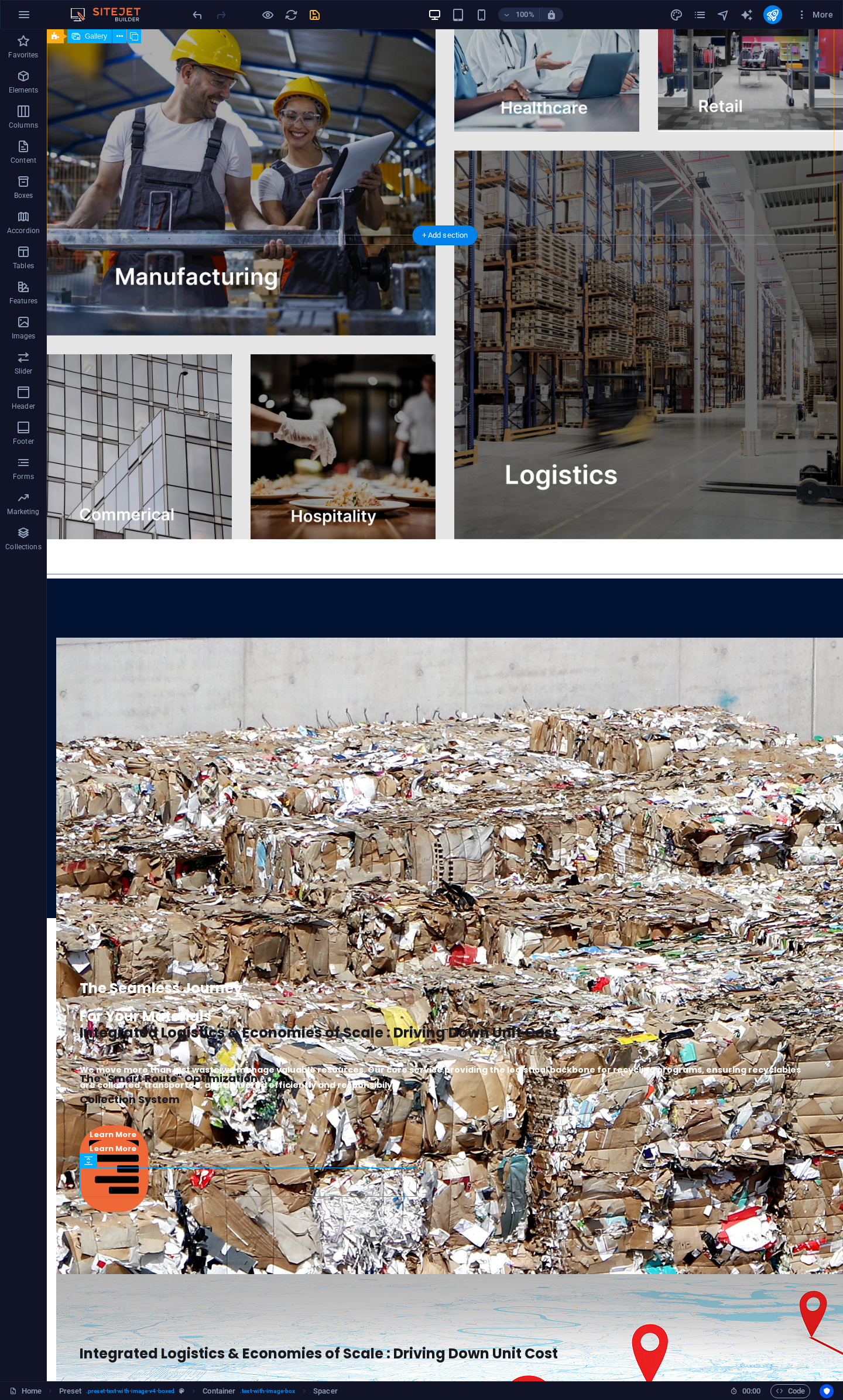
scroll to position [2243, 0]
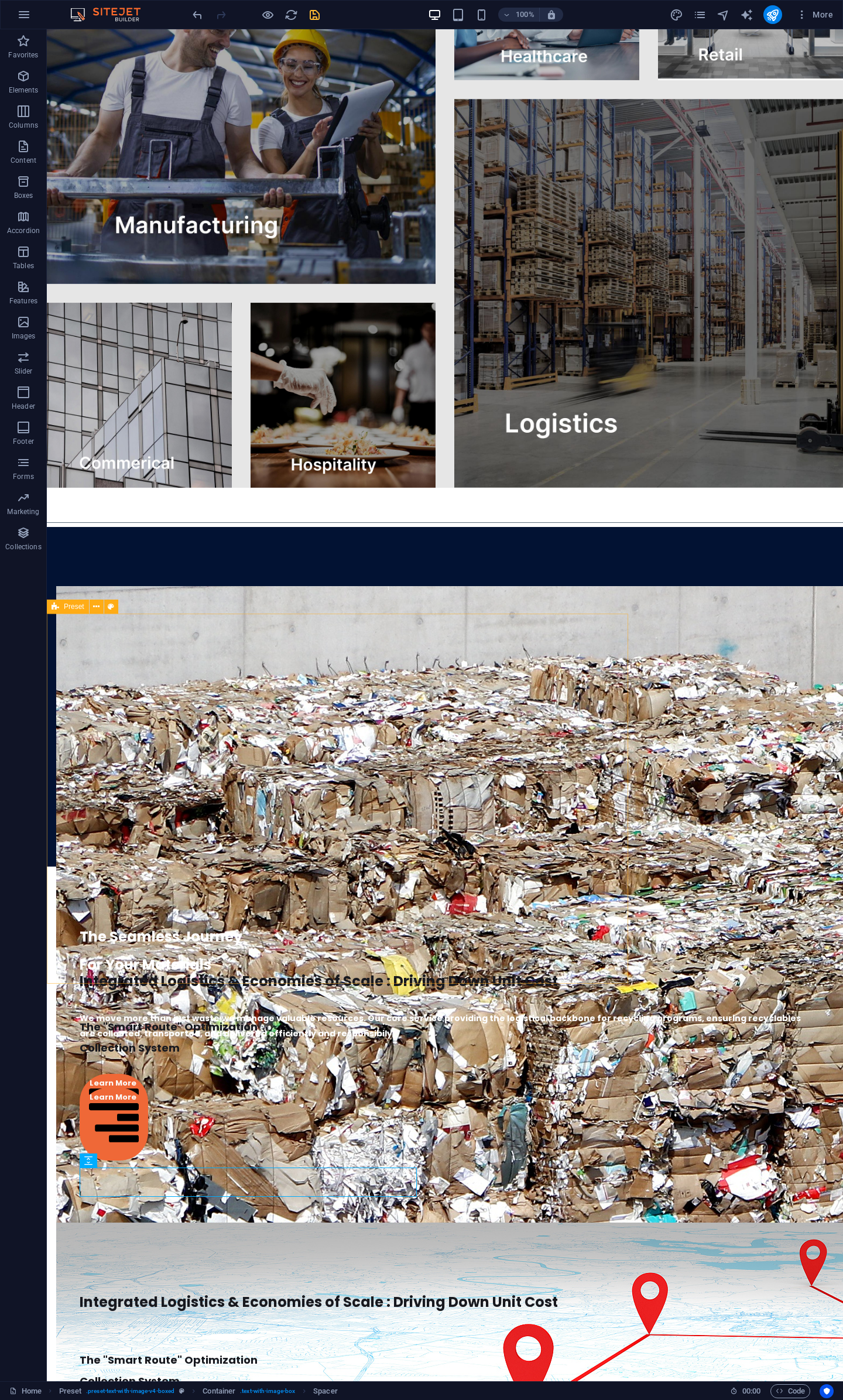
click at [66, 608] on span "Preset" at bounding box center [74, 607] width 20 height 7
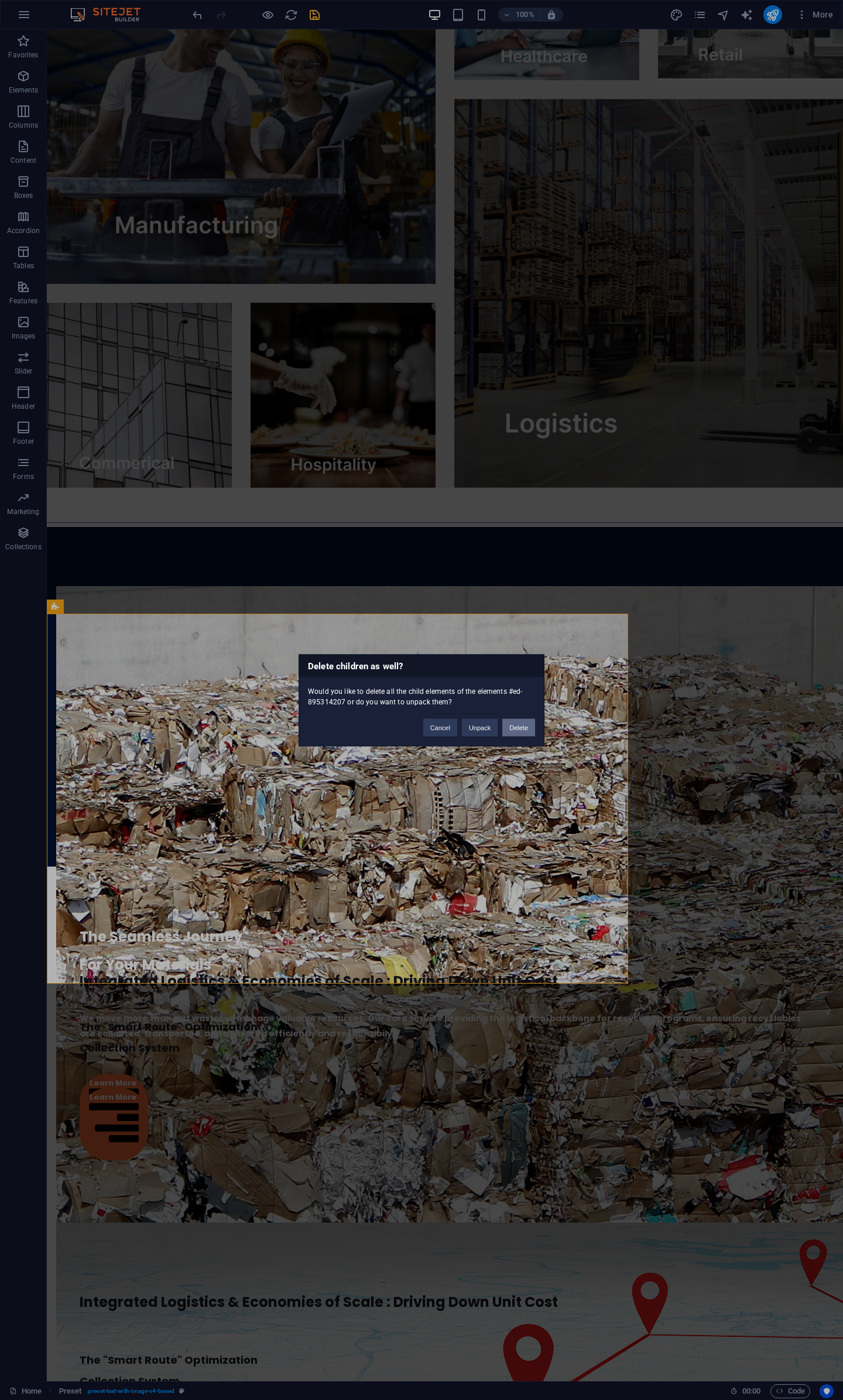
drag, startPoint x: 528, startPoint y: 729, endPoint x: 477, endPoint y: 692, distance: 63.0
click at [528, 729] on button "Delete" at bounding box center [519, 726] width 33 height 18
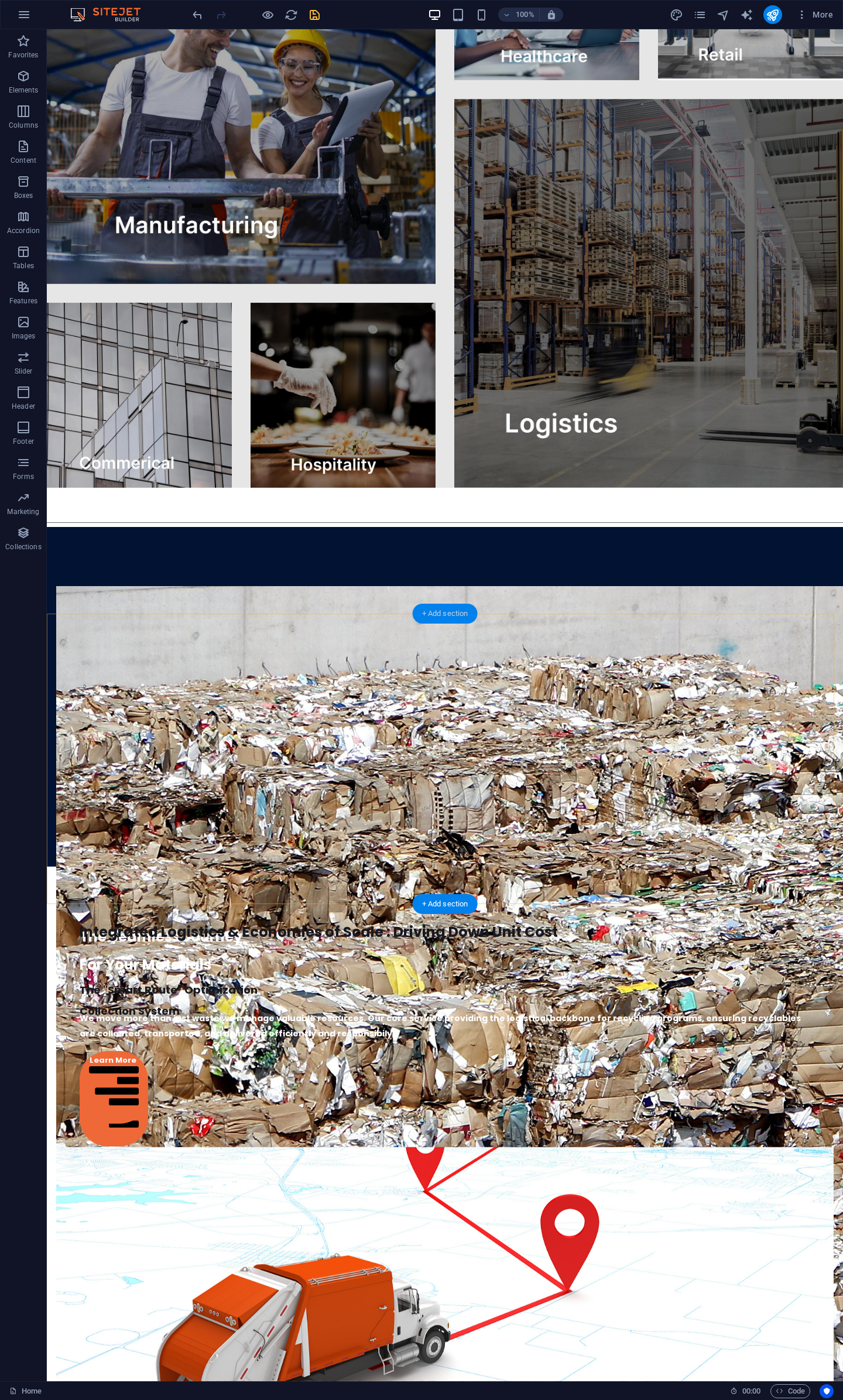
click at [437, 613] on div "+ Add section" at bounding box center [445, 613] width 65 height 20
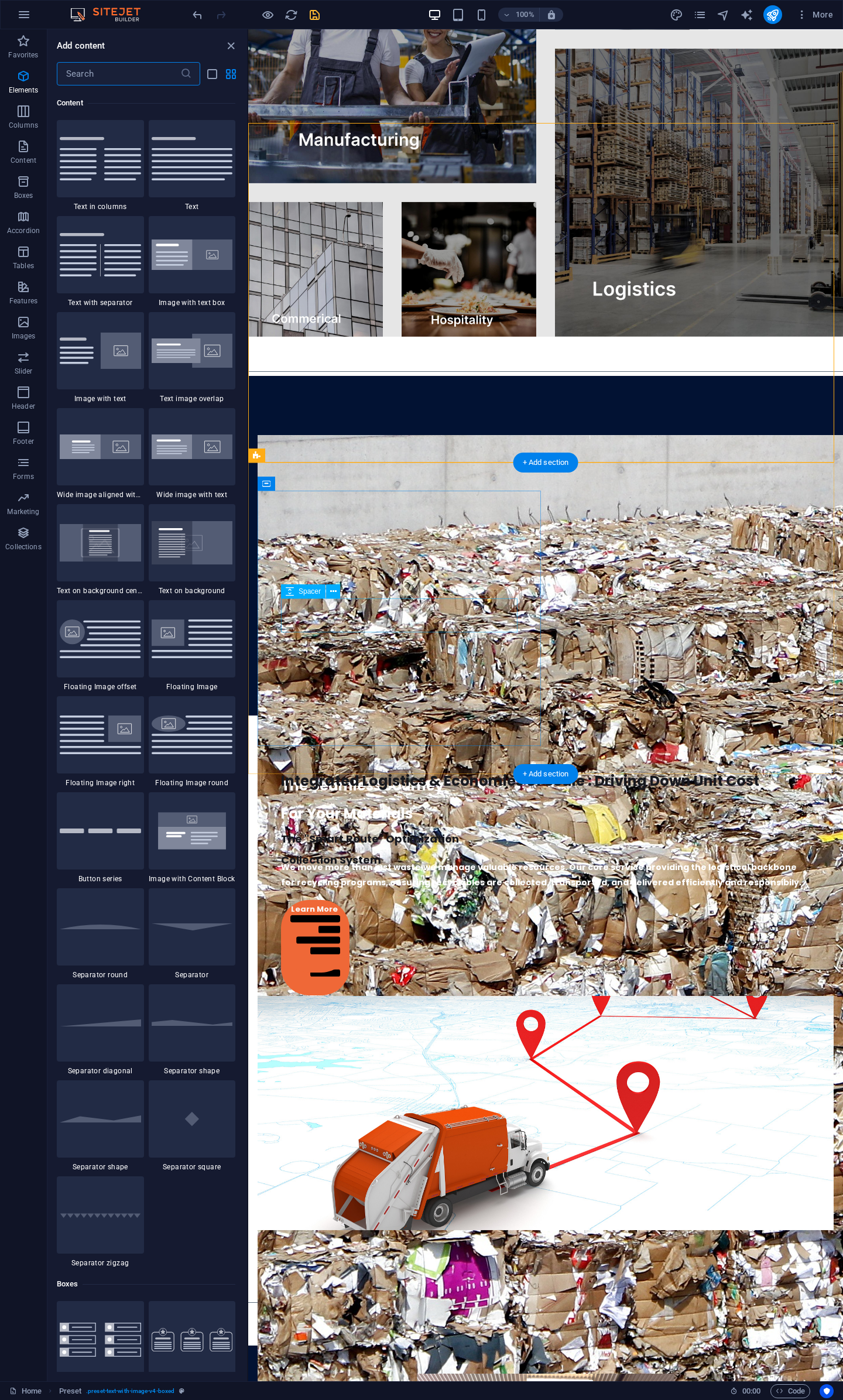
scroll to position [2048, 0]
click at [28, 120] on span "Columns" at bounding box center [23, 118] width 46 height 28
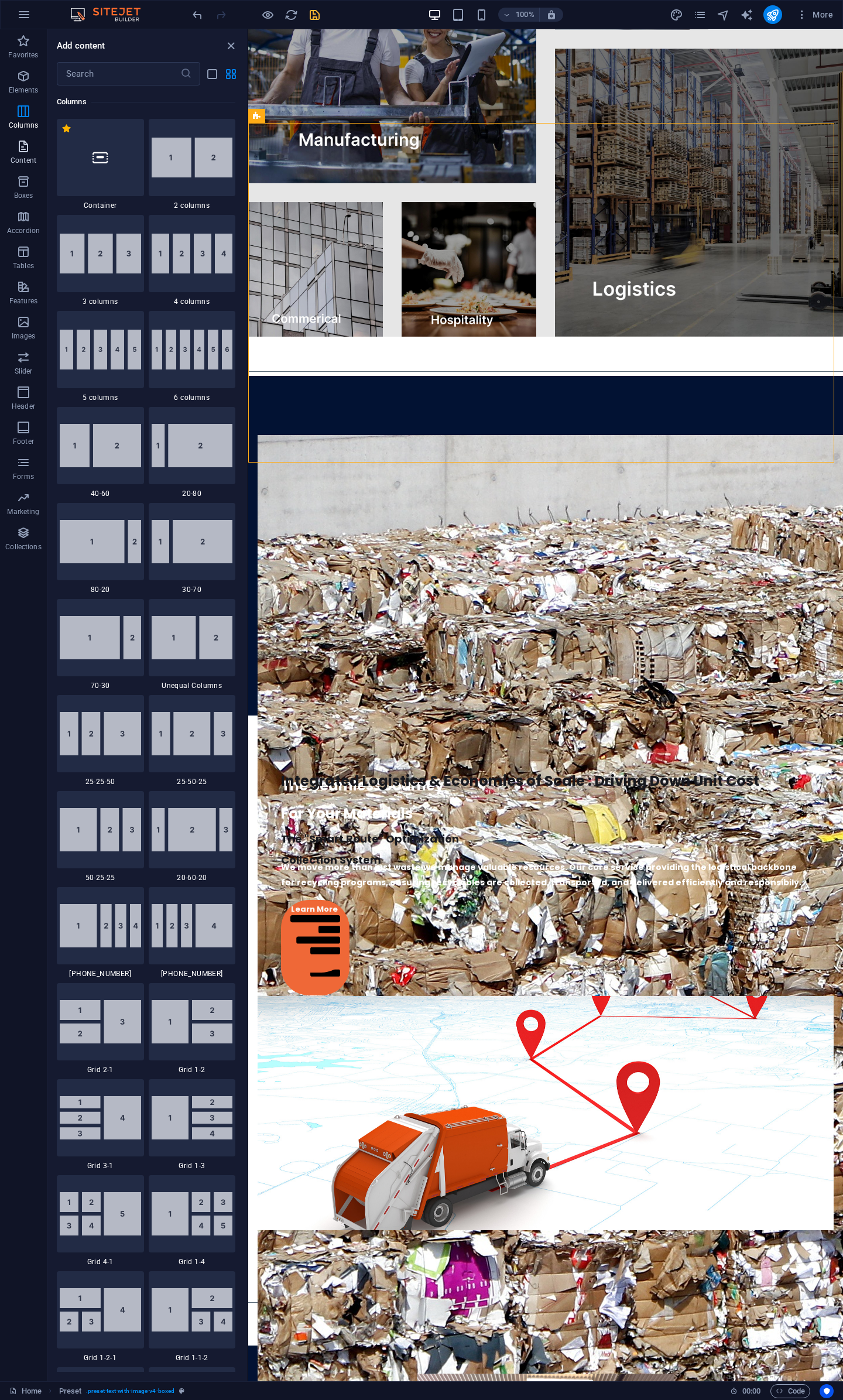
click at [31, 154] on span "Content" at bounding box center [23, 153] width 46 height 28
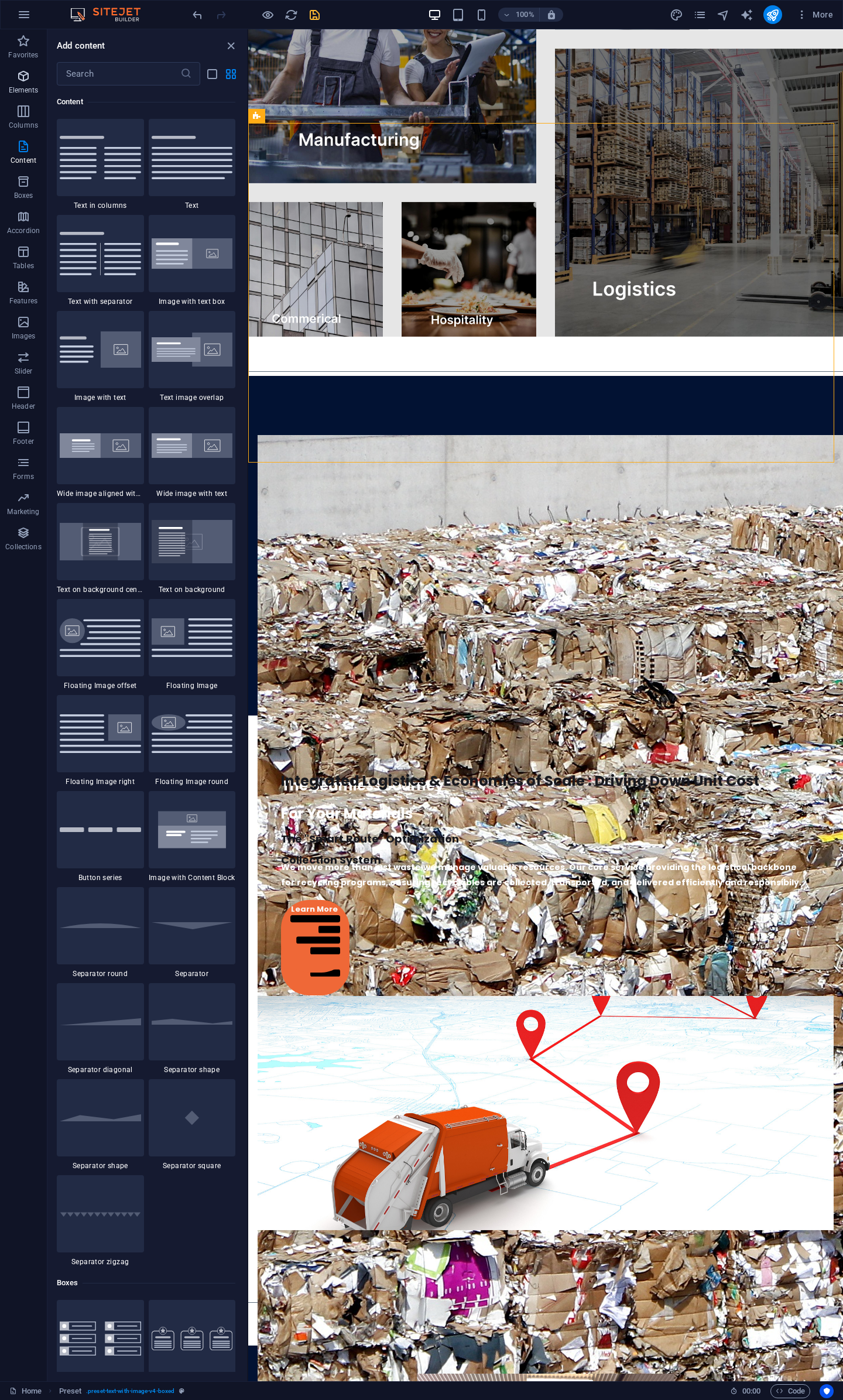
click at [20, 87] on p "Elements" at bounding box center [23, 90] width 30 height 9
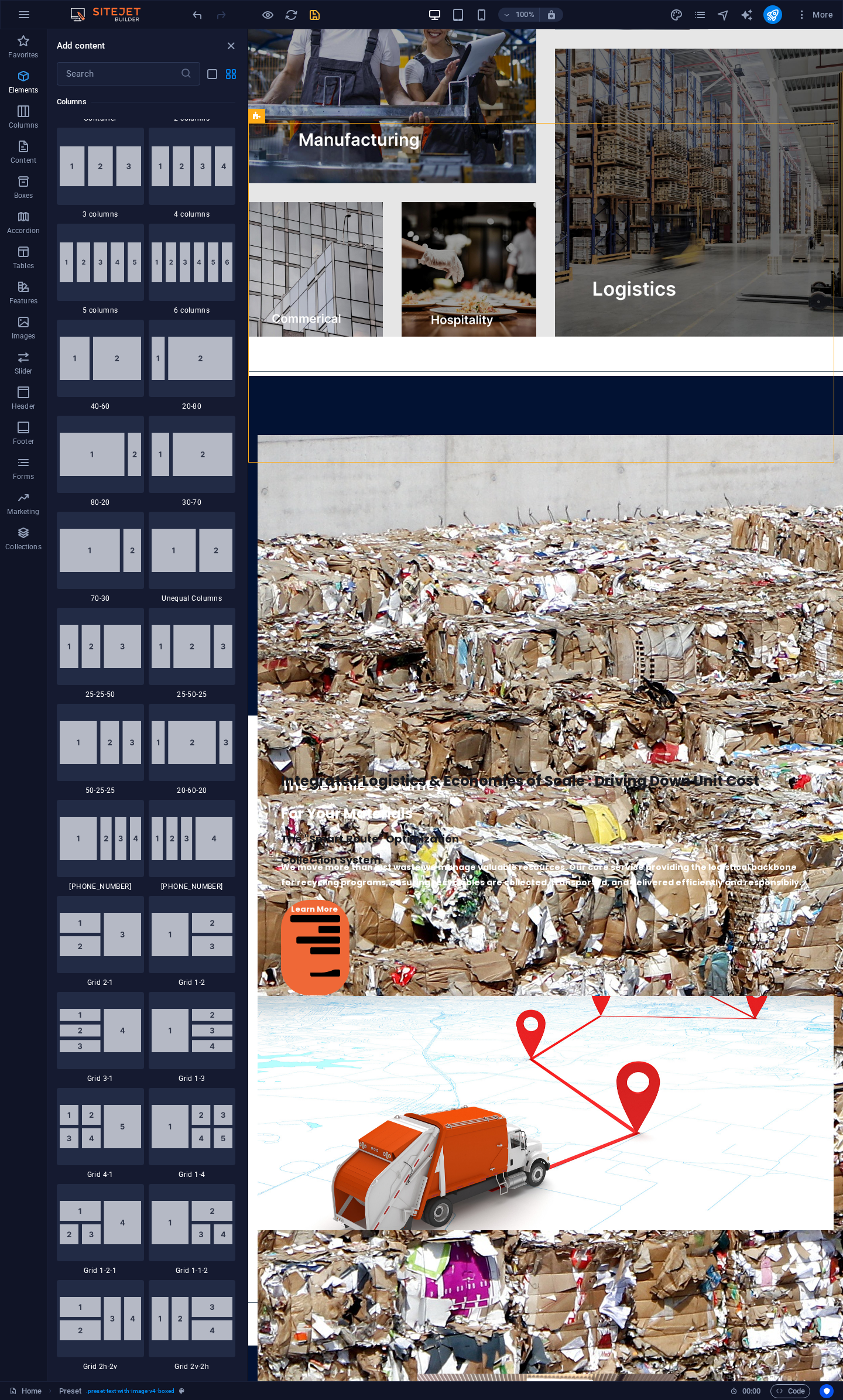
scroll to position [124, 0]
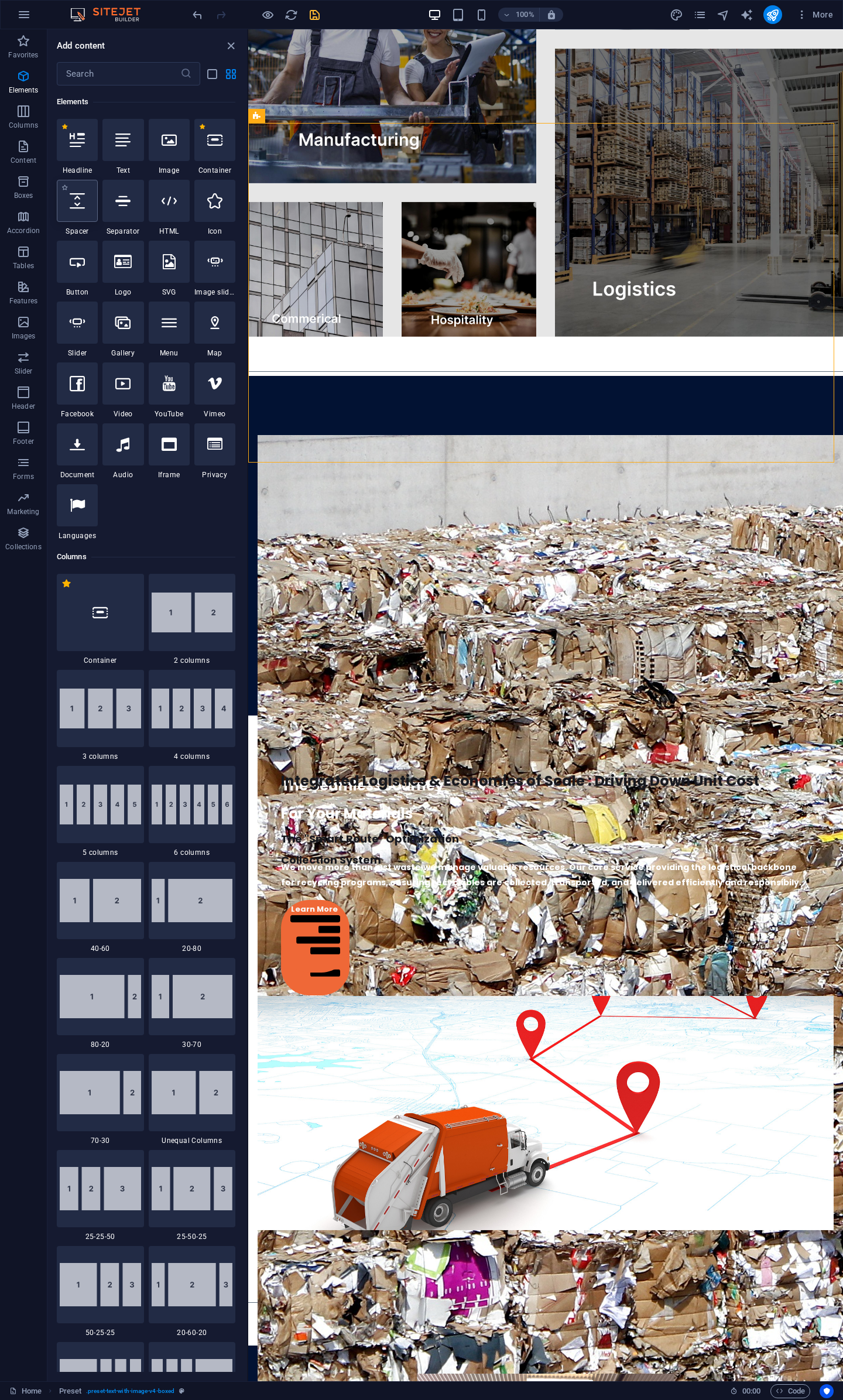
click at [82, 204] on icon at bounding box center [77, 201] width 15 height 15
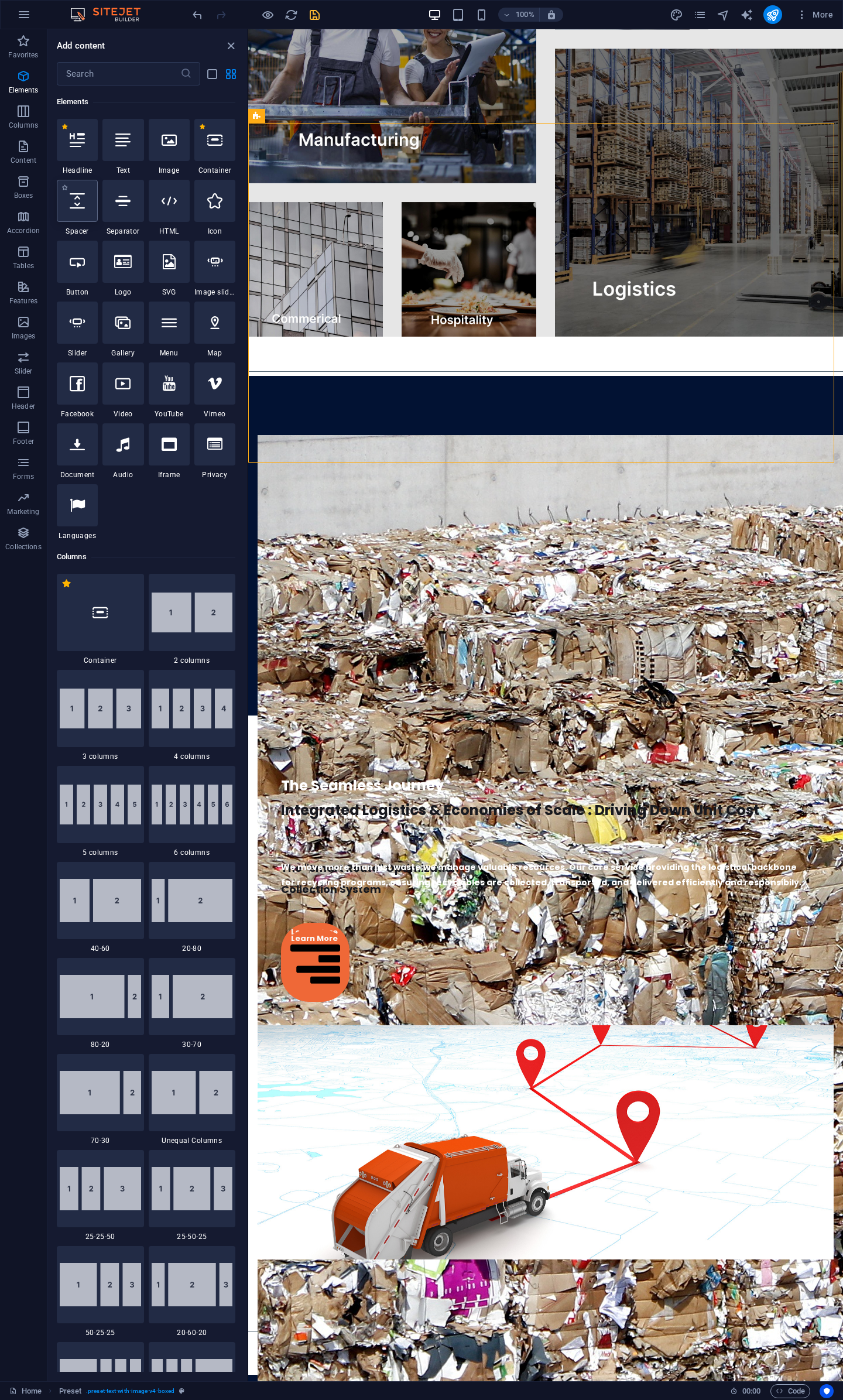
select select "px"
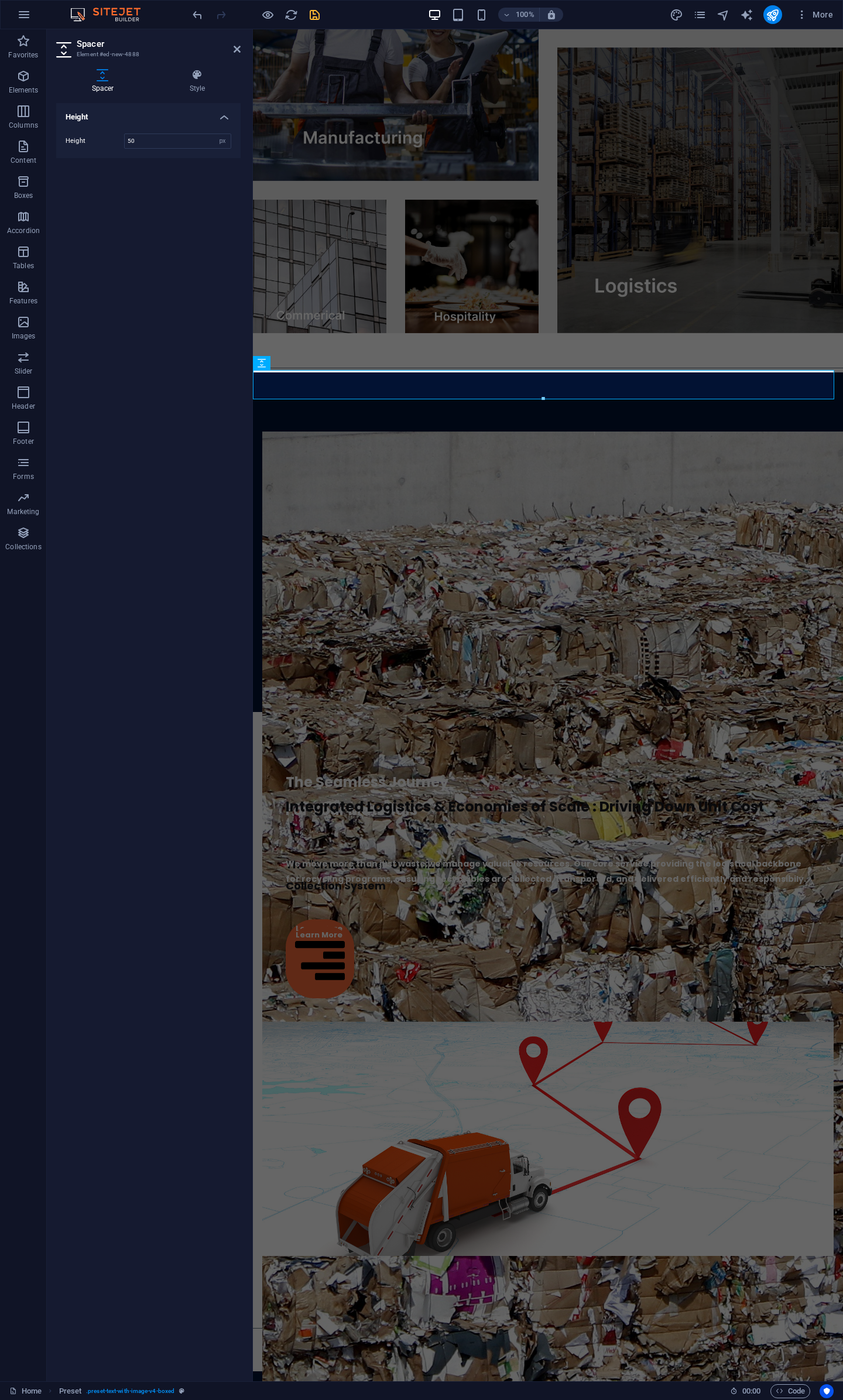
scroll to position [2331, 0]
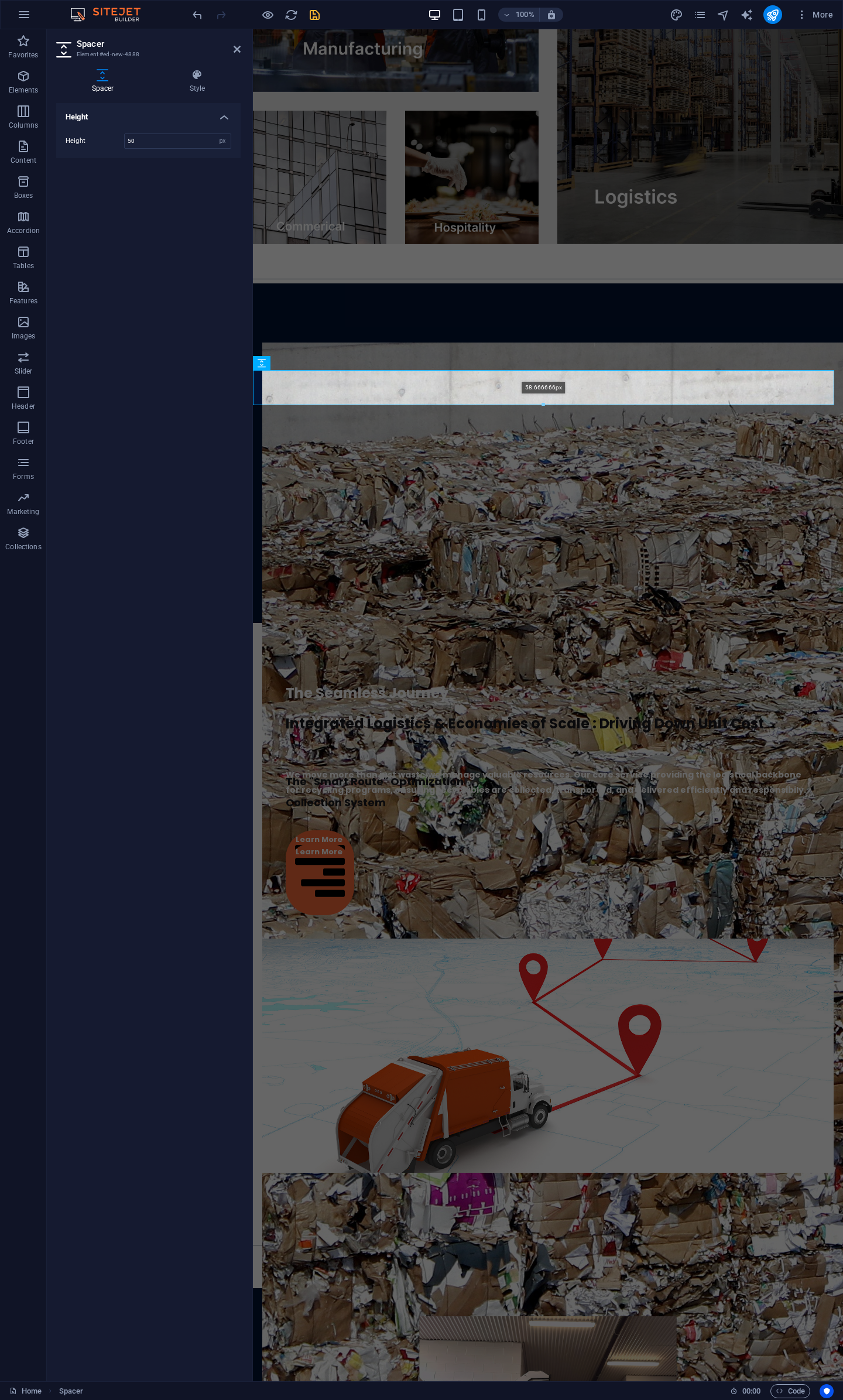
drag, startPoint x: 545, startPoint y: 399, endPoint x: 546, endPoint y: 406, distance: 7.1
click at [546, 406] on div at bounding box center [544, 405] width 580 height 4
type input "58"
click at [781, 1249] on div at bounding box center [547, 1268] width 590 height 39
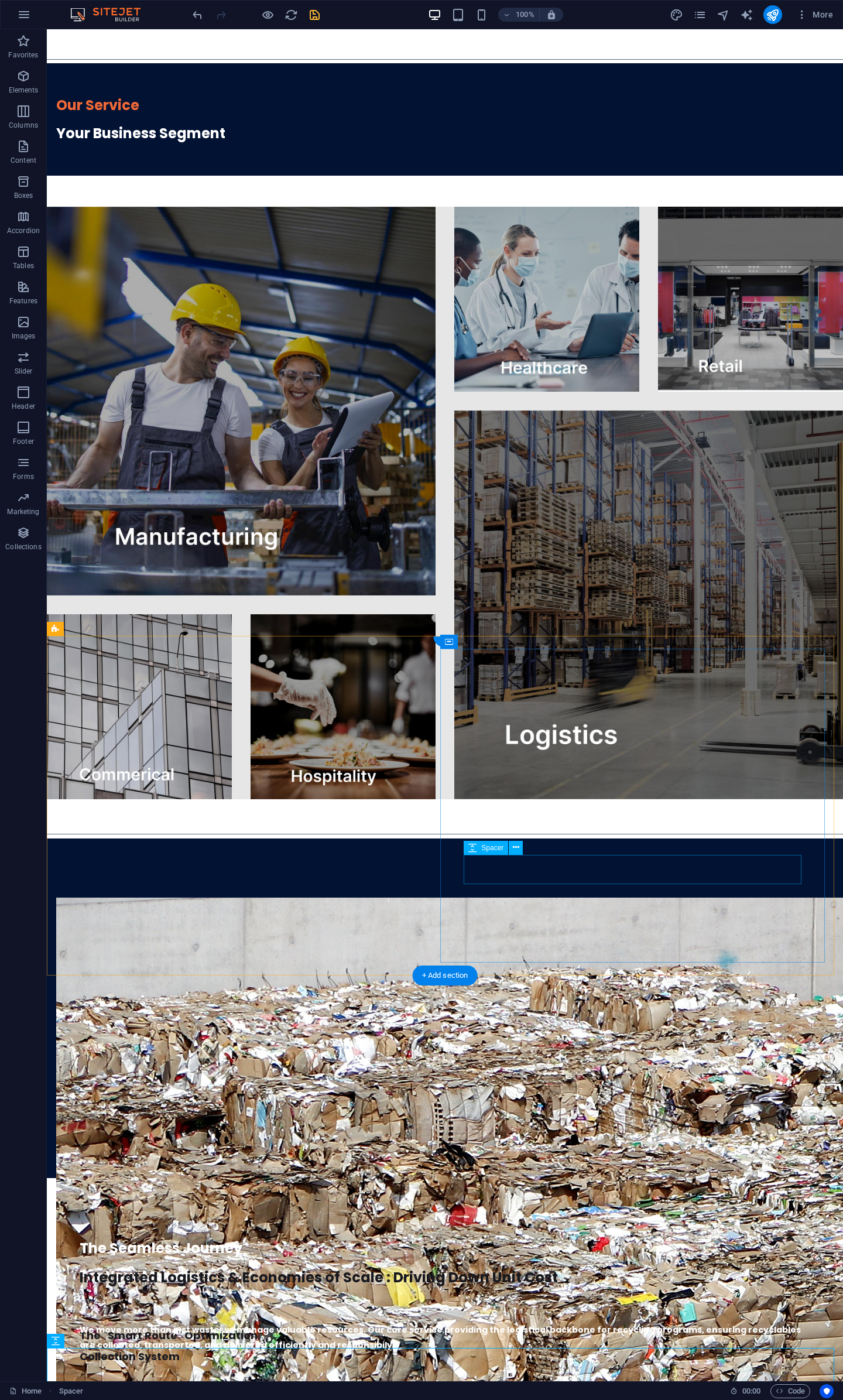
scroll to position [1880, 0]
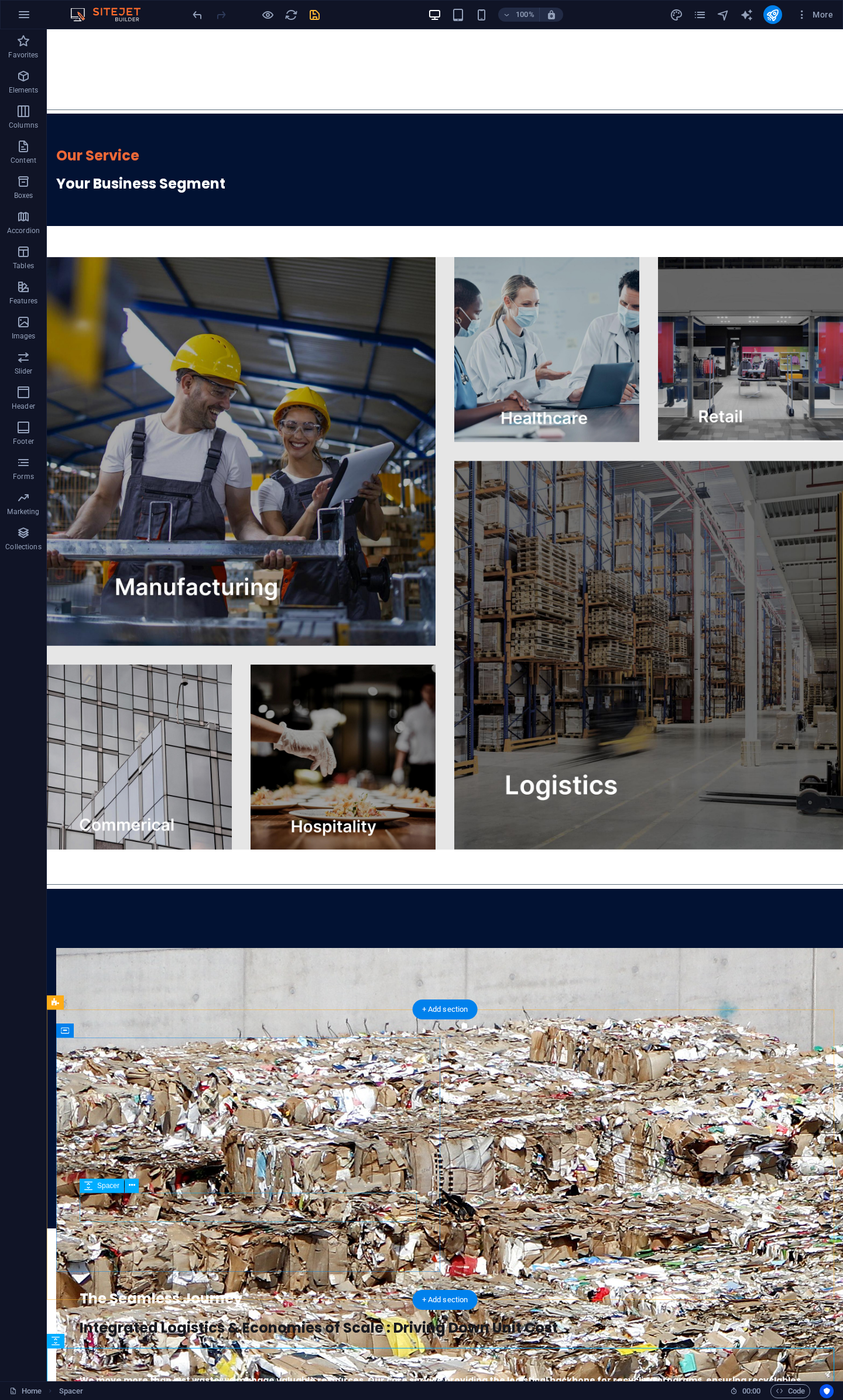
select select "px"
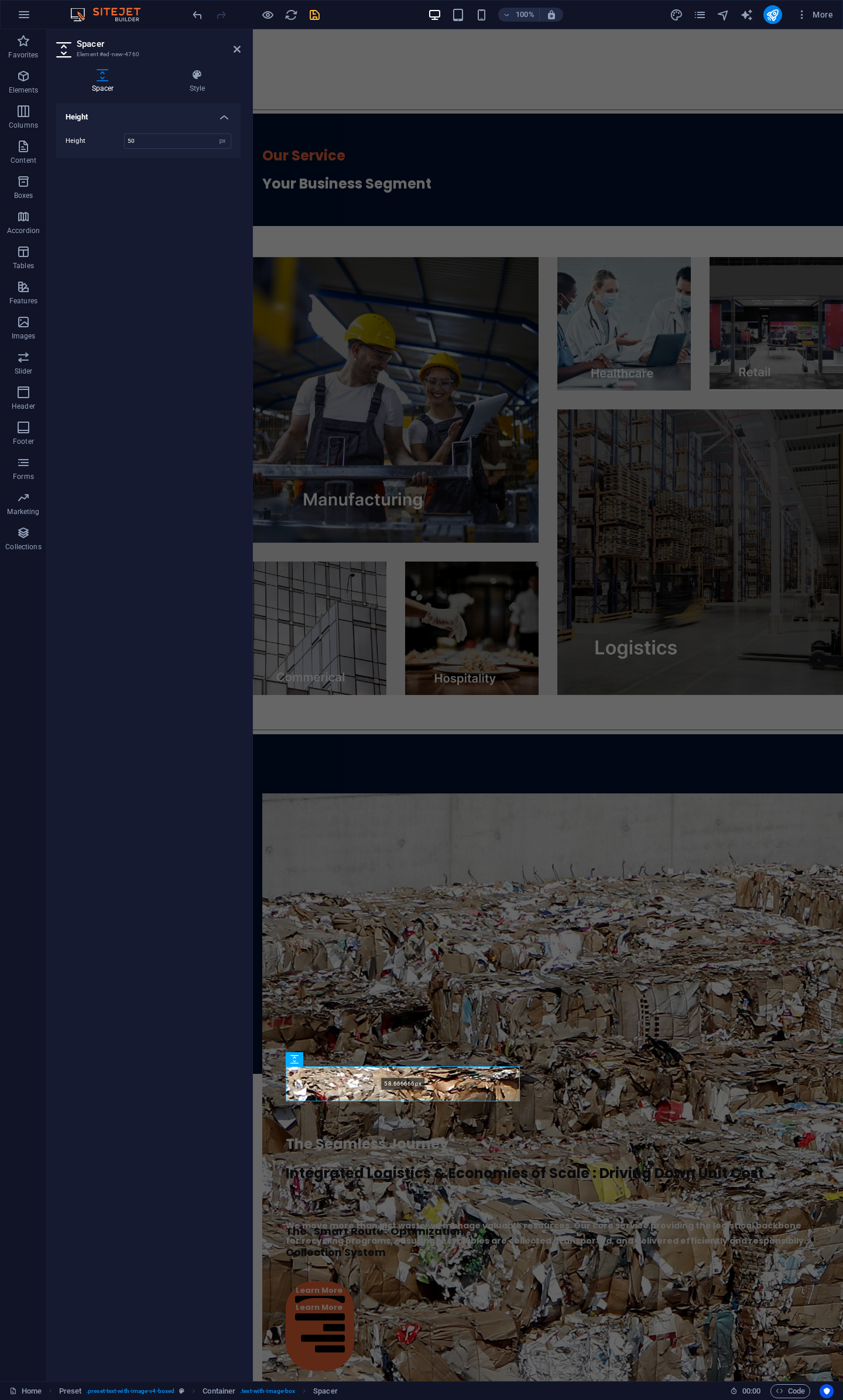
click at [404, 1099] on div at bounding box center [402, 1101] width 233 height 4
type input "58"
click at [514, 1221] on div "The "Smart Route" Optimization Collection System" at bounding box center [548, 1241] width 525 height 42
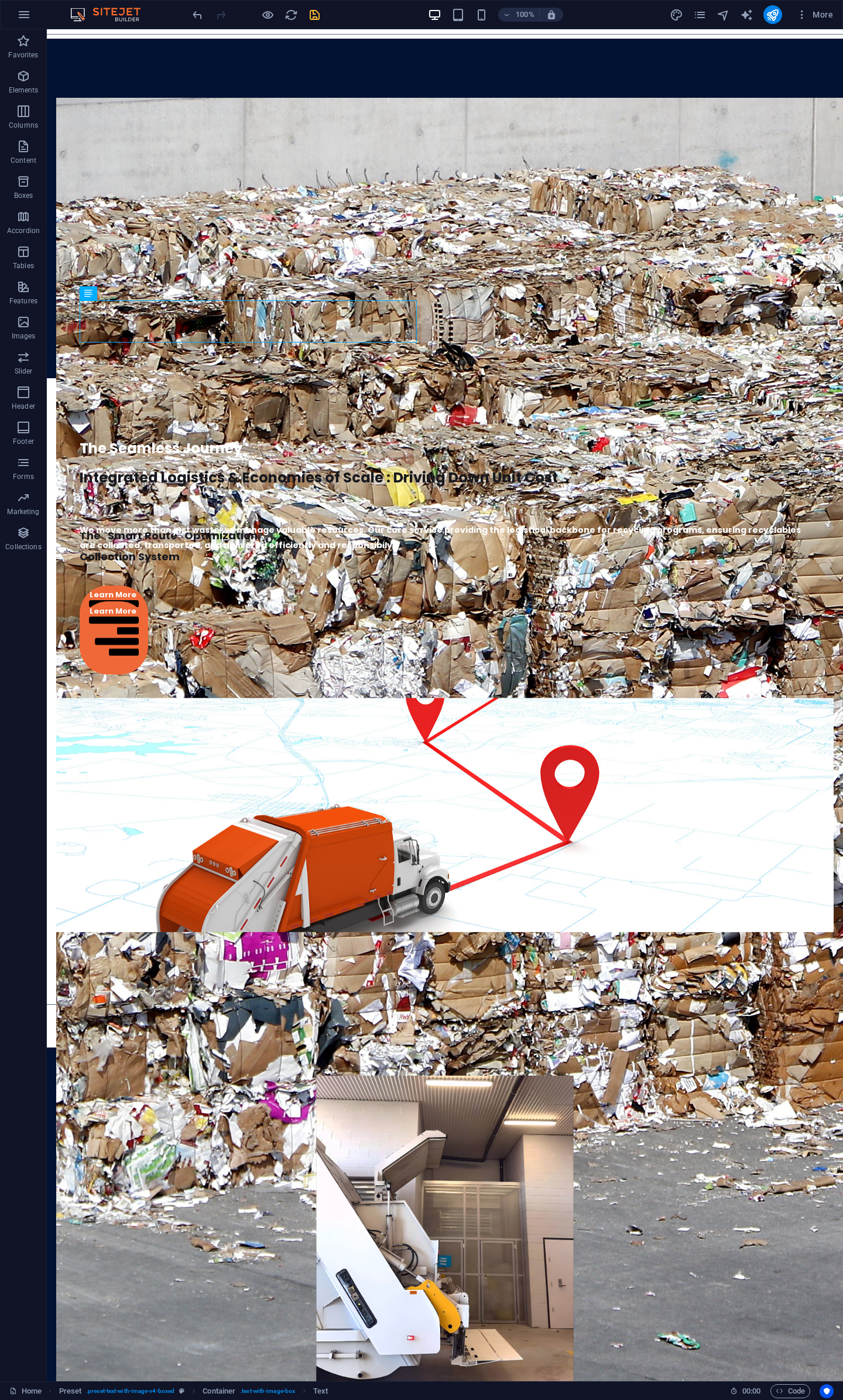
scroll to position [2749, 0]
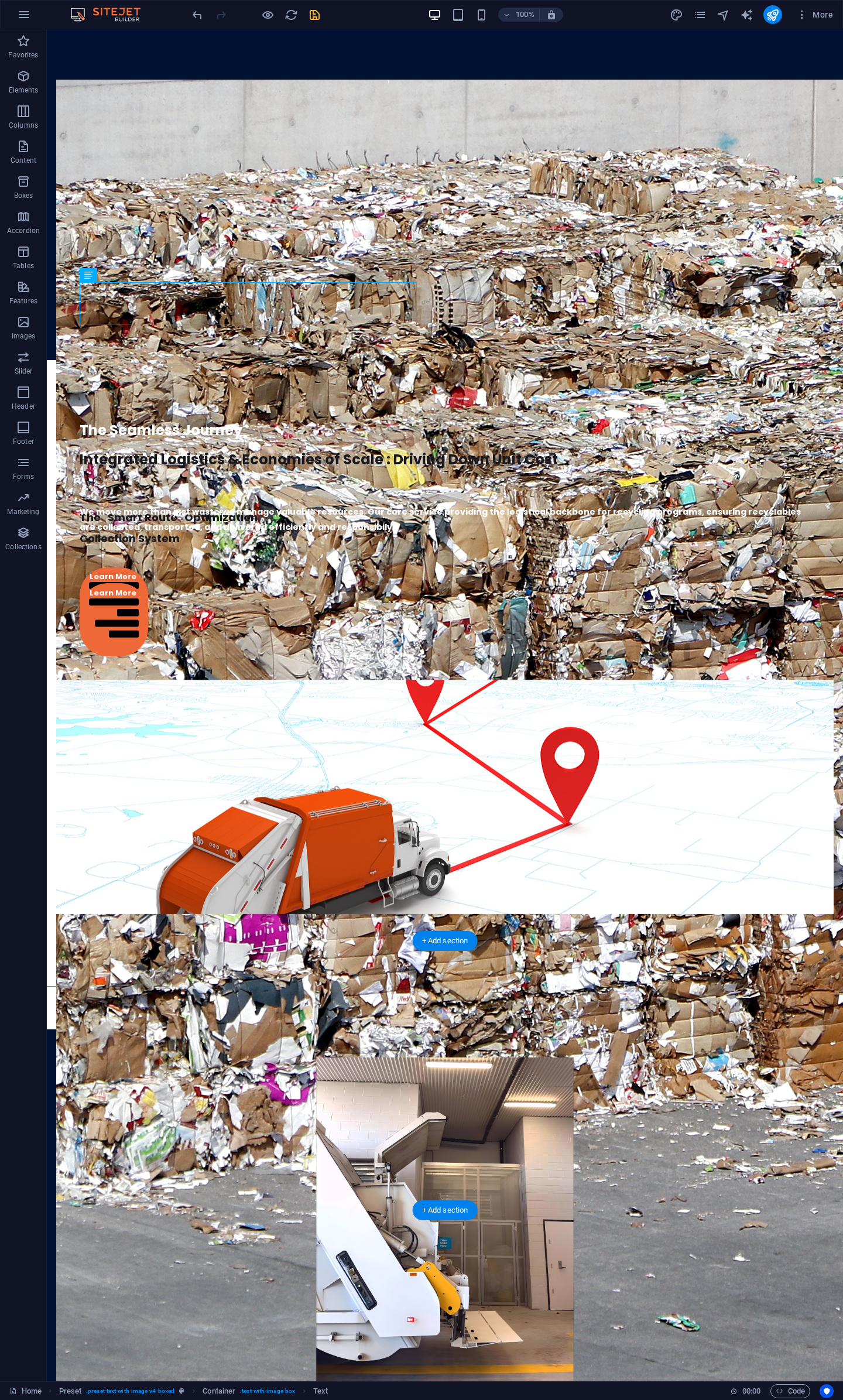
click at [69, 934] on span "Advanced" at bounding box center [79, 934] width 31 height 7
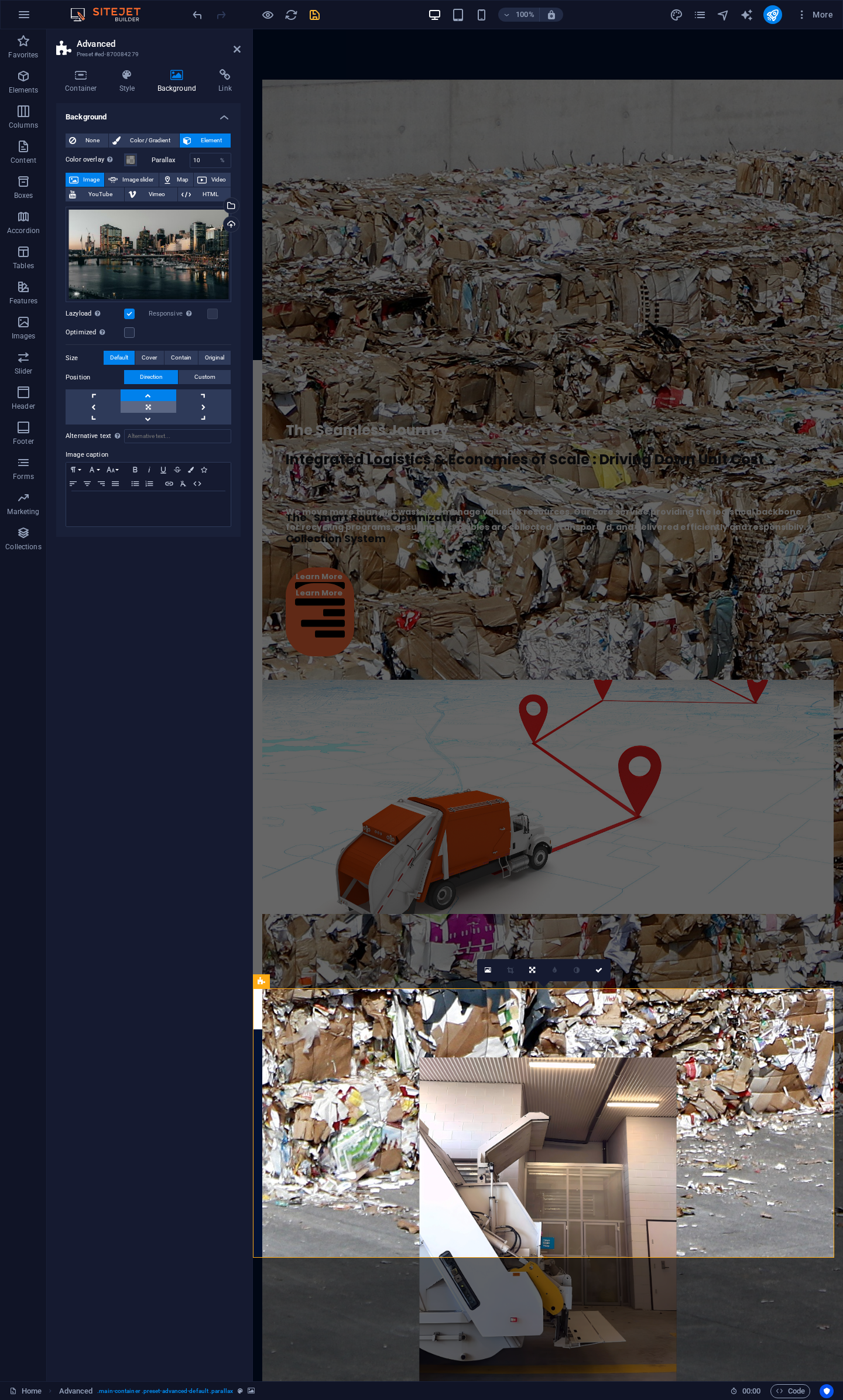
click at [153, 412] on link at bounding box center [148, 407] width 55 height 12
click at [532, 974] on link at bounding box center [533, 970] width 22 height 22
click at [531, 988] on icon at bounding box center [533, 992] width 7 height 7
click at [533, 969] on icon at bounding box center [533, 970] width 7 height 7
click at [534, 968] on icon at bounding box center [533, 970] width 6 height 7
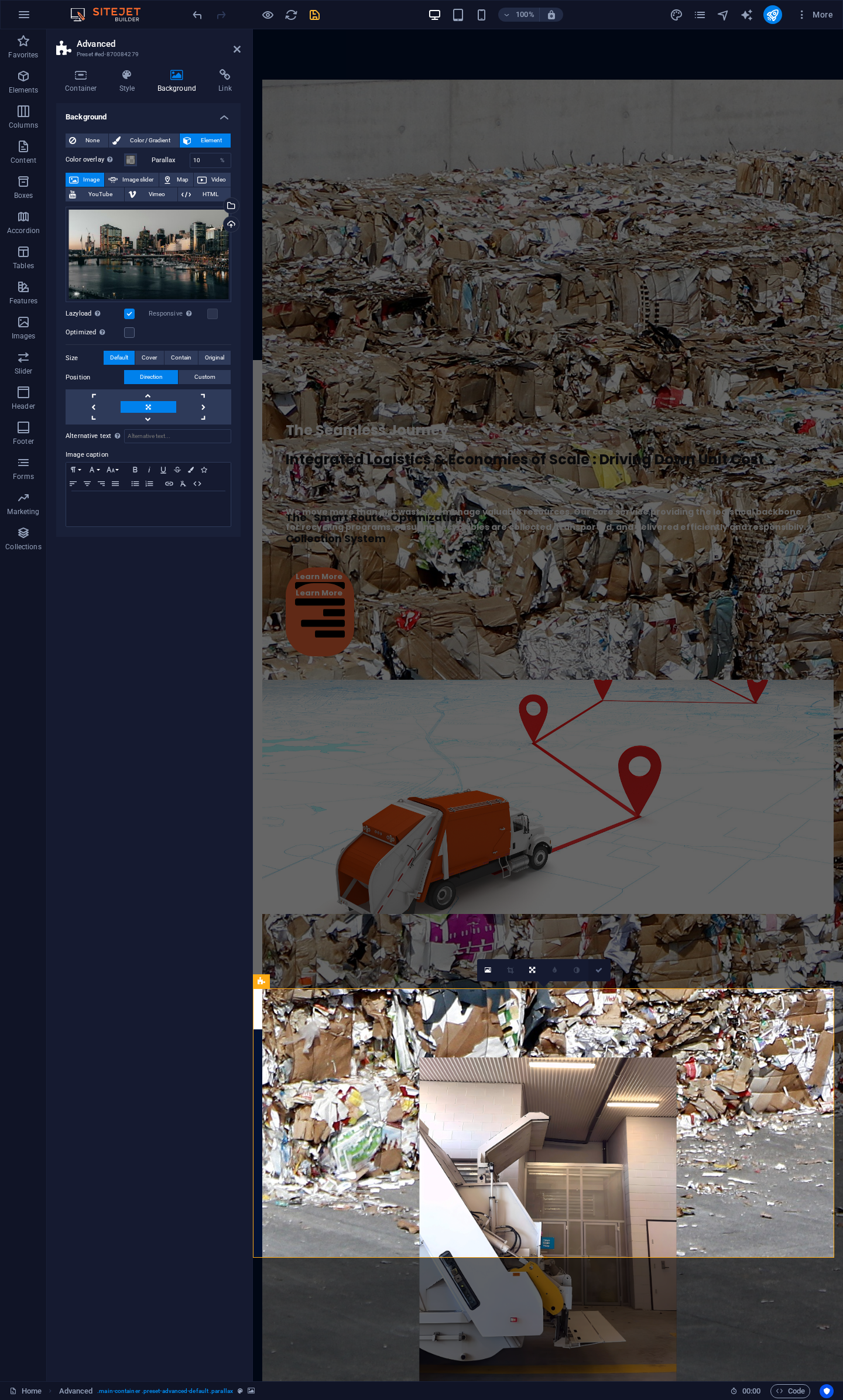
click at [598, 971] on icon at bounding box center [599, 970] width 7 height 7
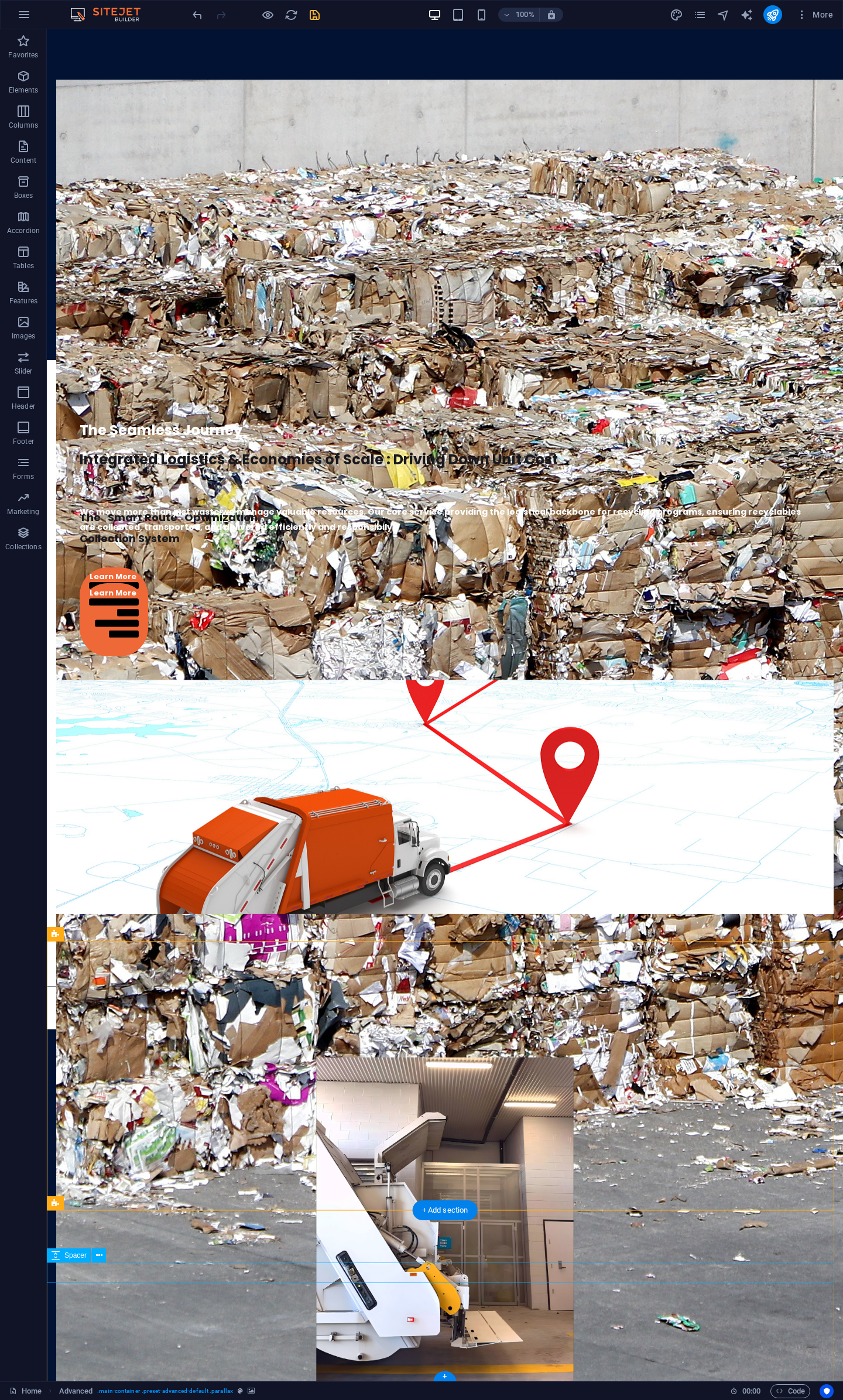
scroll to position [2144, 0]
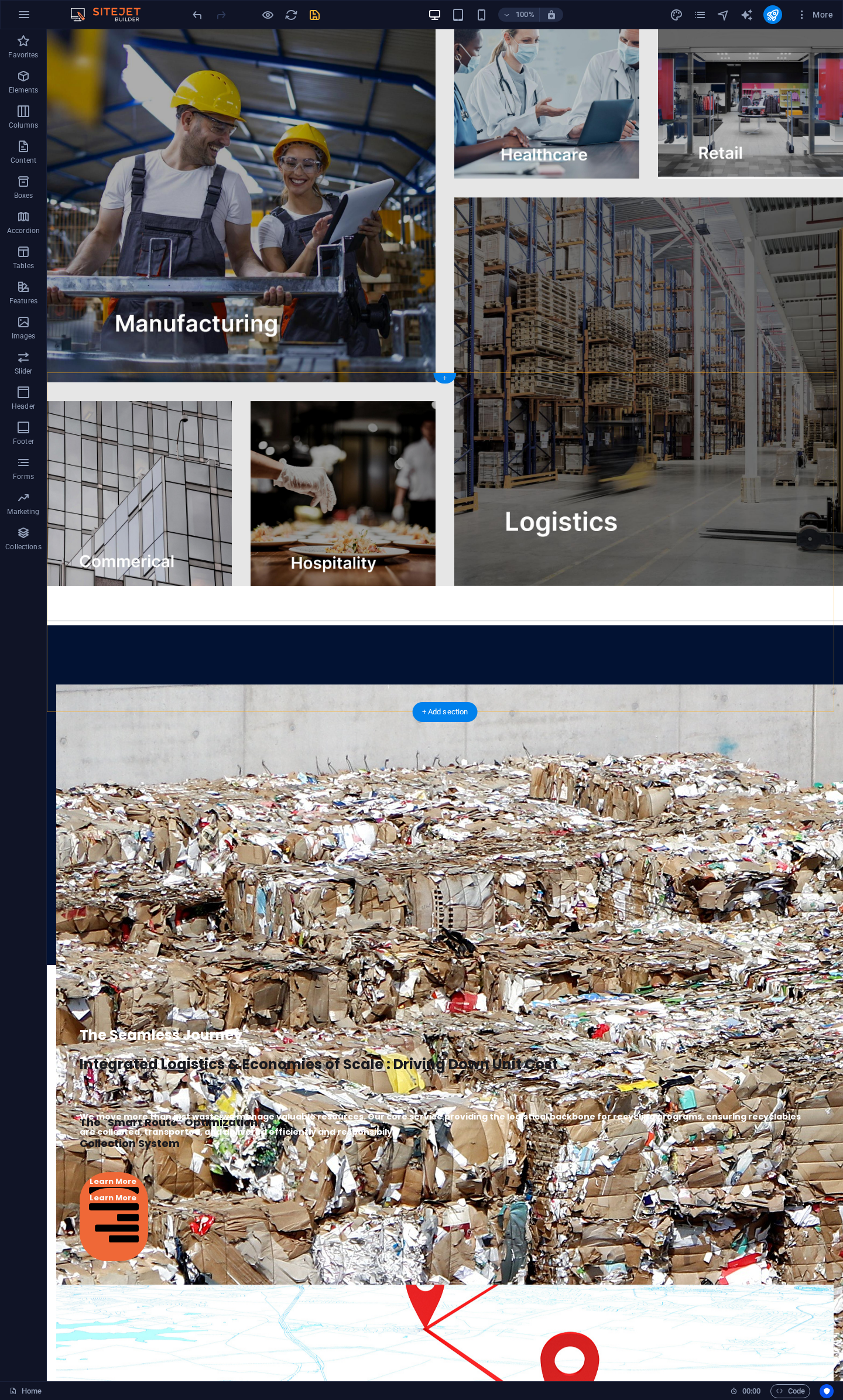
drag, startPoint x: 447, startPoint y: 375, endPoint x: 198, endPoint y: 347, distance: 250.6
click at [447, 375] on div "+" at bounding box center [444, 377] width 23 height 10
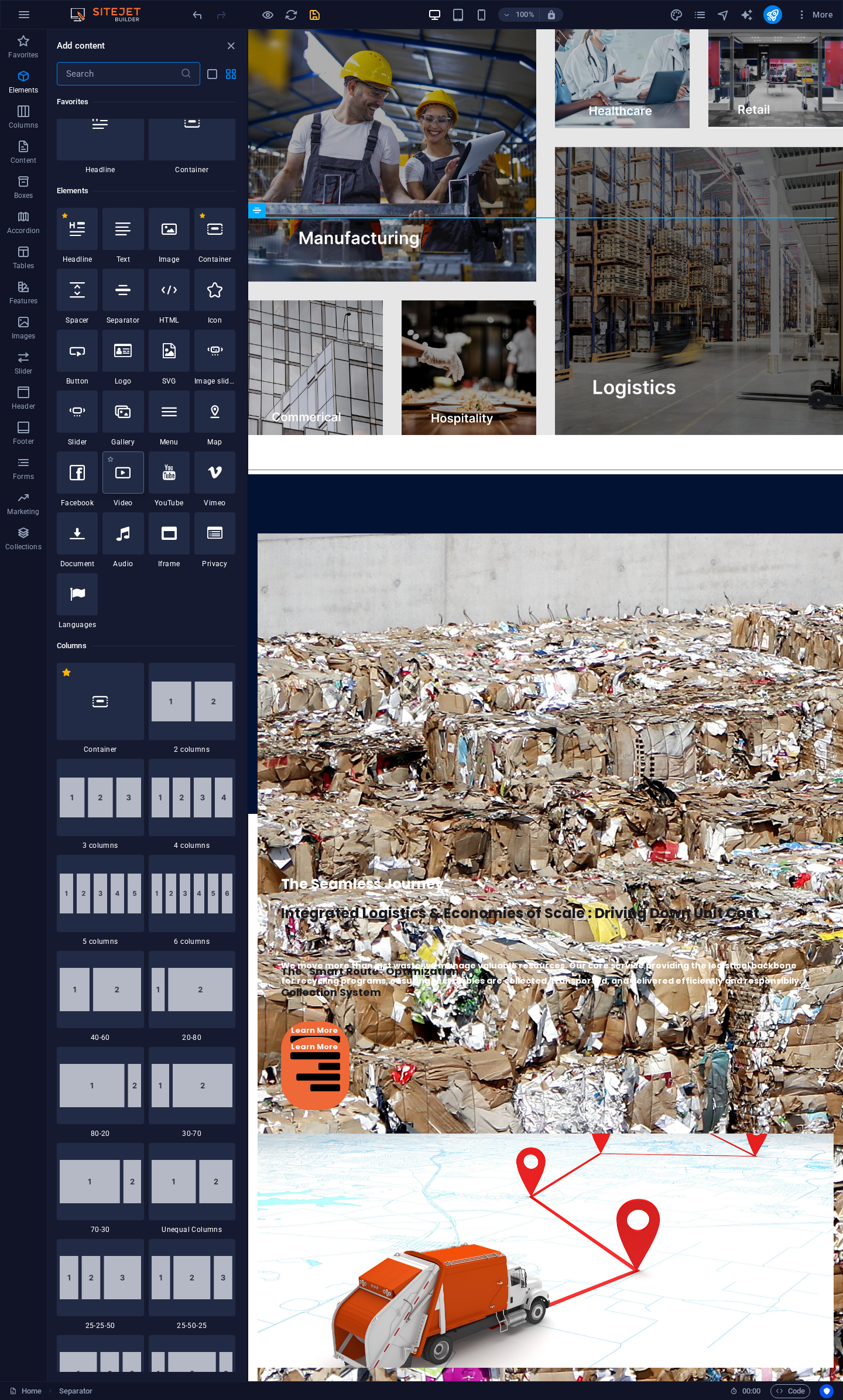
scroll to position [0, 0]
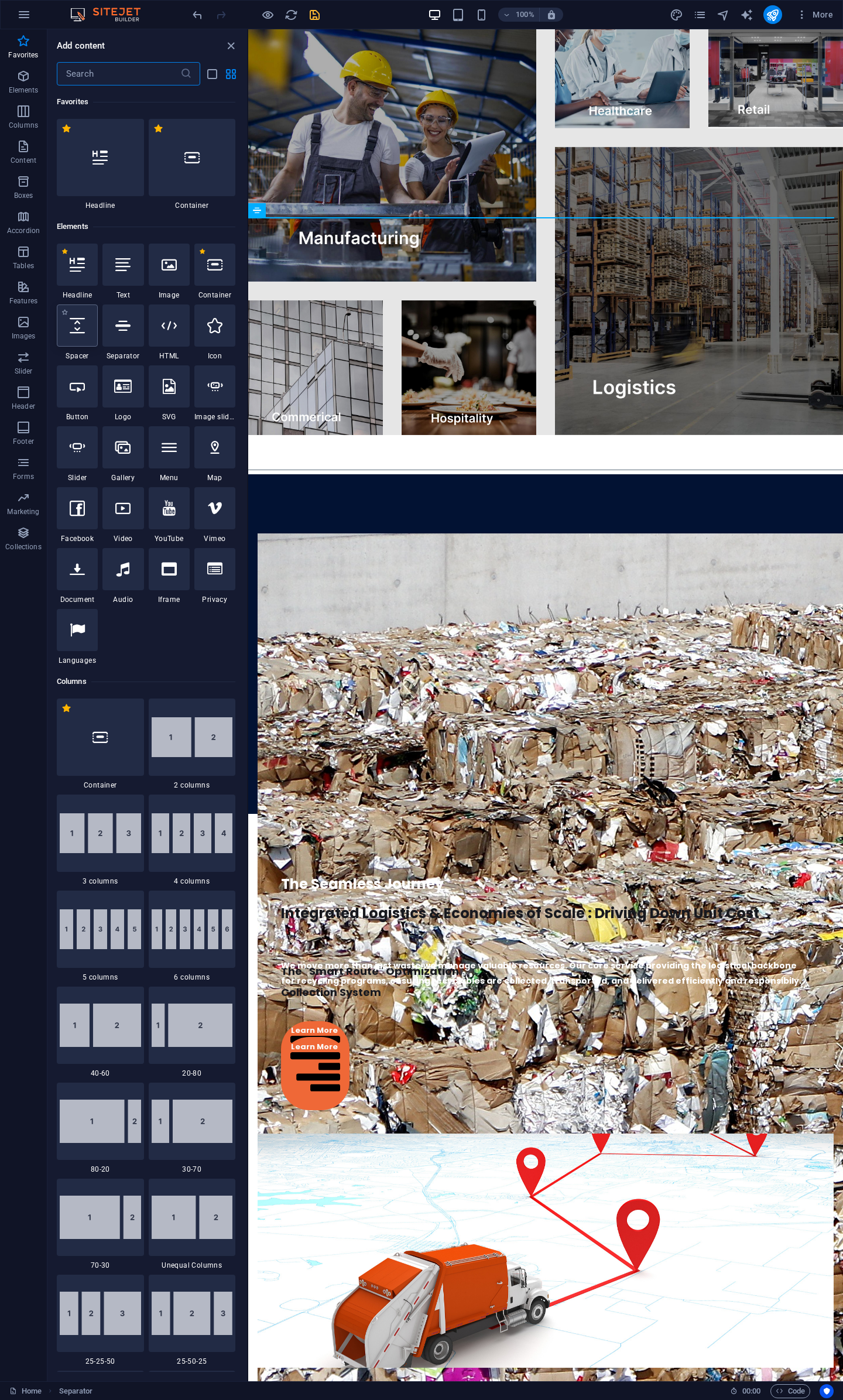
click at [75, 343] on div at bounding box center [77, 325] width 41 height 42
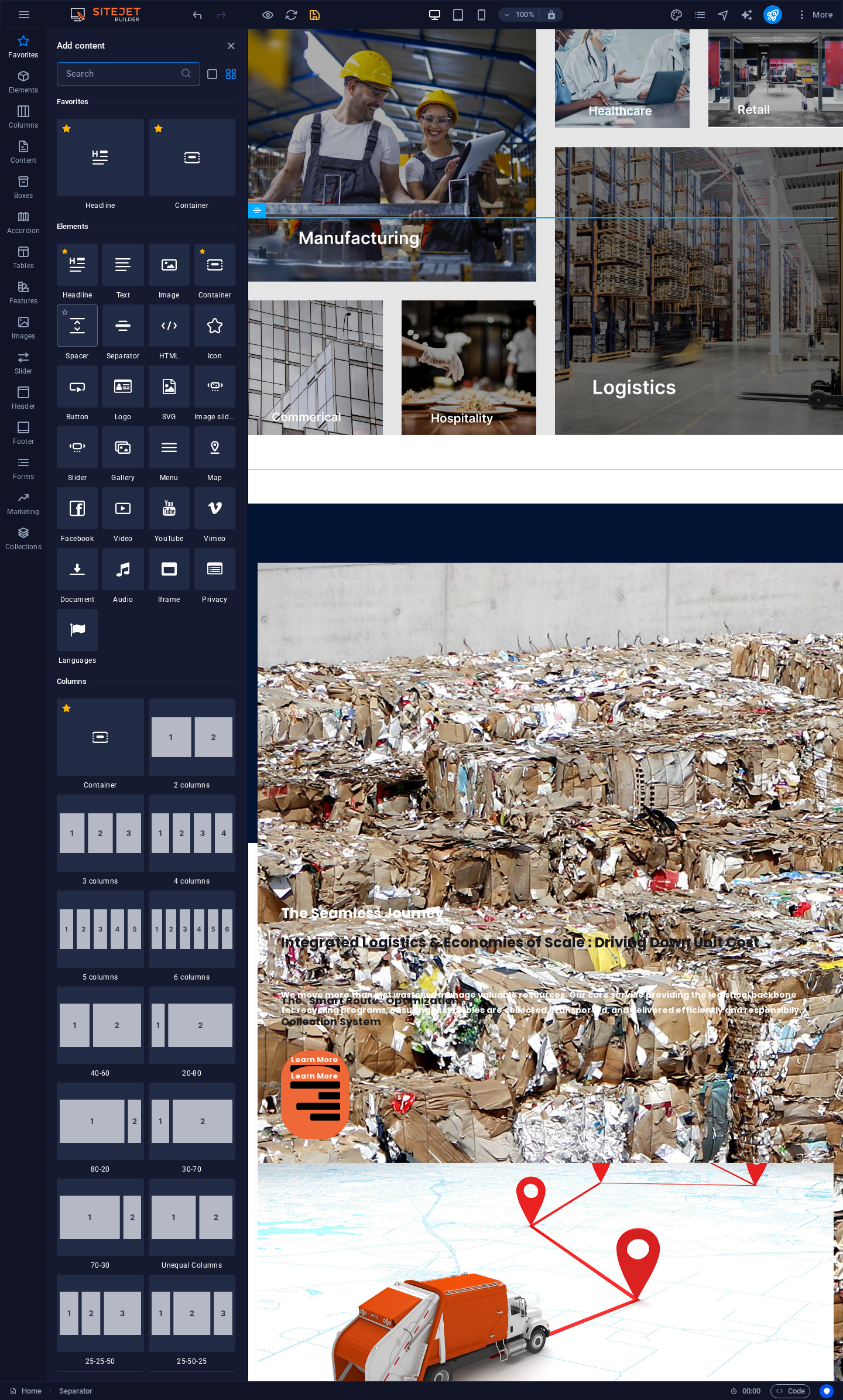
select select "px"
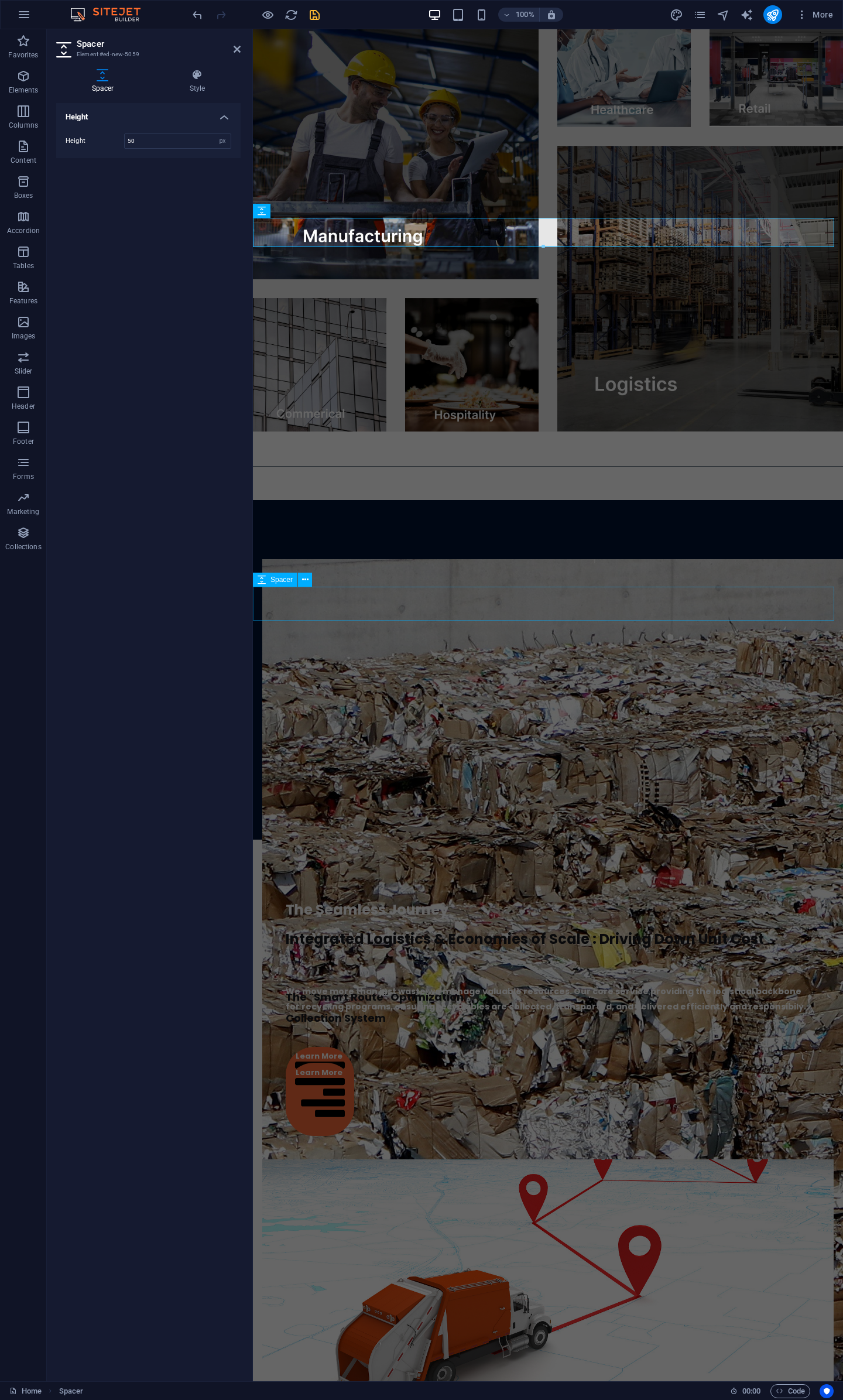
click at [760, 840] on div at bounding box center [547, 857] width 590 height 34
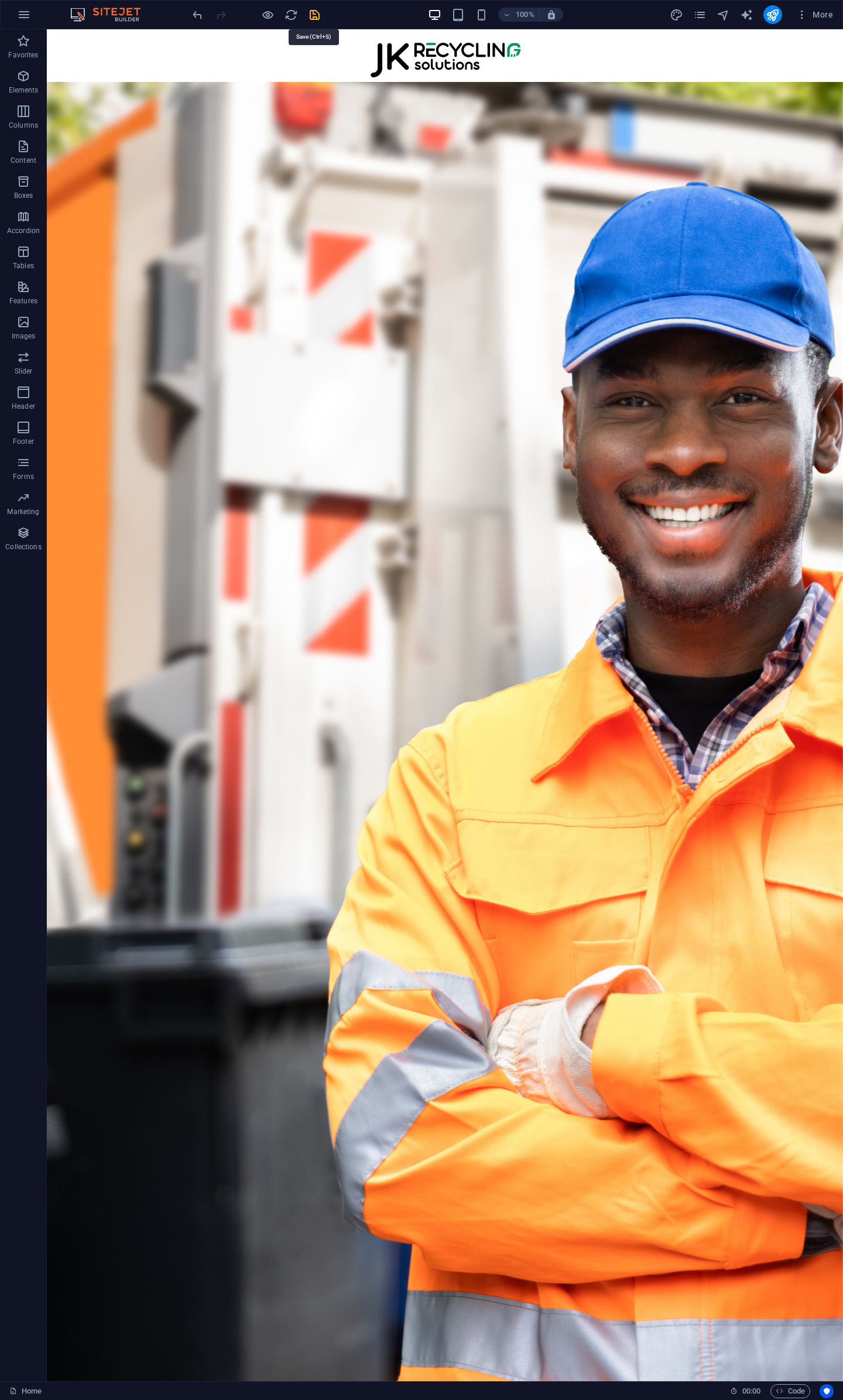
click at [316, 20] on icon "save" at bounding box center [314, 15] width 13 height 13
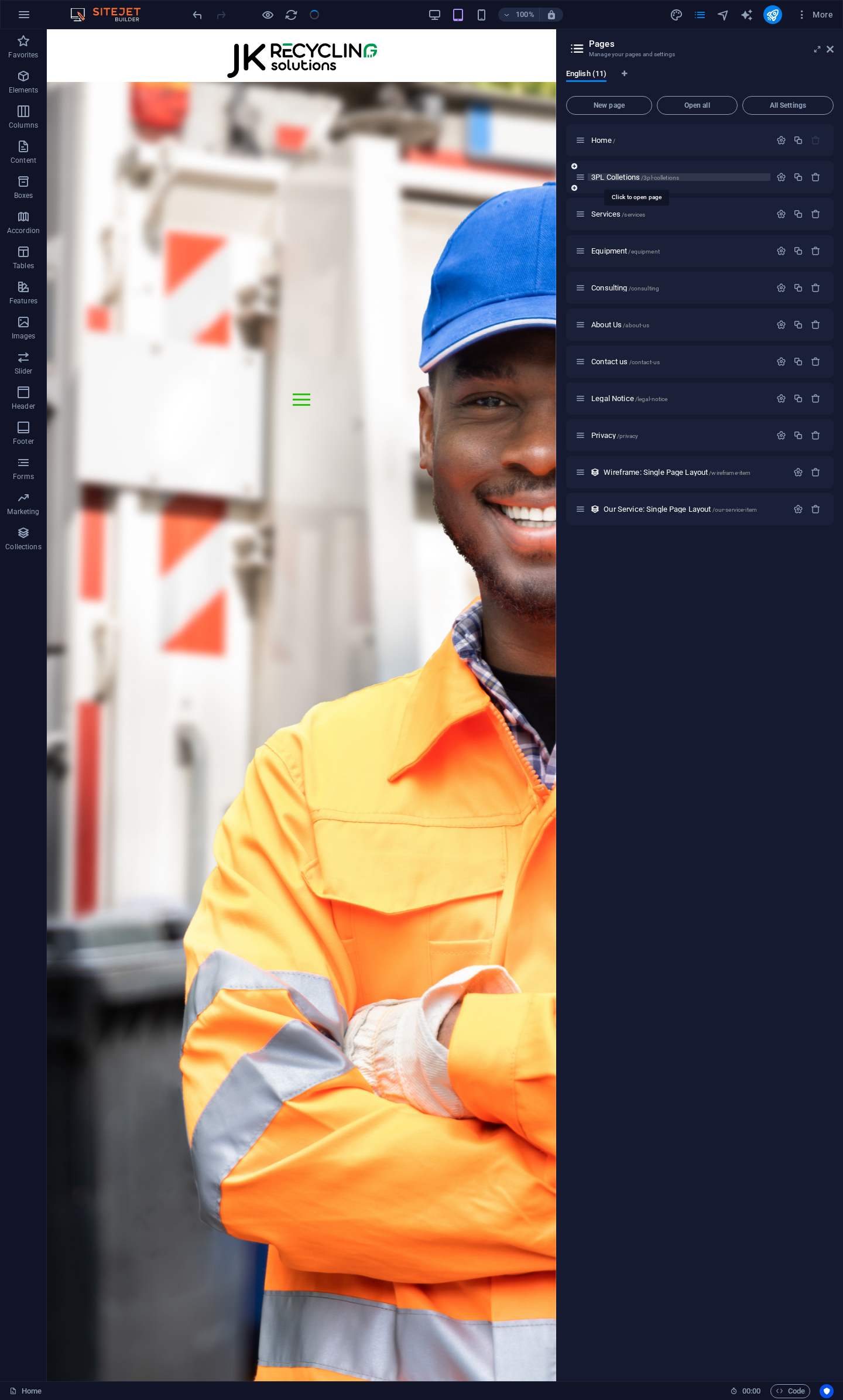
click at [618, 178] on span "3PL Colletions /3pl-colletions" at bounding box center [635, 177] width 88 height 8
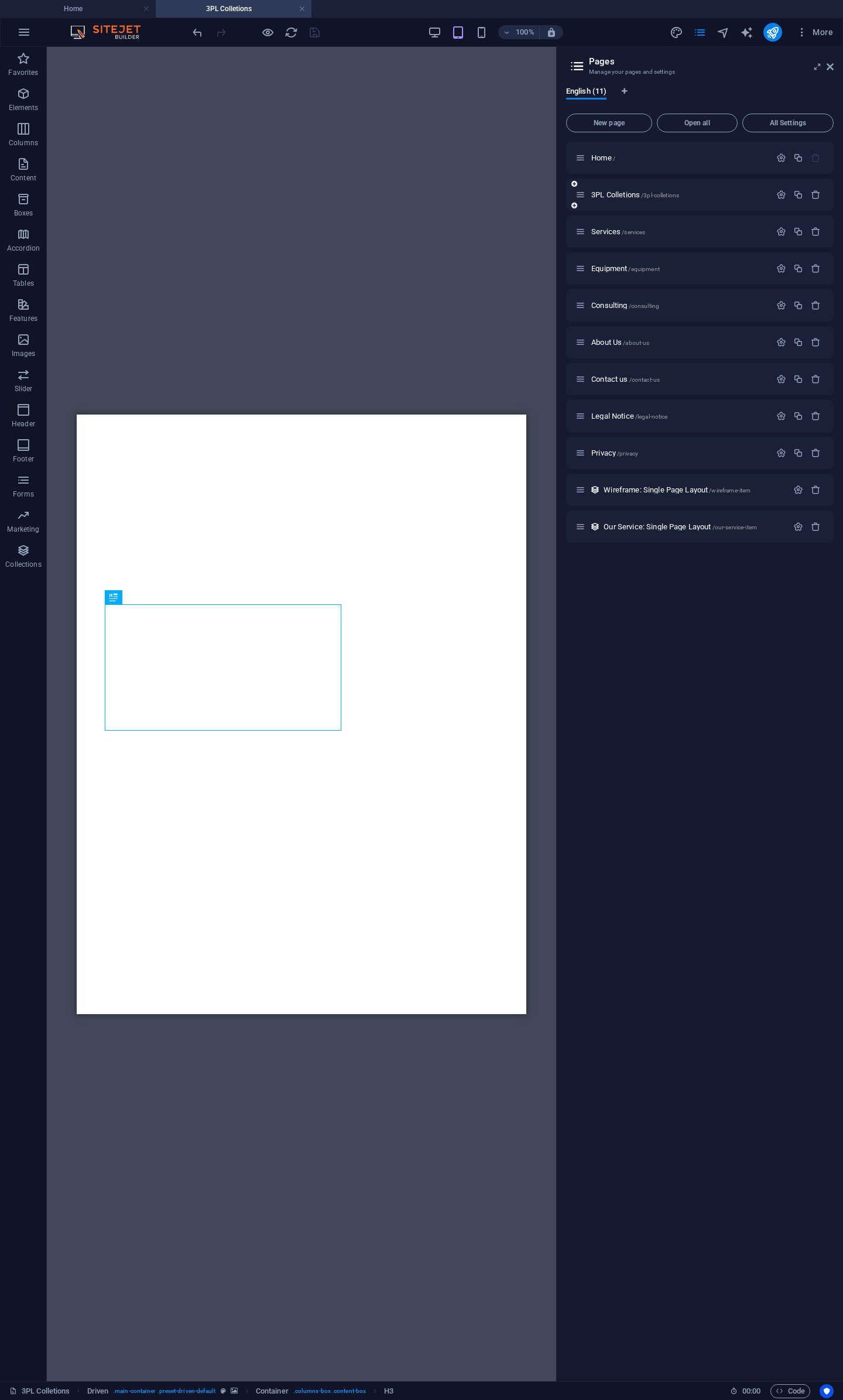
click at [604, 202] on div "3PL Colletions /3pl-colletions" at bounding box center [700, 194] width 268 height 33
click at [606, 228] on span "Services /services" at bounding box center [618, 231] width 54 height 8
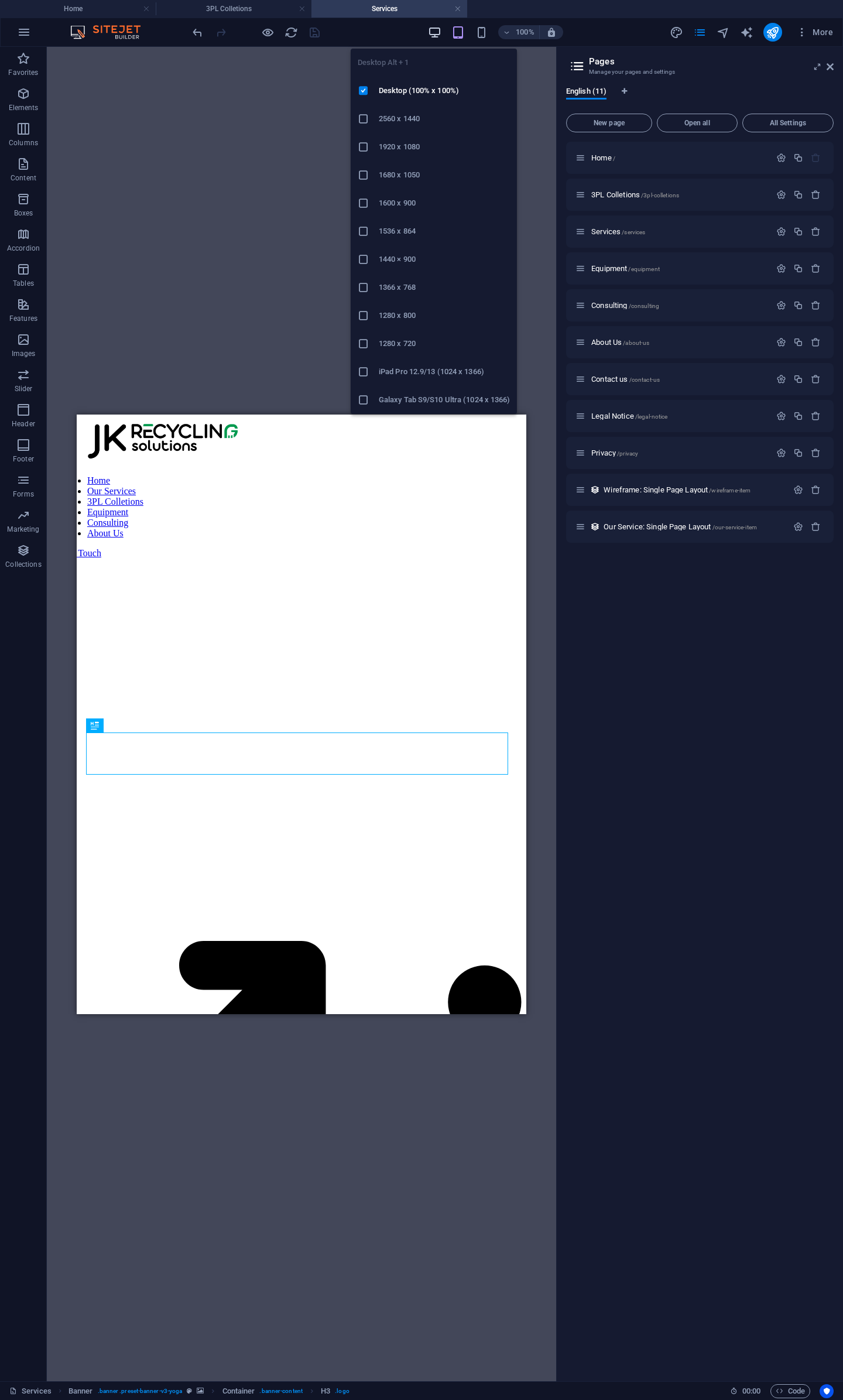
click at [428, 31] on icon "button" at bounding box center [435, 33] width 13 height 13
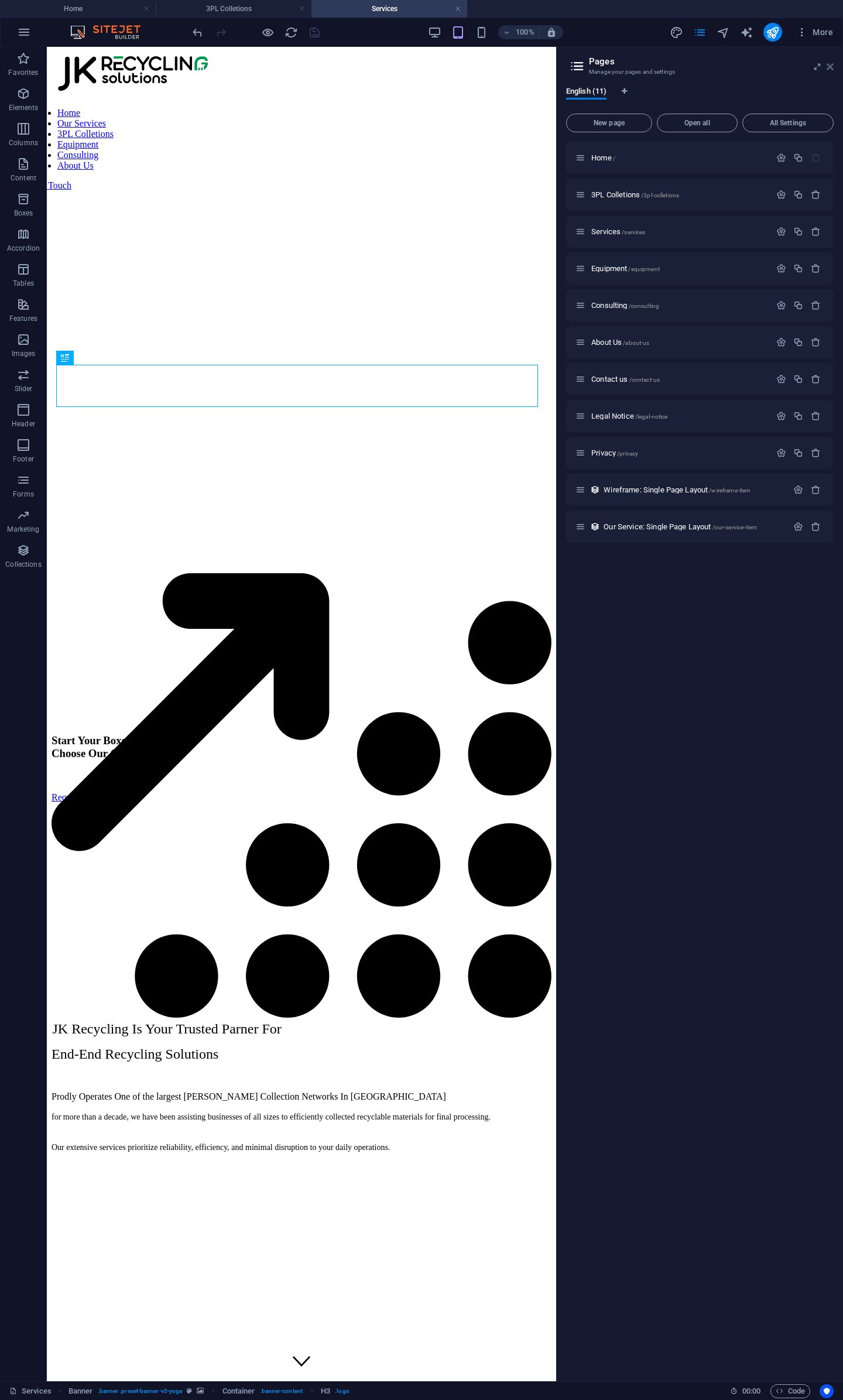
click at [832, 67] on icon at bounding box center [831, 67] width 7 height 9
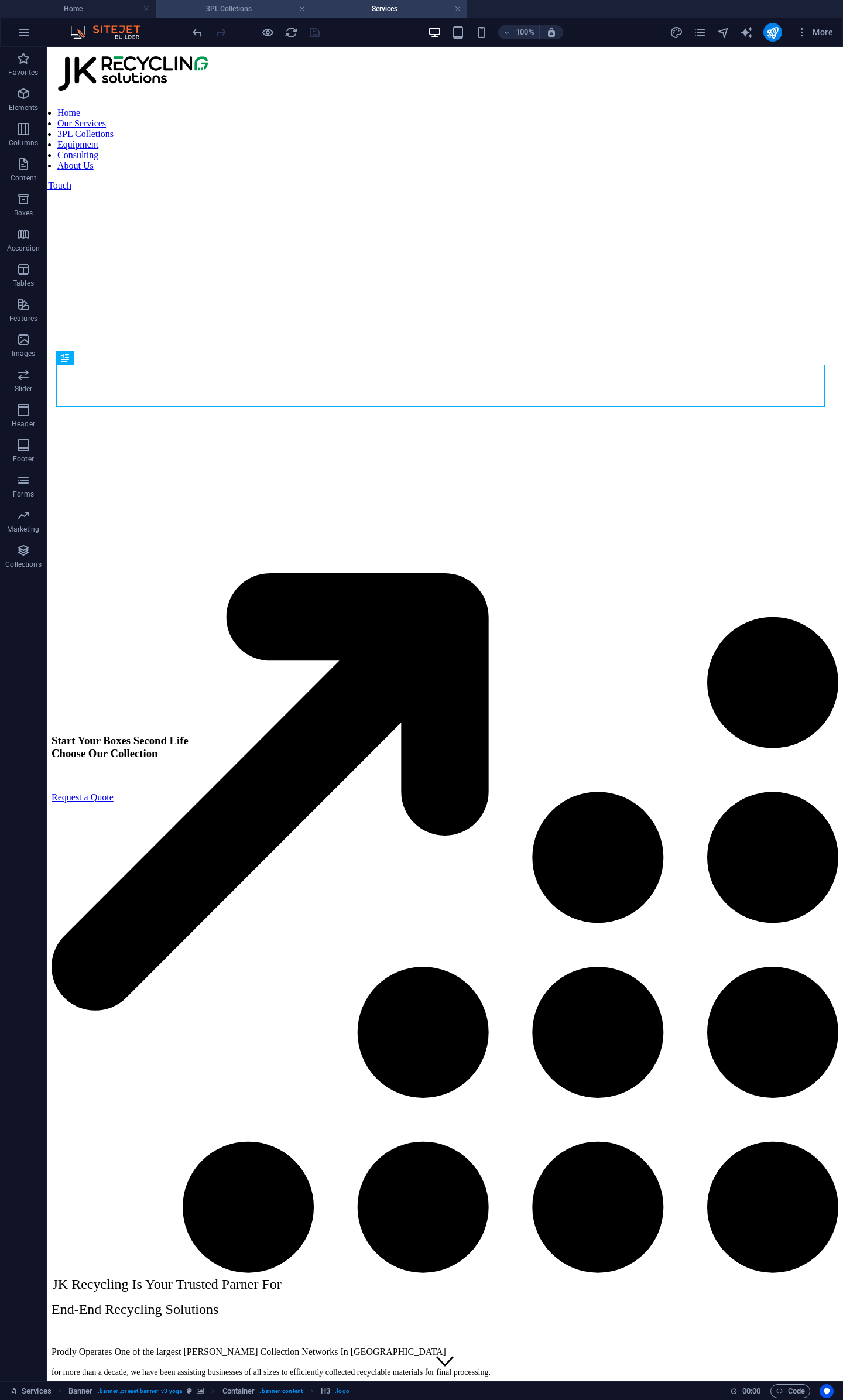
click at [264, 11] on h4 "3PL Colletions" at bounding box center [234, 9] width 156 height 13
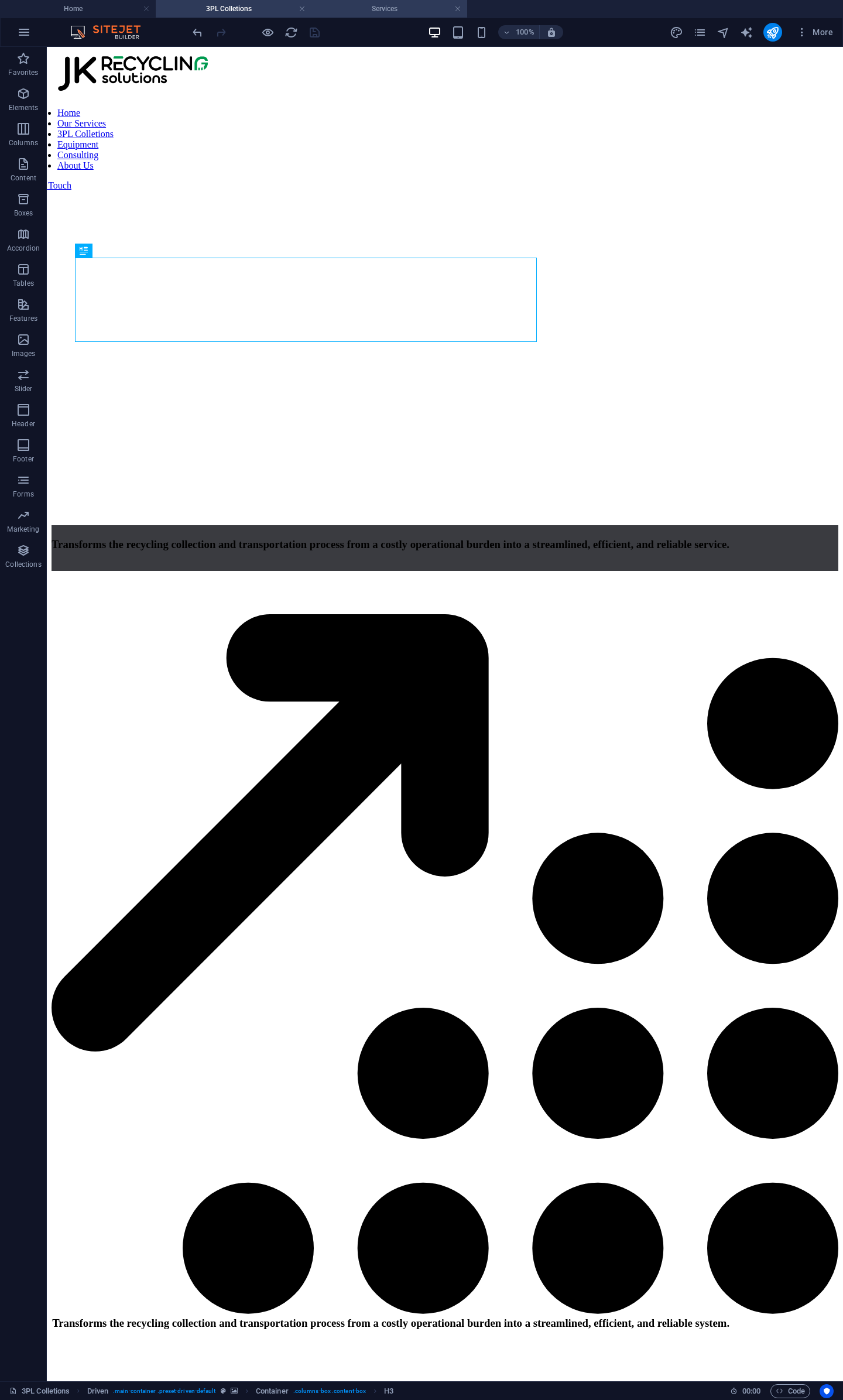
click at [383, 11] on h4 "Services" at bounding box center [389, 9] width 156 height 13
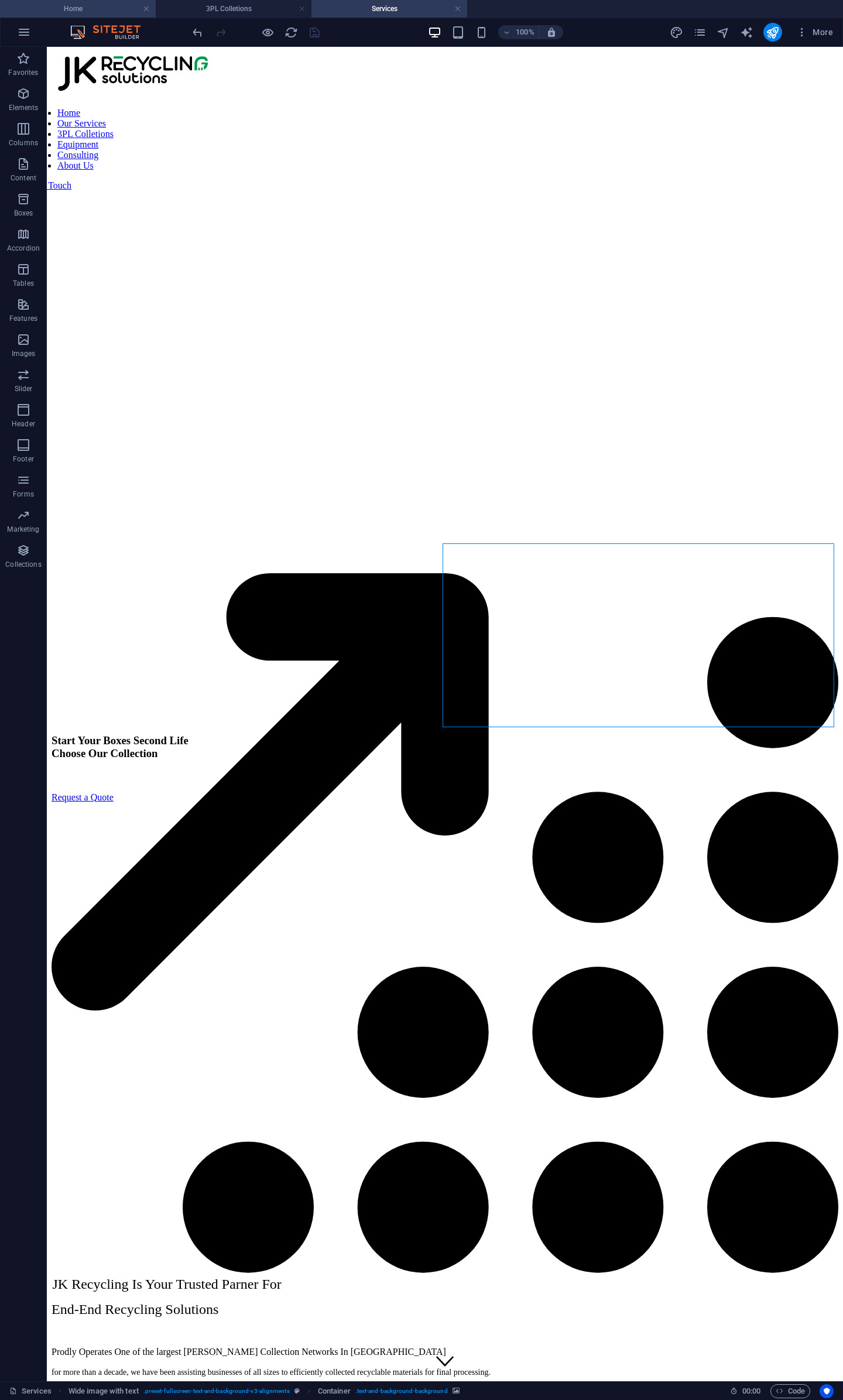
click at [61, 10] on h4 "Home" at bounding box center [78, 9] width 156 height 13
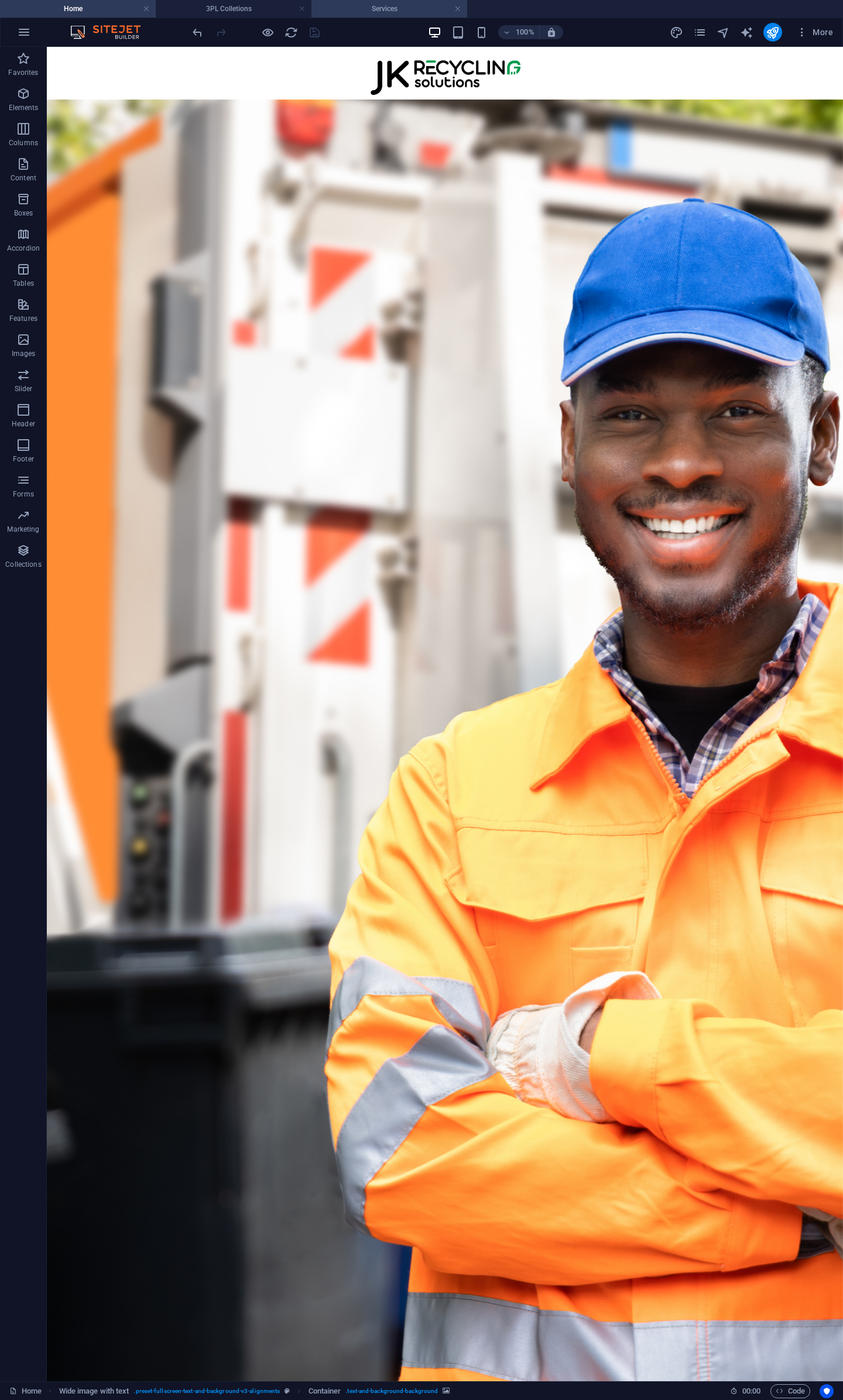
click at [385, 7] on h4 "Services" at bounding box center [389, 9] width 156 height 13
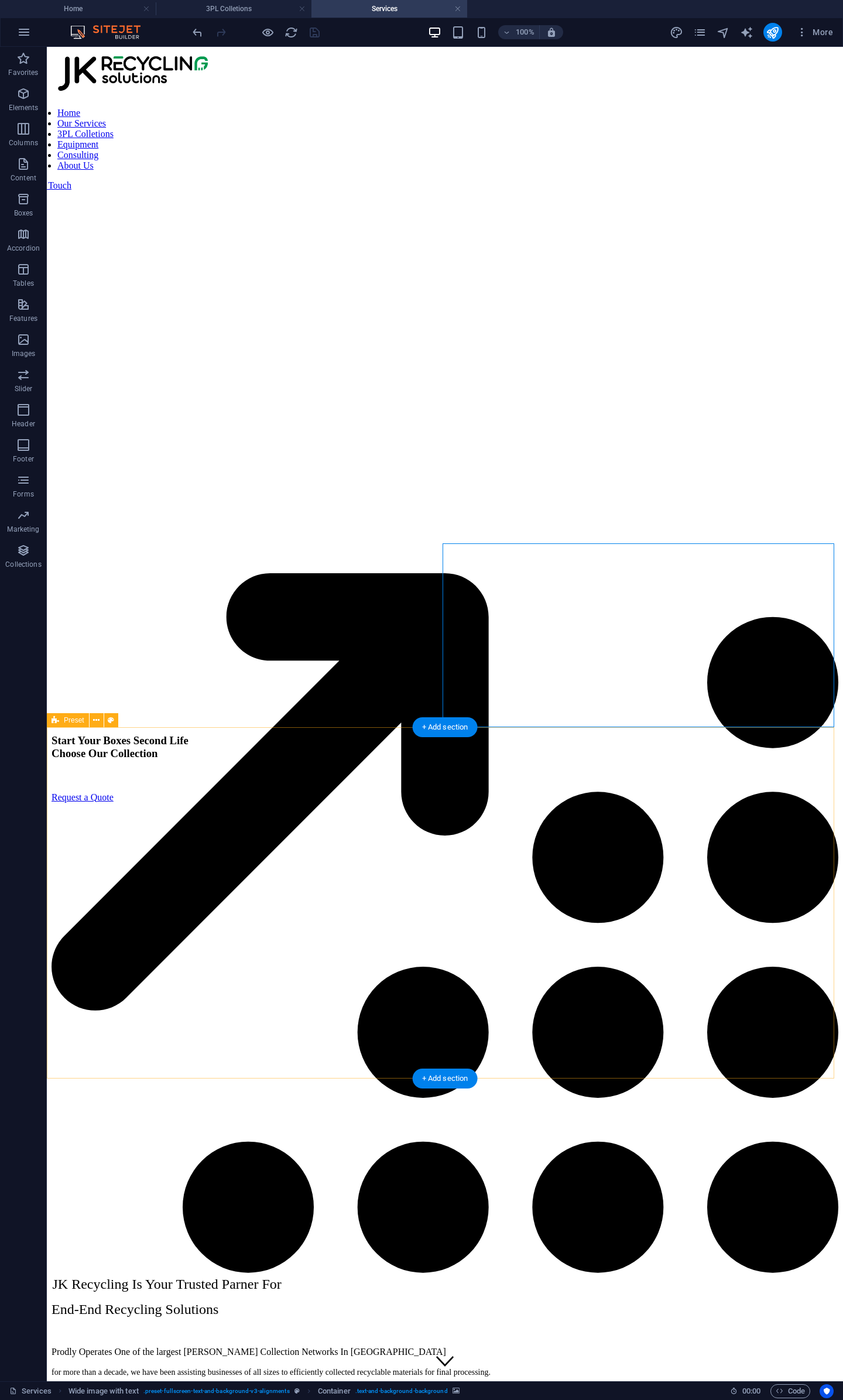
scroll to position [605, 0]
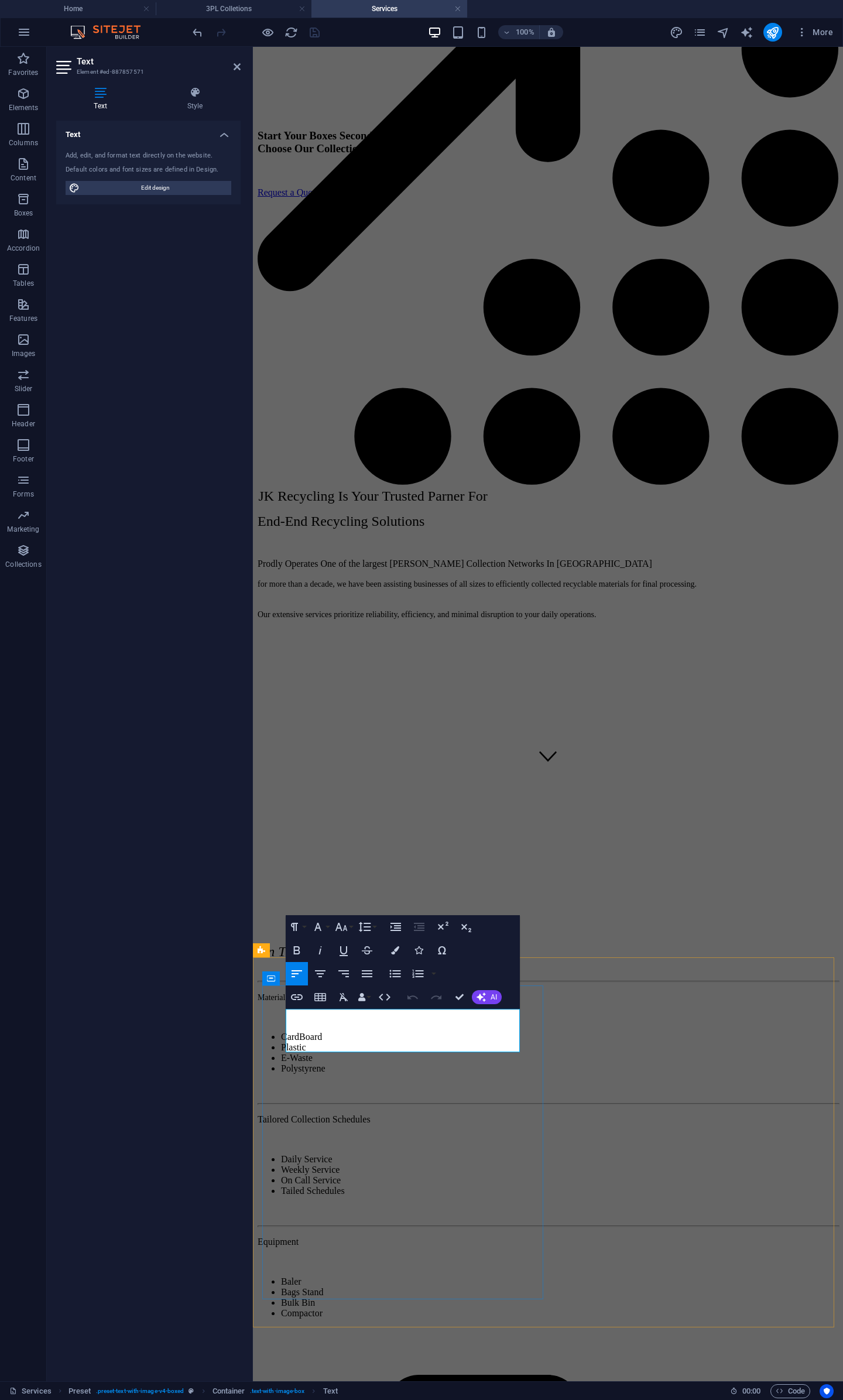
drag, startPoint x: 458, startPoint y: 998, endPoint x: 412, endPoint y: 951, distance: 65.8
